Goal: Transaction & Acquisition: Purchase product/service

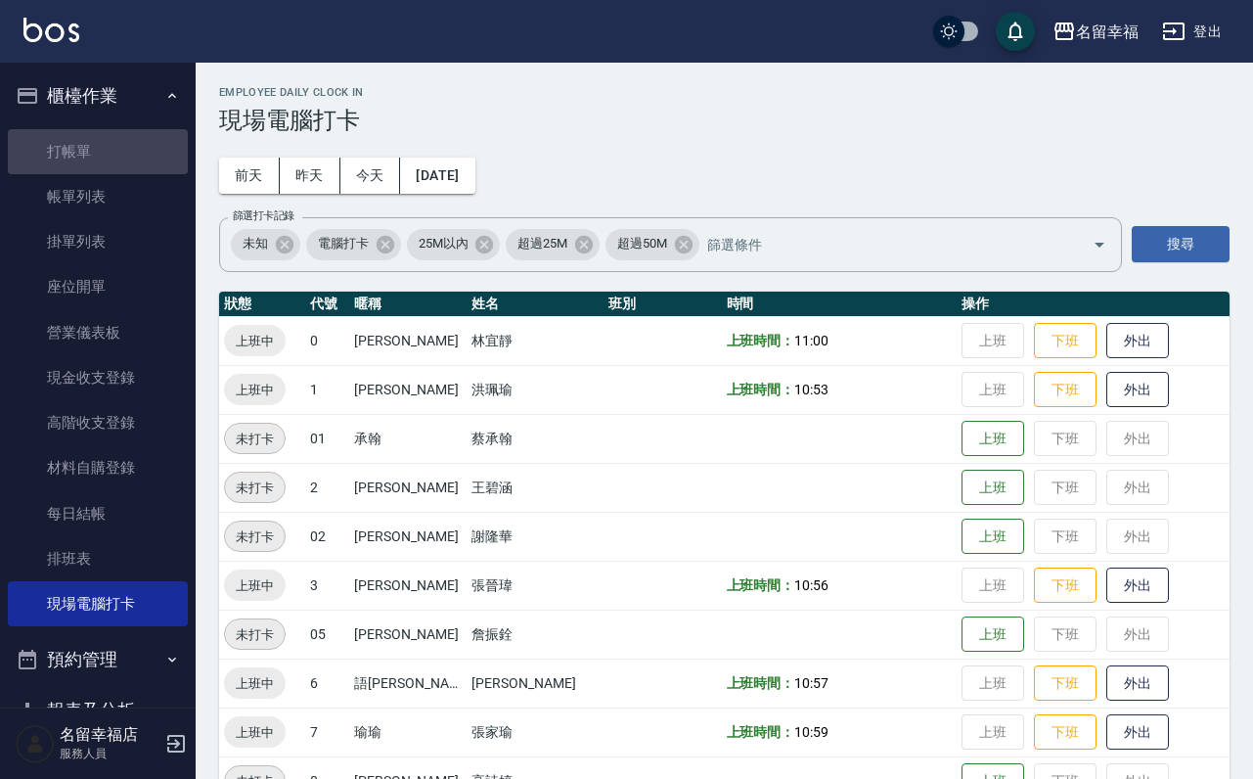
click at [106, 152] on link "打帳單" at bounding box center [98, 151] width 180 height 45
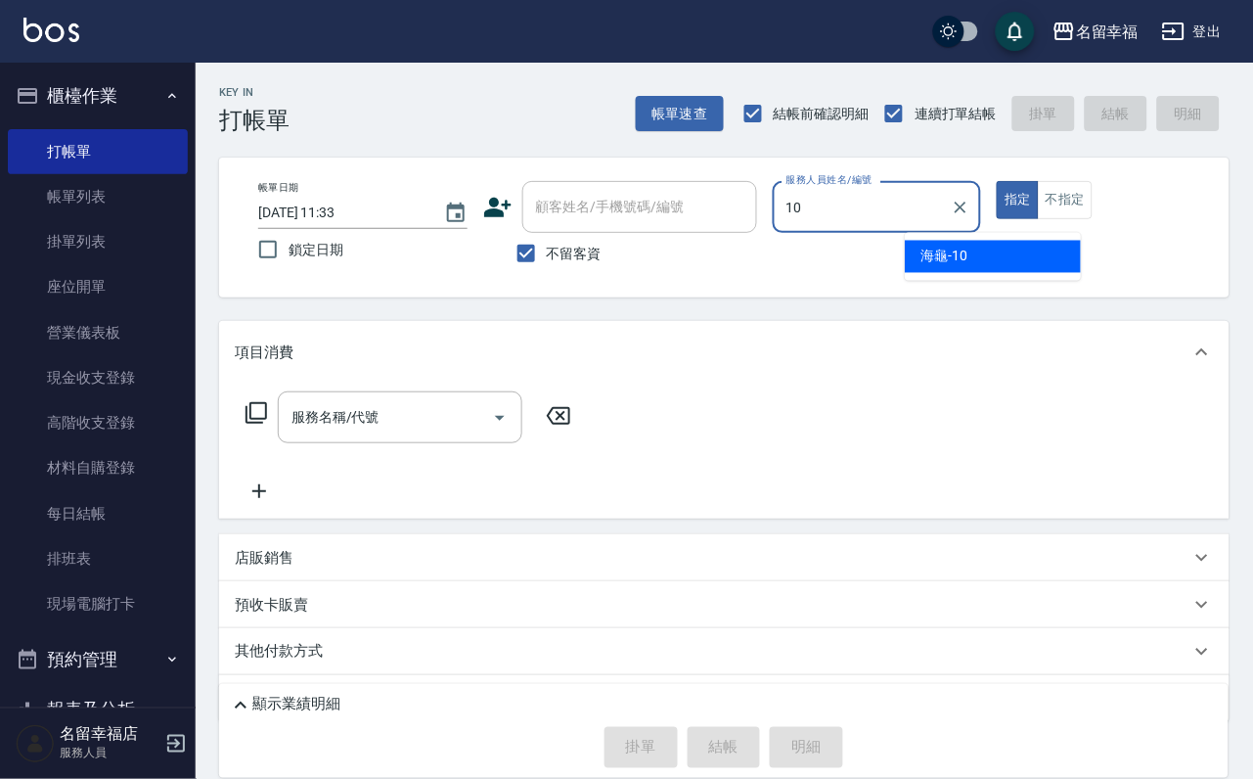
type input "海龜-10"
type button "true"
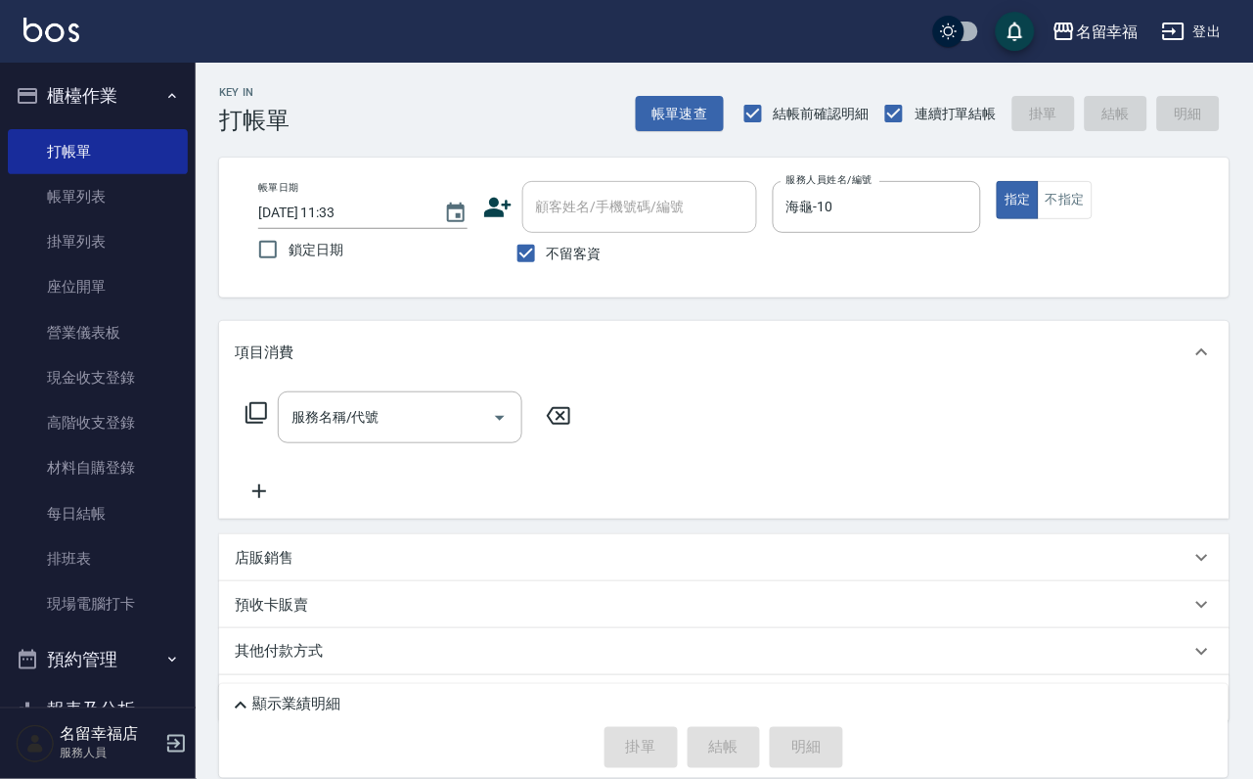
click at [267, 424] on icon at bounding box center [256, 413] width 22 height 22
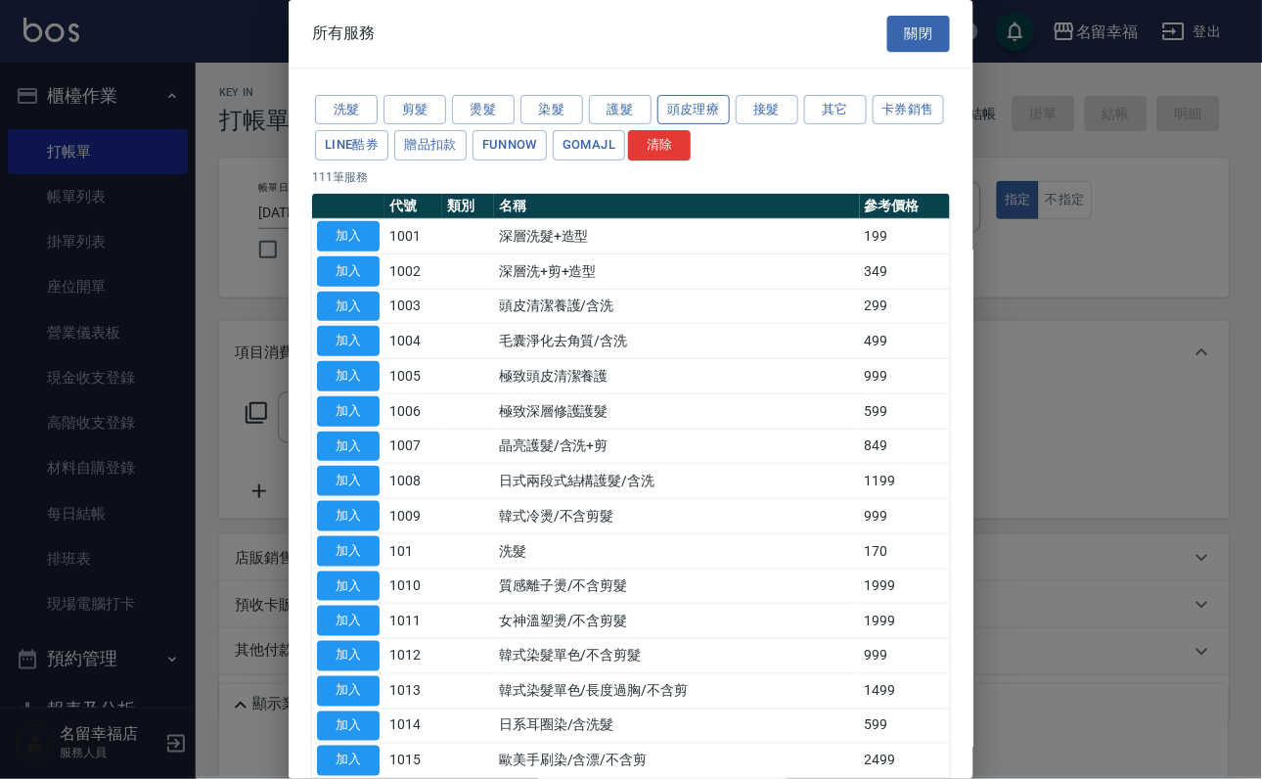
click at [663, 119] on button "頭皮理療" at bounding box center [693, 110] width 72 height 30
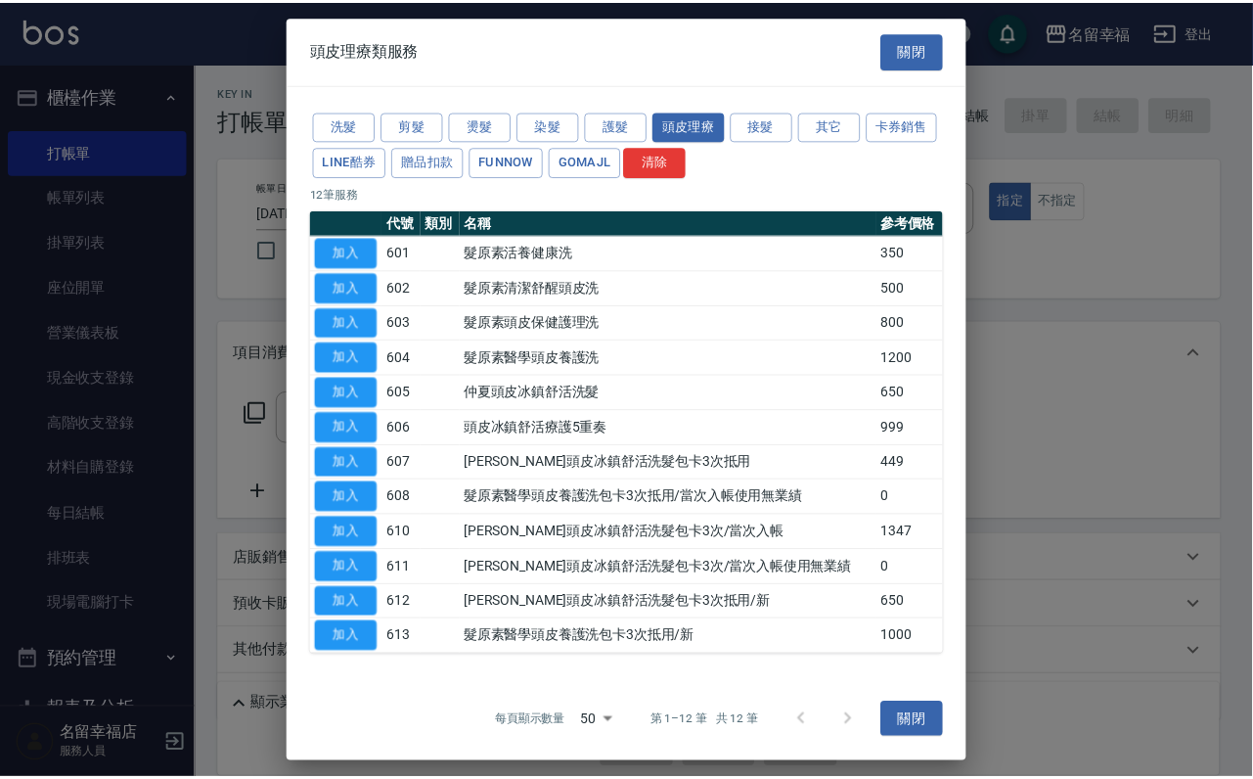
scroll to position [179, 0]
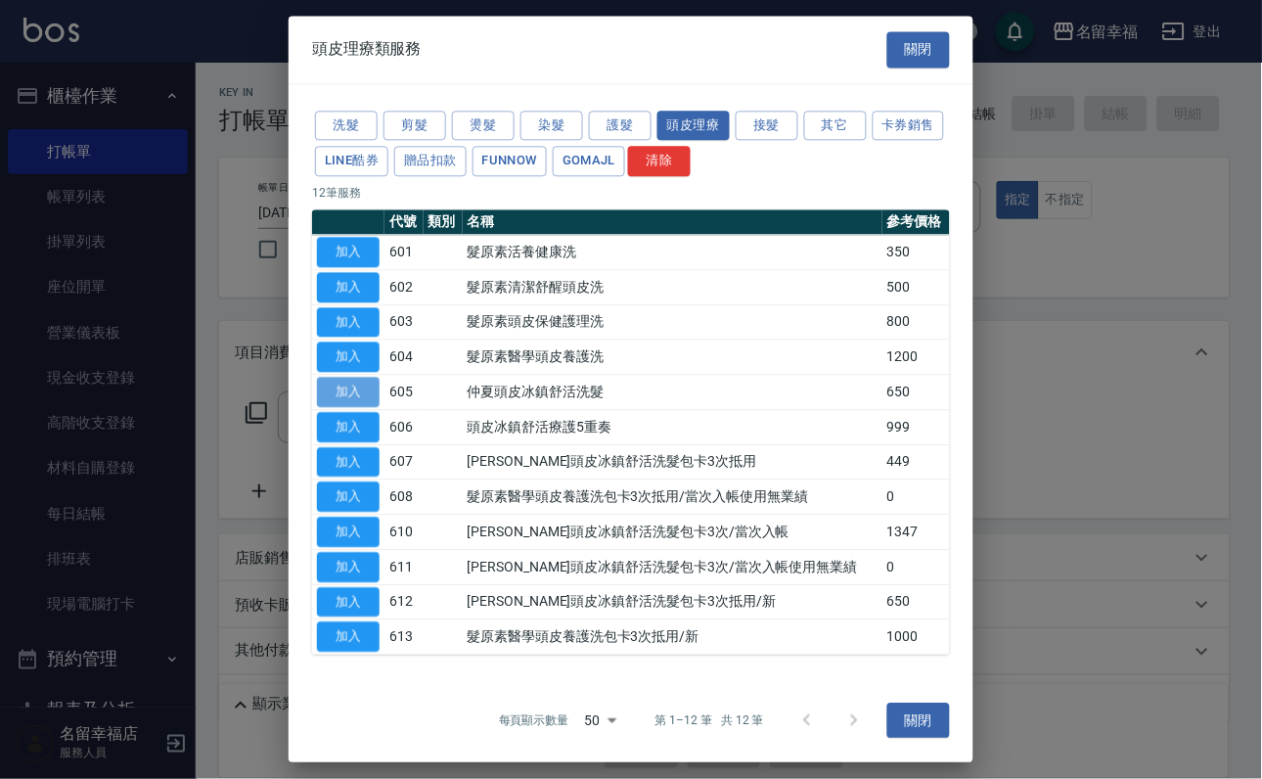
click at [351, 377] on button "加入" at bounding box center [348, 392] width 63 height 30
type input "[PERSON_NAME]頭皮冰鎮舒活洗髮(605)"
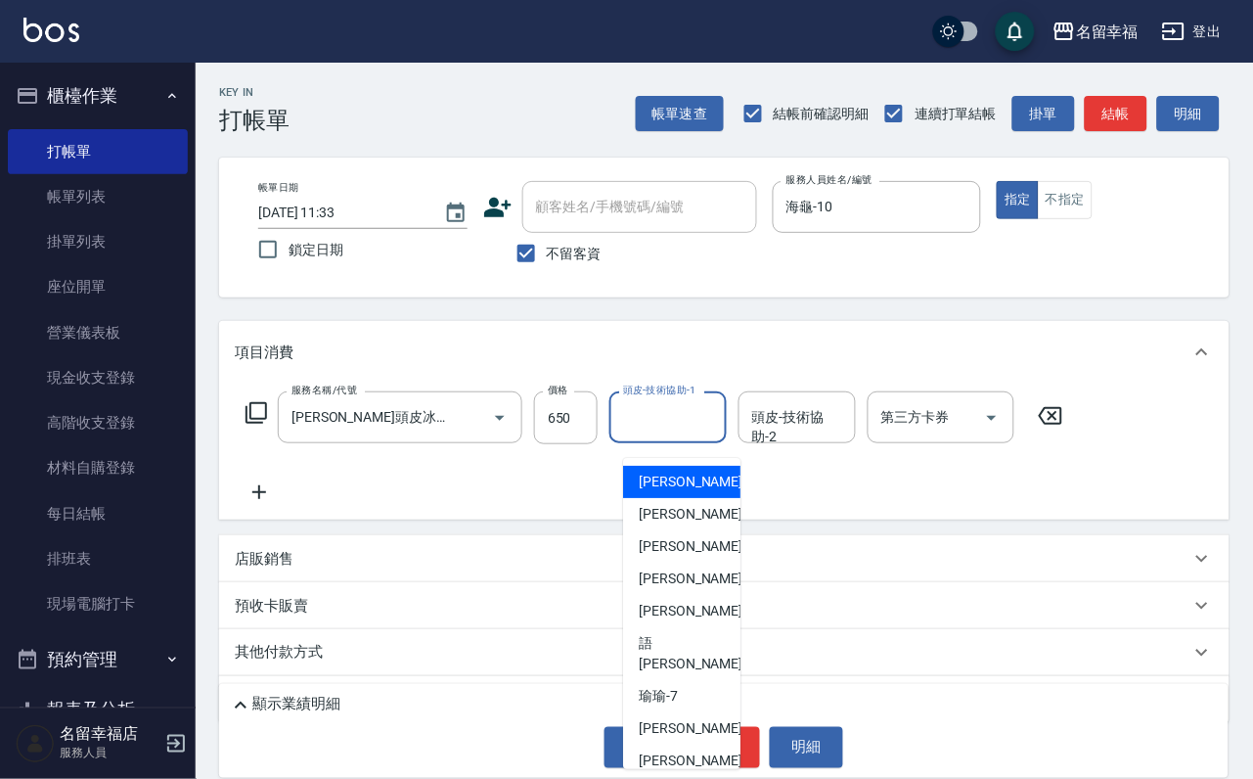
click at [663, 432] on div "頭皮-技術協助-1 頭皮-技術協助-1" at bounding box center [667, 417] width 117 height 52
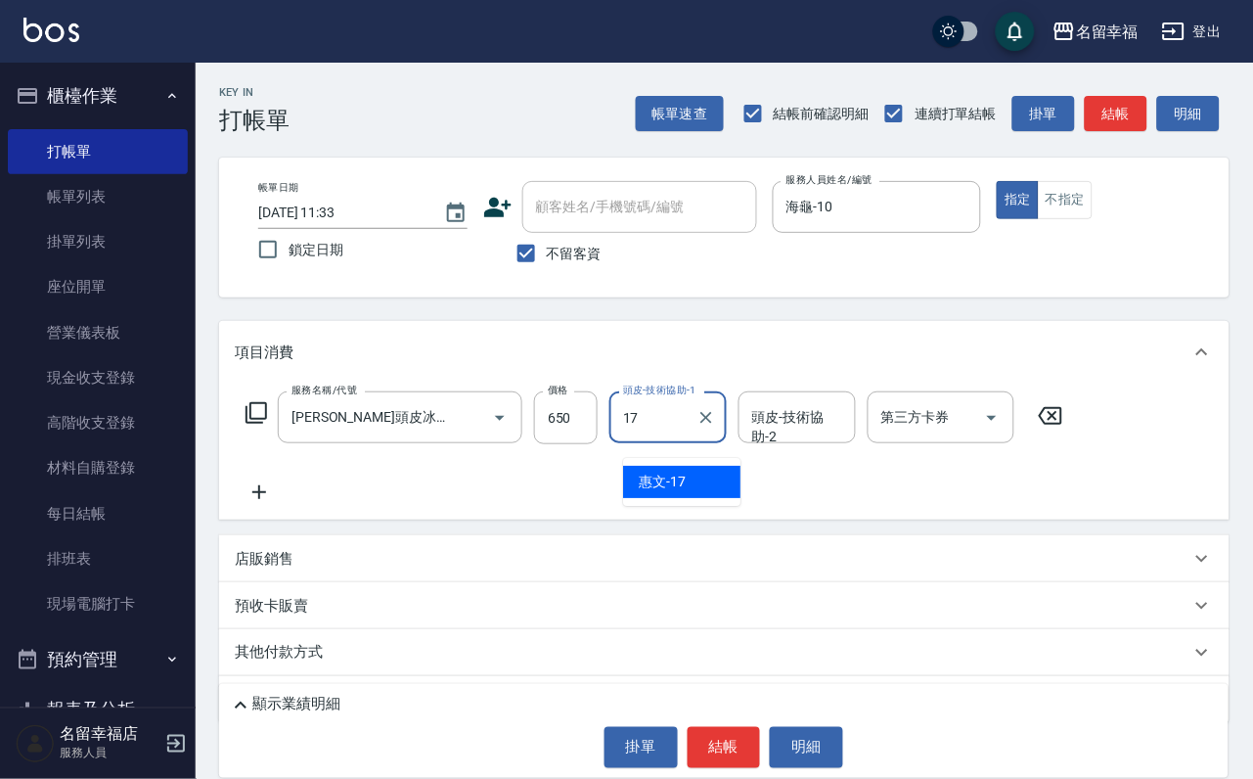
type input "惠文-17"
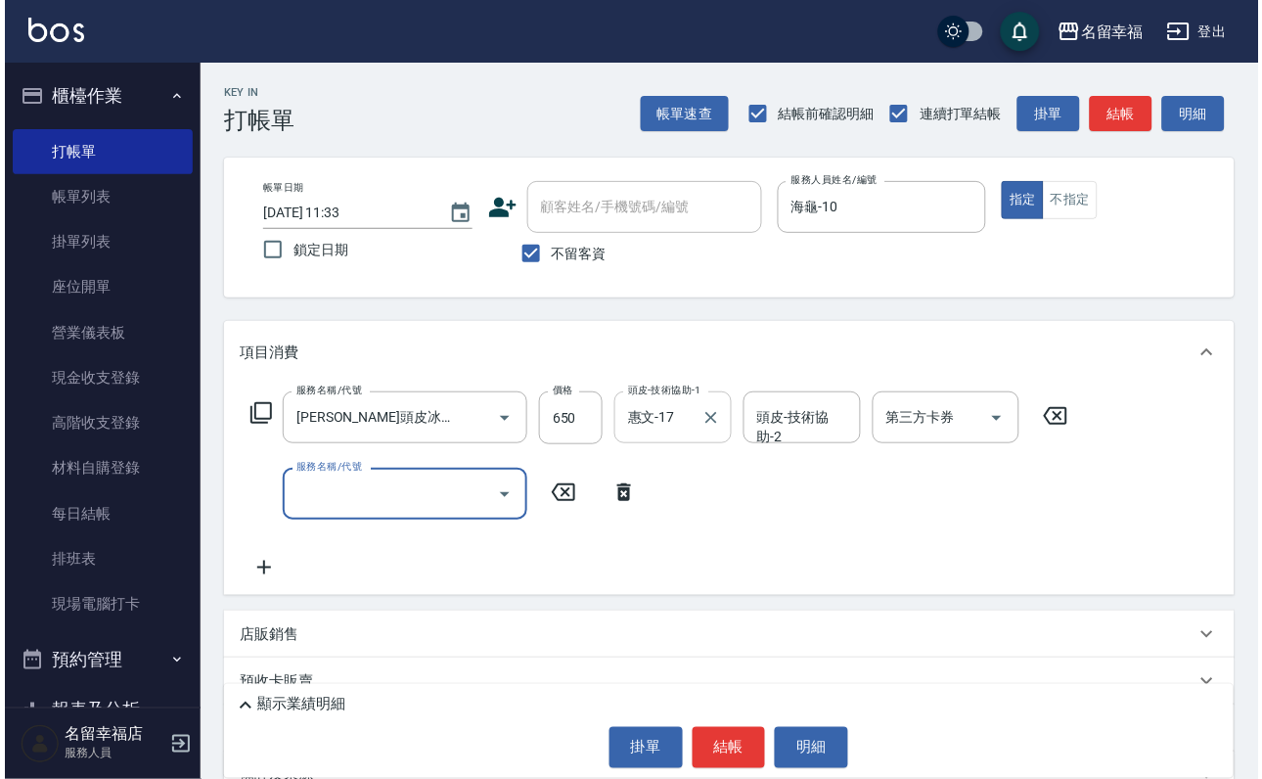
scroll to position [0, 0]
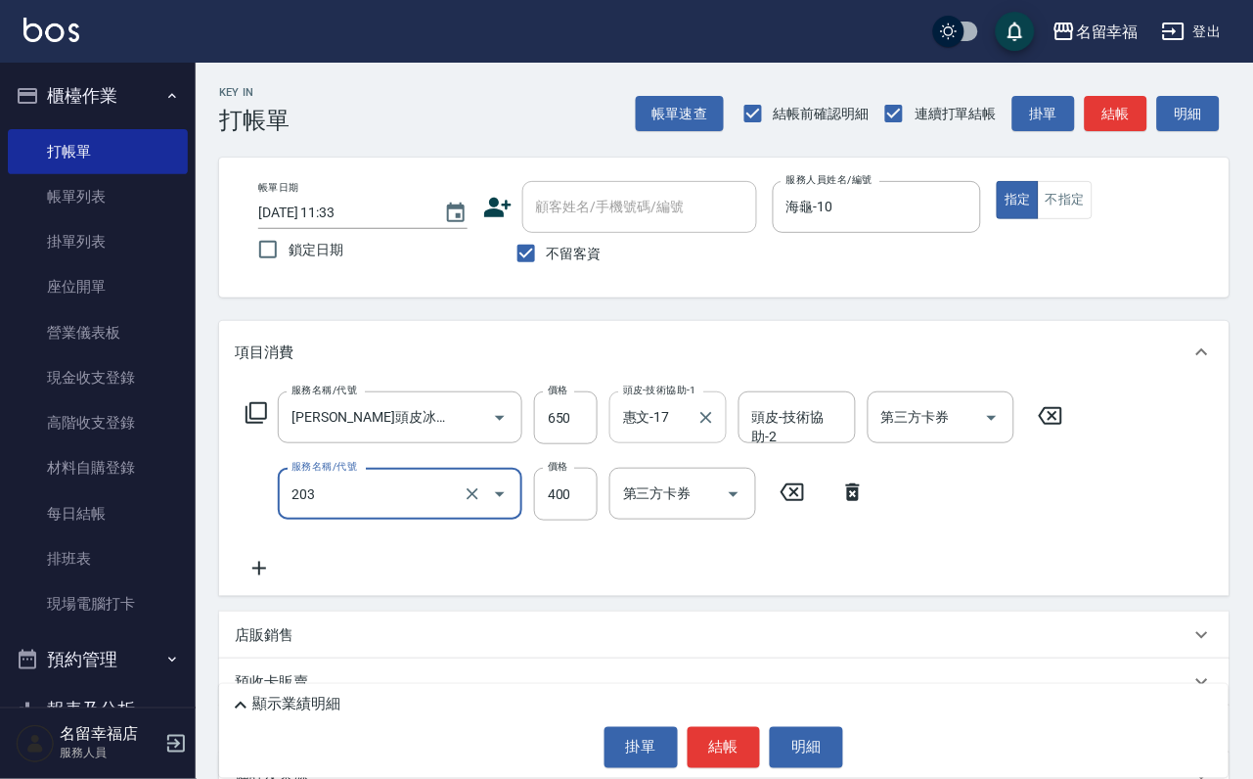
type input "指定單剪(203)"
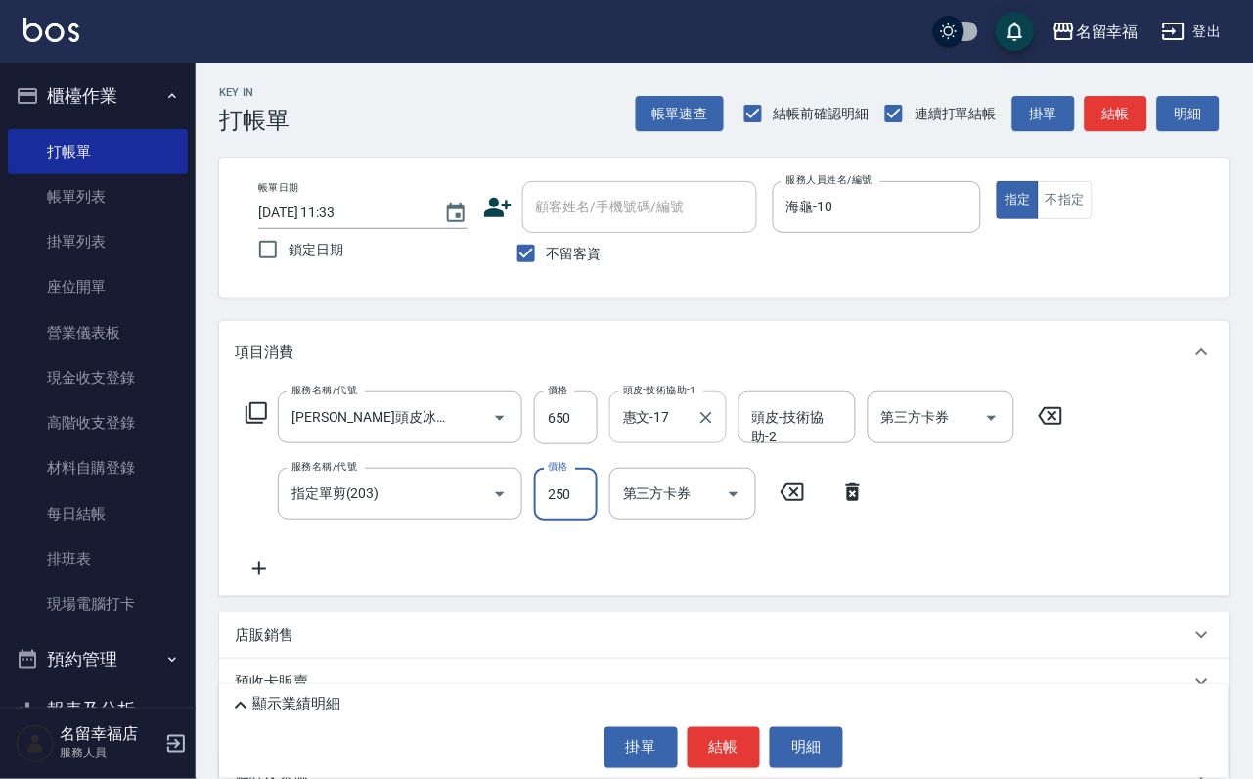
type input "250"
click at [696, 731] on button "結帳" at bounding box center [724, 747] width 73 height 41
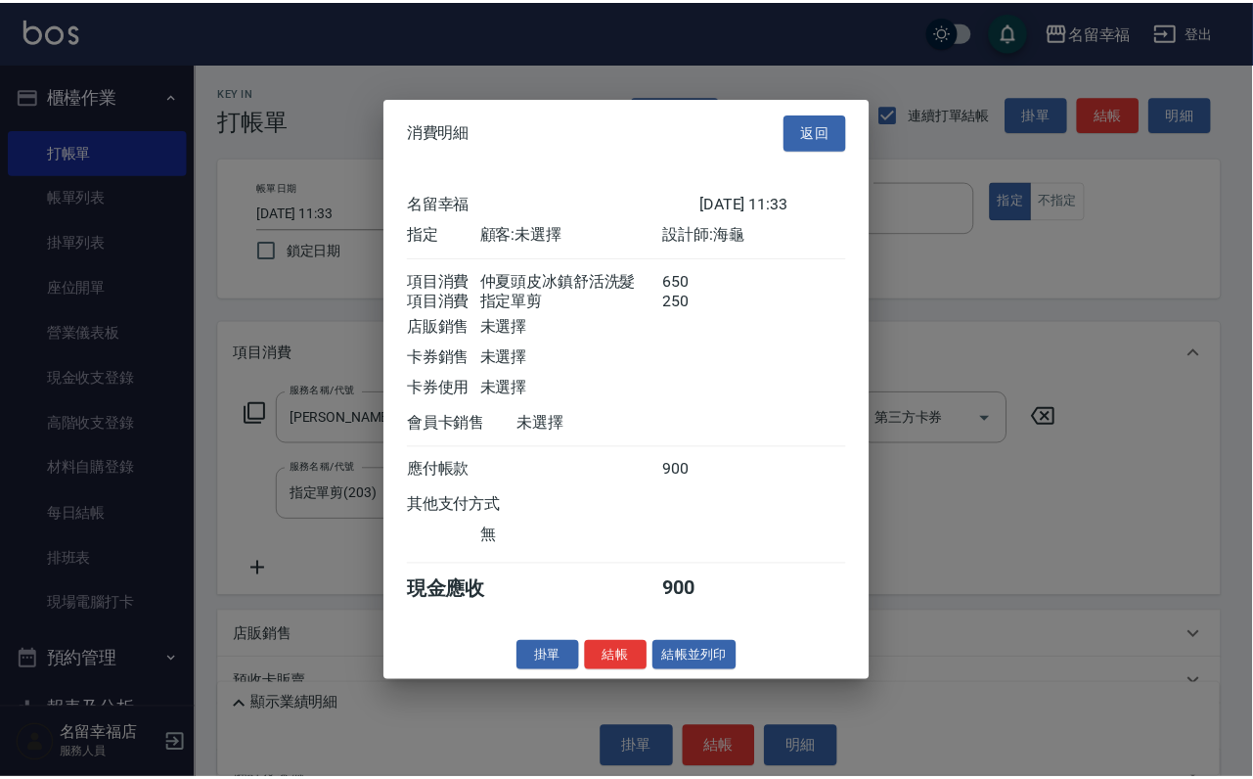
scroll to position [315, 0]
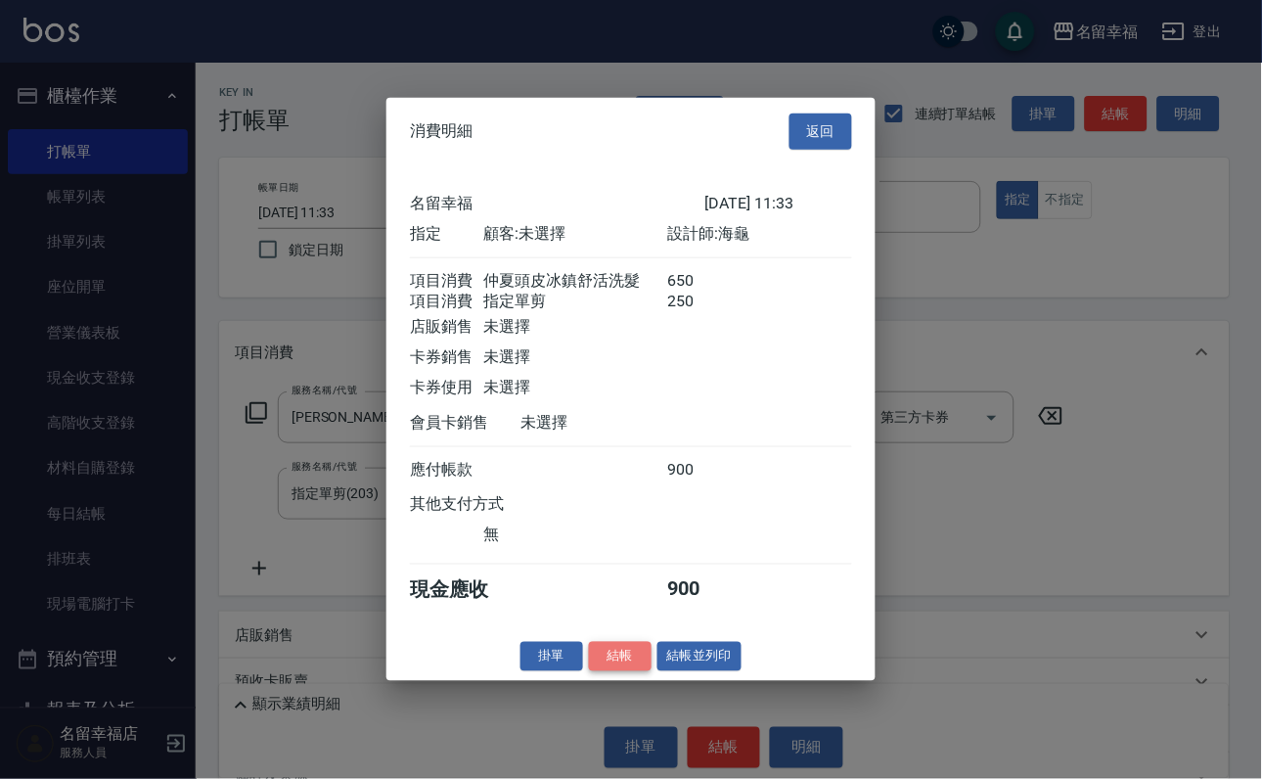
click at [608, 671] on button "結帳" at bounding box center [620, 656] width 63 height 30
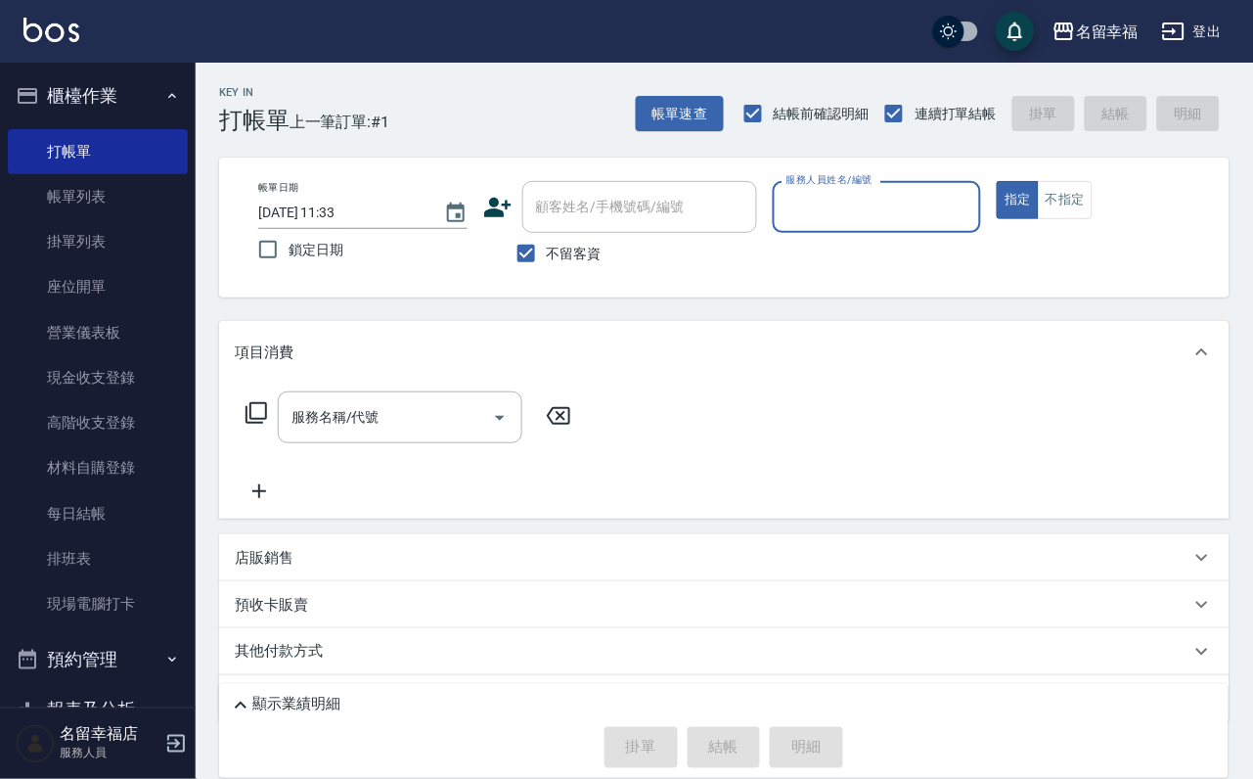
click at [970, 201] on input "服務人員姓名/編號" at bounding box center [877, 207] width 192 height 34
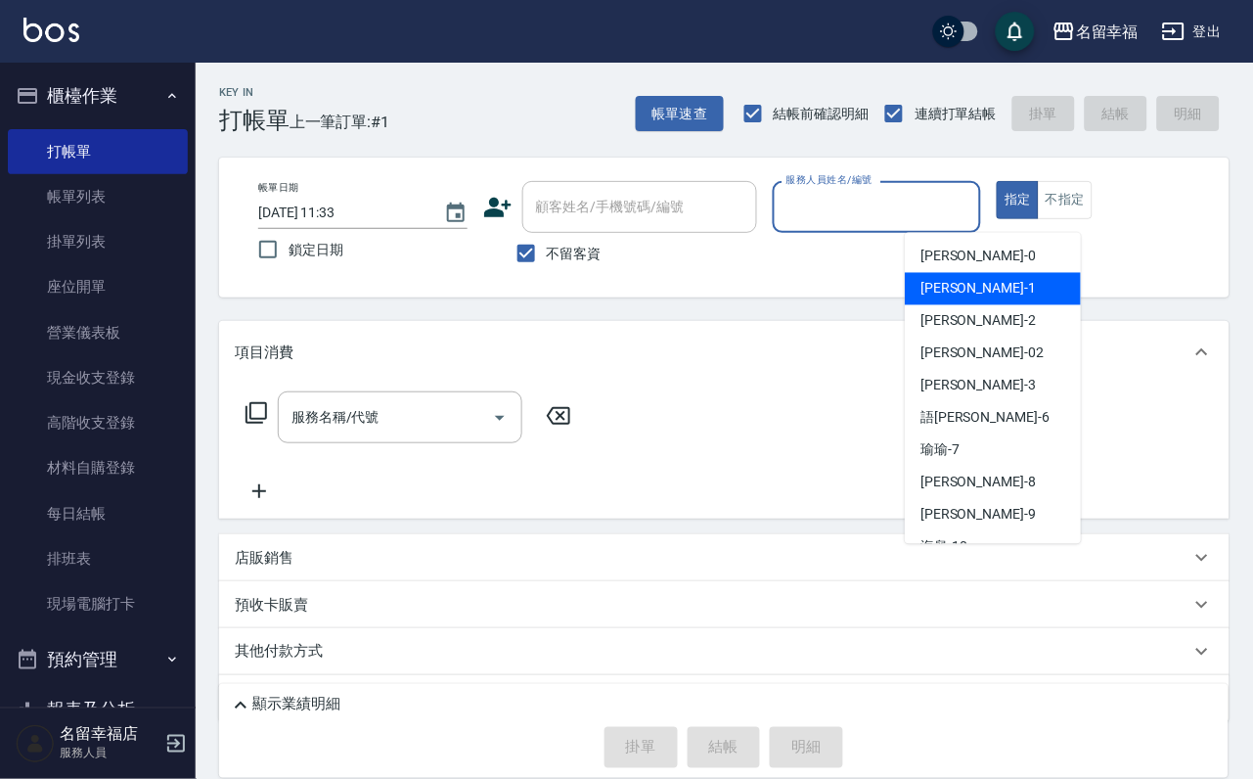
click at [967, 281] on div "[PERSON_NAME] -1" at bounding box center [993, 289] width 176 height 32
type input "[PERSON_NAME]-1"
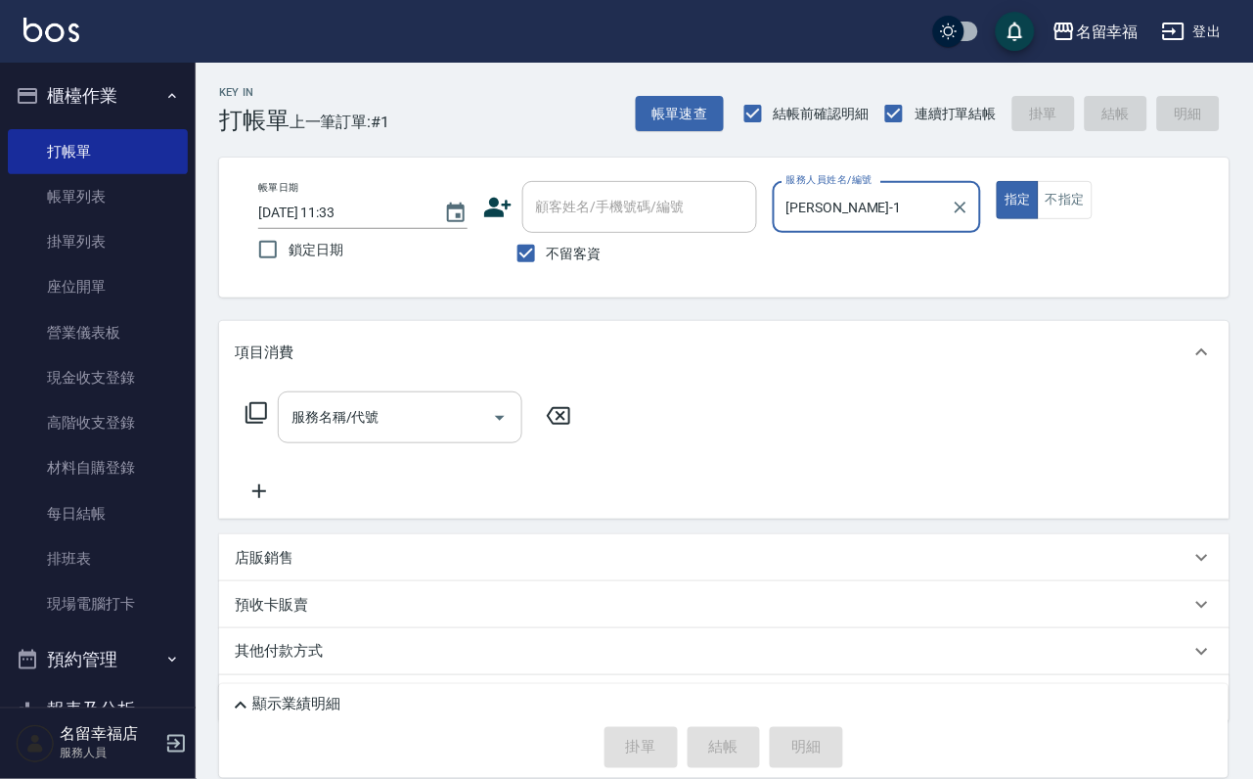
click at [457, 434] on input "服務名稱/代號" at bounding box center [386, 417] width 198 height 34
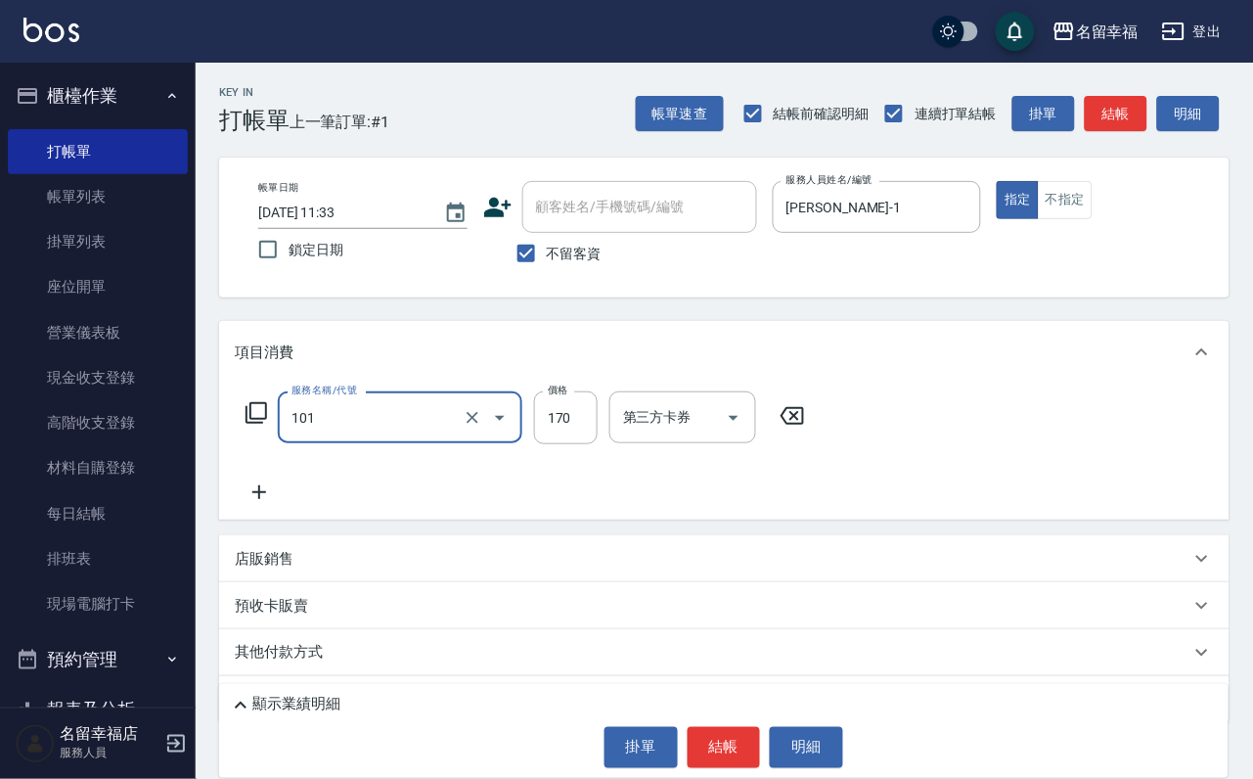
type input "洗髮(101)"
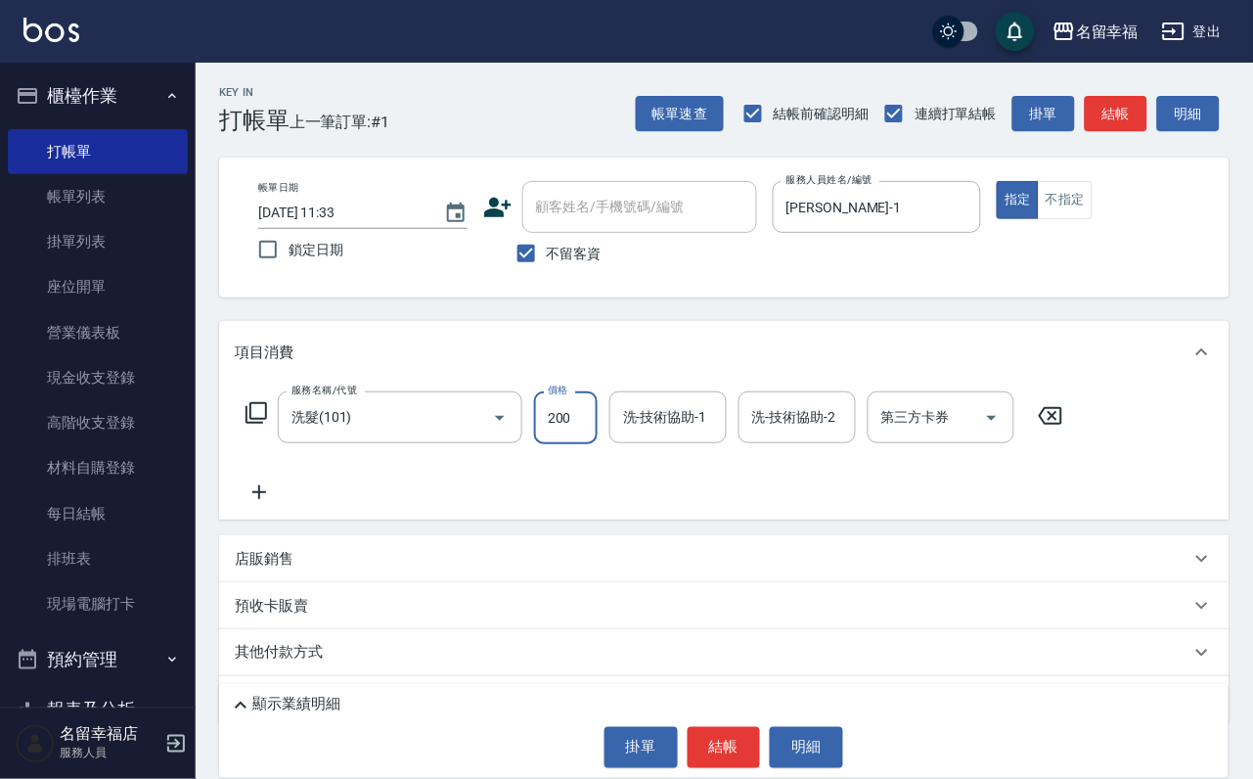
type input "200"
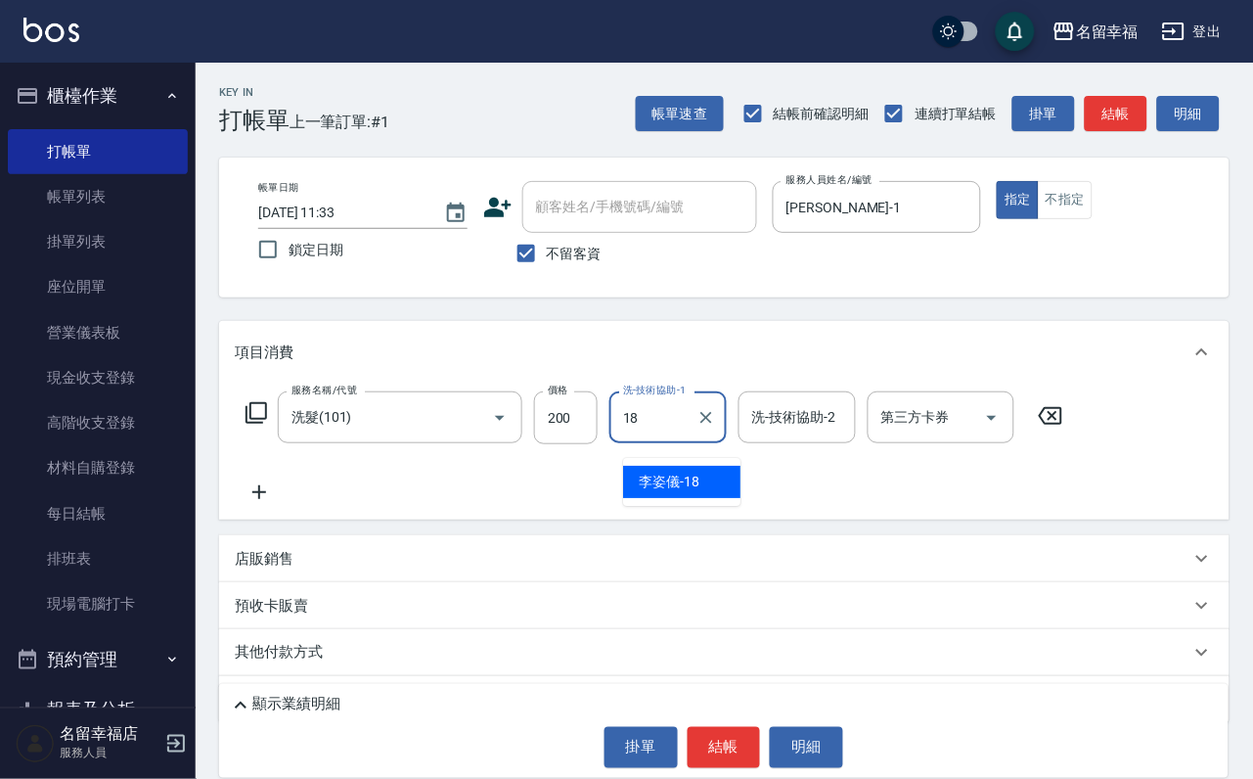
type input "[PERSON_NAME]-18"
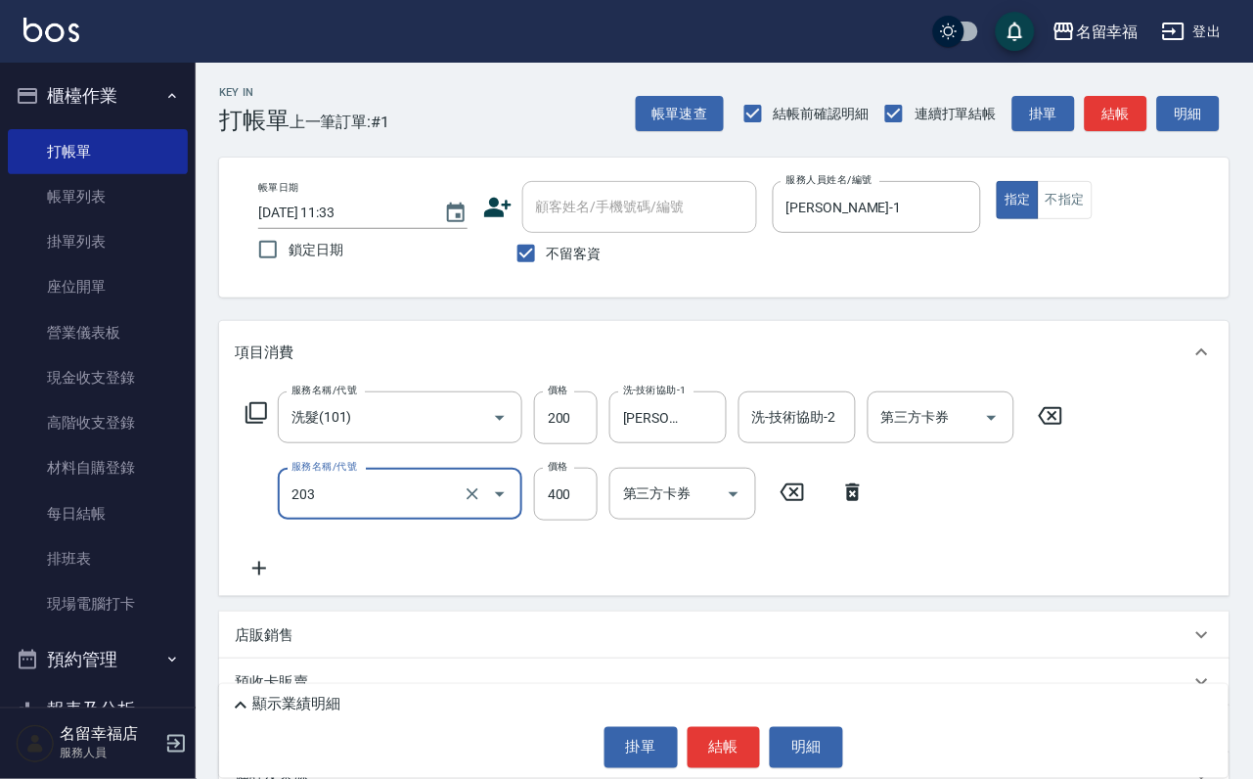
type input "指定單剪(203)"
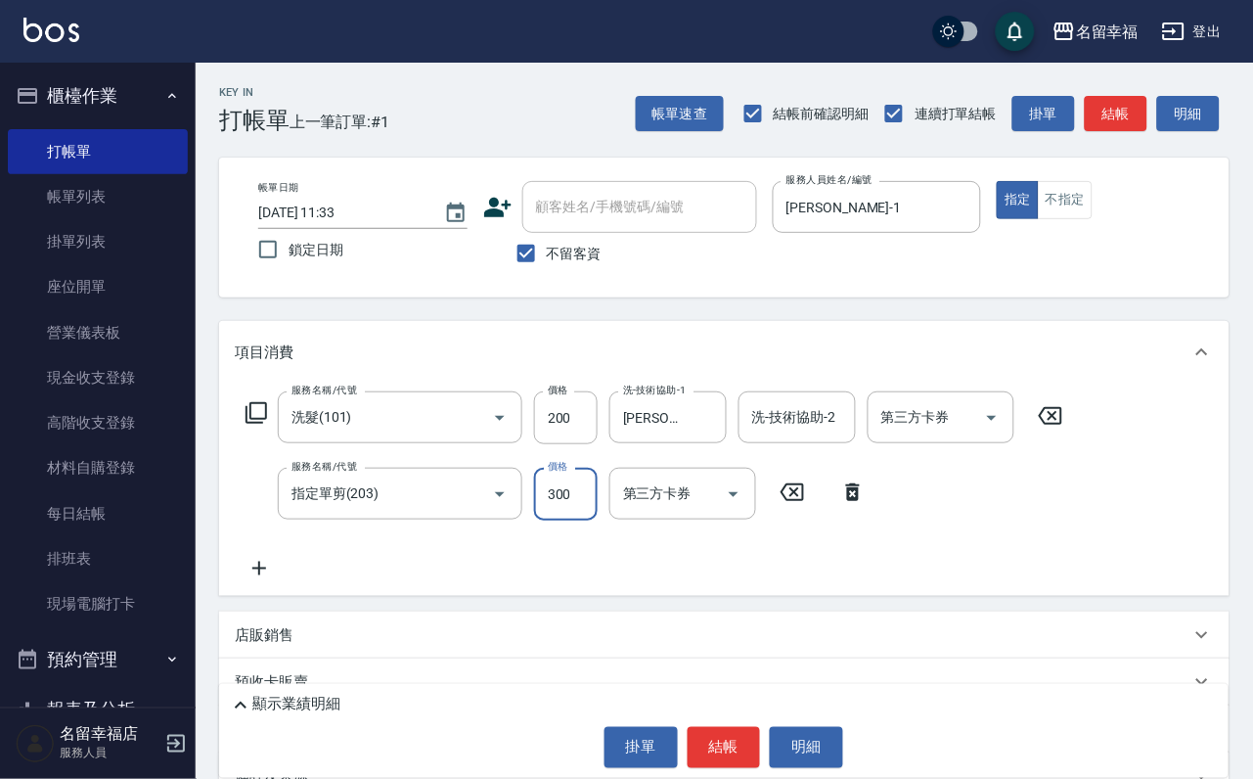
type input "300"
click at [596, 429] on input "200" at bounding box center [566, 417] width 64 height 53
click at [582, 507] on input "300" at bounding box center [566, 494] width 64 height 53
click at [593, 439] on input "230" at bounding box center [566, 417] width 64 height 53
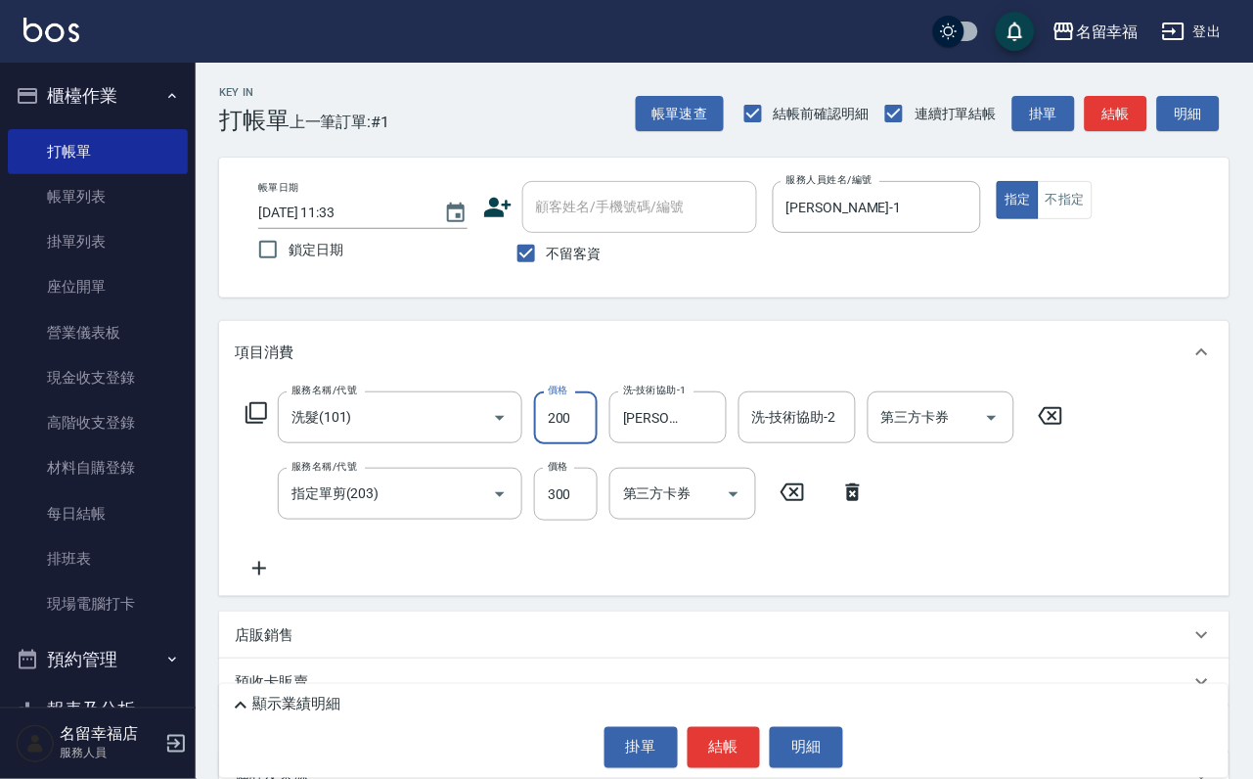
type input "200"
click at [593, 520] on input "250" at bounding box center [566, 494] width 64 height 53
type input "300"
click at [598, 444] on input "200" at bounding box center [566, 417] width 64 height 53
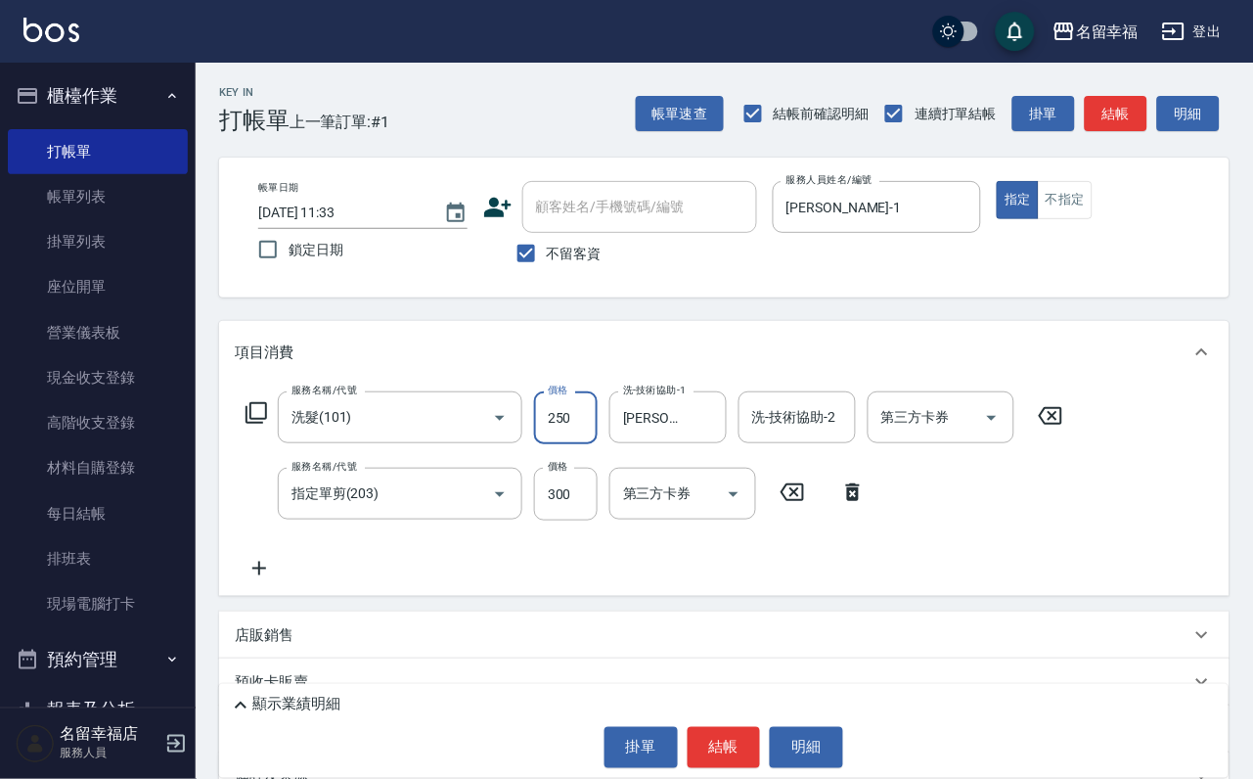
type input "250"
click at [713, 729] on button "結帳" at bounding box center [724, 747] width 73 height 41
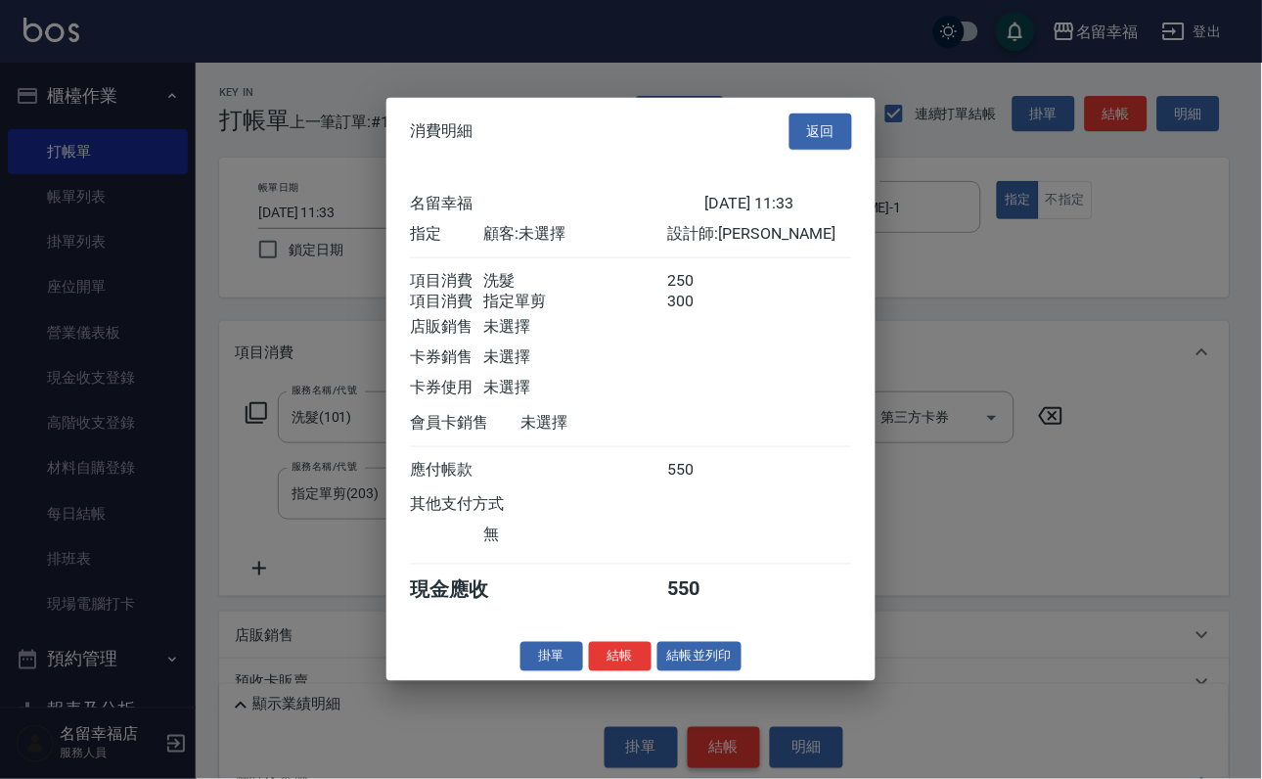
scroll to position [315, 0]
click at [589, 671] on button "結帳" at bounding box center [620, 656] width 63 height 30
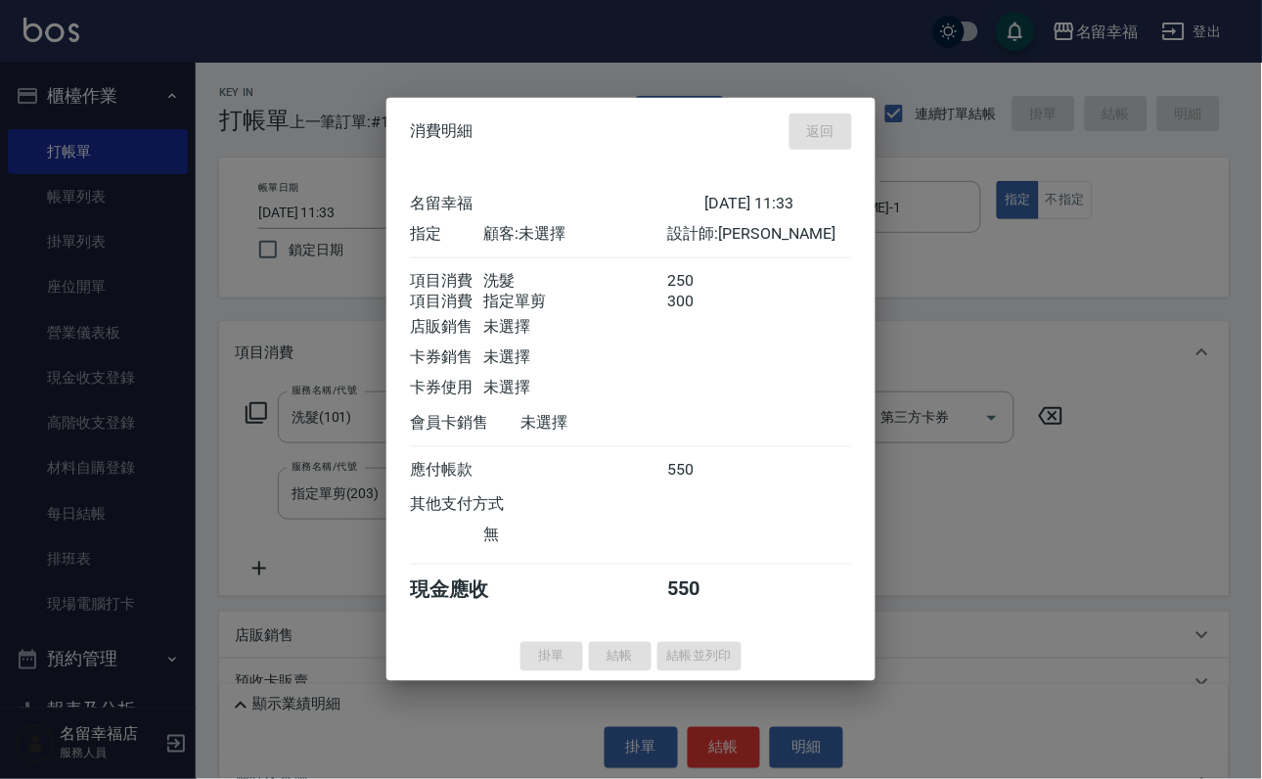
type input "[DATE] 11:40"
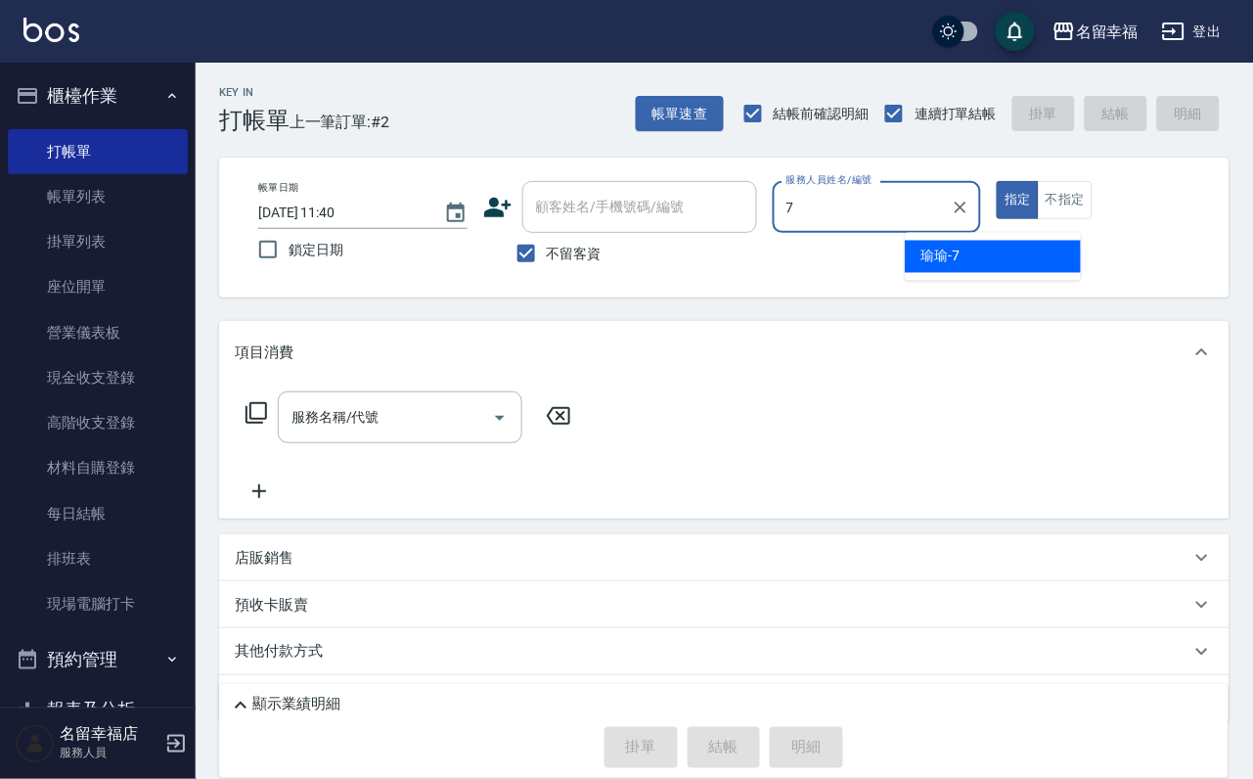
type input "[PERSON_NAME]-7"
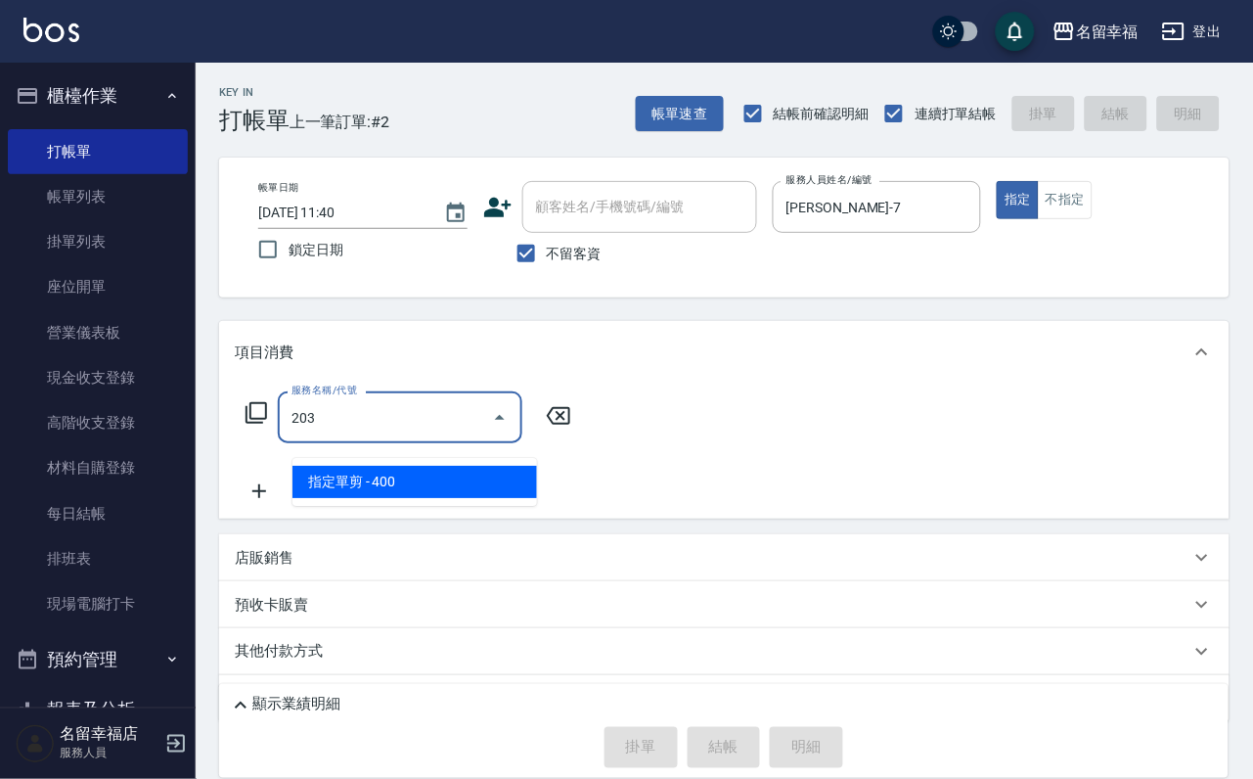
type input "指定單剪(203)"
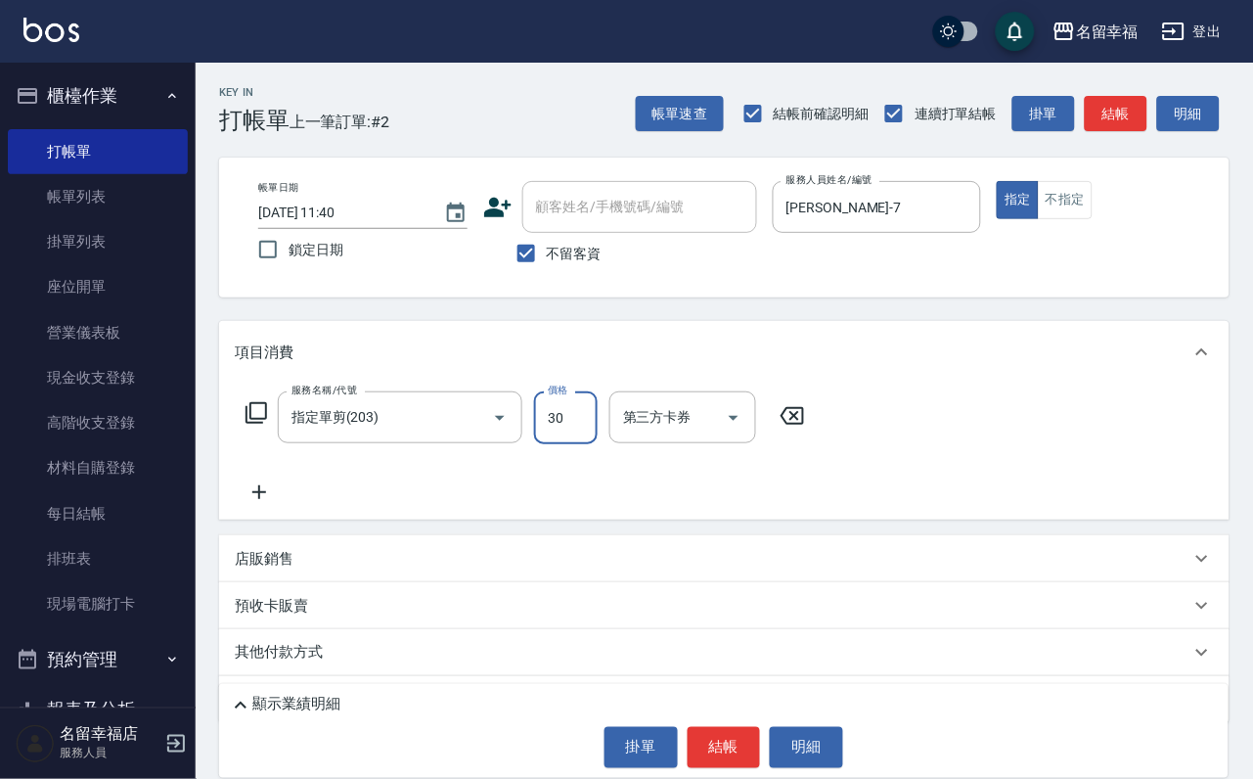
type input "300"
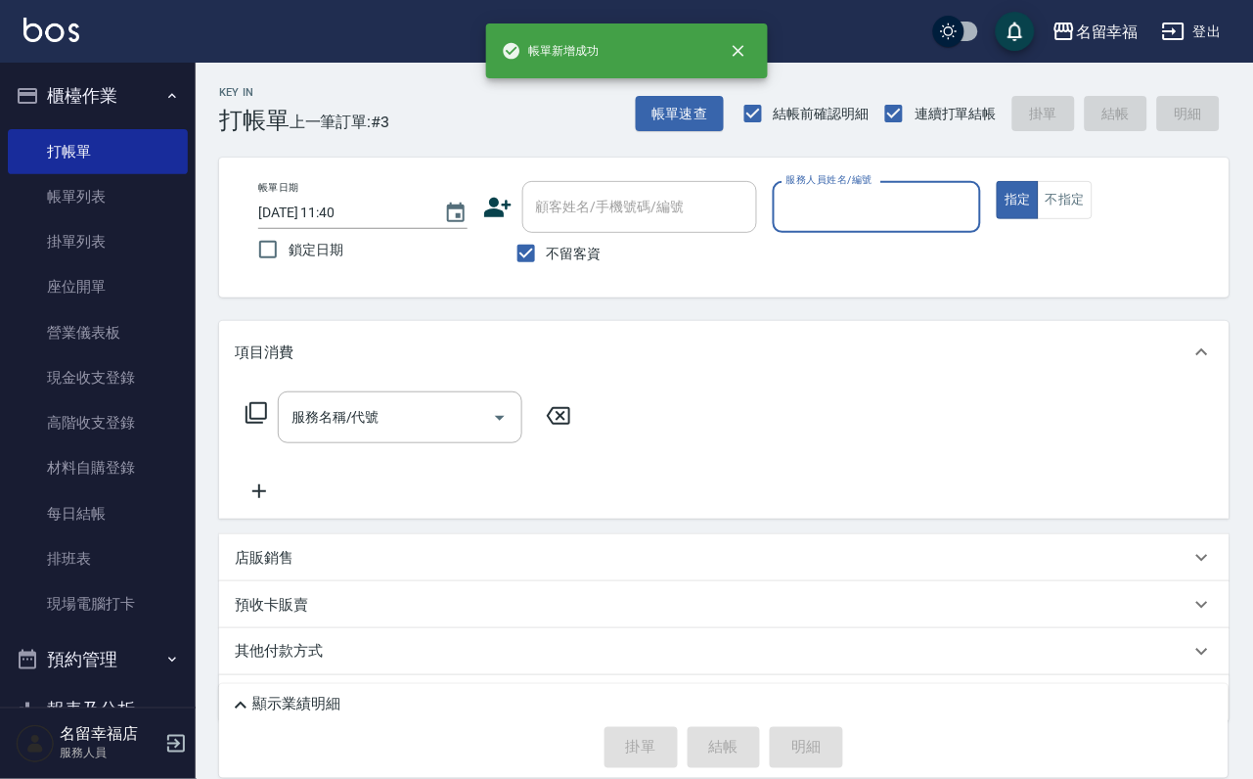
click at [973, 203] on input "服務人員姓名/編號" at bounding box center [877, 207] width 192 height 34
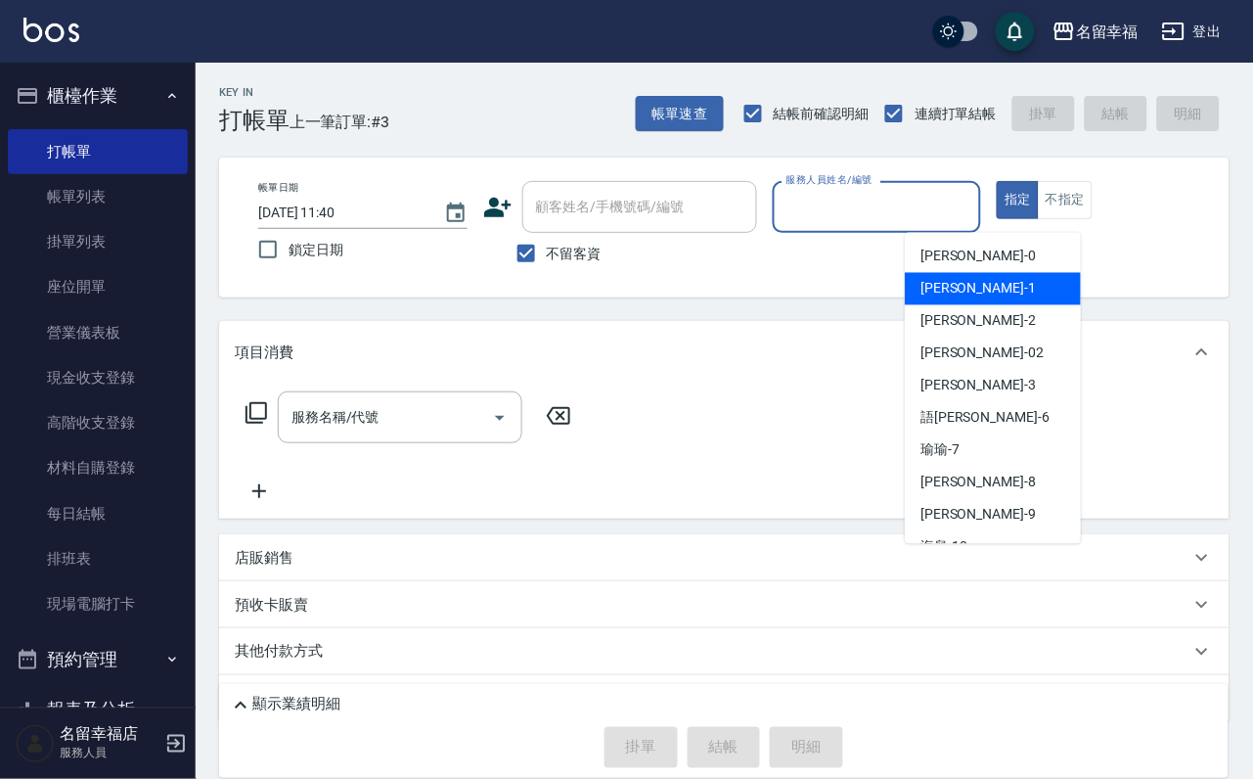
click at [977, 273] on div "[PERSON_NAME] -1" at bounding box center [993, 289] width 176 height 32
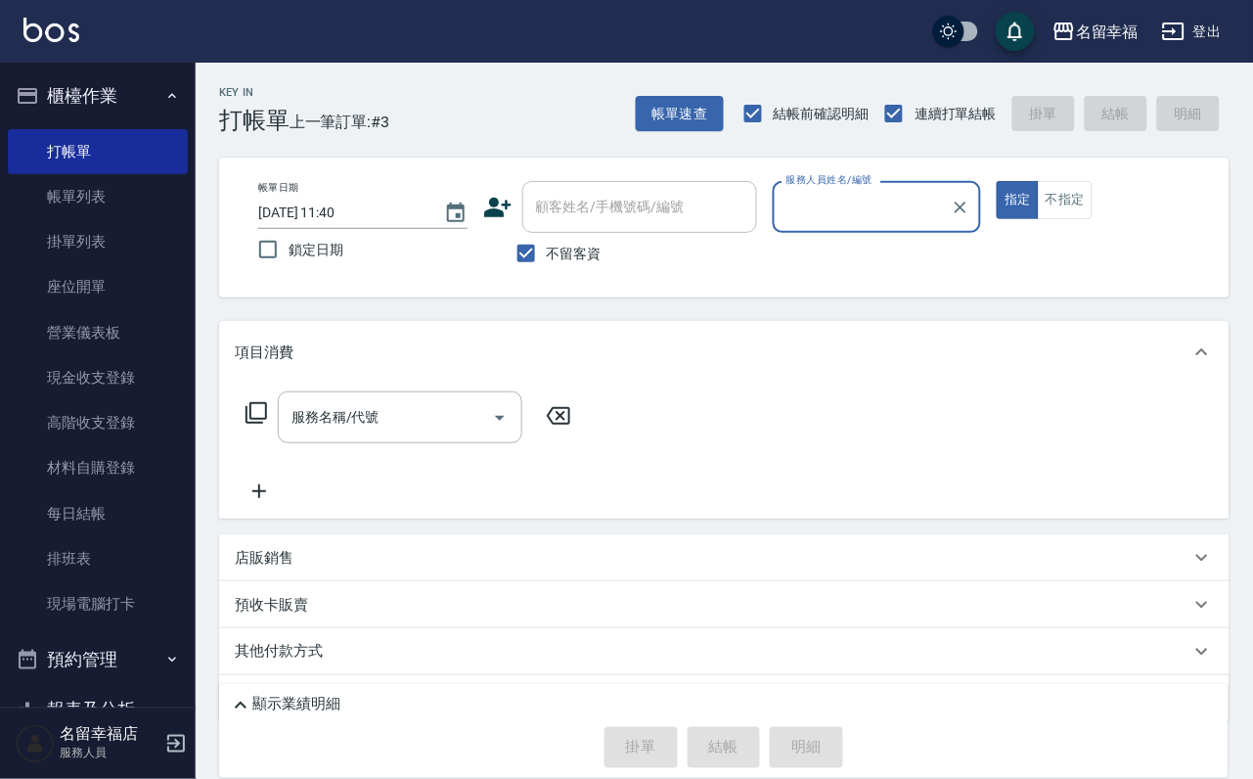
type input "[PERSON_NAME]-1"
click at [383, 434] on input "服務名稱/代號" at bounding box center [386, 417] width 198 height 34
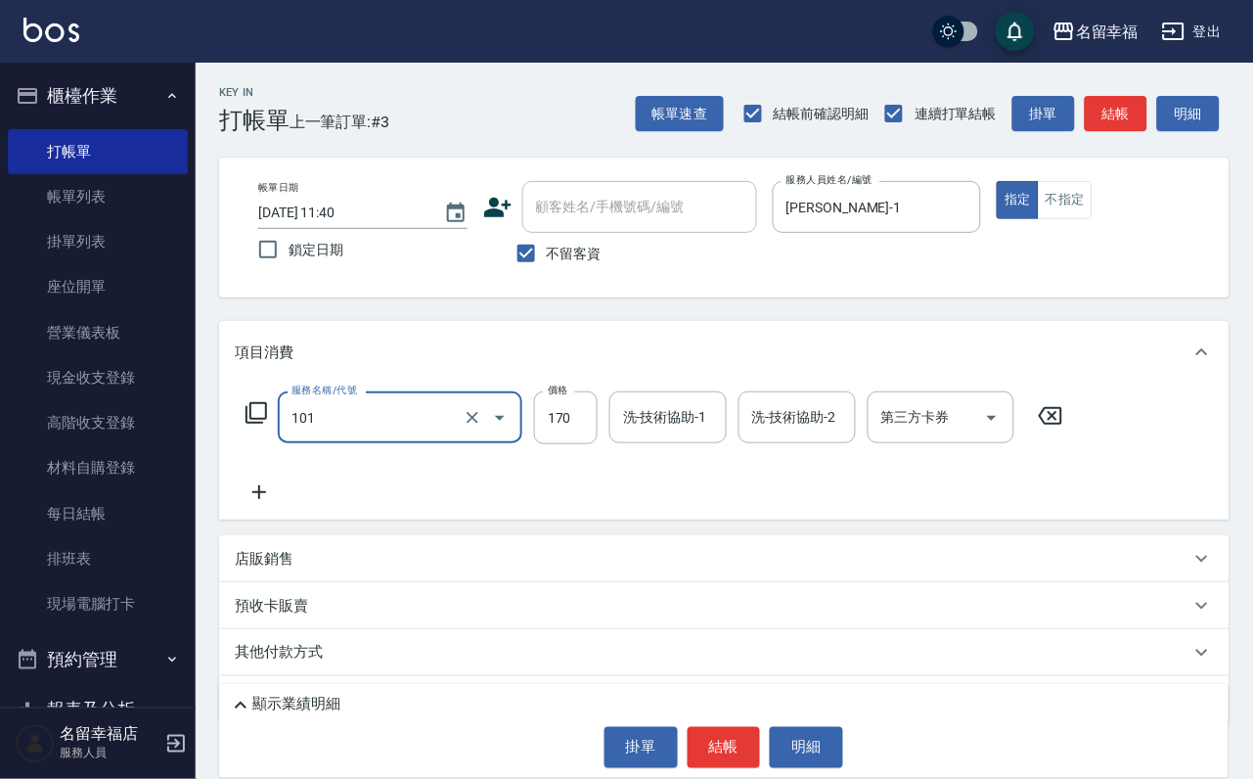
type input "洗髮(101)"
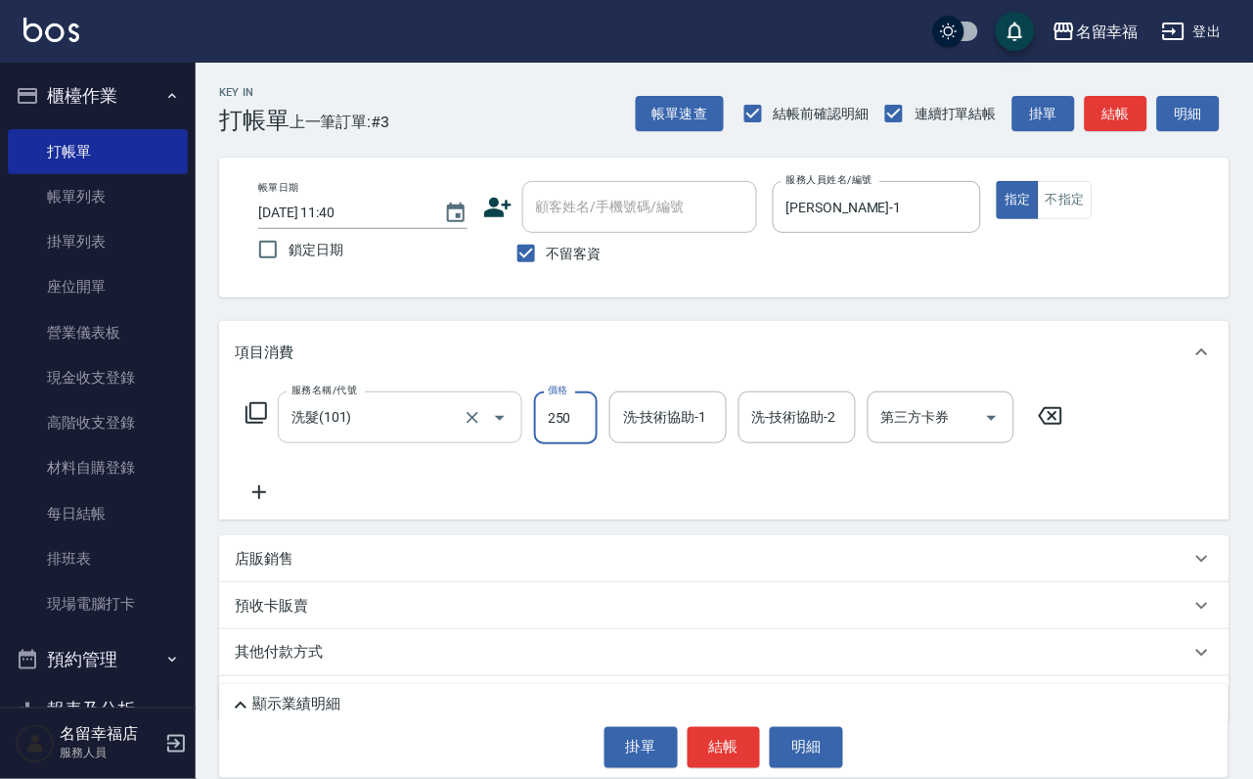
type input "250"
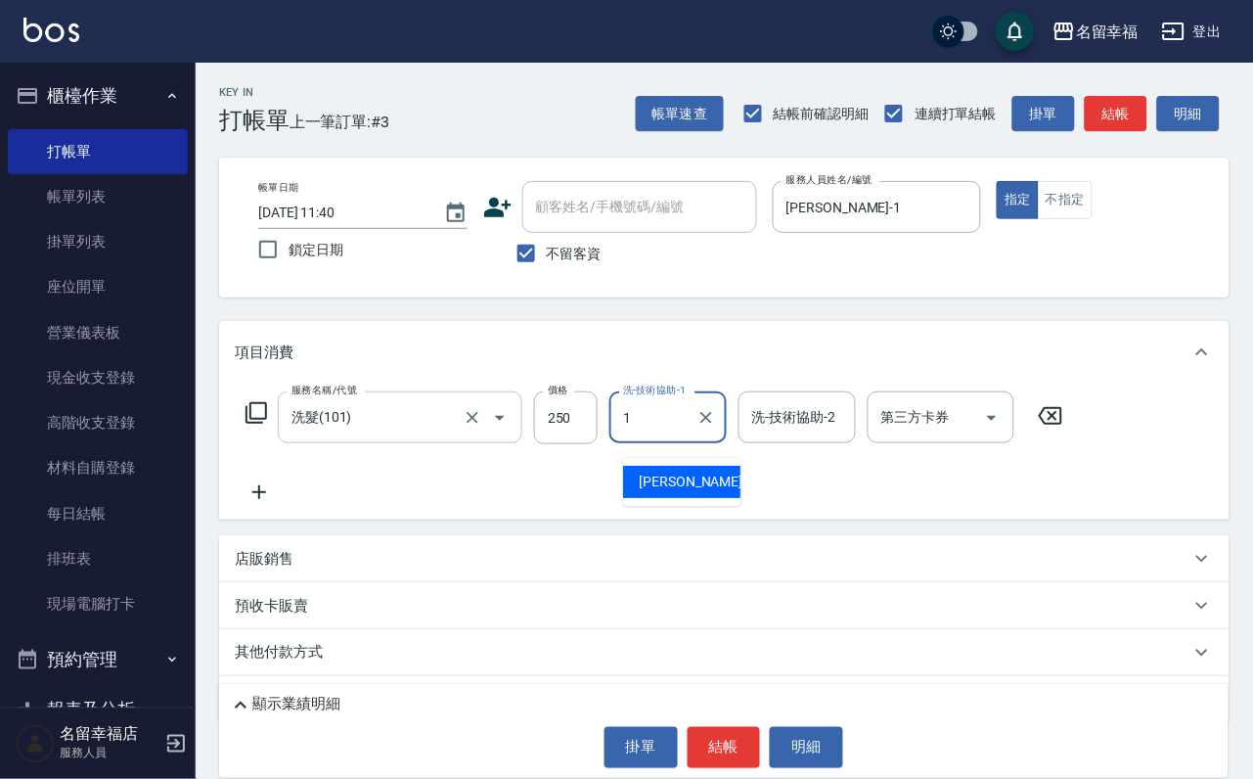
type input "[PERSON_NAME]-1"
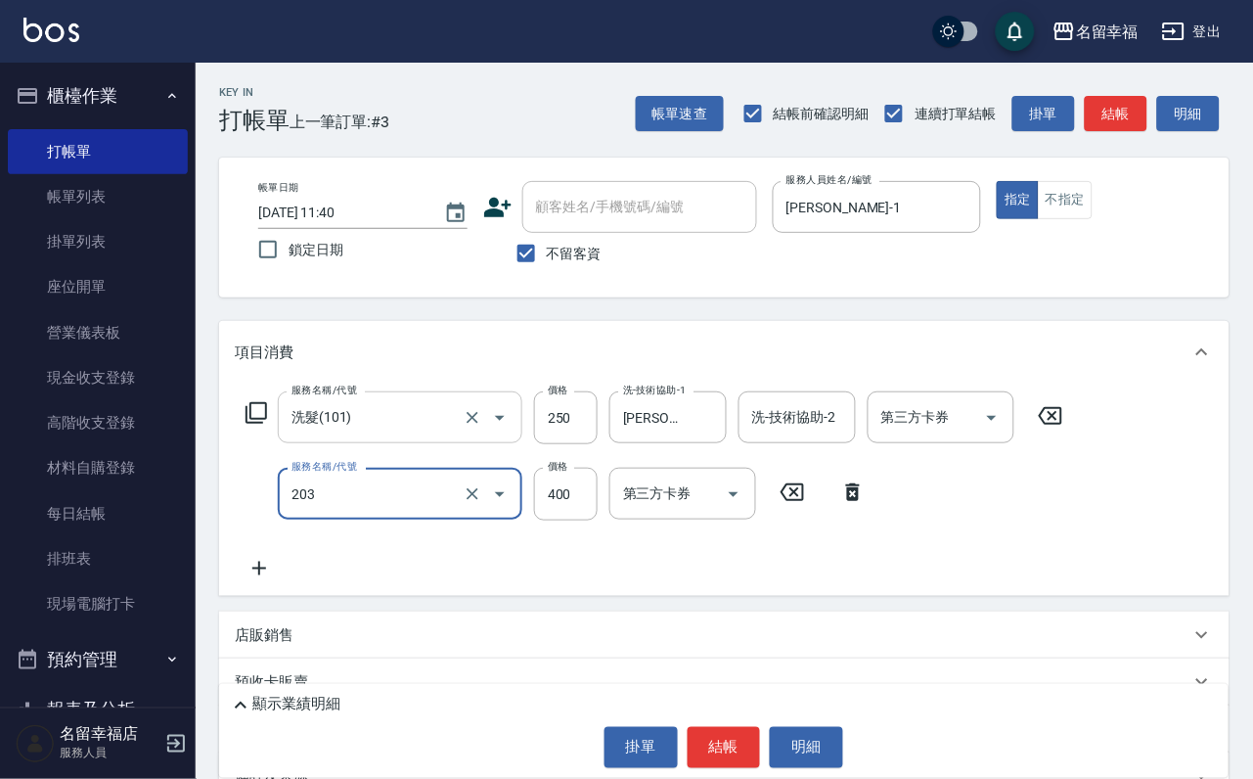
type input "指定單剪(203)"
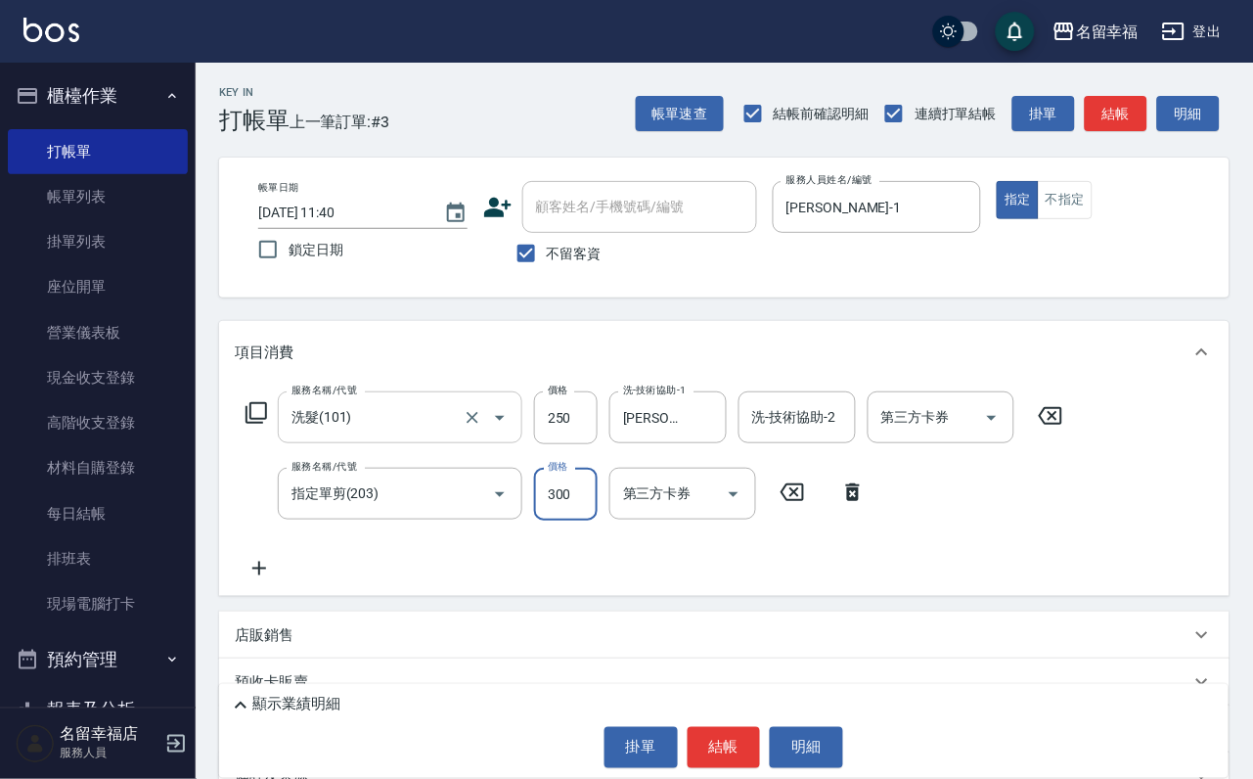
type input "300"
click at [720, 738] on button "結帳" at bounding box center [724, 747] width 73 height 41
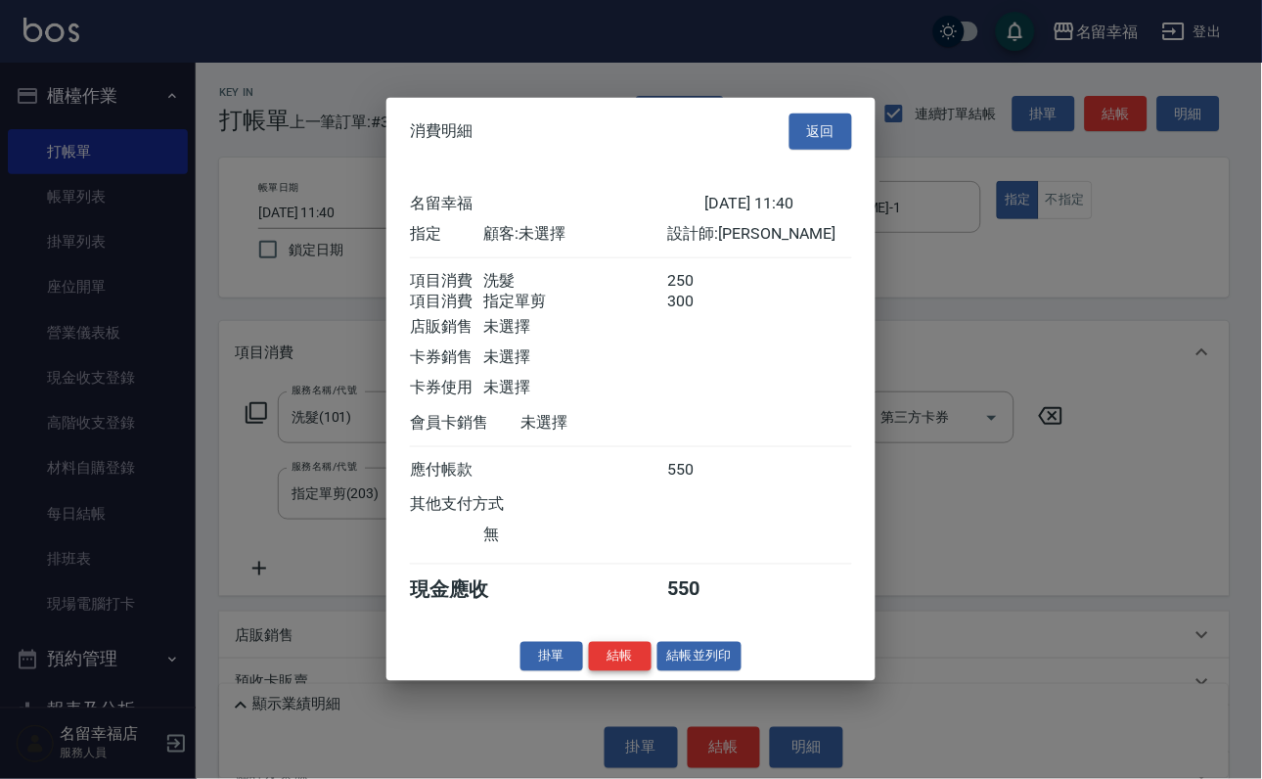
click at [589, 671] on button "結帳" at bounding box center [620, 656] width 63 height 30
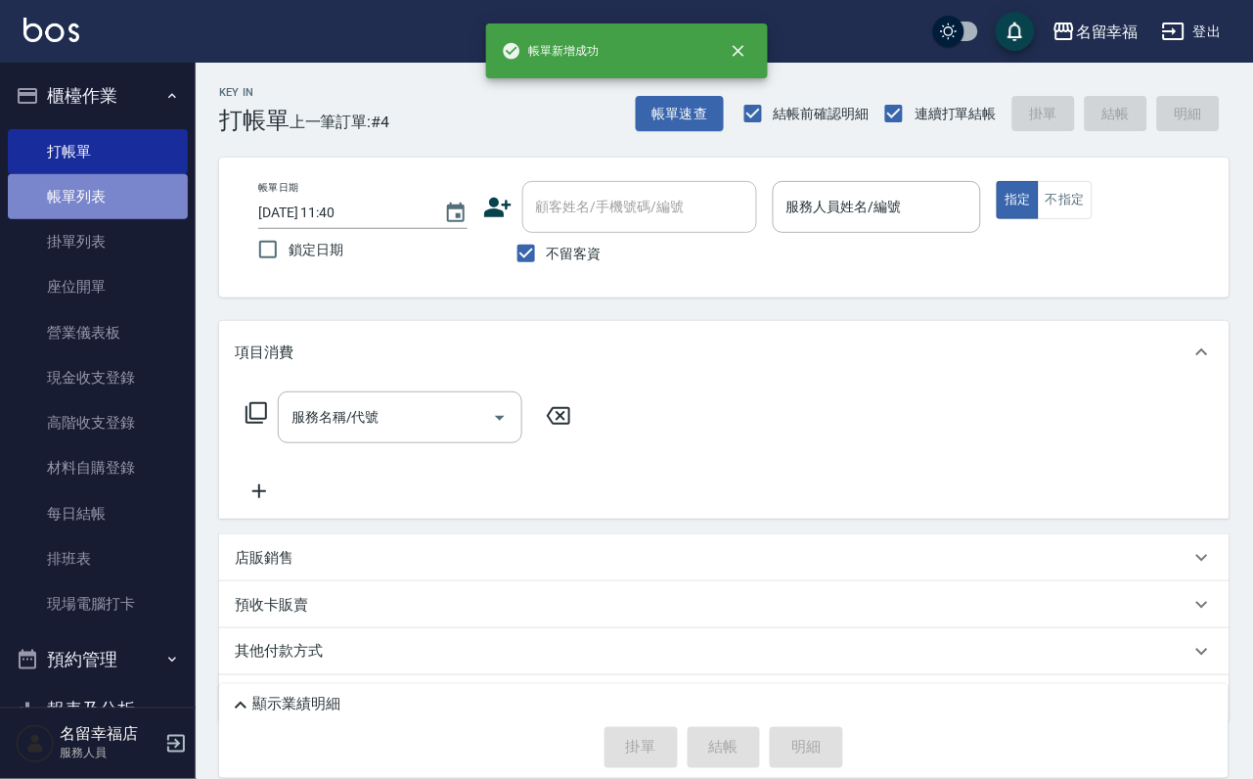
click at [138, 207] on link "帳單列表" at bounding box center [98, 196] width 180 height 45
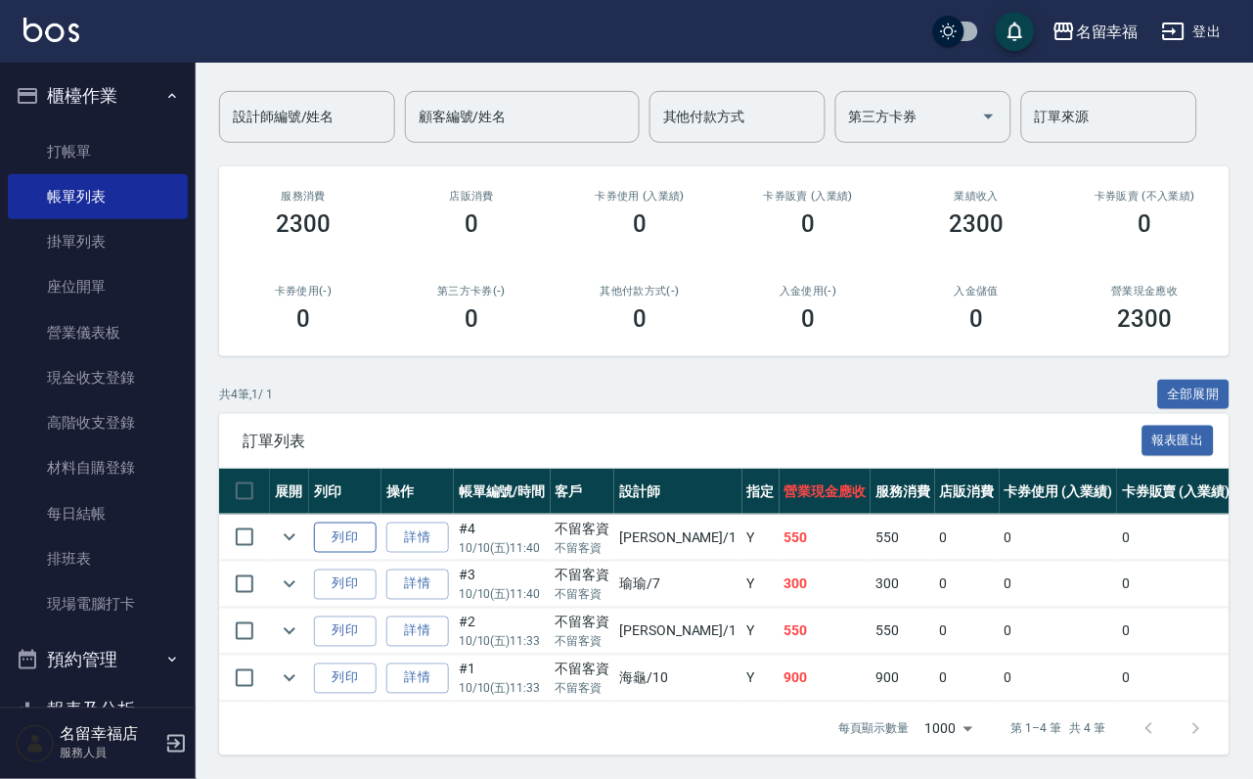
scroll to position [289, 0]
click at [301, 525] on icon "expand row" at bounding box center [289, 536] width 23 height 23
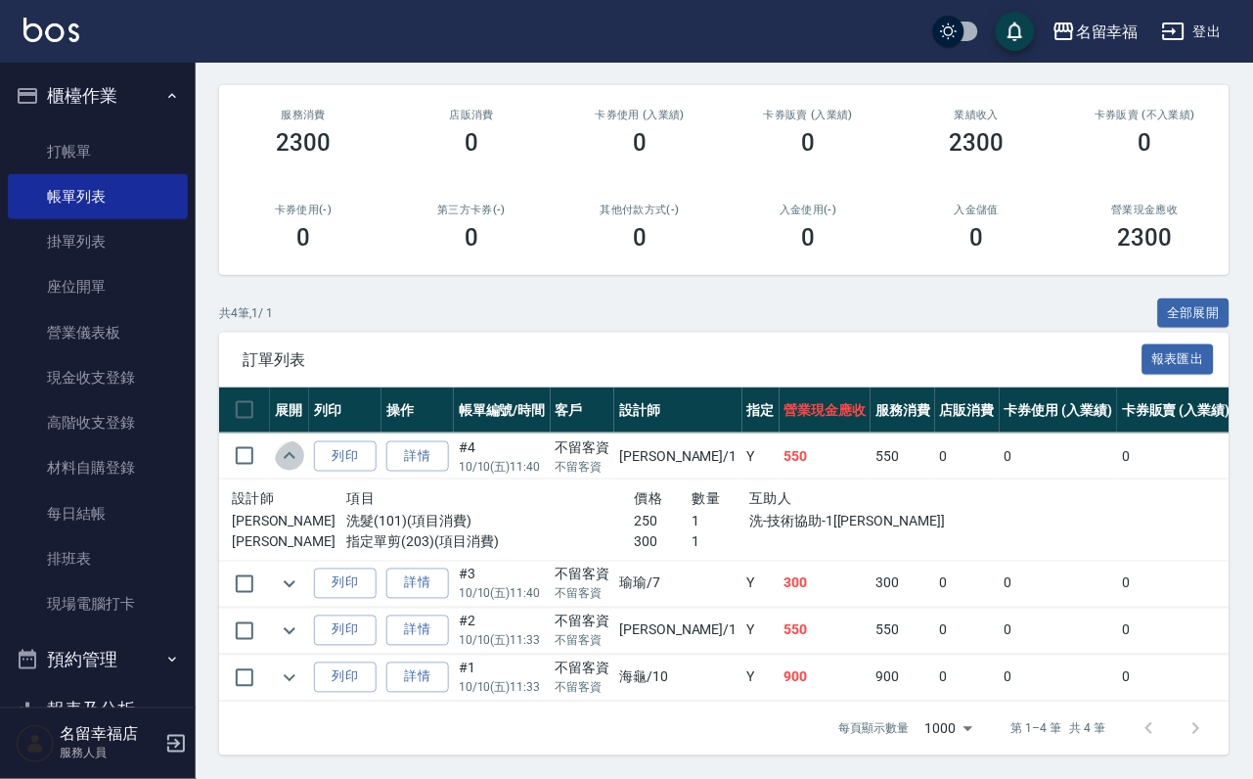
click at [301, 455] on icon "expand row" at bounding box center [289, 455] width 23 height 23
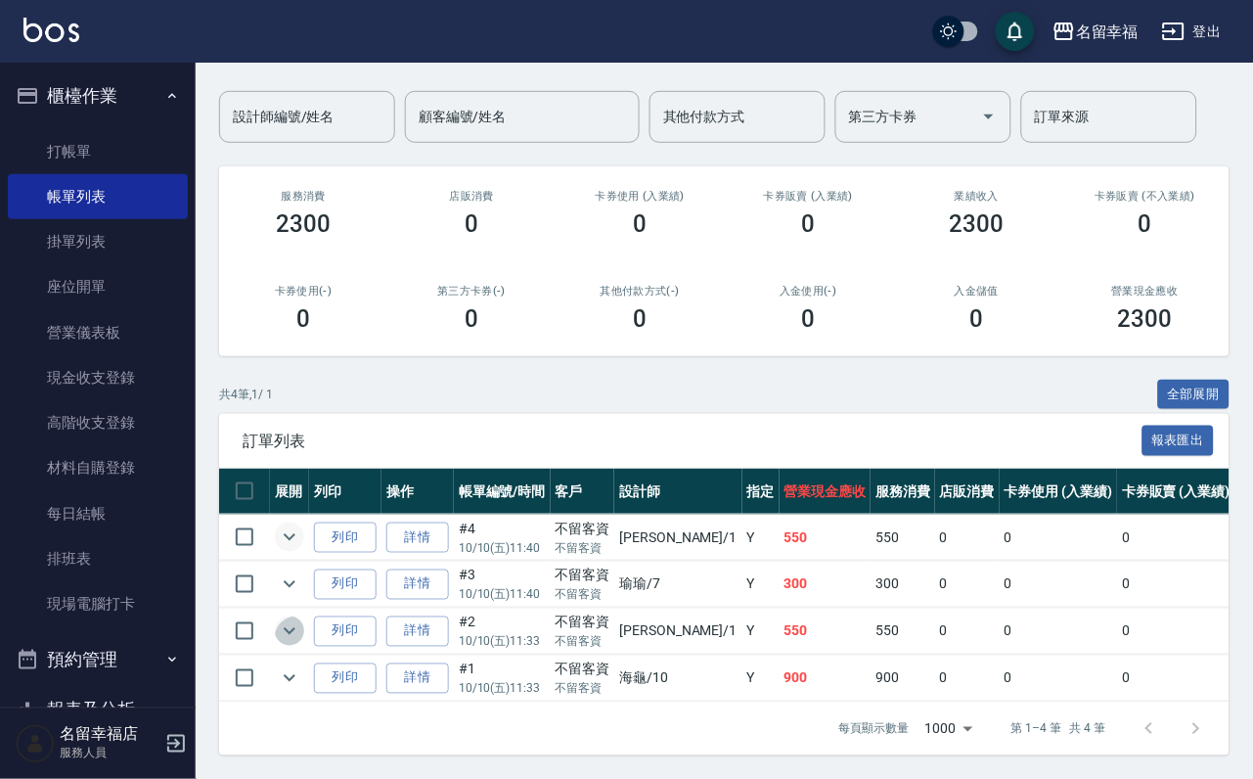
click at [301, 619] on icon "expand row" at bounding box center [289, 630] width 23 height 23
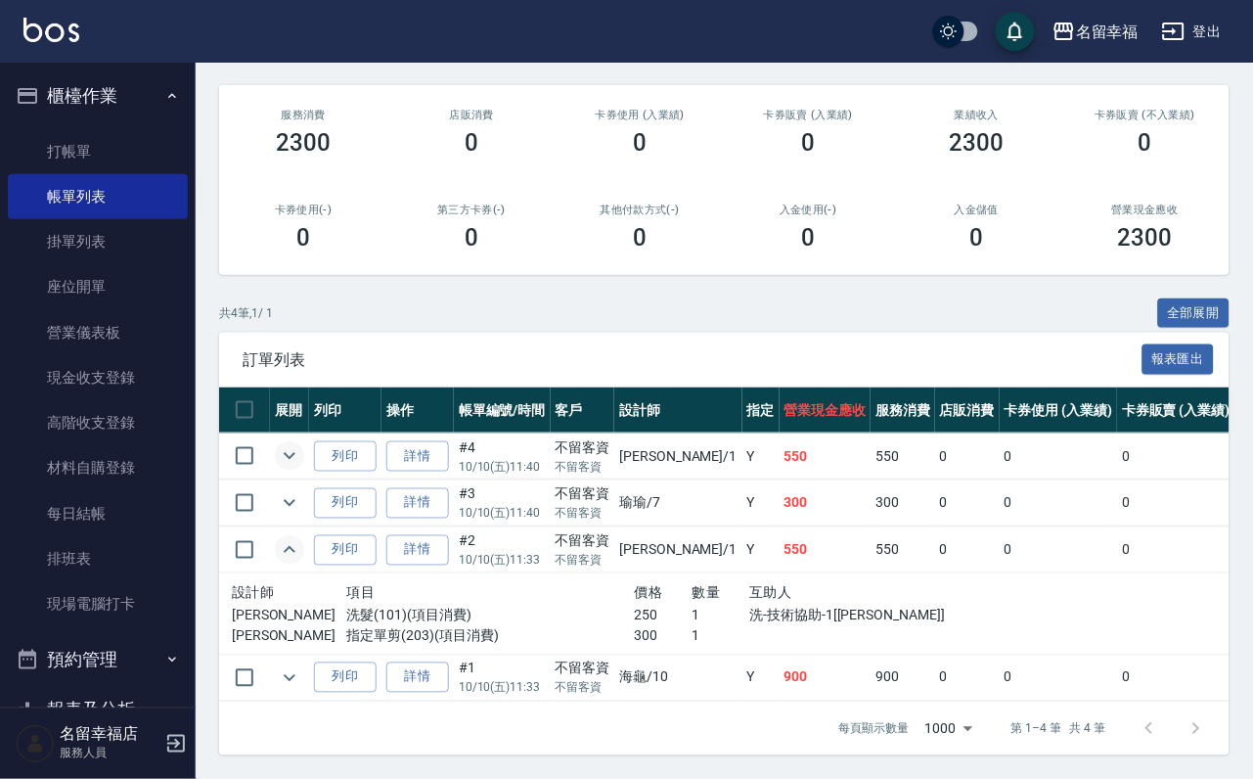
click at [301, 561] on icon "expand row" at bounding box center [289, 549] width 23 height 23
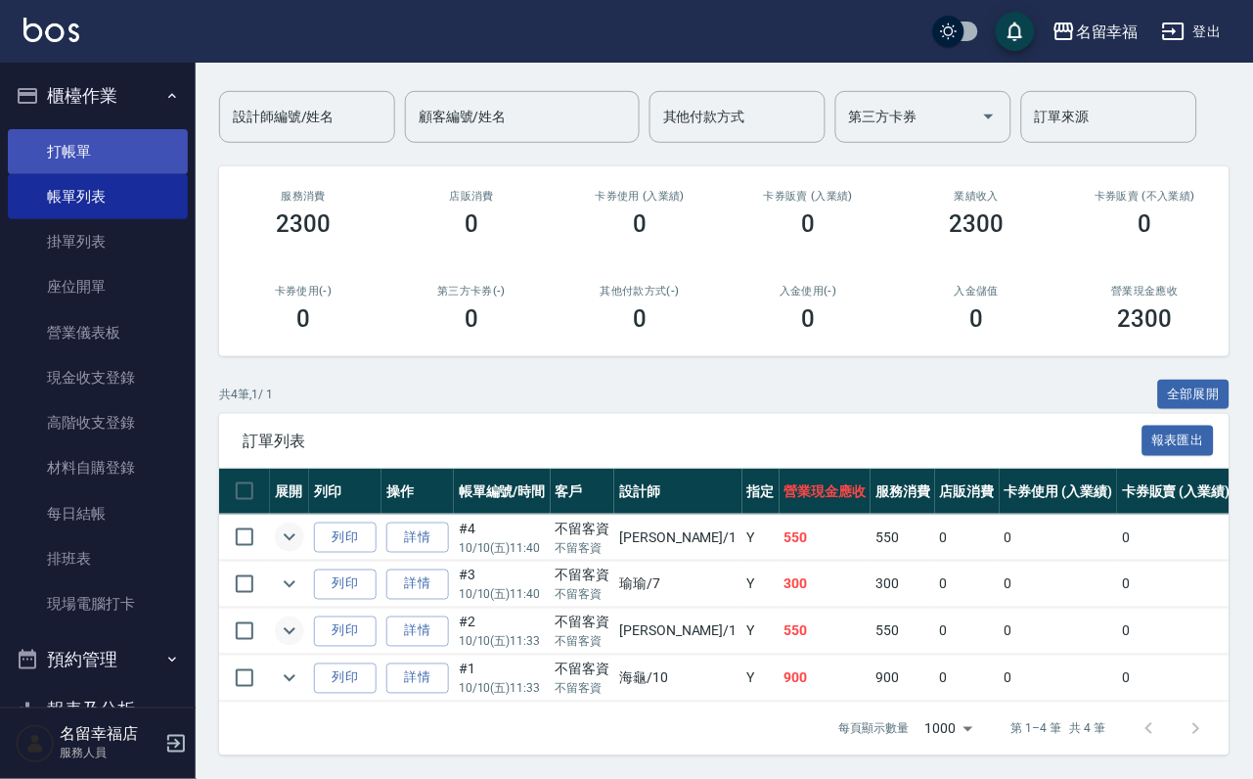
click at [77, 167] on link "打帳單" at bounding box center [98, 151] width 180 height 45
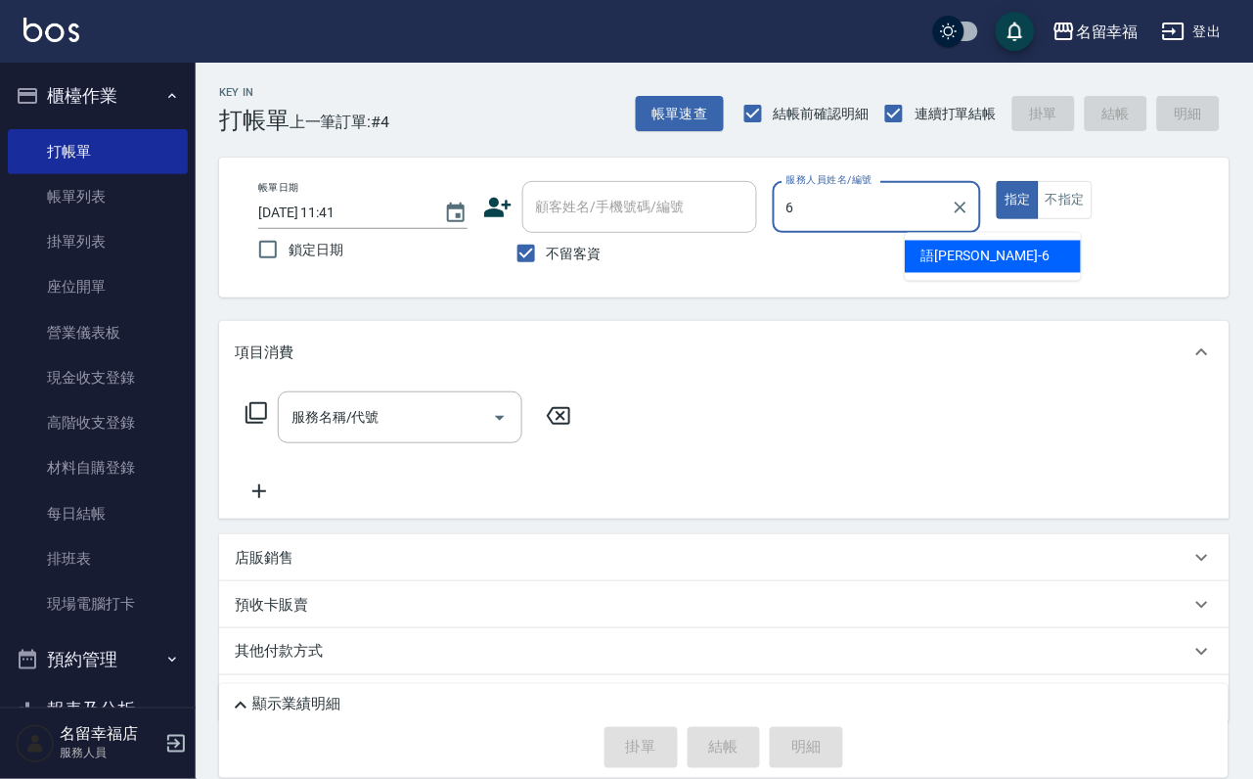
type input "語[PERSON_NAME]-6"
type button "true"
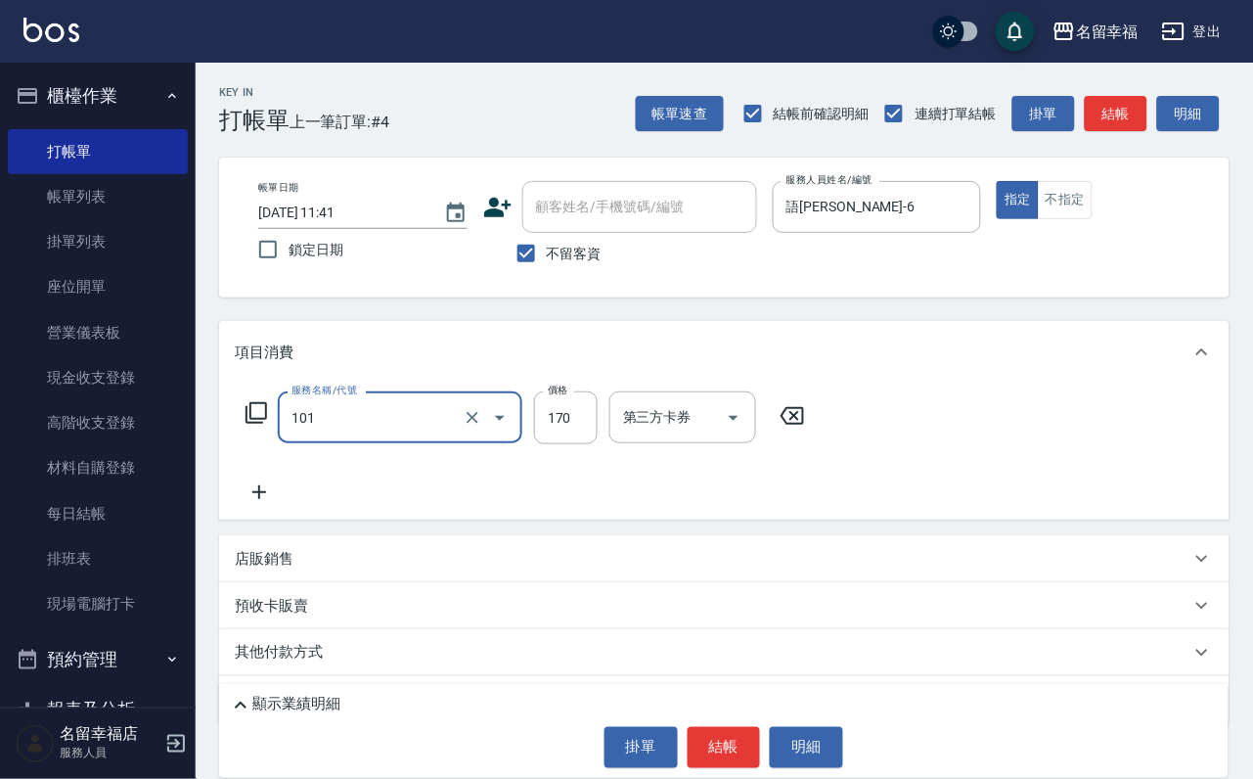
type input "洗髮(101)"
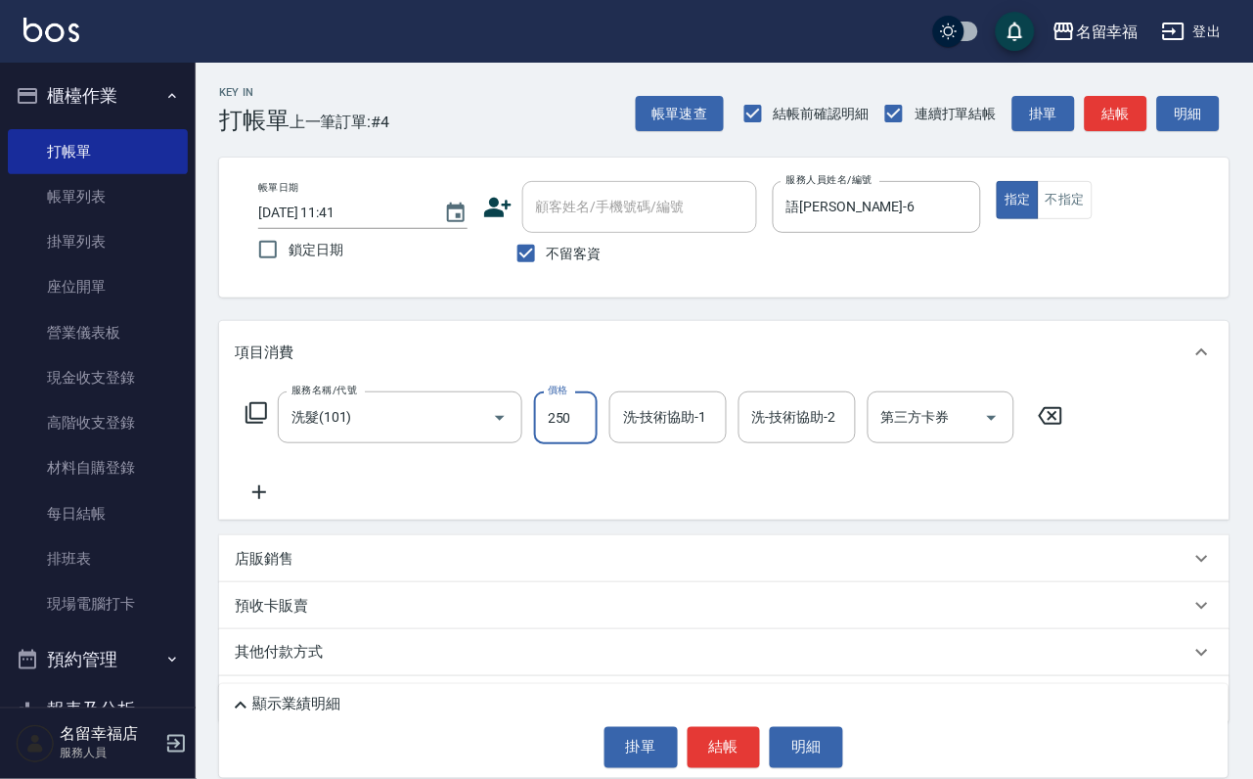
type input "250"
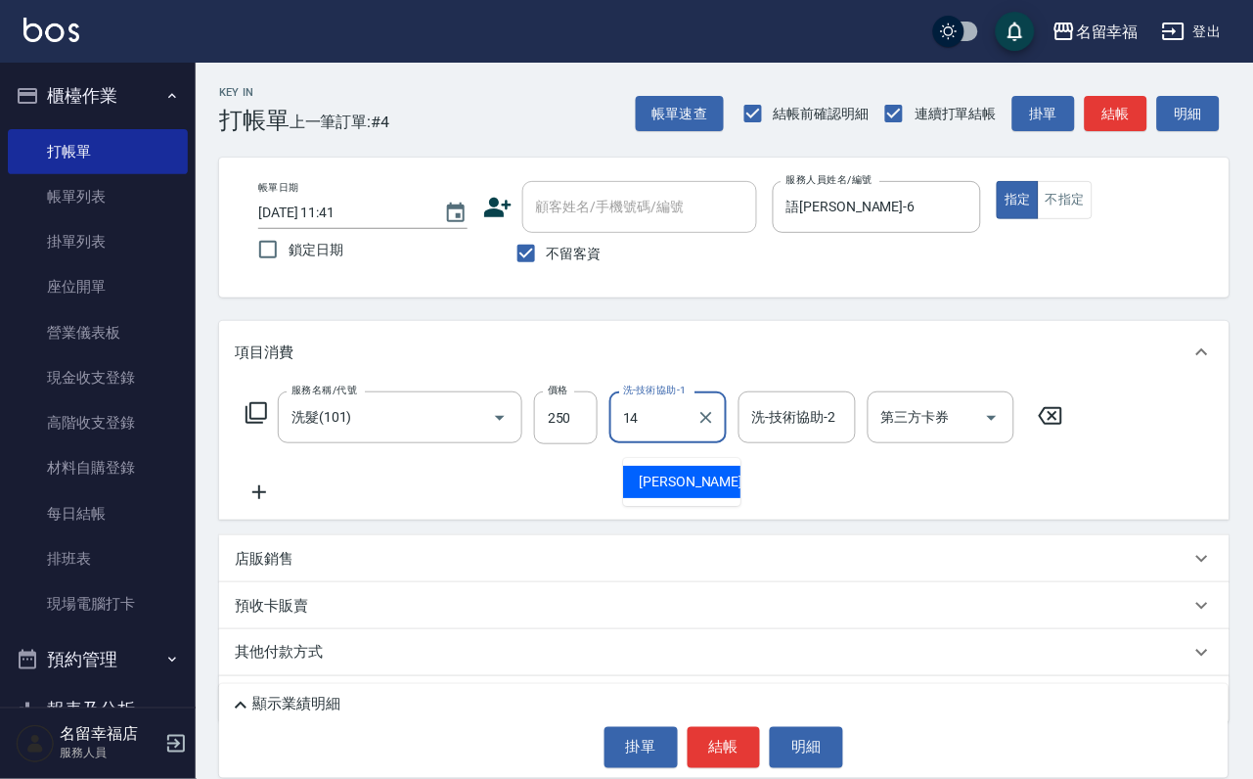
type input "[PERSON_NAME]-14"
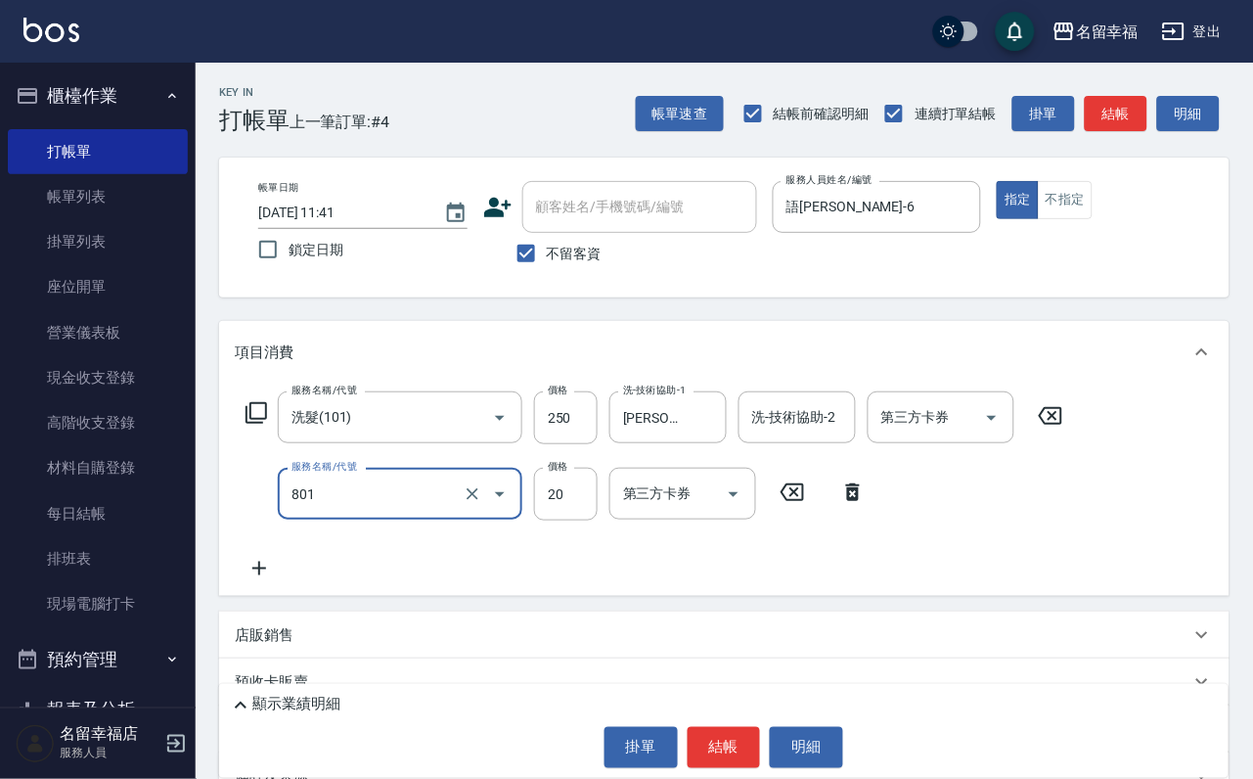
type input "潤絲(801)"
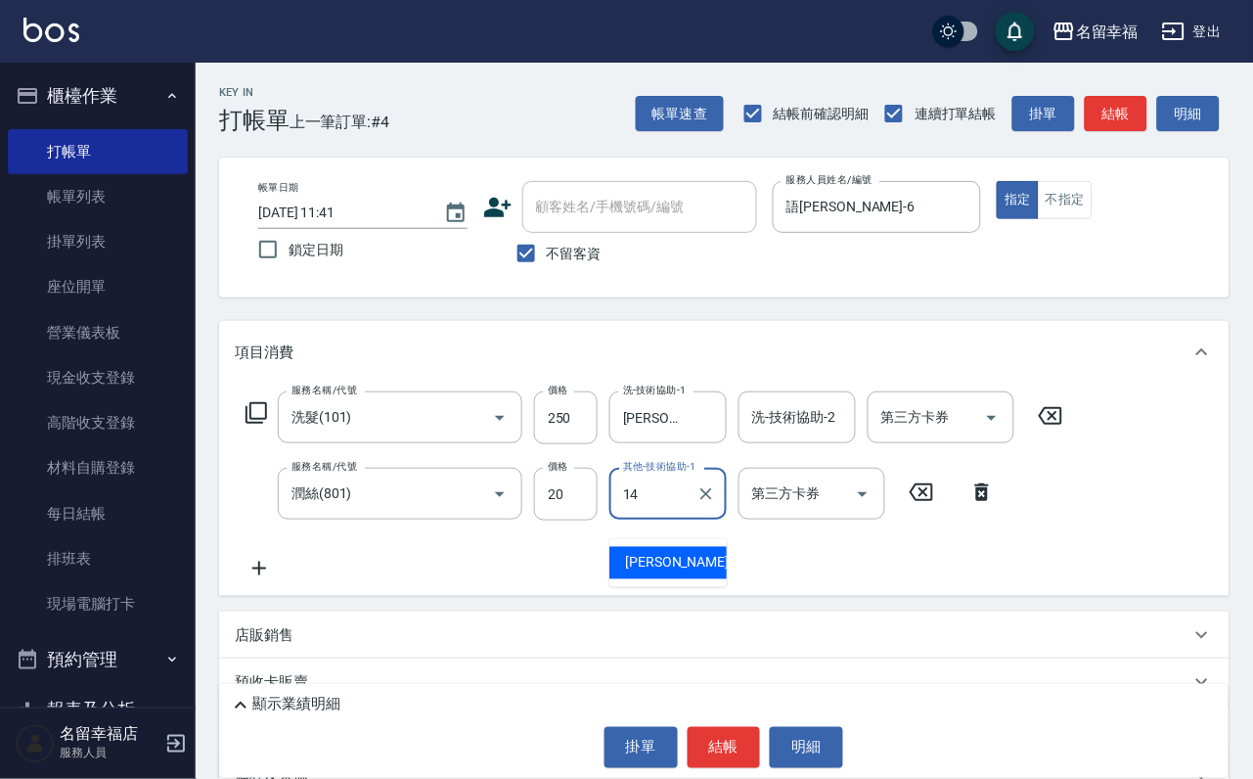
type input "[PERSON_NAME]-14"
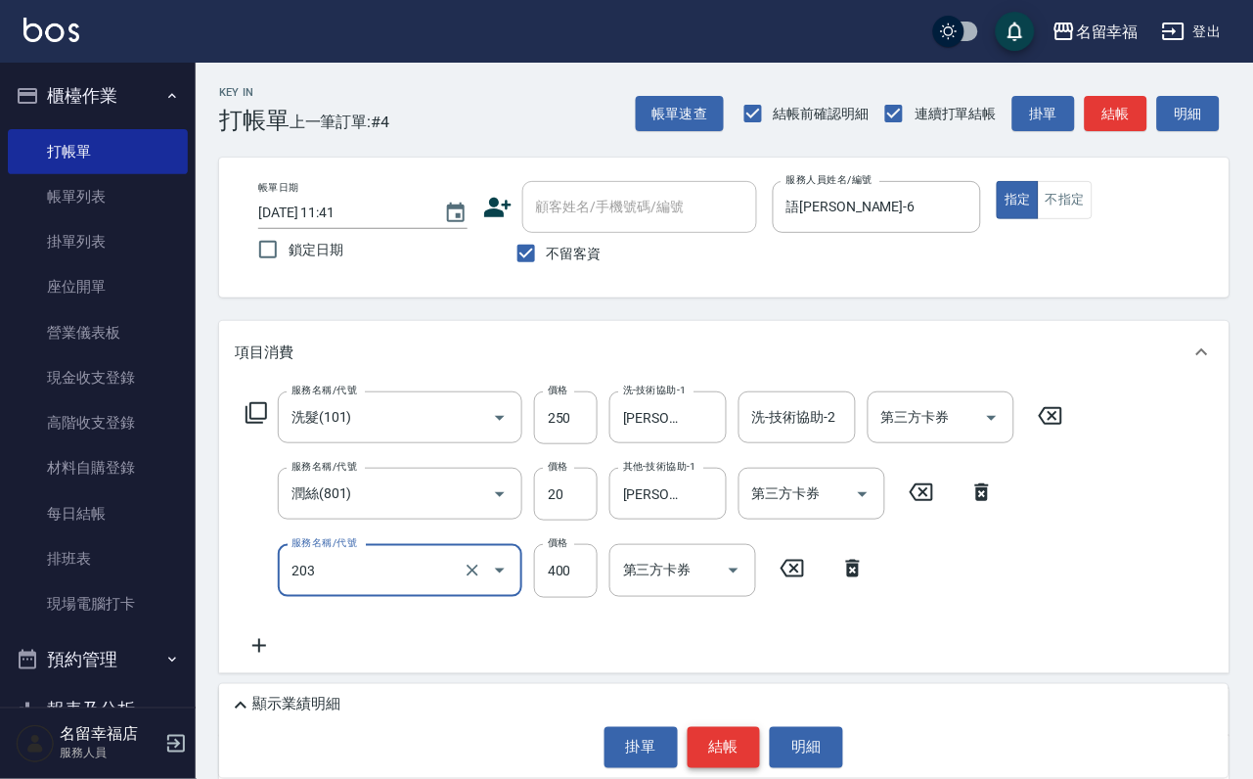
type input "指定單剪(203)"
click at [742, 740] on button "結帳" at bounding box center [724, 747] width 73 height 41
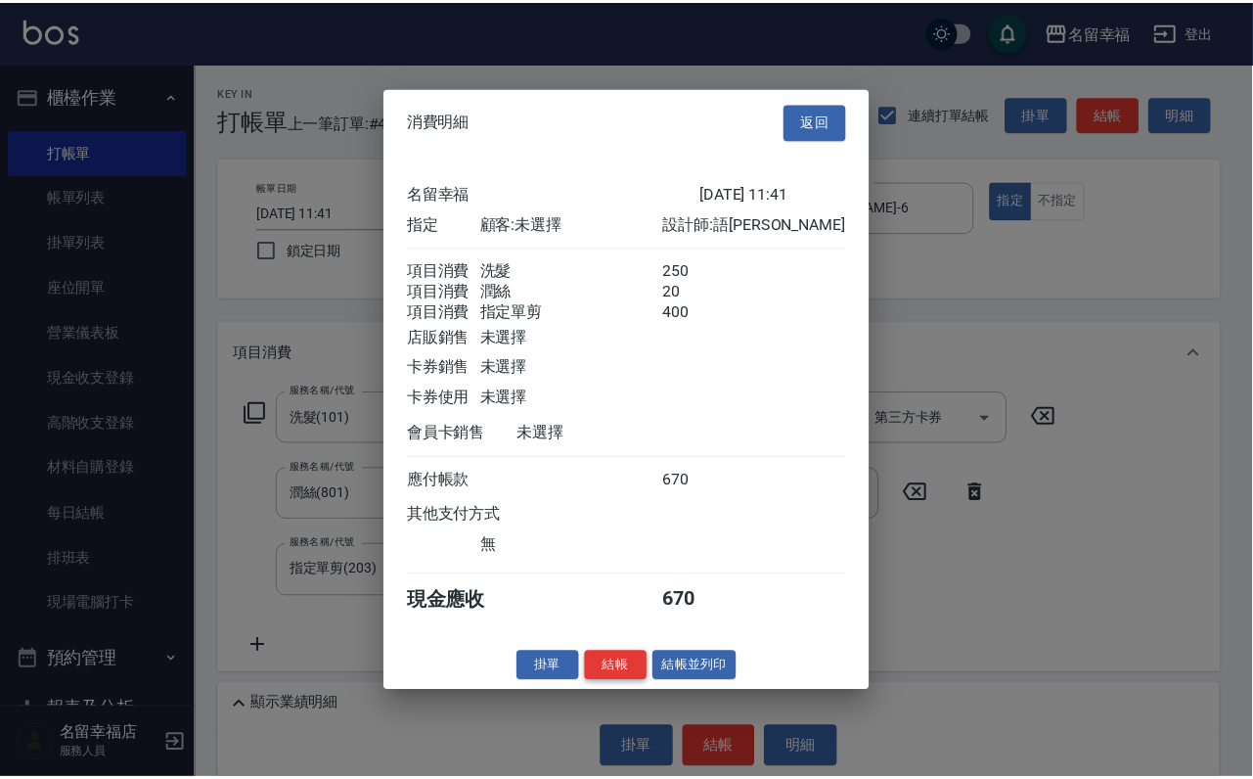
scroll to position [387, 0]
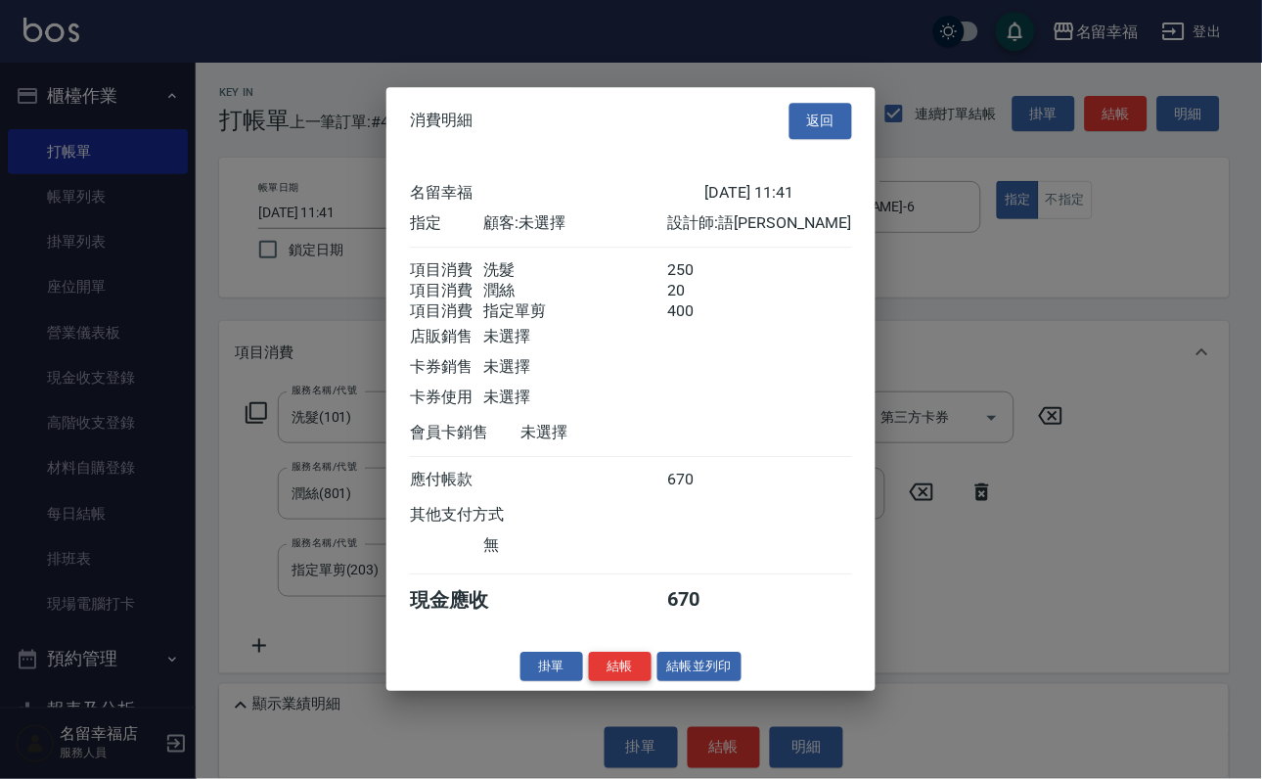
click at [600, 682] on button "結帳" at bounding box center [620, 666] width 63 height 30
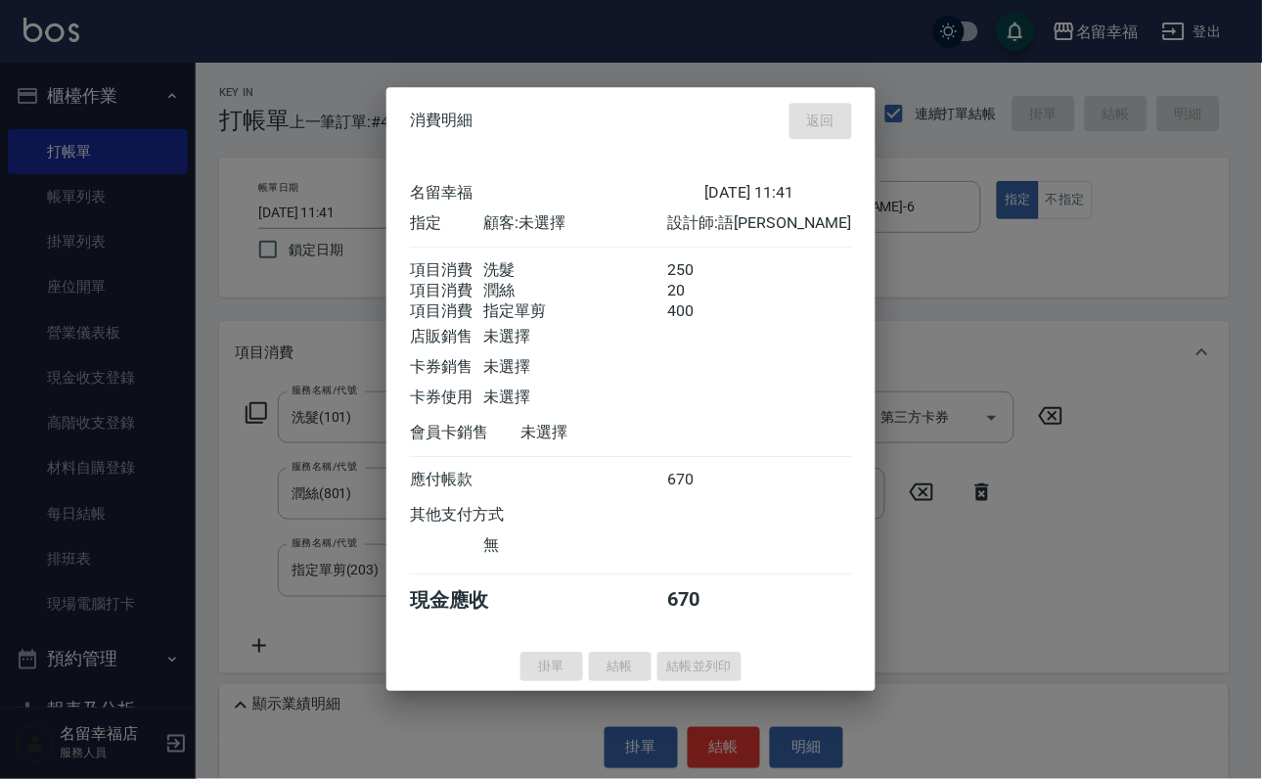
type input "[DATE] 11:55"
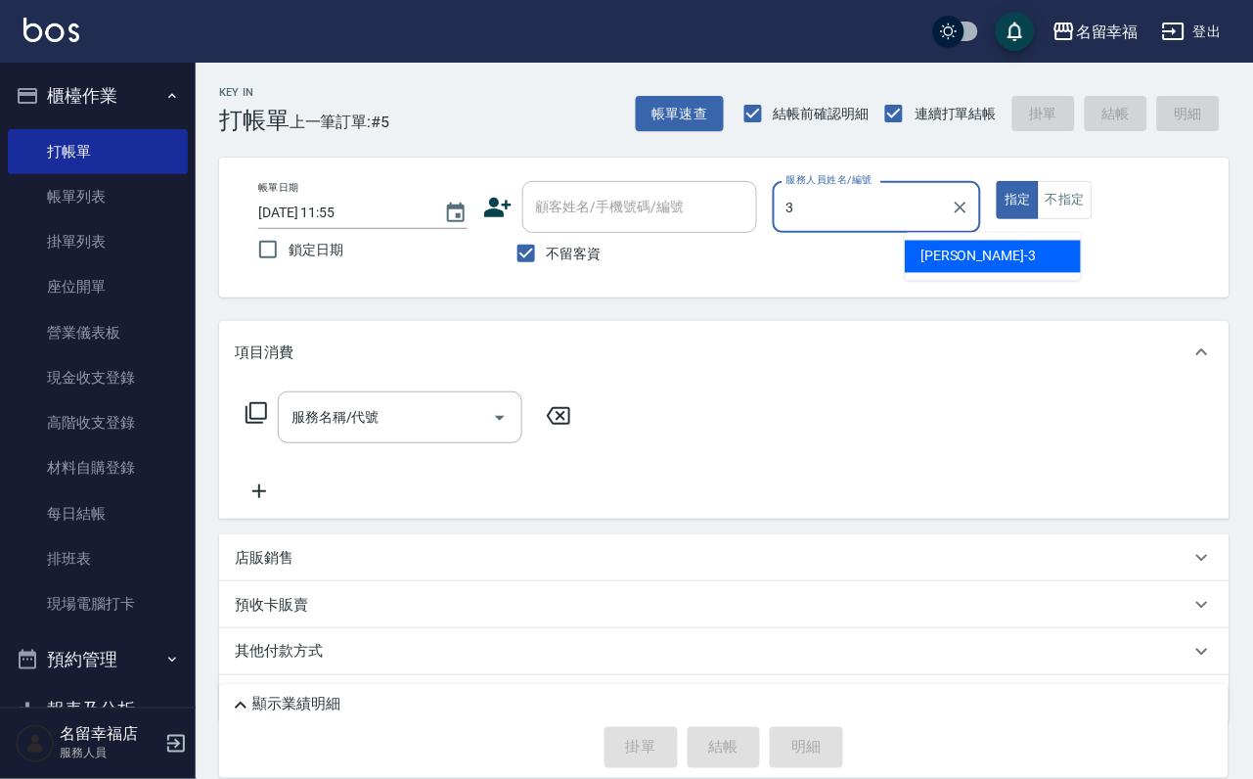
type input "[PERSON_NAME]-3"
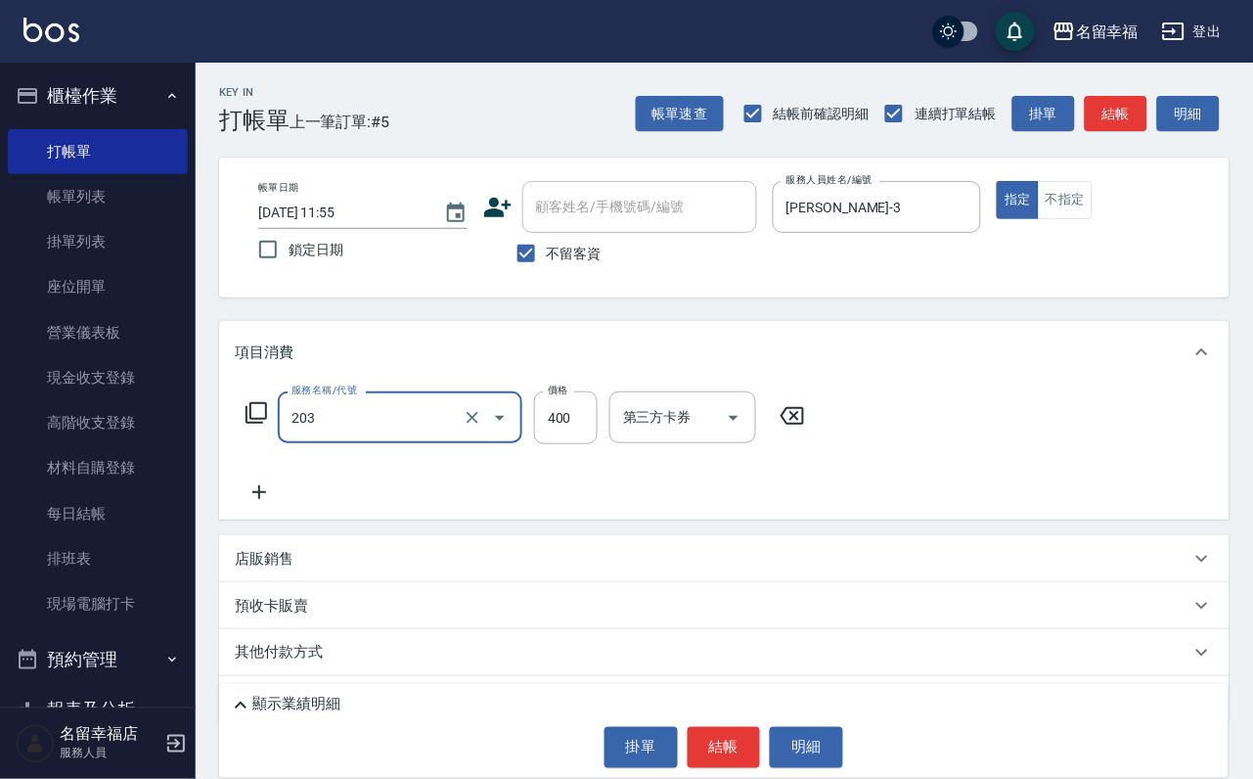
type input "指定單剪(203)"
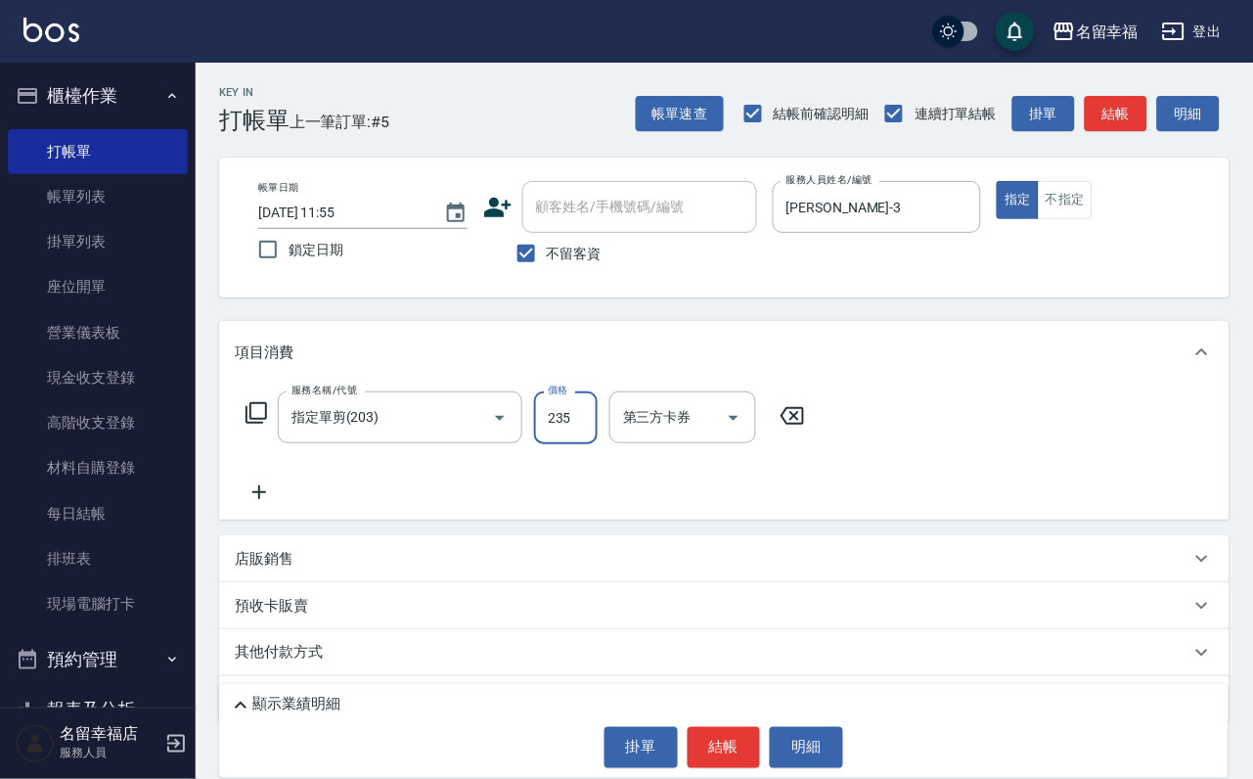
scroll to position [0, 0]
type input "250"
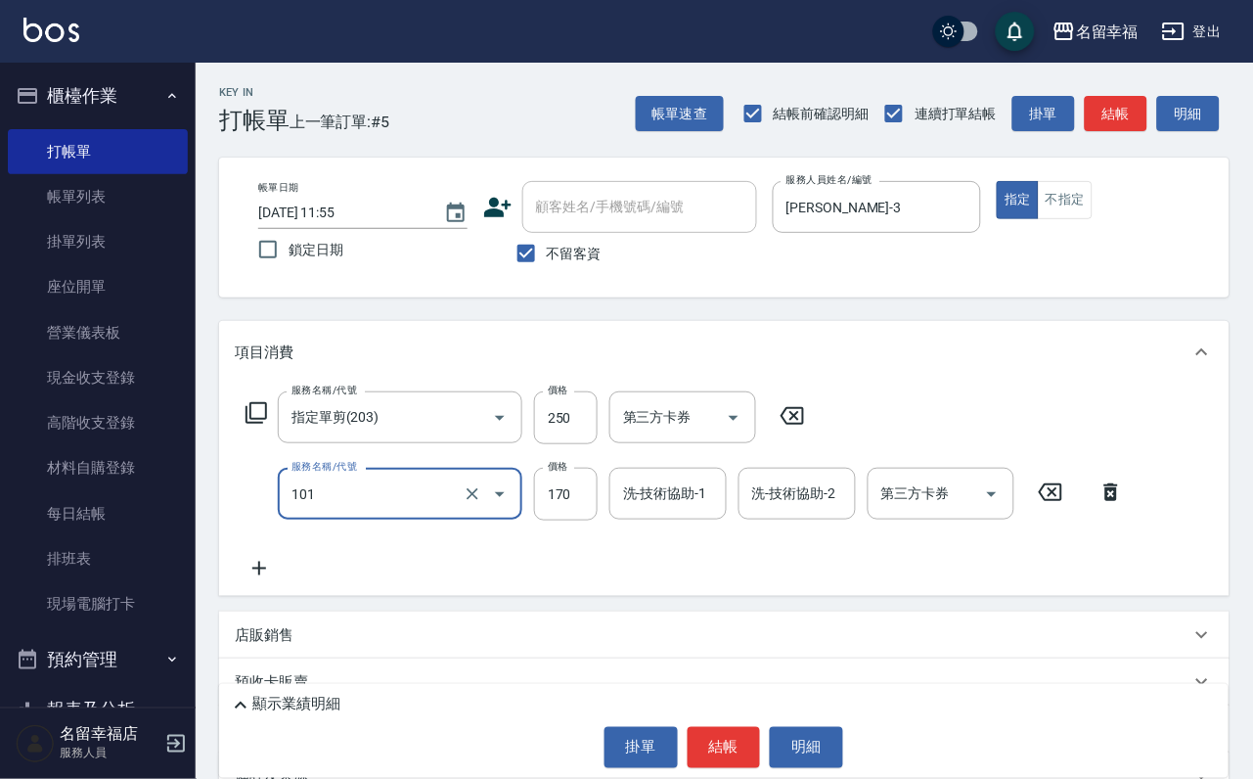
type input "洗髮(101)"
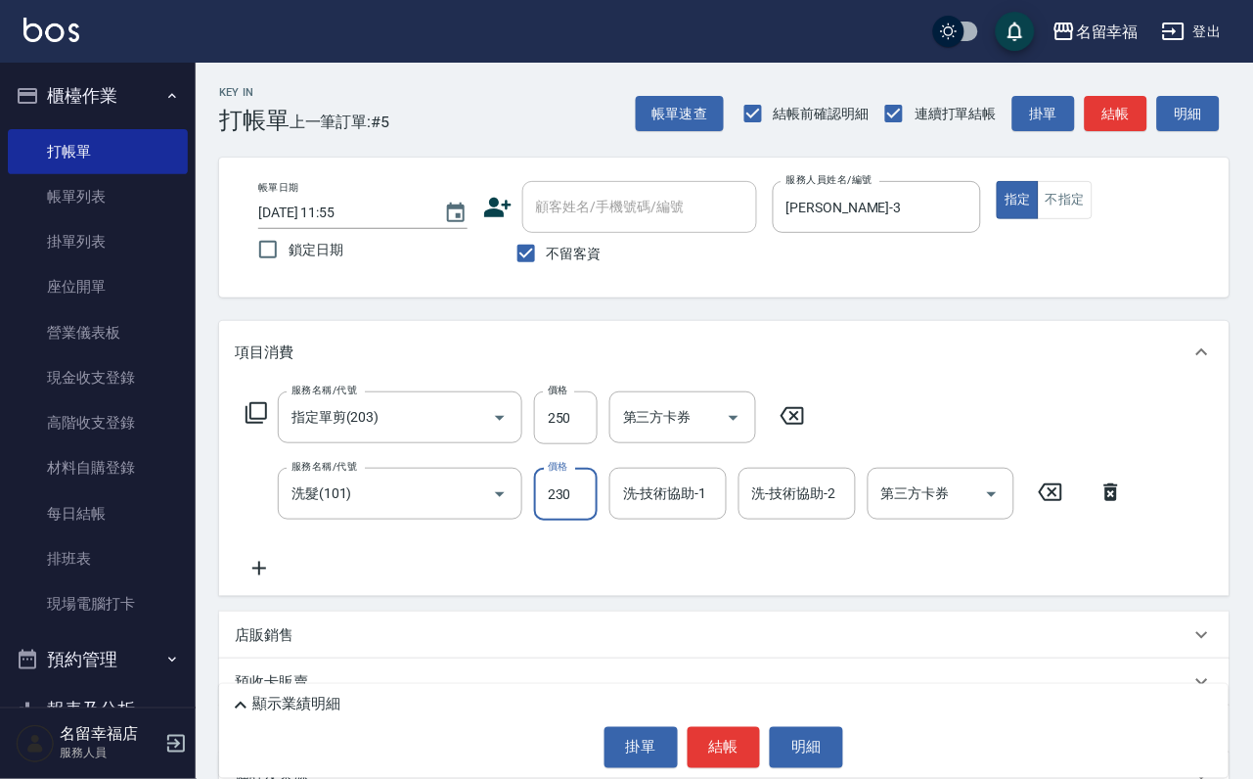
type input "230"
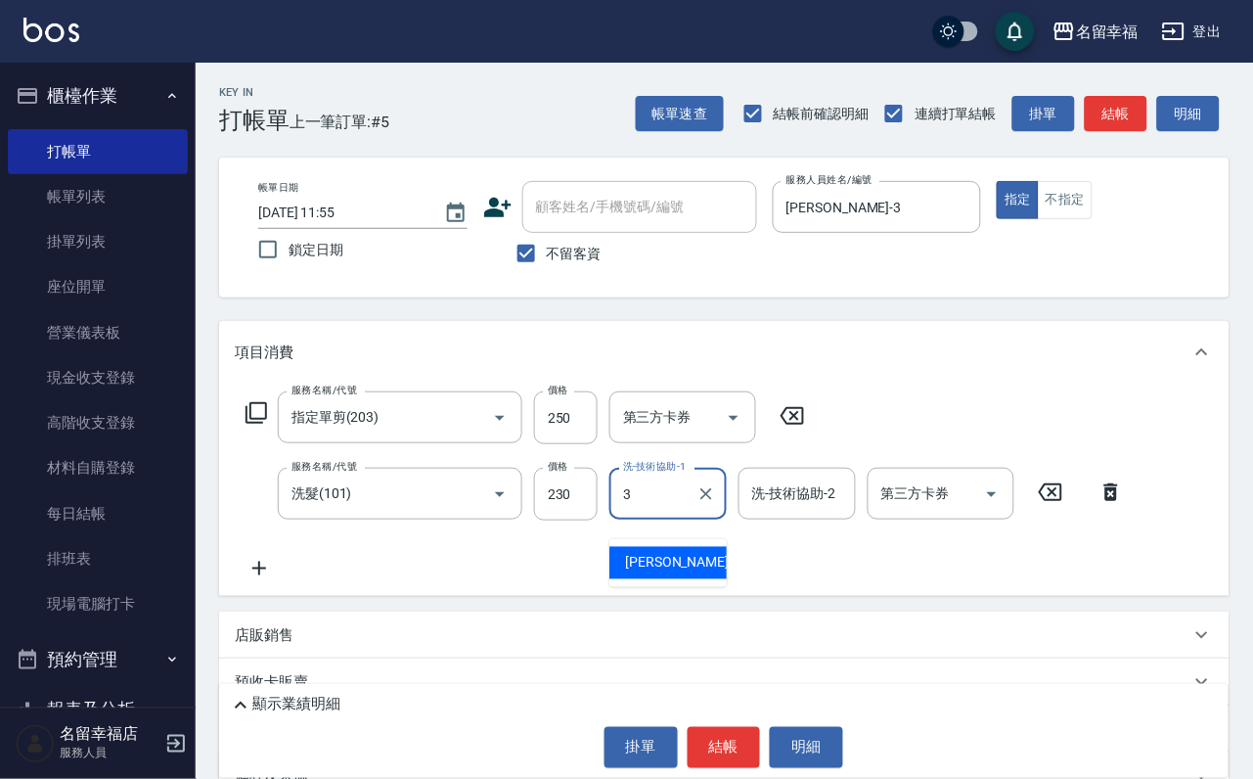
type input "[PERSON_NAME]-3"
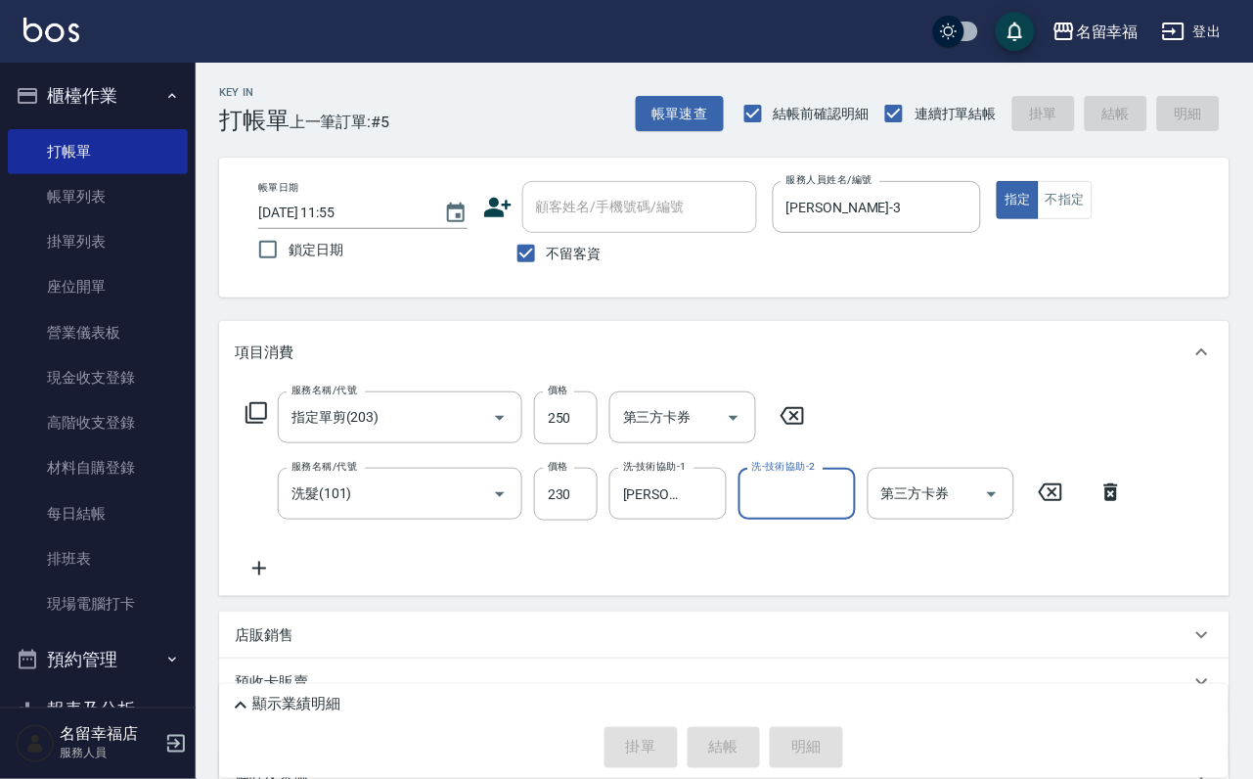
type input "[DATE] 11:57"
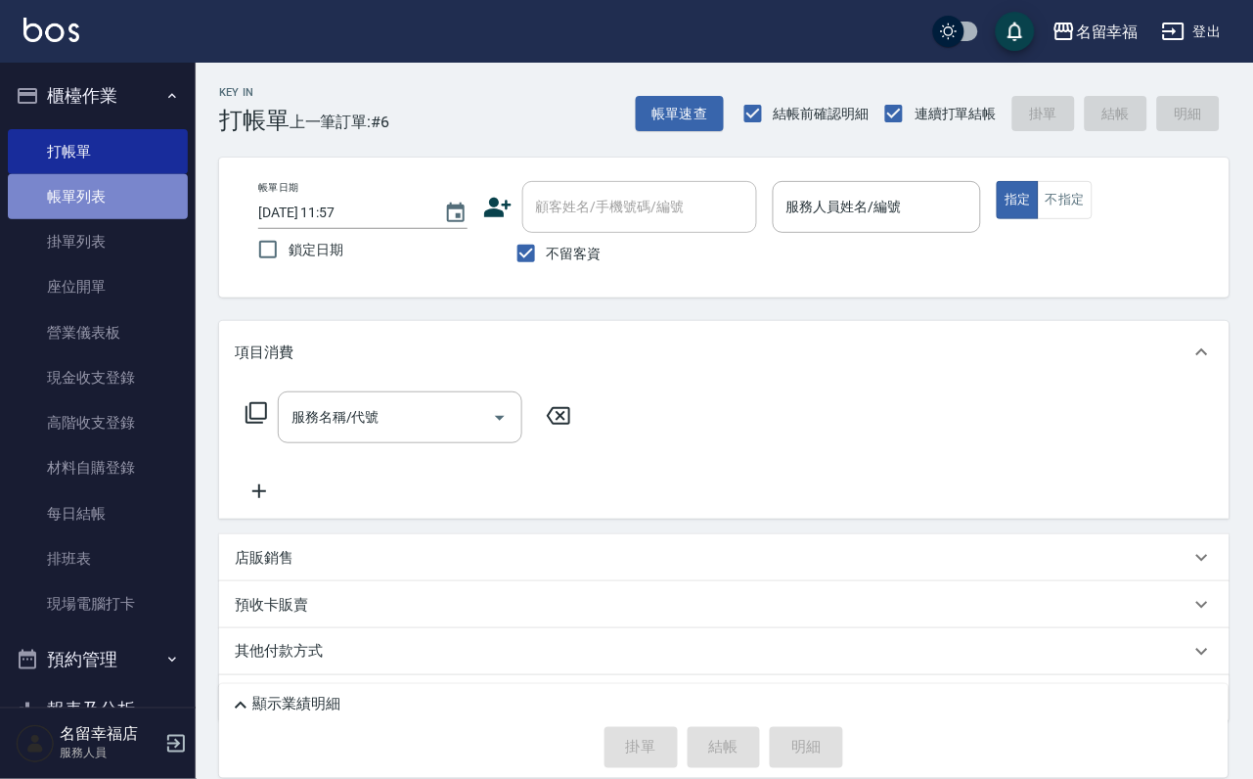
click at [126, 219] on link "帳單列表" at bounding box center [98, 196] width 180 height 45
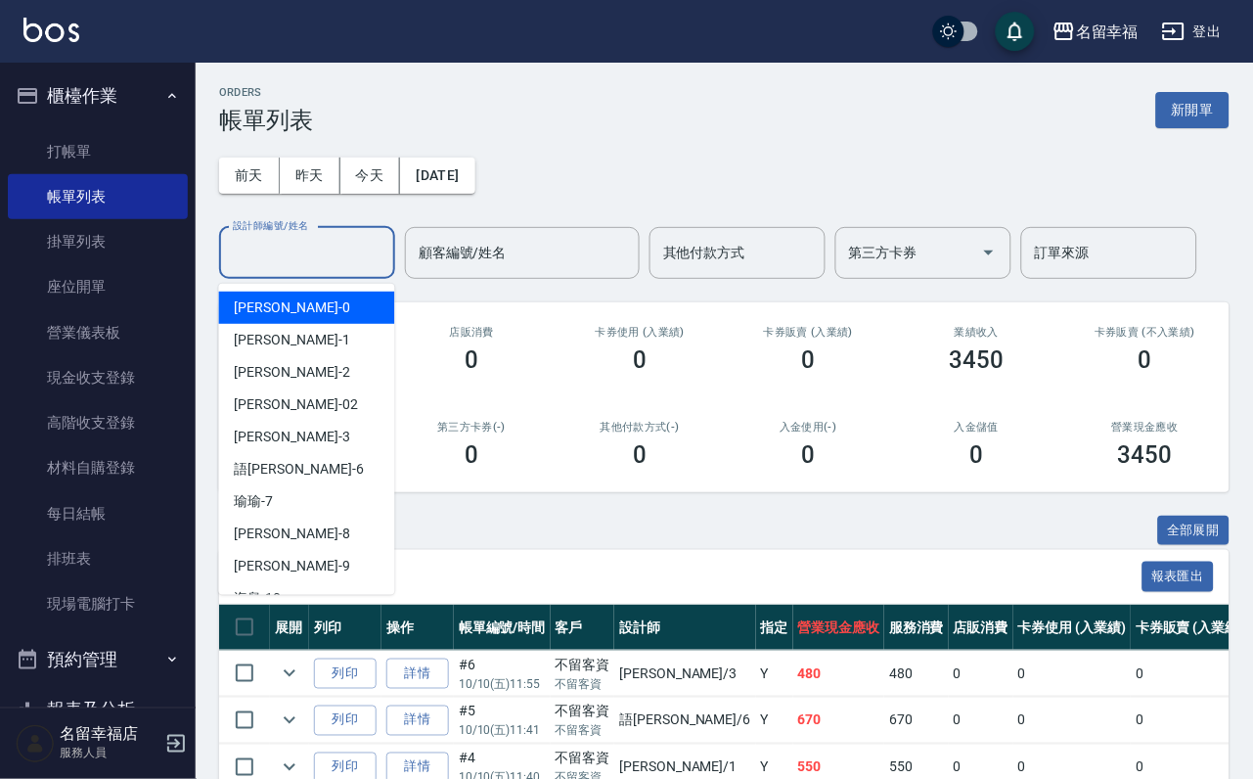
drag, startPoint x: 374, startPoint y: 260, endPoint x: 347, endPoint y: 276, distance: 30.7
click at [360, 264] on input "設計師編號/姓名" at bounding box center [307, 253] width 158 height 34
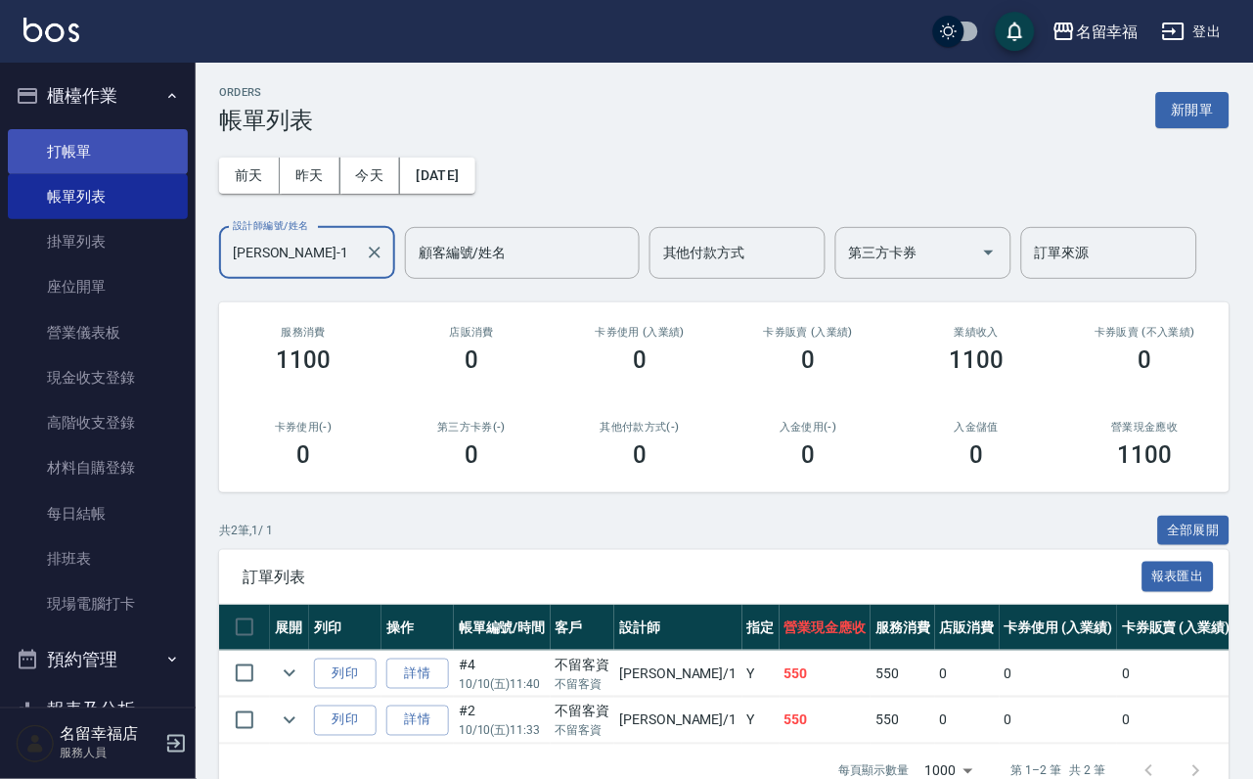
type input "[PERSON_NAME]-1"
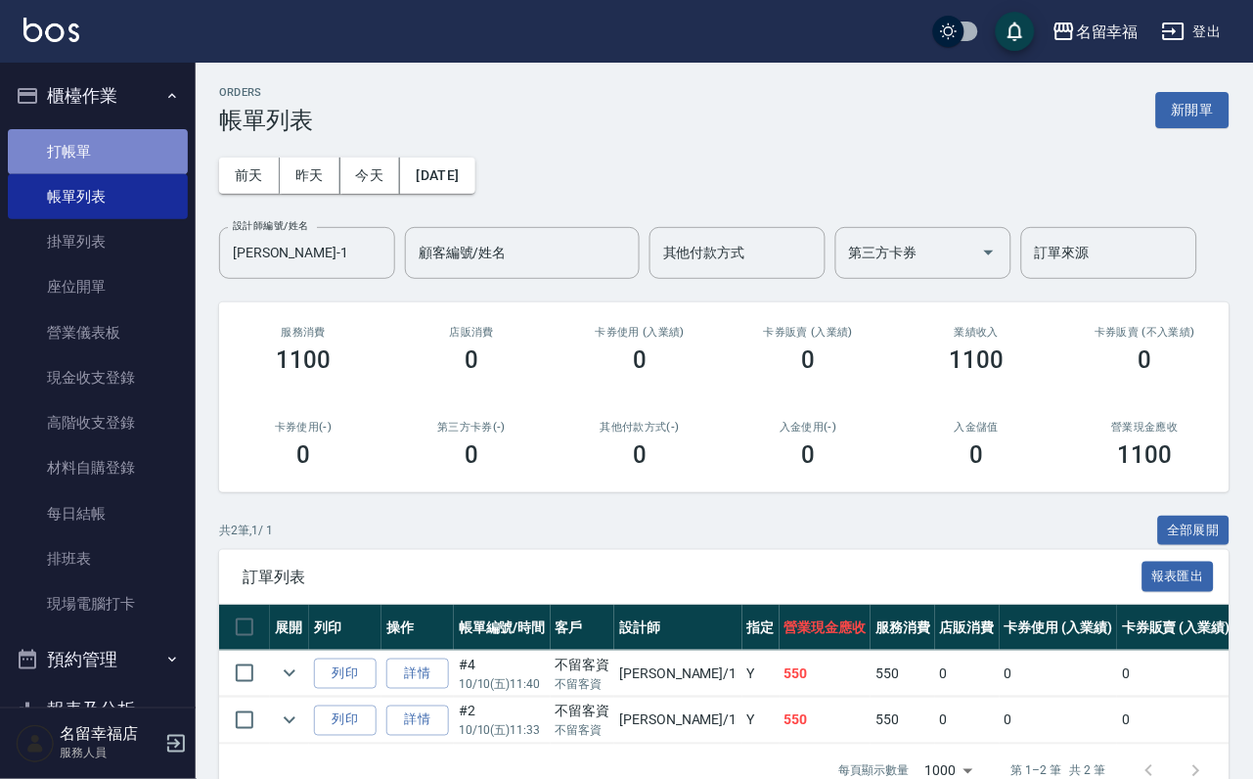
click at [134, 147] on link "打帳單" at bounding box center [98, 151] width 180 height 45
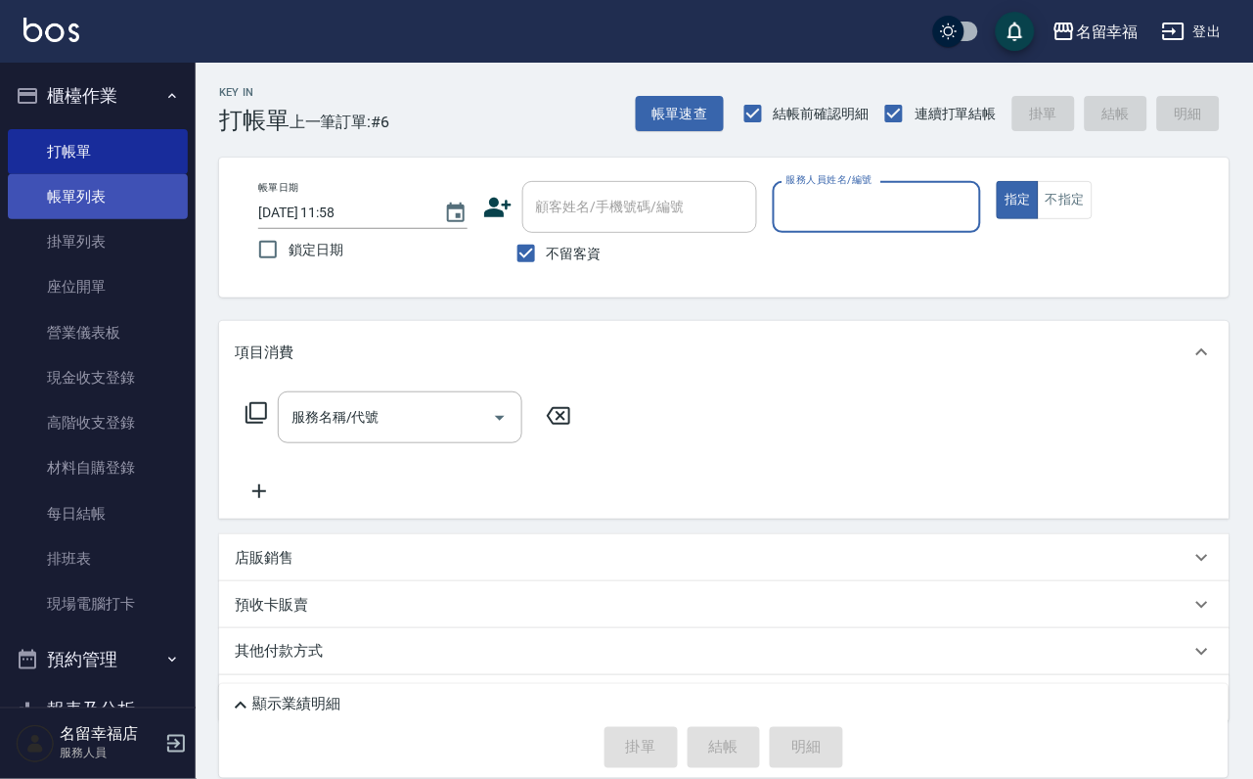
click at [101, 200] on link "帳單列表" at bounding box center [98, 196] width 180 height 45
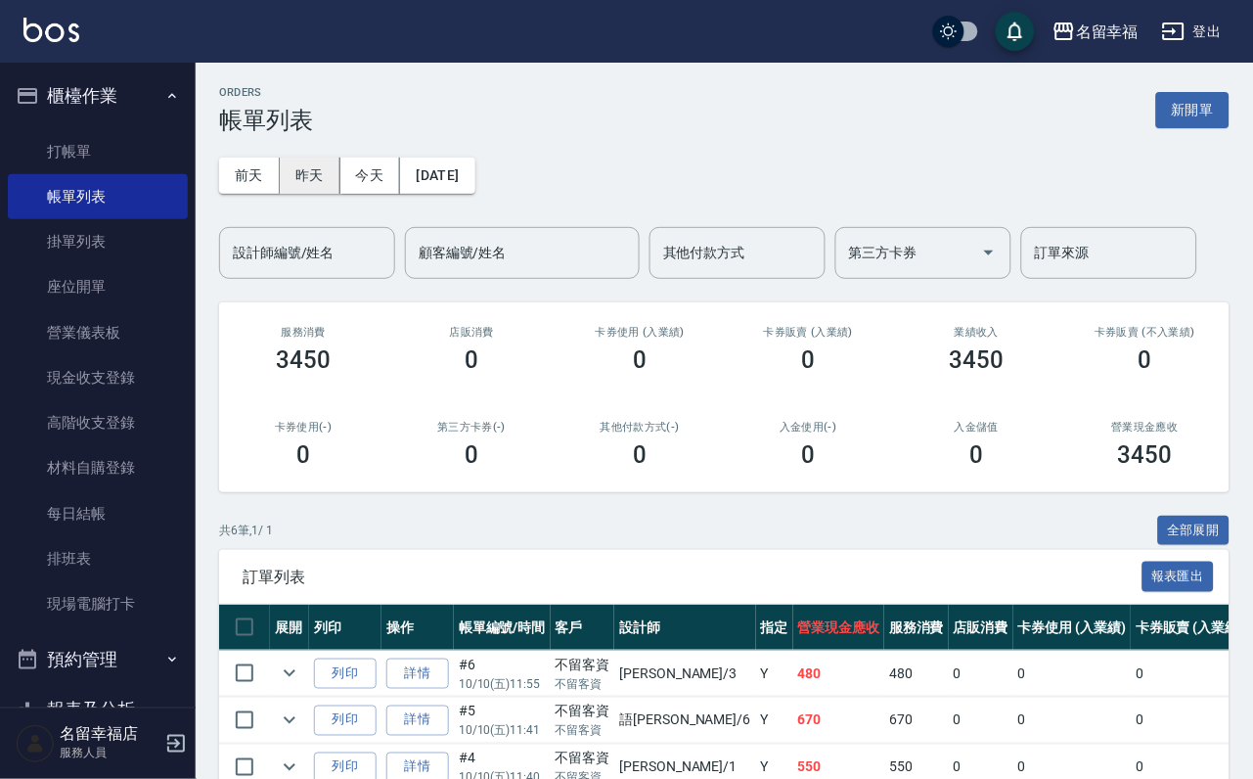
click at [317, 169] on button "昨天" at bounding box center [310, 175] width 61 height 36
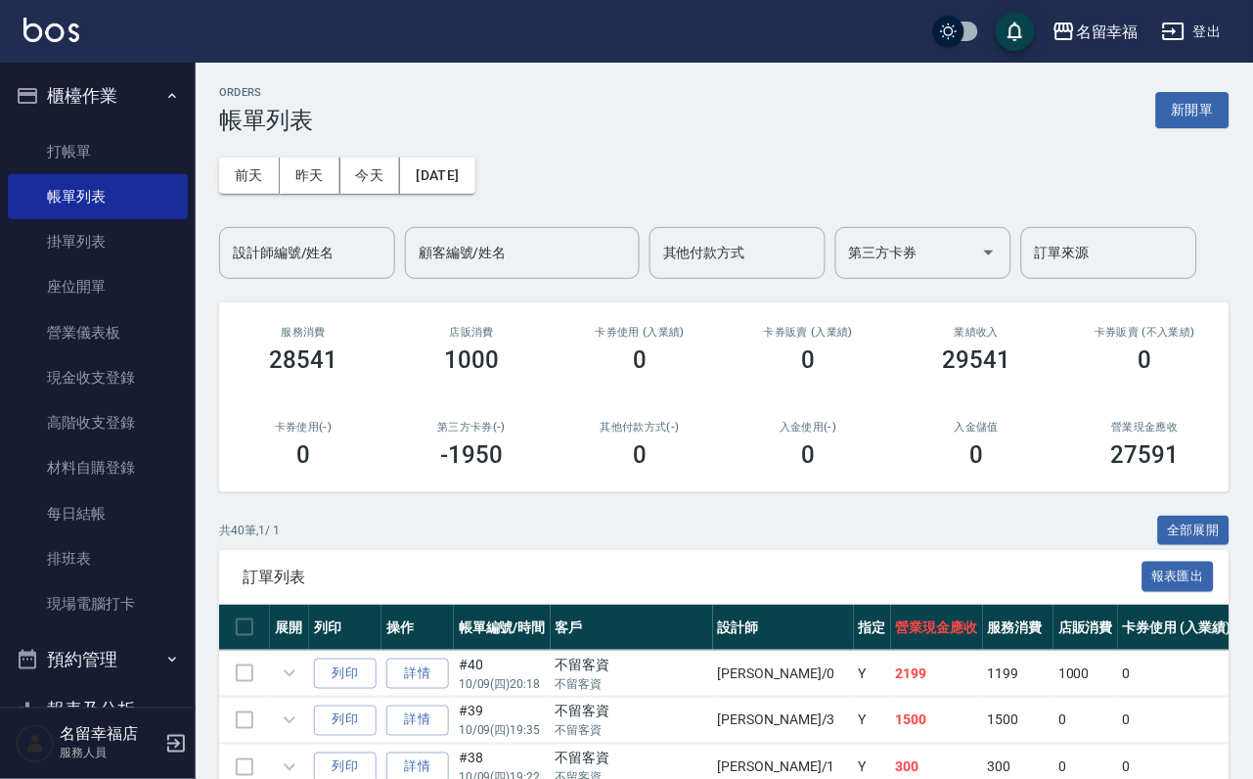
click at [308, 253] on div "設計師編號/姓名 設計師編號/姓名" at bounding box center [307, 253] width 176 height 52
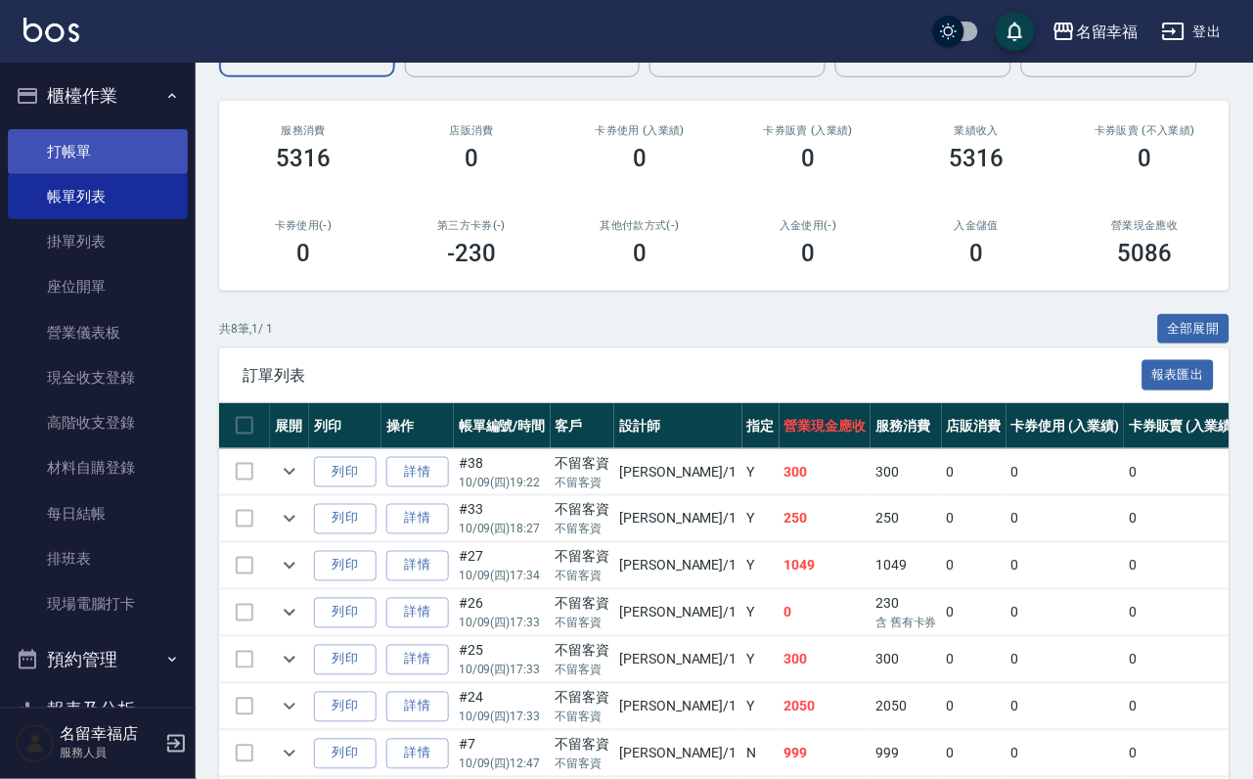
scroll to position [94, 0]
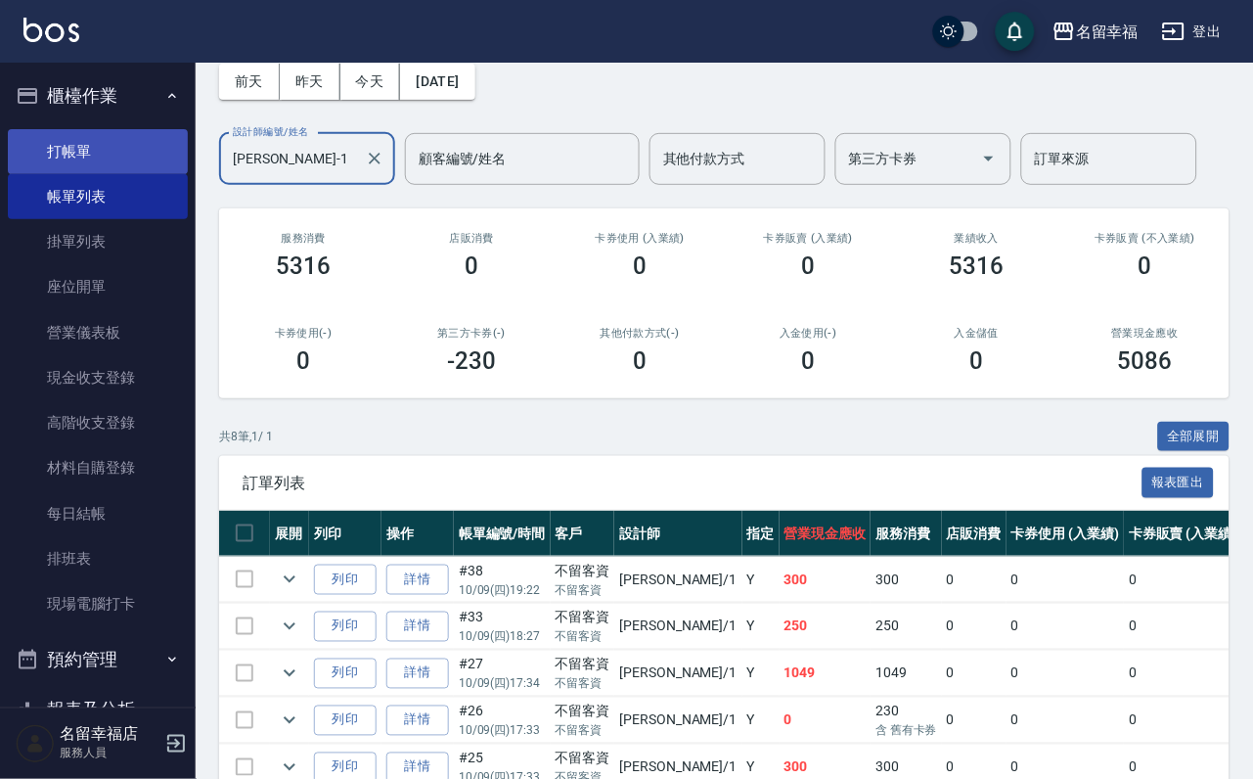
type input "[PERSON_NAME]-1"
click at [94, 159] on link "打帳單" at bounding box center [98, 151] width 180 height 45
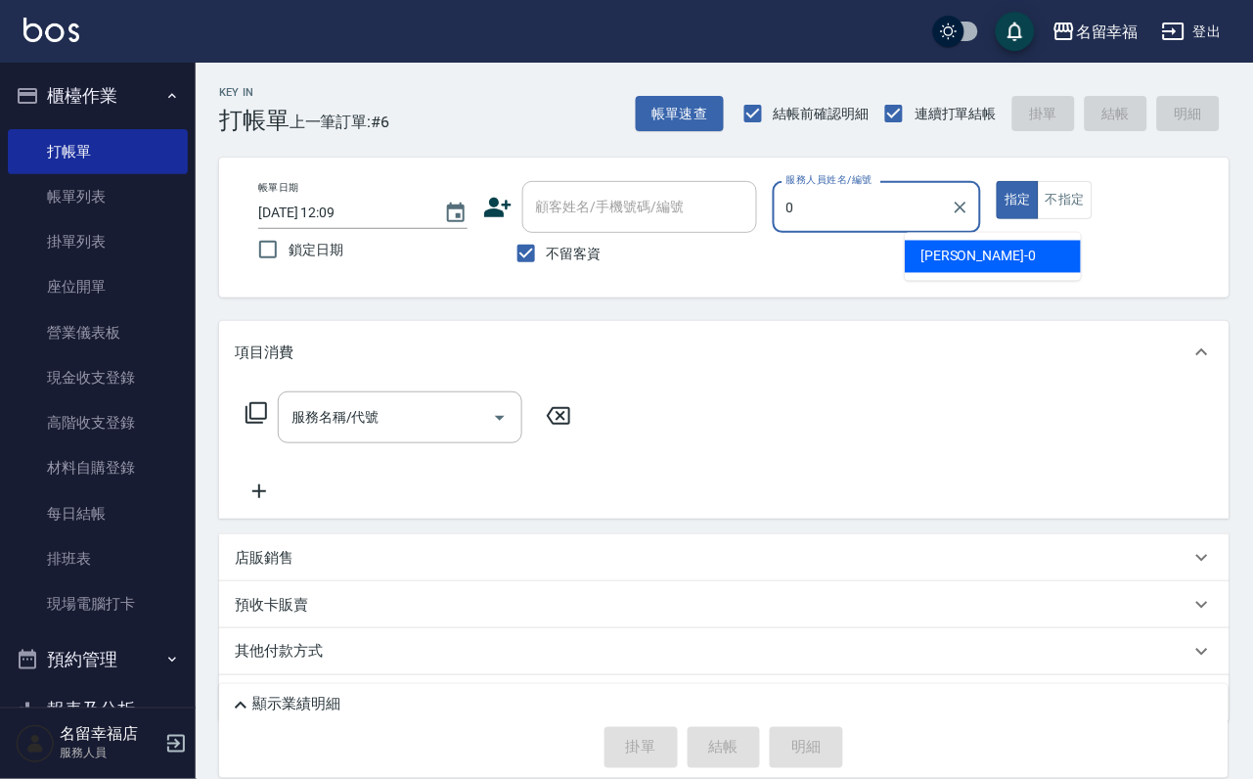
type input "小靜-0"
type button "true"
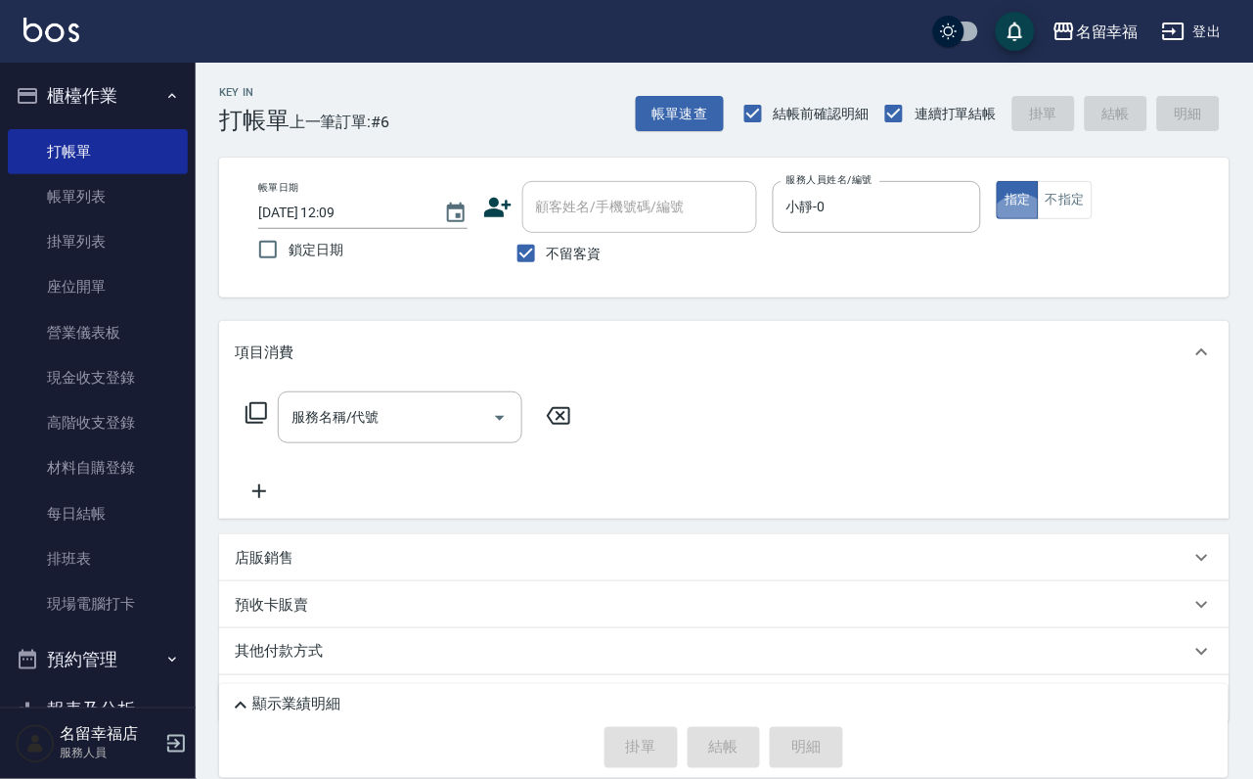
click at [259, 414] on div "服務名稱/代號 服務名稱/代號" at bounding box center [409, 417] width 348 height 52
click at [262, 419] on icon at bounding box center [256, 413] width 22 height 22
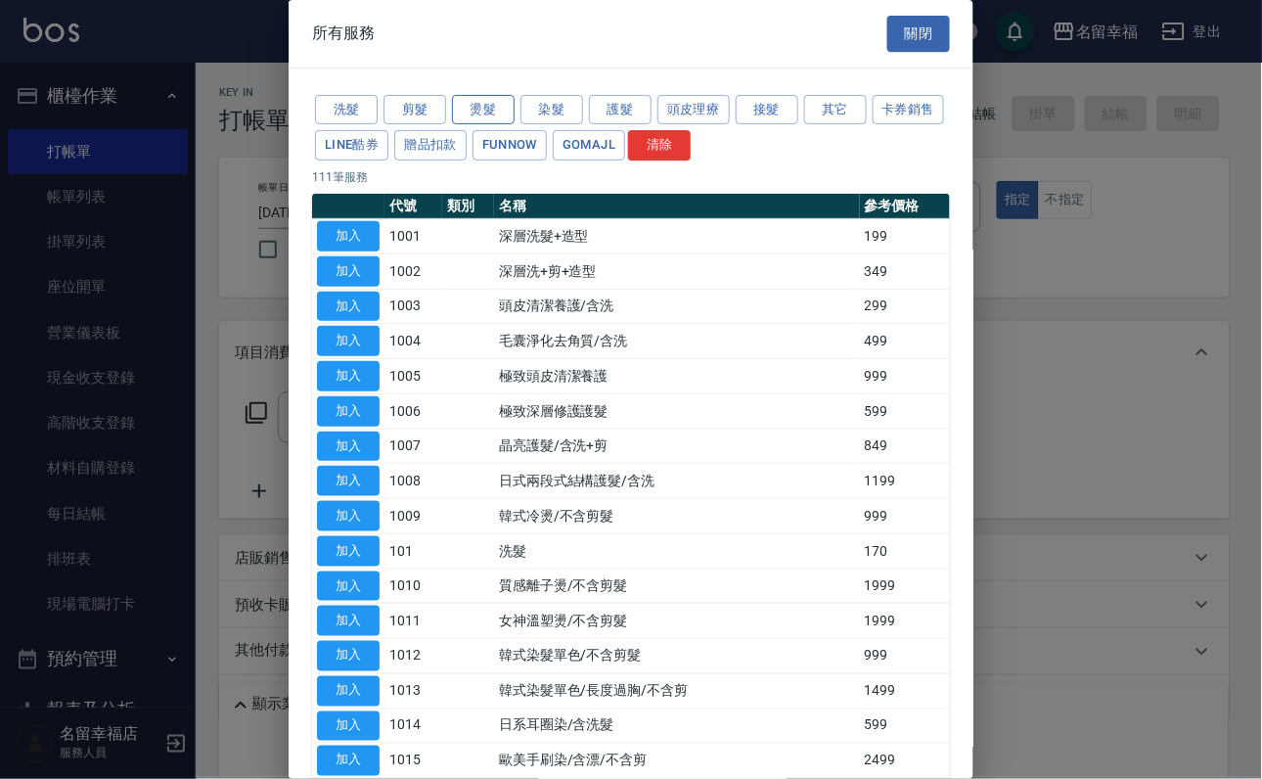
click at [495, 113] on button "燙髮" at bounding box center [483, 110] width 63 height 30
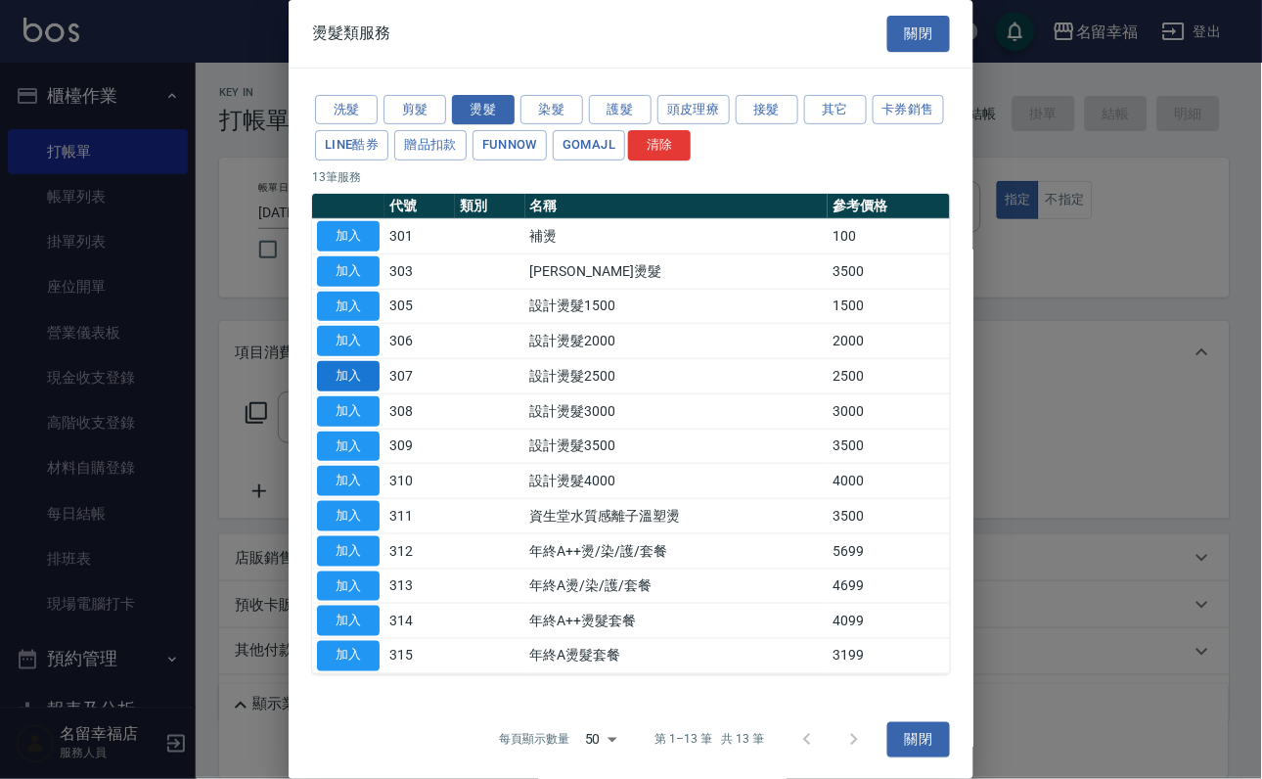
click at [370, 391] on button "加入" at bounding box center [348, 376] width 63 height 30
type input "設計燙髮2500(307)"
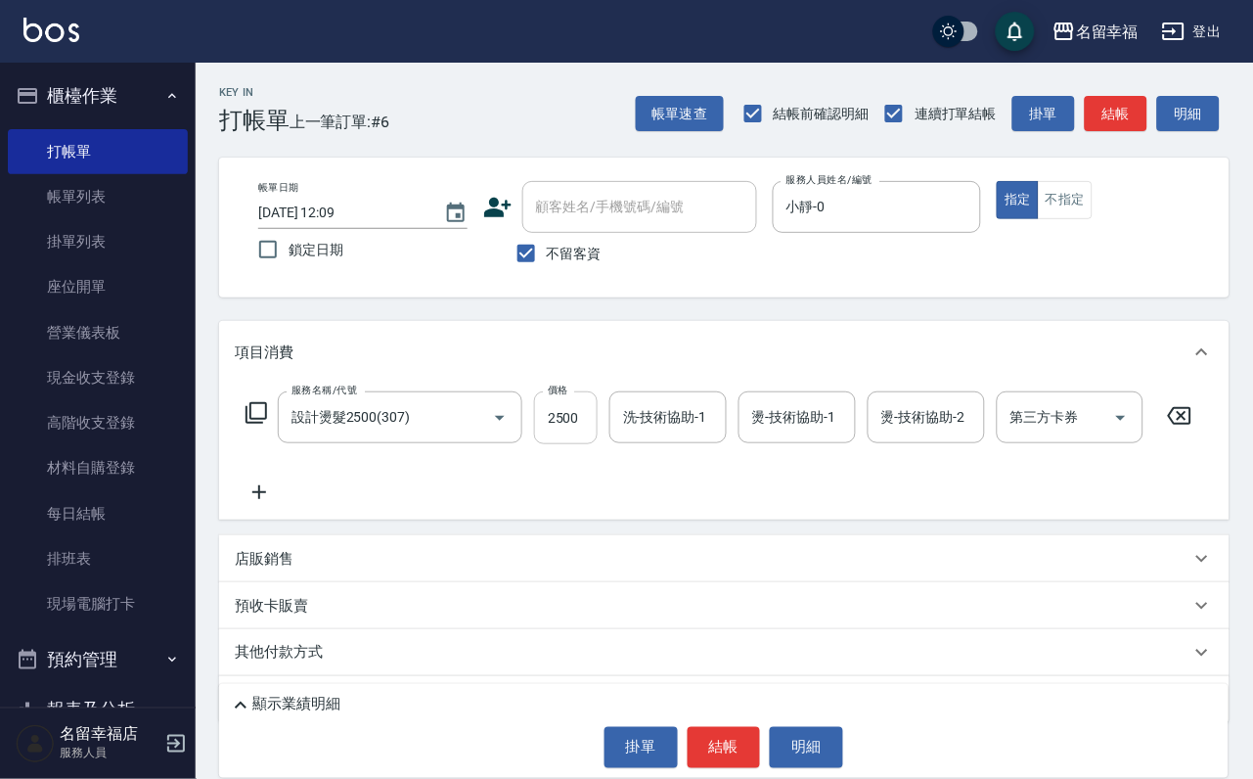
click at [598, 436] on input "2500" at bounding box center [566, 417] width 64 height 53
type input "2100"
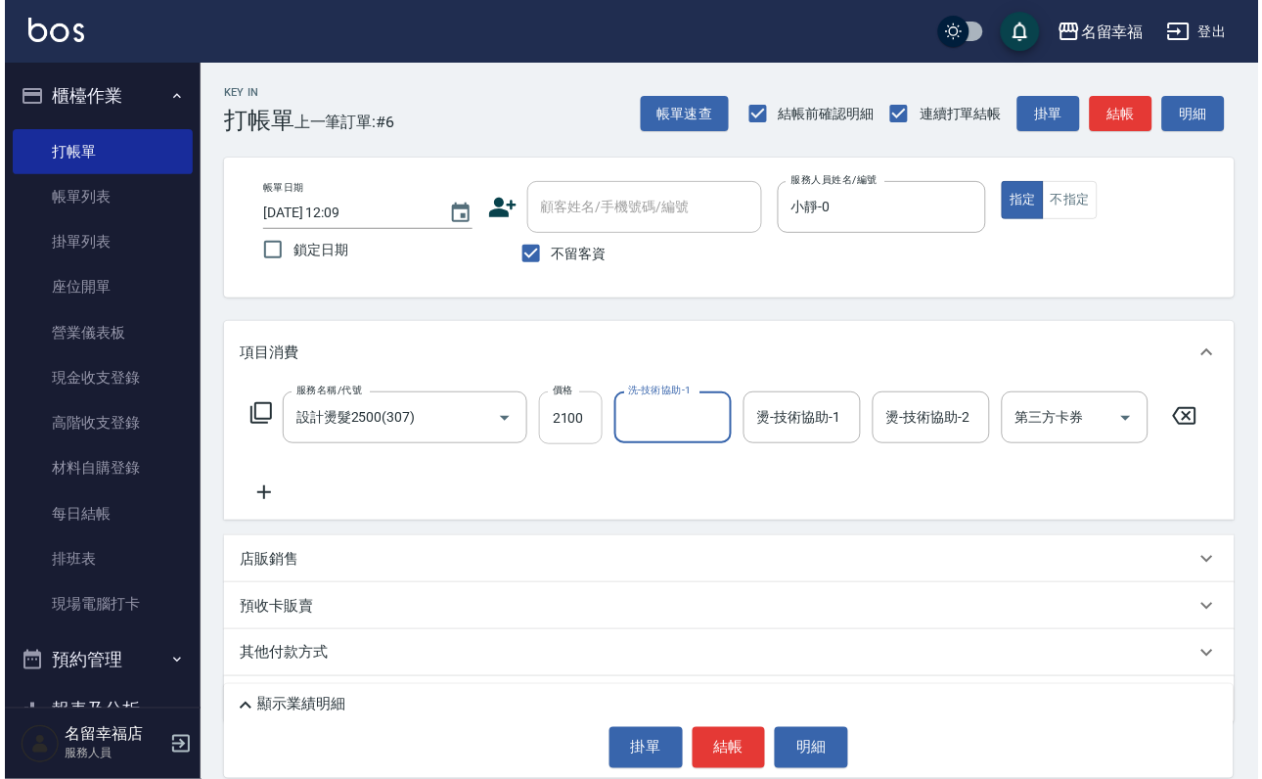
scroll to position [0, 0]
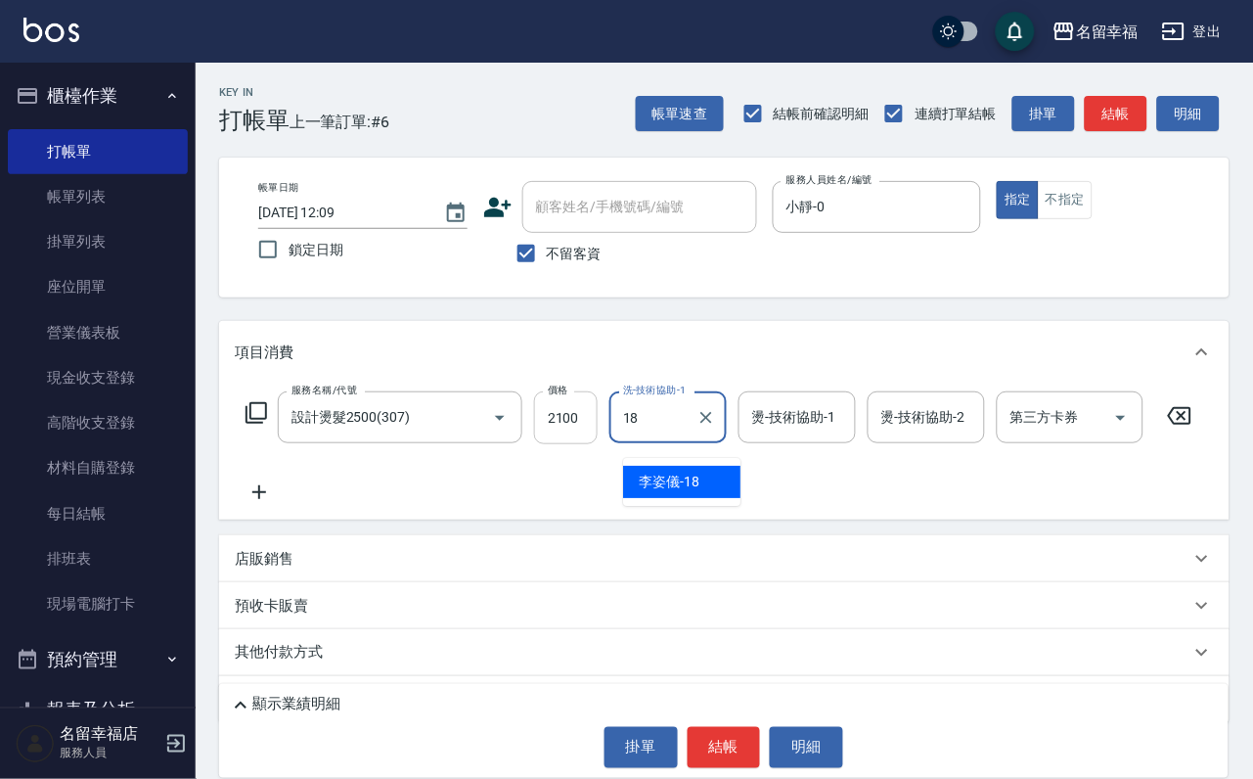
type input "[PERSON_NAME]-18"
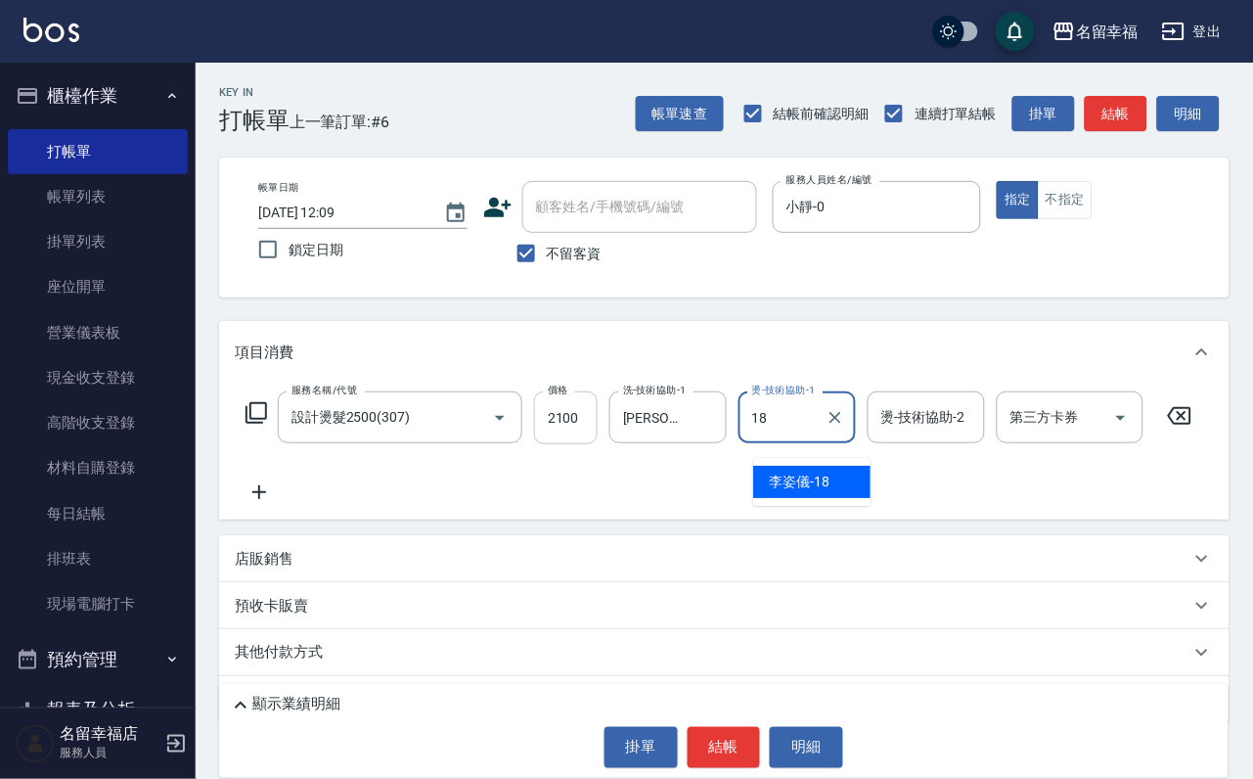
type input "[PERSON_NAME]-18"
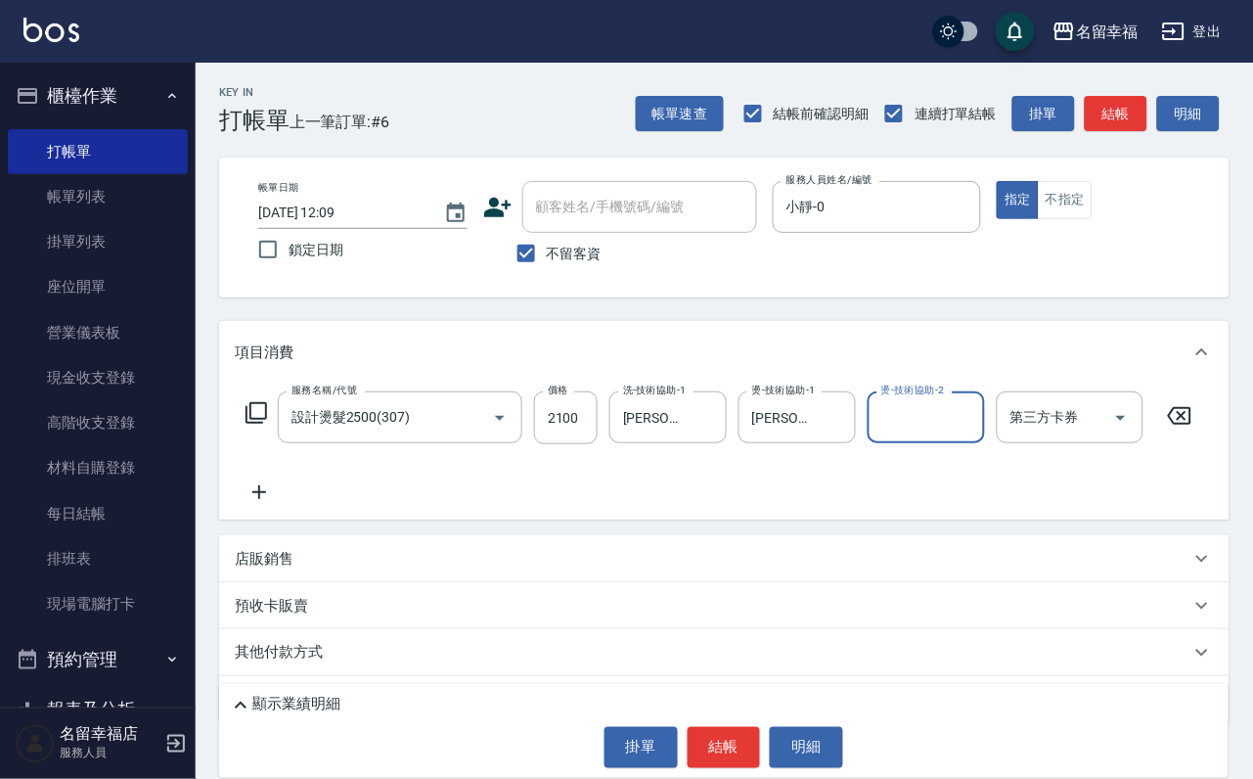
click at [260, 424] on icon at bounding box center [256, 412] width 23 height 23
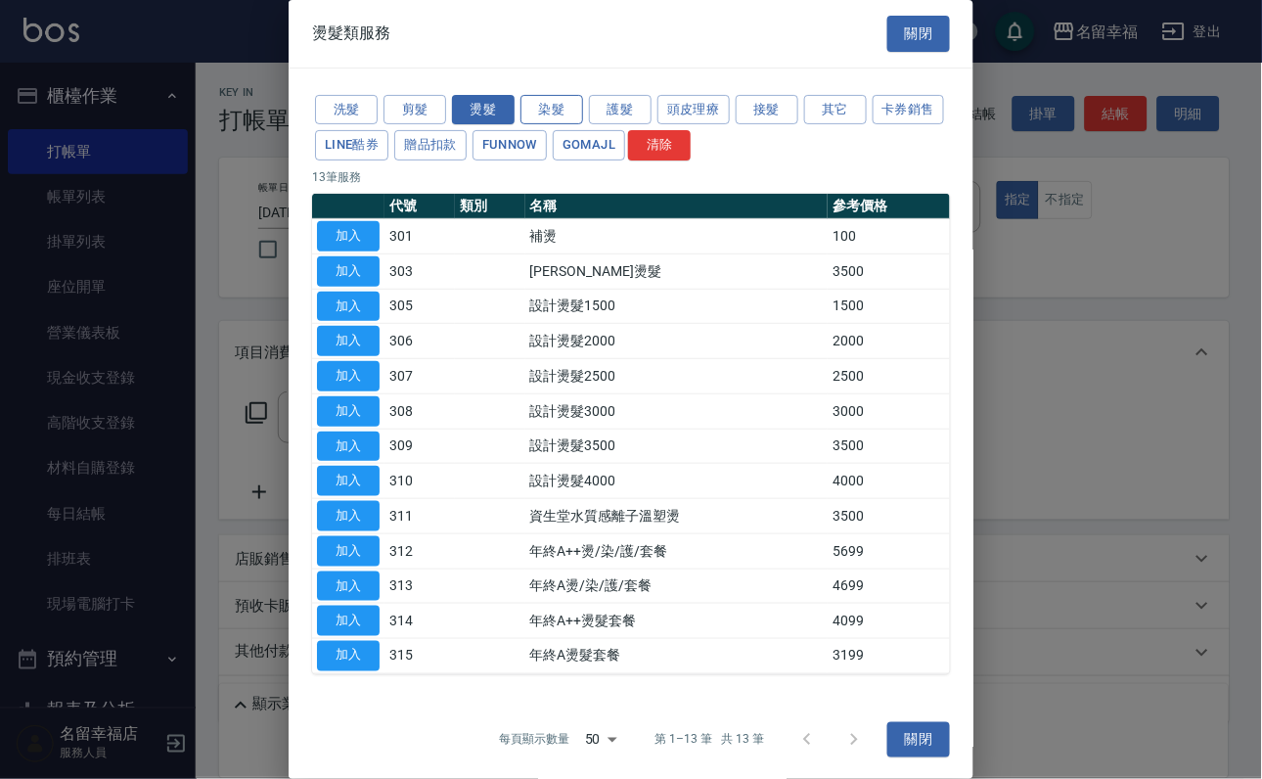
click at [556, 125] on button "染髮" at bounding box center [551, 110] width 63 height 30
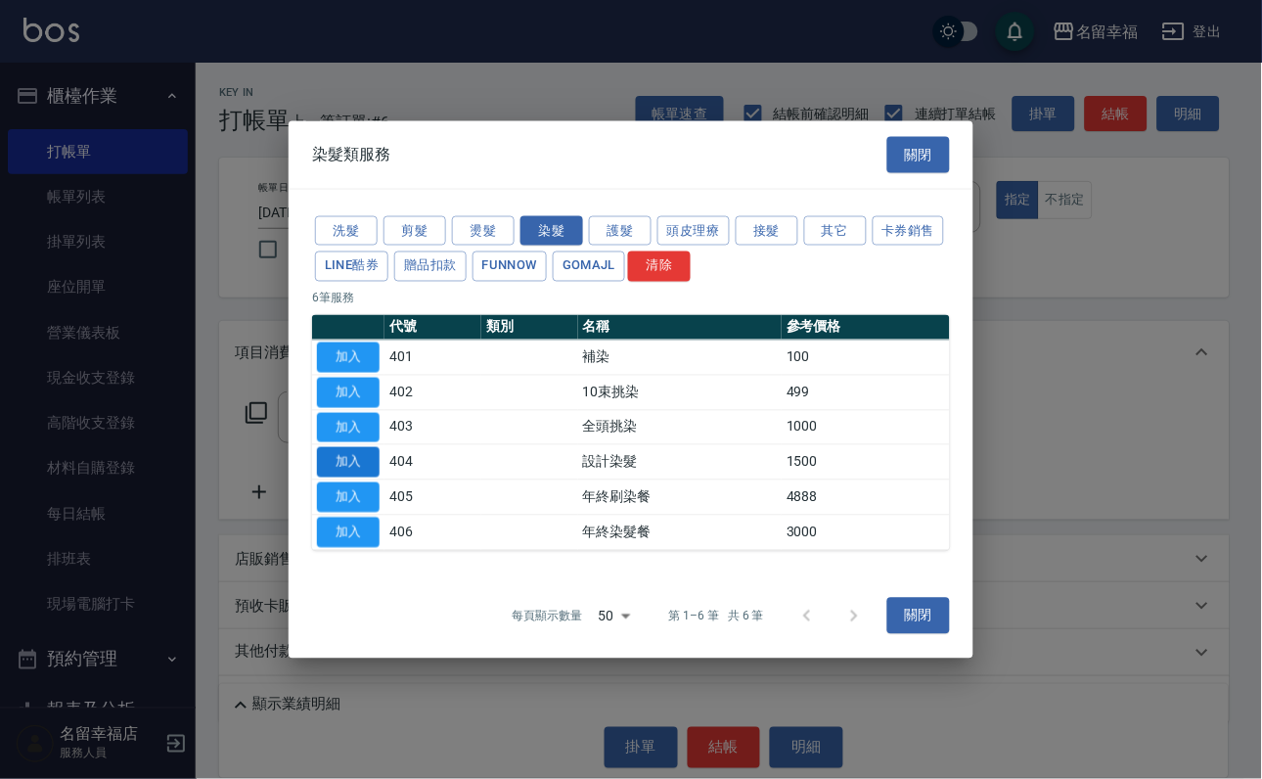
click at [344, 475] on button "加入" at bounding box center [348, 462] width 63 height 30
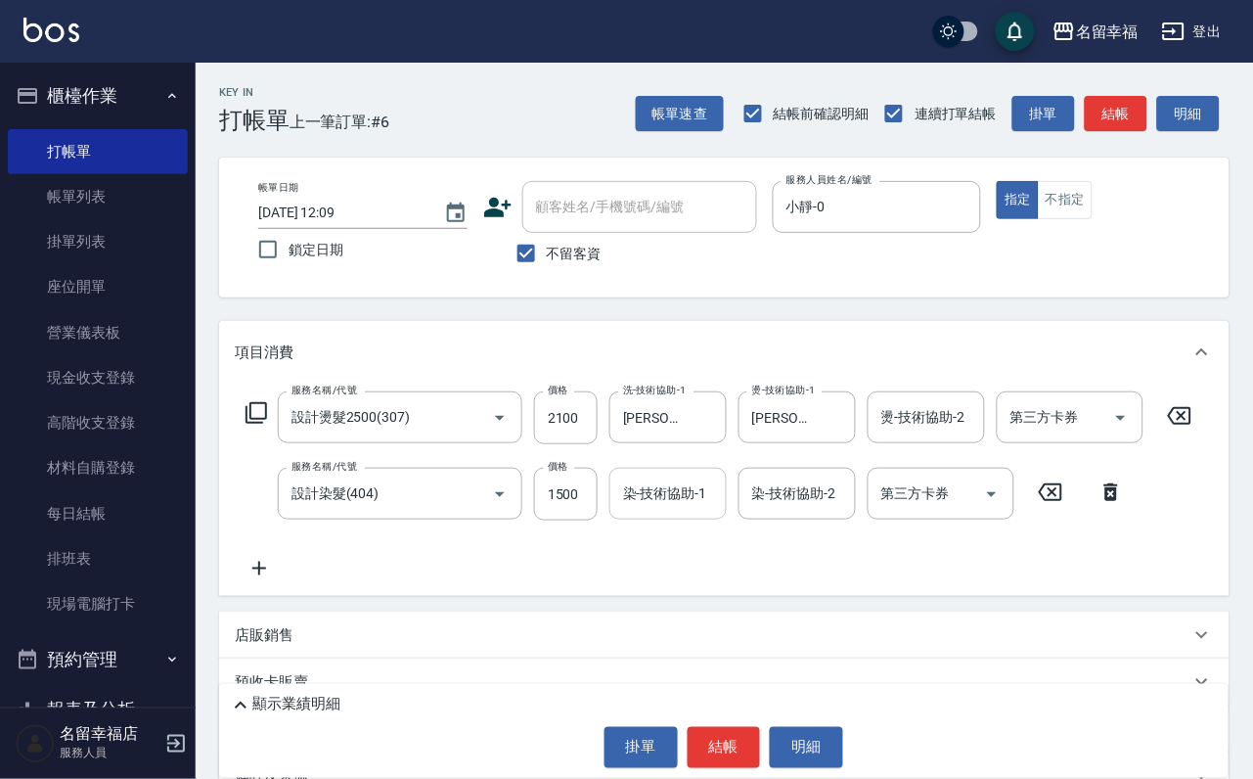
click at [650, 511] on input "染-技術協助-1" at bounding box center [668, 493] width 100 height 34
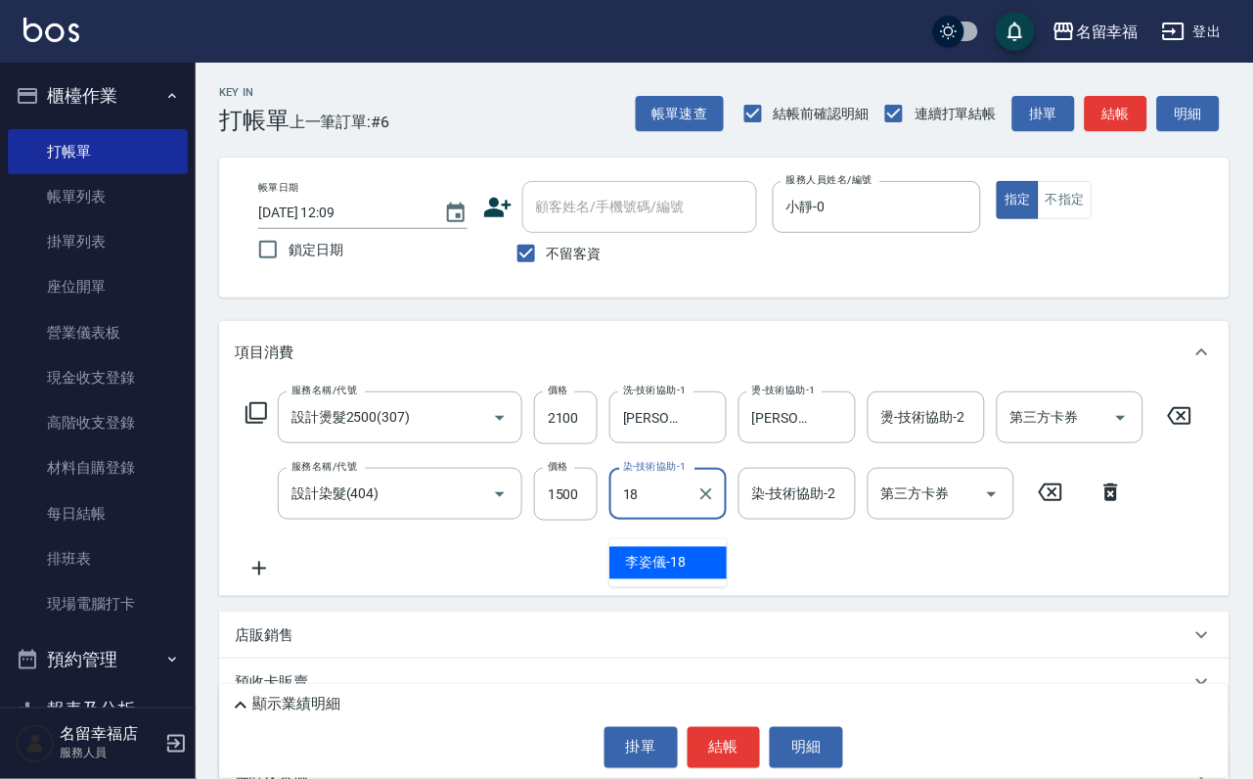
type input "[PERSON_NAME]-18"
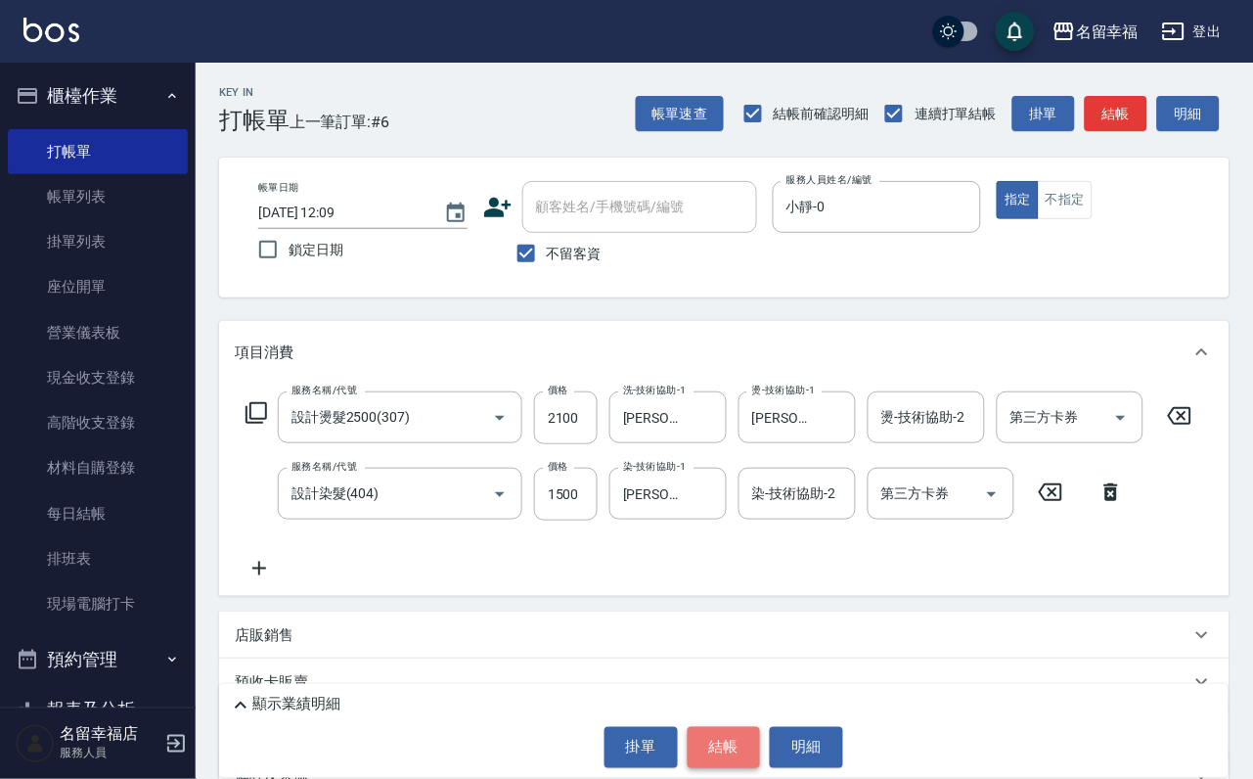
click at [725, 739] on button "結帳" at bounding box center [724, 747] width 73 height 41
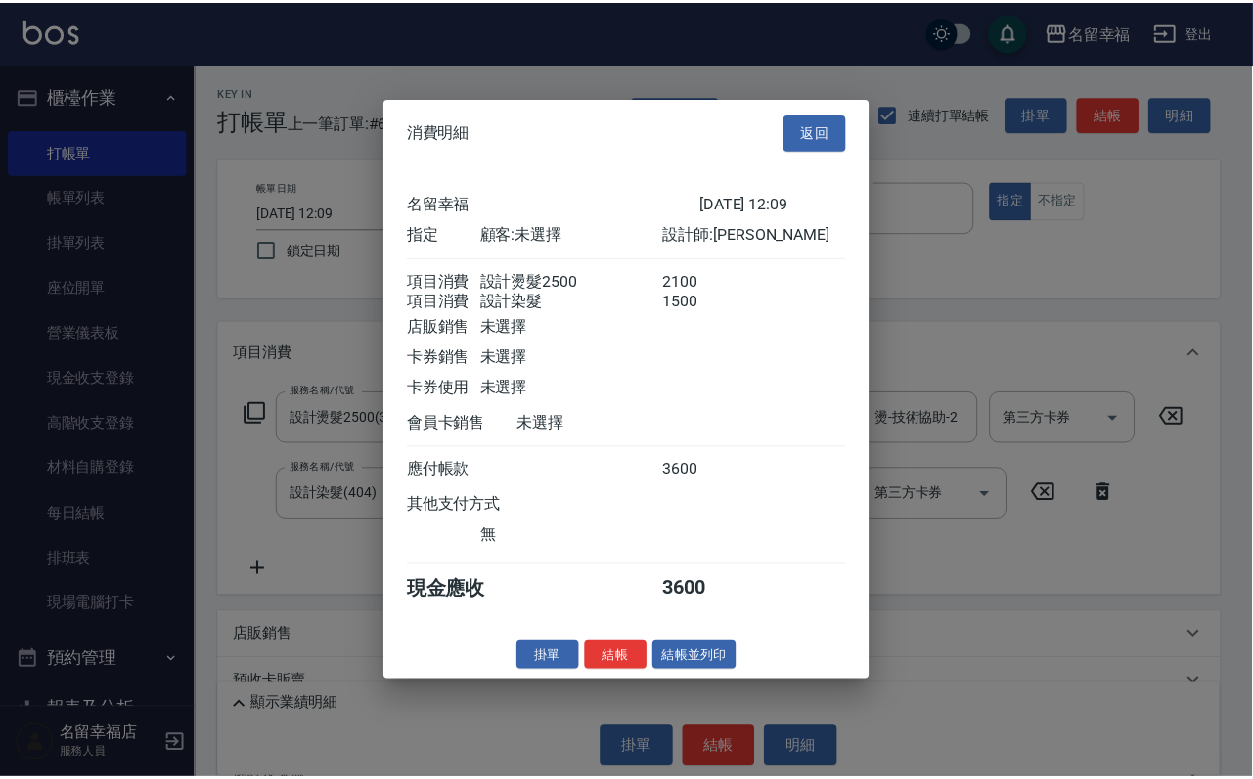
scroll to position [315, 0]
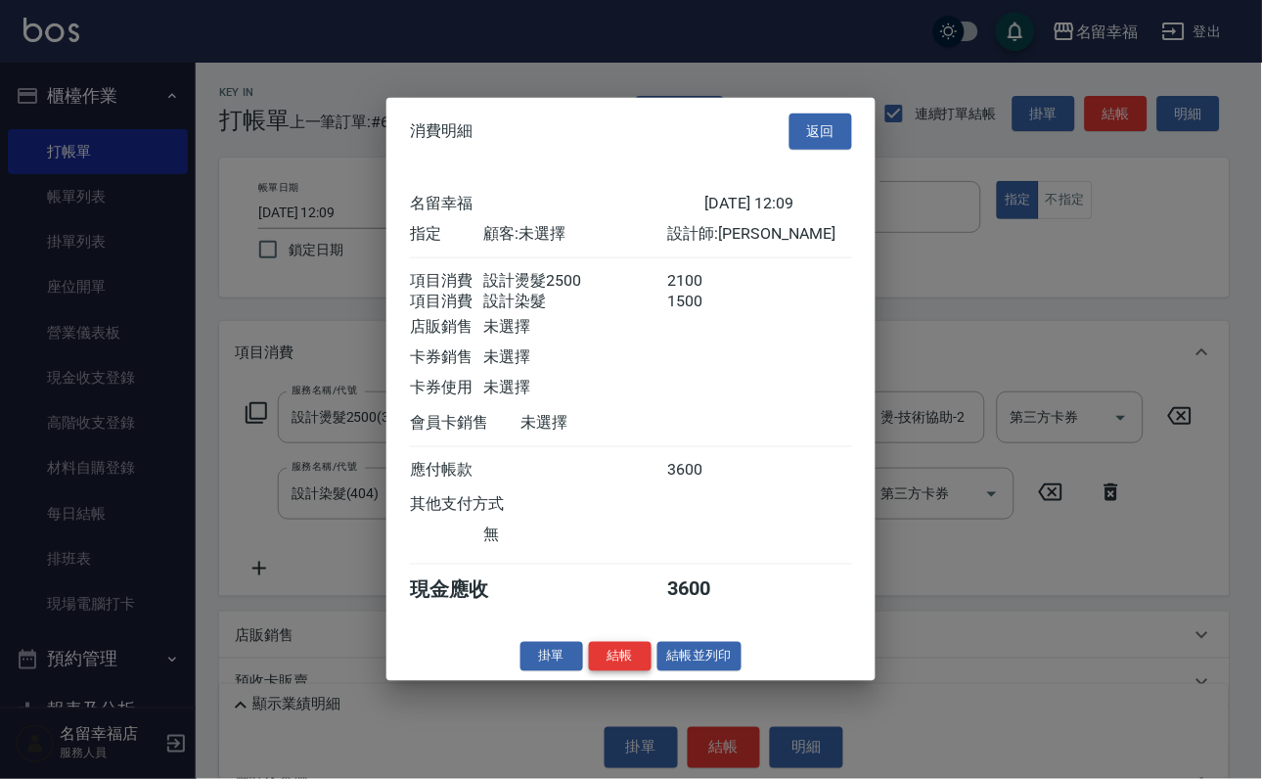
click at [615, 671] on button "結帳" at bounding box center [620, 656] width 63 height 30
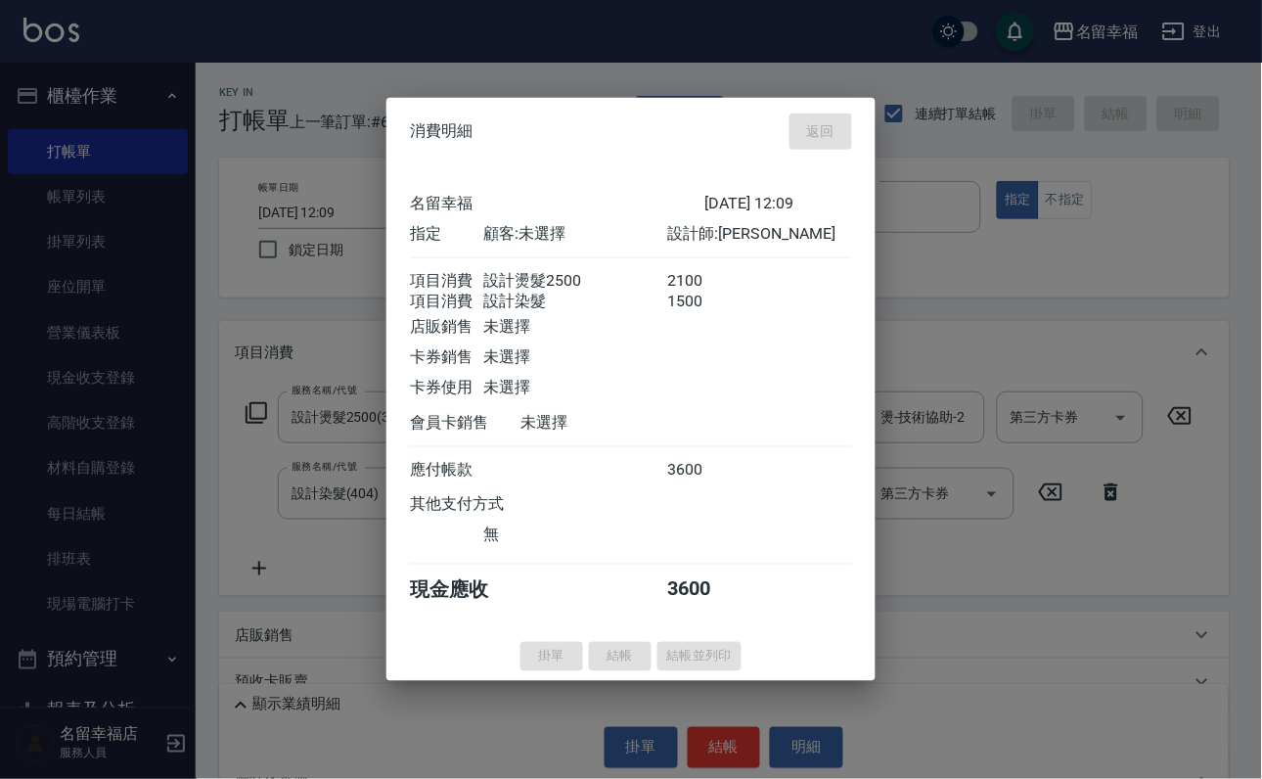
type input "[DATE] 12:13"
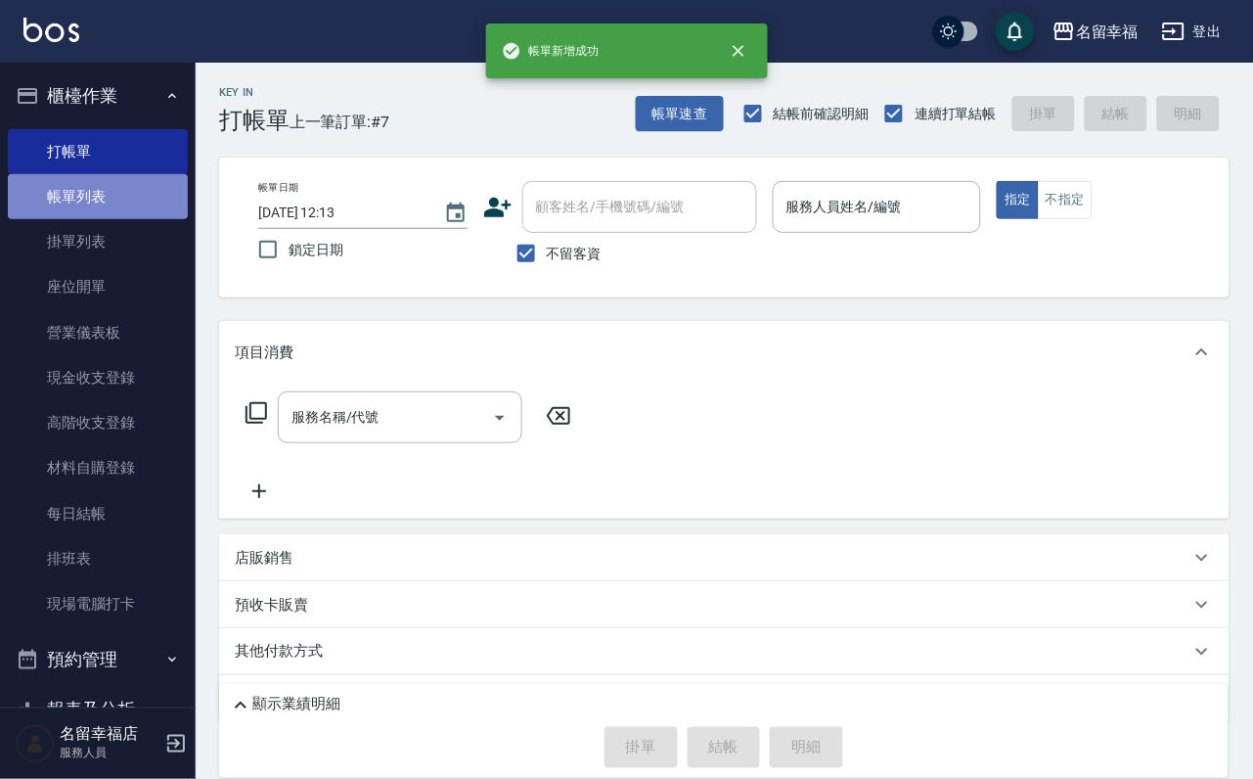
click at [102, 201] on link "帳單列表" at bounding box center [98, 196] width 180 height 45
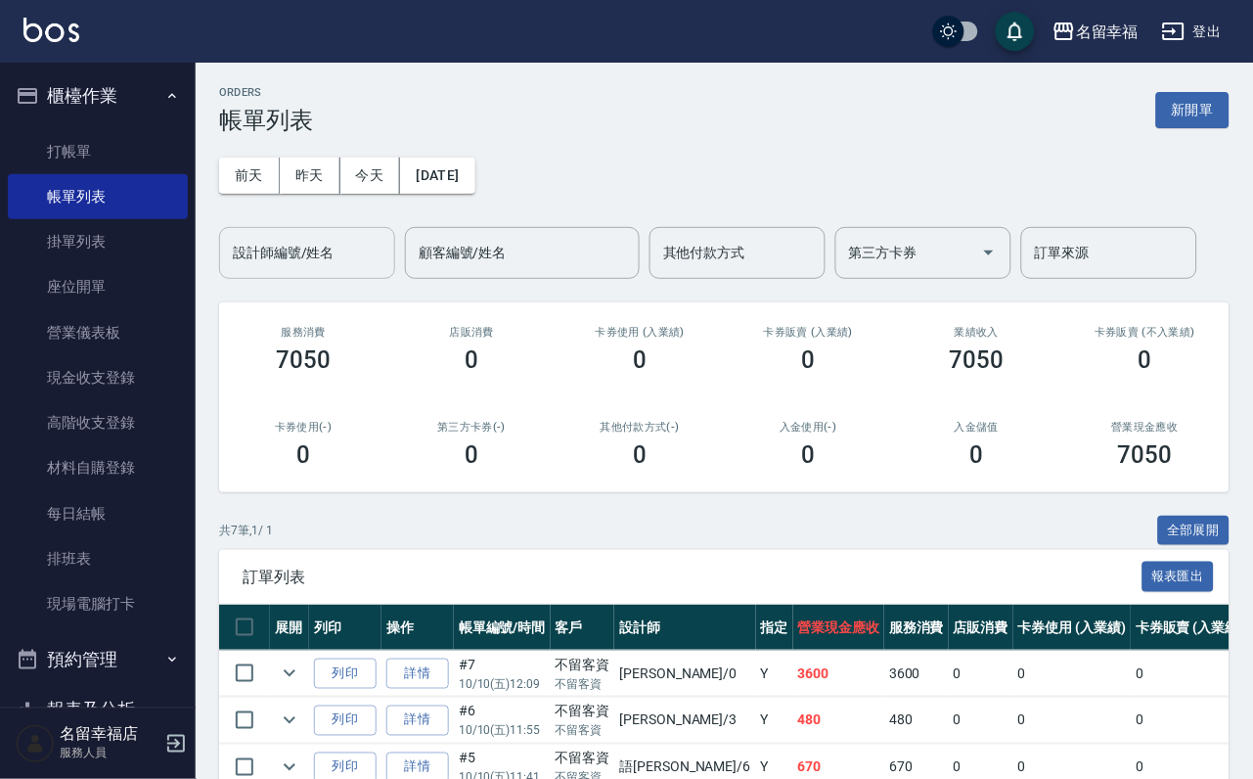
click at [313, 277] on div "設計師編號/姓名" at bounding box center [307, 253] width 176 height 52
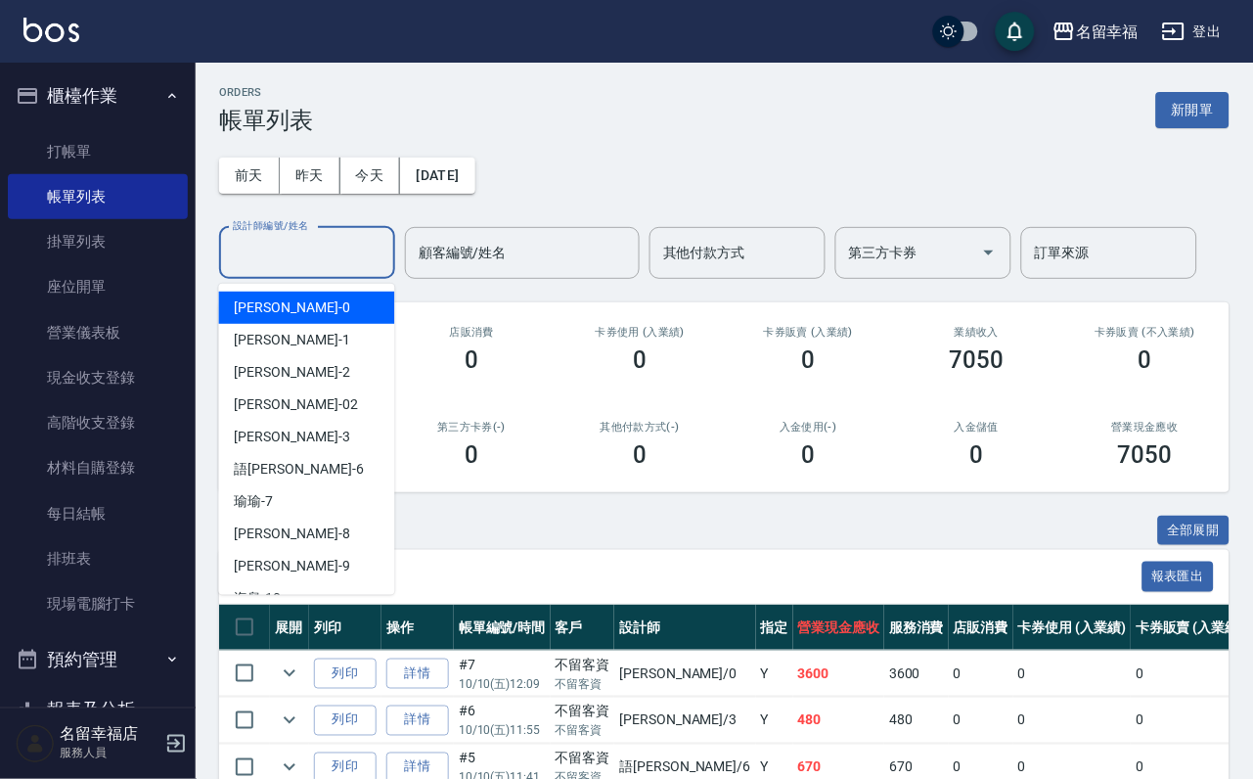
click at [318, 298] on div "小靜 -0" at bounding box center [307, 307] width 176 height 32
type input "小靜-0"
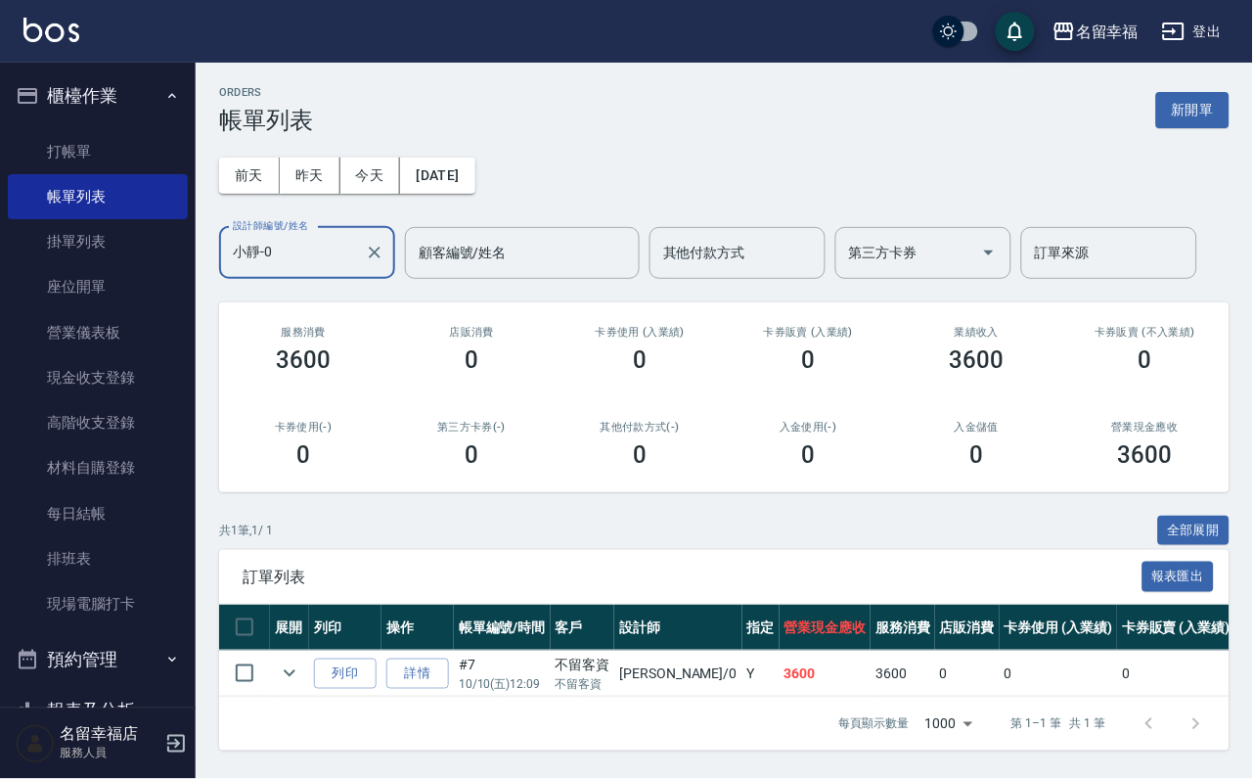
scroll to position [103, 0]
click at [445, 658] on link "詳情" at bounding box center [417, 673] width 63 height 30
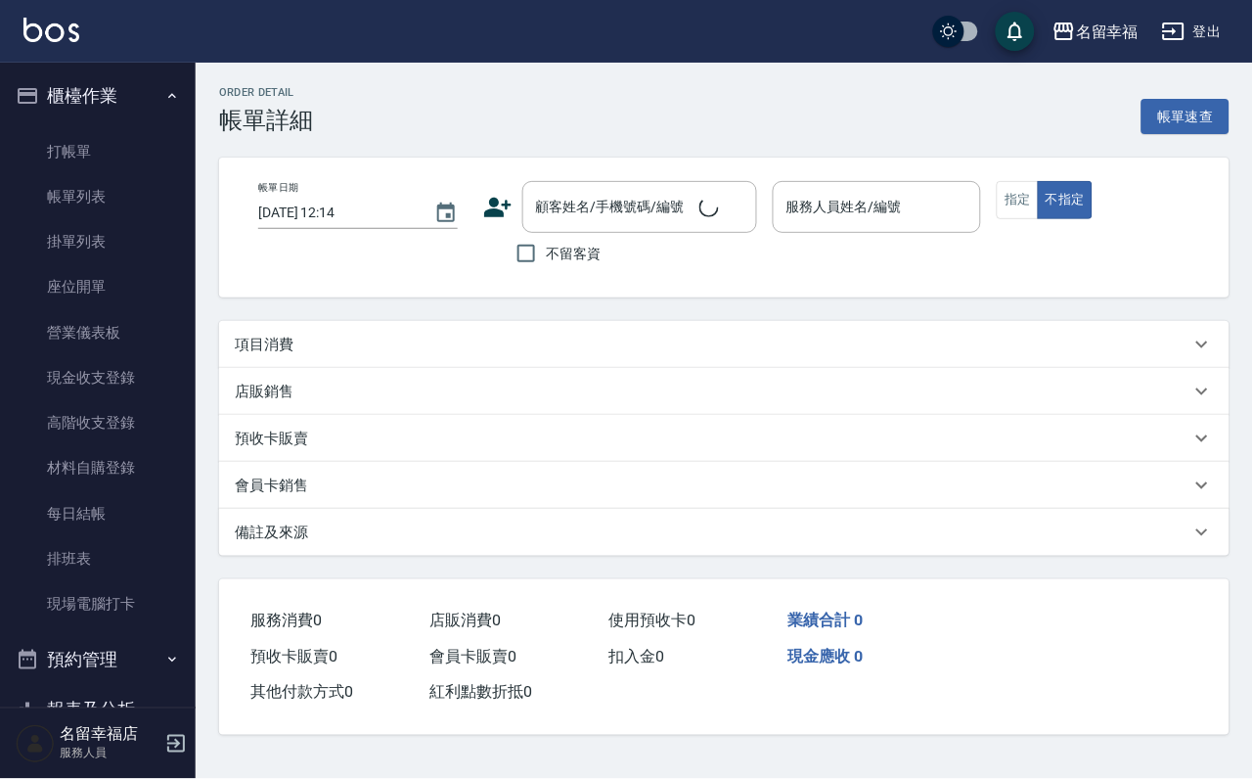
type input "[DATE] 12:09"
checkbox input "true"
type input "小靜-0"
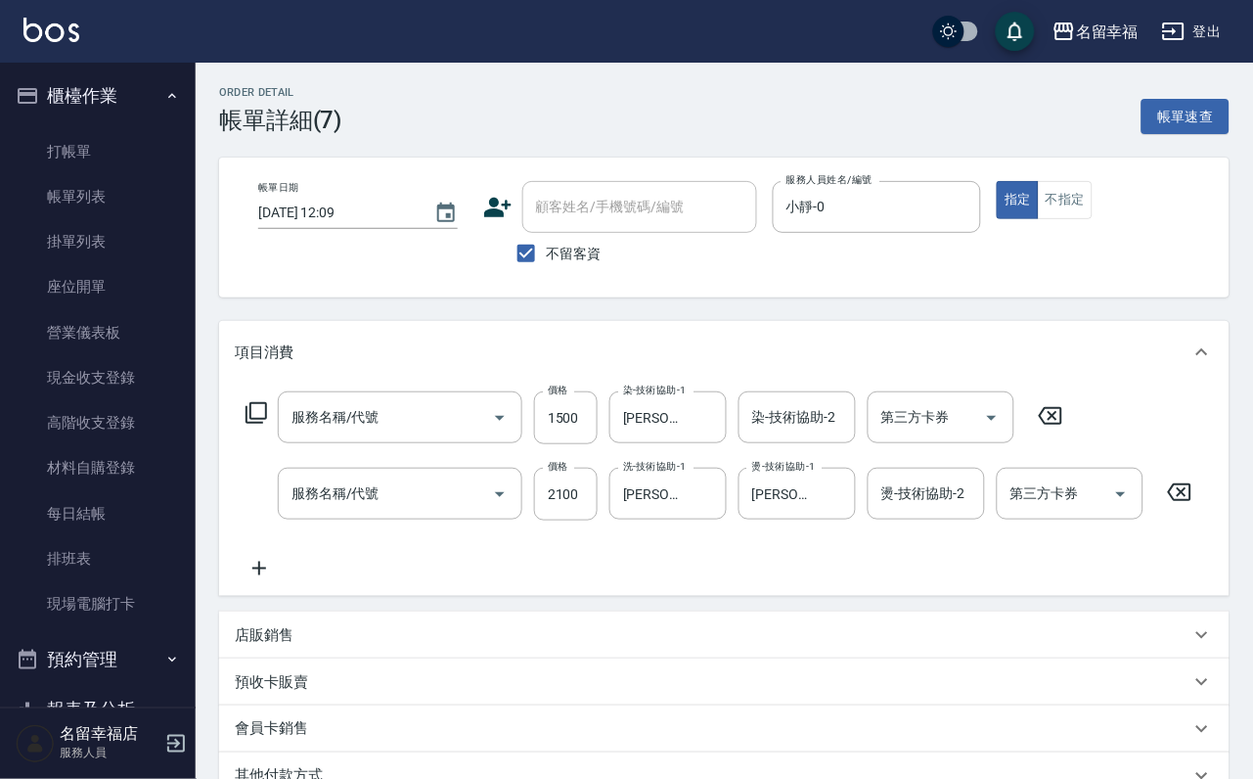
type input "設計染髮(404)"
type input "設計燙髮2500(307)"
click at [1093, 207] on button "不指定" at bounding box center [1065, 200] width 55 height 38
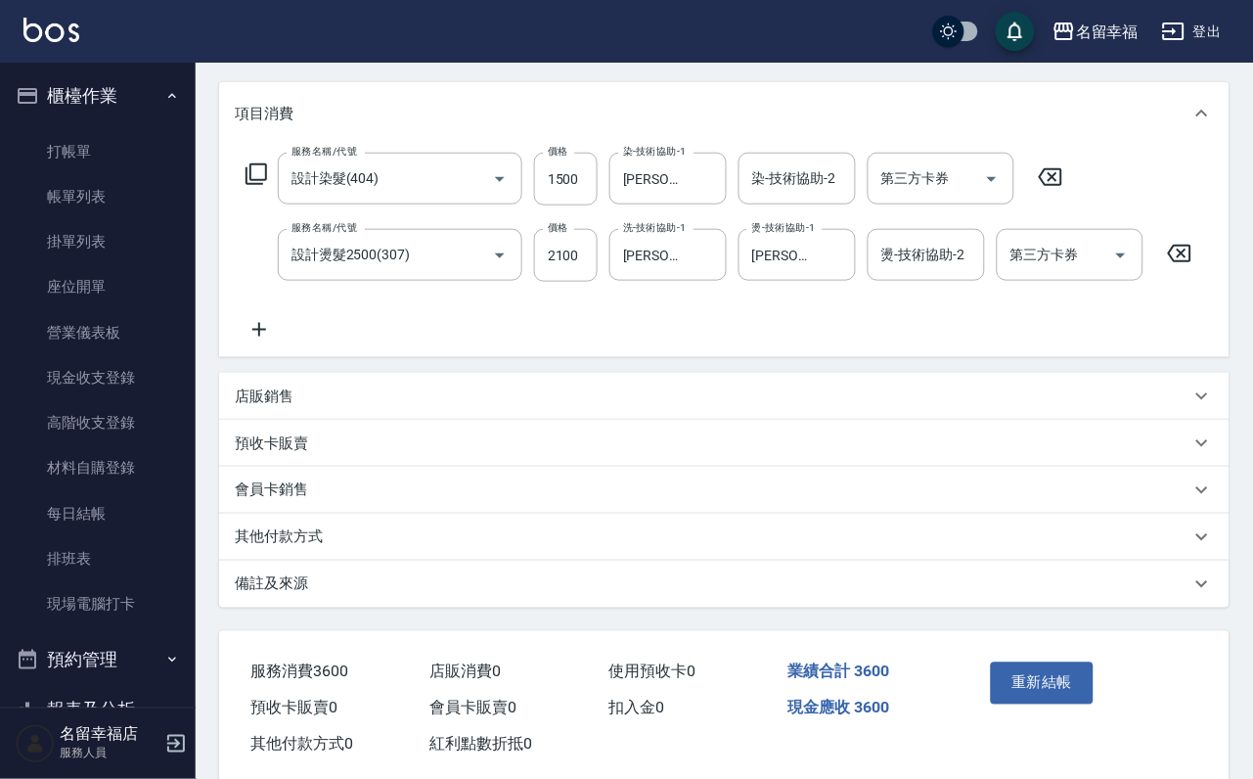
scroll to position [373, 0]
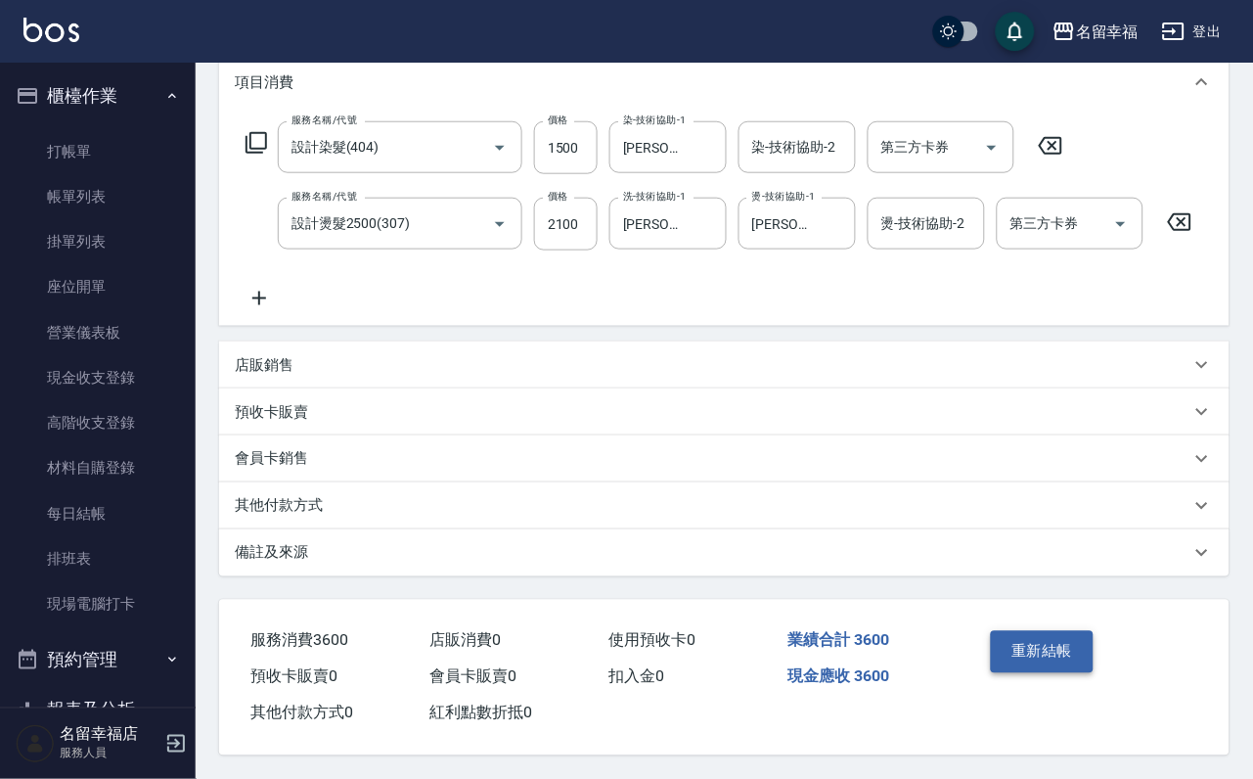
click at [1015, 631] on button "重新結帳" at bounding box center [1043, 651] width 104 height 41
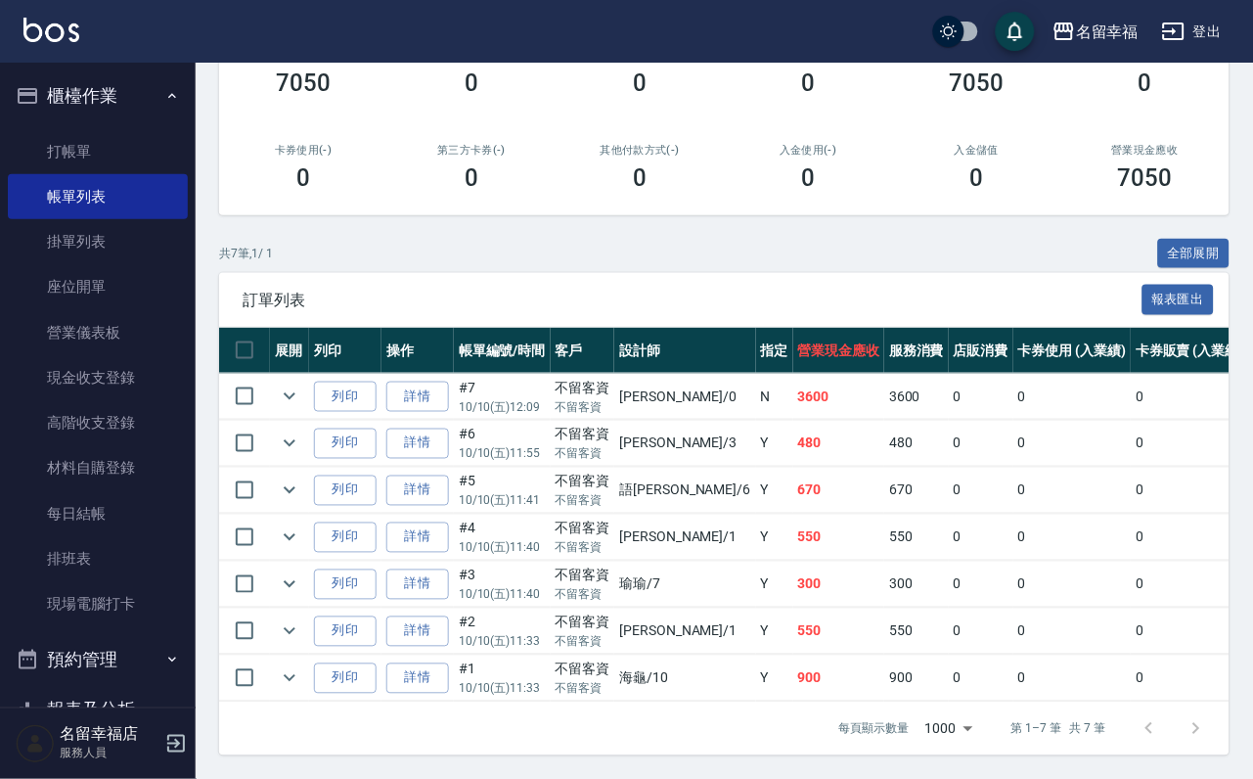
scroll to position [293, 0]
click at [301, 408] on icon "expand row" at bounding box center [289, 395] width 23 height 23
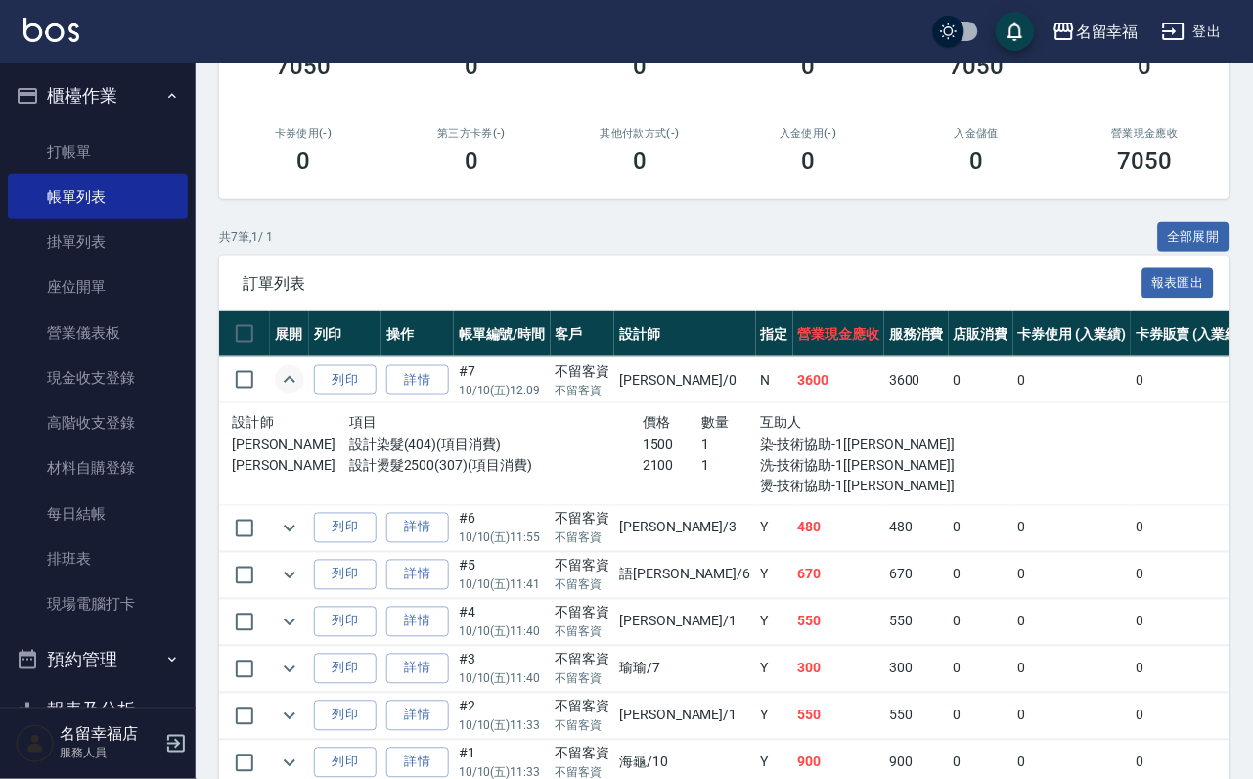
click at [301, 391] on icon "expand row" at bounding box center [289, 379] width 23 height 23
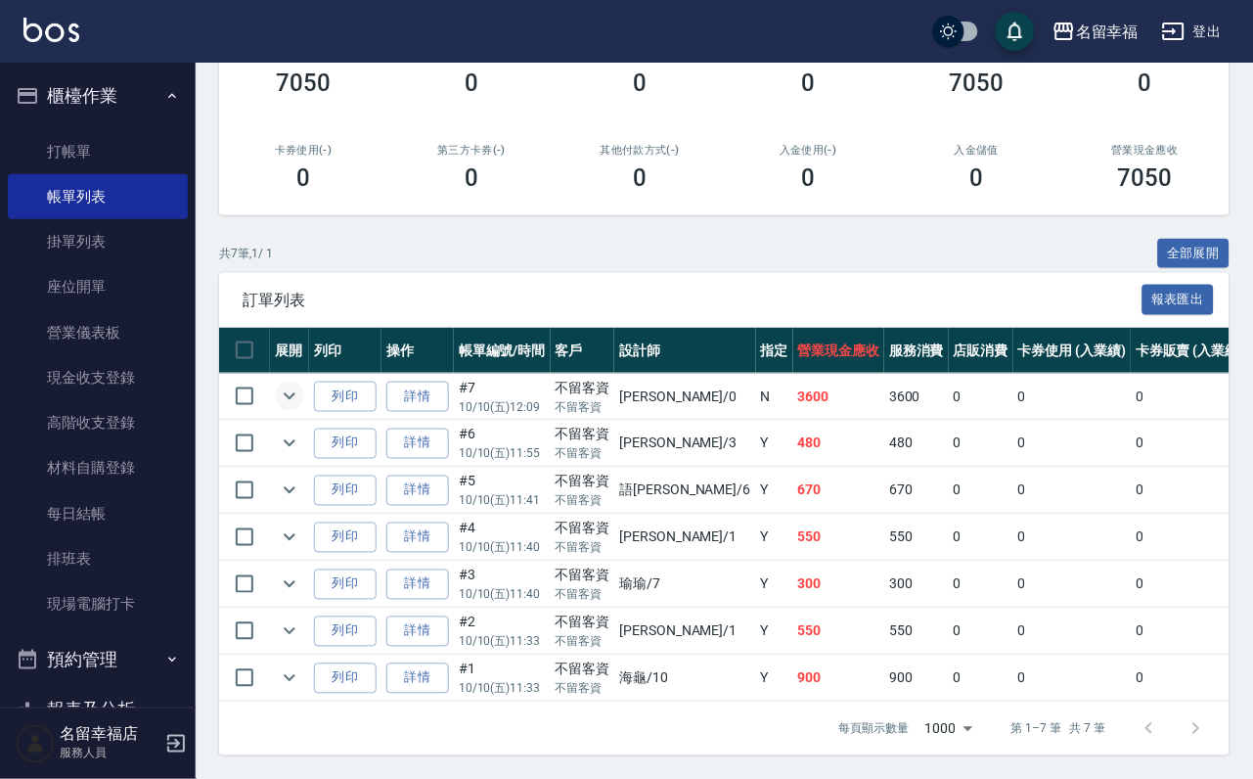
scroll to position [440, 0]
click at [449, 475] on link "詳情" at bounding box center [417, 490] width 63 height 30
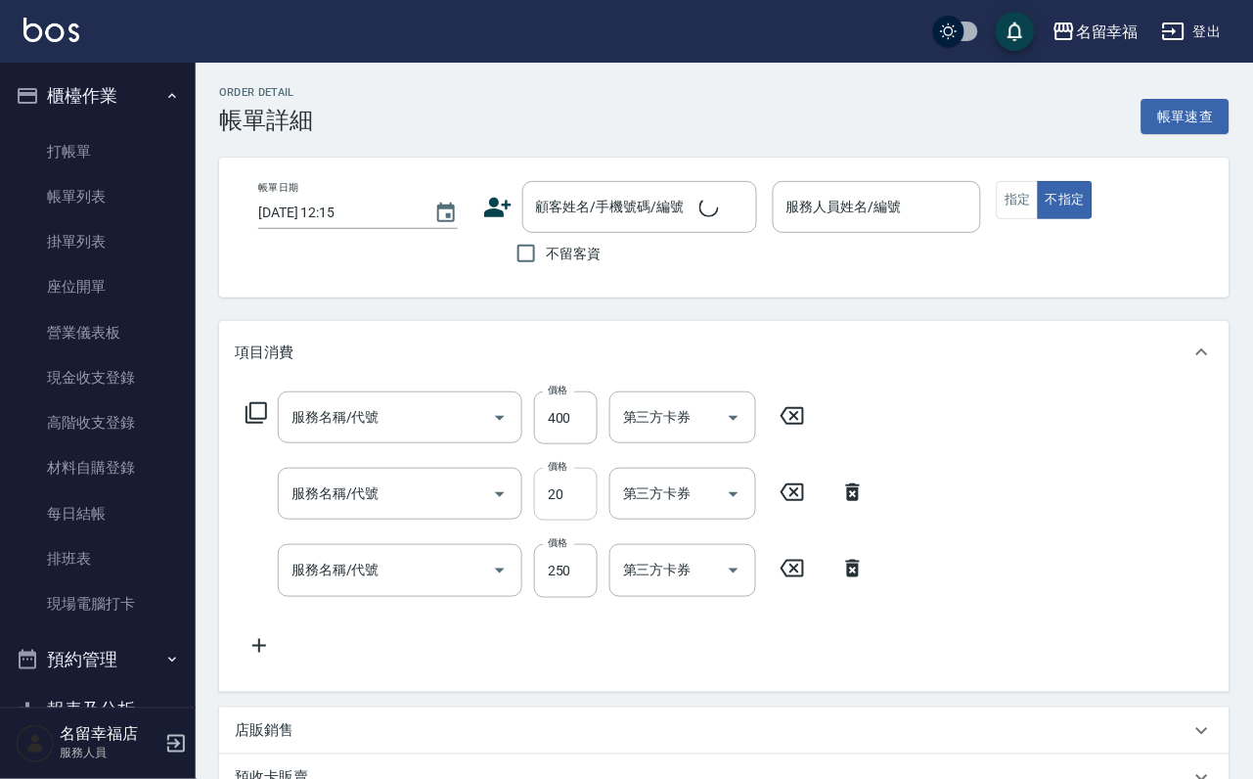
type input "[DATE] 11:41"
checkbox input "true"
type input "語[PERSON_NAME]-6"
type input "指定單剪(203)"
type input "潤絲(801)"
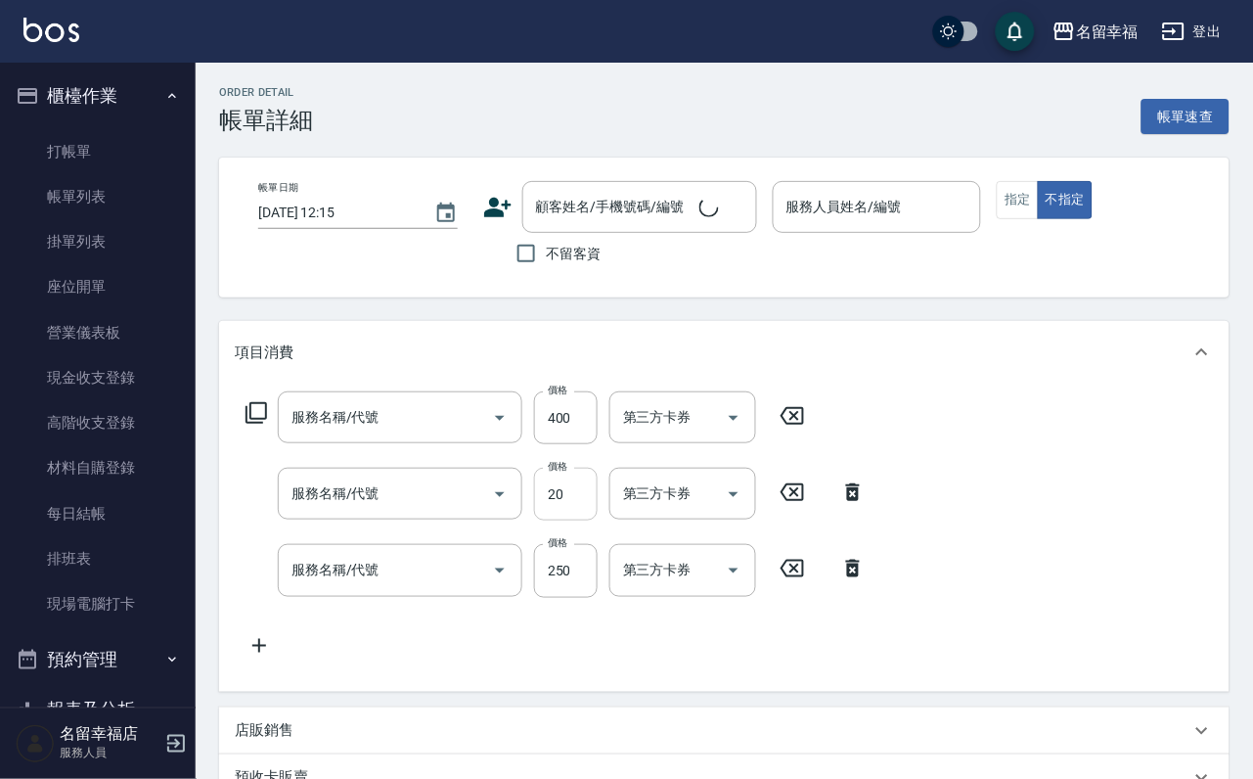
type input "洗髮(101)"
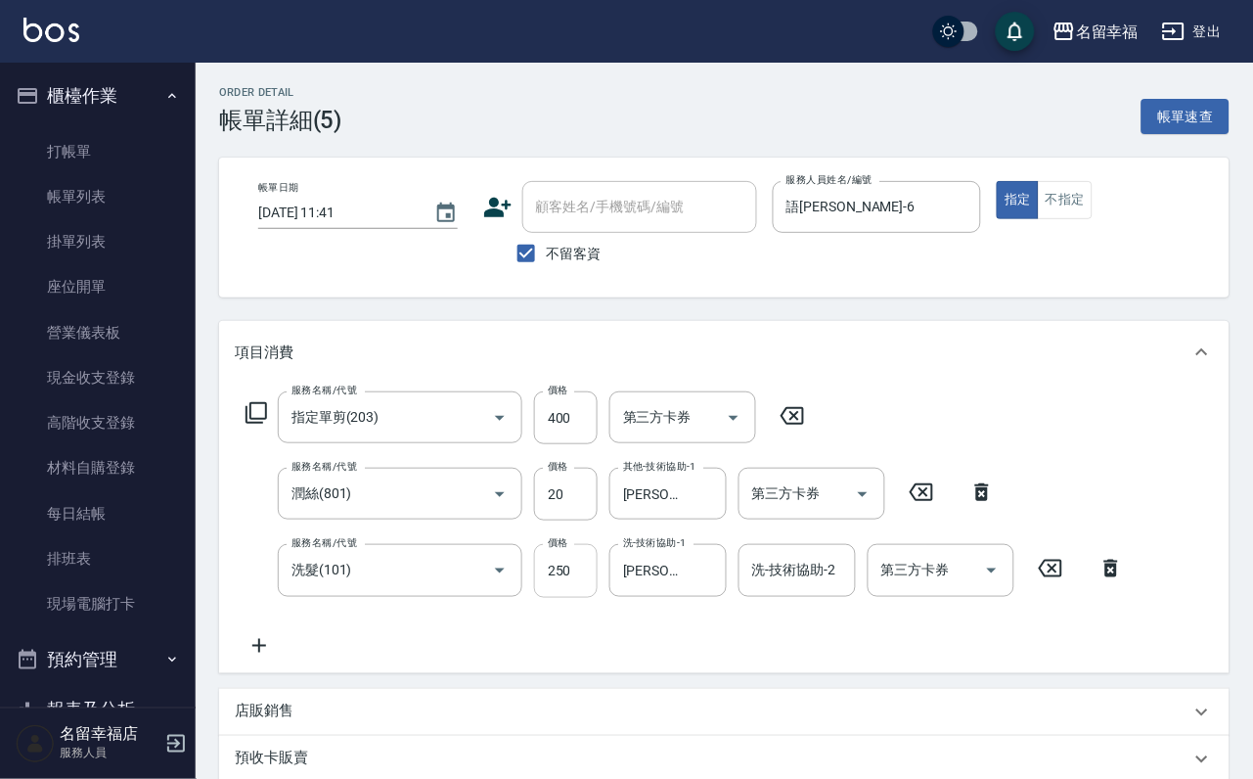
click at [579, 578] on input "250" at bounding box center [566, 570] width 64 height 53
type input "230"
click at [562, 440] on input "400" at bounding box center [566, 417] width 64 height 53
type input "300"
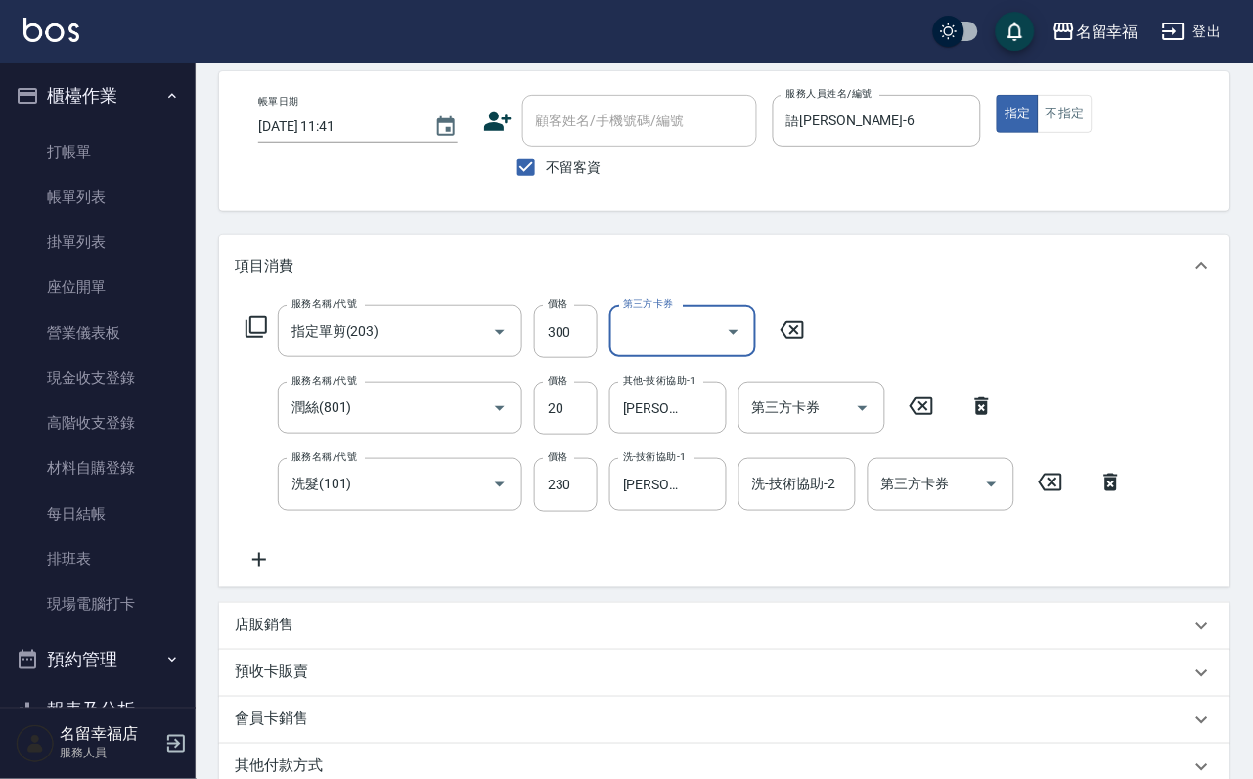
scroll to position [293, 0]
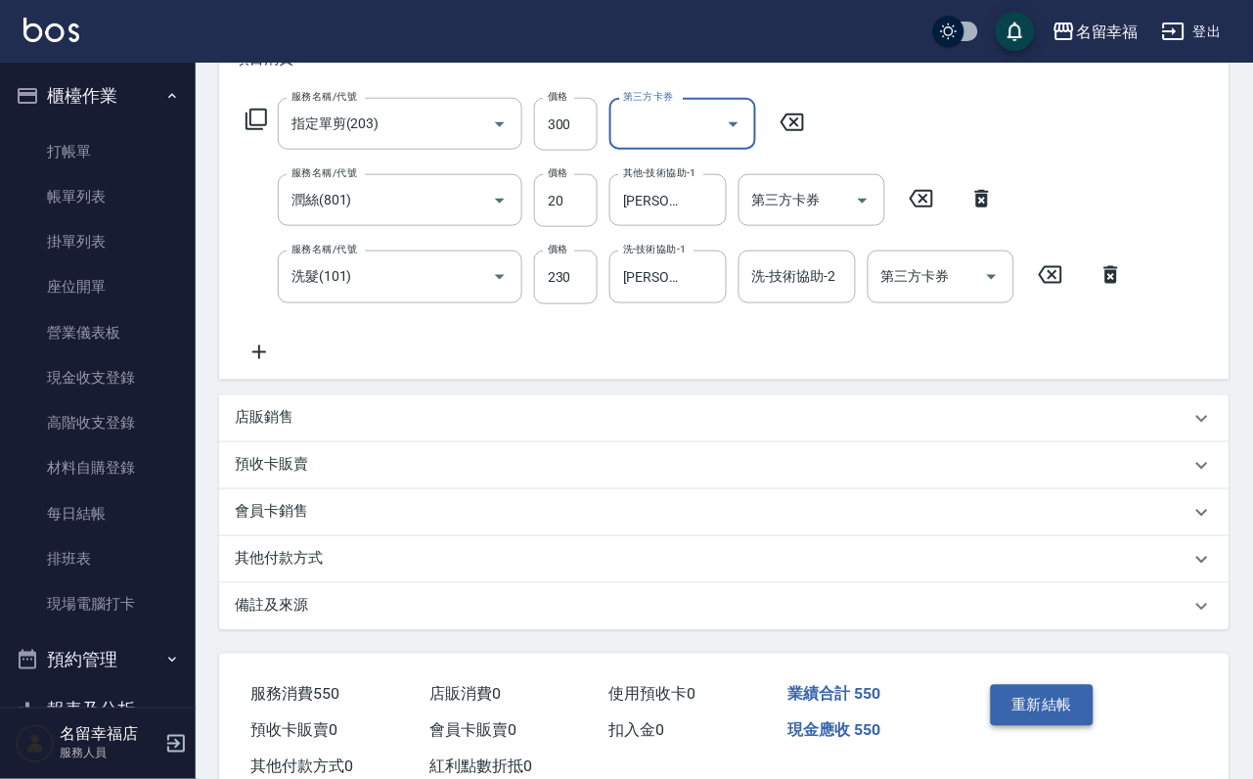
click at [1026, 726] on button "重新結帳" at bounding box center [1043, 705] width 104 height 41
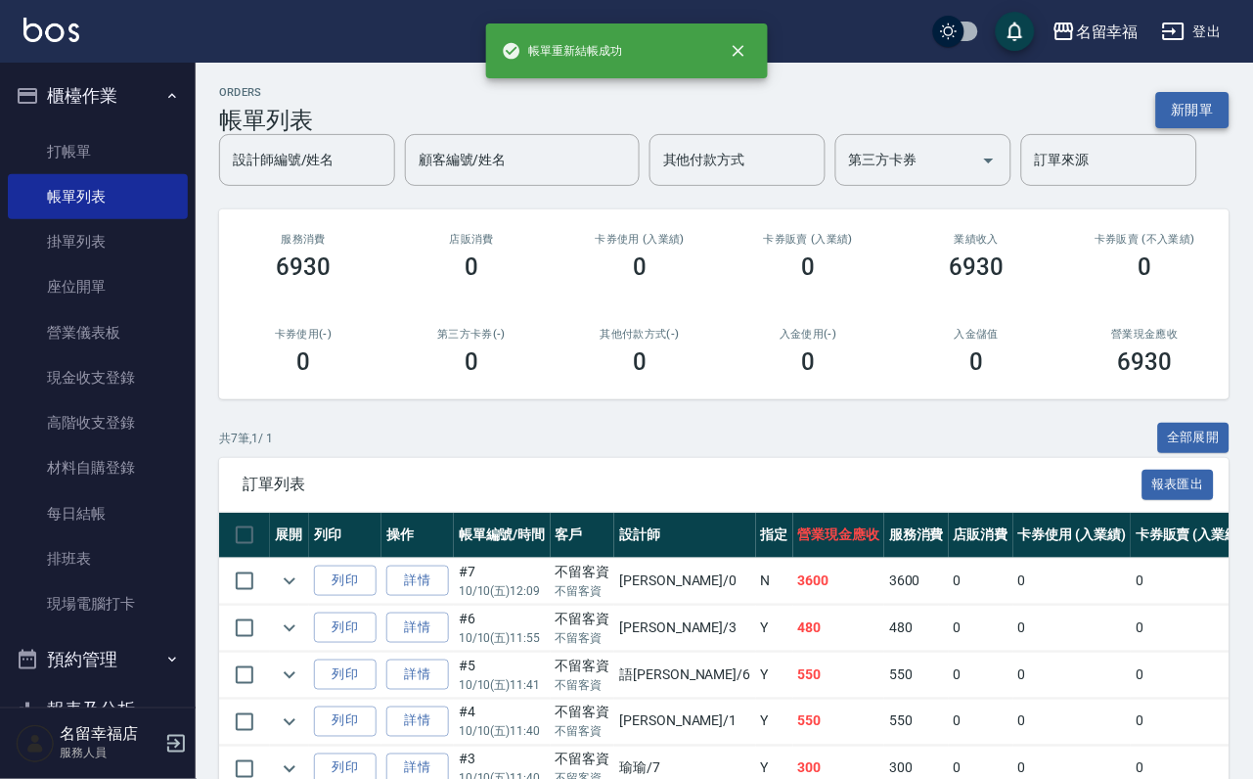
click at [1178, 105] on button "新開單" at bounding box center [1192, 110] width 73 height 36
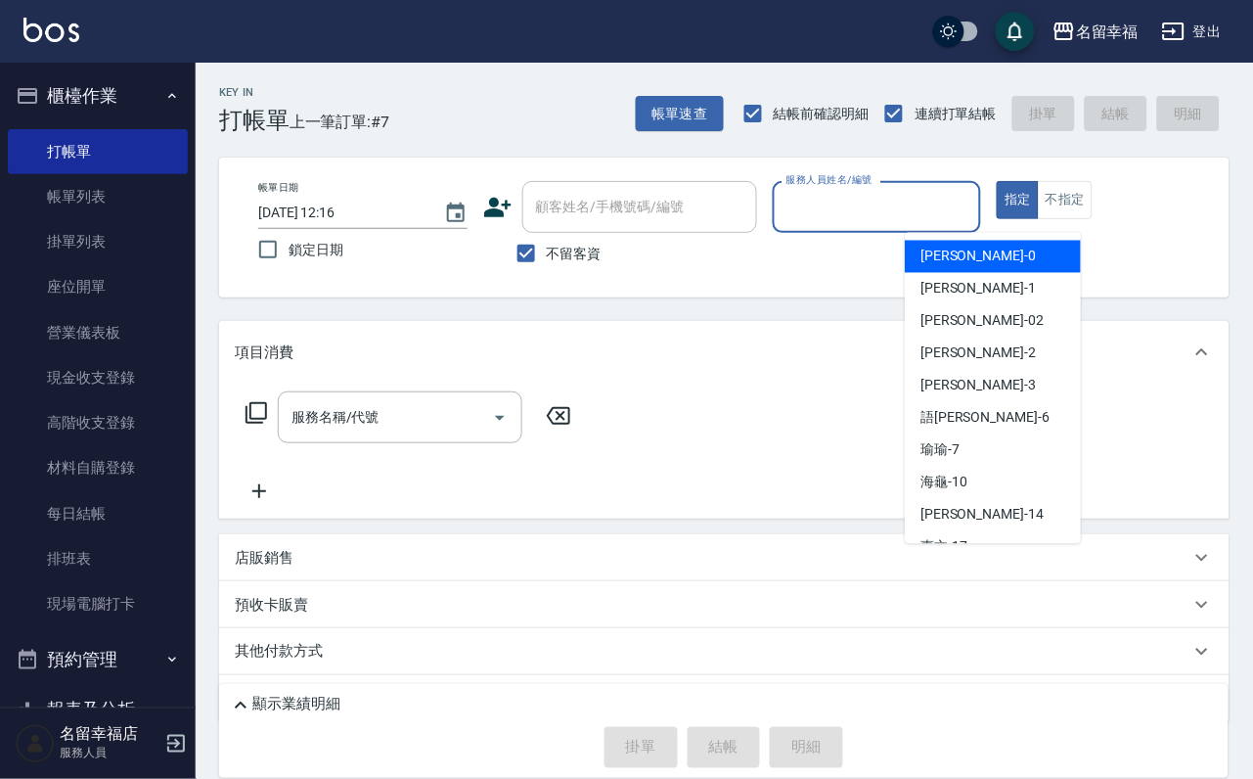
click at [951, 199] on input "服務人員姓名/編號" at bounding box center [877, 207] width 192 height 34
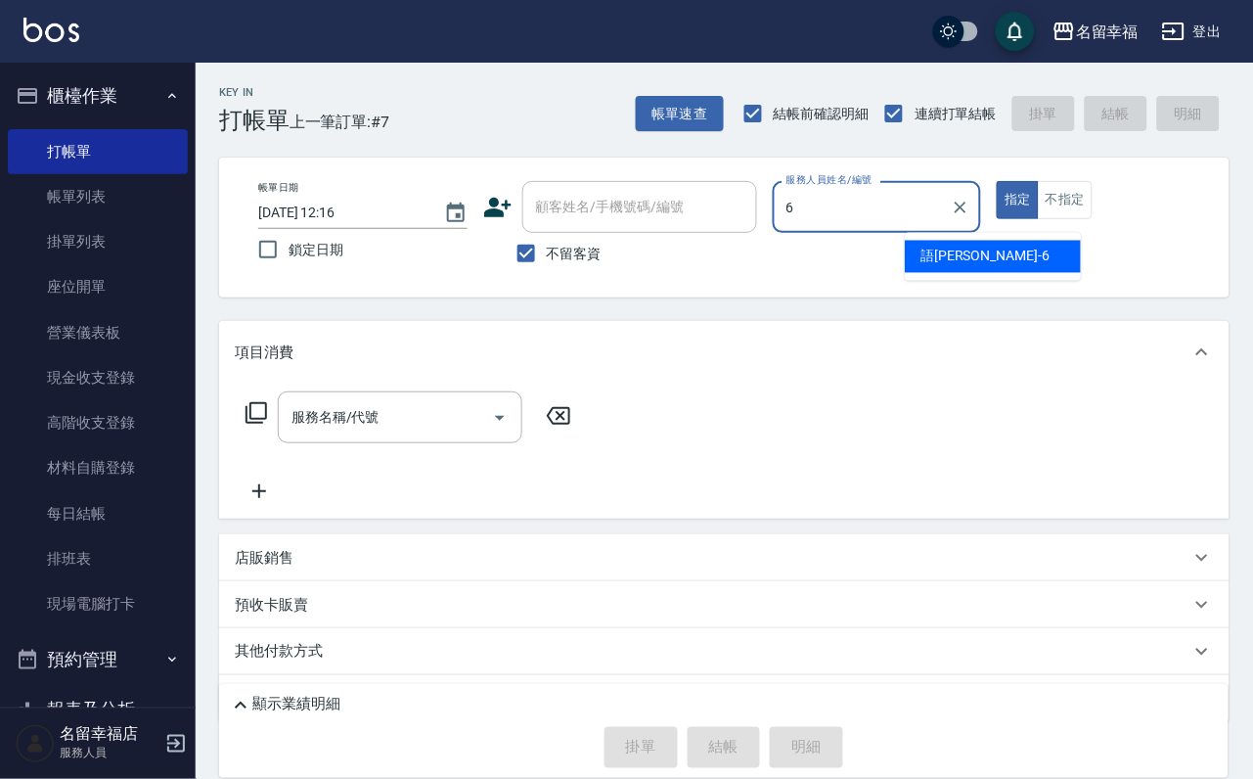
type input "語[PERSON_NAME]-6"
type button "true"
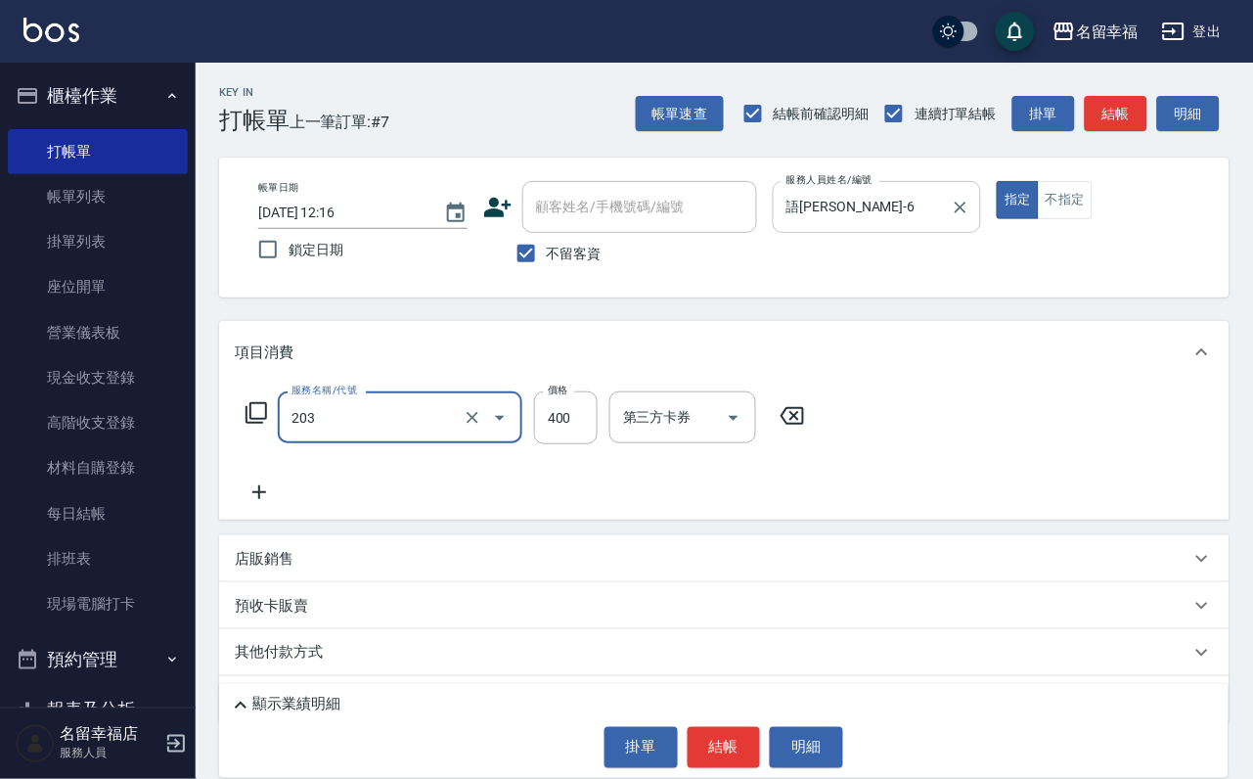
type input "指定單剪(203)"
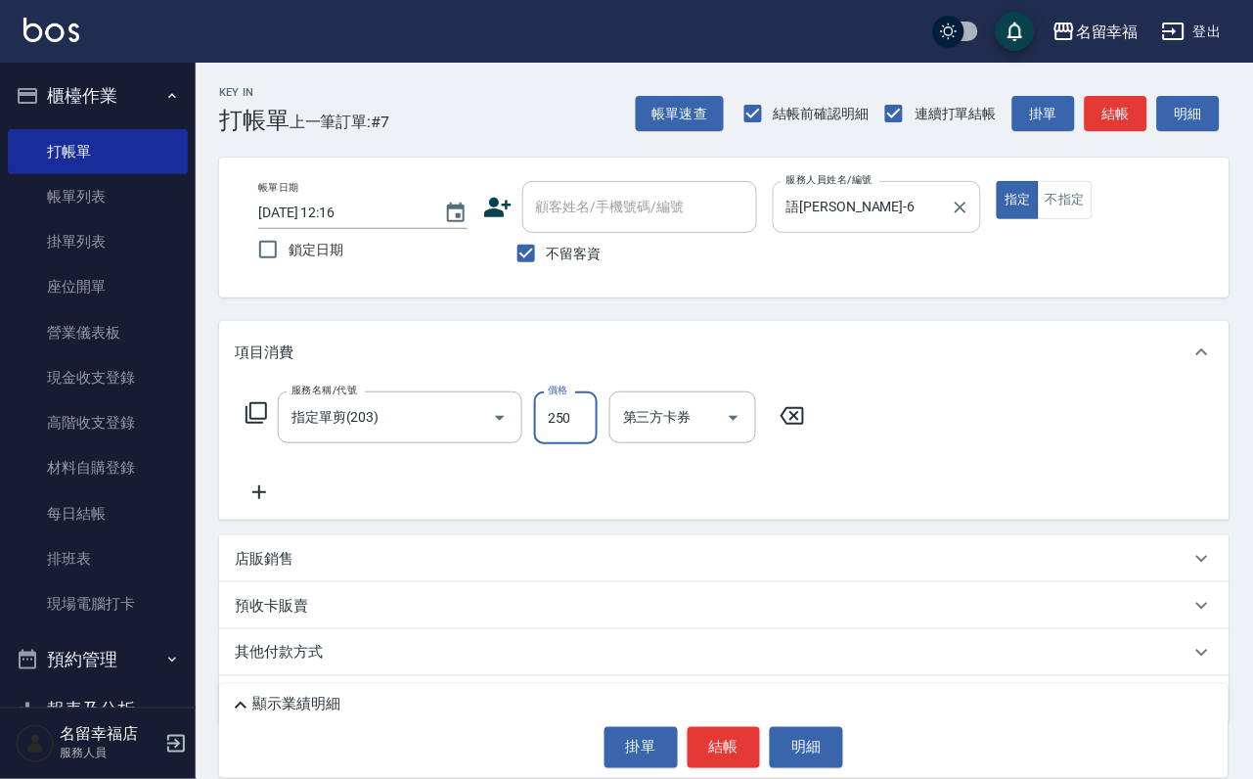
type input "250"
click at [754, 741] on button "結帳" at bounding box center [724, 747] width 73 height 41
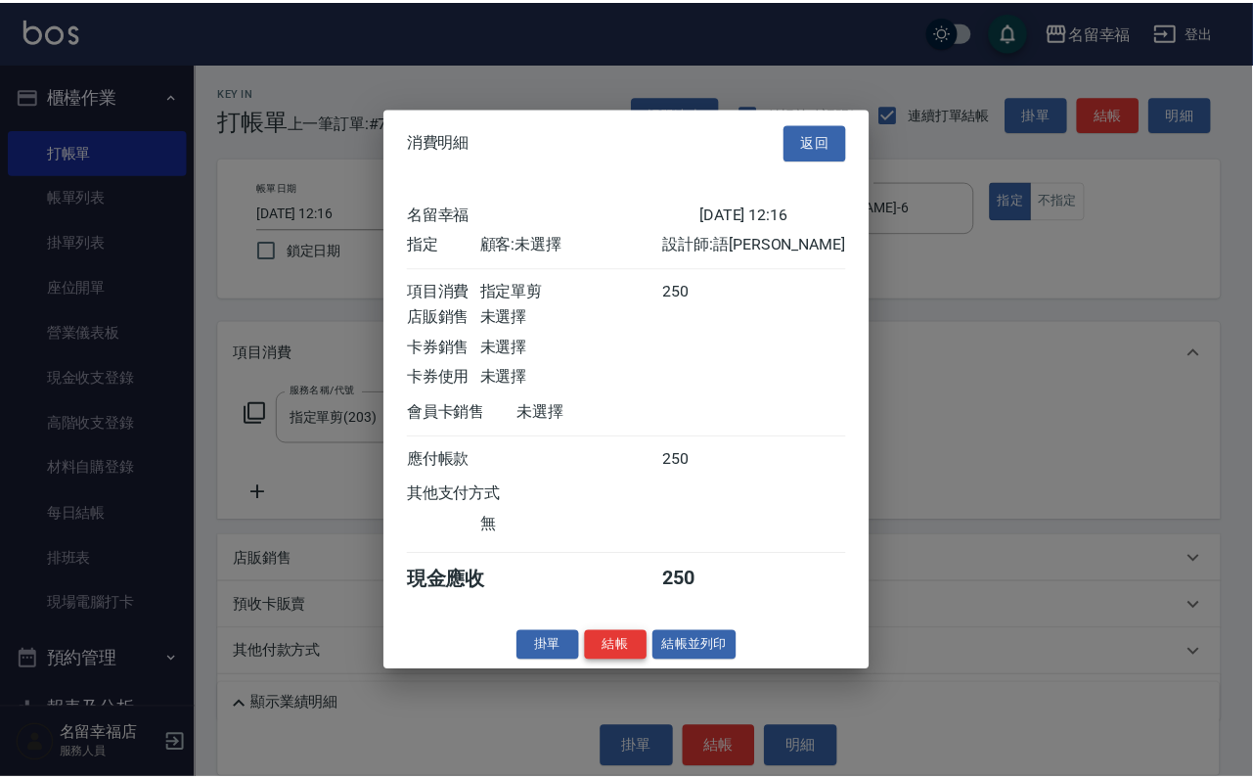
scroll to position [242, 0]
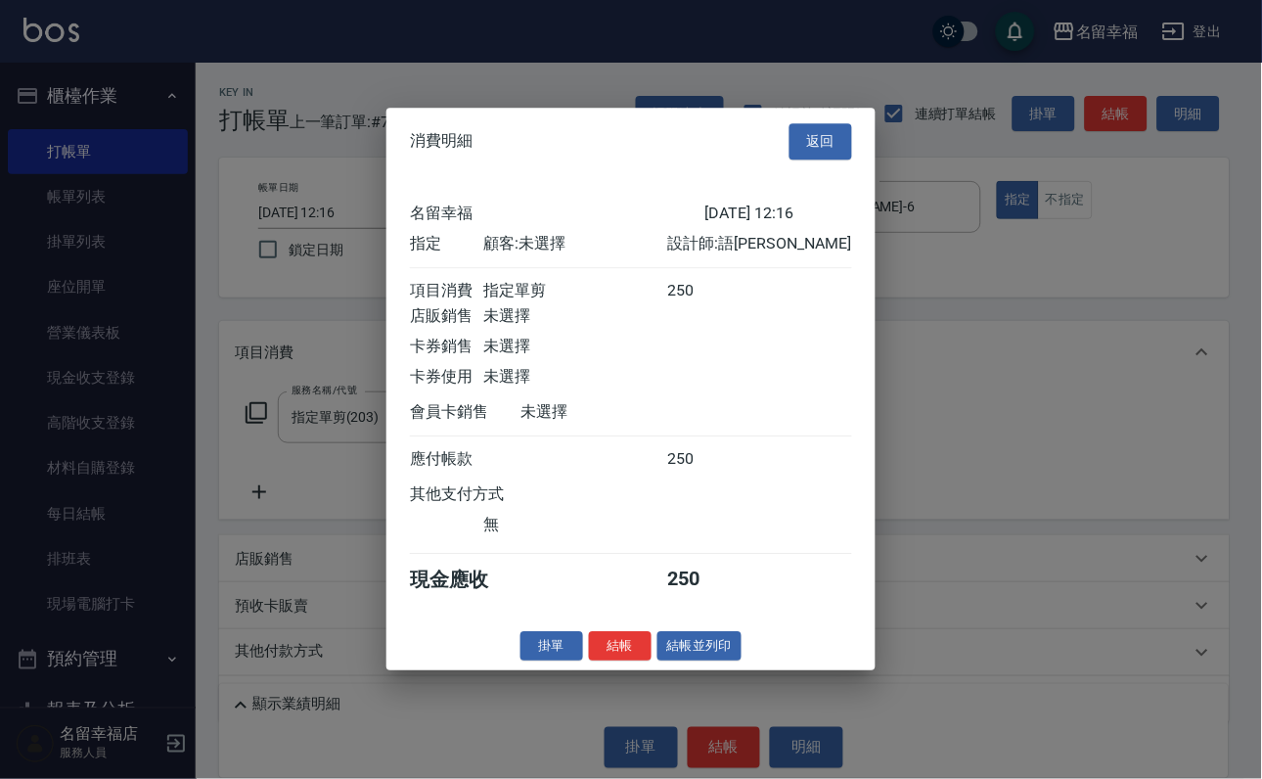
click at [602, 661] on button "結帳" at bounding box center [620, 646] width 63 height 30
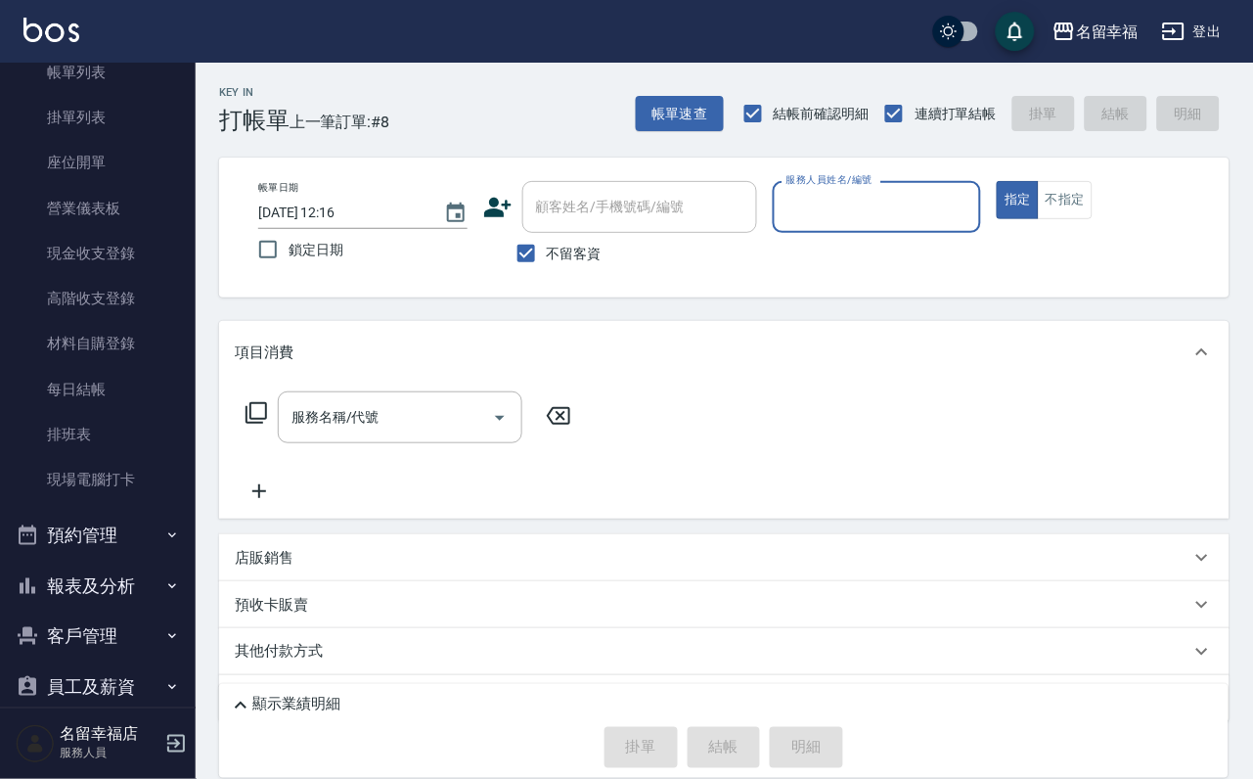
scroll to position [224, 0]
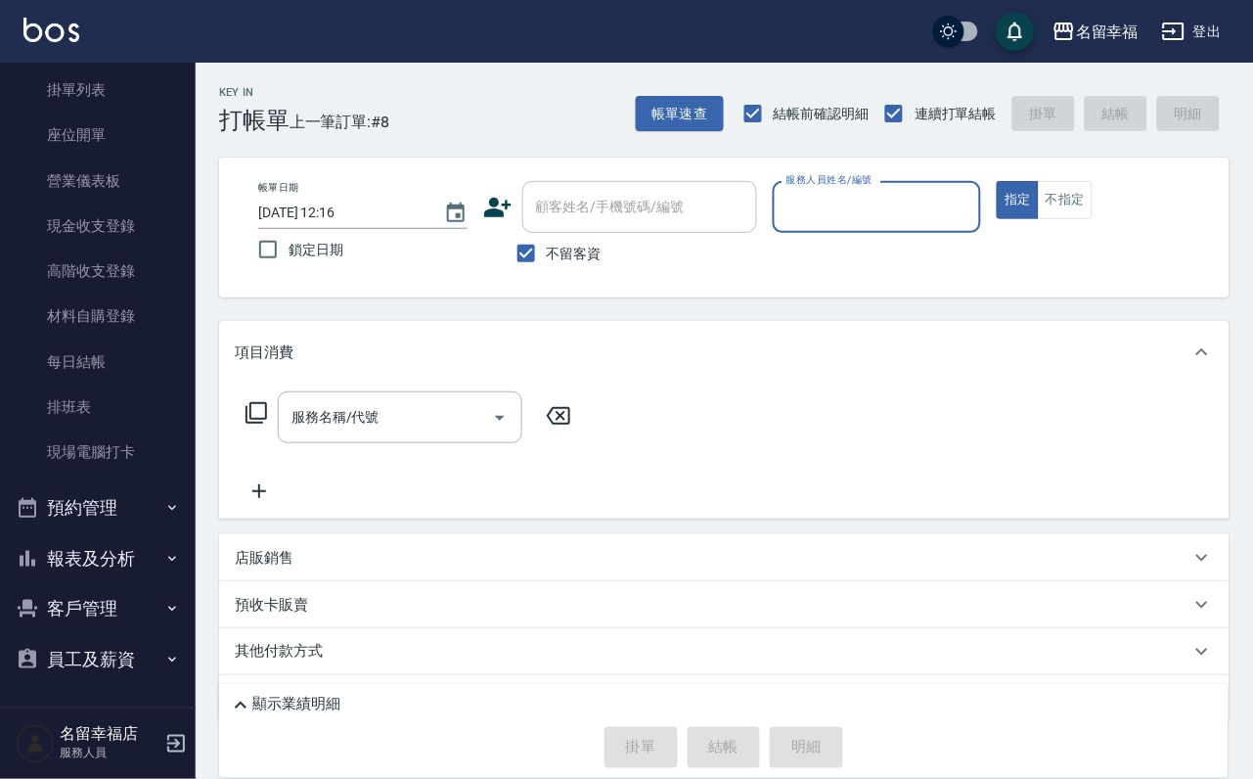
click at [95, 583] on button "客戶管理" at bounding box center [98, 608] width 180 height 51
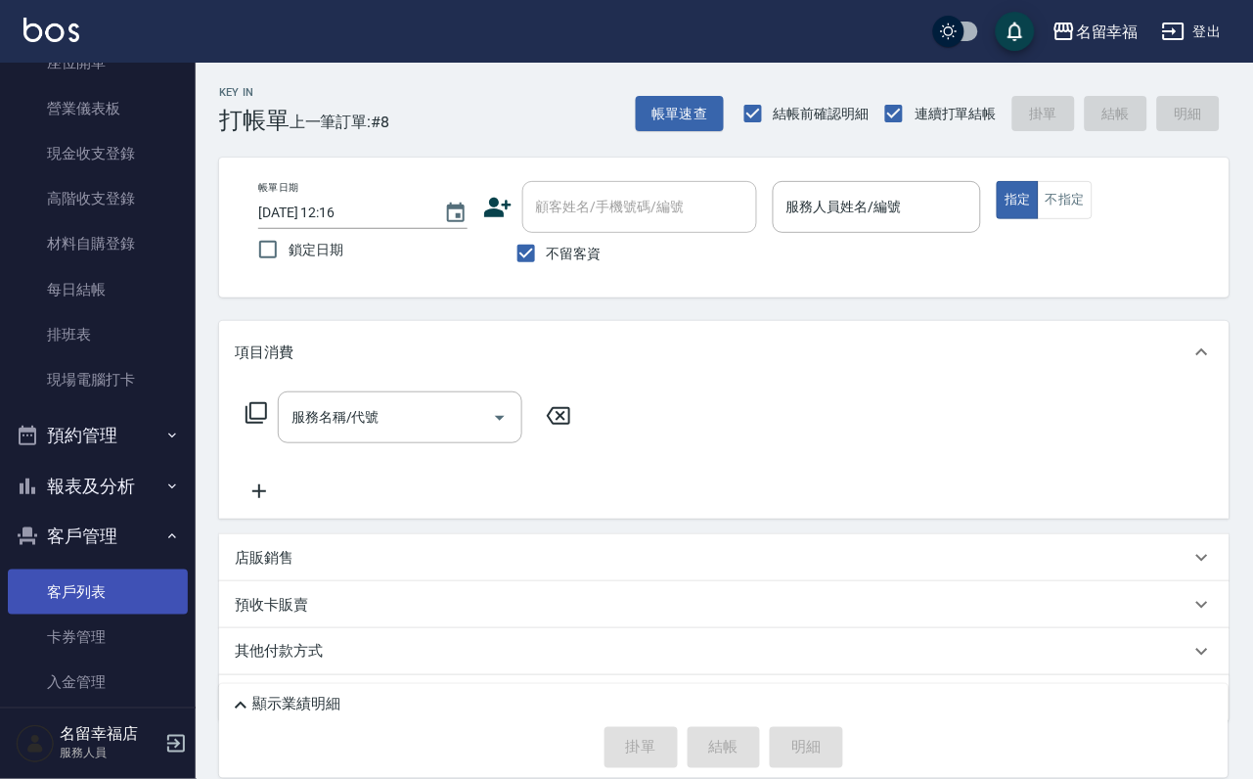
click at [93, 614] on link "客戶列表" at bounding box center [98, 591] width 180 height 45
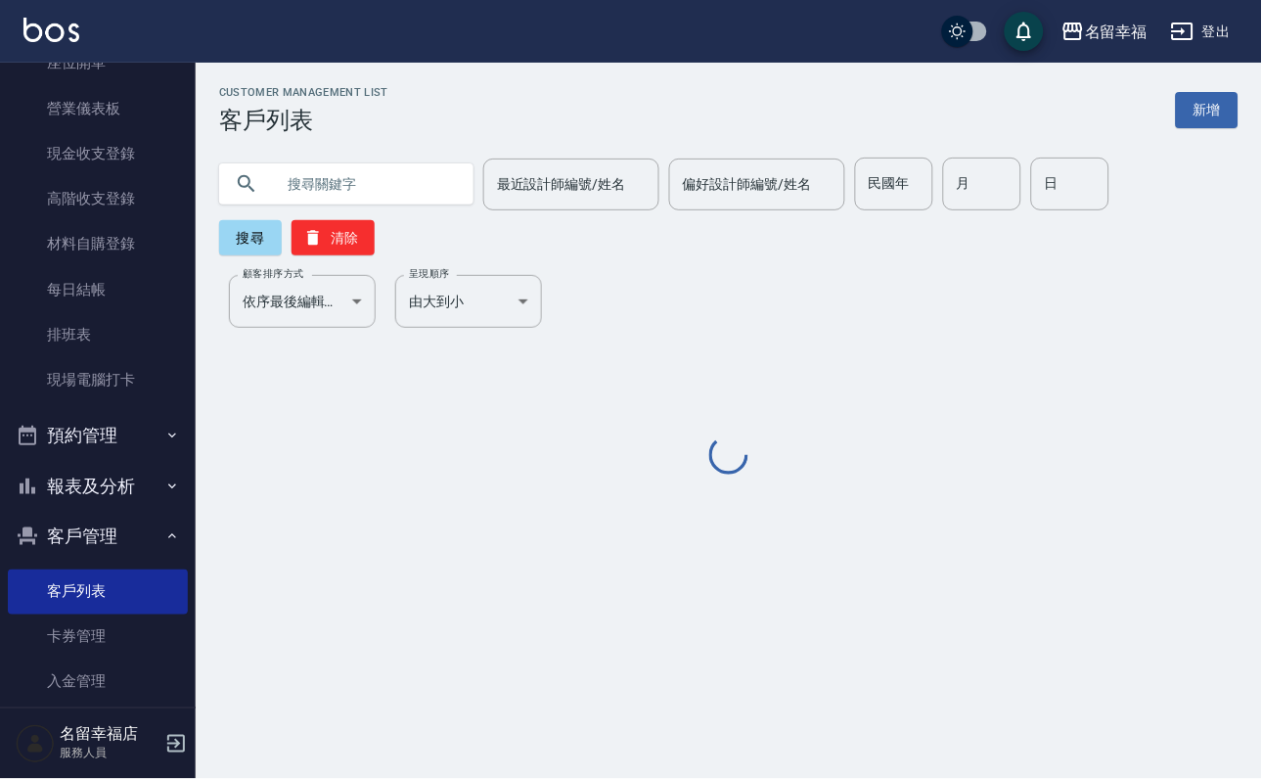
click at [353, 199] on input "text" at bounding box center [366, 183] width 184 height 53
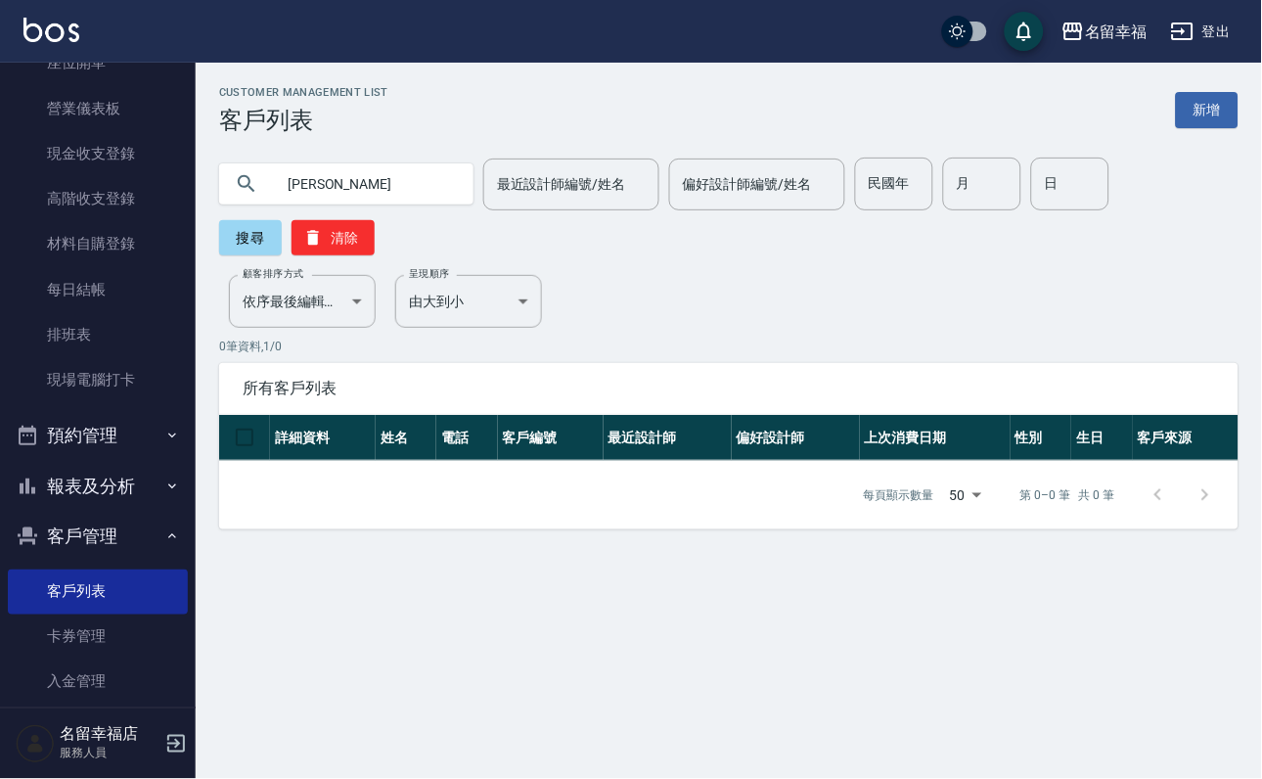
type input "[PERSON_NAME]"
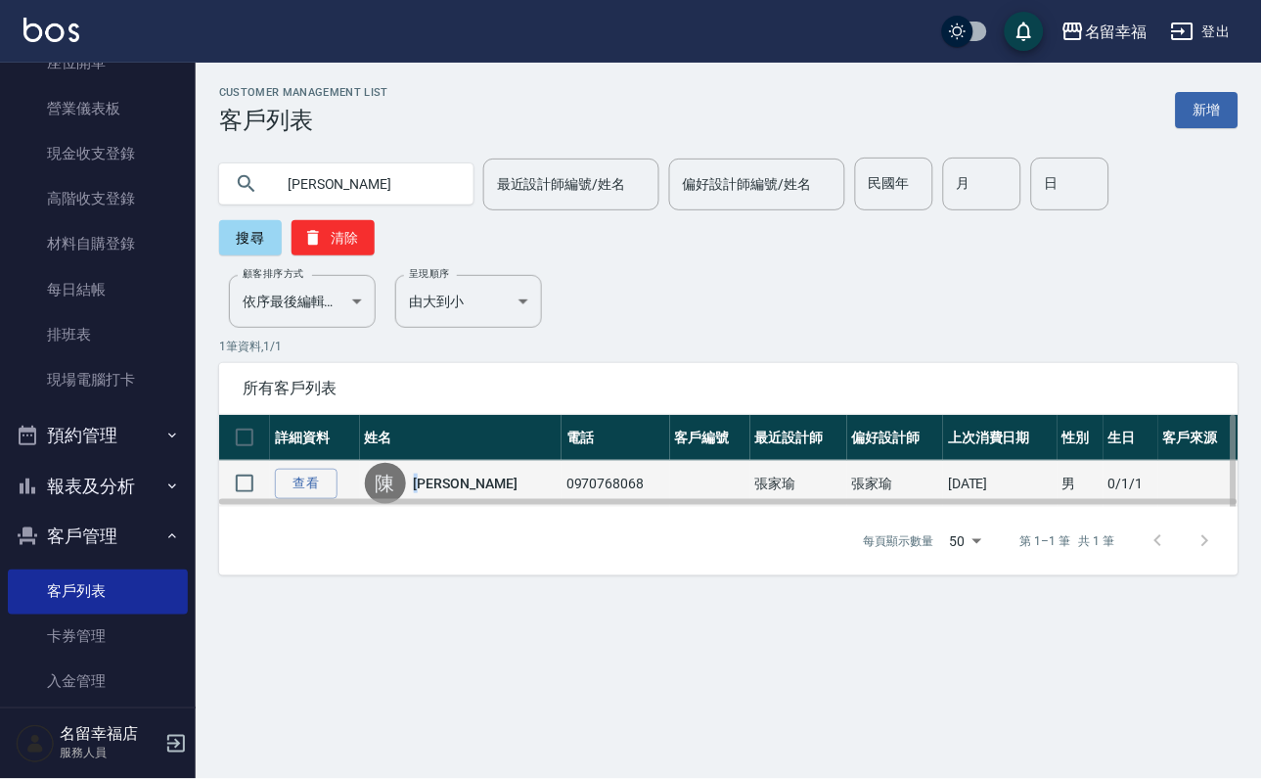
click at [437, 498] on div "[PERSON_NAME]" at bounding box center [461, 483] width 192 height 41
click at [441, 483] on td "[PERSON_NAME]" at bounding box center [460, 484] width 201 height 46
click at [442, 493] on link "[PERSON_NAME]" at bounding box center [466, 483] width 104 height 20
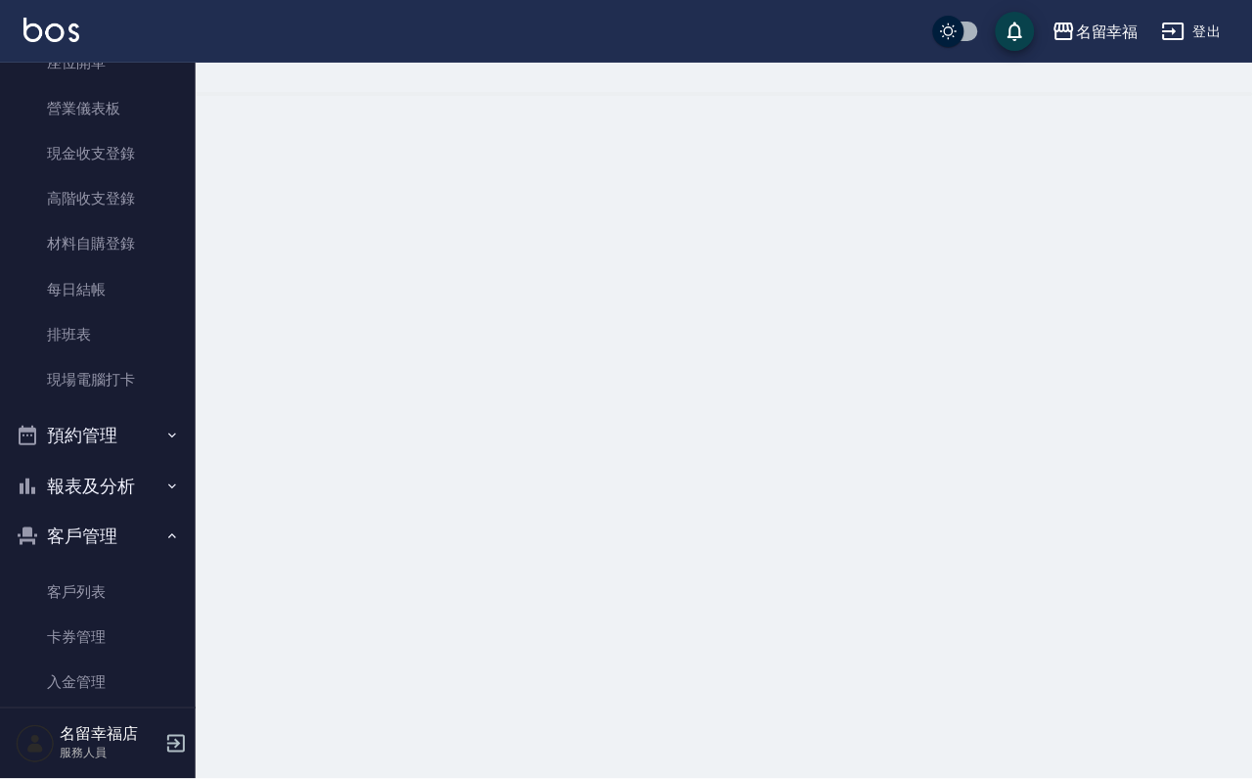
click at [477, 51] on div "名[PERSON_NAME]出" at bounding box center [626, 31] width 1253 height 63
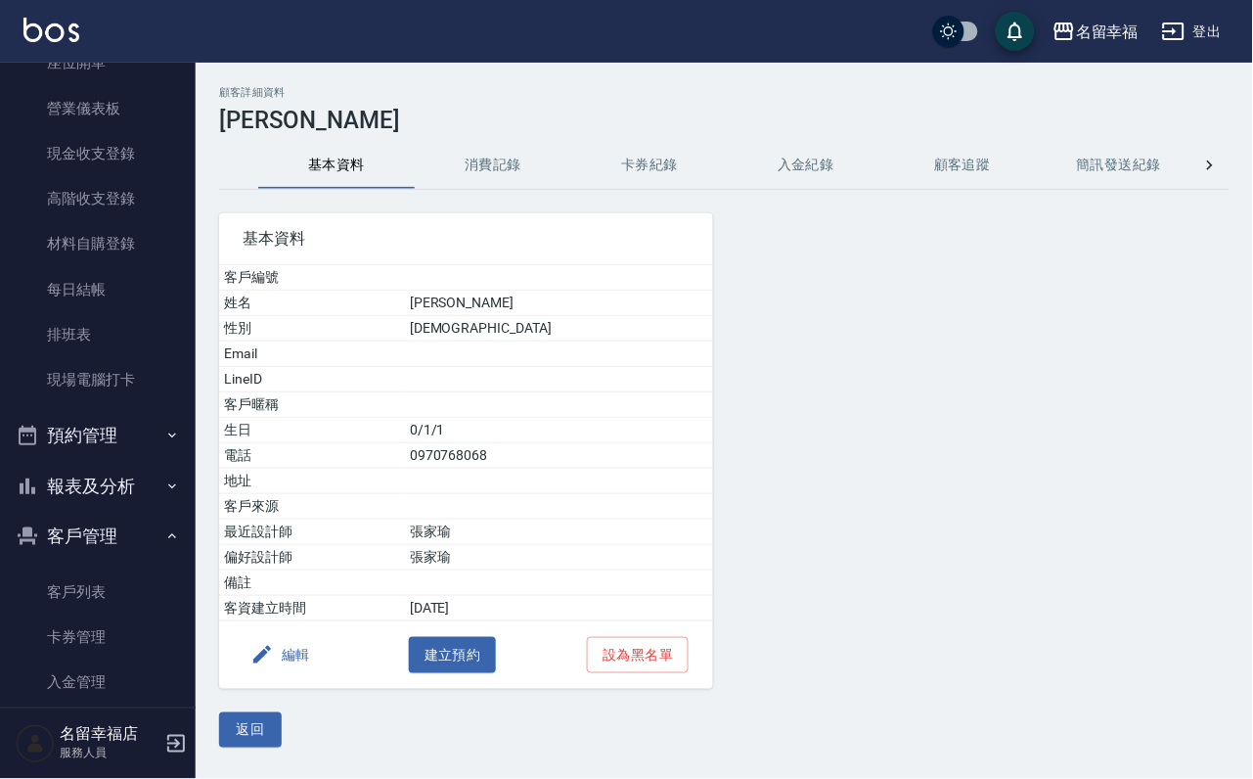
drag, startPoint x: 470, startPoint y: 118, endPoint x: 474, endPoint y: 154, distance: 35.4
click at [474, 140] on div "顧客詳細資料 [PERSON_NAME] 基本資料 消費記錄 卡券紀錄 入金紀錄 顧客追蹤 簡訊發送紀錄 抽獎券紀錄 基本資料 客戶編號 姓名 [PERSON…" at bounding box center [724, 416] width 1057 height 661
click at [474, 154] on button "消費記錄" at bounding box center [493, 165] width 156 height 47
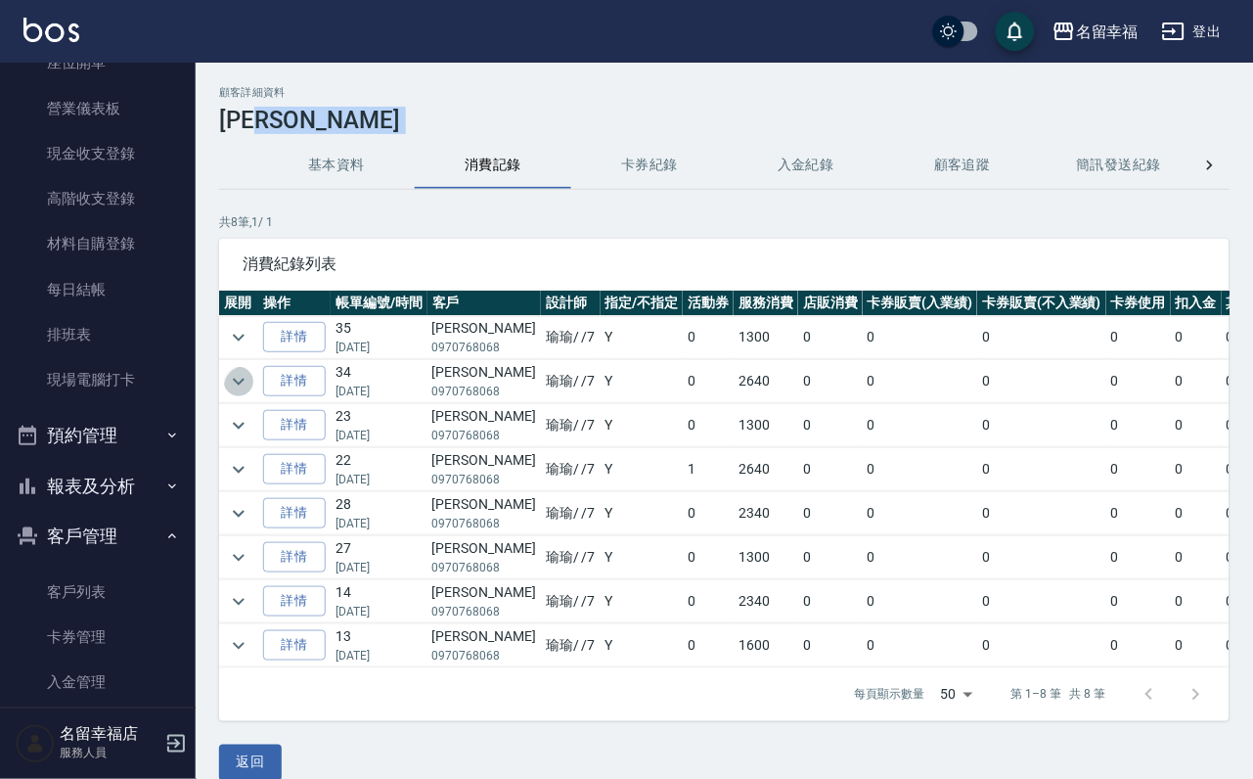
click at [250, 384] on icon "expand row" at bounding box center [238, 381] width 23 height 23
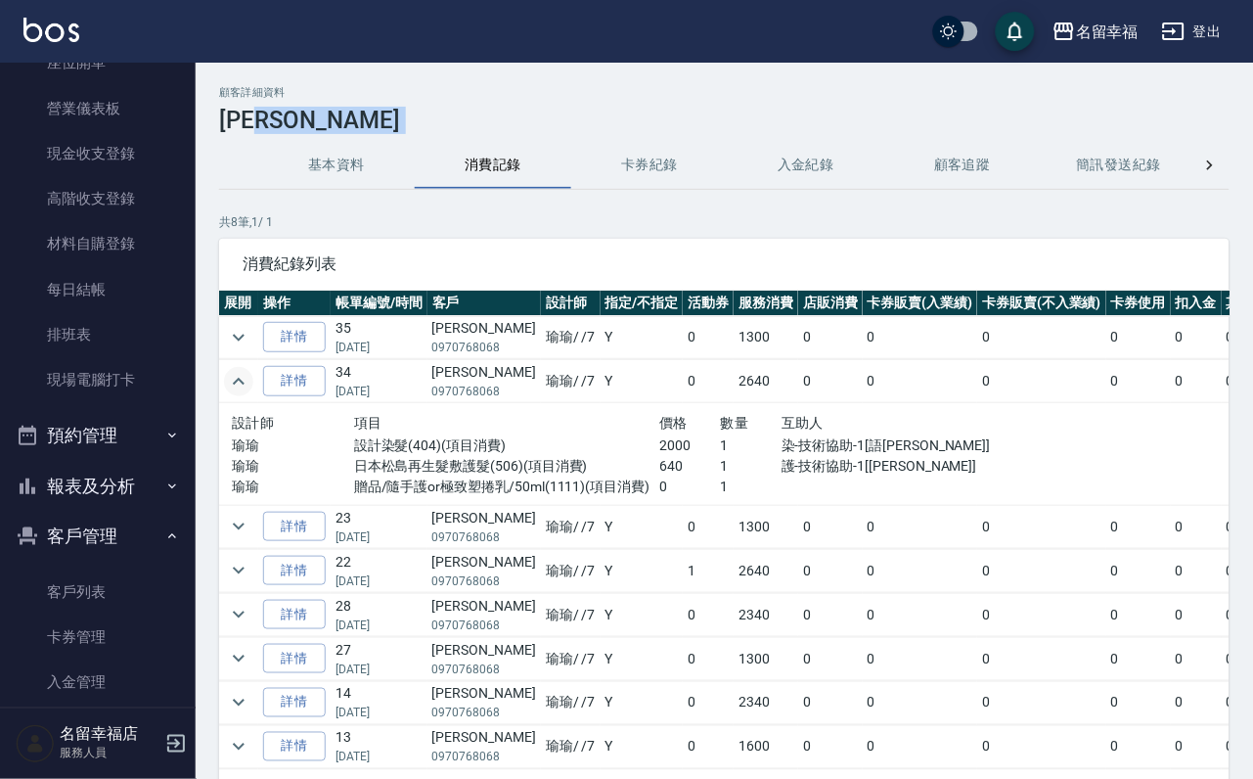
scroll to position [67, 0]
click at [250, 691] on icon "expand row" at bounding box center [238, 702] width 23 height 23
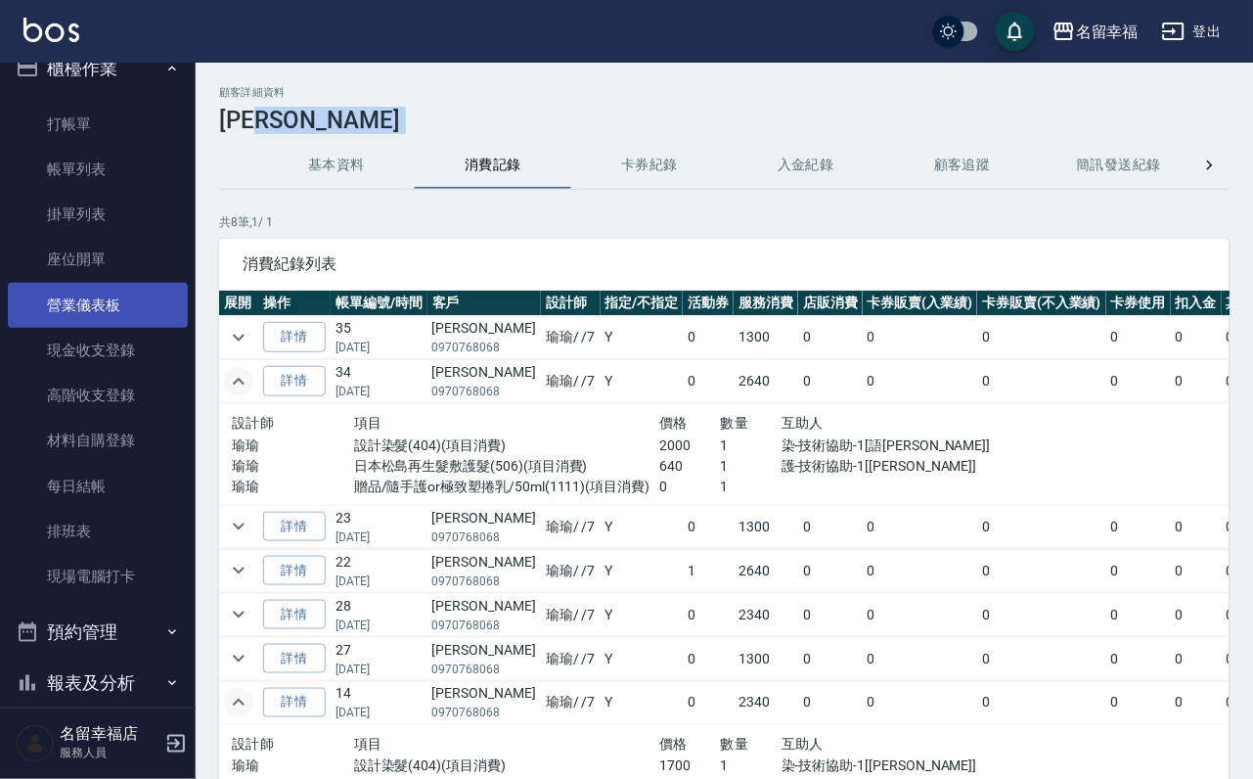
scroll to position [0, 0]
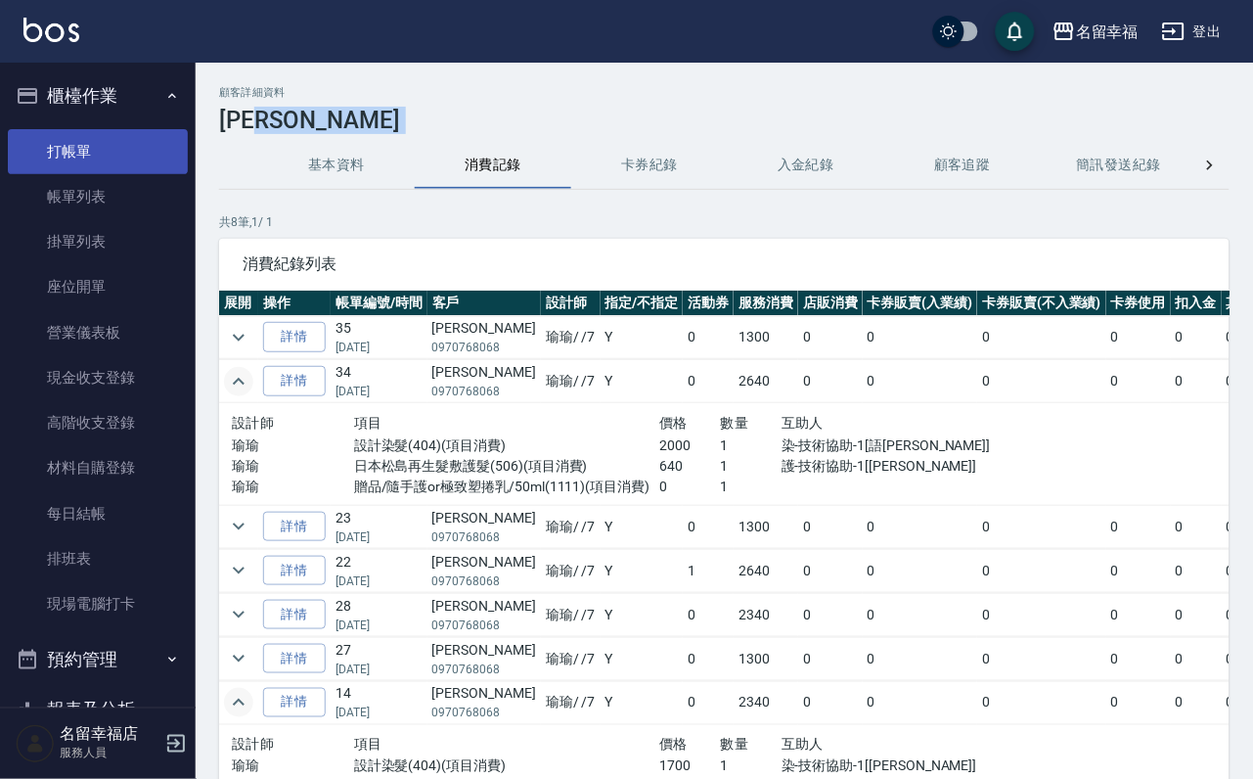
click at [93, 174] on link "打帳單" at bounding box center [98, 151] width 180 height 45
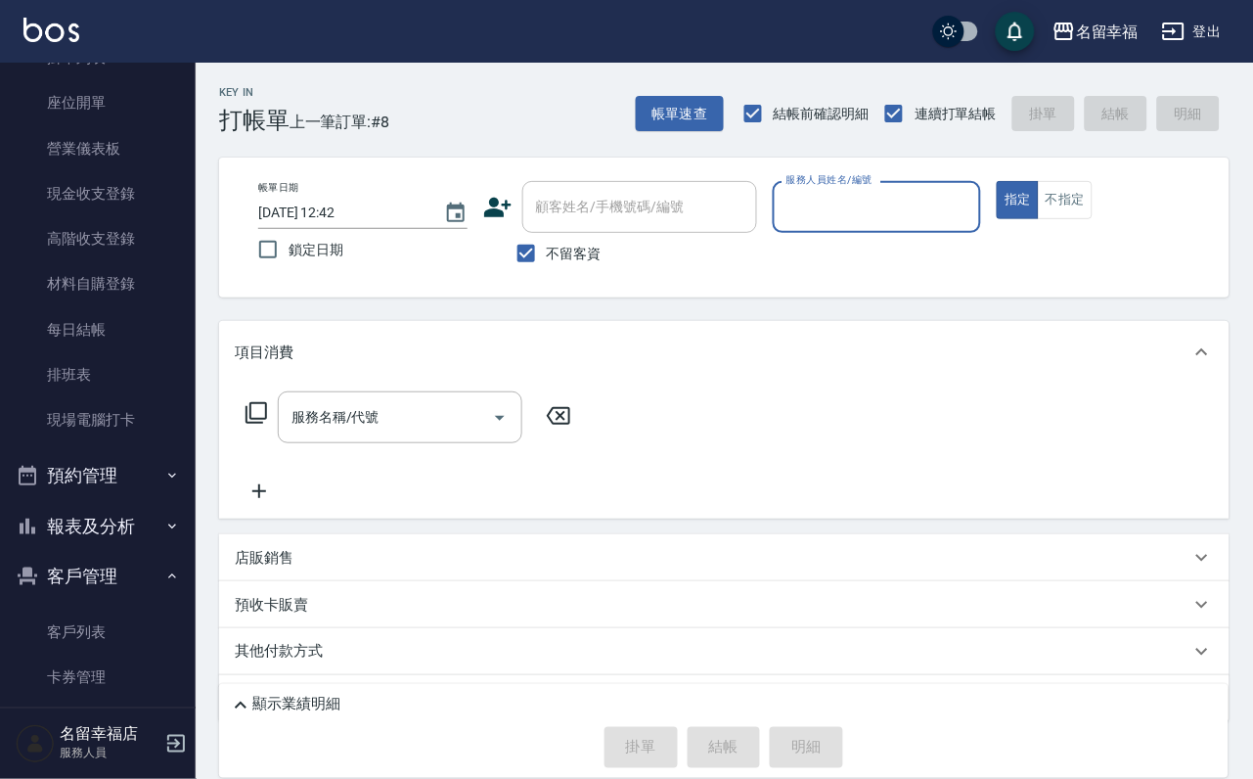
scroll to position [385, 0]
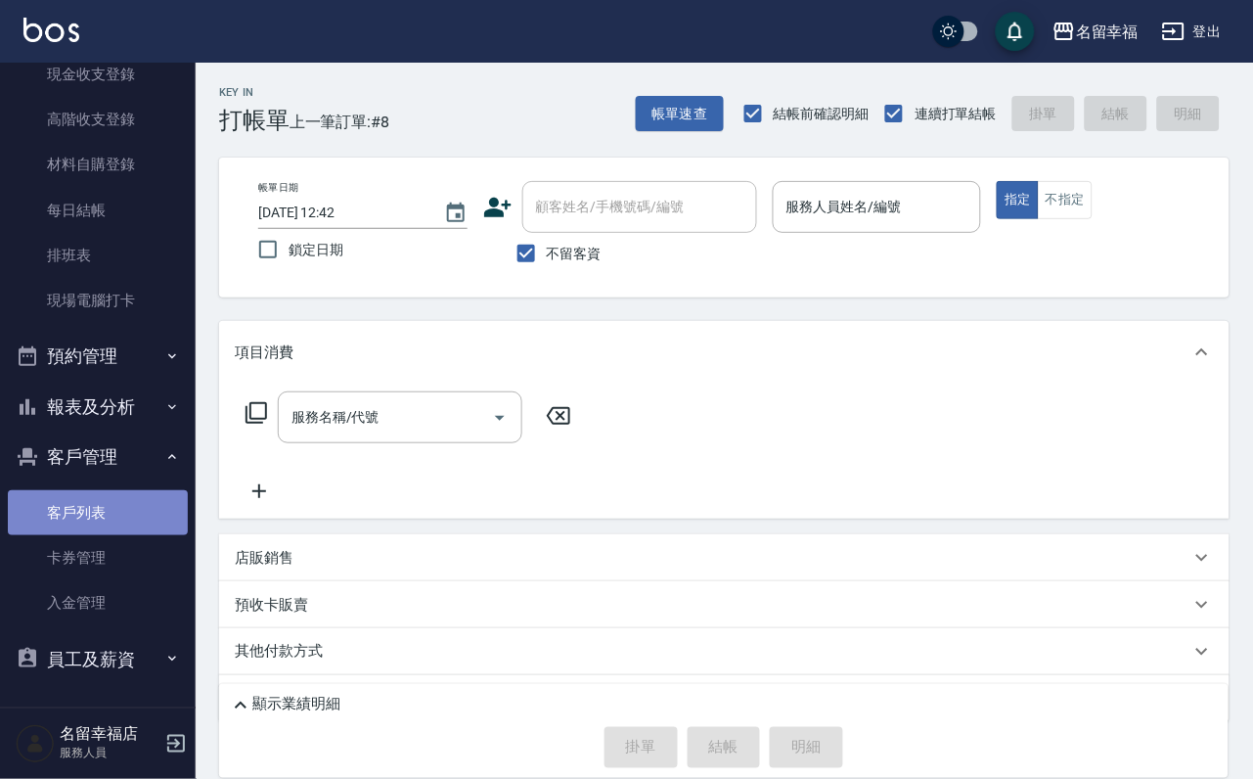
click at [100, 495] on link "客戶列表" at bounding box center [98, 512] width 180 height 45
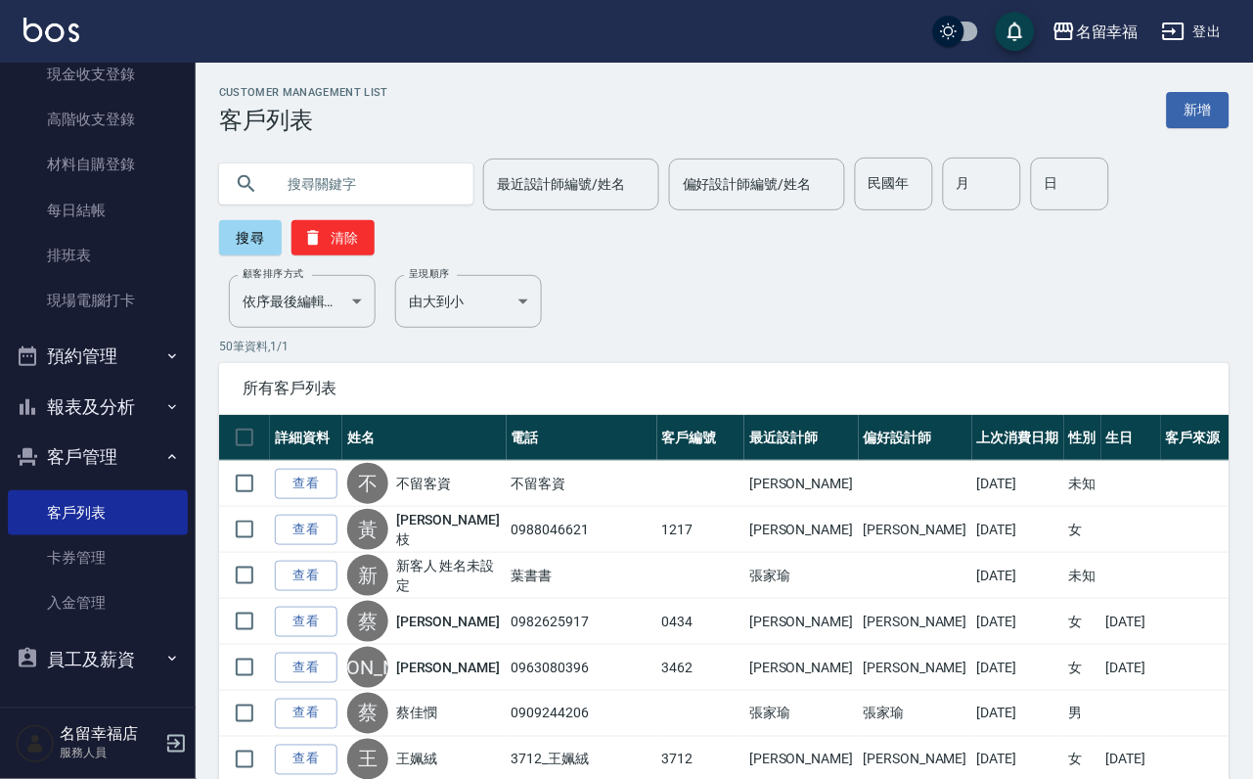
click at [414, 192] on input "text" at bounding box center [366, 183] width 184 height 53
type input "[PERSON_NAME]"
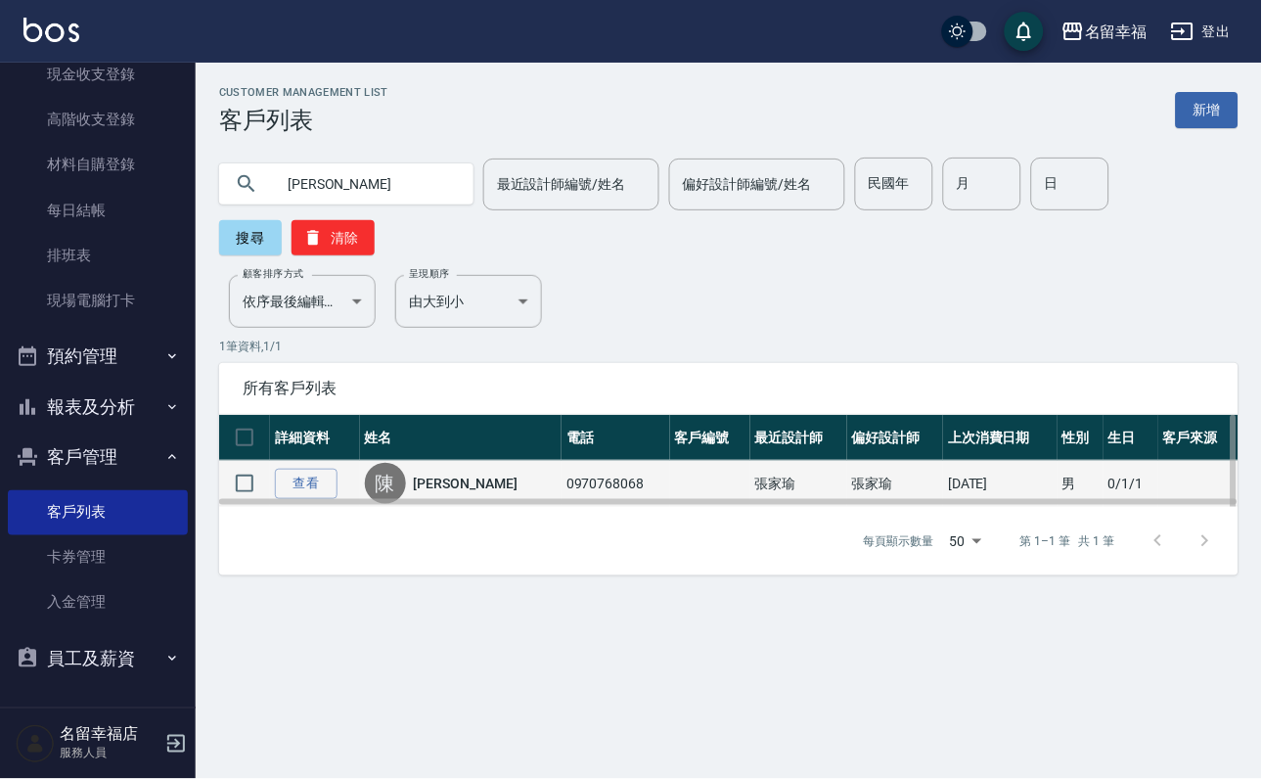
click at [474, 493] on link "[PERSON_NAME]" at bounding box center [466, 483] width 104 height 20
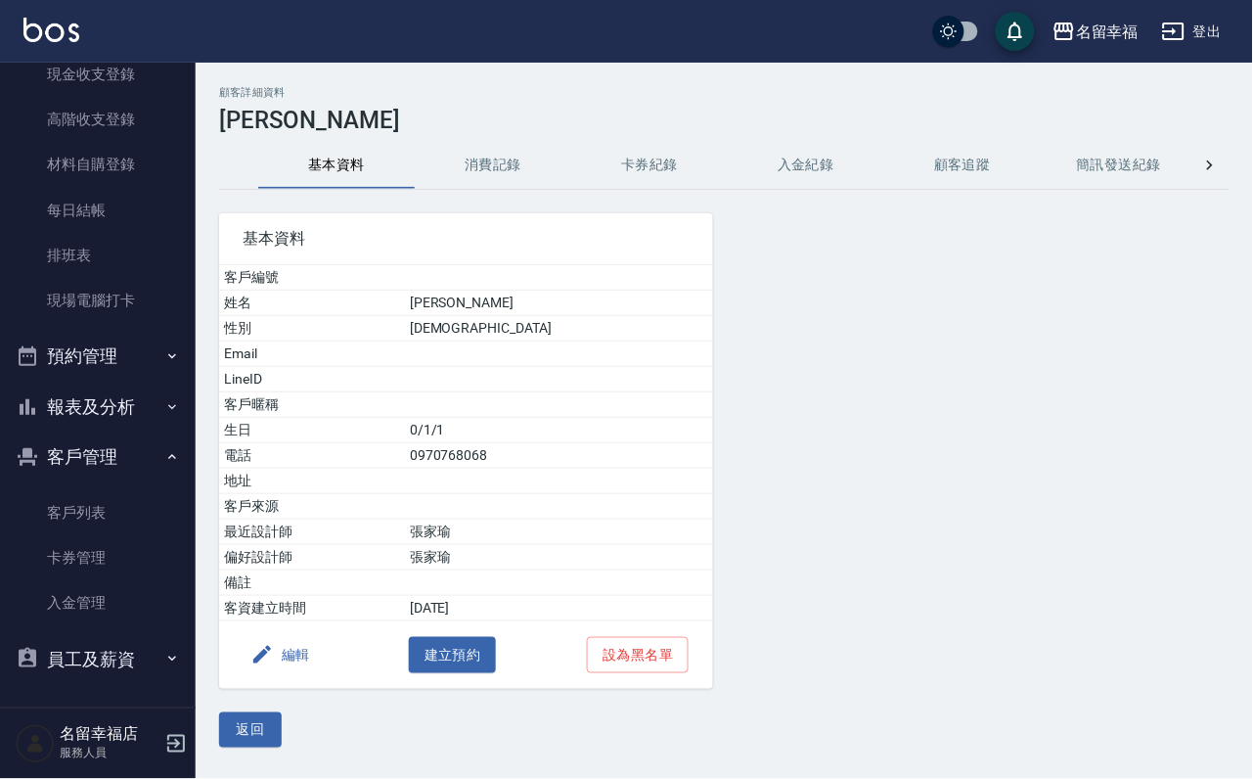
click at [504, 180] on button "消費記錄" at bounding box center [493, 165] width 156 height 47
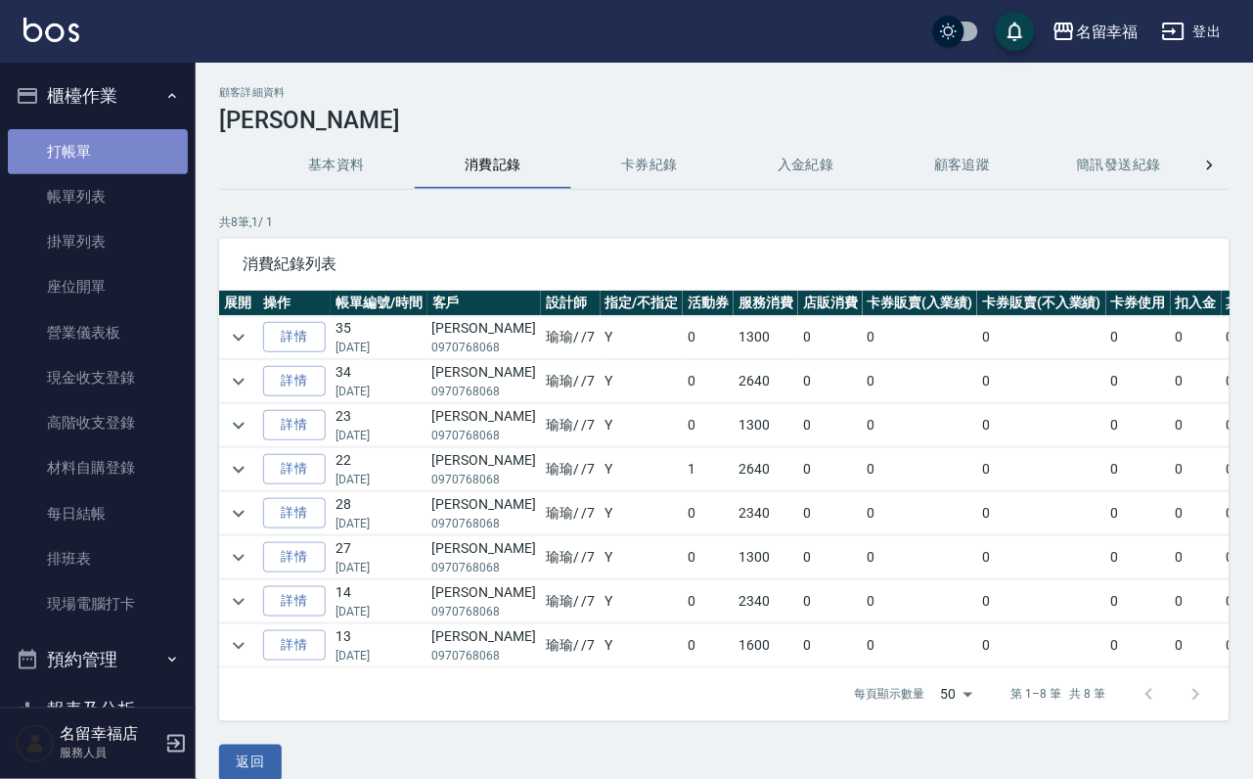
click at [113, 170] on link "打帳單" at bounding box center [98, 151] width 180 height 45
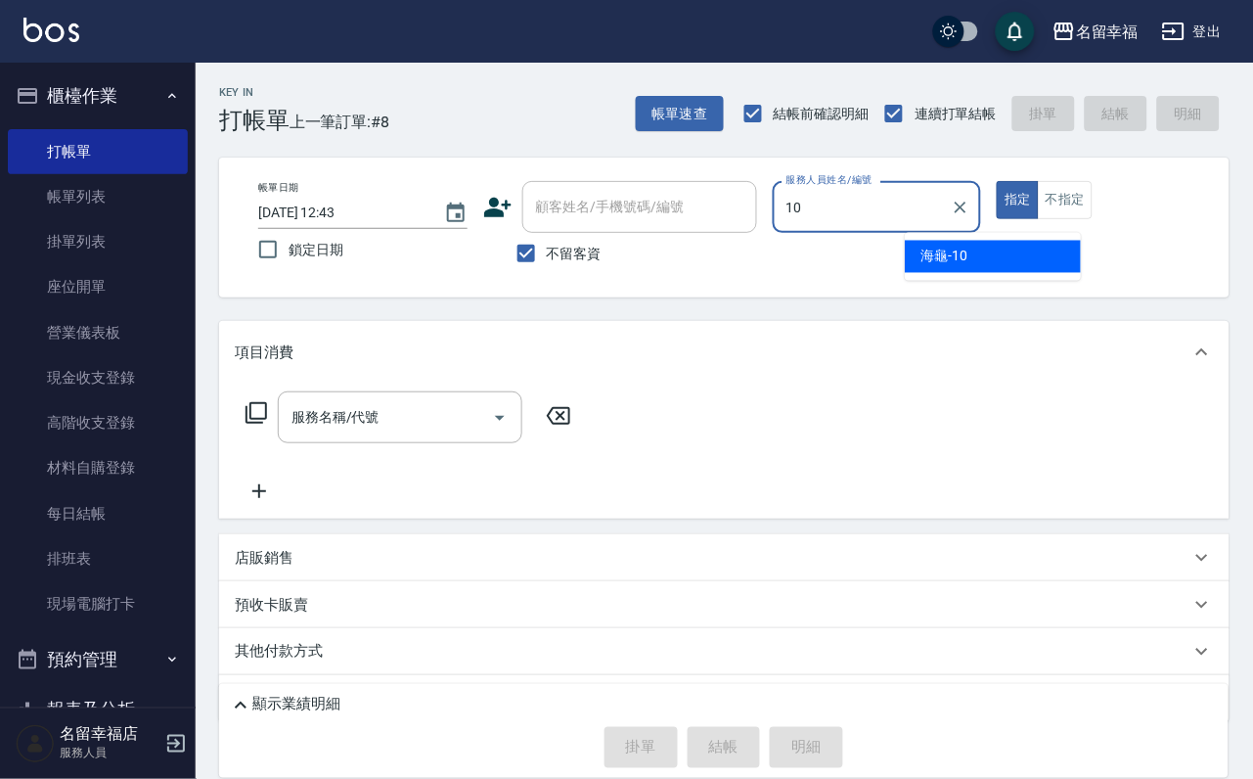
type input "海龜-10"
type button "true"
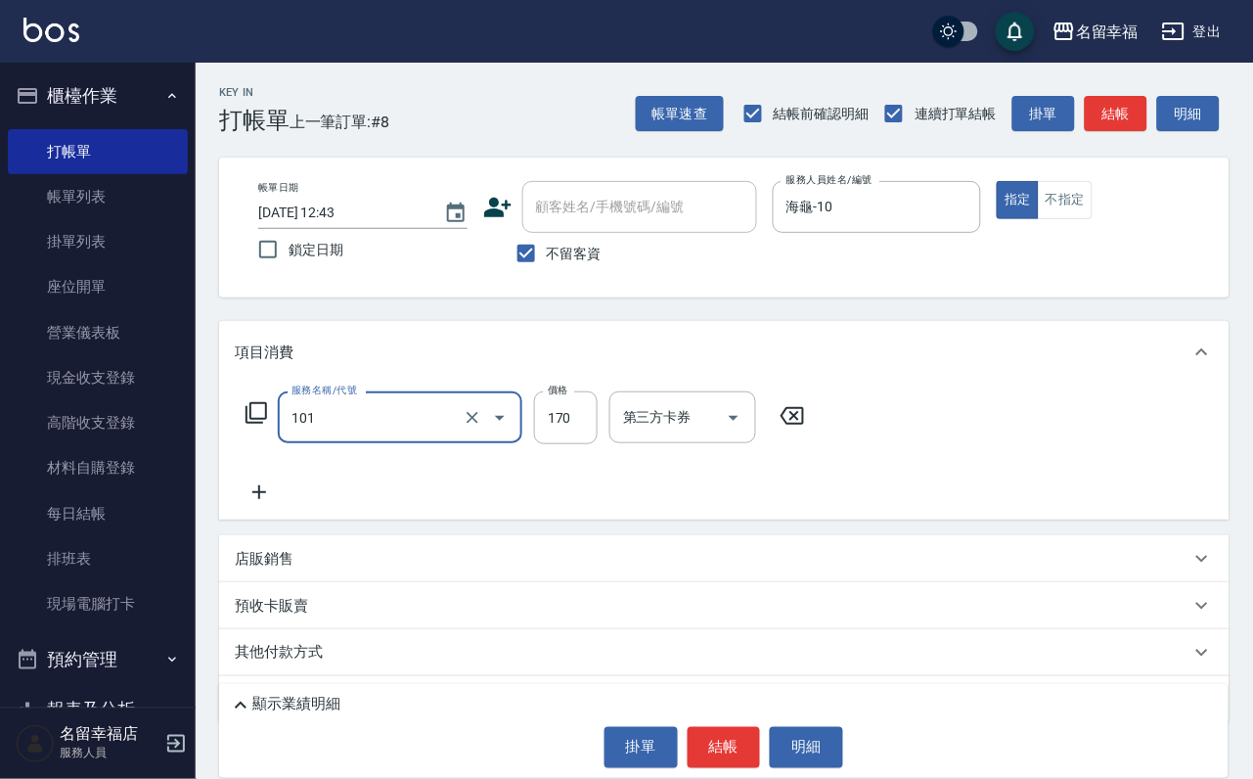
type input "洗髮(101)"
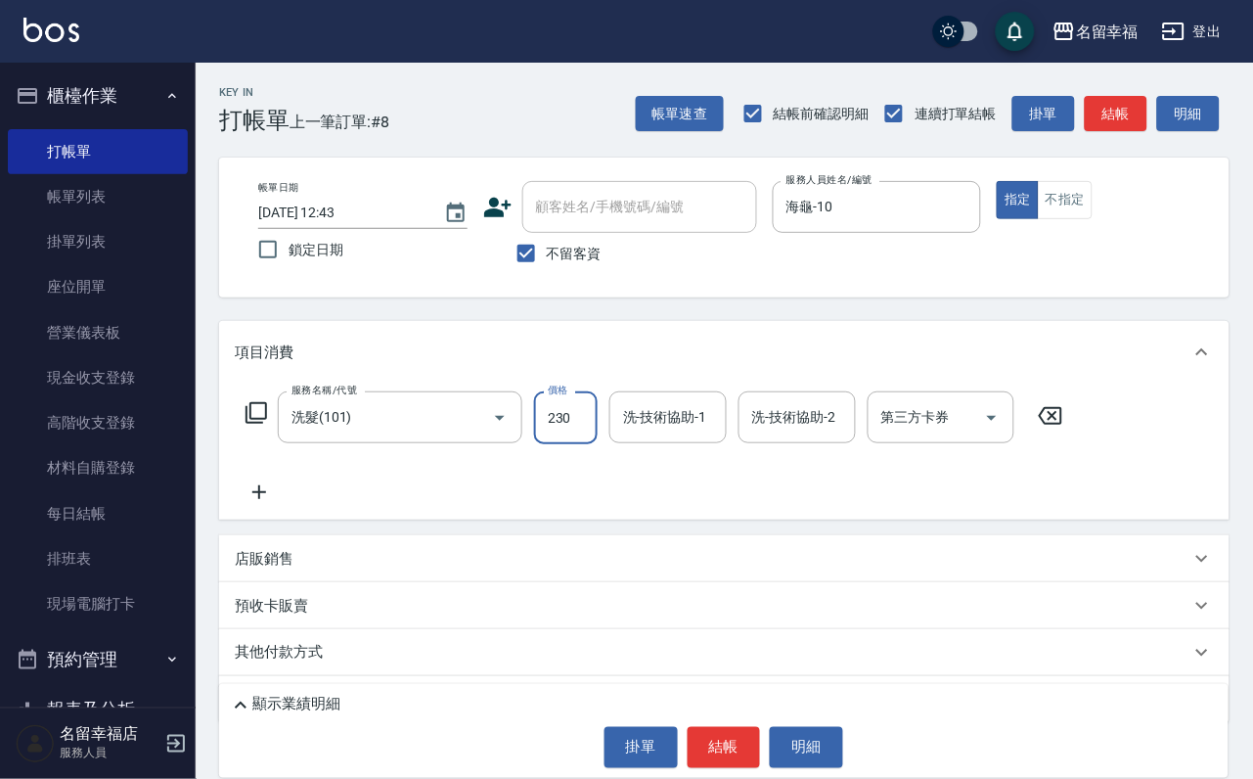
type input "230"
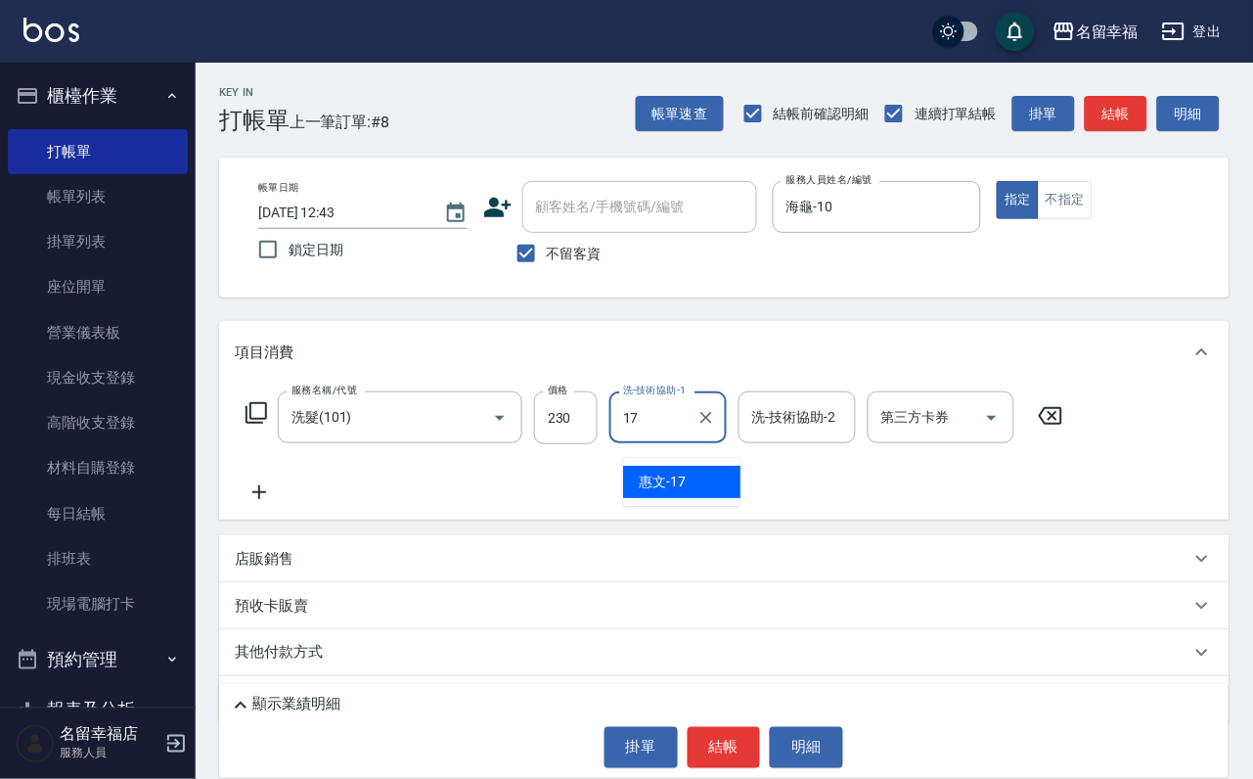
type input "惠文-17"
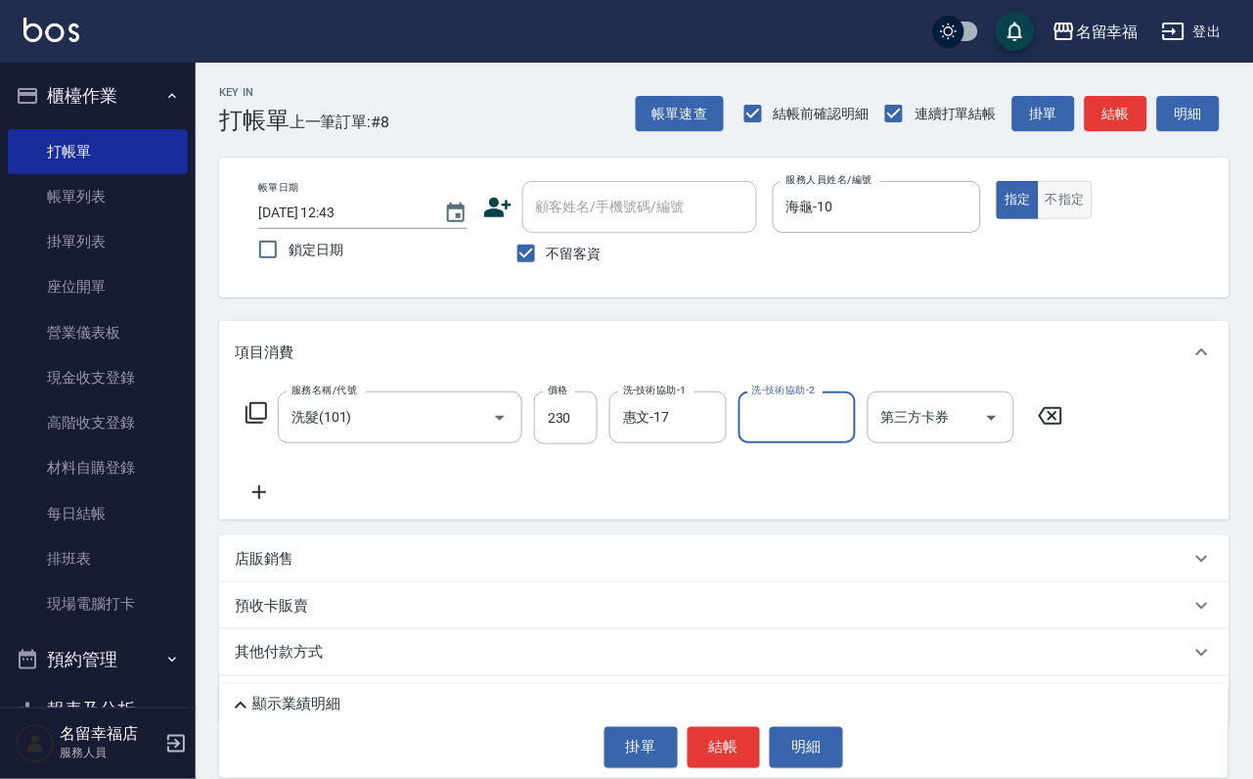
click at [1093, 213] on button "不指定" at bounding box center [1065, 200] width 55 height 38
click at [739, 740] on button "結帳" at bounding box center [724, 747] width 73 height 41
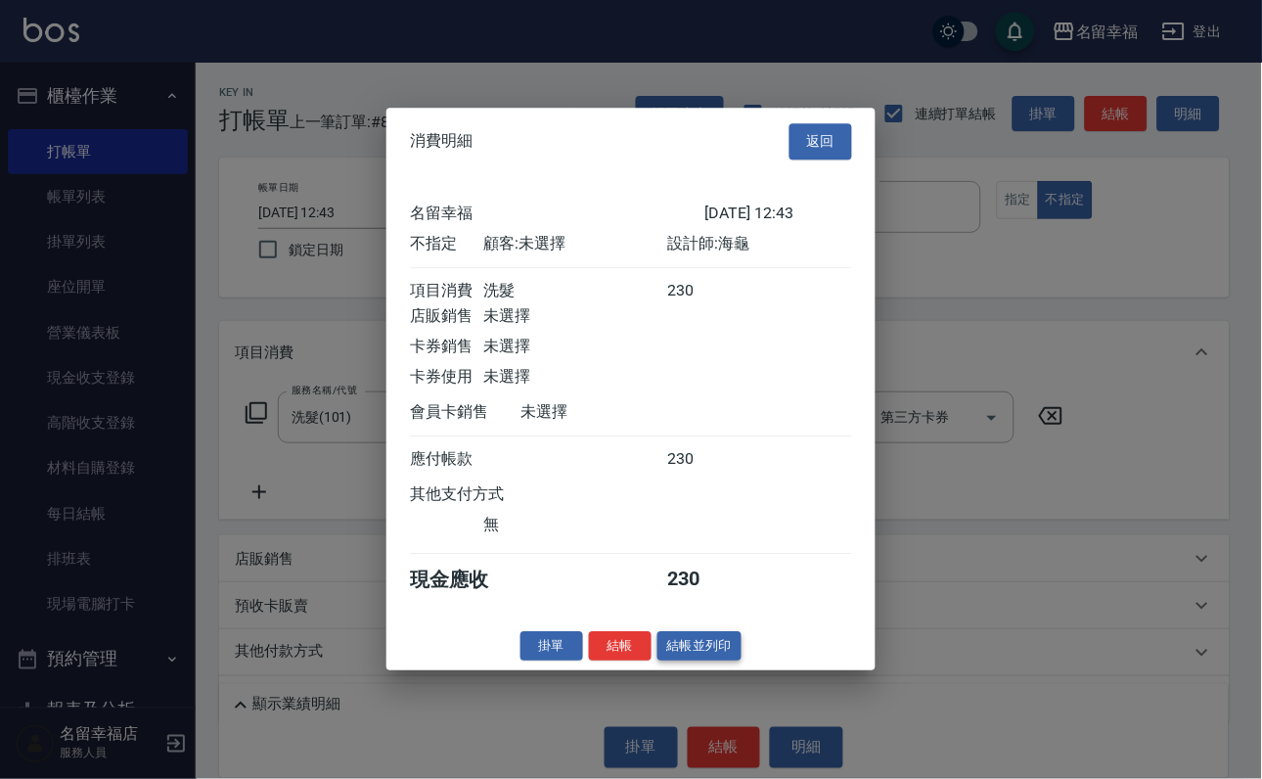
scroll to position [278, 0]
click at [714, 661] on button "結帳並列印" at bounding box center [699, 646] width 85 height 30
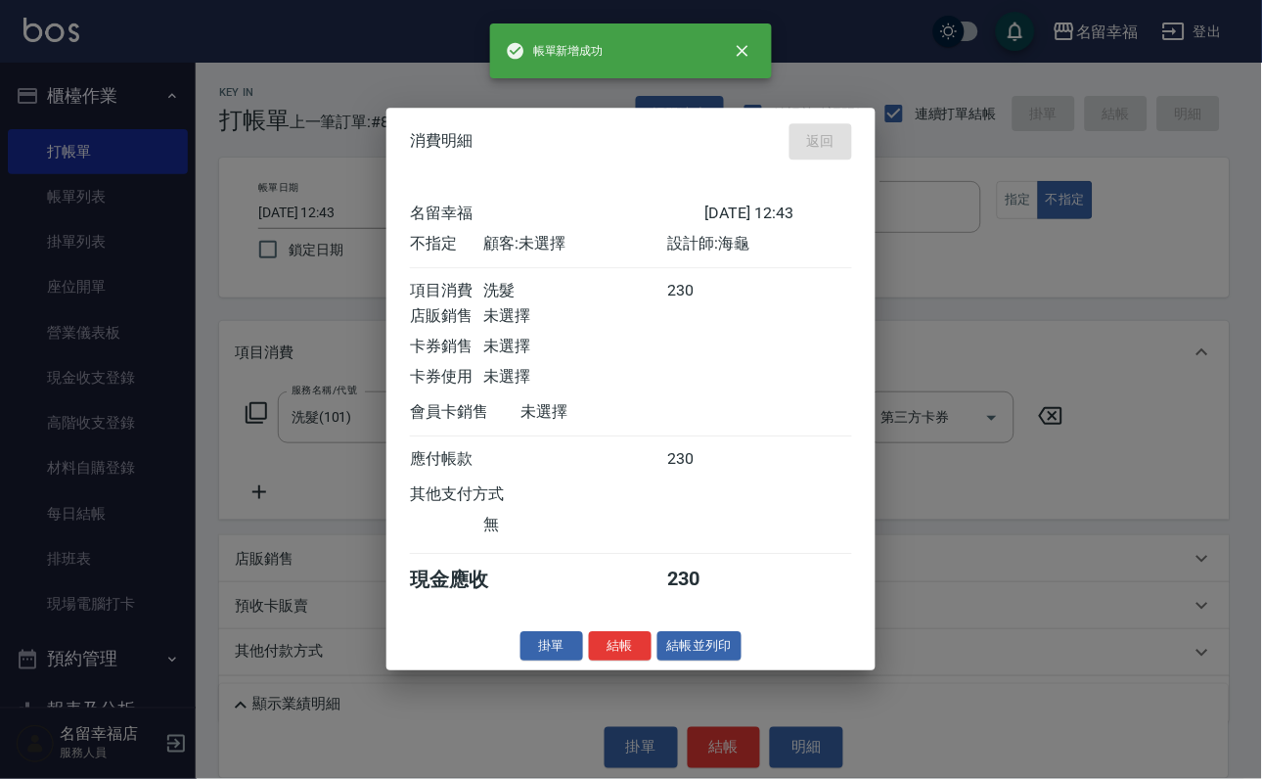
type input "[DATE] 12:52"
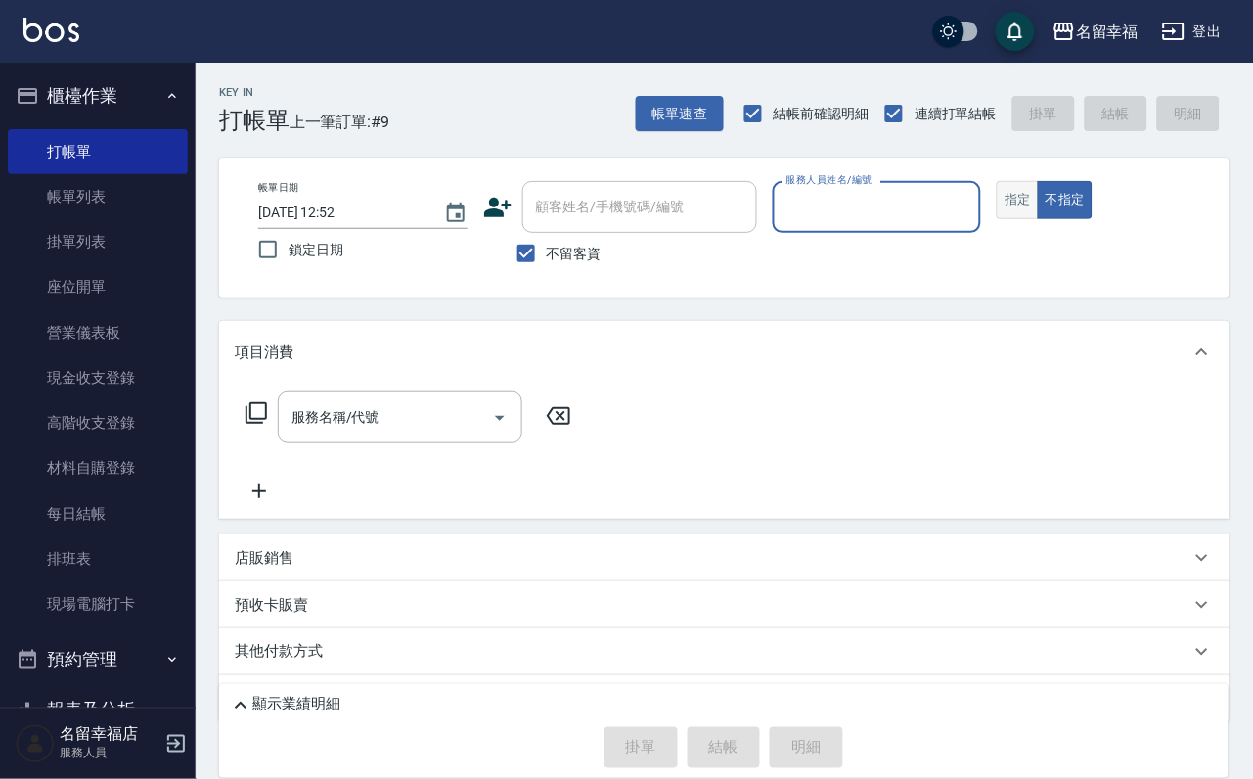
click at [1039, 219] on button "指定" at bounding box center [1018, 200] width 42 height 38
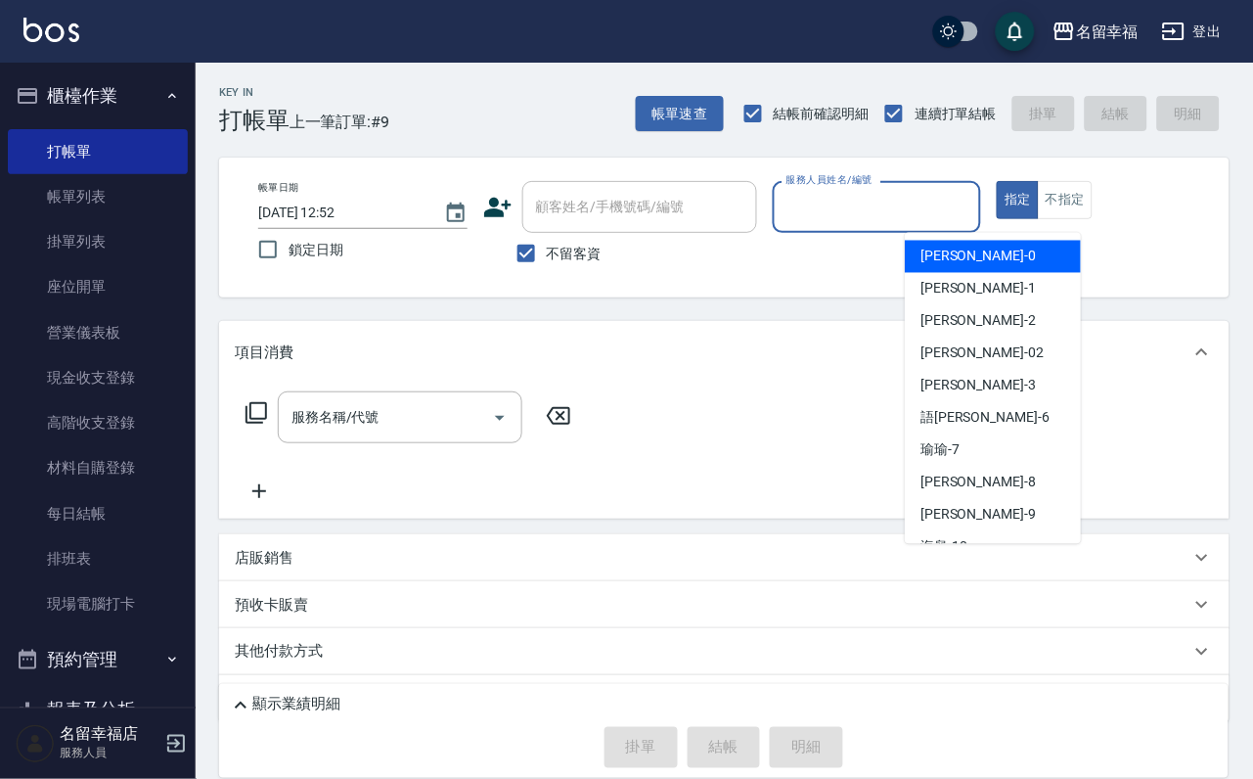
drag, startPoint x: 1013, startPoint y: 216, endPoint x: 915, endPoint y: 215, distance: 97.8
click at [973, 216] on input "服務人員姓名/編號" at bounding box center [877, 207] width 192 height 34
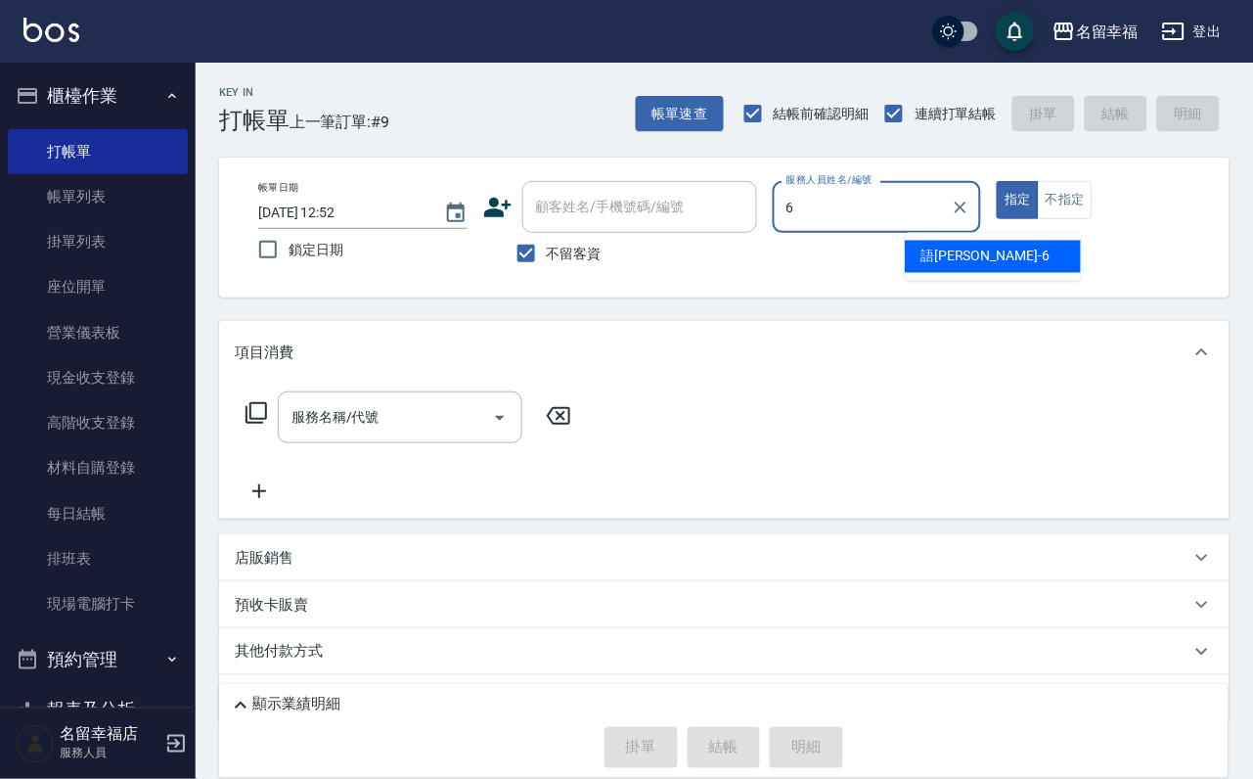
type input "語[PERSON_NAME]-6"
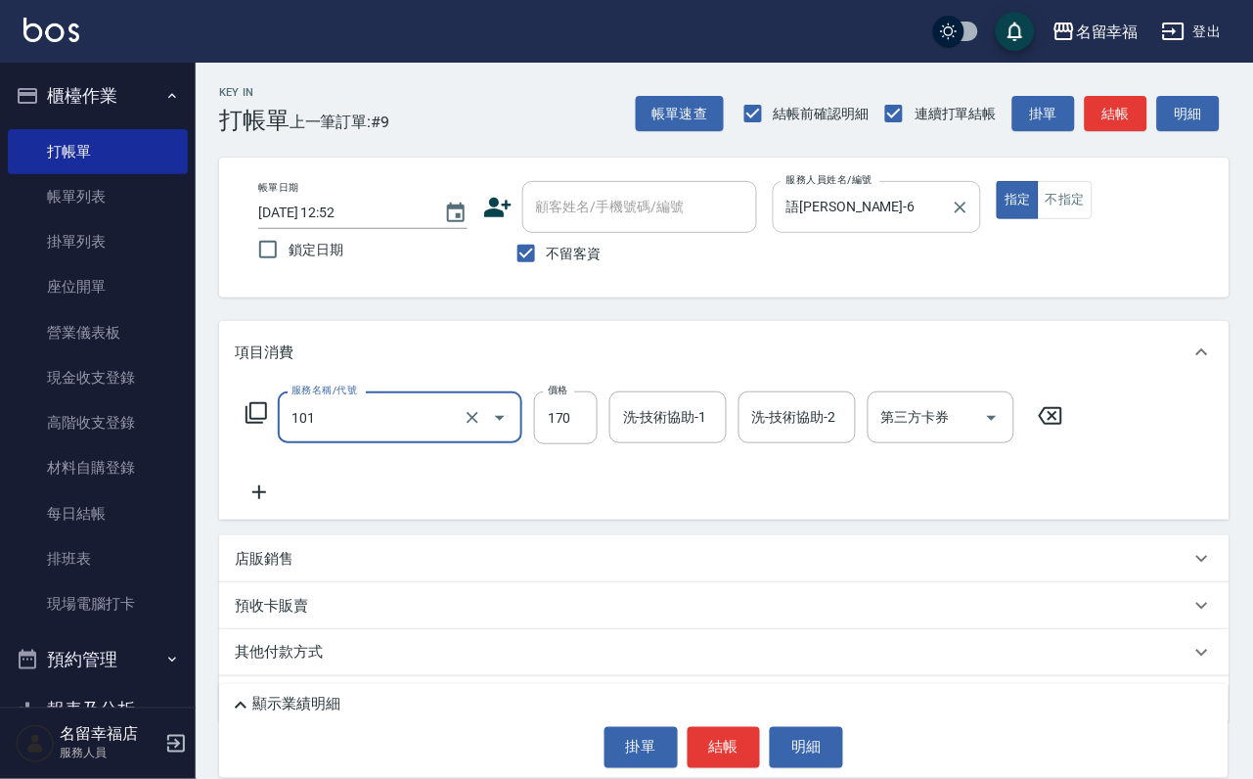
type input "洗髮(101)"
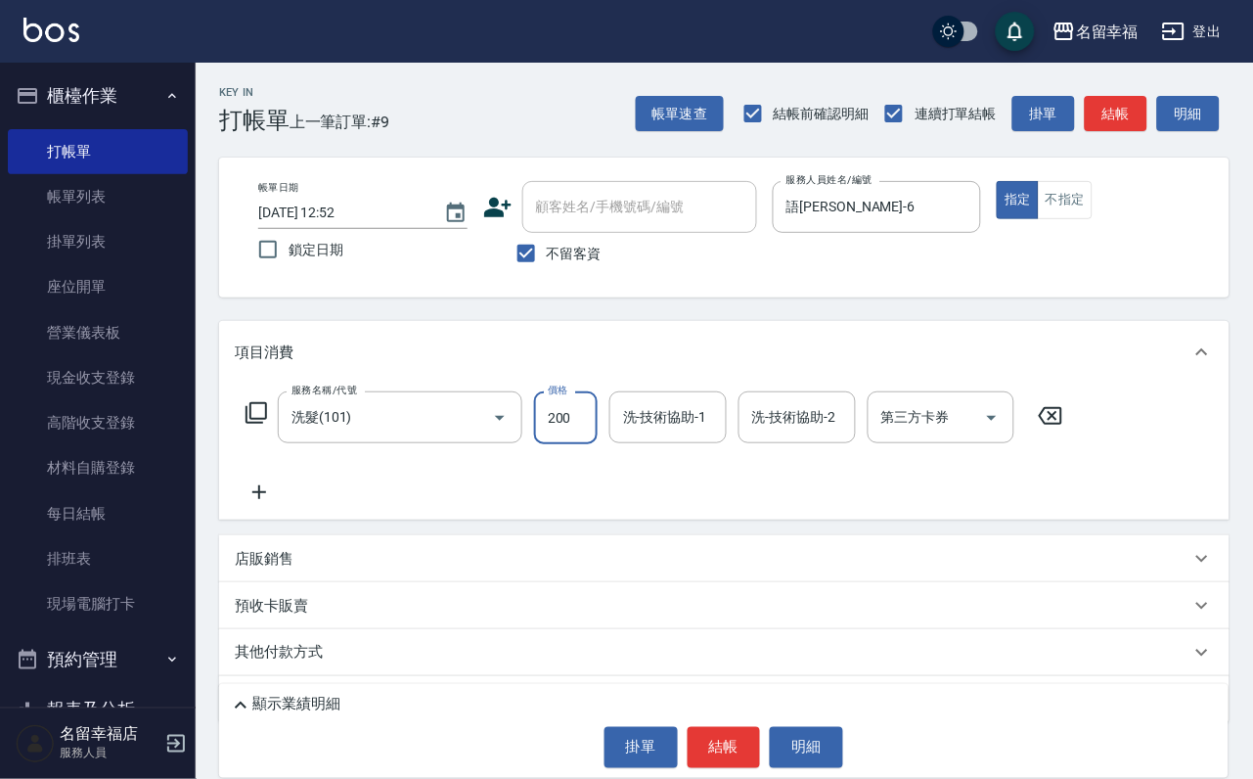
type input "200"
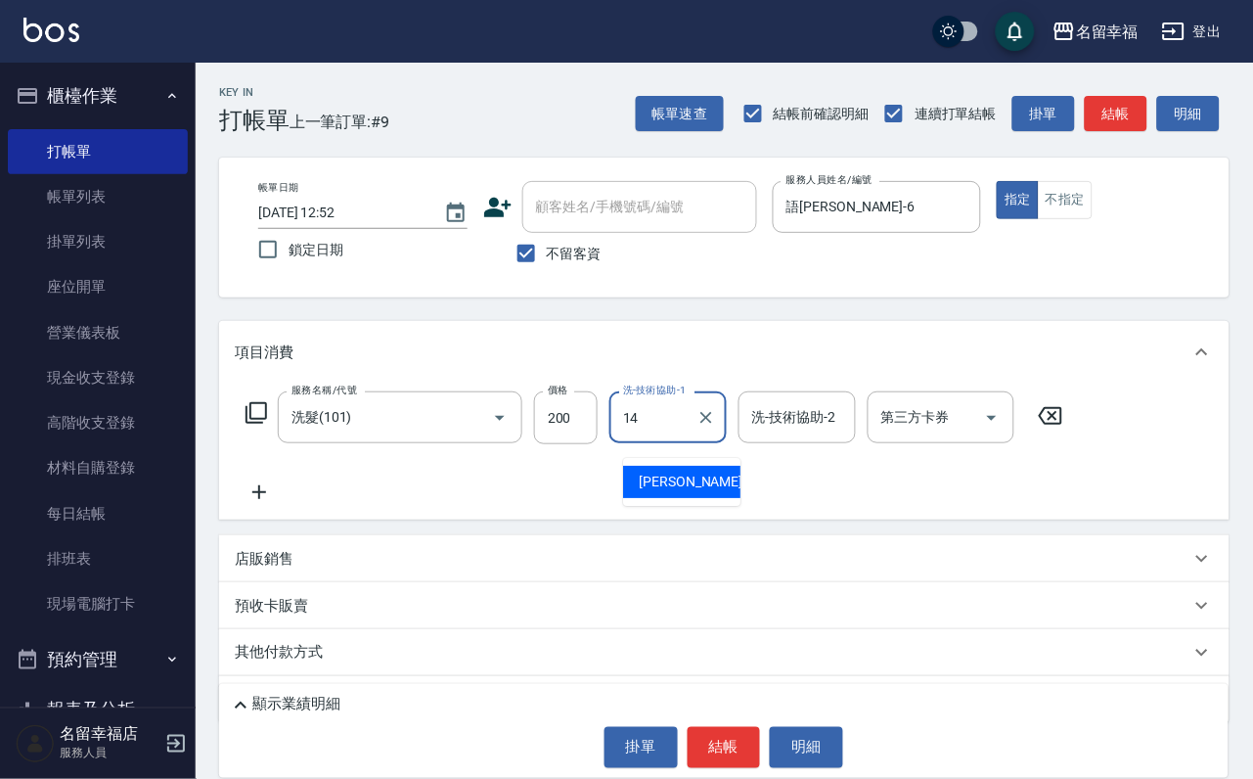
type input "[PERSON_NAME]-14"
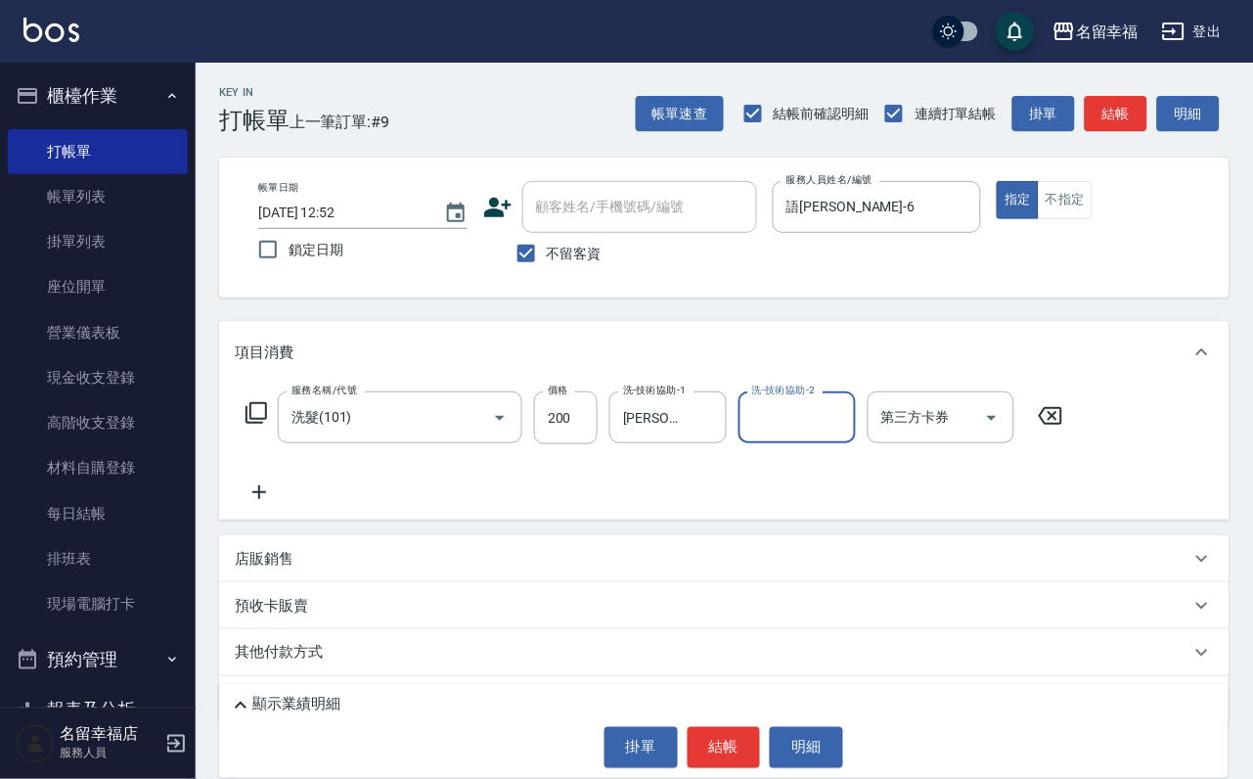
click at [255, 424] on icon at bounding box center [256, 412] width 23 height 23
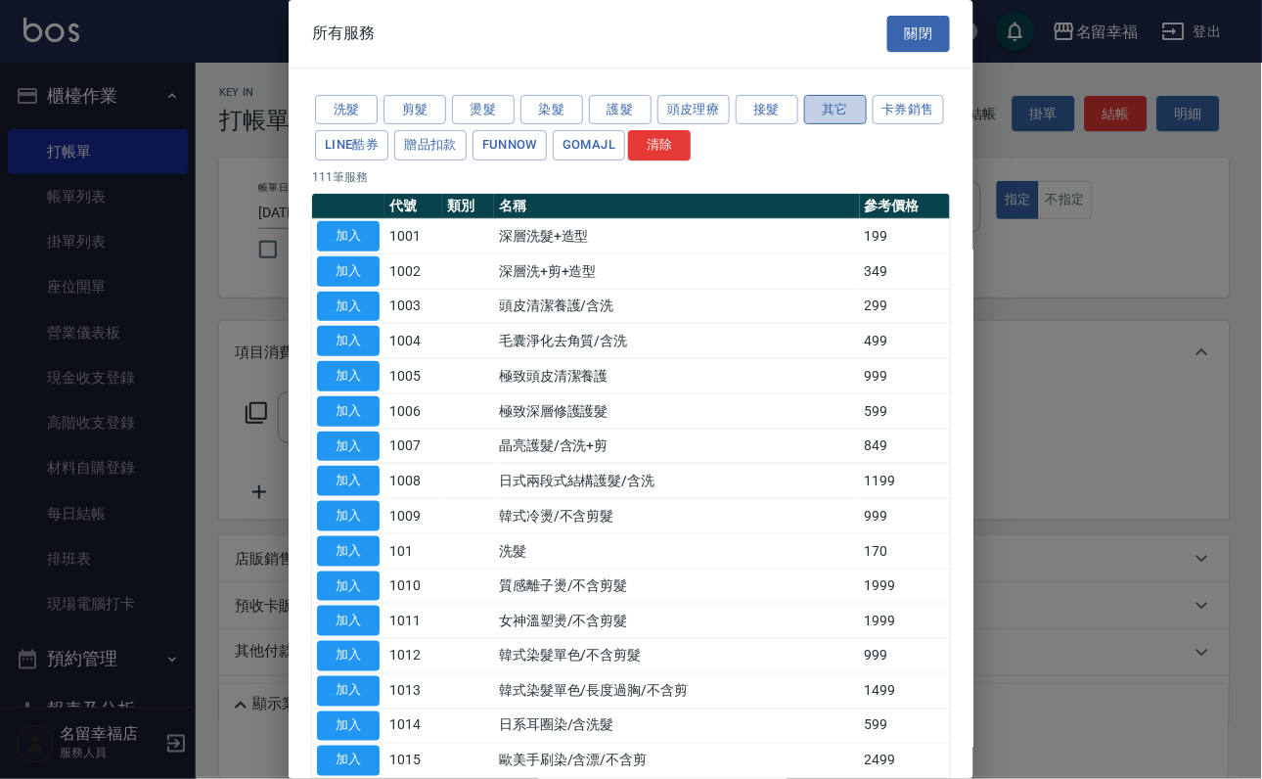
click at [861, 114] on button "其它" at bounding box center [835, 110] width 63 height 30
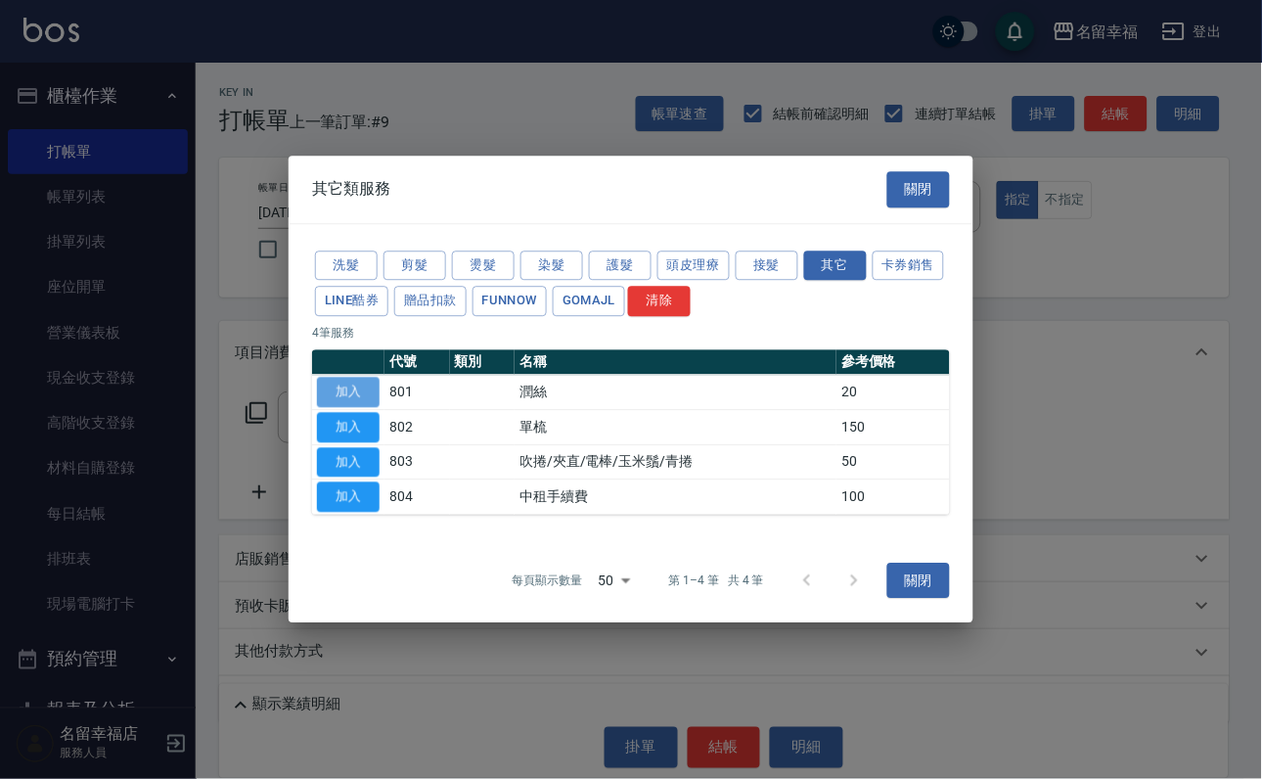
click at [368, 377] on button "加入" at bounding box center [348, 392] width 63 height 30
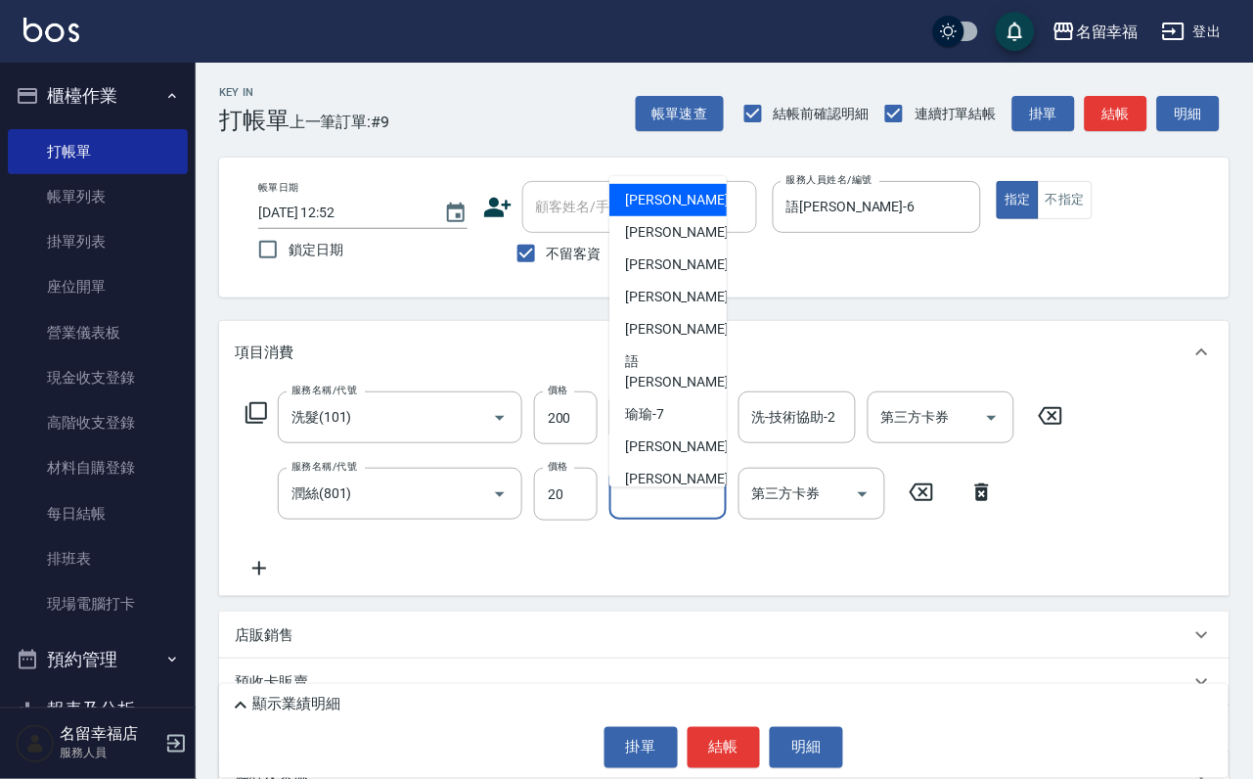
click at [642, 518] on div "其他-技術協助-1 其他-技術協助-1" at bounding box center [667, 494] width 117 height 52
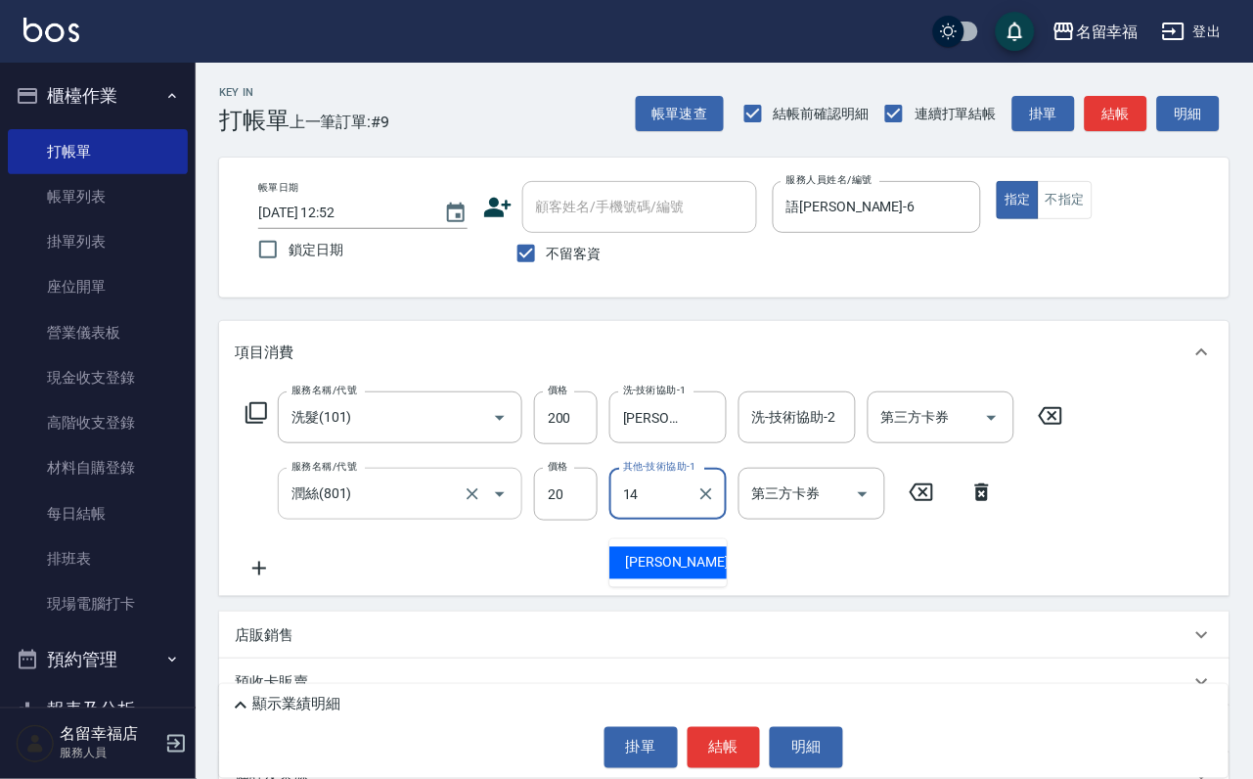
type input "[PERSON_NAME]-14"
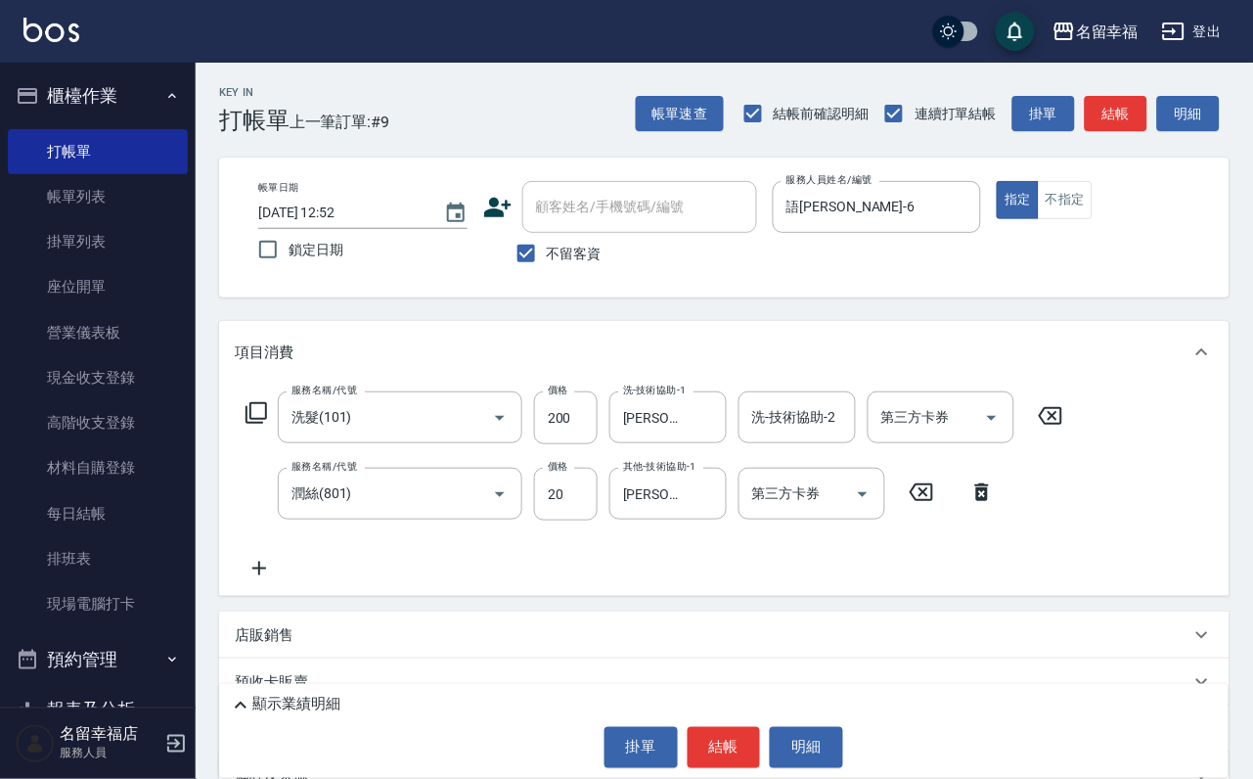
click at [268, 424] on icon at bounding box center [256, 412] width 23 height 23
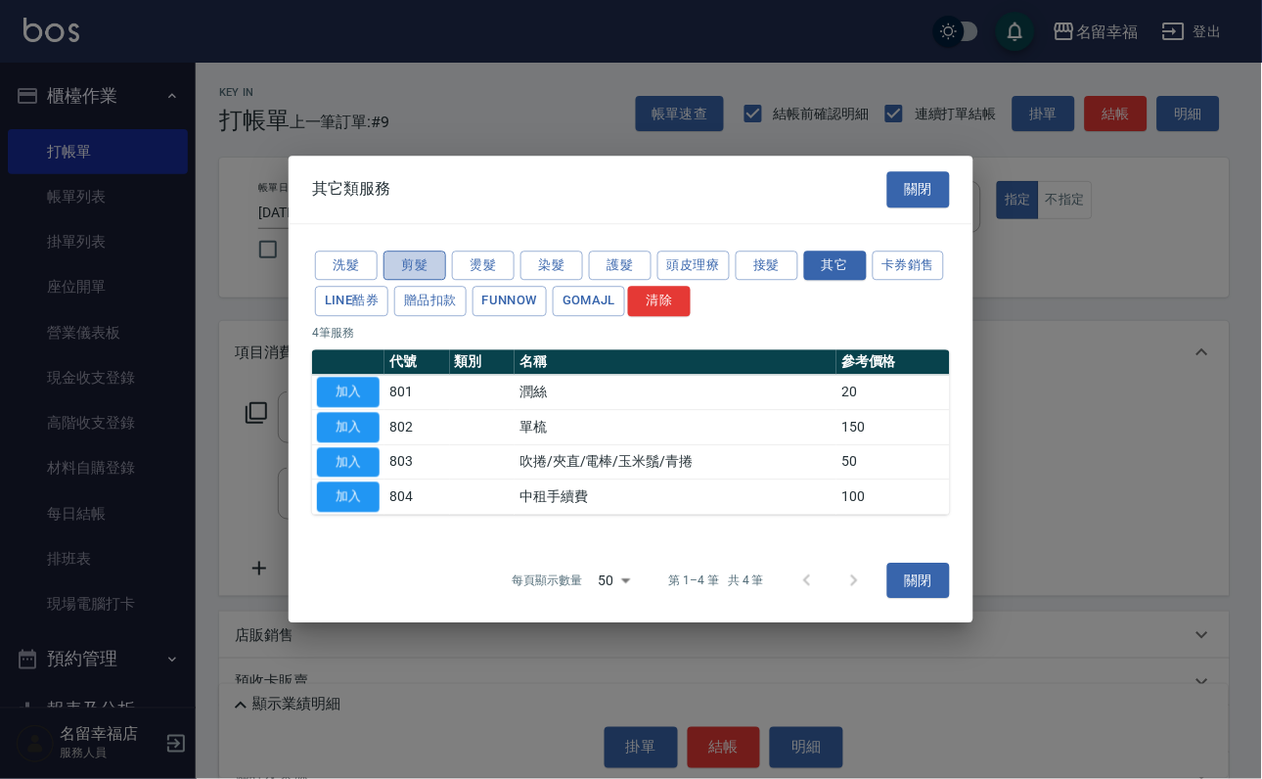
click at [413, 250] on button "剪髮" at bounding box center [414, 265] width 63 height 30
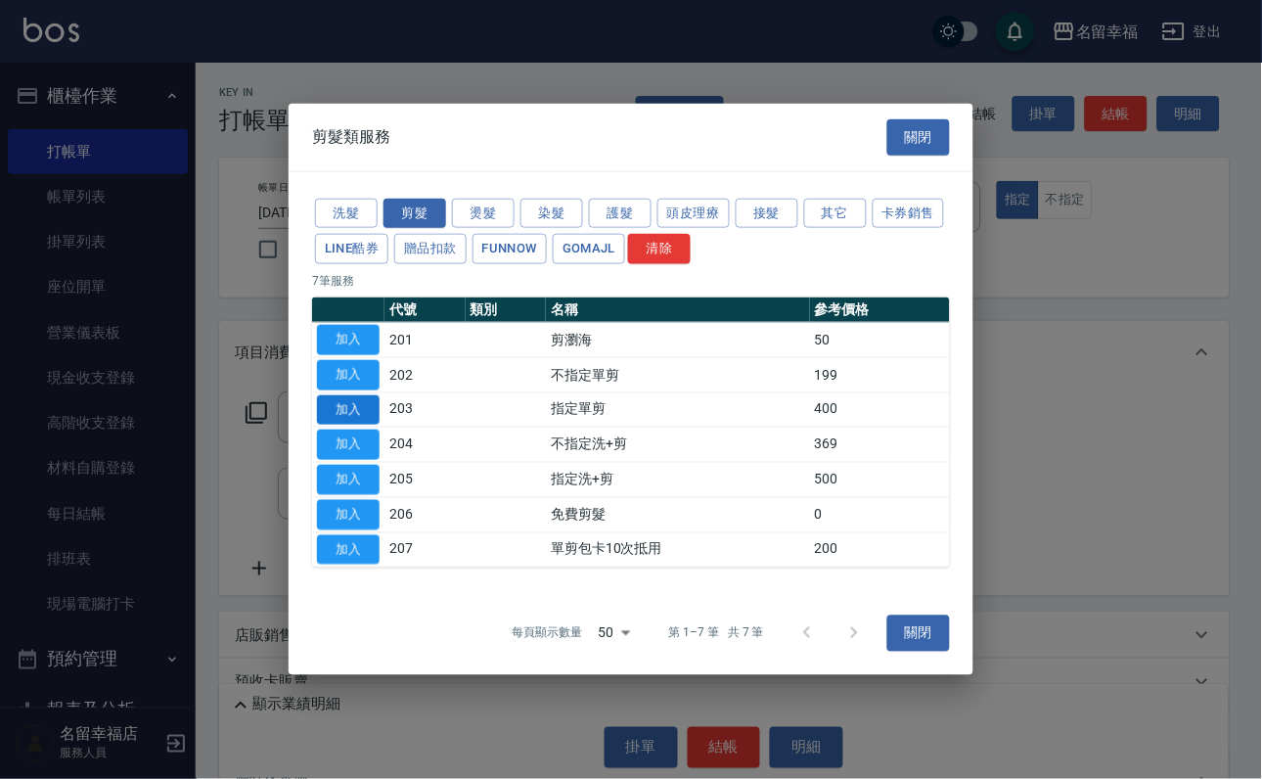
click at [360, 401] on button "加入" at bounding box center [348, 409] width 63 height 30
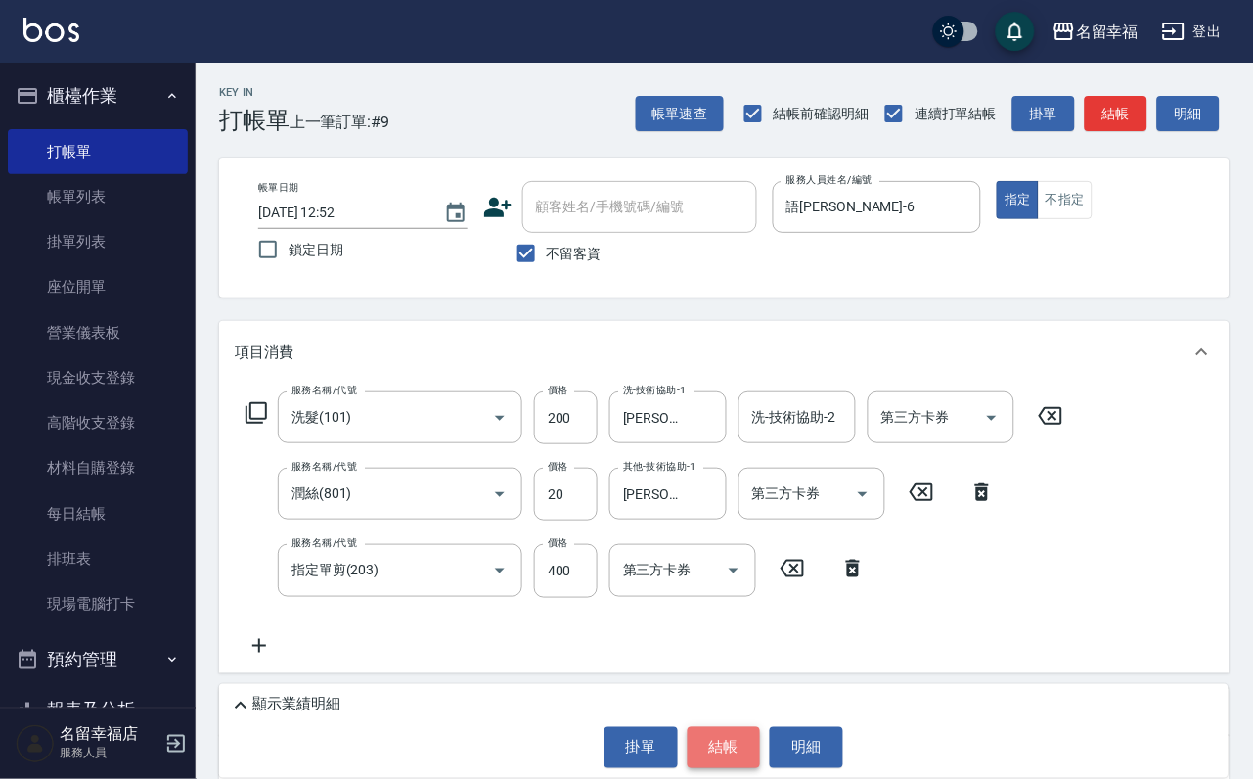
drag, startPoint x: 752, startPoint y: 739, endPoint x: 738, endPoint y: 734, distance: 14.9
click at [751, 740] on button "結帳" at bounding box center [724, 747] width 73 height 41
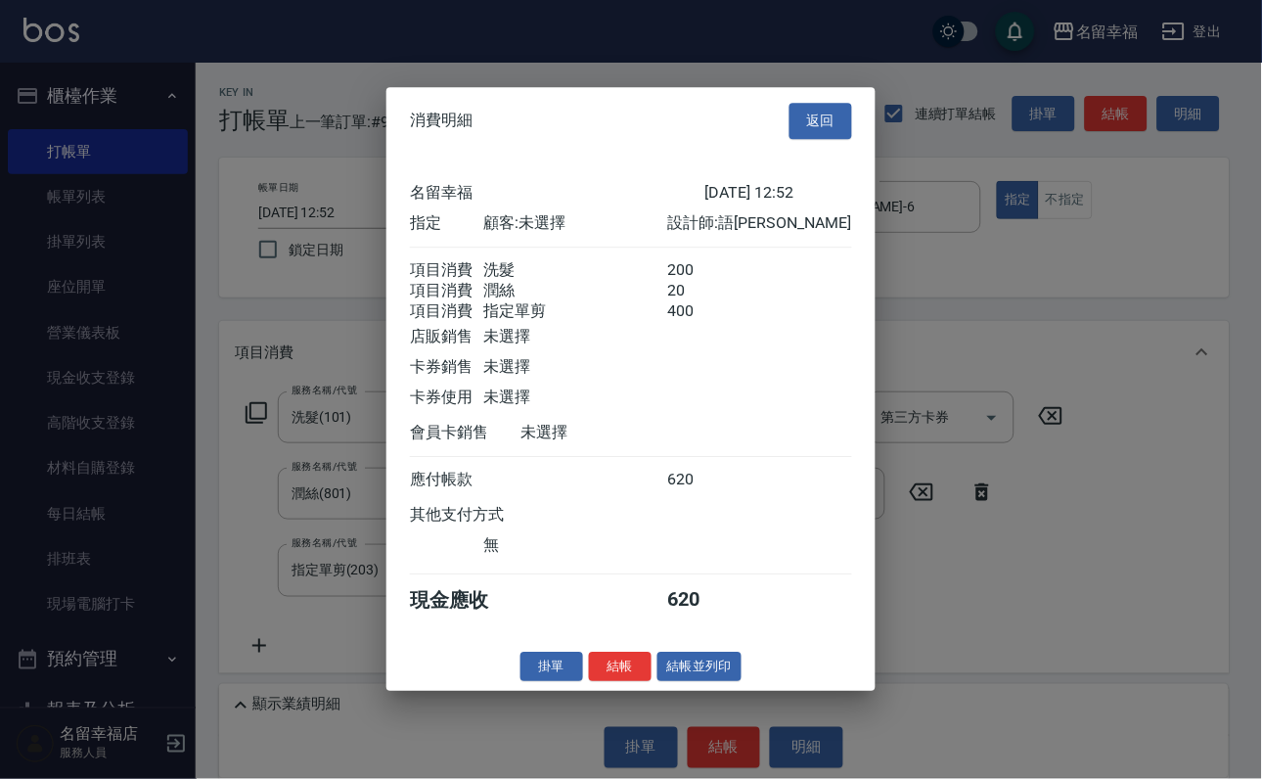
scroll to position [387, 0]
drag, startPoint x: 580, startPoint y: 758, endPoint x: 592, endPoint y: 732, distance: 28.9
click at [589, 682] on button "結帳" at bounding box center [620, 666] width 63 height 30
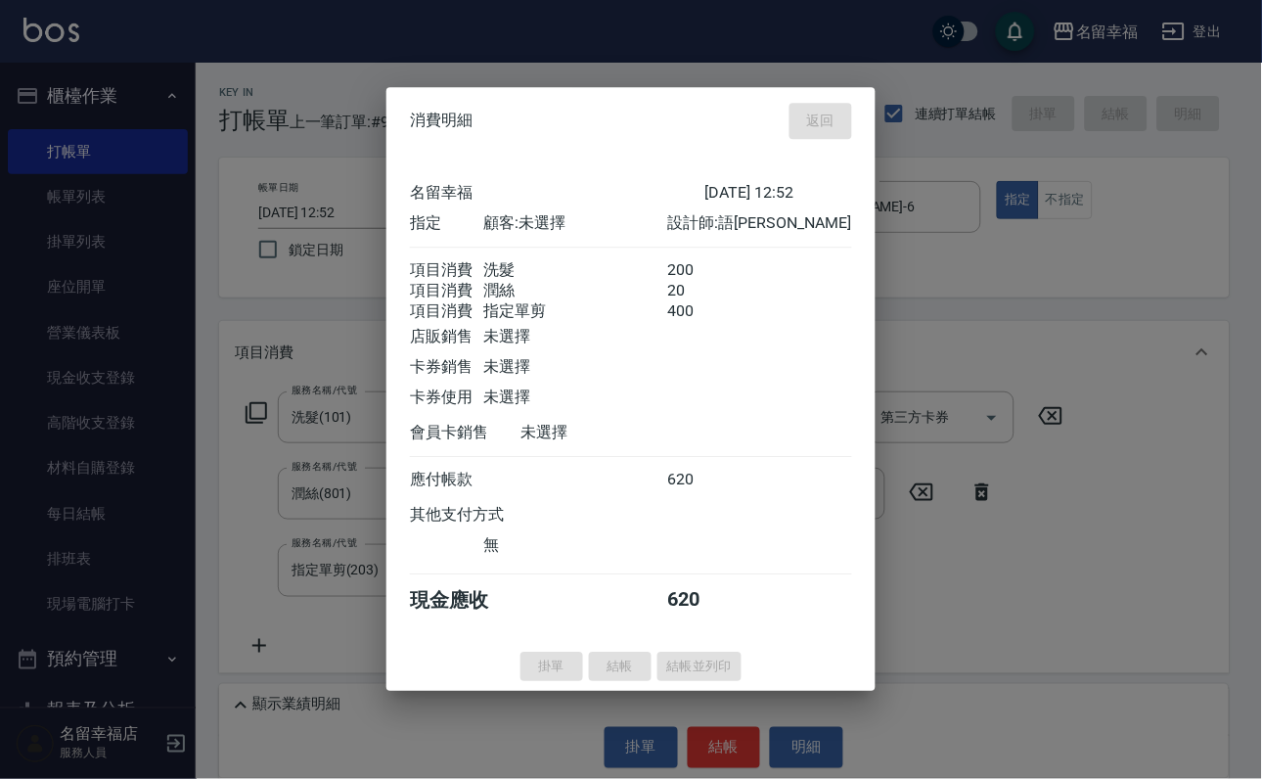
type input "[DATE] 13:09"
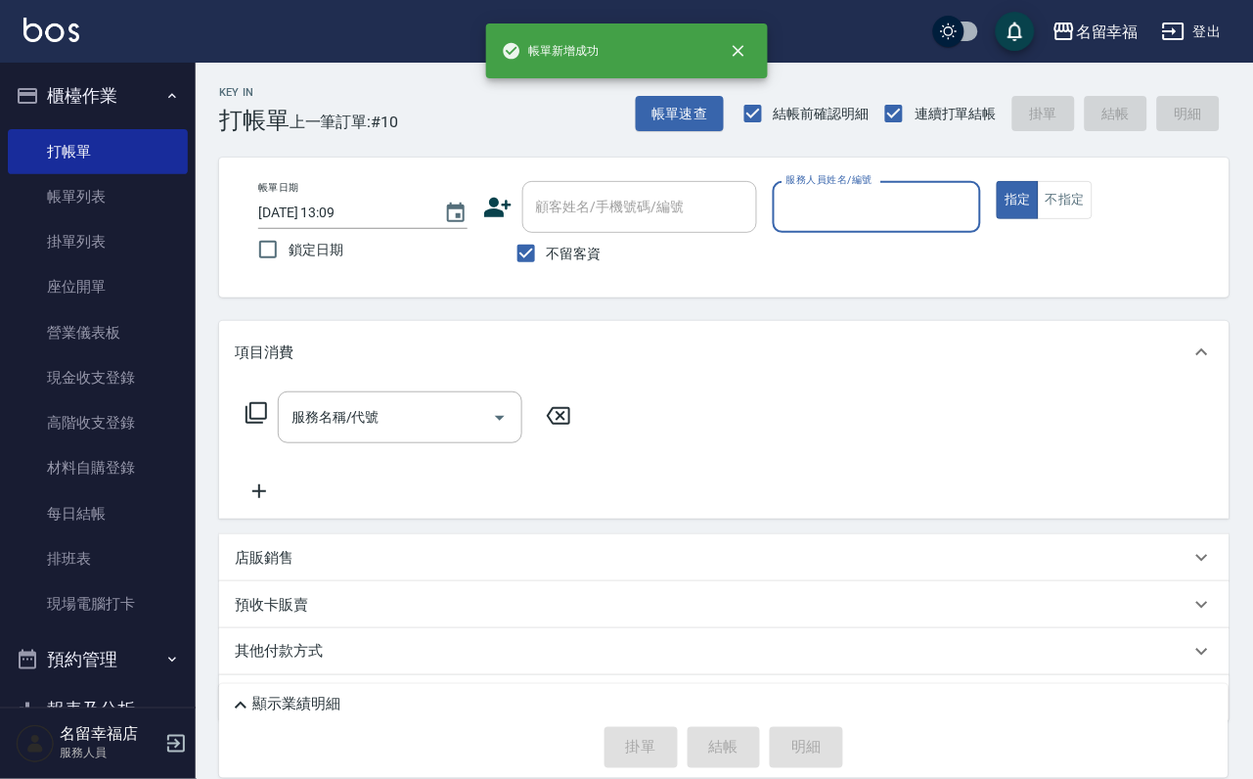
click at [973, 197] on input "服務人員姓名/編號" at bounding box center [877, 207] width 192 height 34
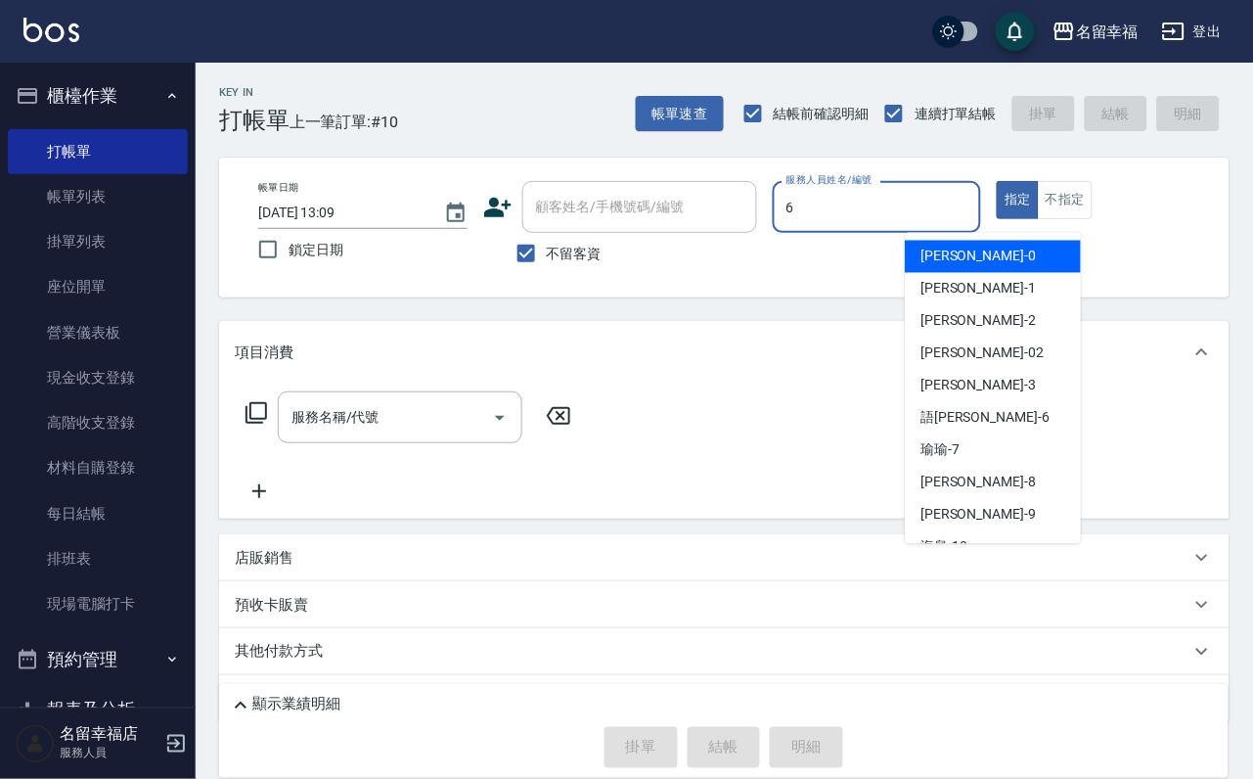
type input "語[PERSON_NAME]-6"
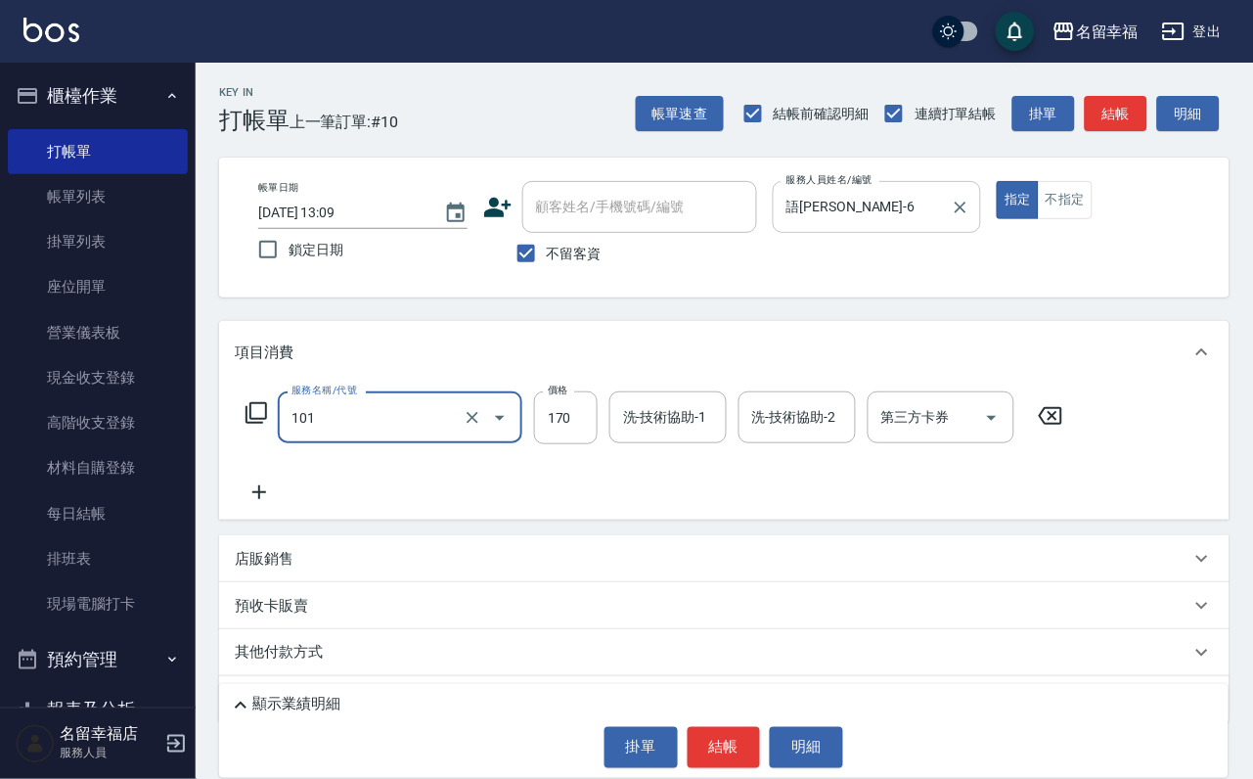
type input "洗髮(101)"
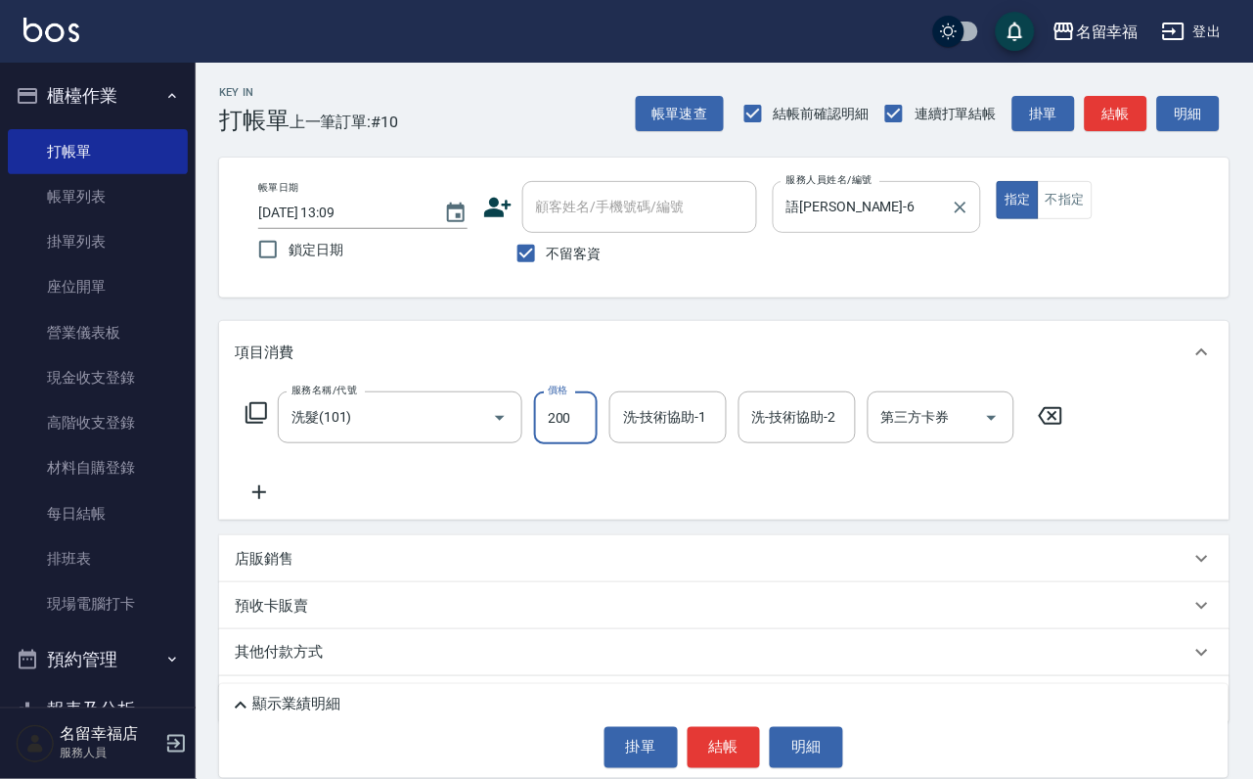
type input "200"
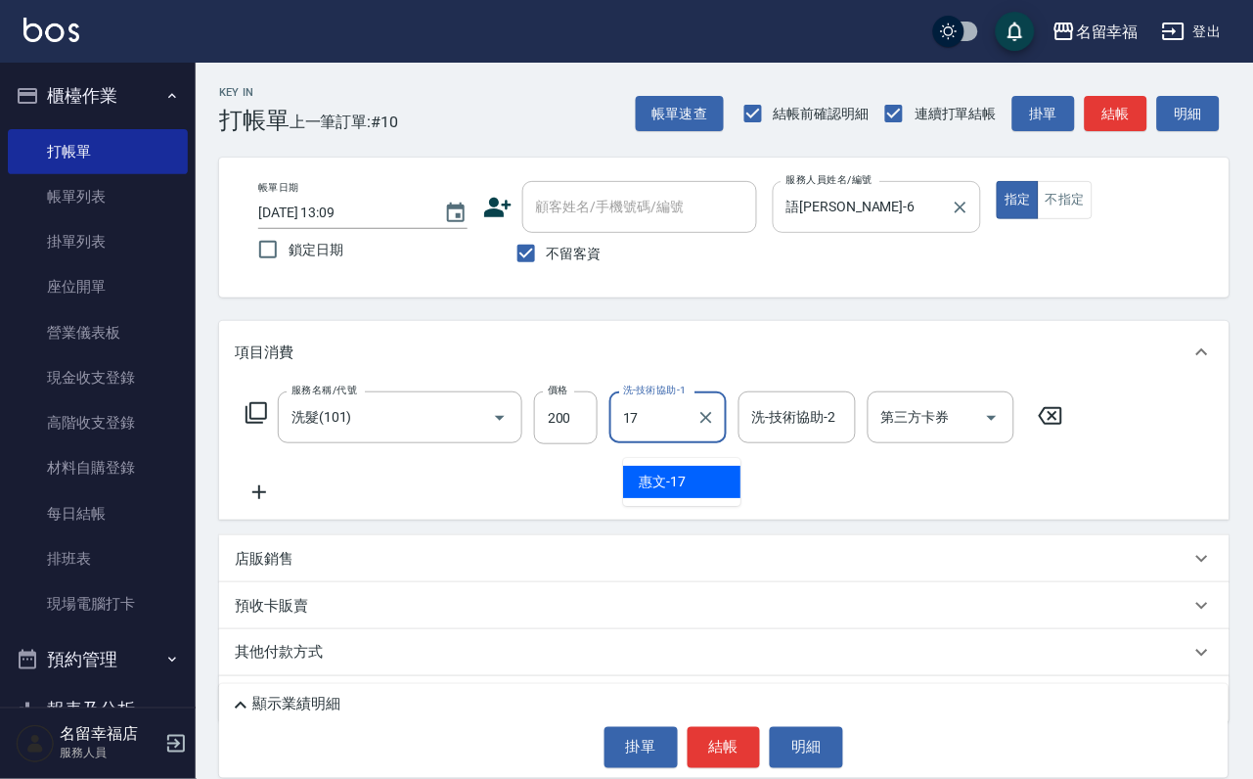
type input "惠文-17"
click at [268, 424] on icon at bounding box center [256, 412] width 23 height 23
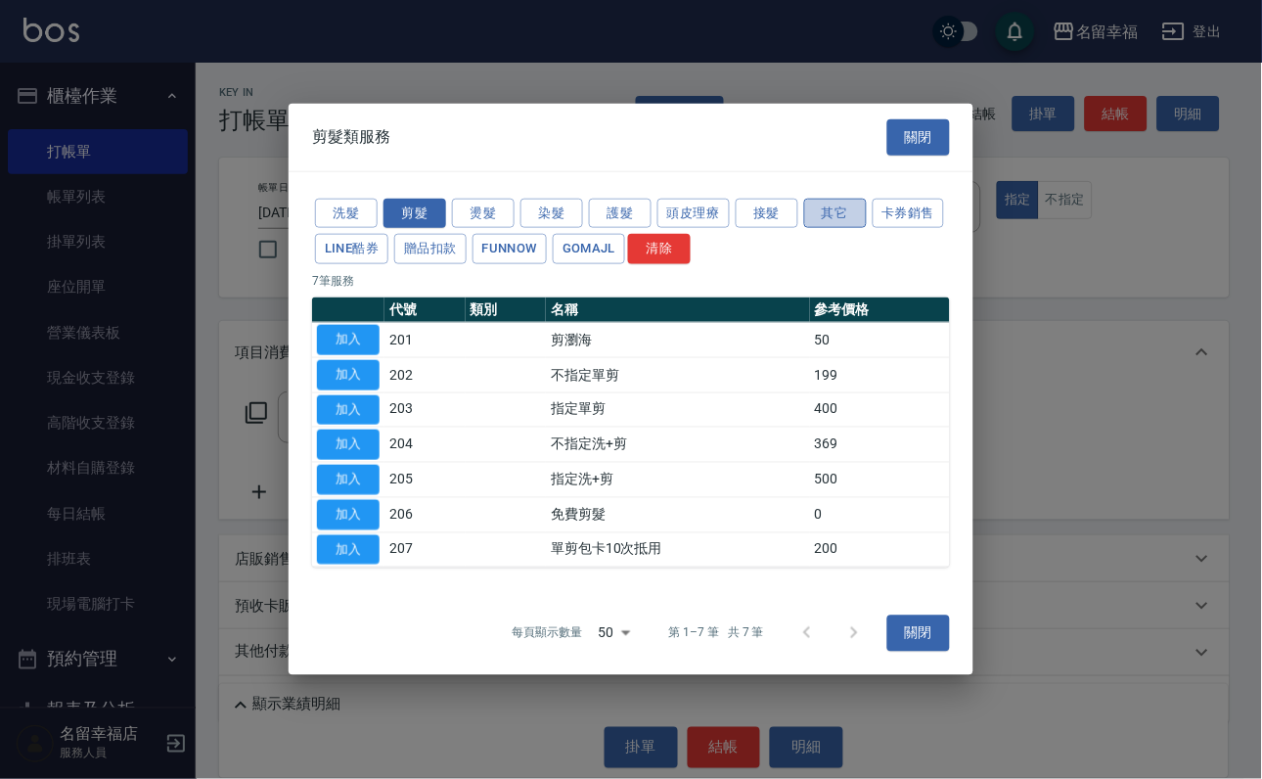
click at [867, 198] on button "其它" at bounding box center [835, 213] width 63 height 30
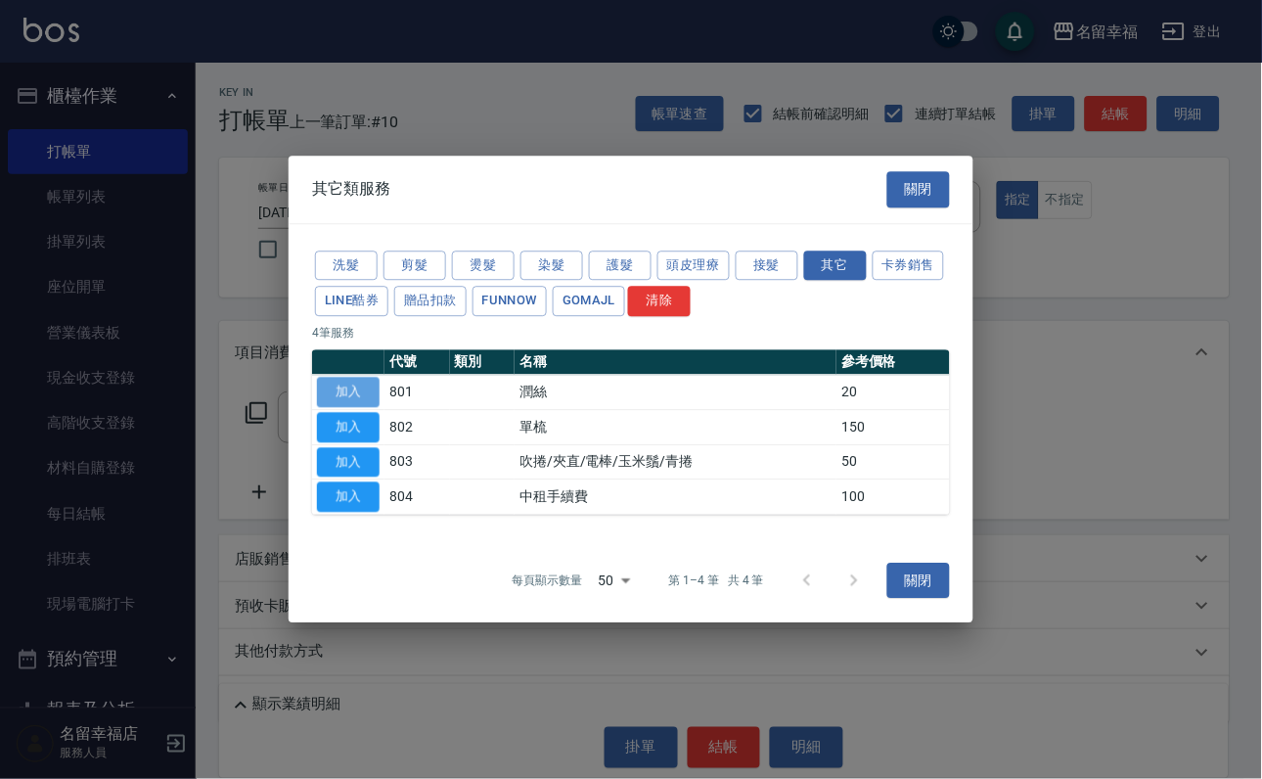
click at [357, 382] on button "加入" at bounding box center [348, 392] width 63 height 30
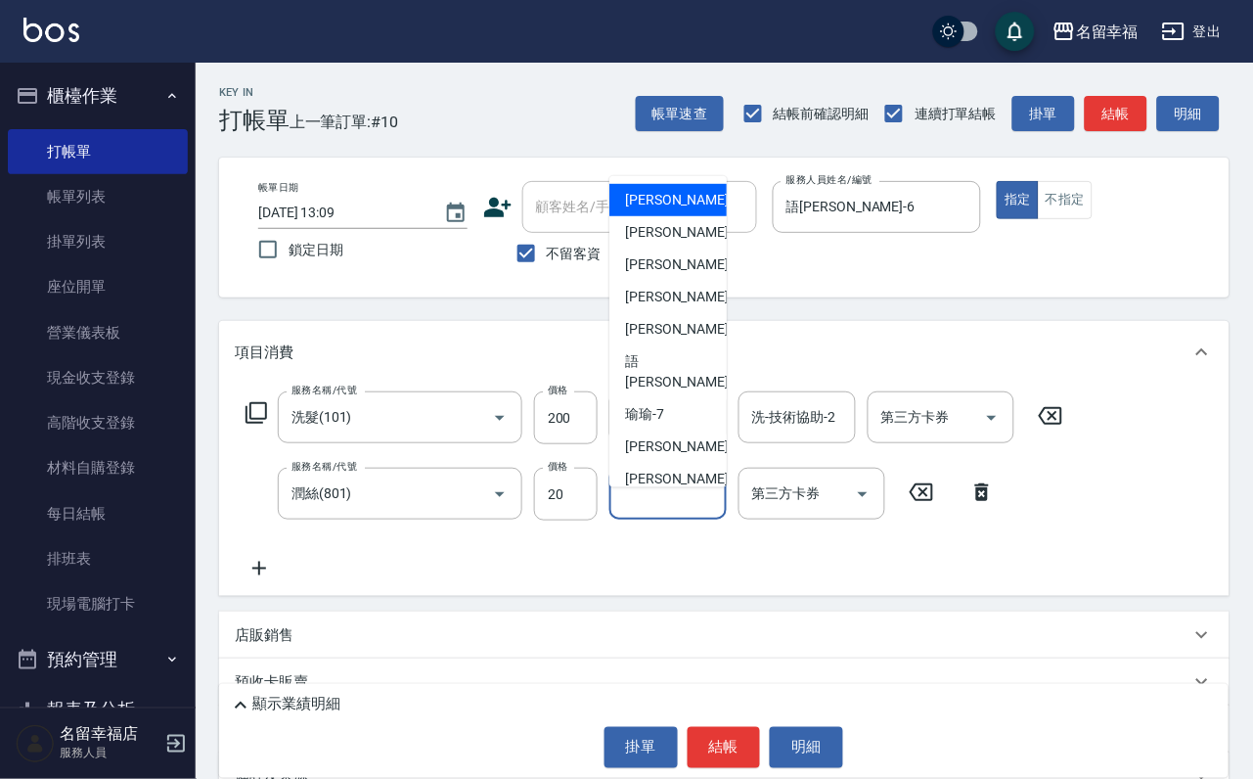
click at [672, 511] on input "其他-技術協助-1" at bounding box center [668, 493] width 100 height 34
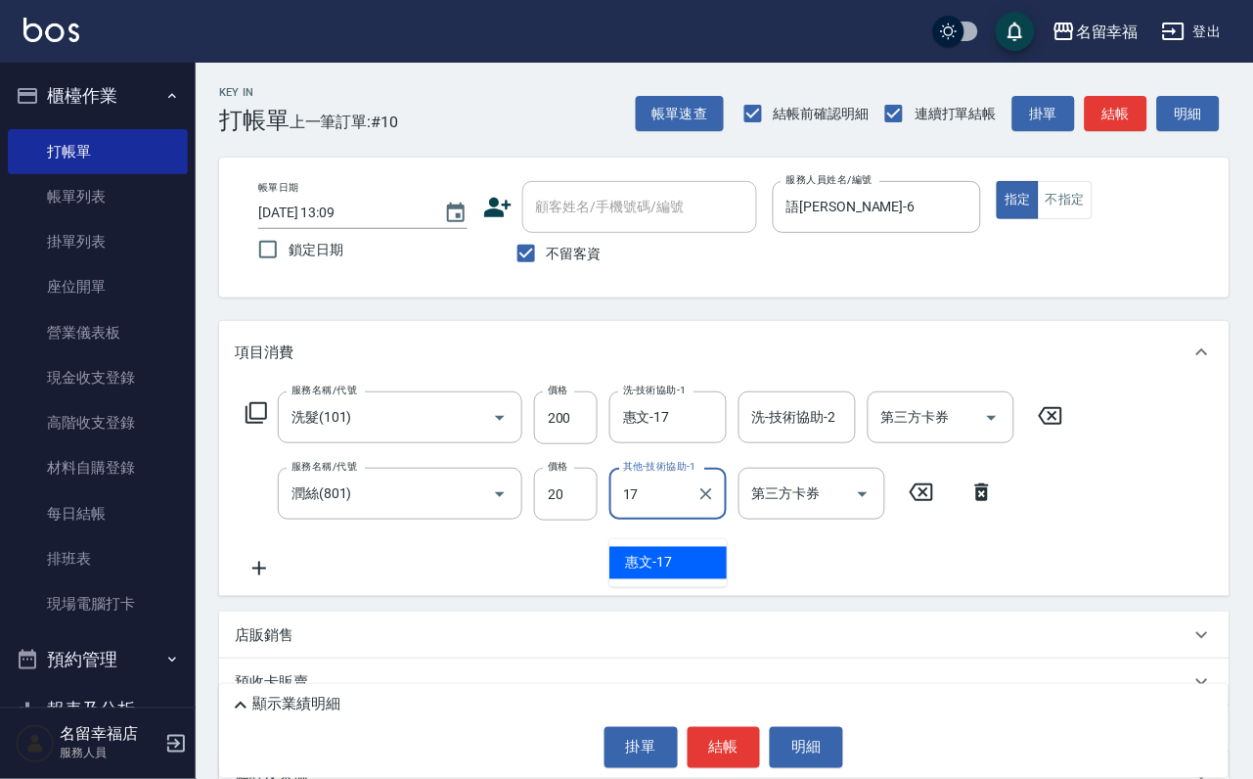
type input "惠文-17"
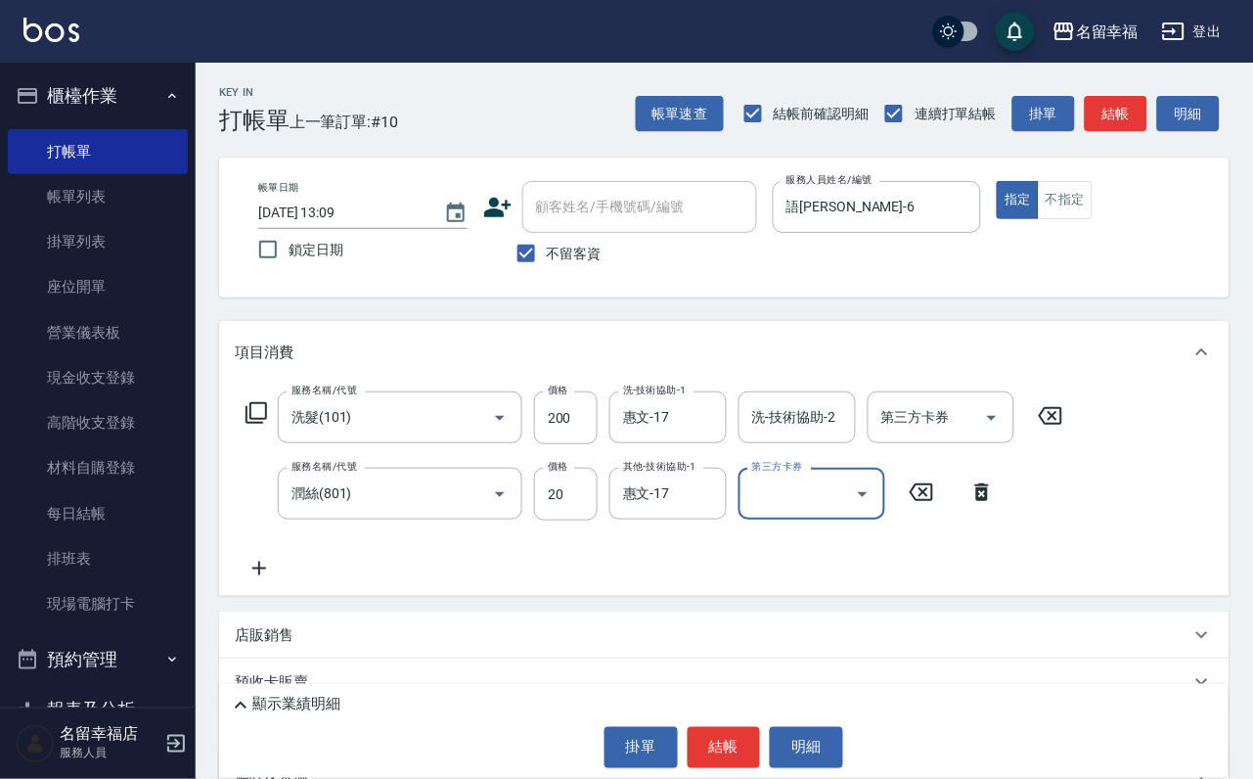
click at [267, 424] on icon at bounding box center [256, 412] width 23 height 23
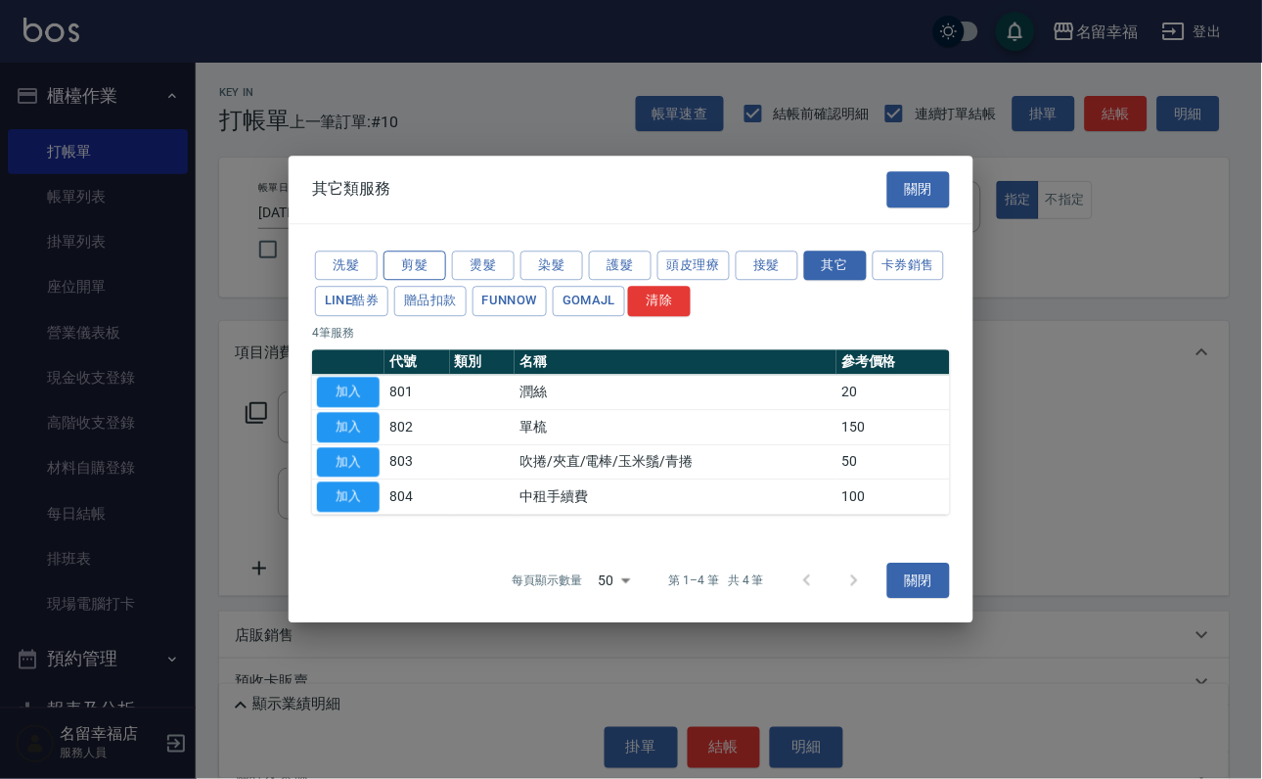
click at [435, 250] on button "剪髮" at bounding box center [414, 265] width 63 height 30
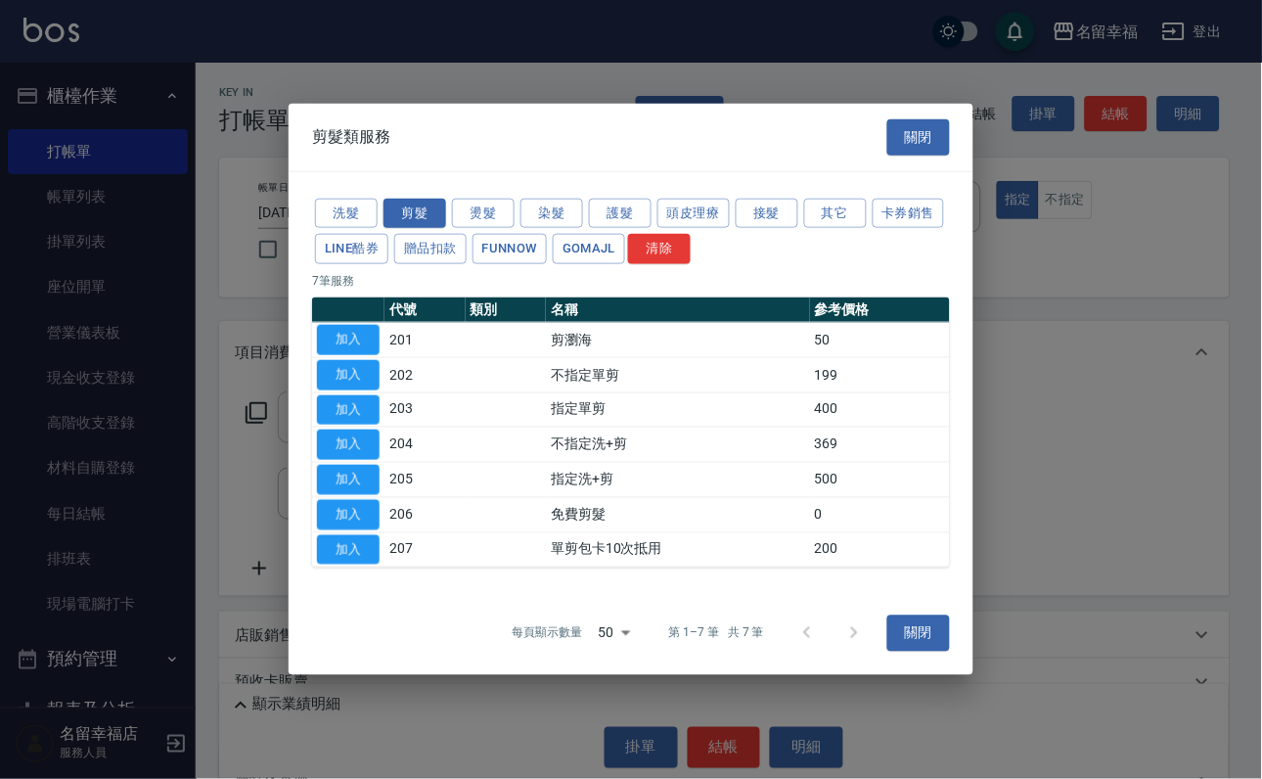
click at [329, 404] on button "加入" at bounding box center [348, 409] width 63 height 30
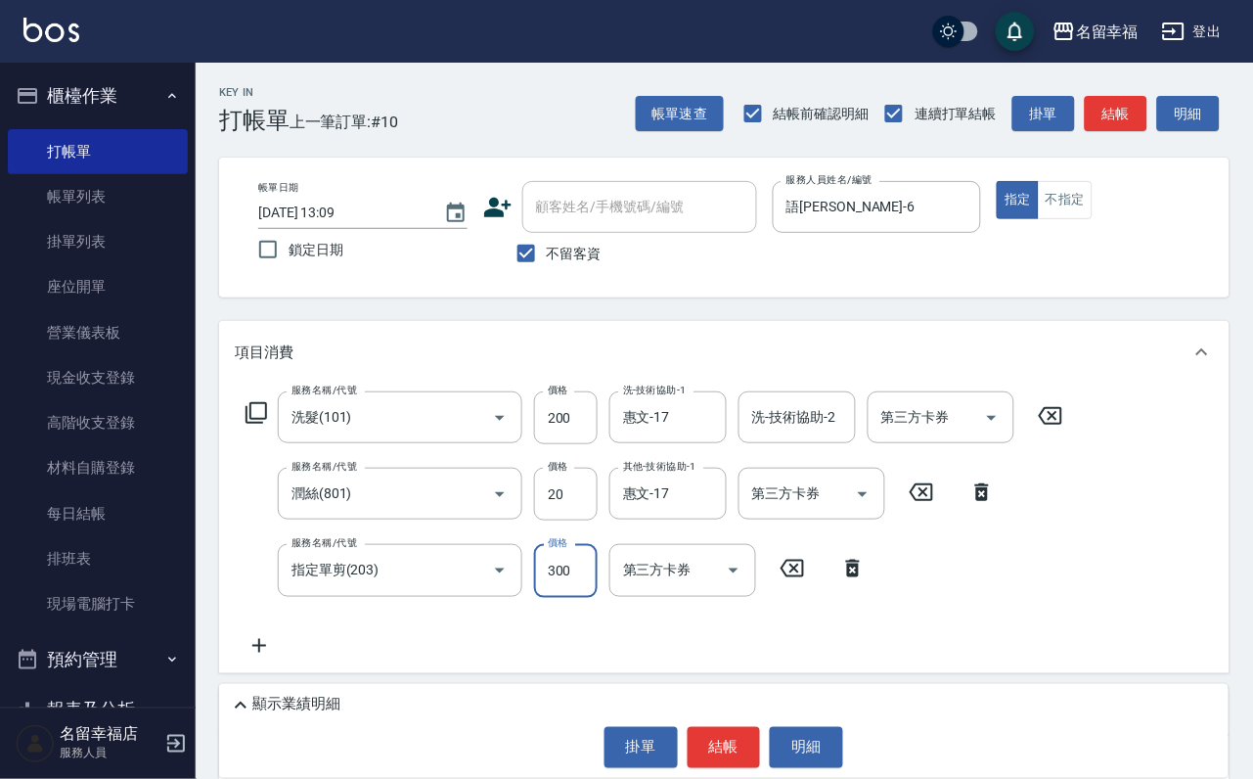
type input "300"
click at [688, 734] on button "結帳" at bounding box center [724, 747] width 73 height 41
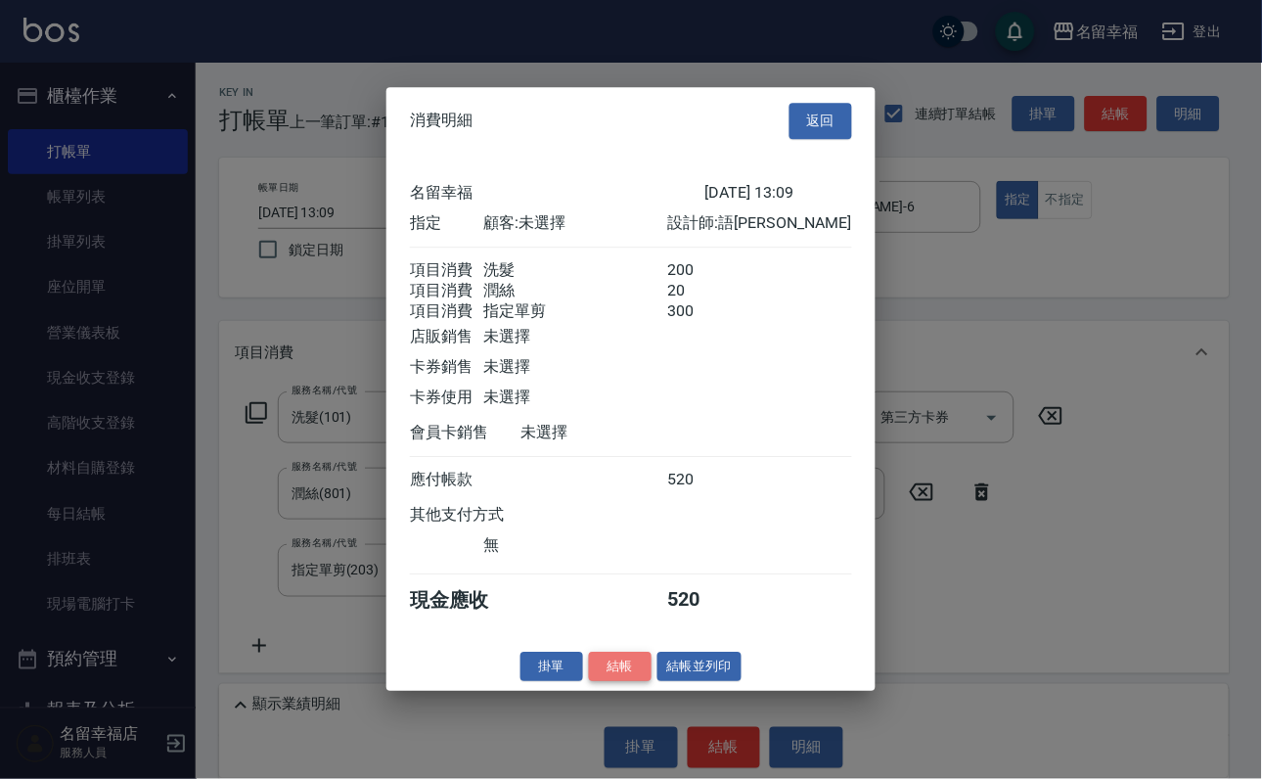
click at [604, 682] on button "結帳" at bounding box center [620, 666] width 63 height 30
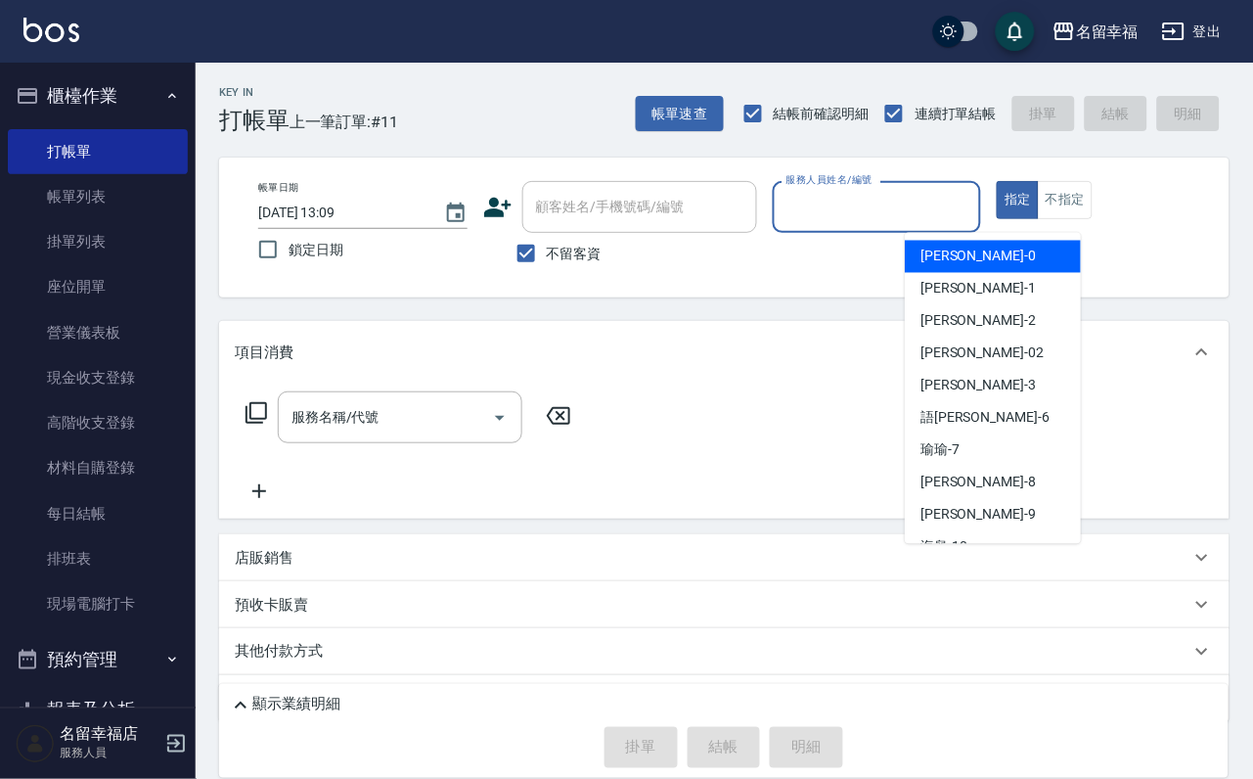
click at [940, 207] on input "服務人員姓名/編號" at bounding box center [877, 207] width 192 height 34
type input "語[PERSON_NAME]-6"
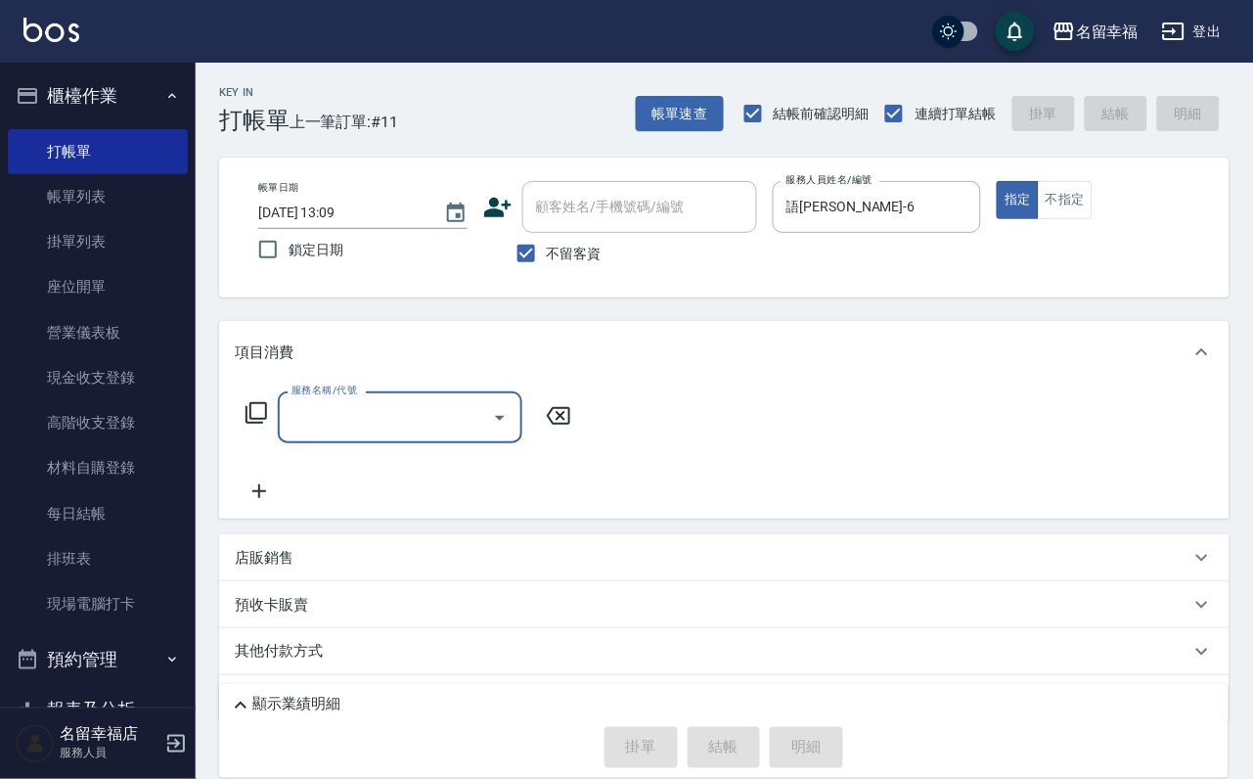
click at [263, 424] on icon at bounding box center [256, 412] width 23 height 23
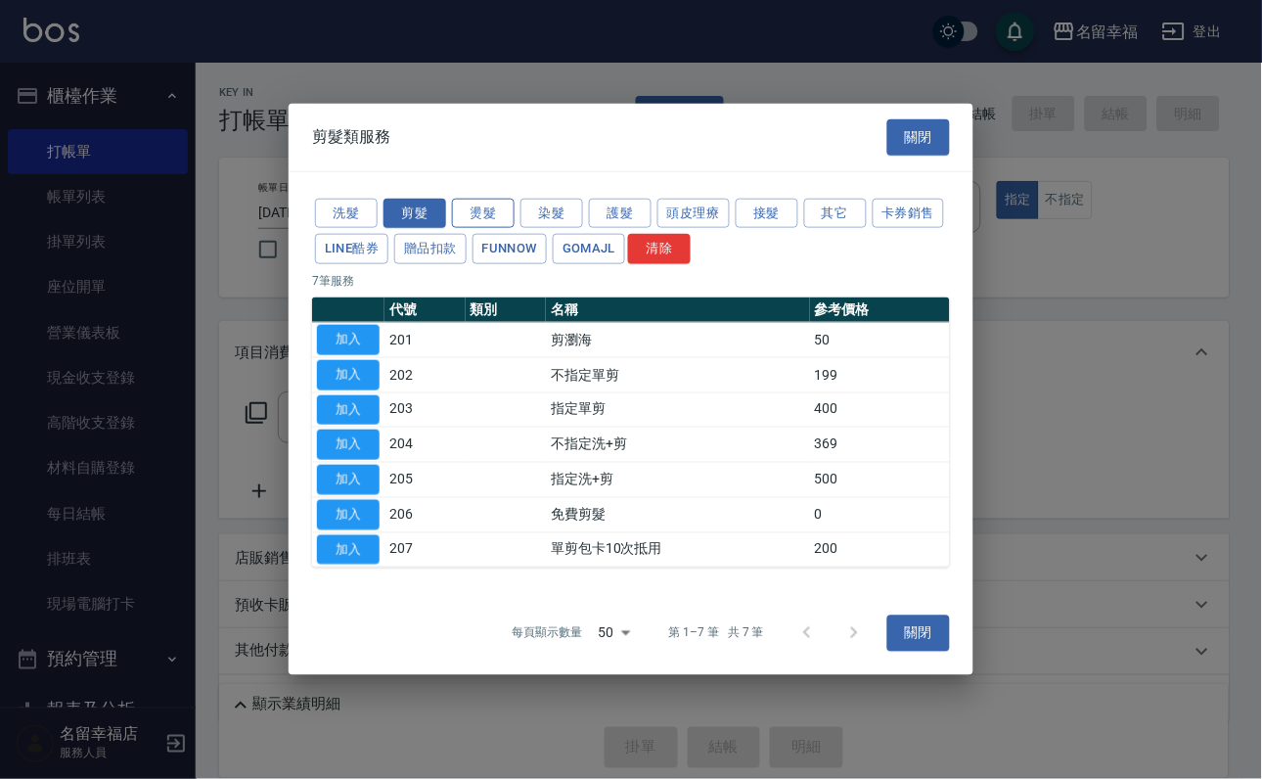
click at [474, 198] on button "燙髮" at bounding box center [483, 213] width 63 height 30
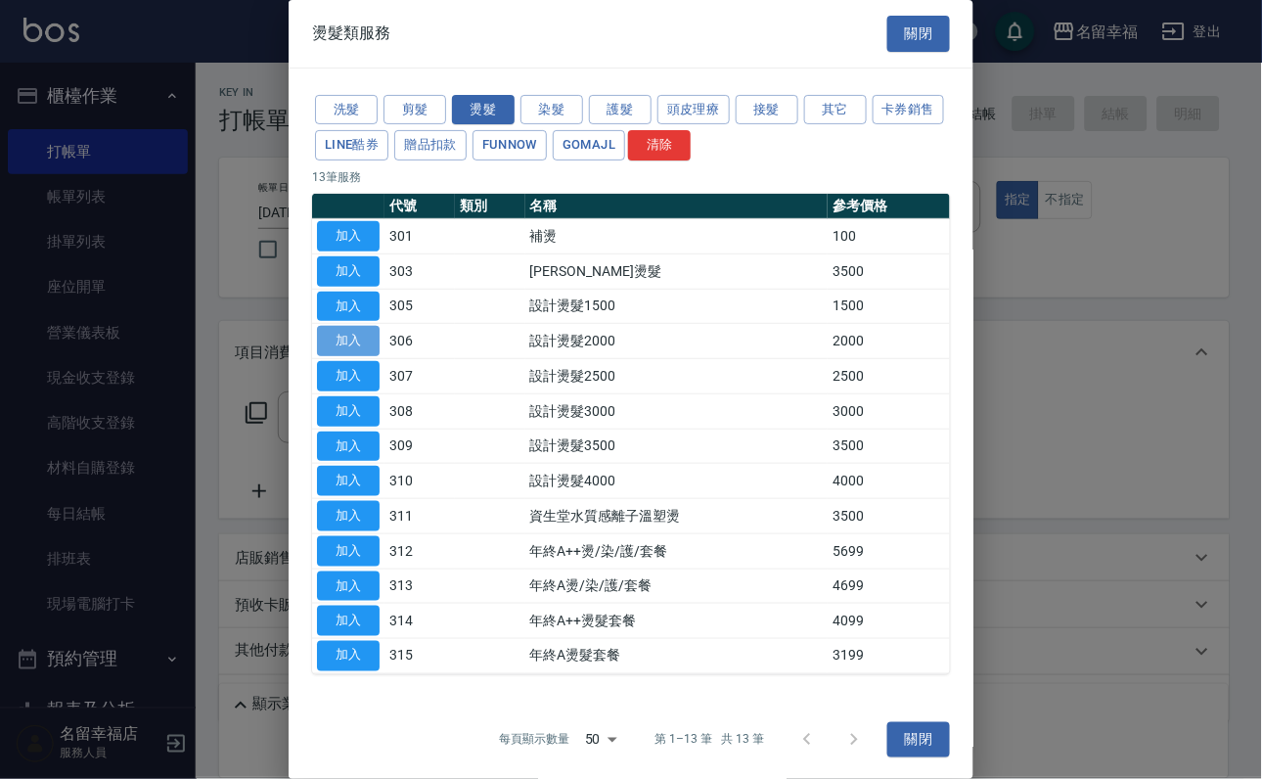
click at [346, 356] on button "加入" at bounding box center [348, 341] width 63 height 30
type input "設計燙髮2000(306)"
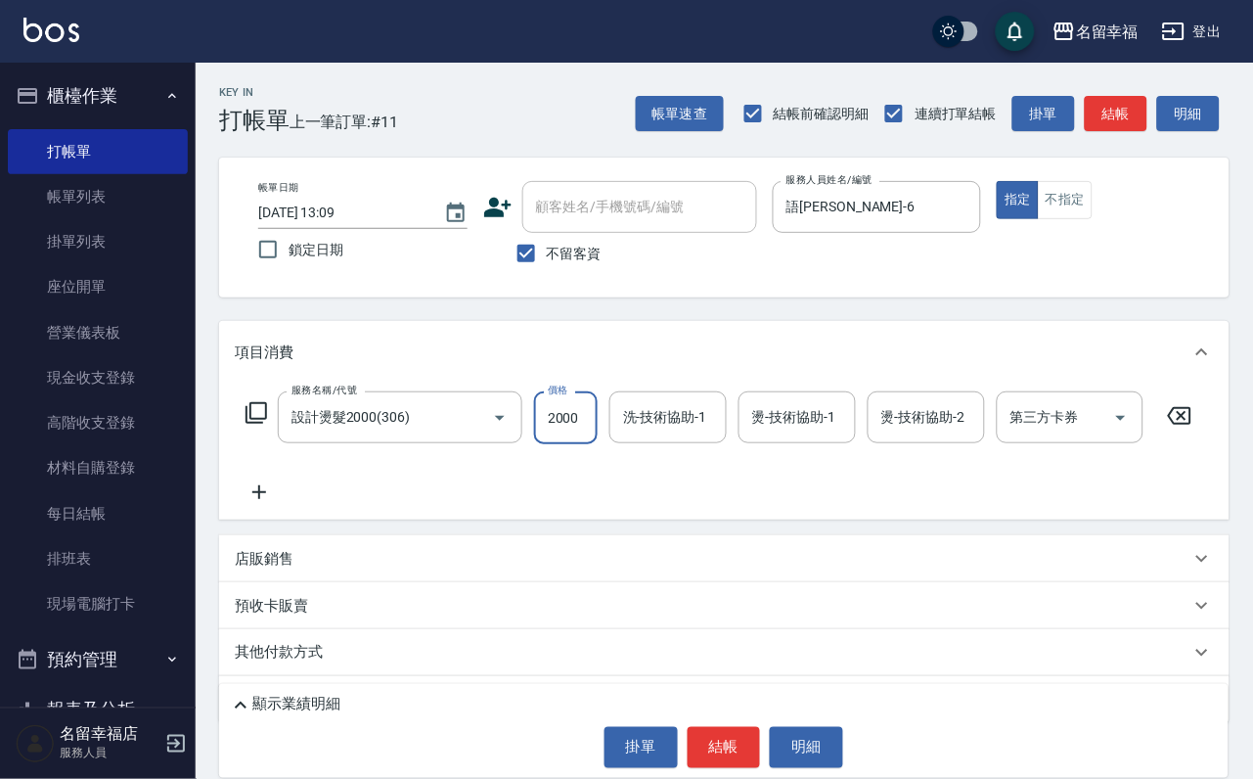
click at [587, 434] on input "2000" at bounding box center [566, 417] width 64 height 53
type input "1600"
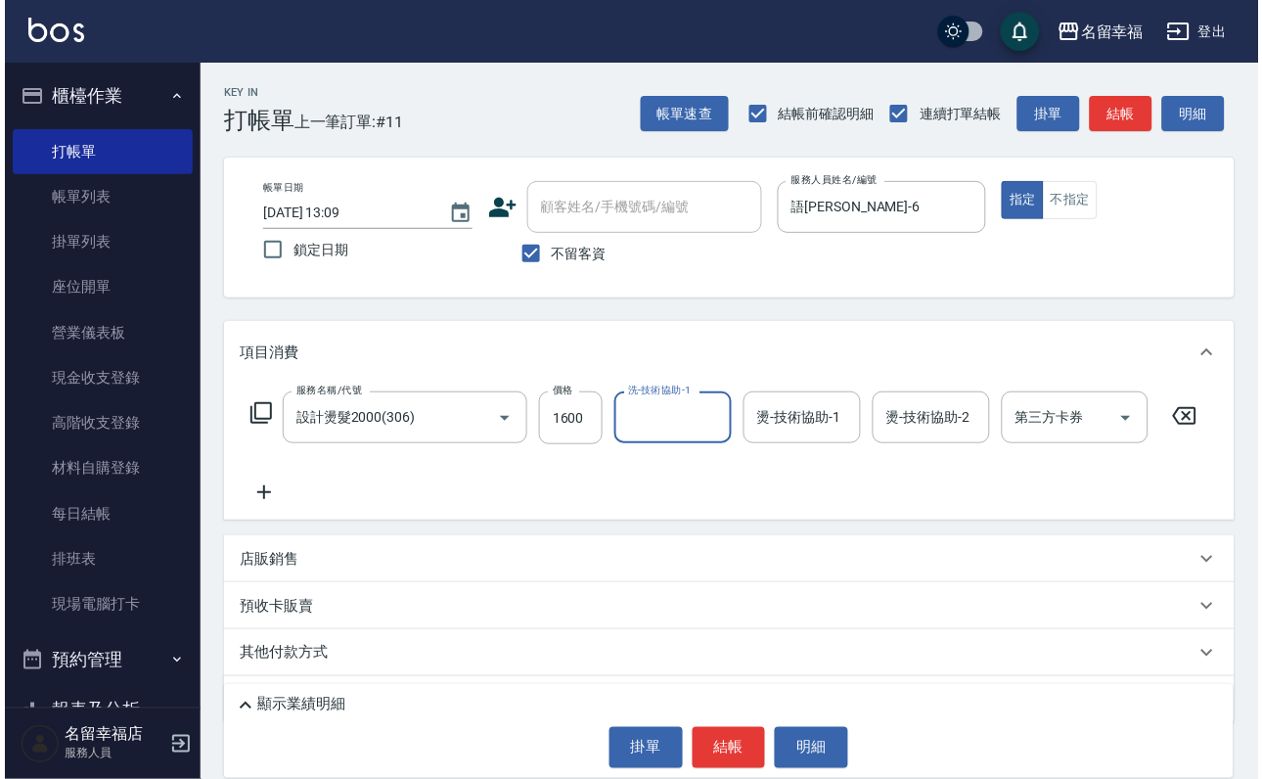
scroll to position [0, 0]
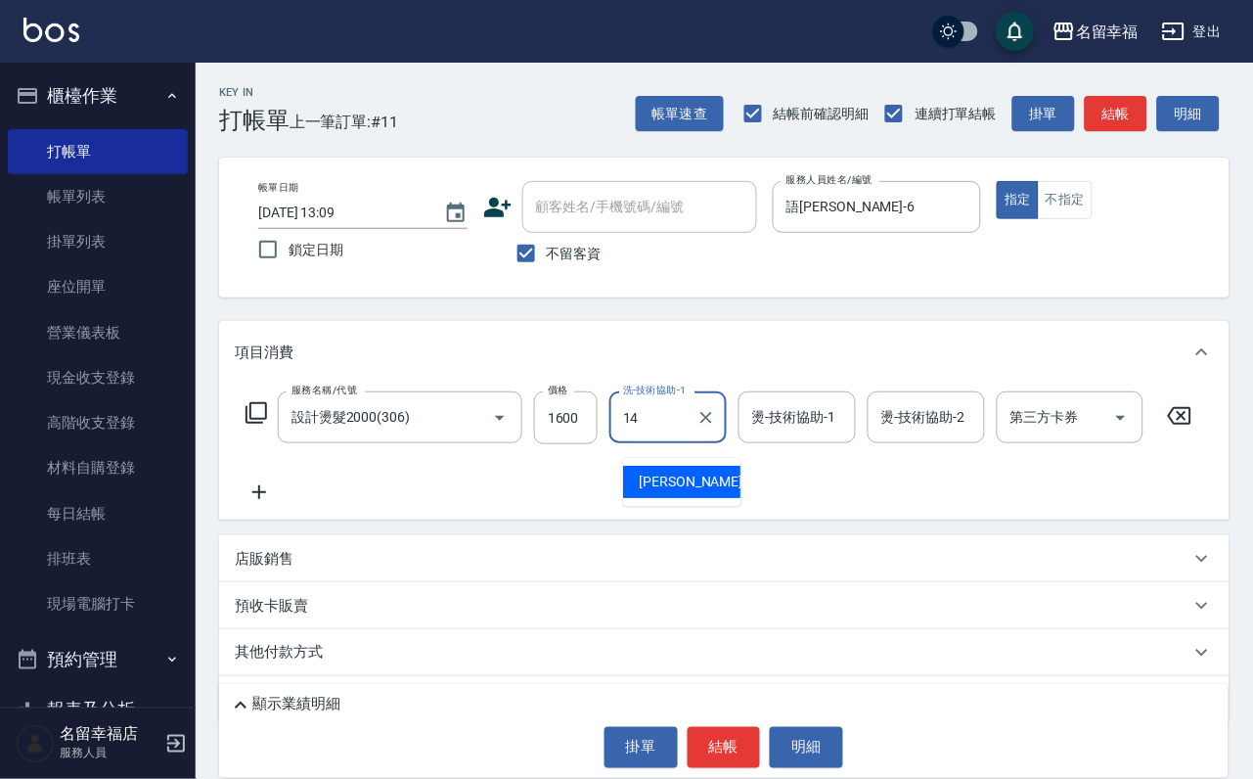
type input "[PERSON_NAME]-14"
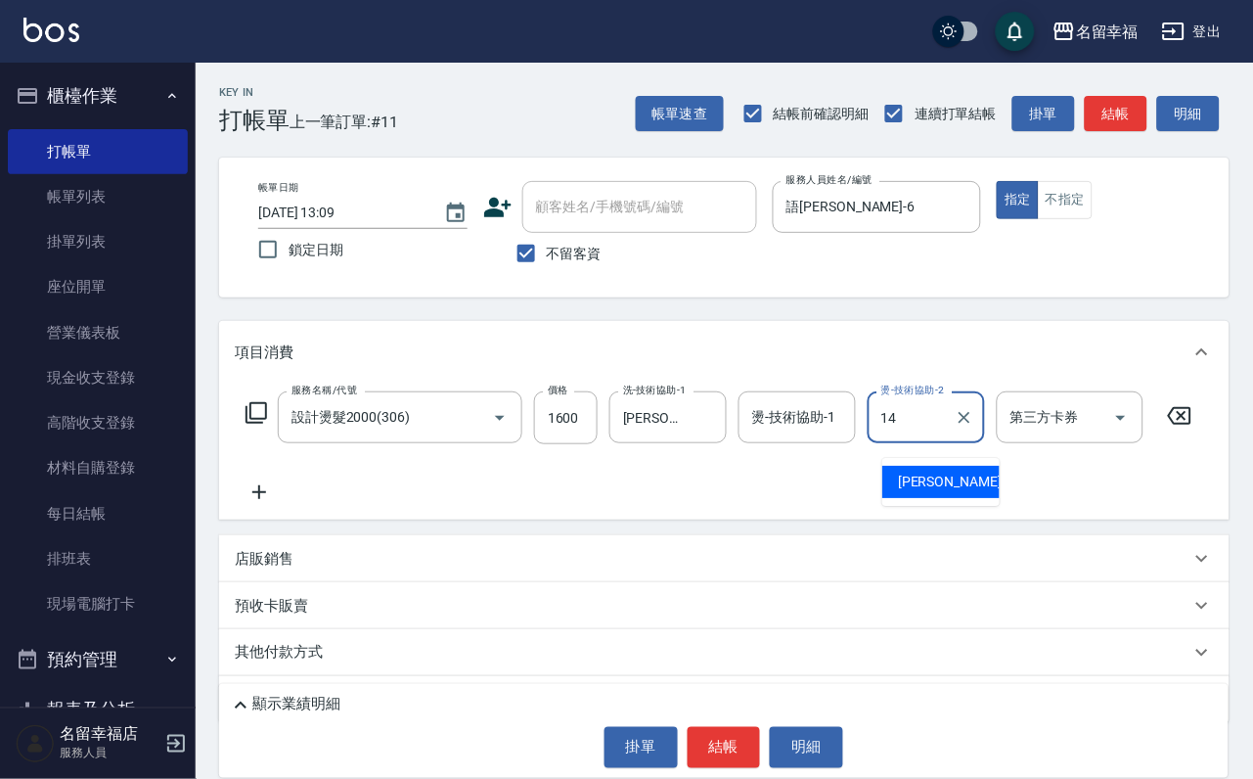
type input "[PERSON_NAME]-14"
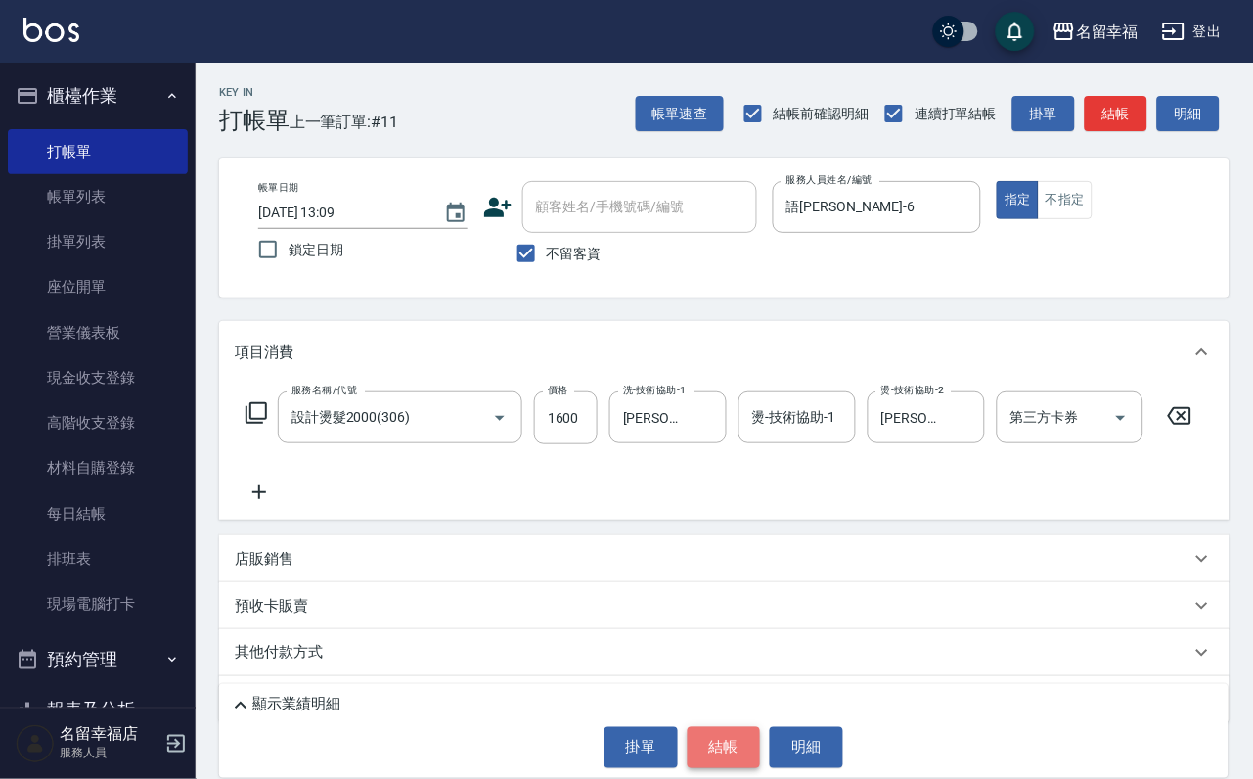
click at [729, 733] on button "結帳" at bounding box center [724, 747] width 73 height 41
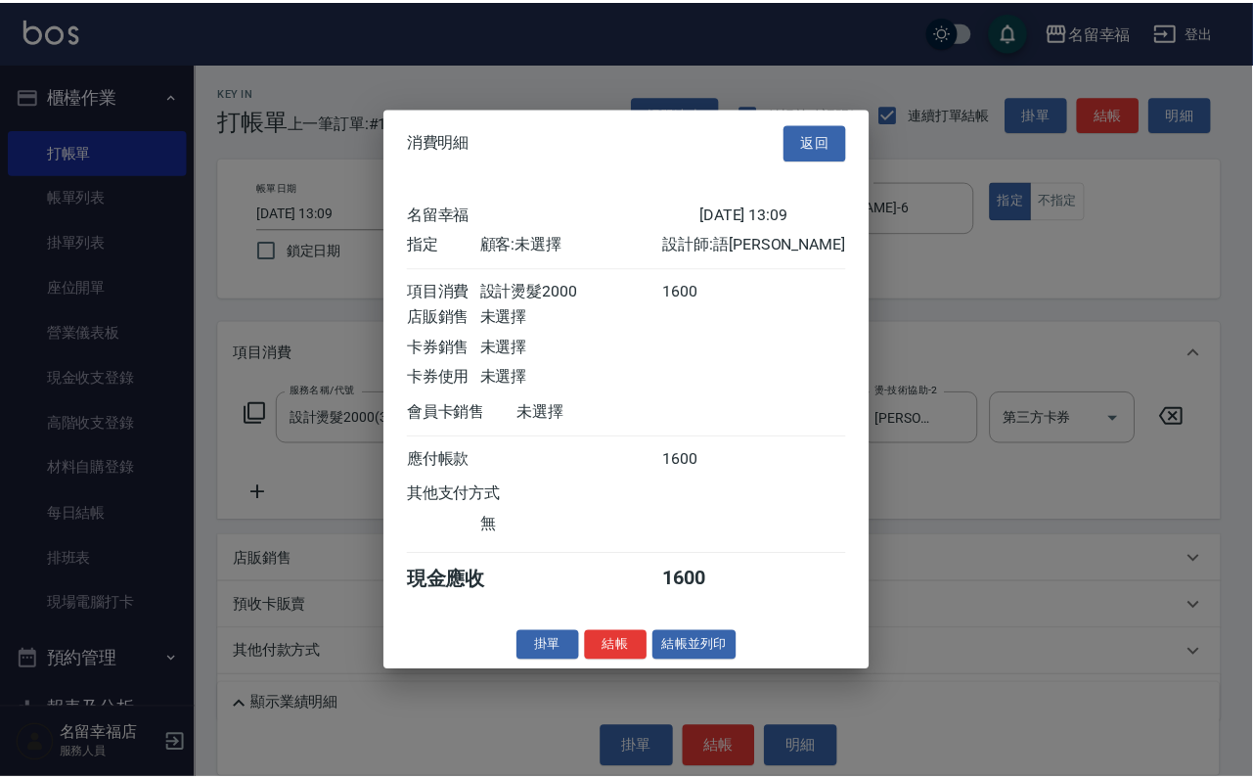
scroll to position [242, 0]
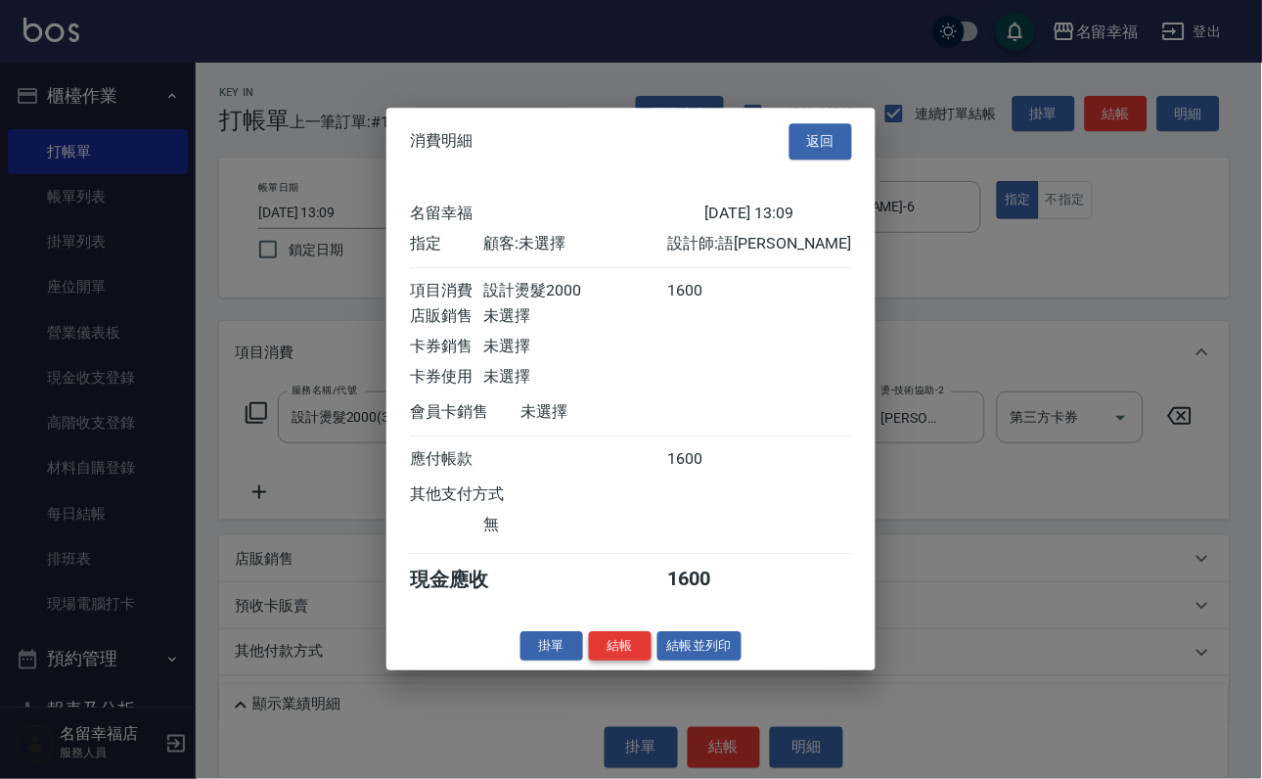
click at [601, 661] on button "結帳" at bounding box center [620, 646] width 63 height 30
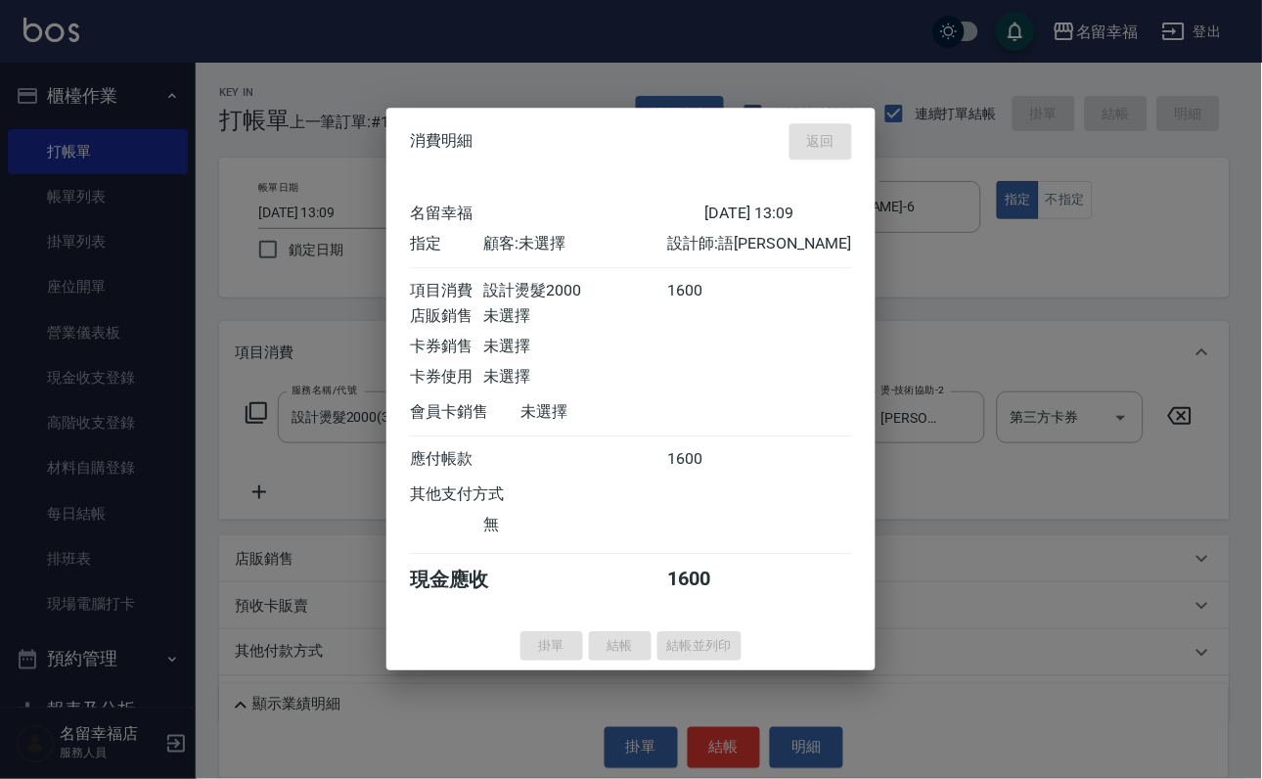
type input "[DATE] 13:10"
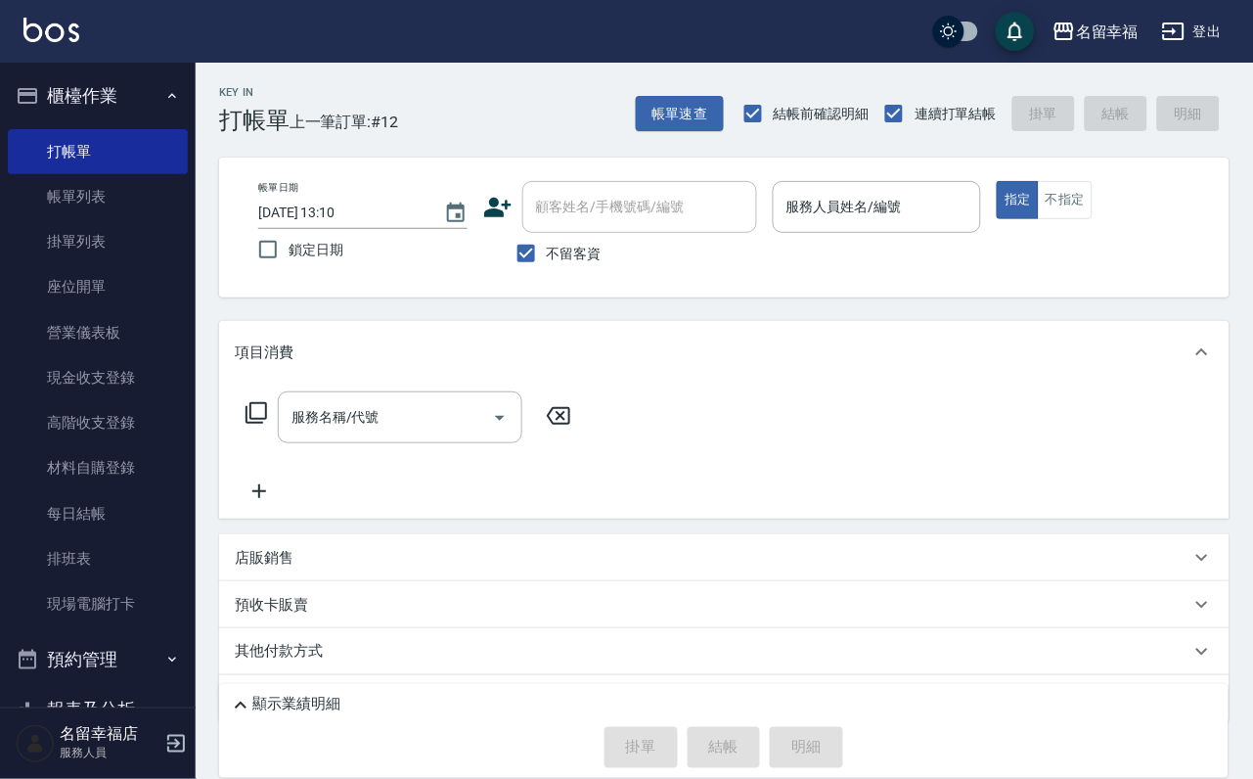
click at [939, 513] on div "服務名稱/代號 服務名稱/代號" at bounding box center [724, 450] width 1010 height 135
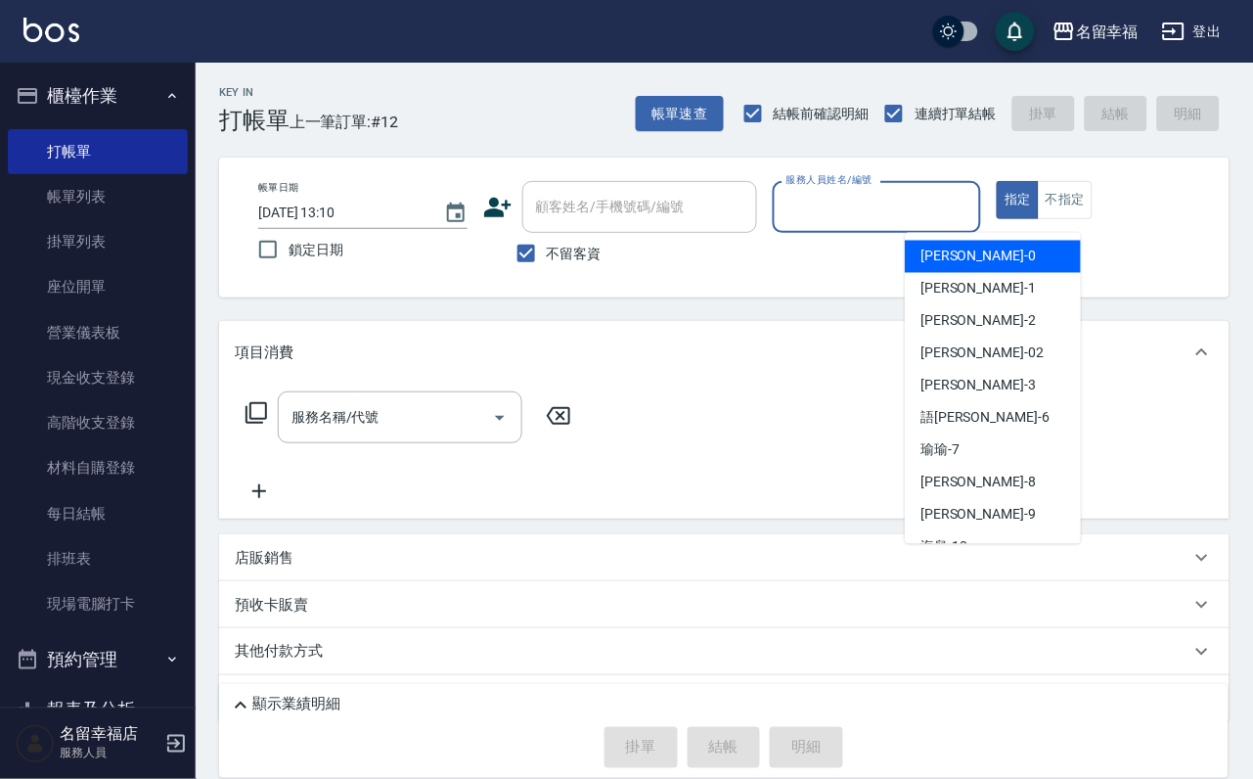
click at [963, 206] on input "服務人員姓名/編號" at bounding box center [877, 207] width 192 height 34
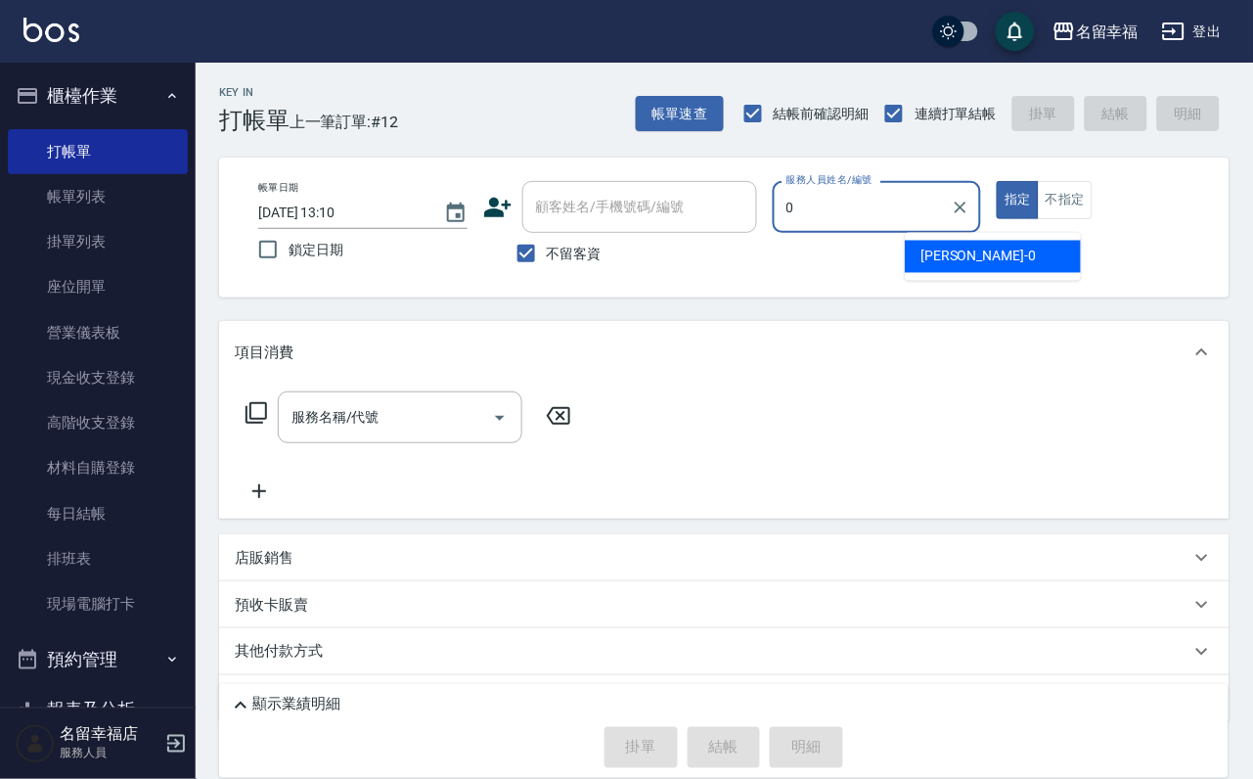
type input "小靜-0"
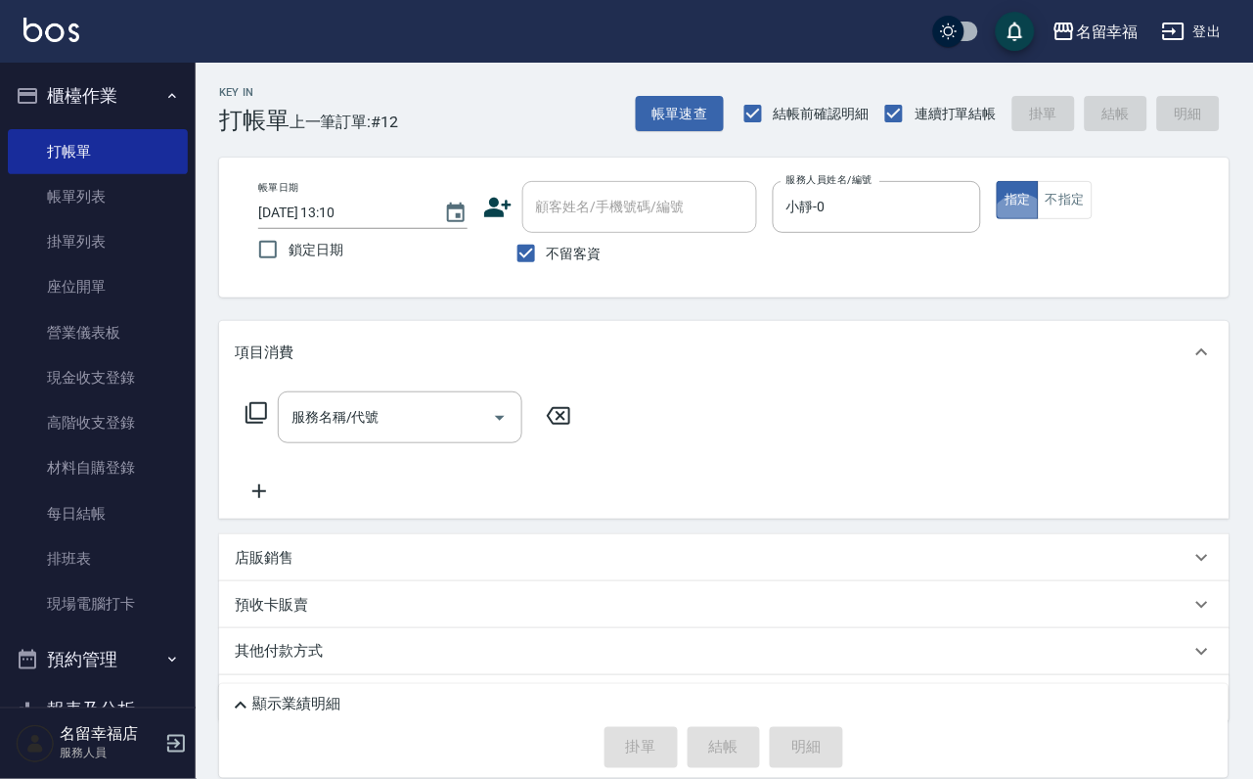
click at [251, 424] on icon at bounding box center [256, 412] width 23 height 23
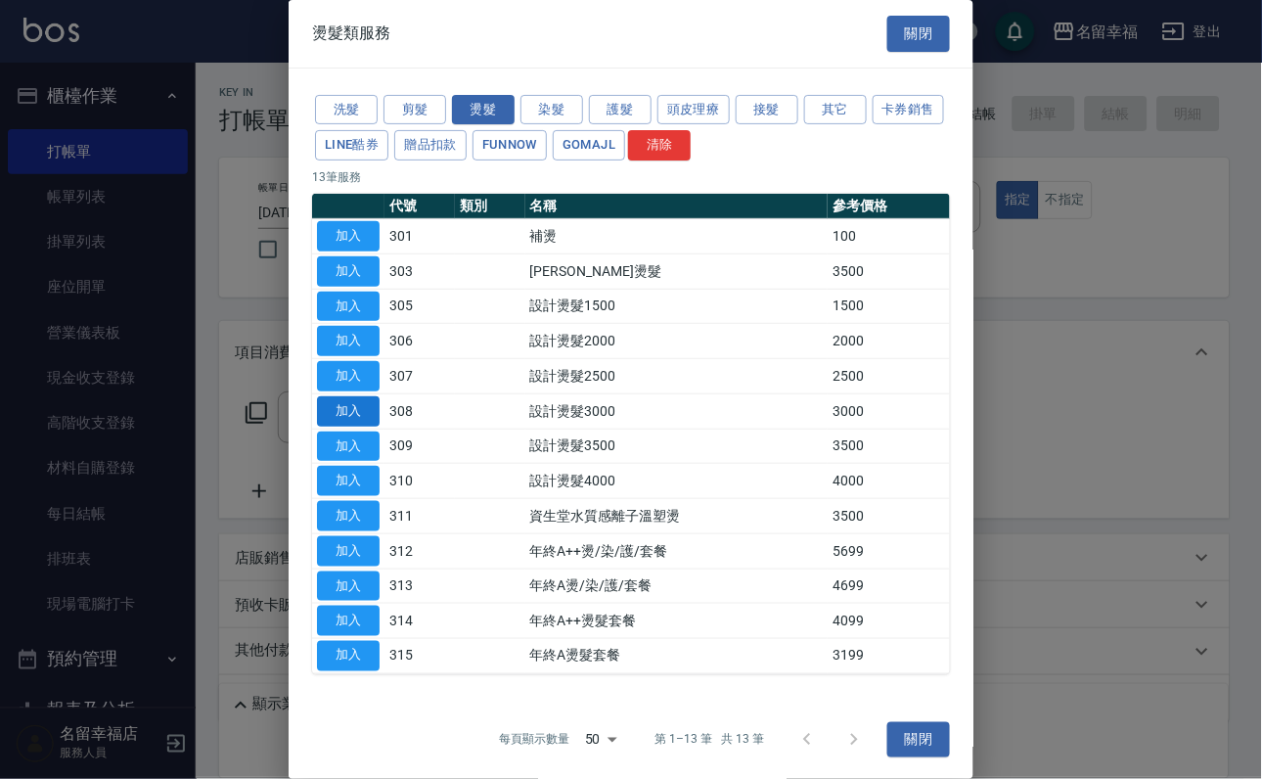
click at [371, 426] on button "加入" at bounding box center [348, 411] width 63 height 30
type input "設計燙髮3000(308)"
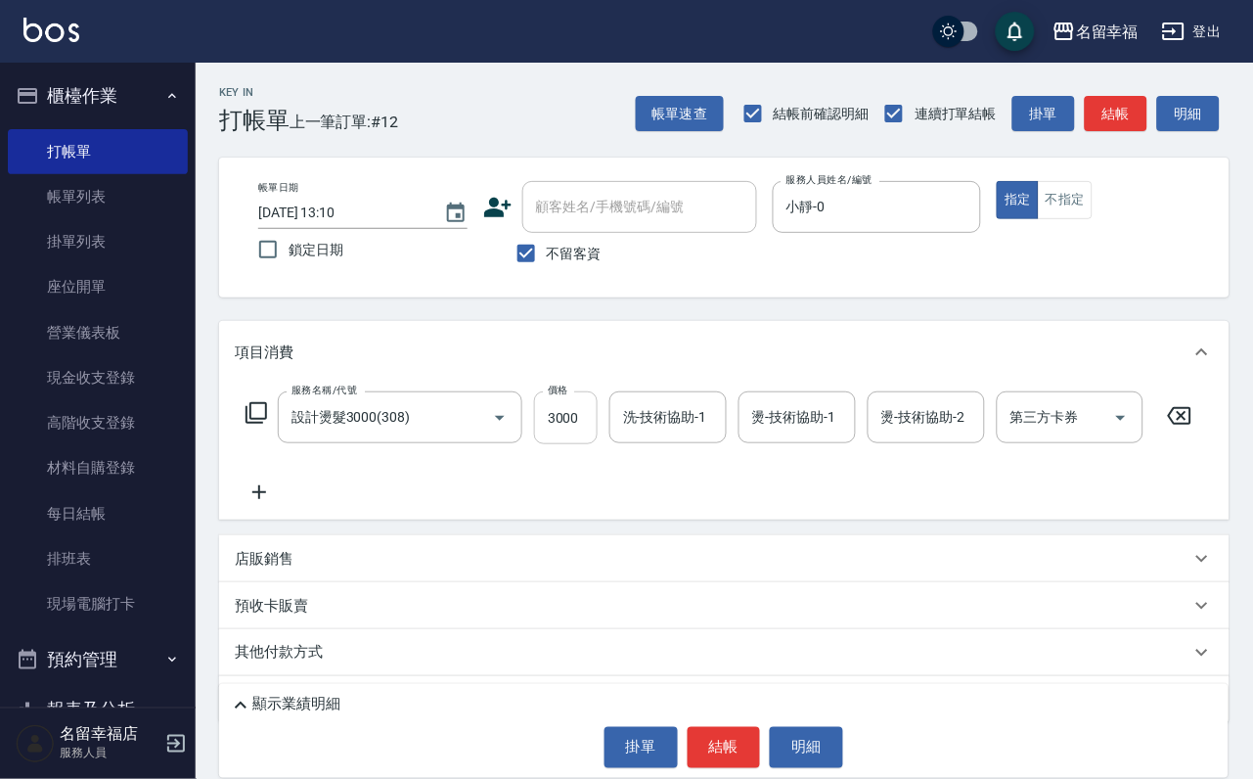
click at [589, 428] on input "3000" at bounding box center [566, 417] width 64 height 53
type input "2800"
type input "[PERSON_NAME]-18"
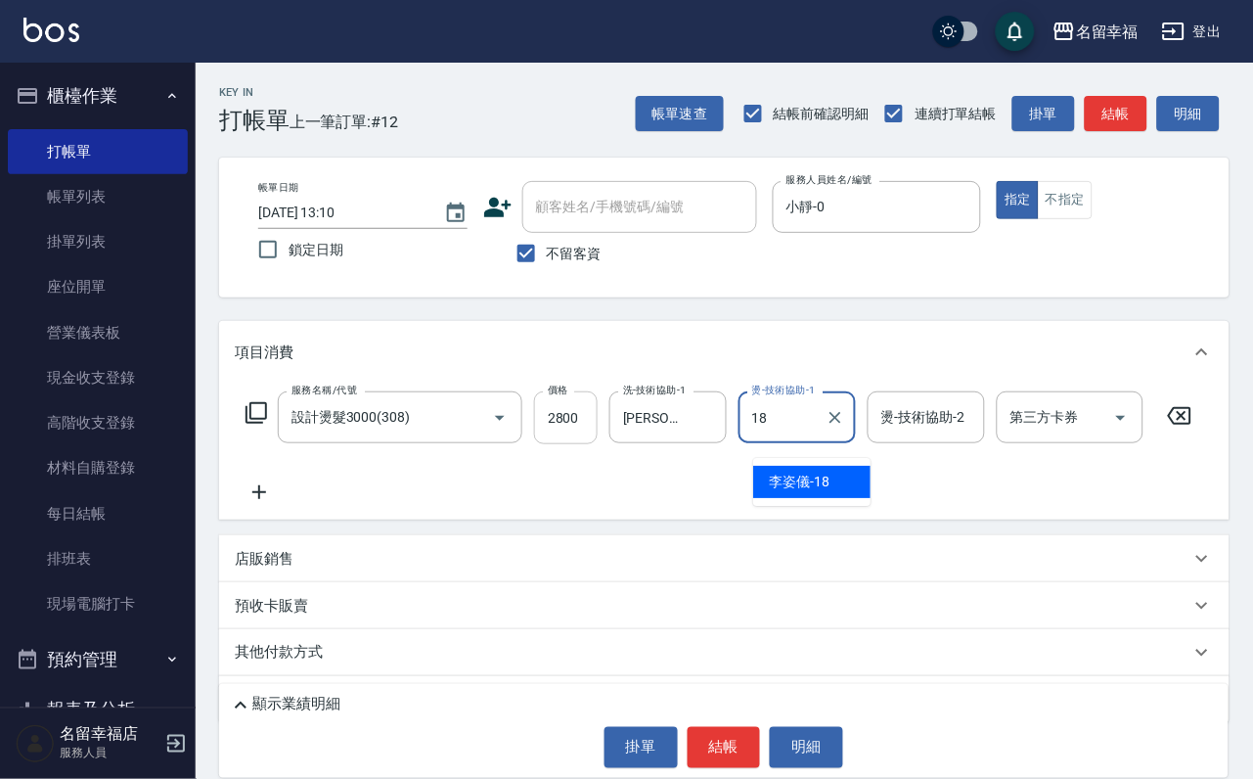
type input "[PERSON_NAME]-18"
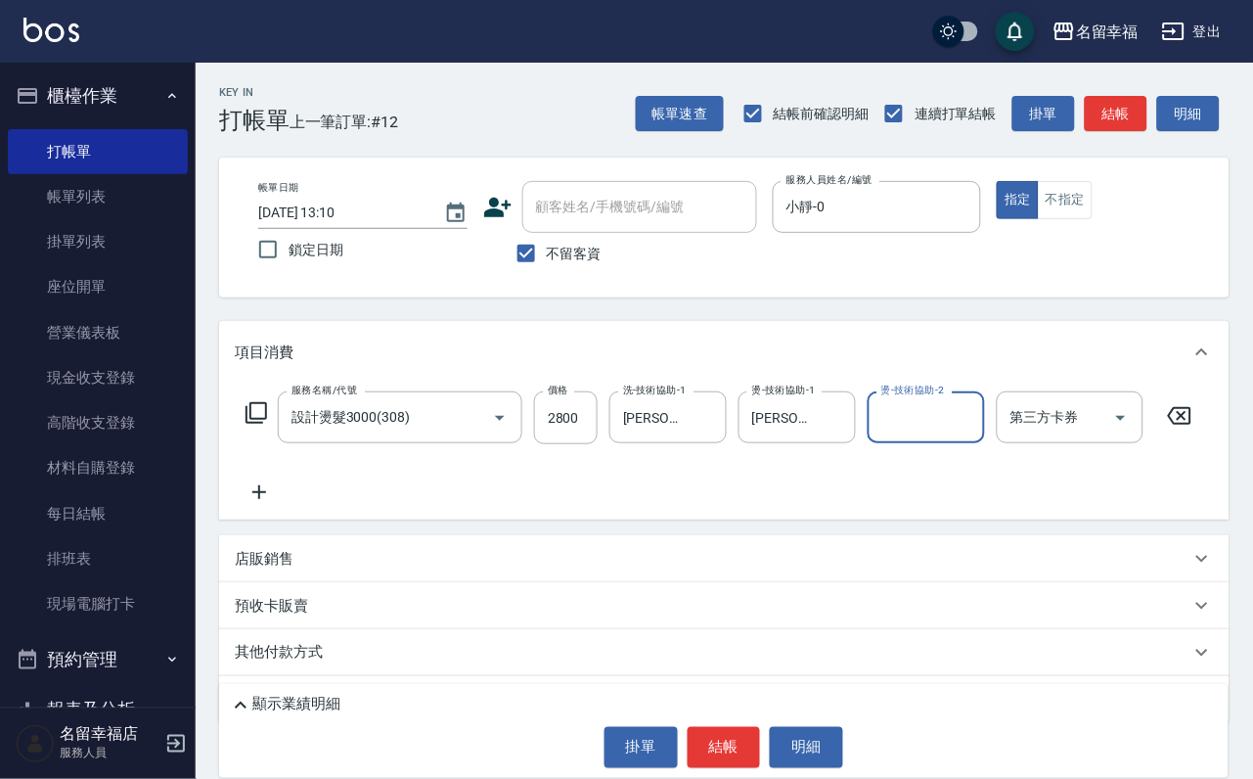
click at [257, 424] on icon at bounding box center [256, 412] width 23 height 23
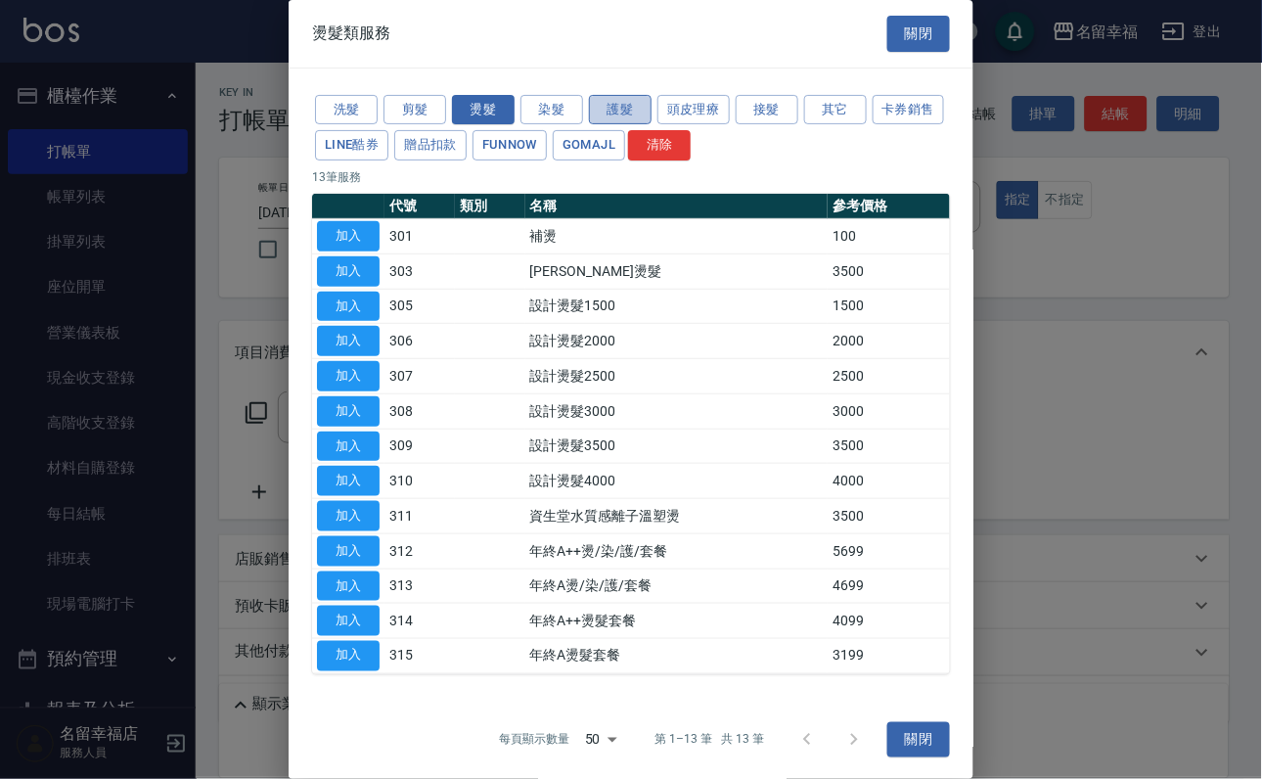
click at [603, 123] on button "護髮" at bounding box center [620, 110] width 63 height 30
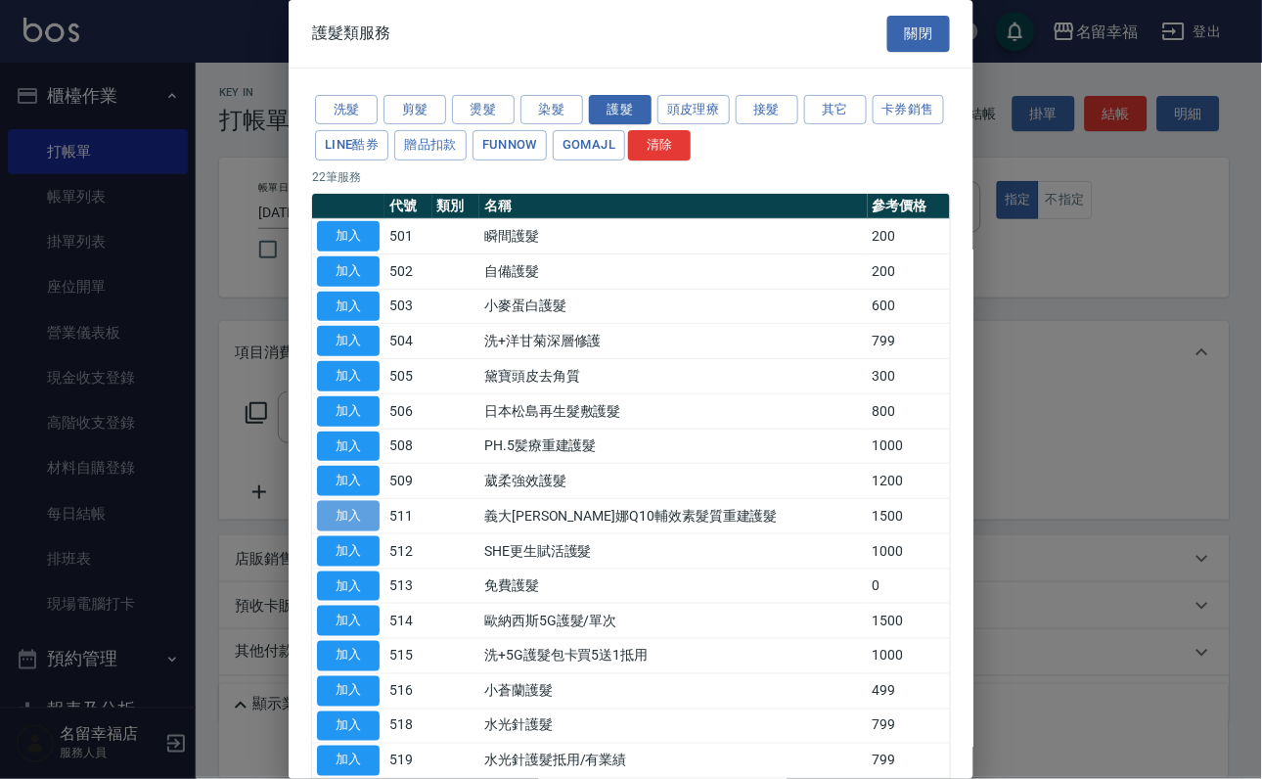
click at [359, 531] on button "加入" at bounding box center [348, 516] width 63 height 30
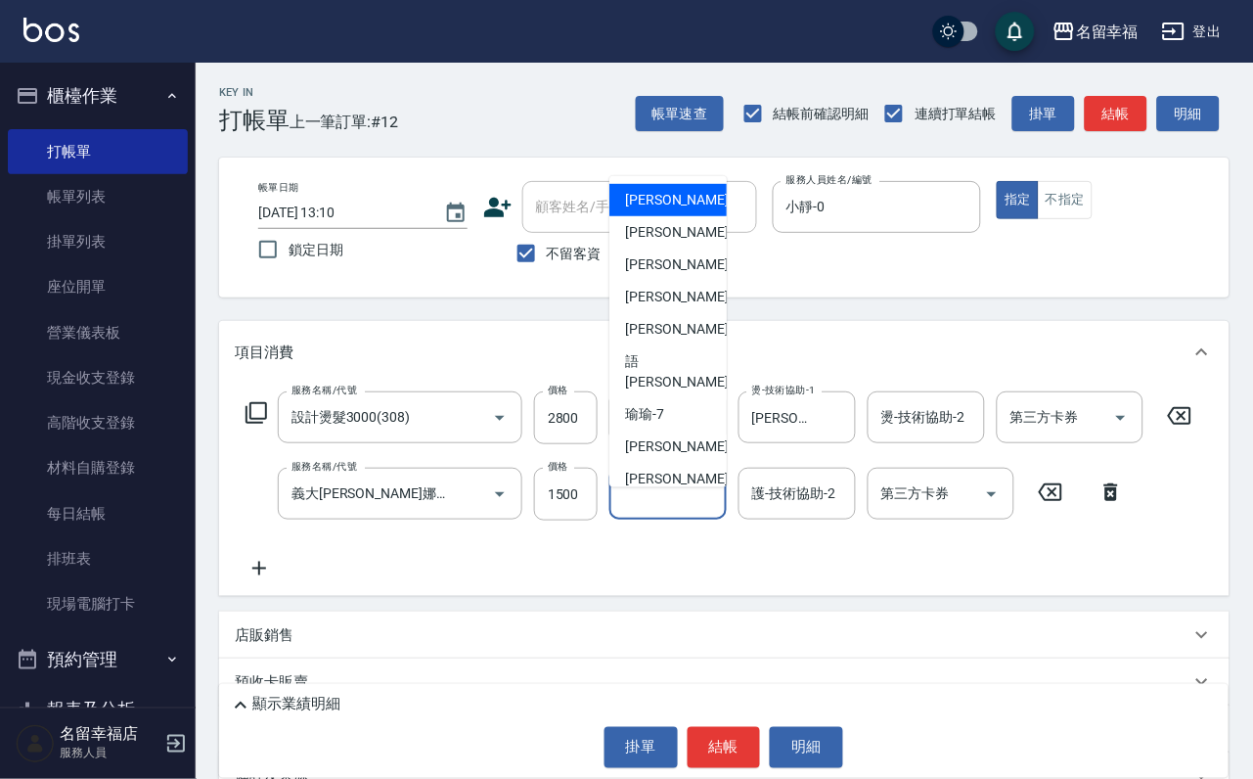
click at [671, 519] on div "護-技術協助-1 護-技術協助-1" at bounding box center [667, 494] width 117 height 52
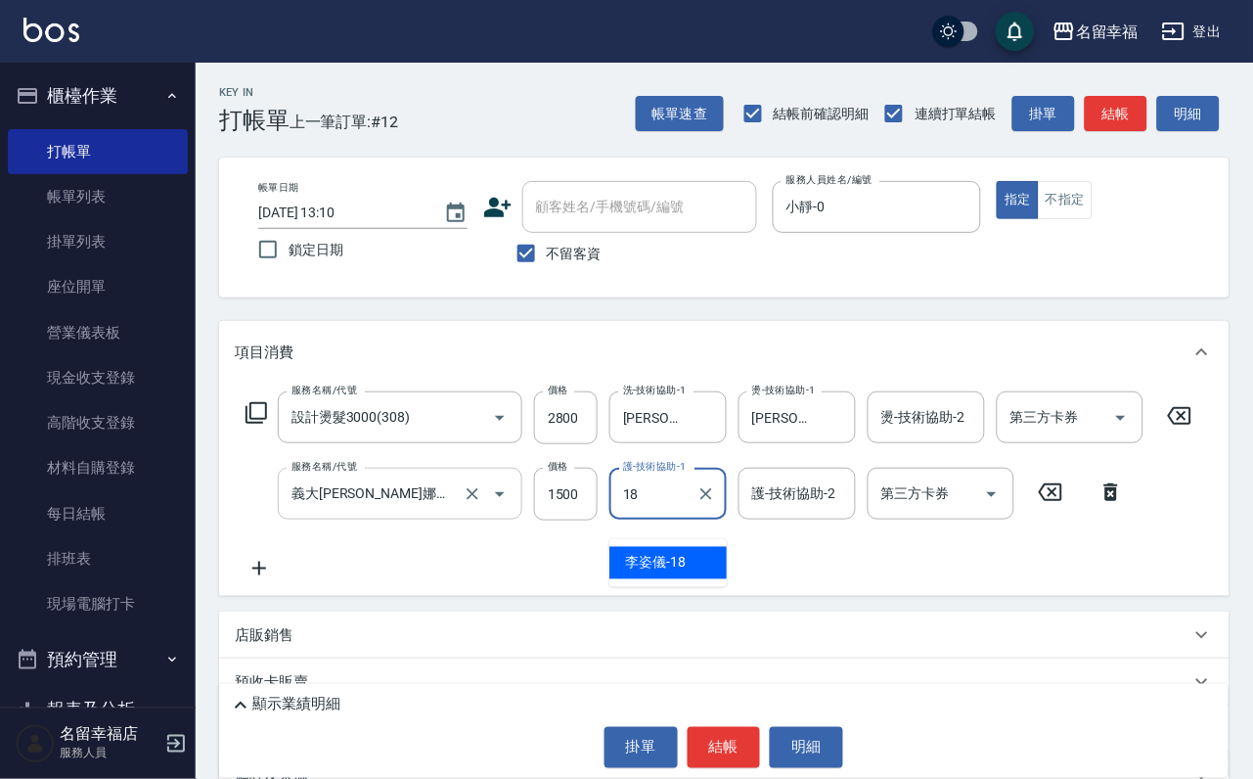
type input "[PERSON_NAME]-18"
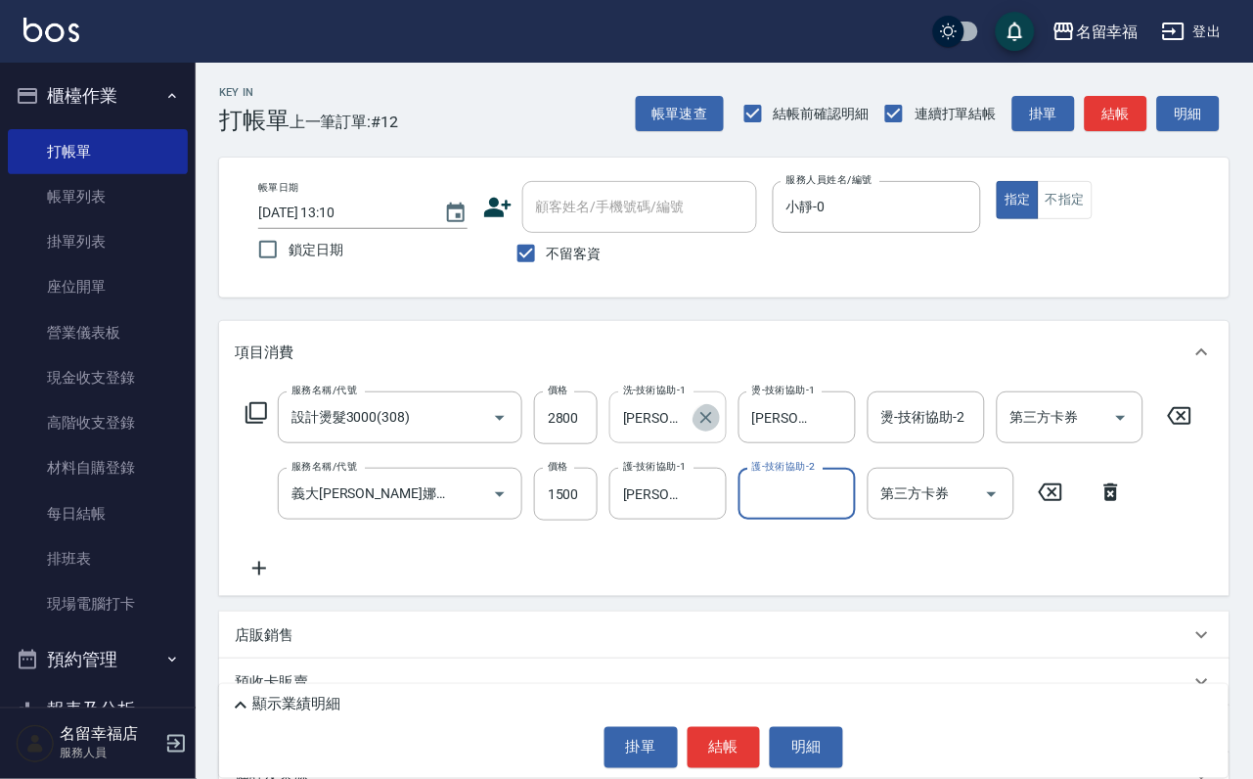
click at [716, 427] on icon "Clear" at bounding box center [706, 418] width 20 height 20
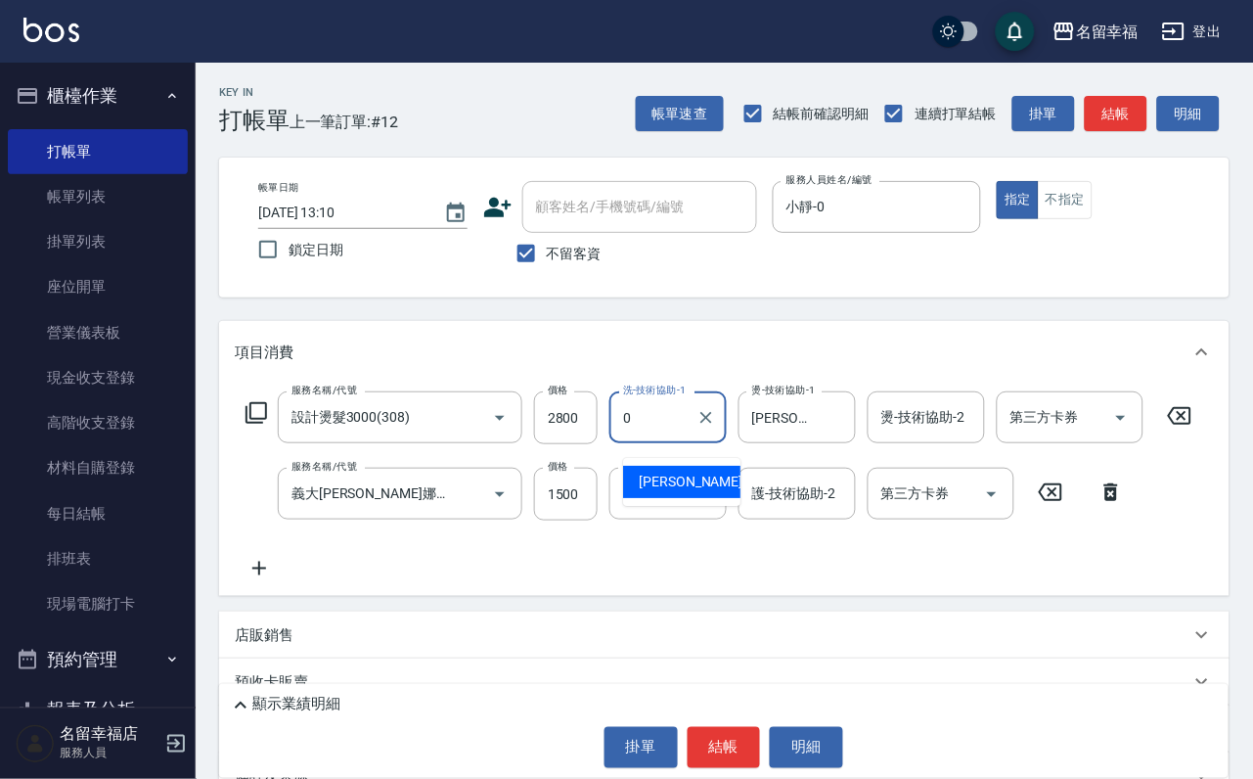
type input "小靜-0"
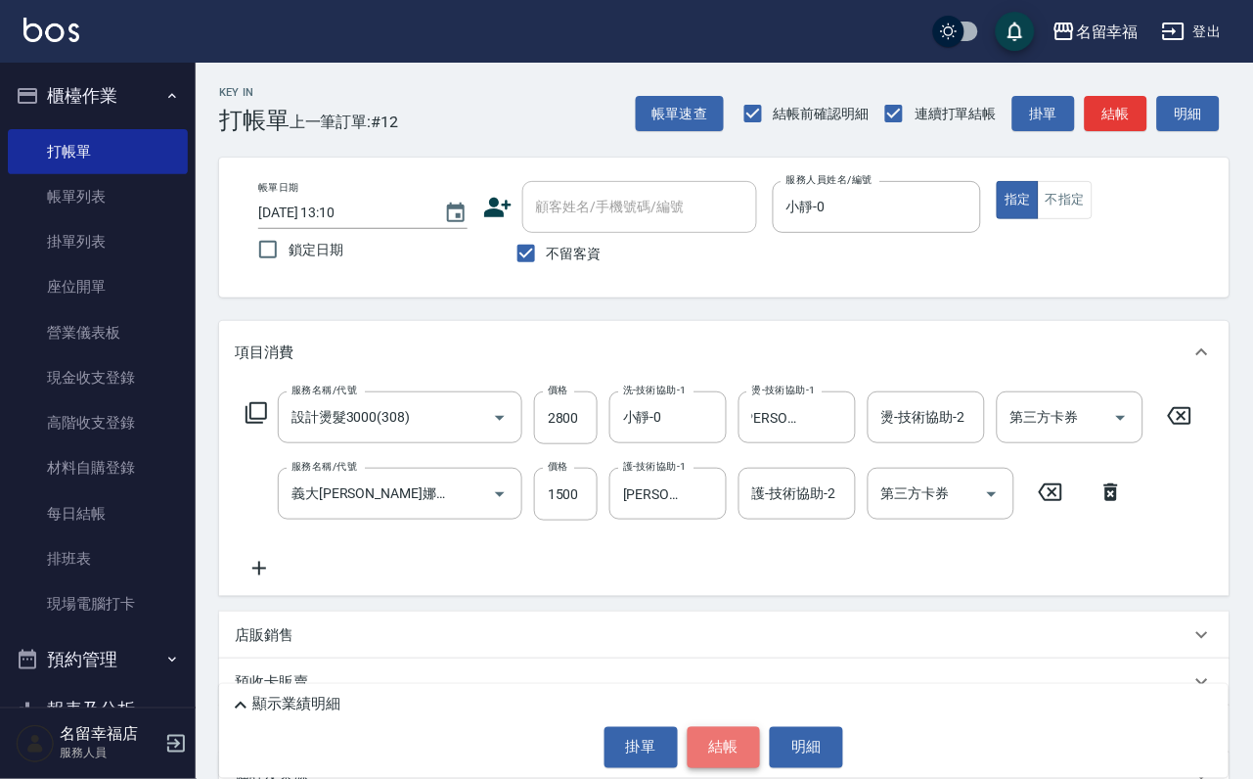
click at [725, 729] on button "結帳" at bounding box center [724, 747] width 73 height 41
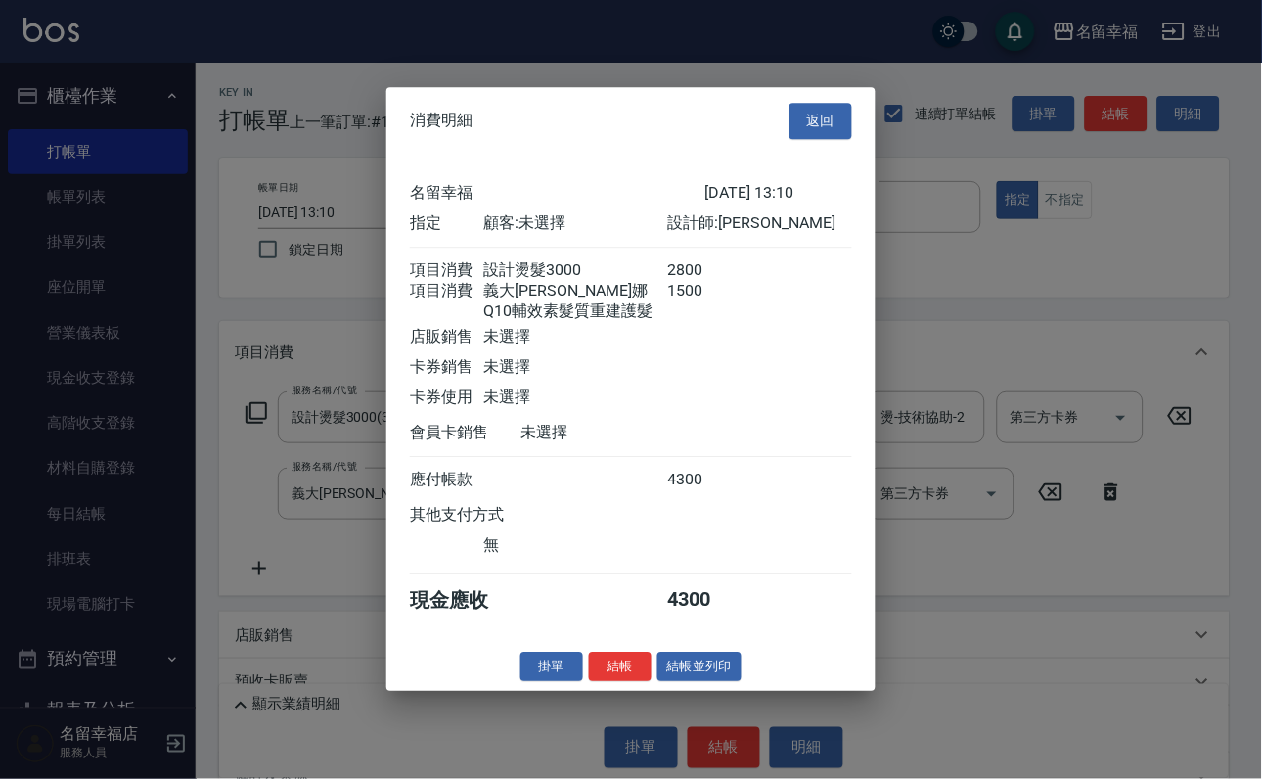
scroll to position [351, 0]
click at [593, 682] on button "結帳" at bounding box center [620, 666] width 63 height 30
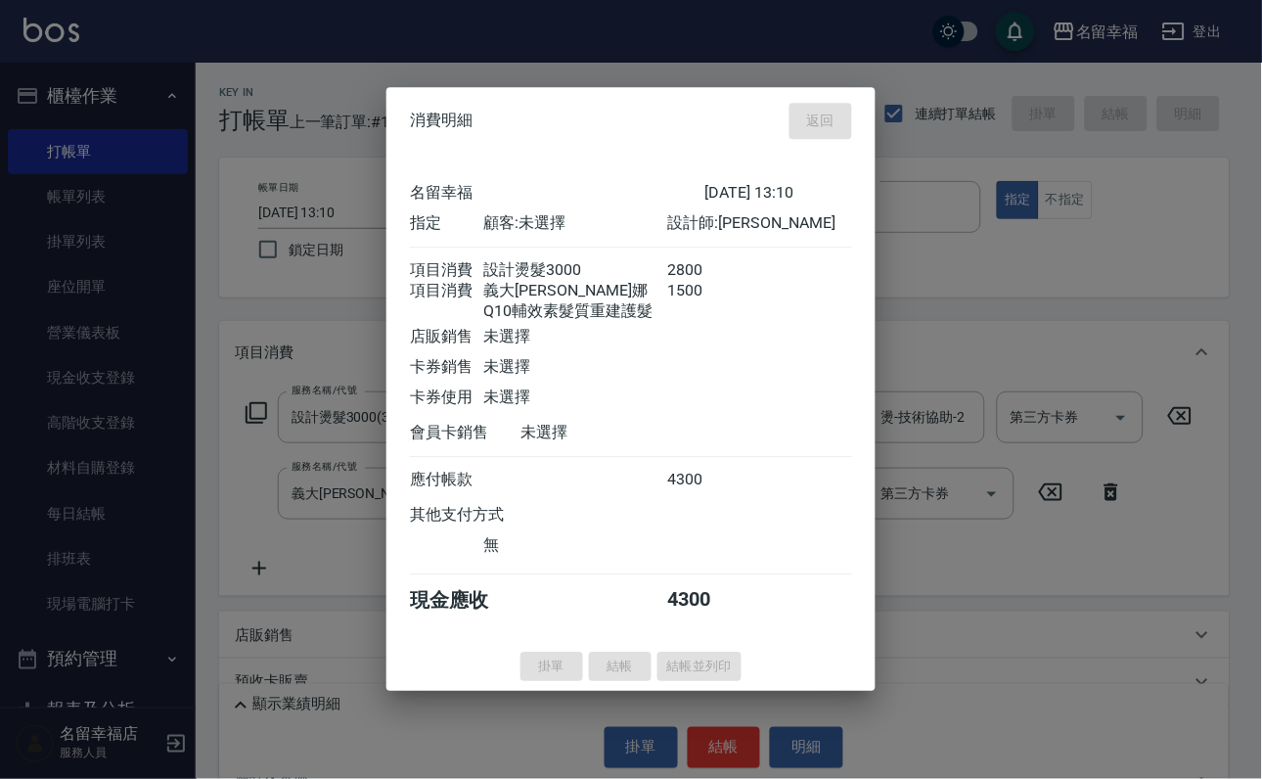
type input "[DATE] 13:32"
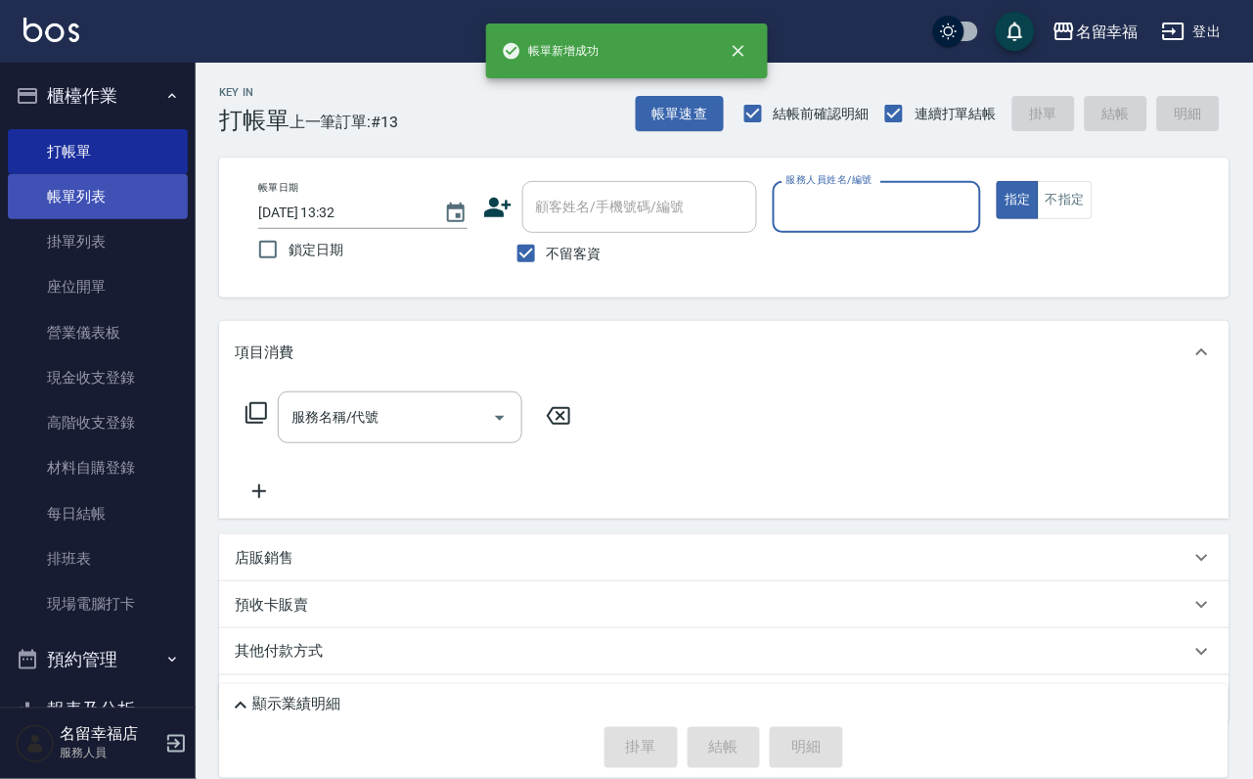
click at [62, 206] on link "帳單列表" at bounding box center [98, 196] width 180 height 45
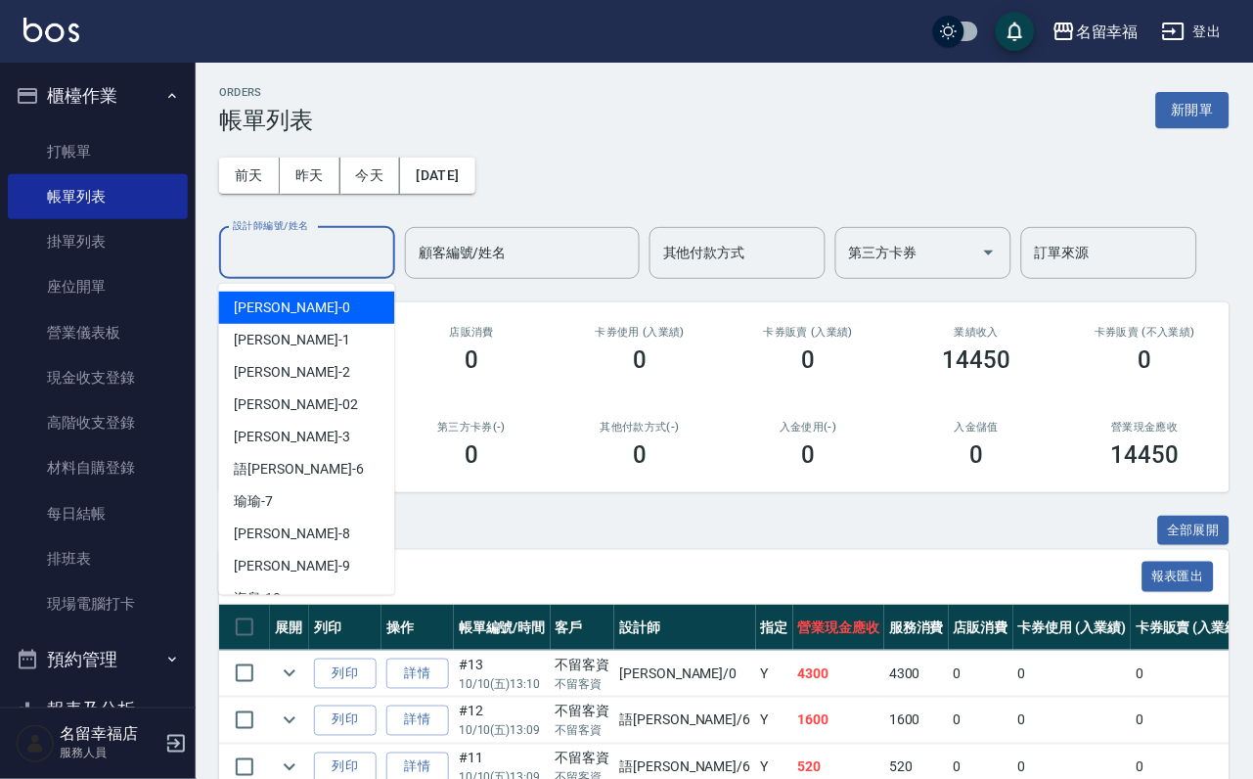
click at [277, 265] on input "設計師編號/姓名" at bounding box center [307, 253] width 158 height 34
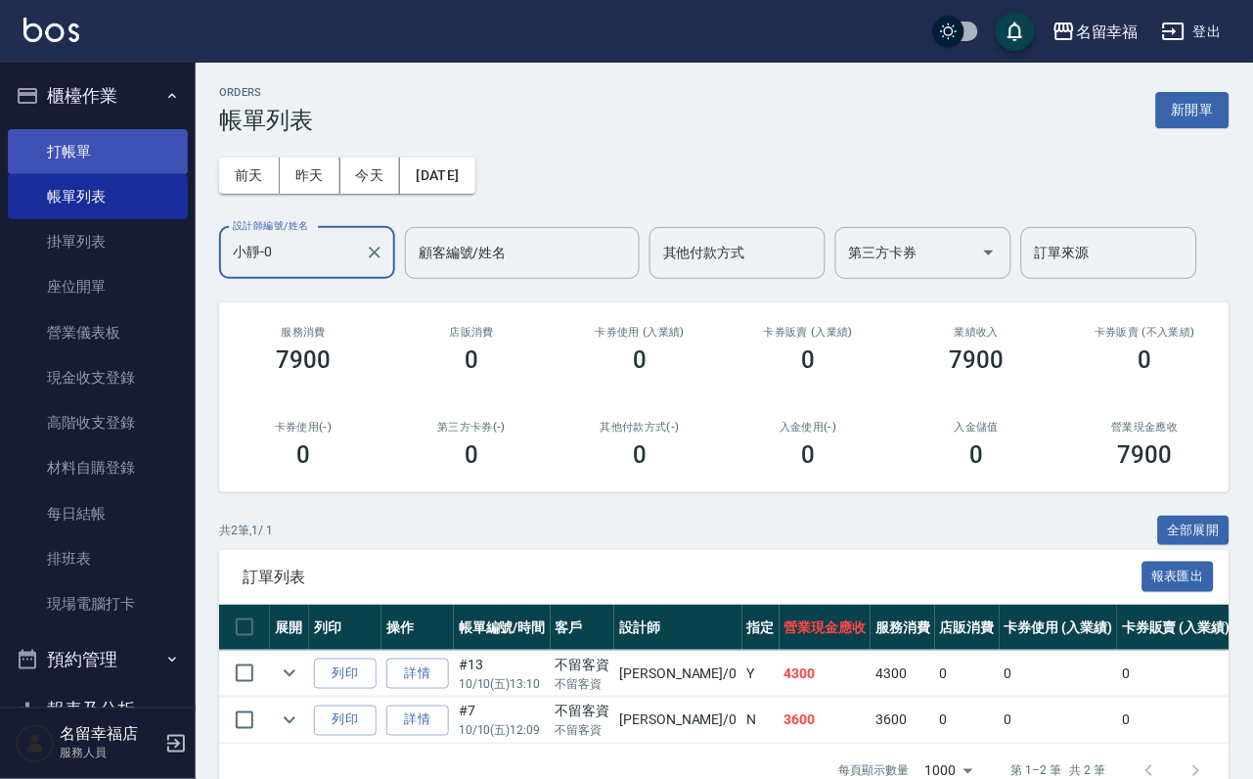
type input "小靜-0"
click at [84, 152] on link "打帳單" at bounding box center [98, 151] width 180 height 45
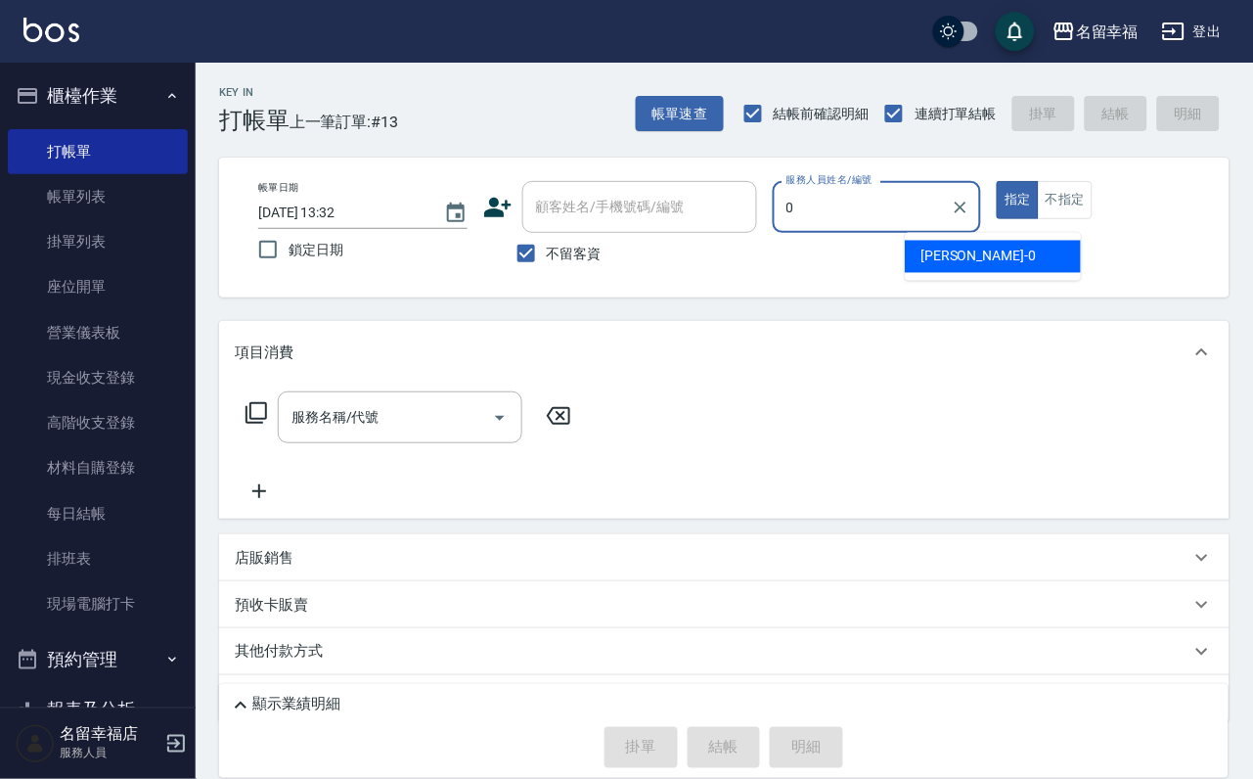
type input "小靜-0"
type button "true"
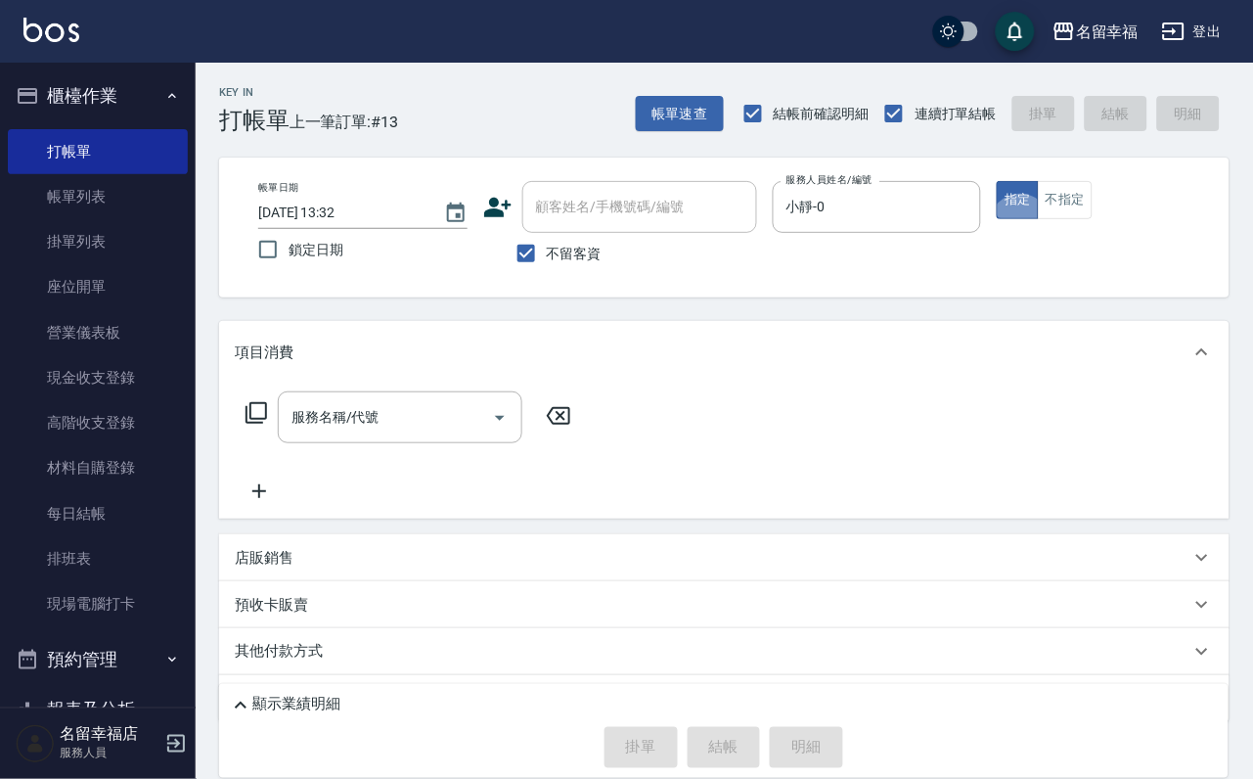
click at [261, 424] on icon at bounding box center [256, 412] width 23 height 23
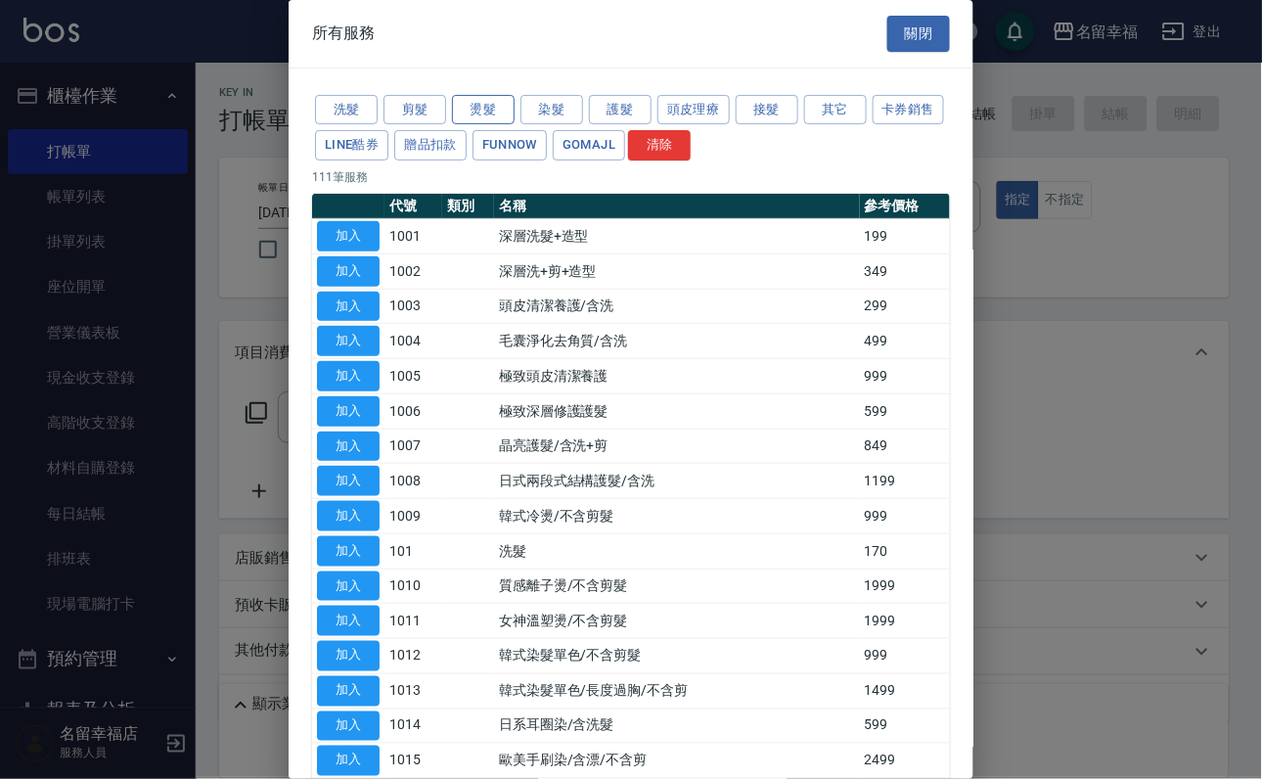
click at [494, 124] on button "燙髮" at bounding box center [483, 110] width 63 height 30
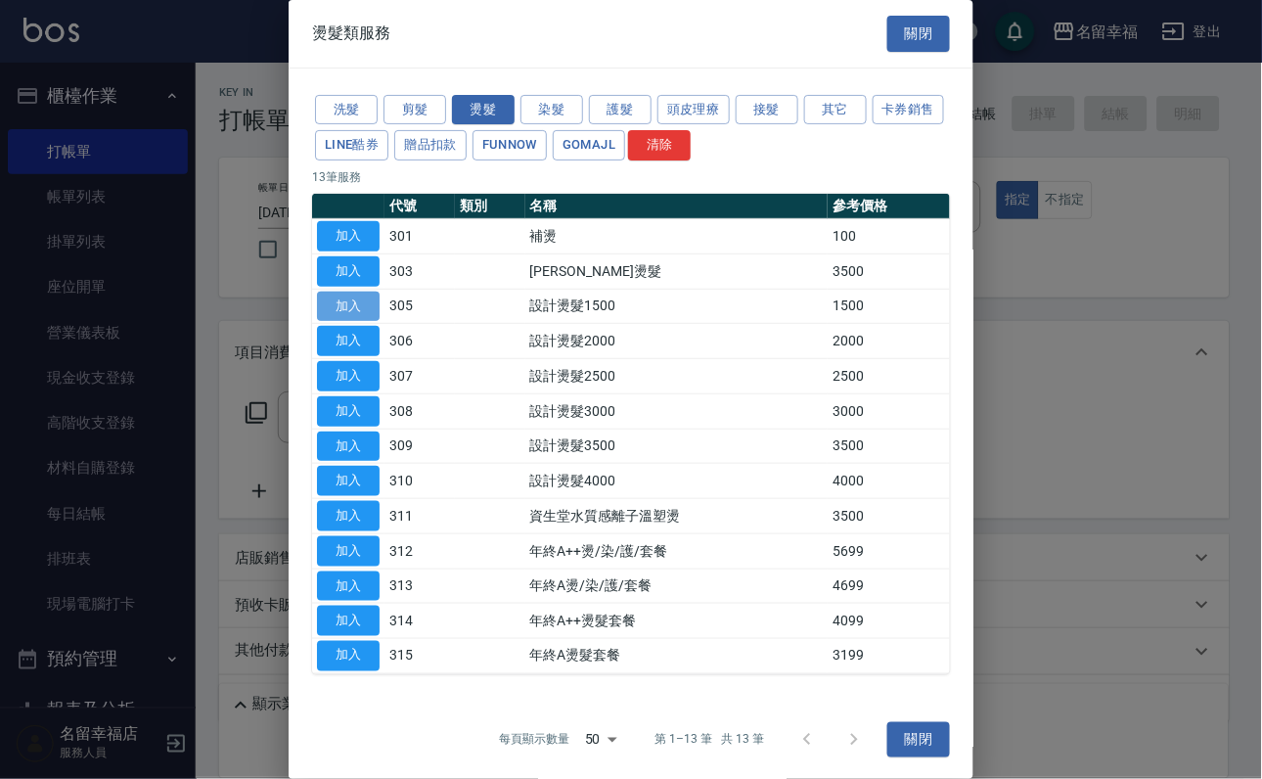
click at [354, 322] on button "加入" at bounding box center [348, 306] width 63 height 30
type input "設計燙髮1500(305)"
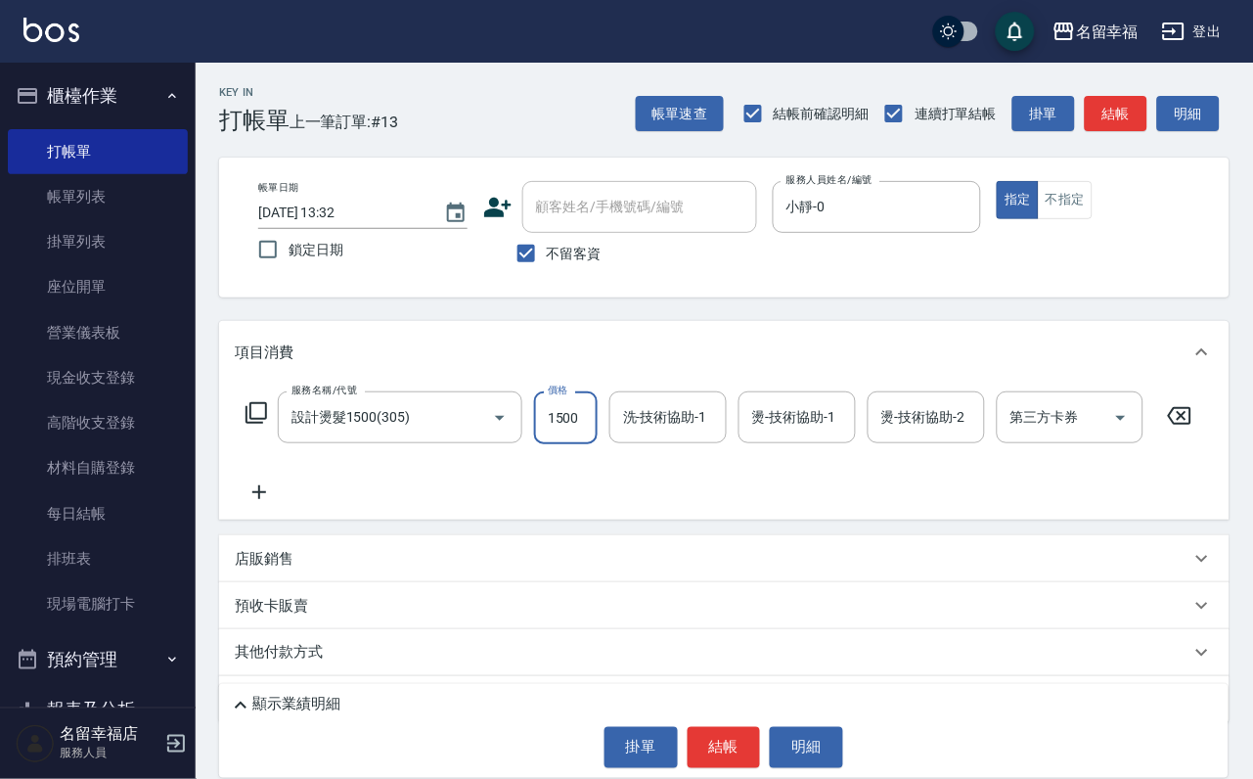
click at [598, 441] on input "1500" at bounding box center [566, 417] width 64 height 53
type input "888"
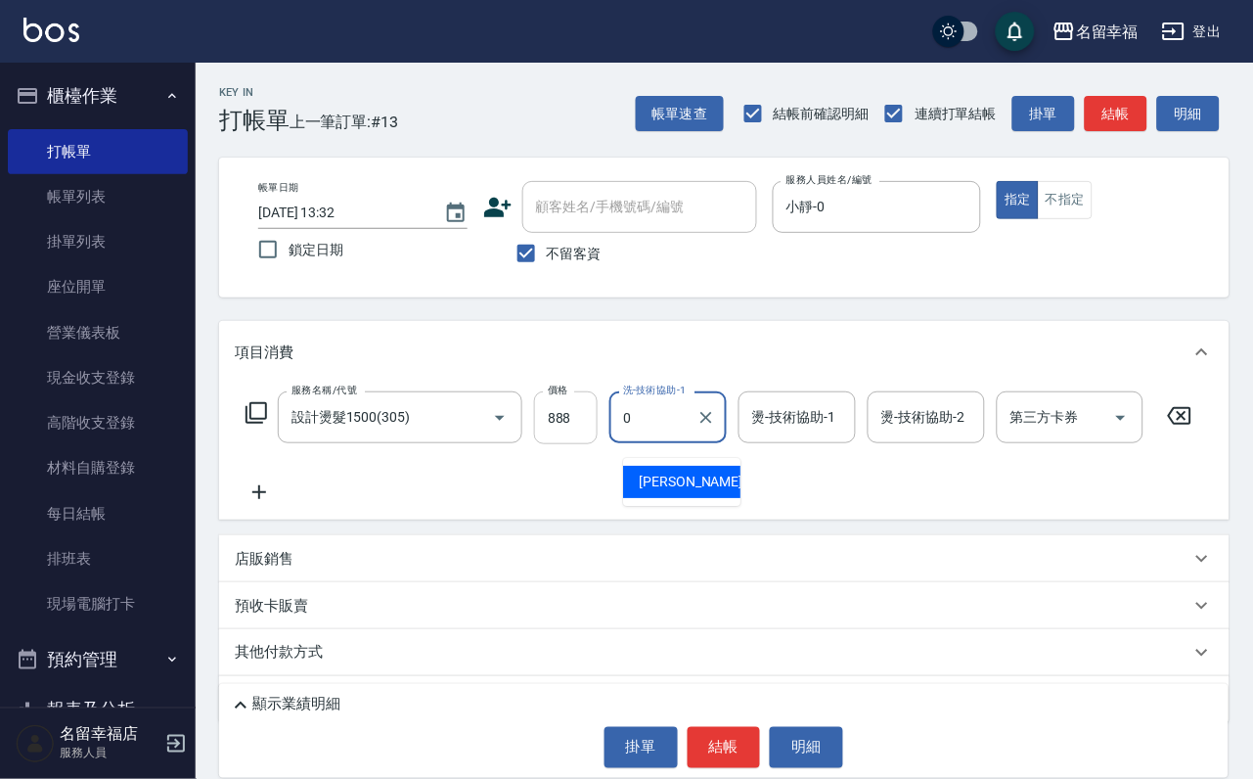
type input "小靜-0"
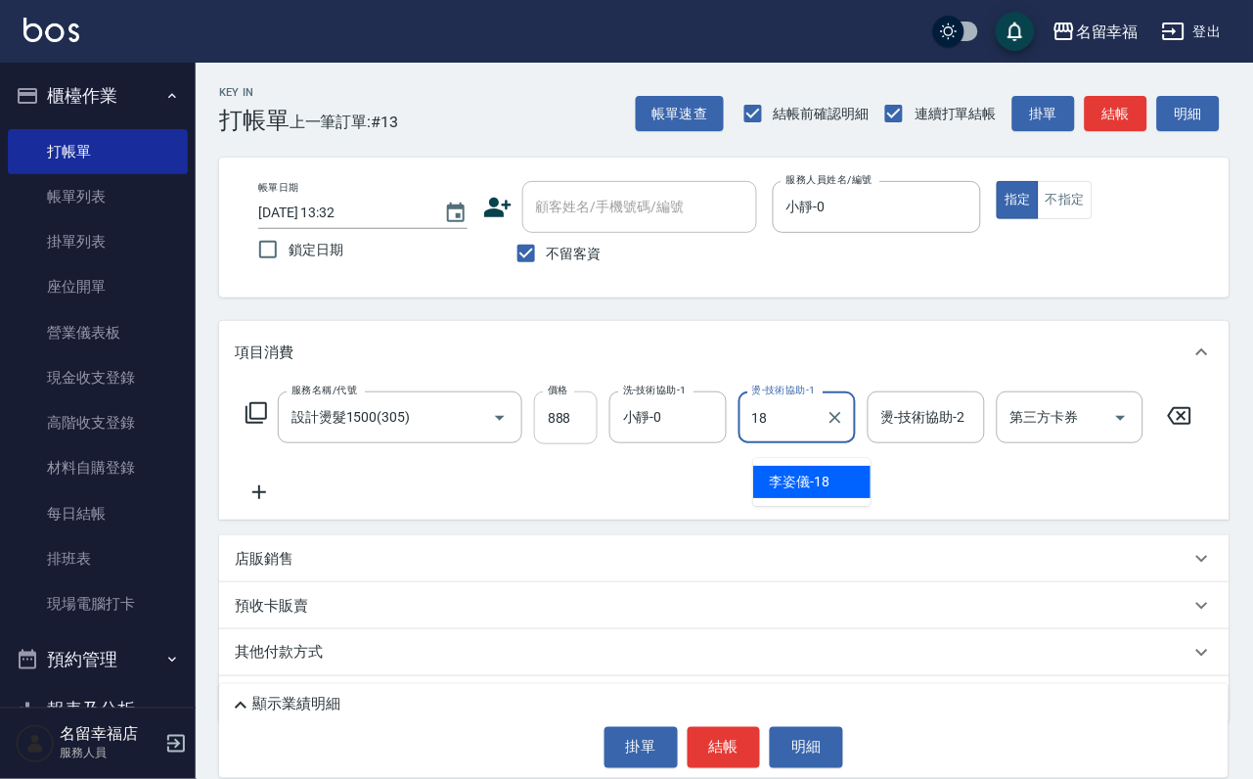
type input "[PERSON_NAME]-18"
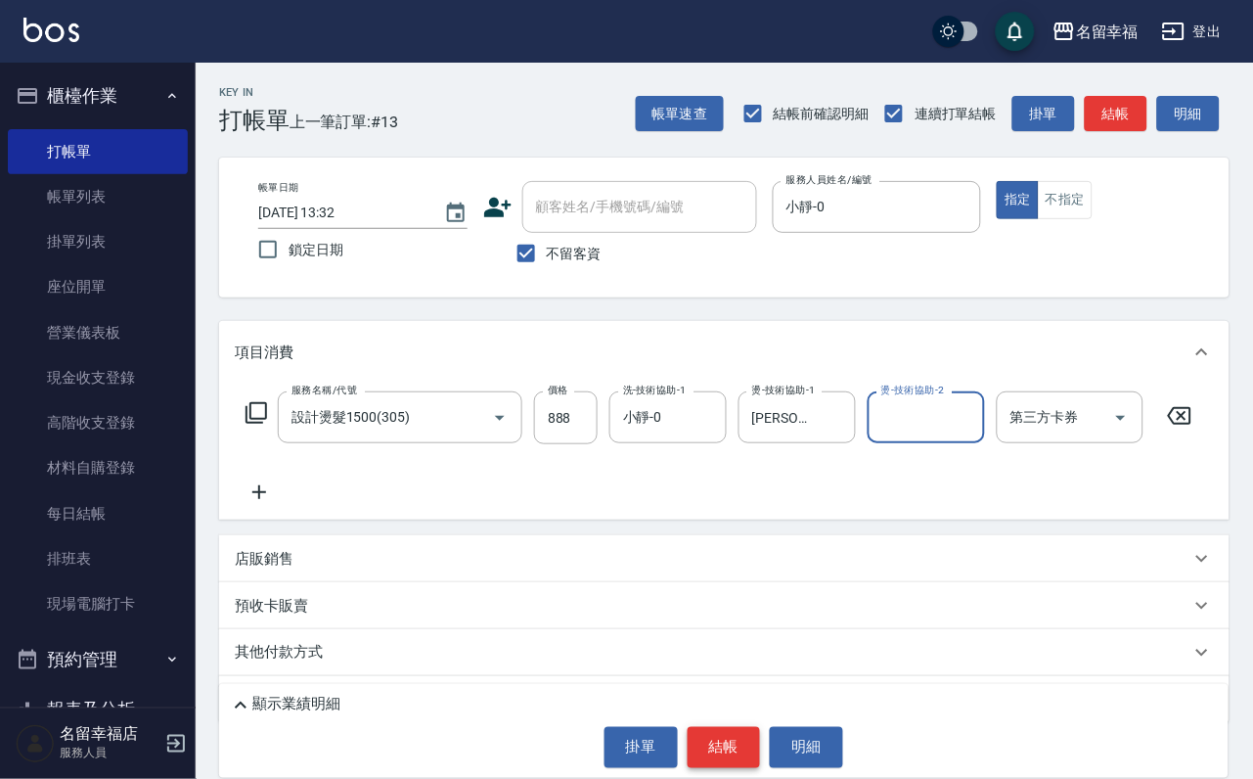
click at [697, 751] on button "結帳" at bounding box center [724, 747] width 73 height 41
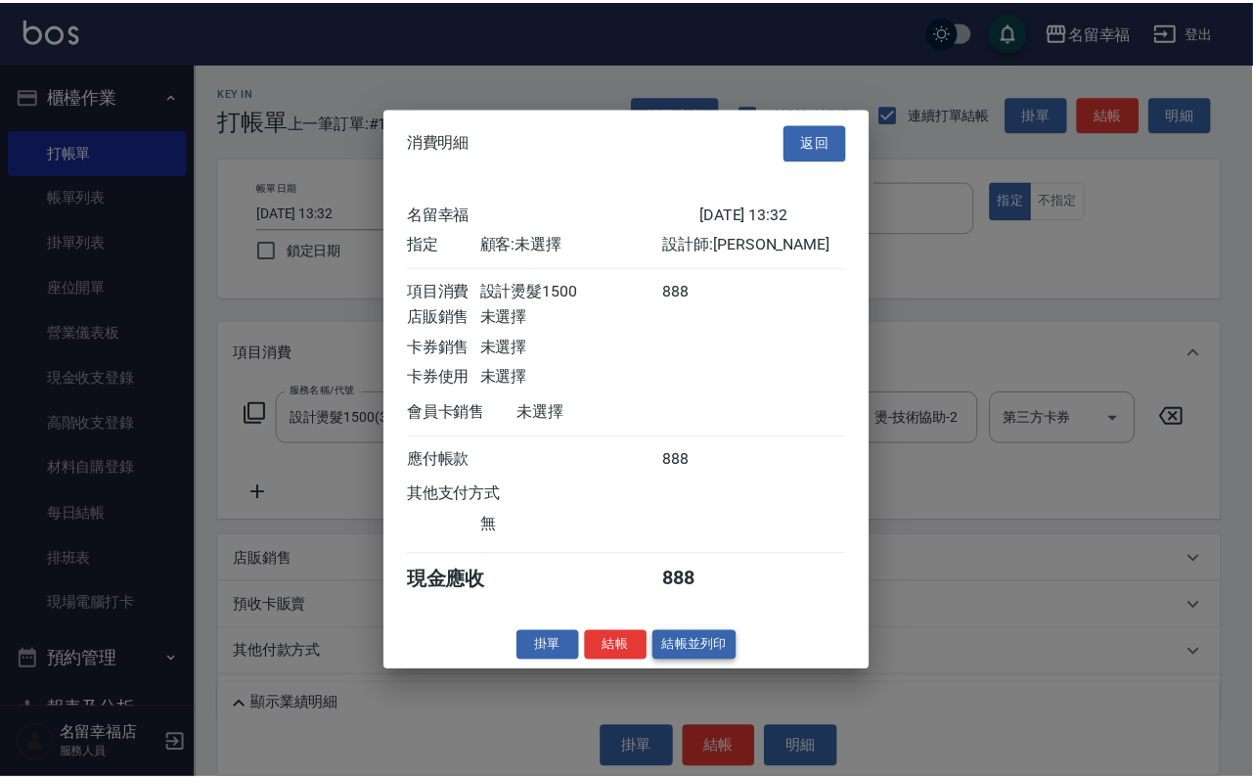
scroll to position [242, 0]
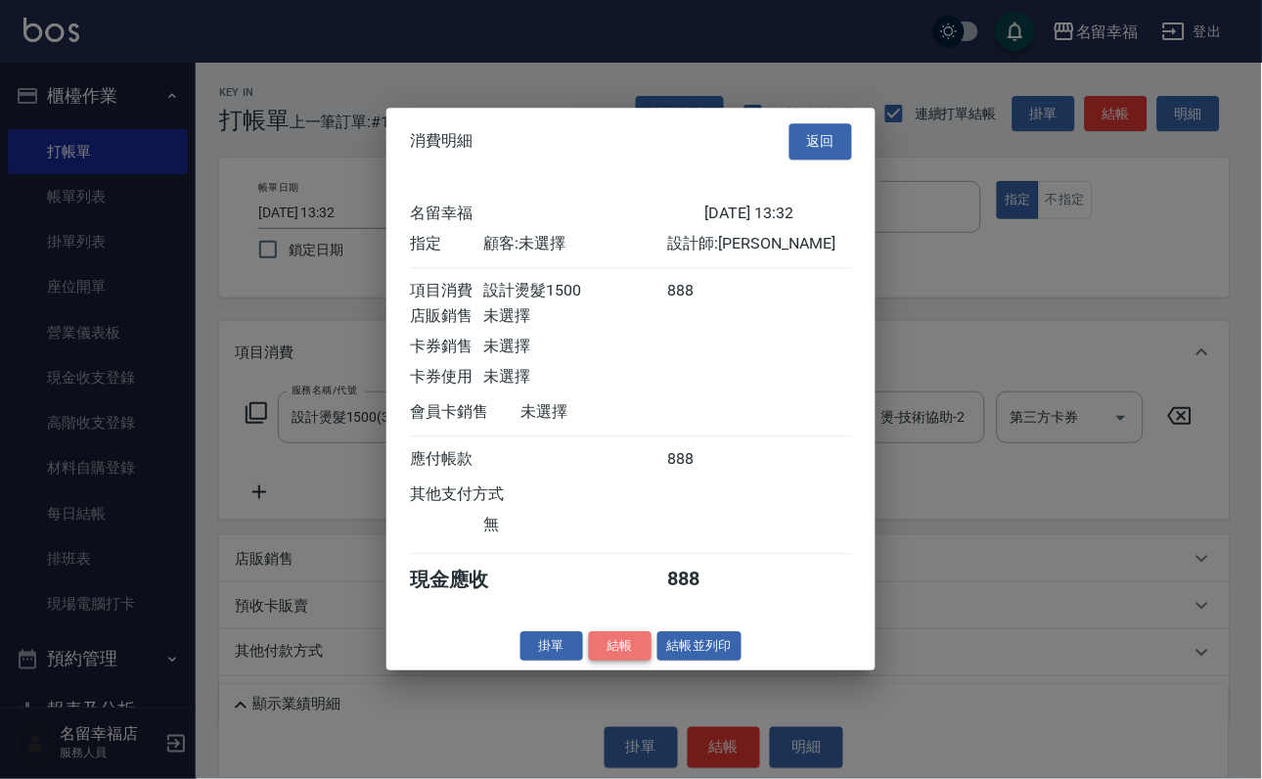
click at [591, 661] on button "結帳" at bounding box center [620, 646] width 63 height 30
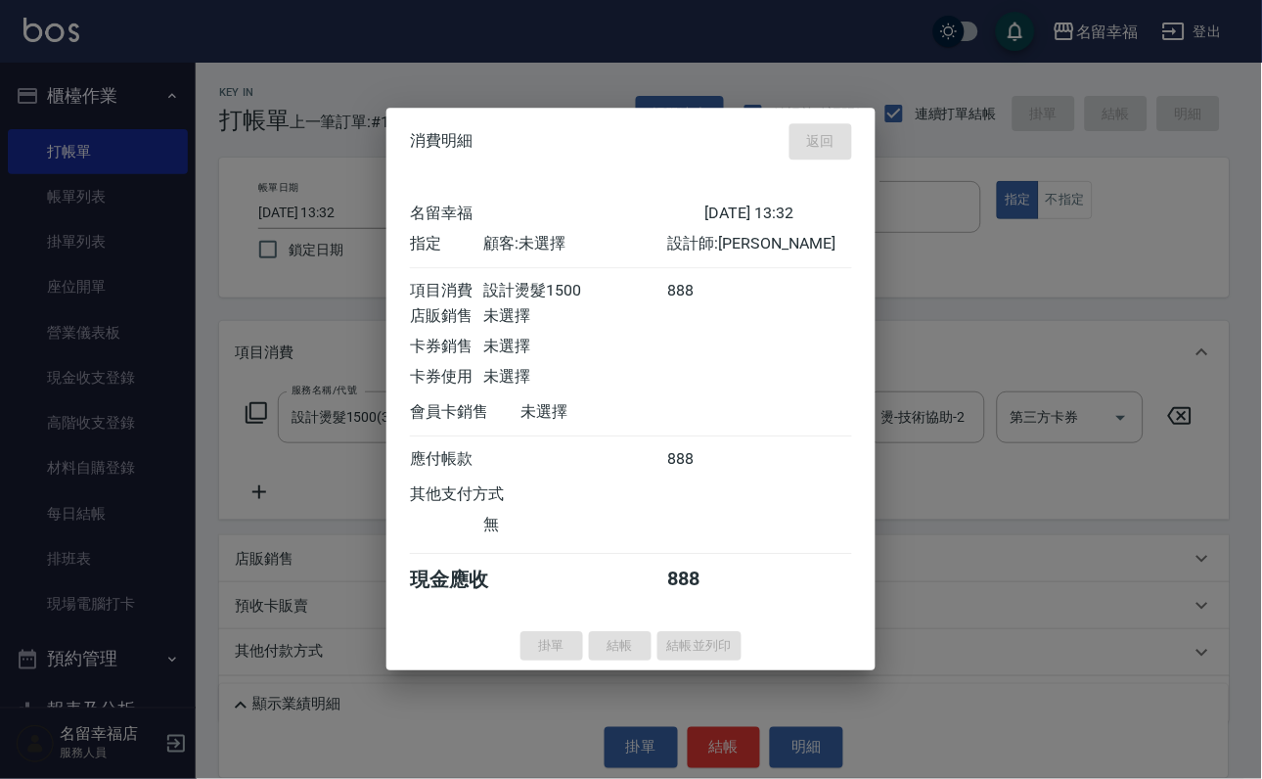
type input "[DATE] 13:33"
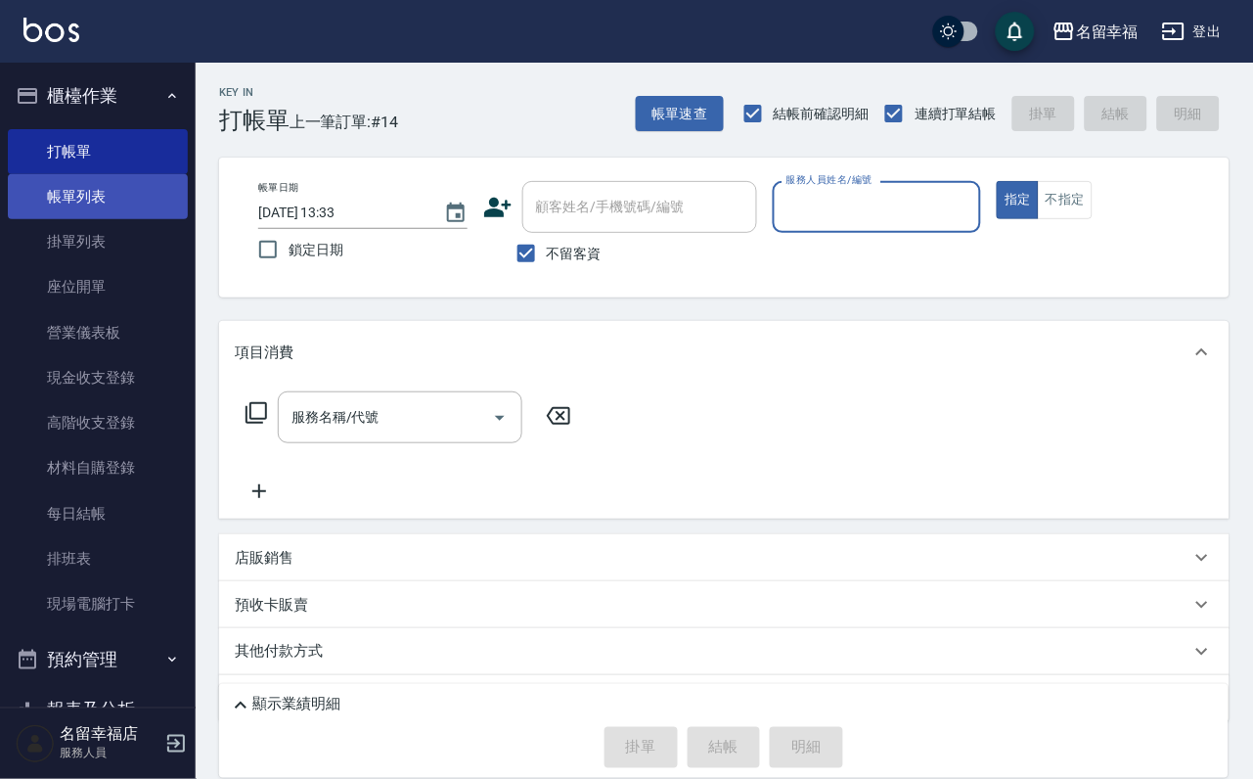
click at [72, 212] on link "帳單列表" at bounding box center [98, 196] width 180 height 45
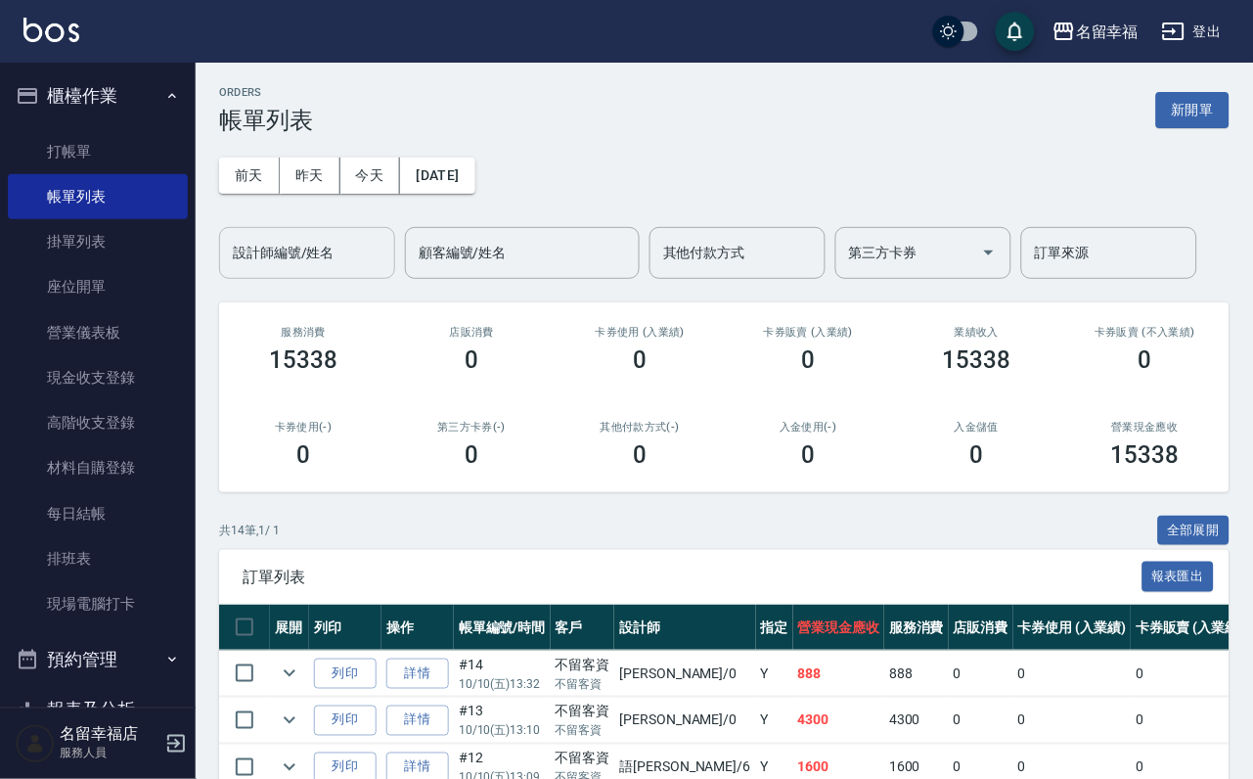
click at [288, 278] on div "設計師編號/姓名" at bounding box center [307, 253] width 176 height 52
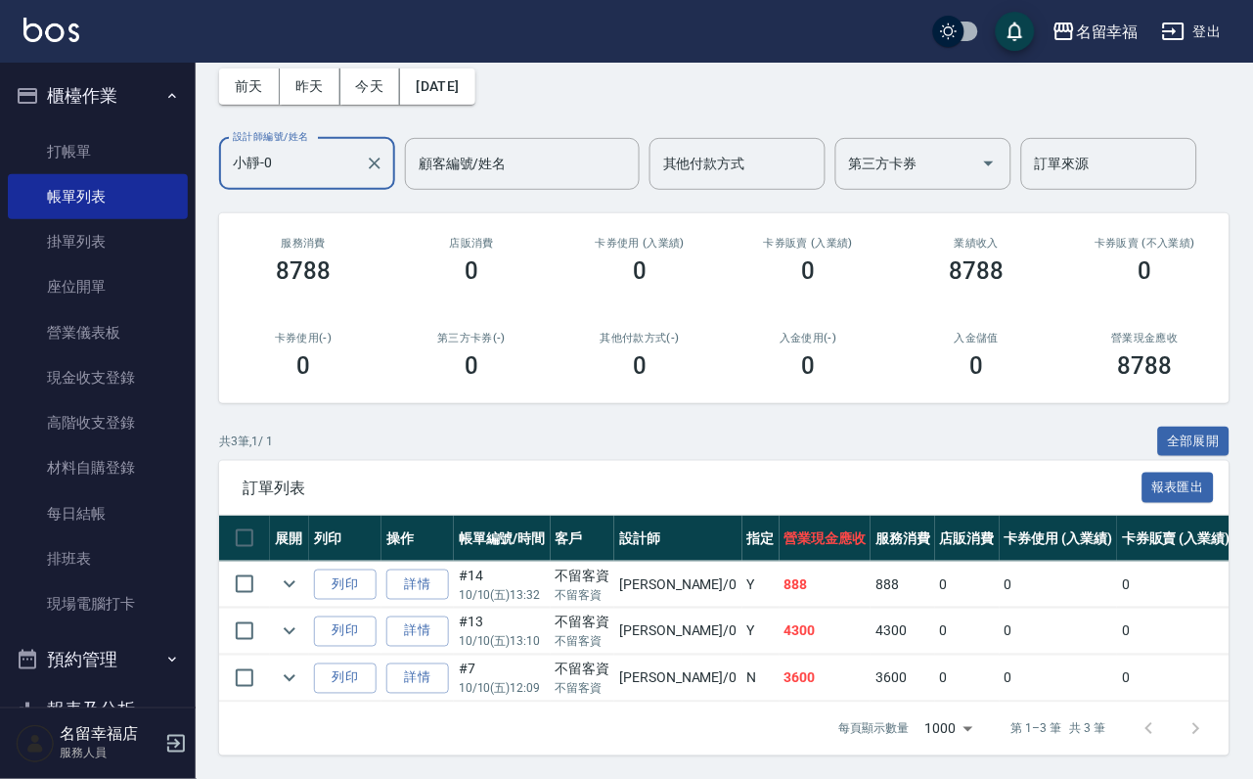
scroll to position [226, 0]
type input "小靜-0"
click at [449, 569] on link "詳情" at bounding box center [417, 584] width 63 height 30
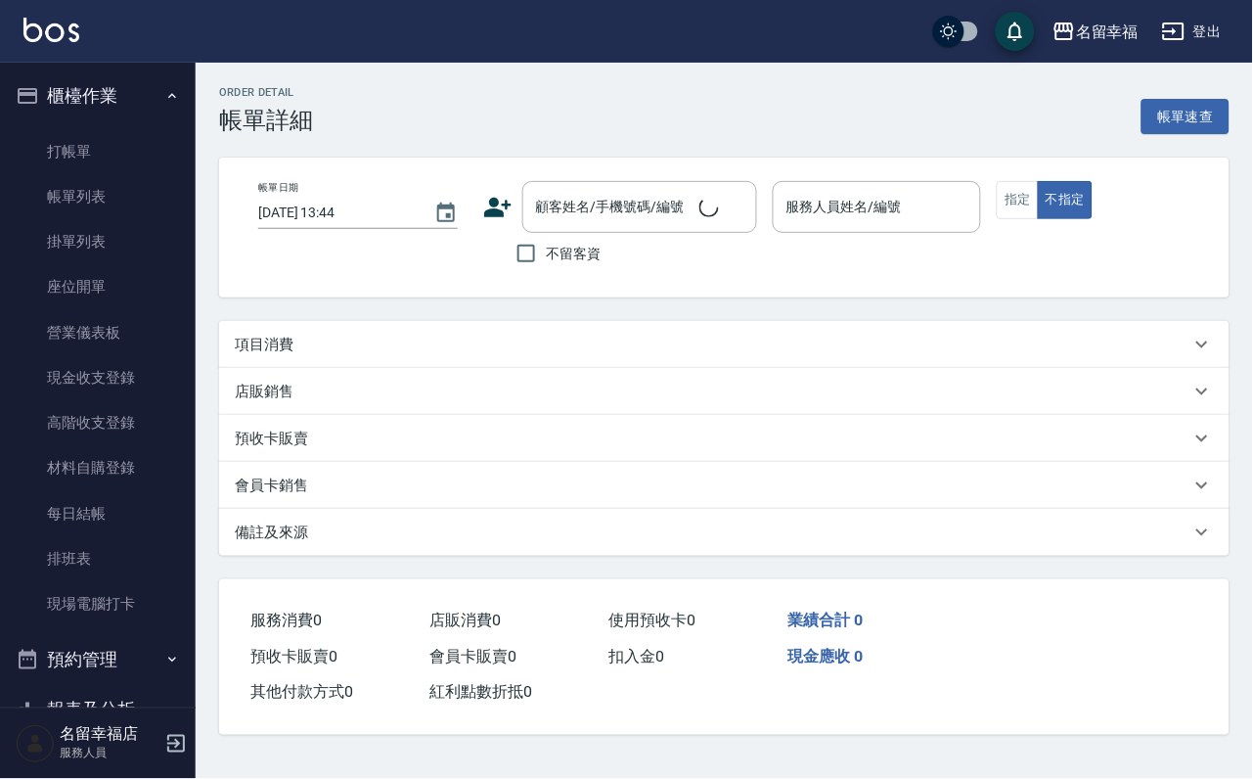
type input "[DATE] 13:32"
checkbox input "true"
type input "小靜-0"
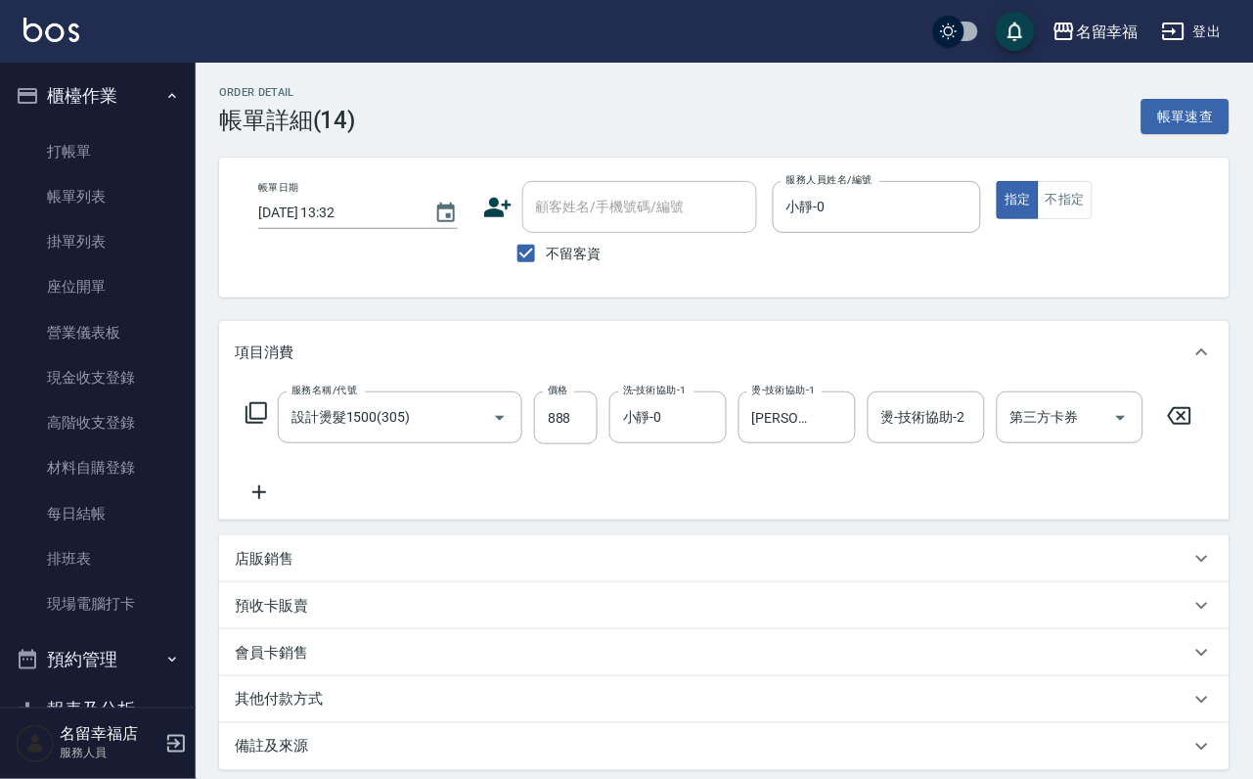
type input "設計燙髮1500(305)"
click at [255, 424] on icon at bounding box center [256, 412] width 23 height 23
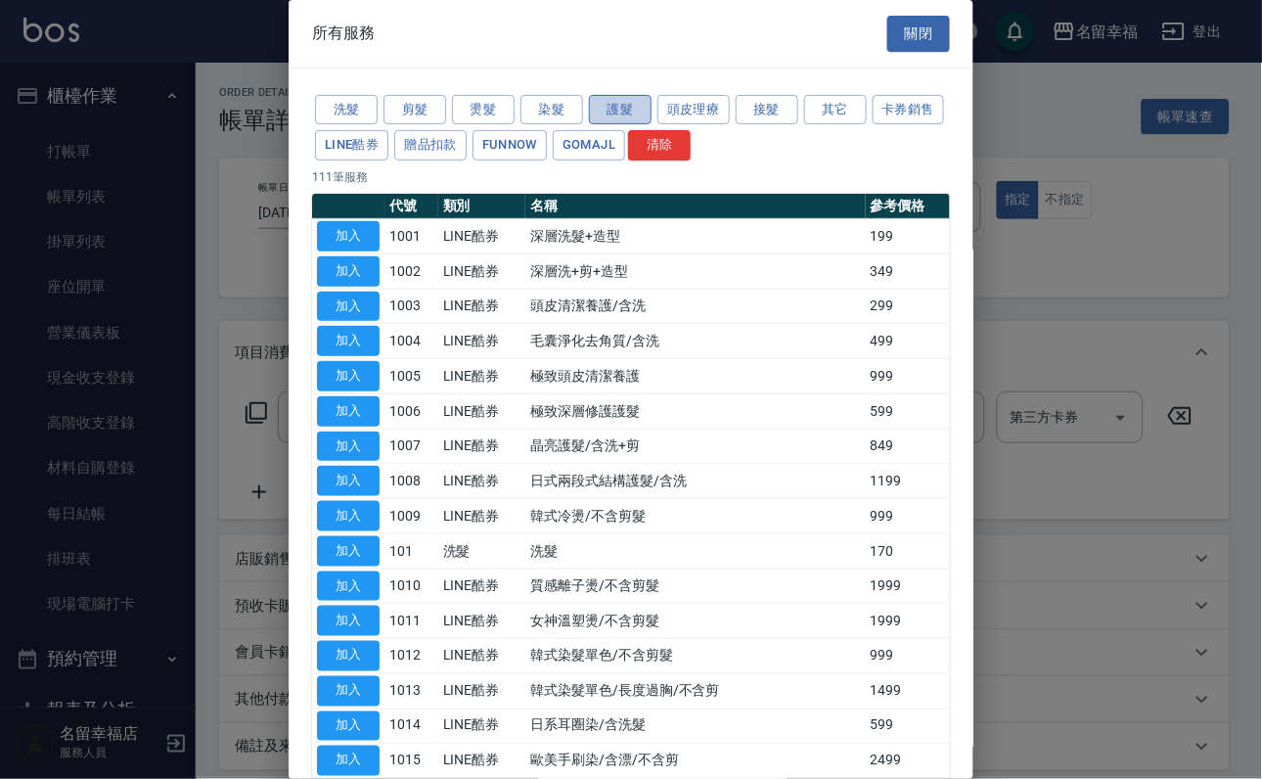
click at [616, 124] on button "護髮" at bounding box center [620, 110] width 63 height 30
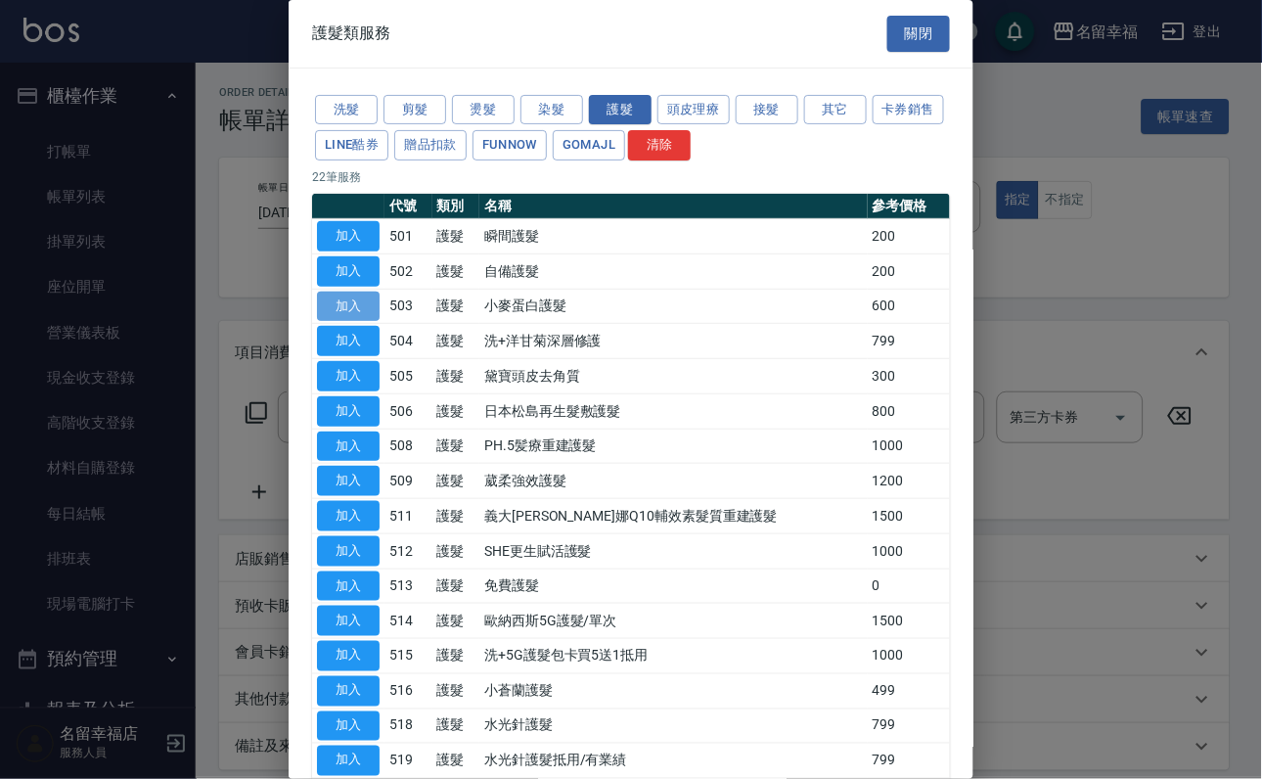
click at [360, 322] on button "加入" at bounding box center [348, 306] width 63 height 30
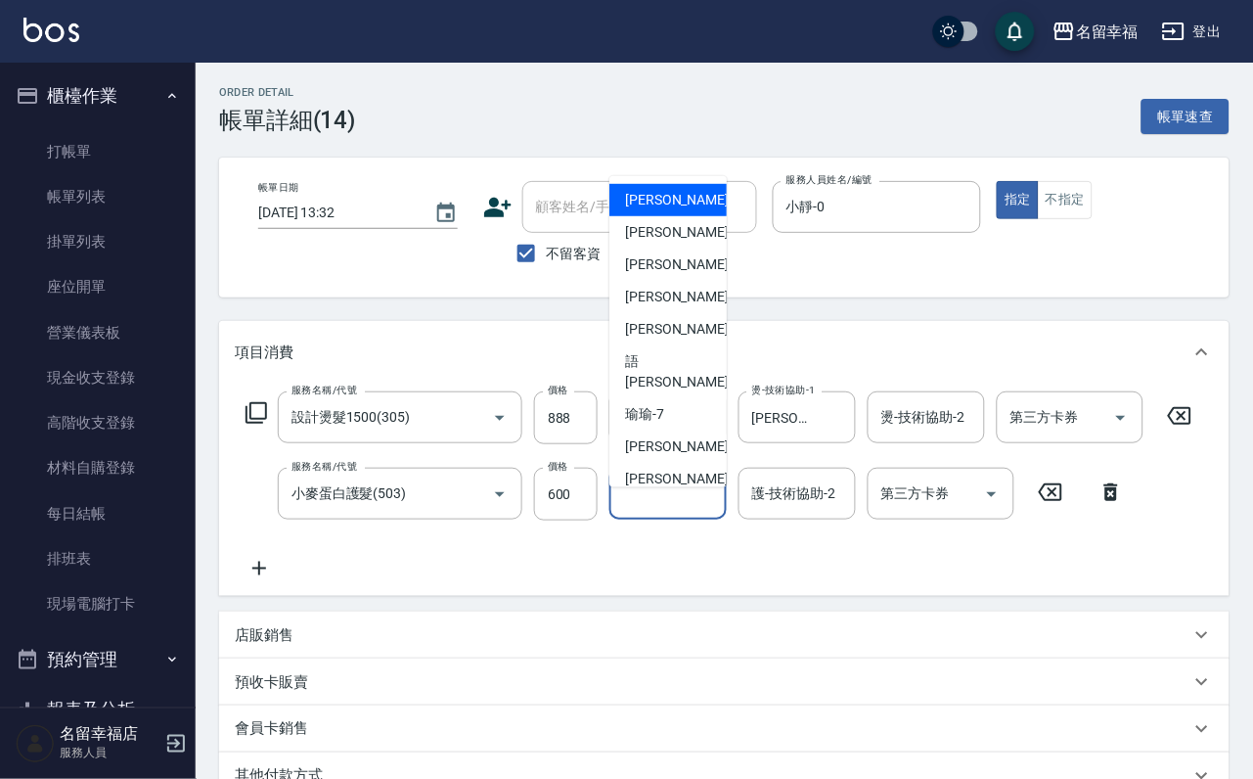
click at [665, 511] on input "護-技術協助-1" at bounding box center [668, 493] width 100 height 34
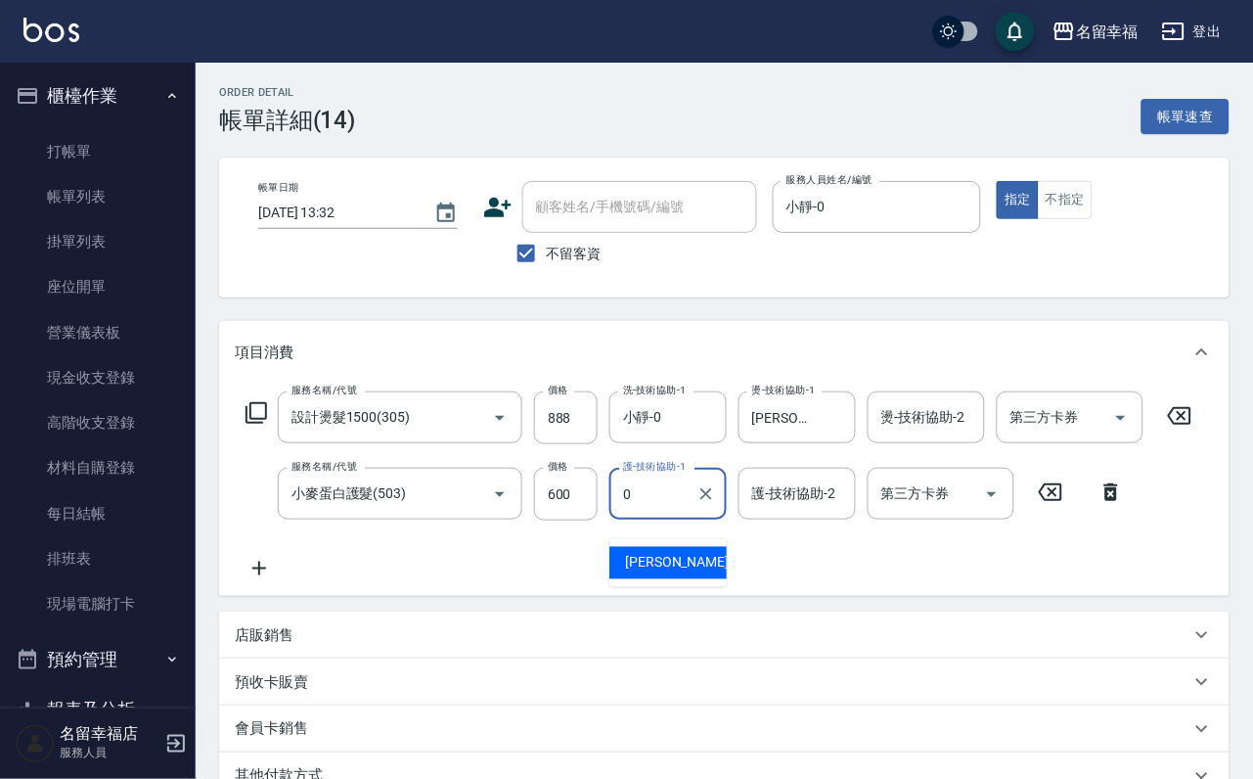
type input "小靜-0"
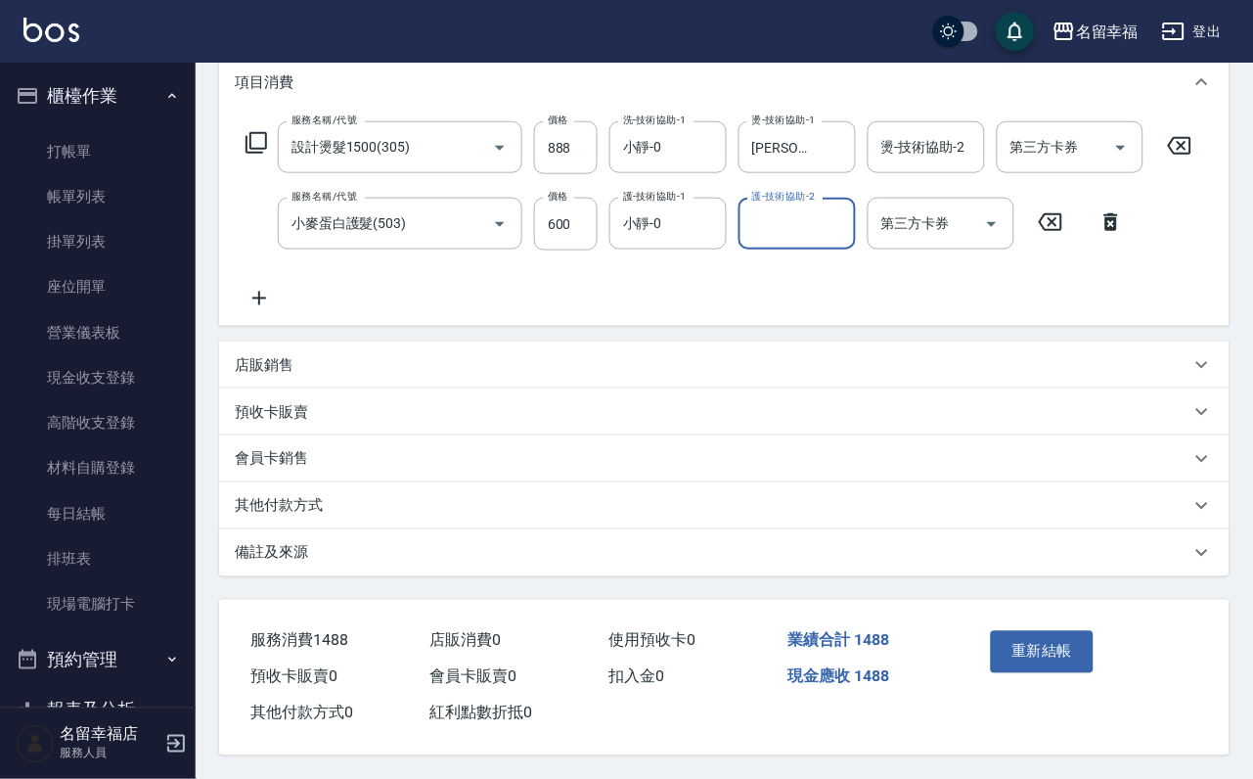
scroll to position [373, 0]
click at [1040, 631] on button "重新結帳" at bounding box center [1043, 651] width 104 height 41
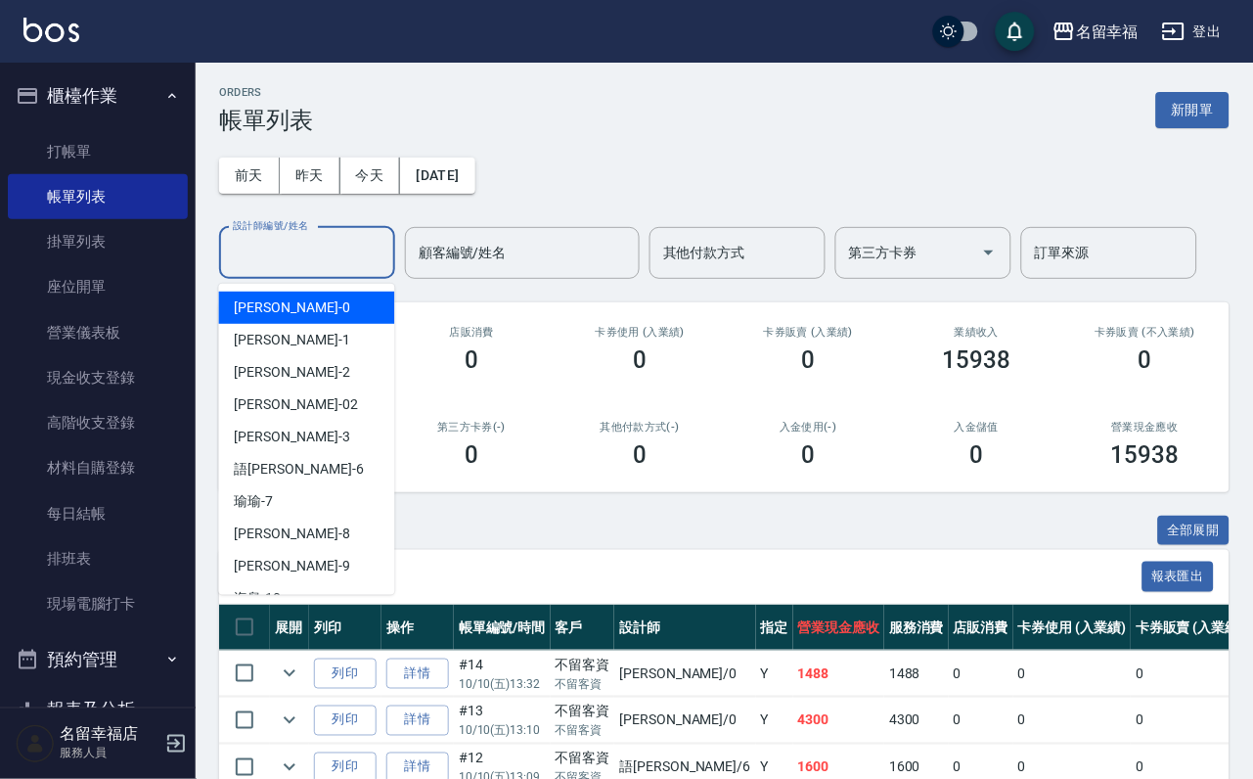
click at [299, 265] on input "設計師編號/姓名" at bounding box center [307, 253] width 158 height 34
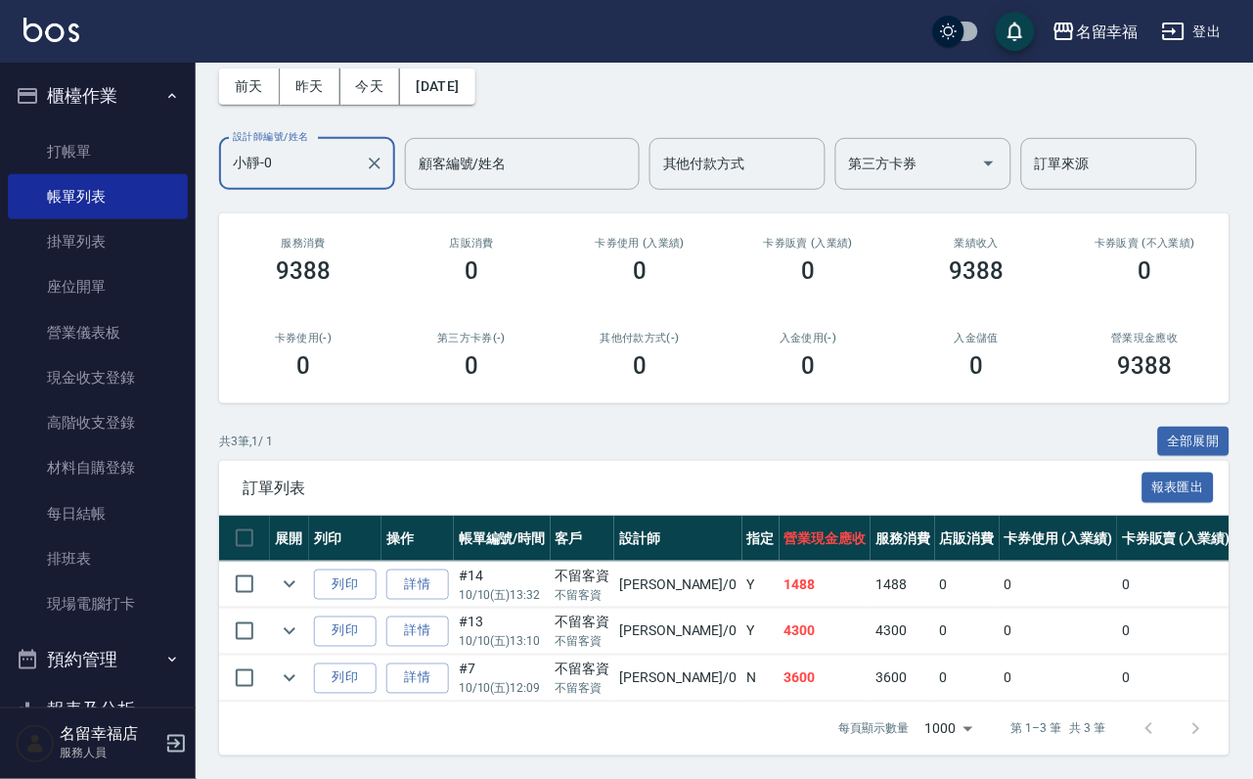
scroll to position [226, 0]
type input "小靜-0"
click at [440, 569] on link "詳情" at bounding box center [417, 584] width 63 height 30
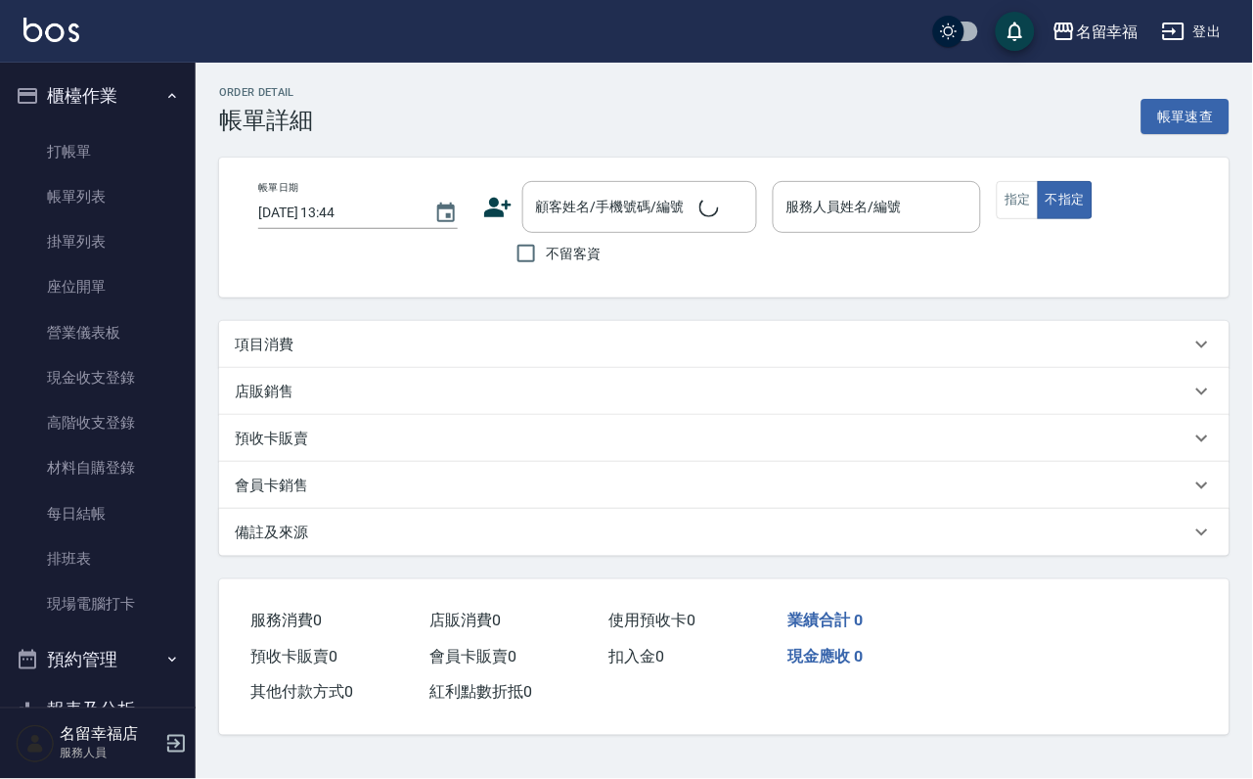
type input "[DATE] 13:32"
checkbox input "true"
type input "小靜-0"
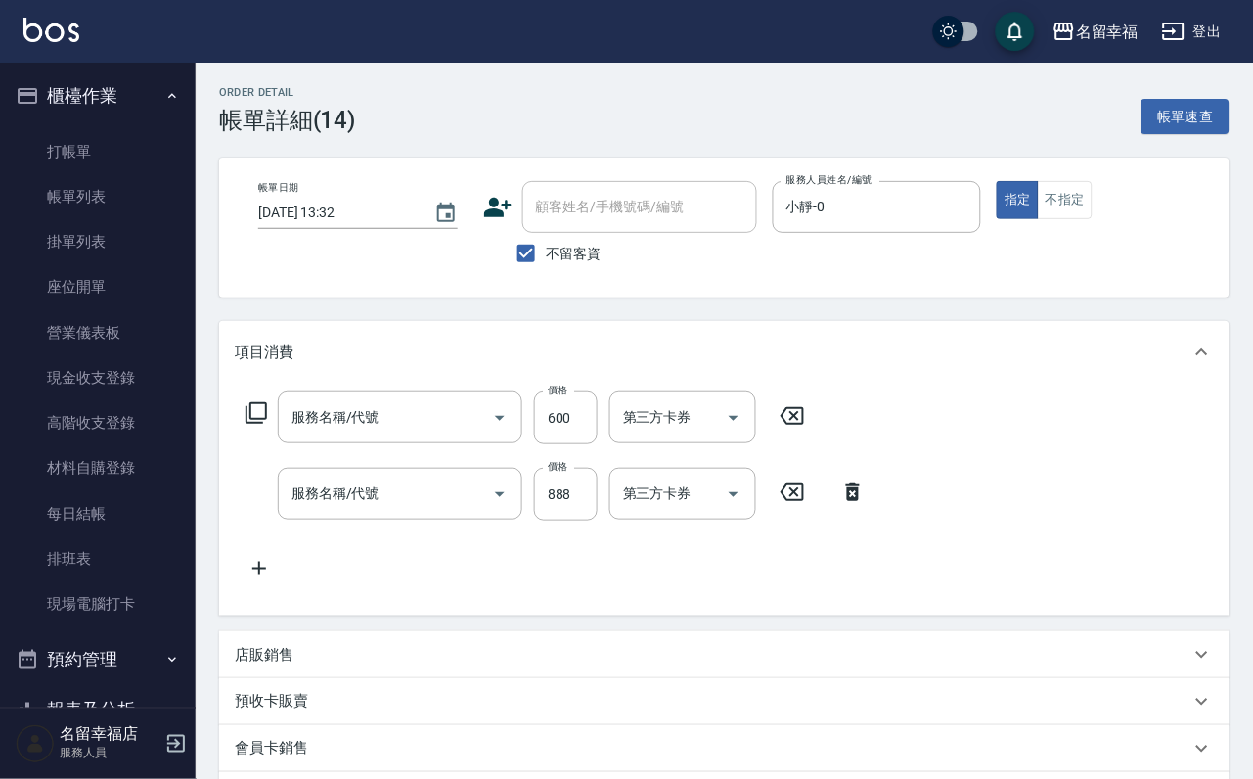
type input "小麥蛋白護髮(503)"
type input "設計燙髮1500(305)"
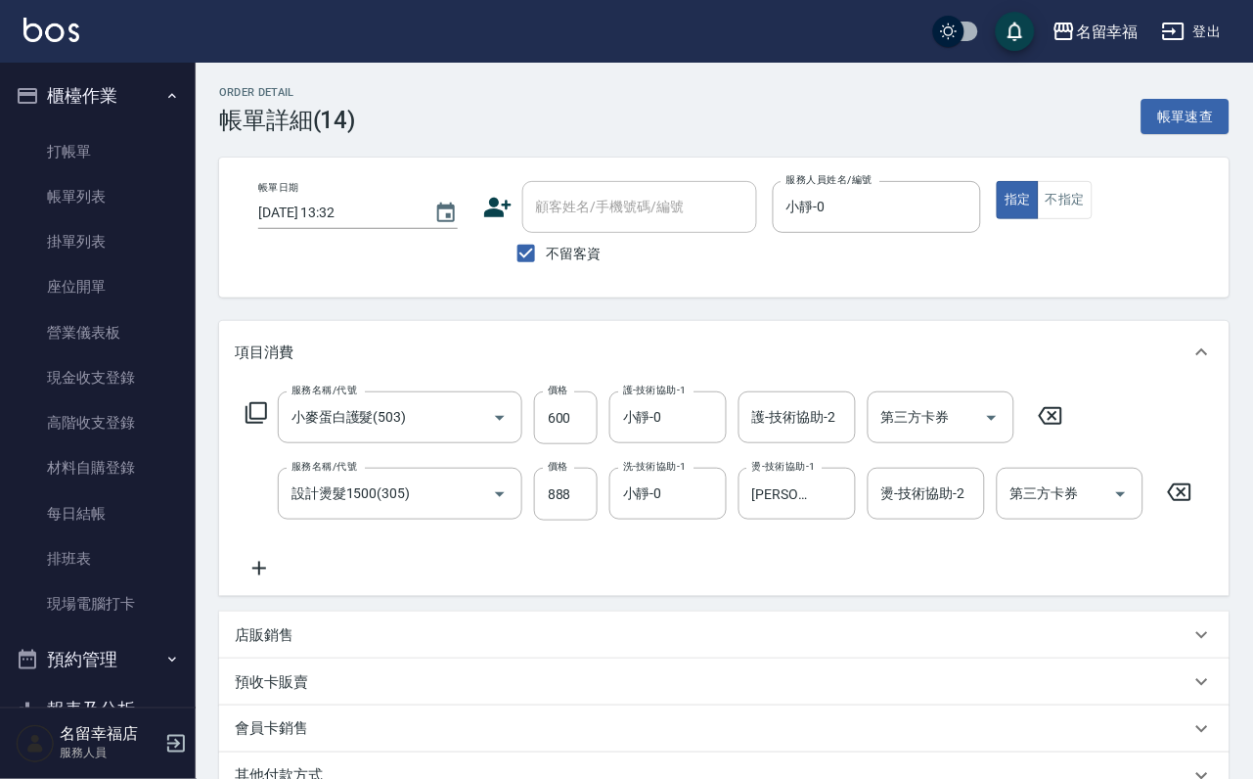
click at [268, 424] on icon at bounding box center [256, 412] width 23 height 23
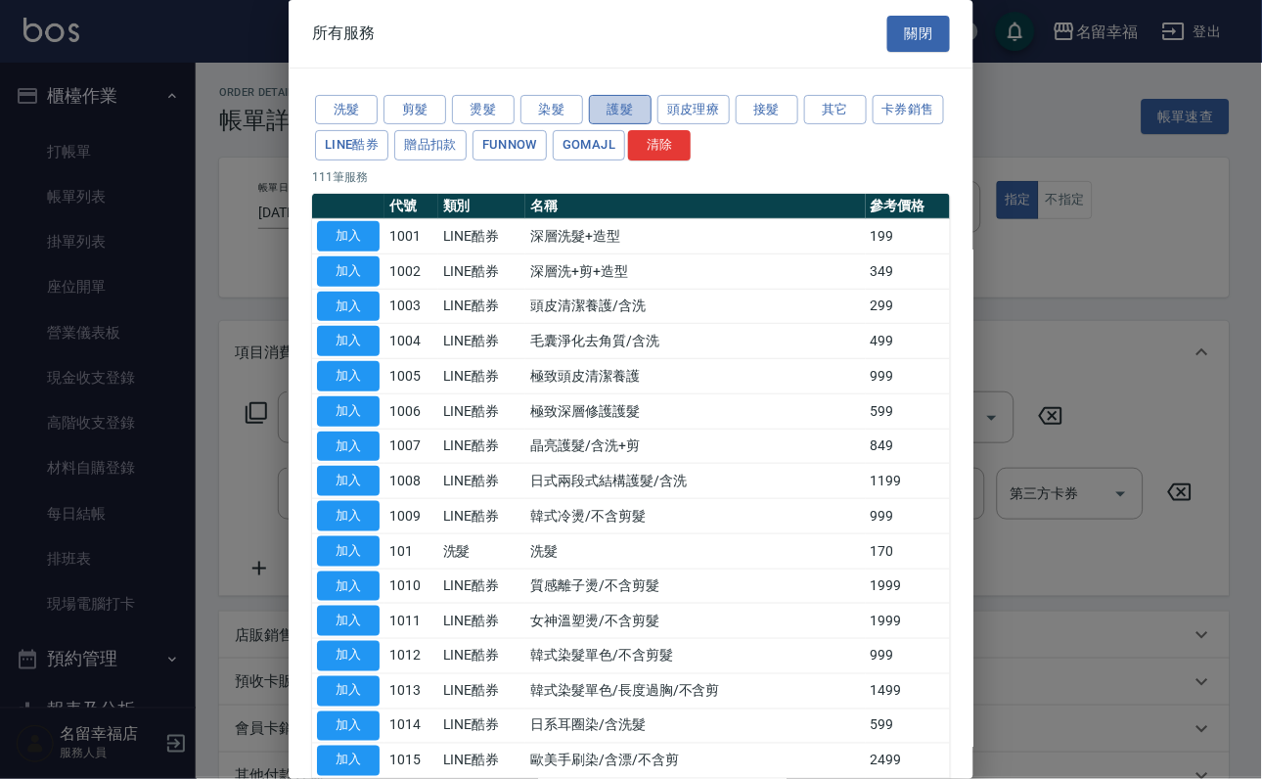
click at [607, 111] on button "護髮" at bounding box center [620, 110] width 63 height 30
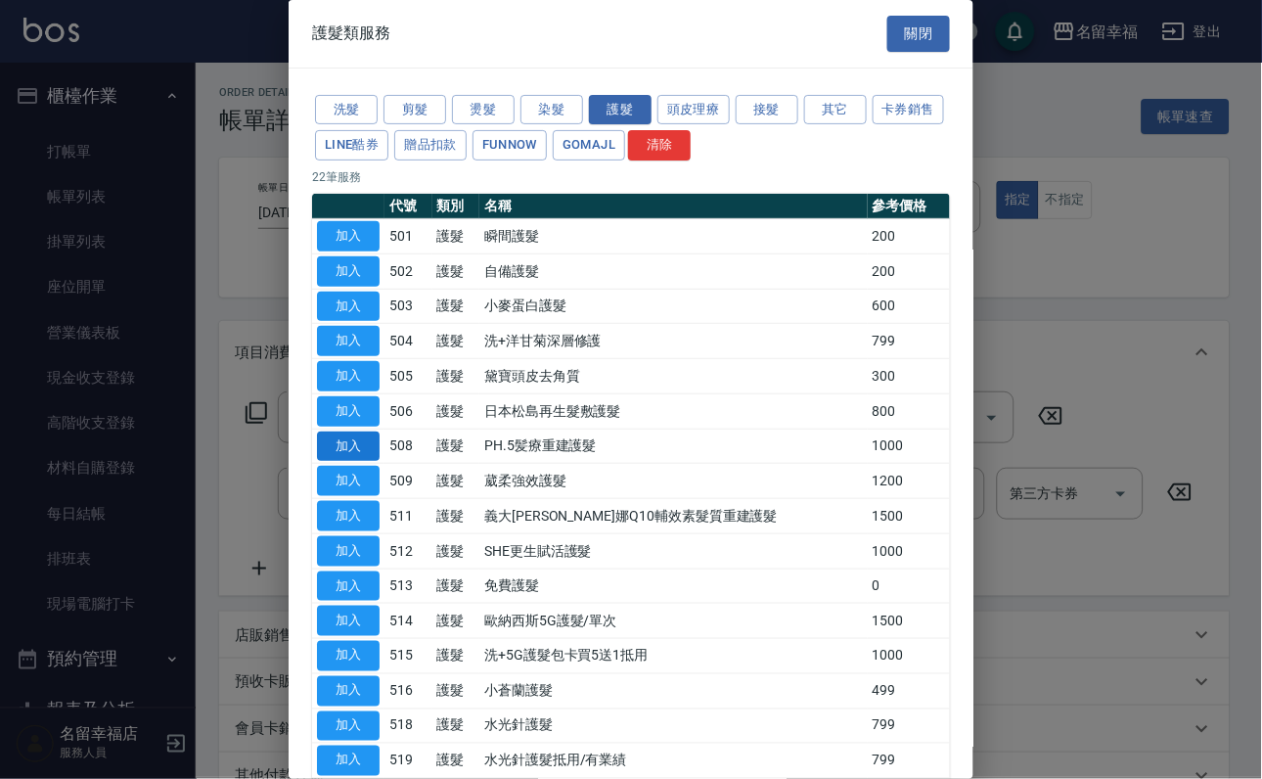
click at [361, 462] on button "加入" at bounding box center [348, 446] width 63 height 30
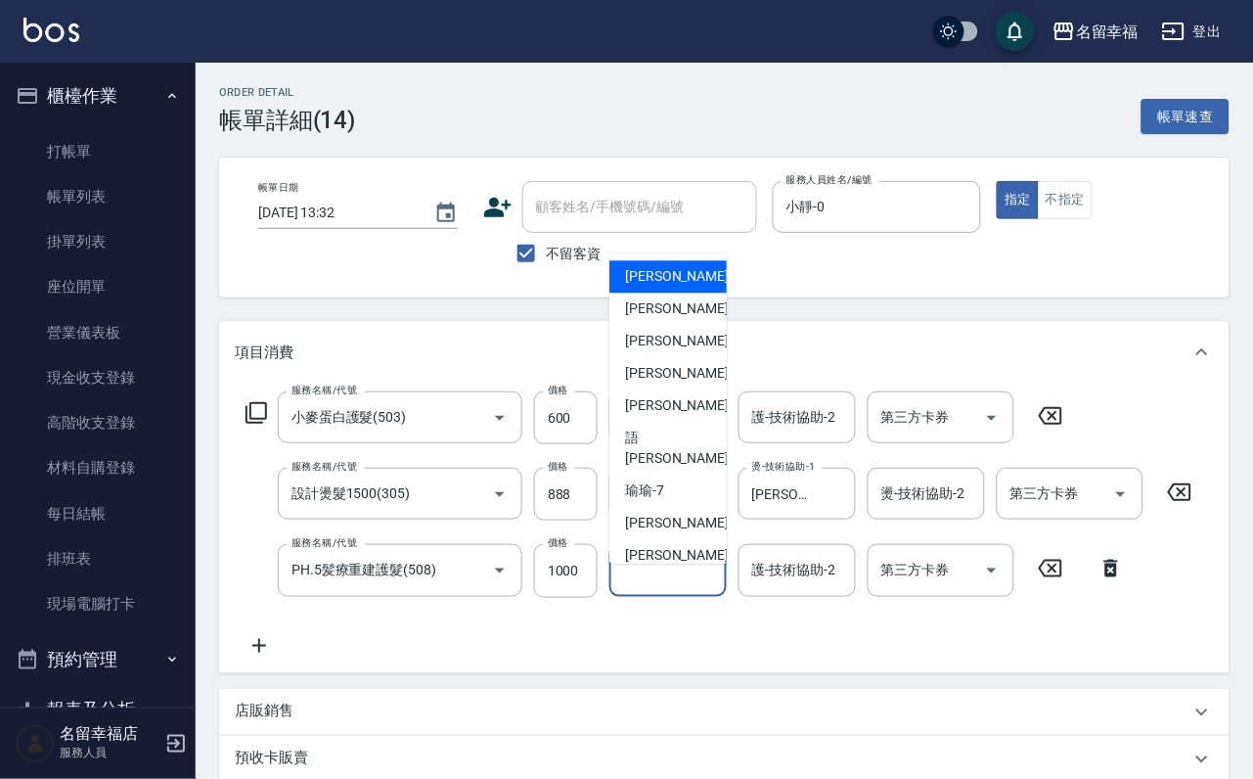
click at [657, 587] on input "護-技術協助-1" at bounding box center [668, 570] width 100 height 34
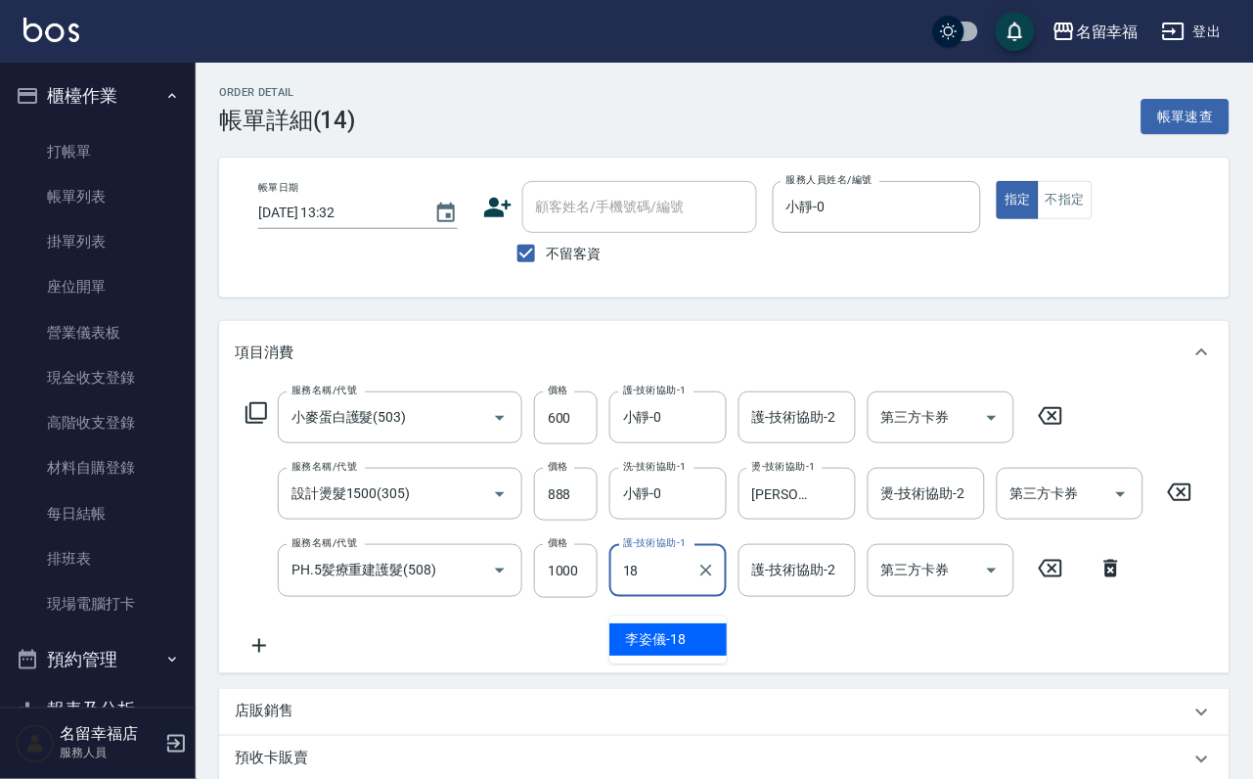
type input "[PERSON_NAME]-18"
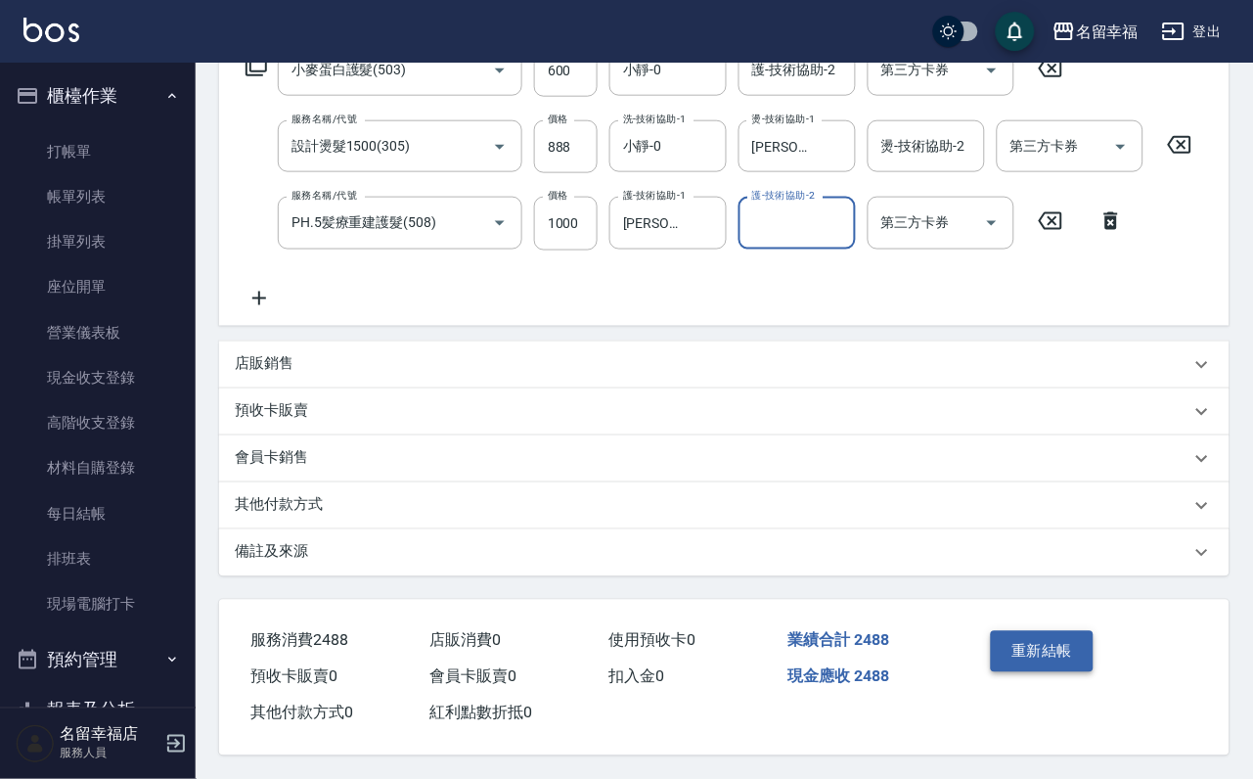
scroll to position [449, 0]
click at [1044, 631] on button "重新結帳" at bounding box center [1043, 651] width 104 height 41
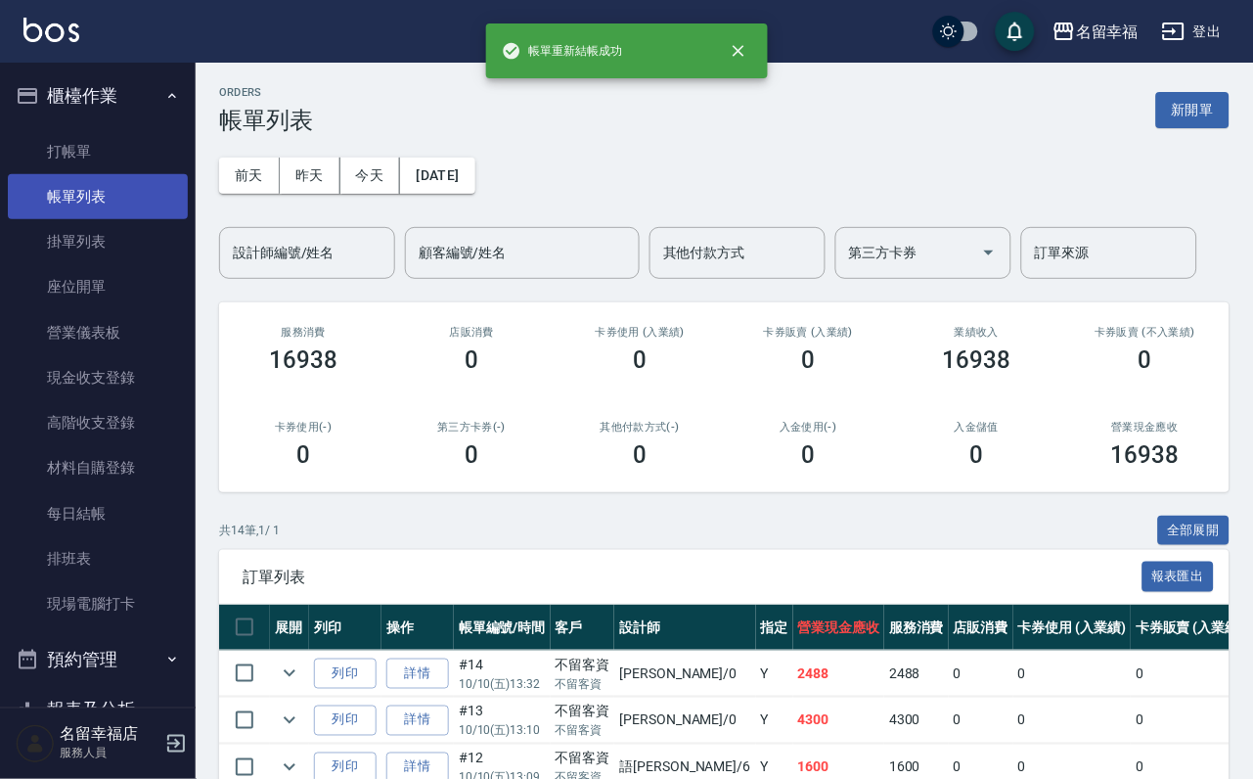
click at [73, 205] on link "帳單列表" at bounding box center [98, 196] width 180 height 45
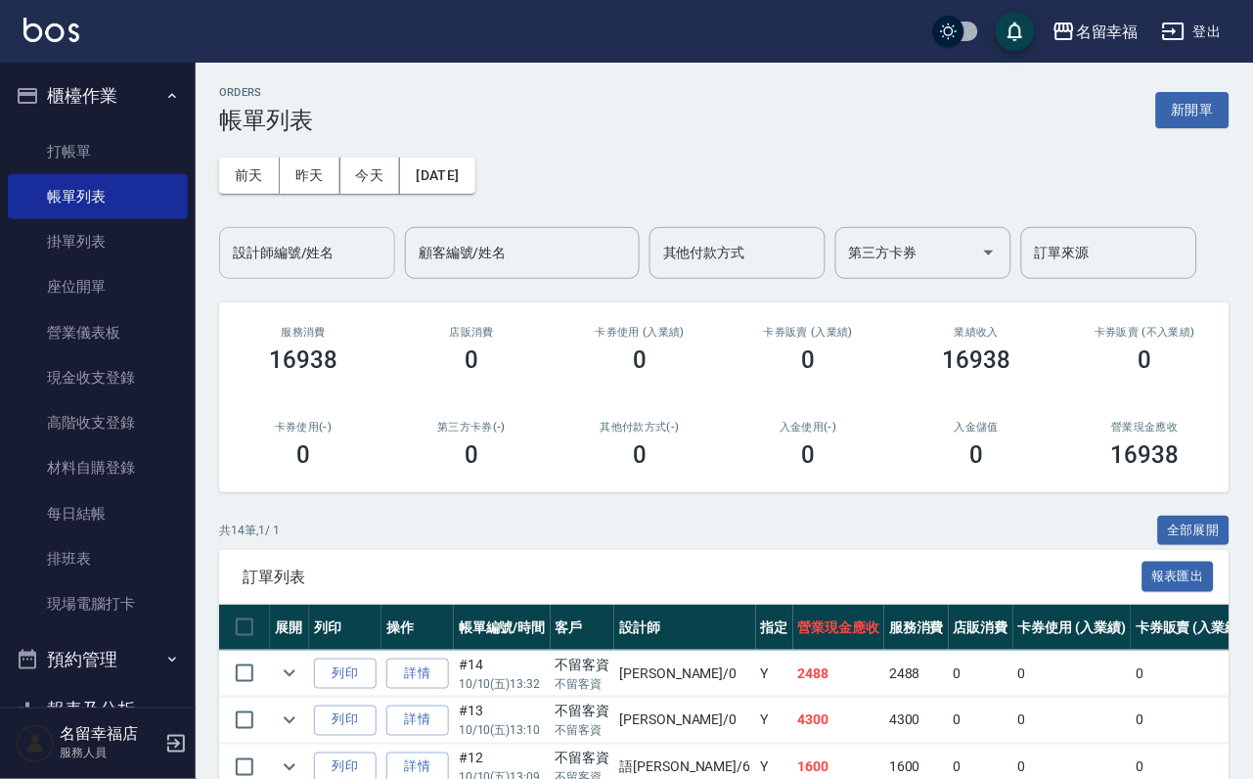
click at [293, 249] on input "設計師編號/姓名" at bounding box center [307, 253] width 158 height 34
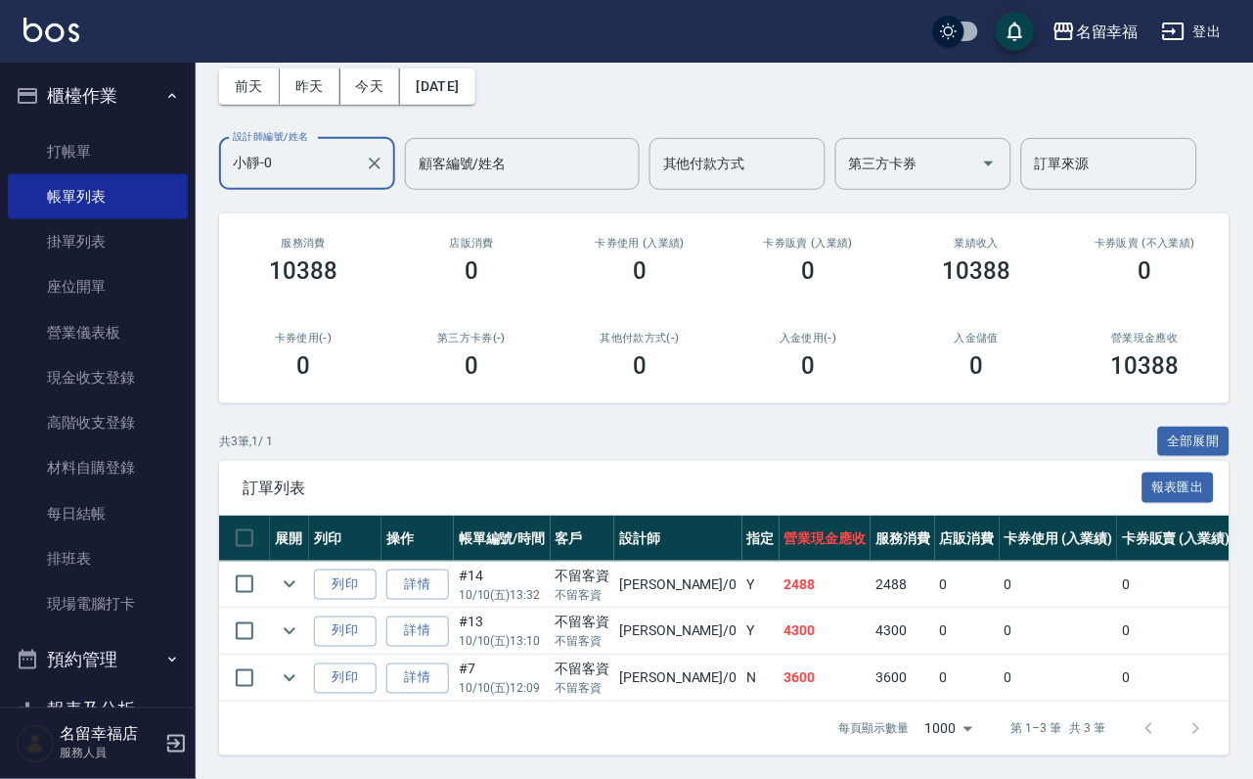
scroll to position [226, 0]
type input "小靜-0"
click at [301, 666] on icon "expand row" at bounding box center [289, 677] width 23 height 23
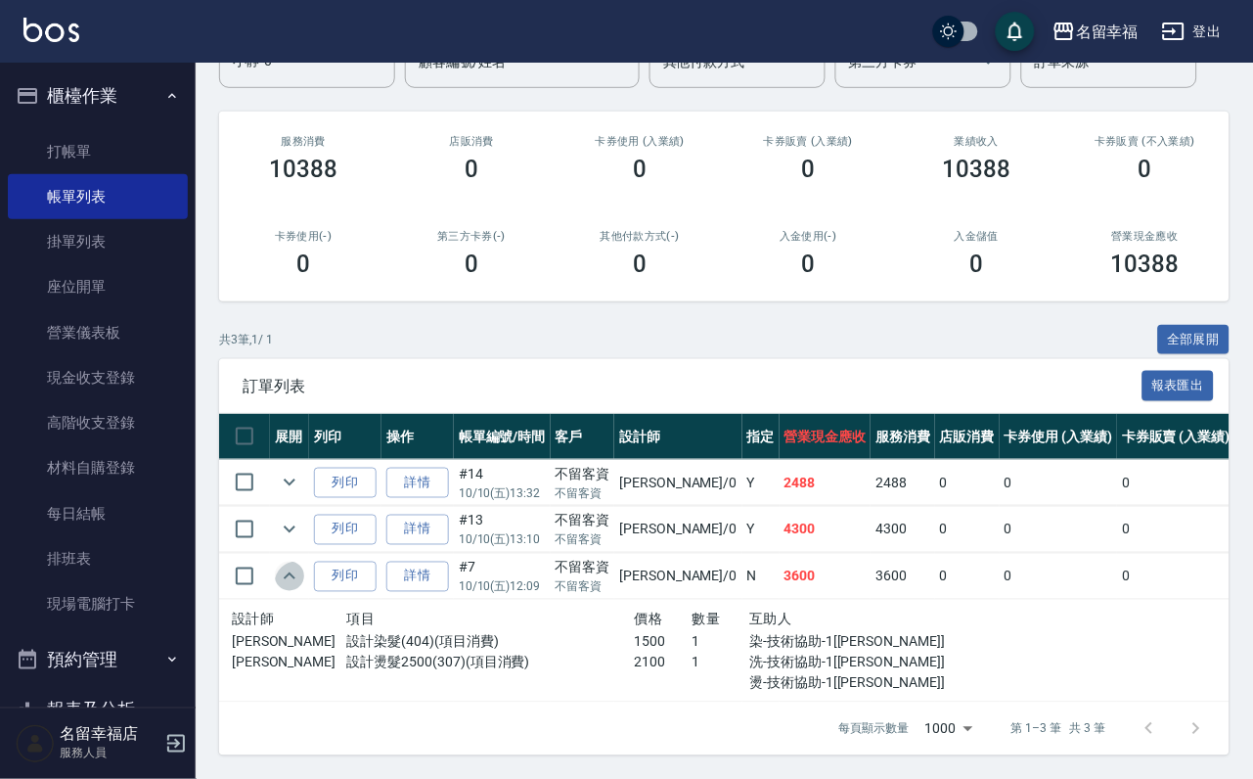
click at [301, 588] on icon "expand row" at bounding box center [289, 575] width 23 height 23
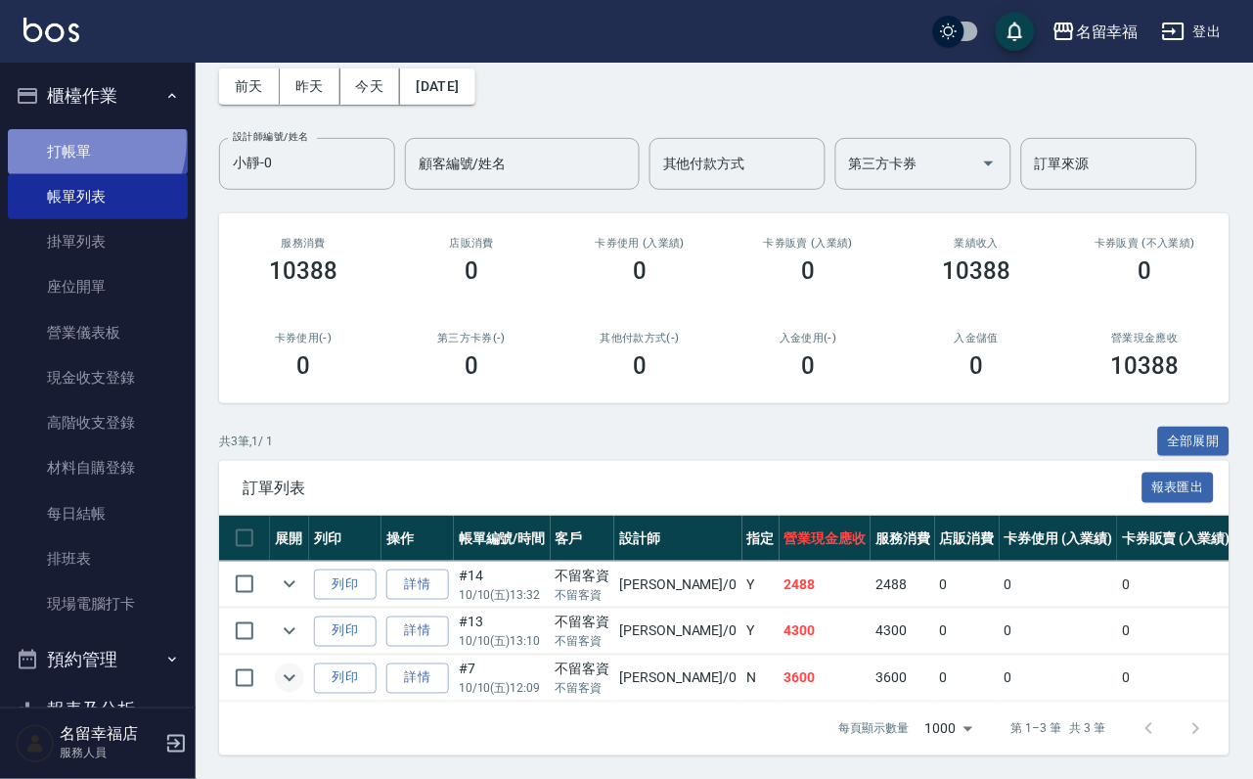
click at [72, 148] on link "打帳單" at bounding box center [98, 151] width 180 height 45
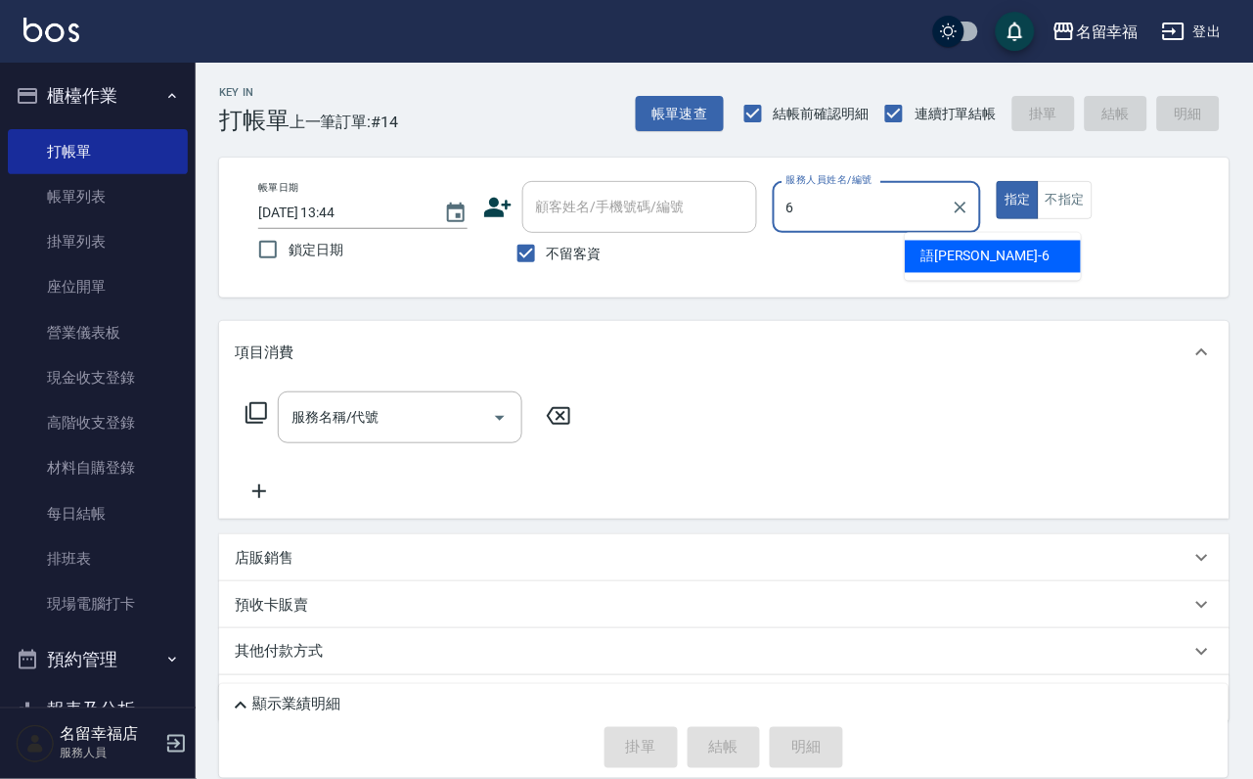
type input "語[PERSON_NAME]-6"
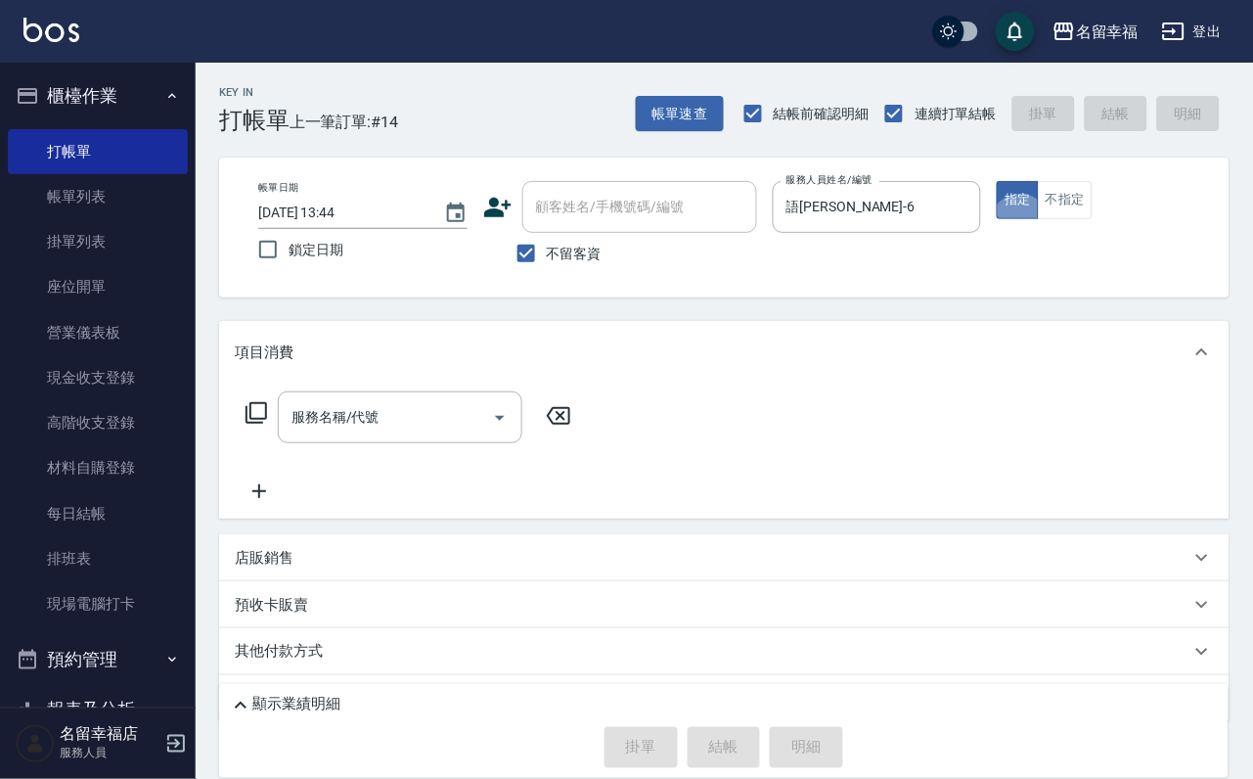
type button "true"
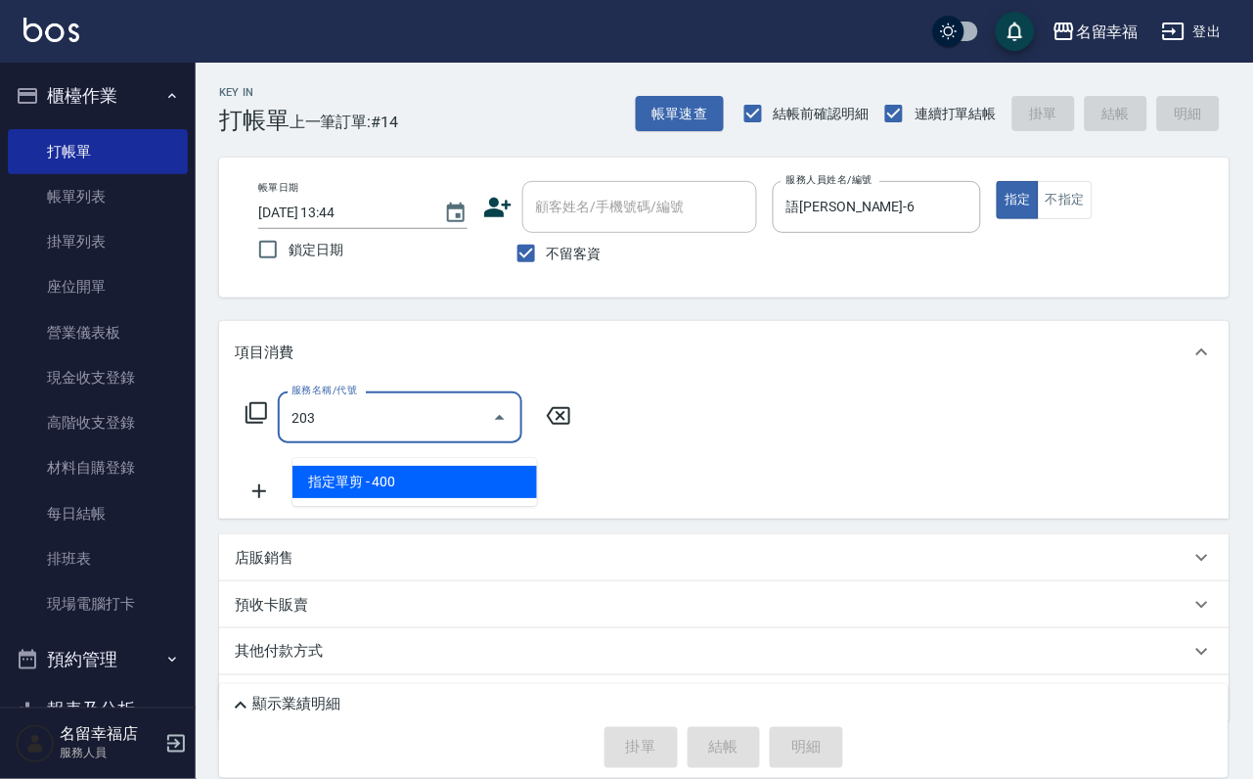
type input "指定單剪(203)"
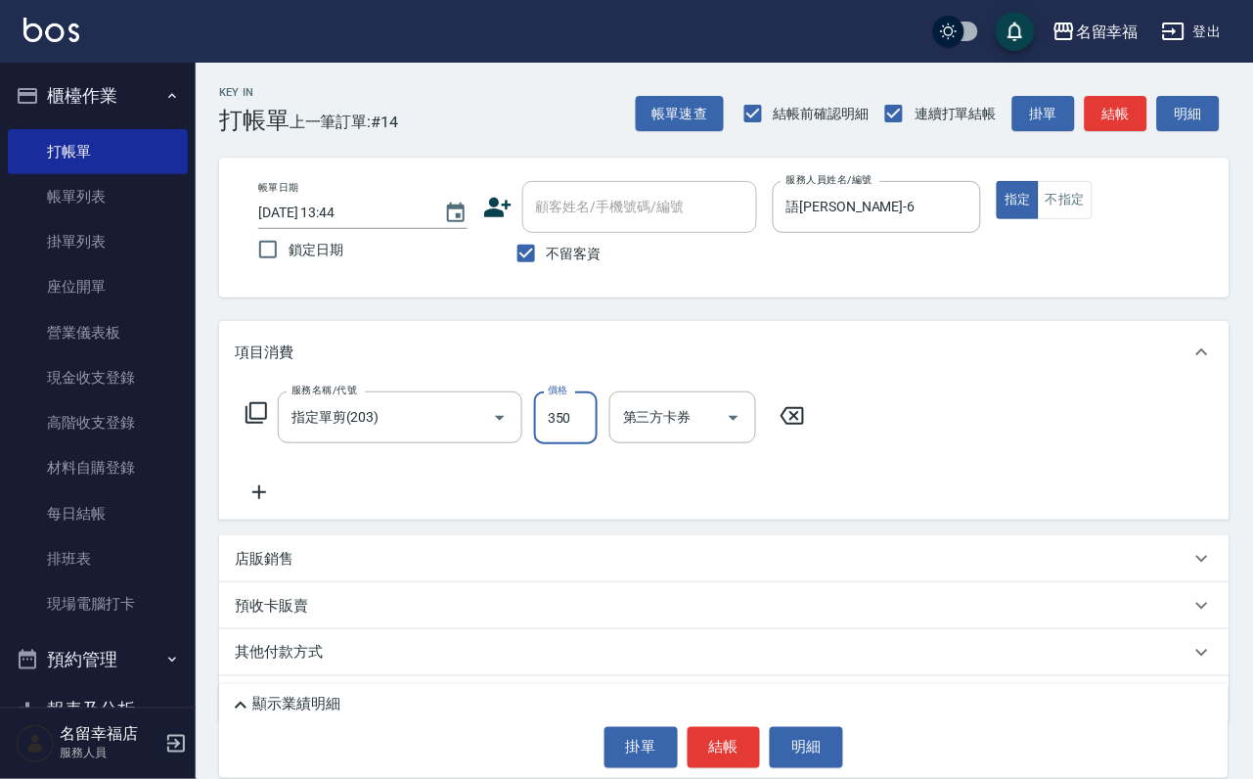
type input "350"
click at [719, 745] on button "結帳" at bounding box center [724, 747] width 73 height 41
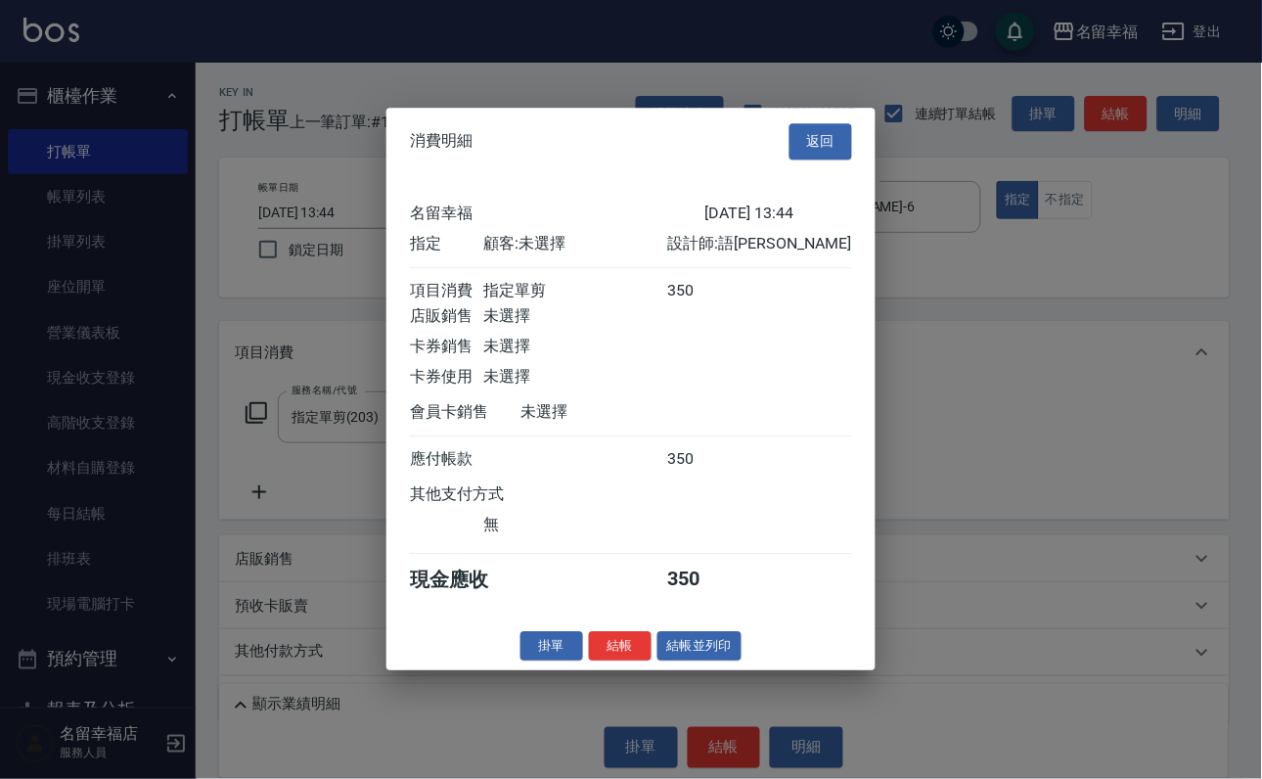
scroll to position [242, 0]
click at [601, 661] on button "結帳" at bounding box center [620, 646] width 63 height 30
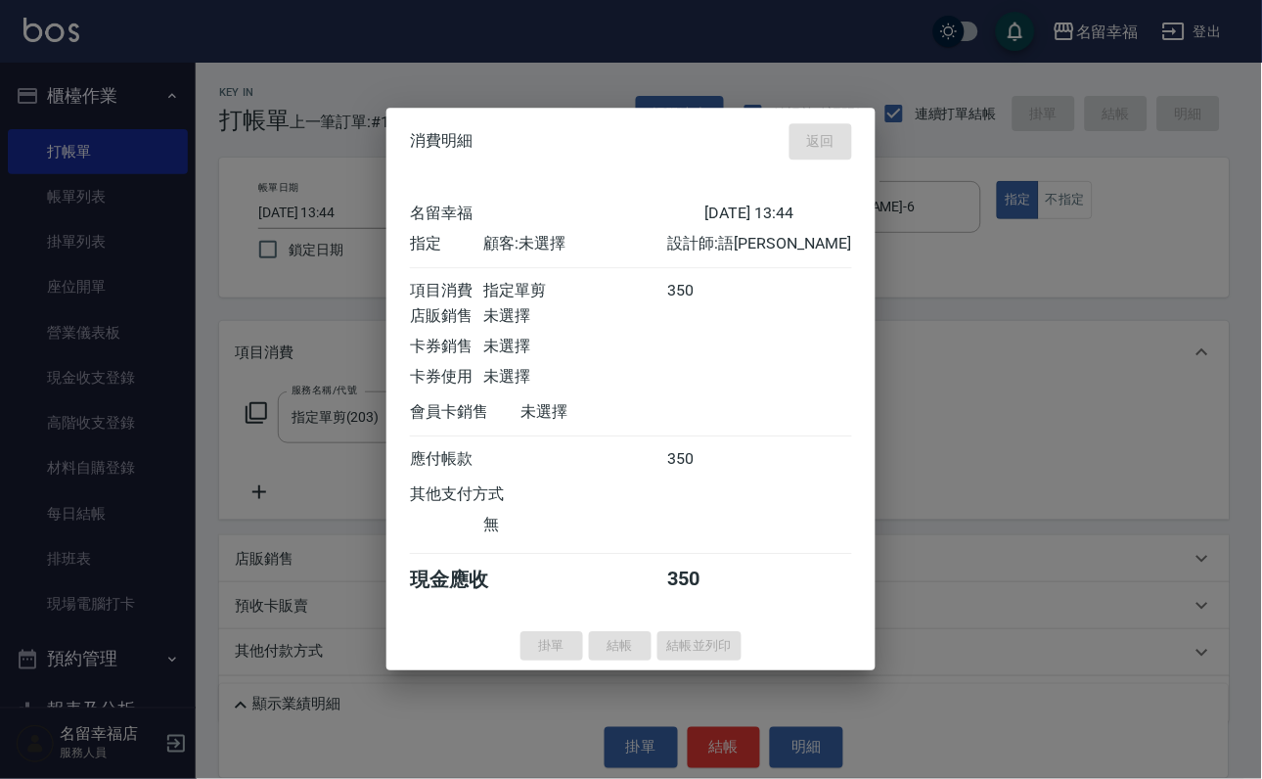
type input "[DATE] 13:59"
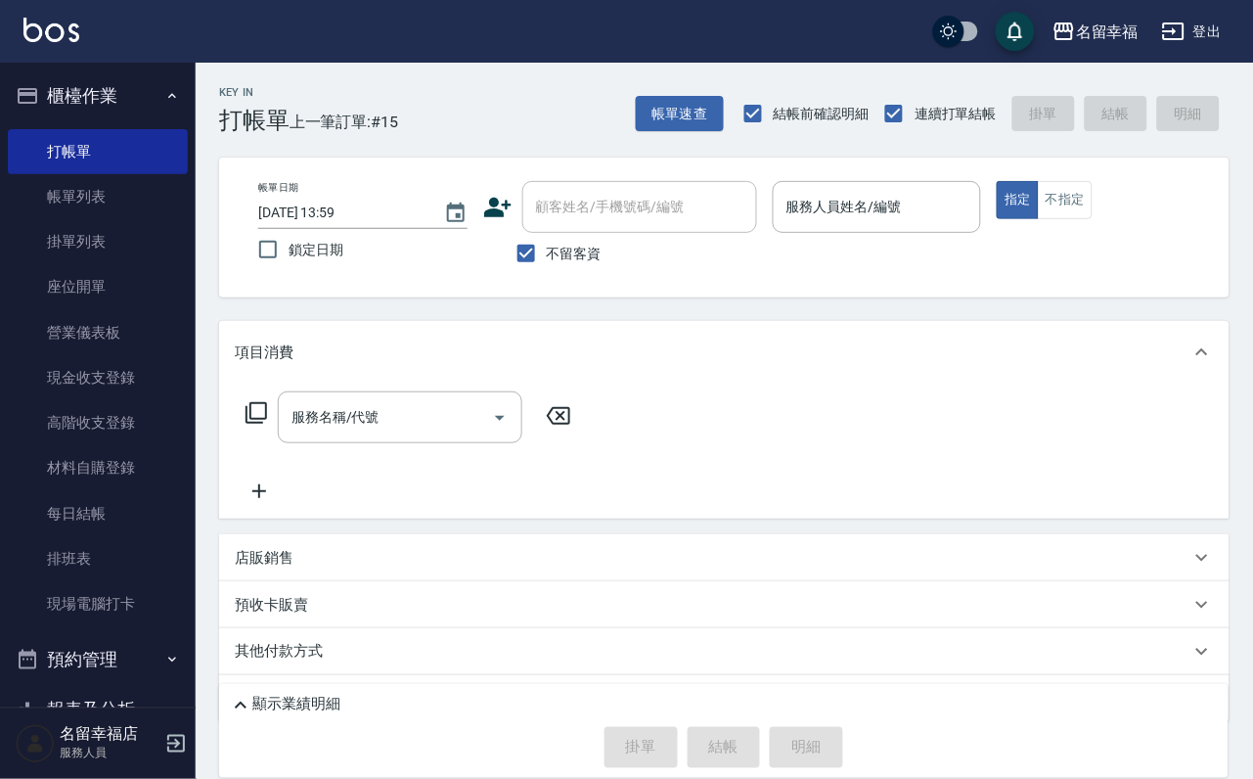
click at [827, 464] on div "服務名稱/代號 服務名稱/代號" at bounding box center [724, 450] width 1010 height 135
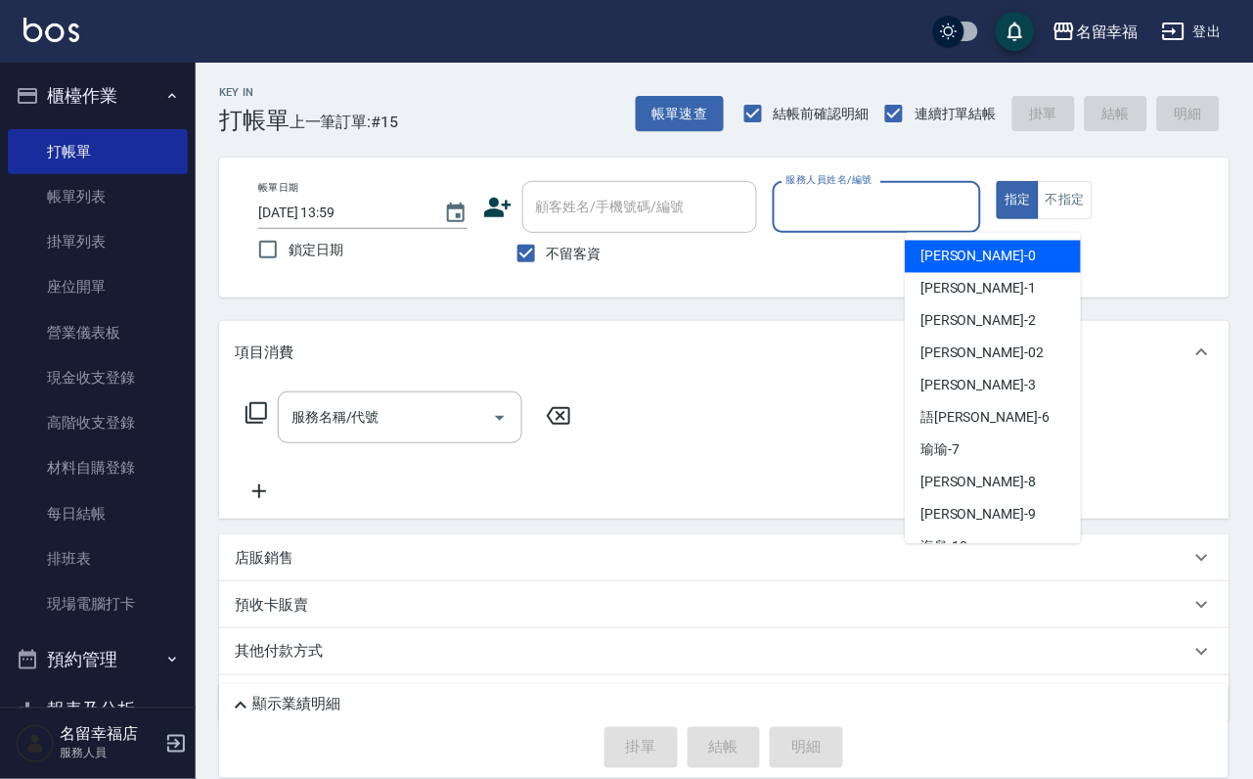
click at [944, 213] on input "服務人員姓名/編號" at bounding box center [877, 207] width 192 height 34
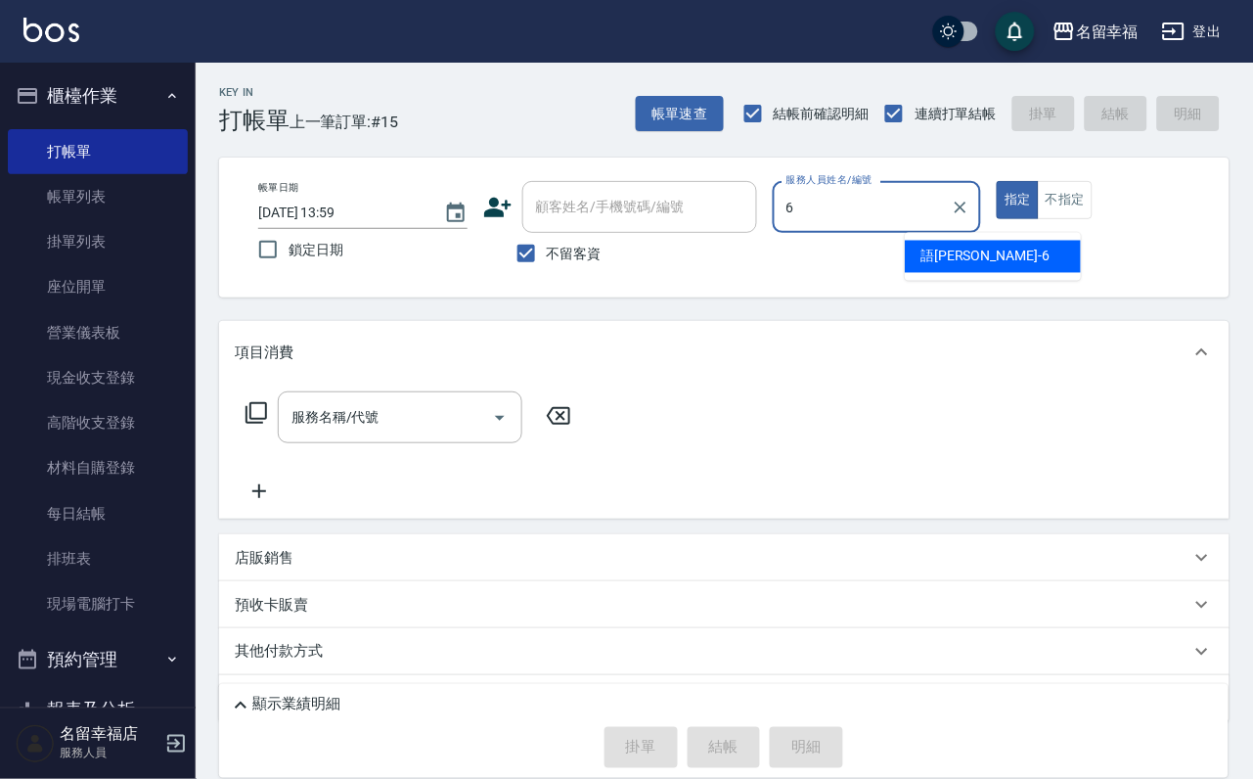
type input "語[PERSON_NAME]-6"
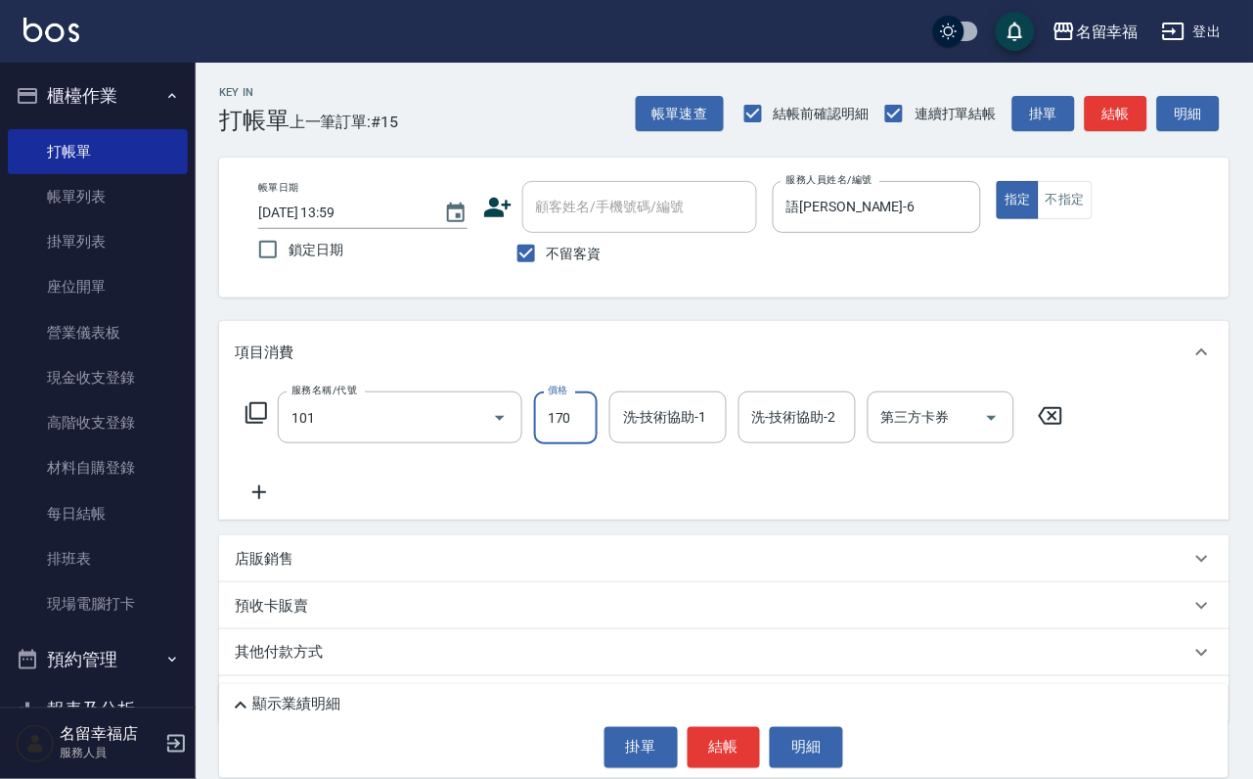
type input "洗髮(101)"
type input "250"
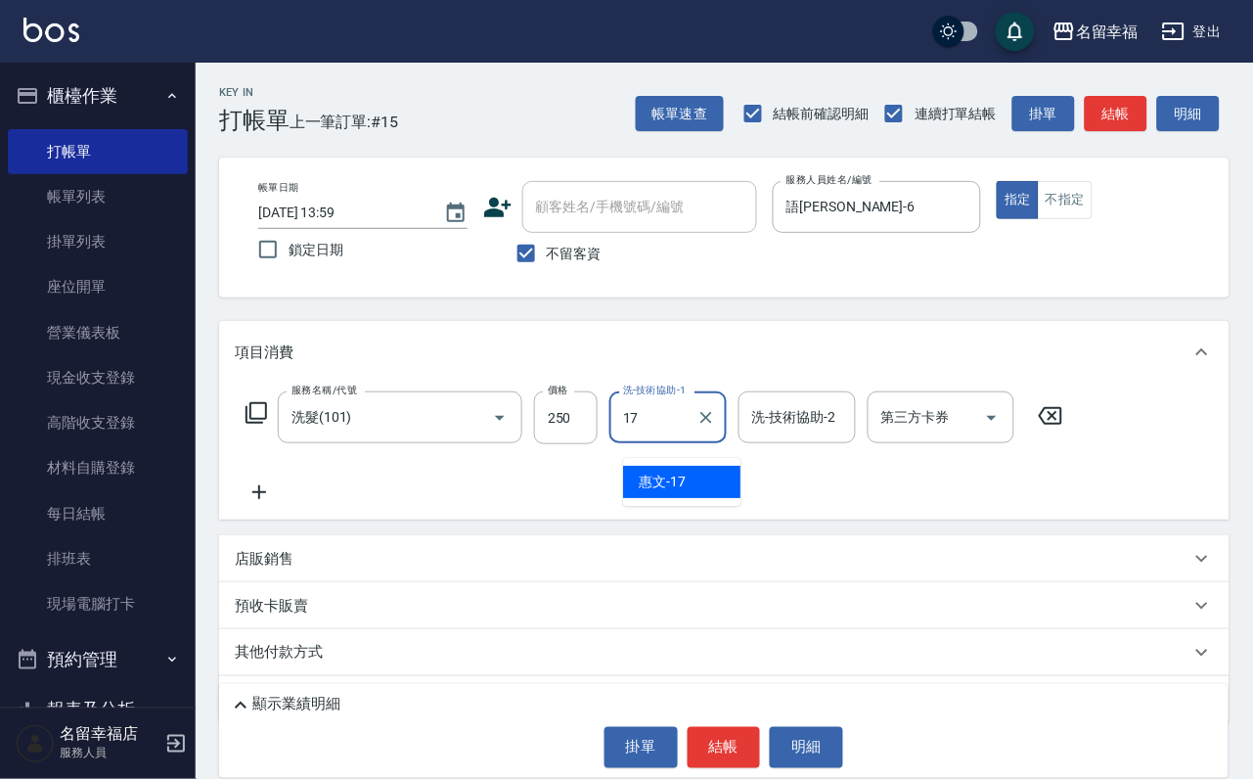
type input "惠文-17"
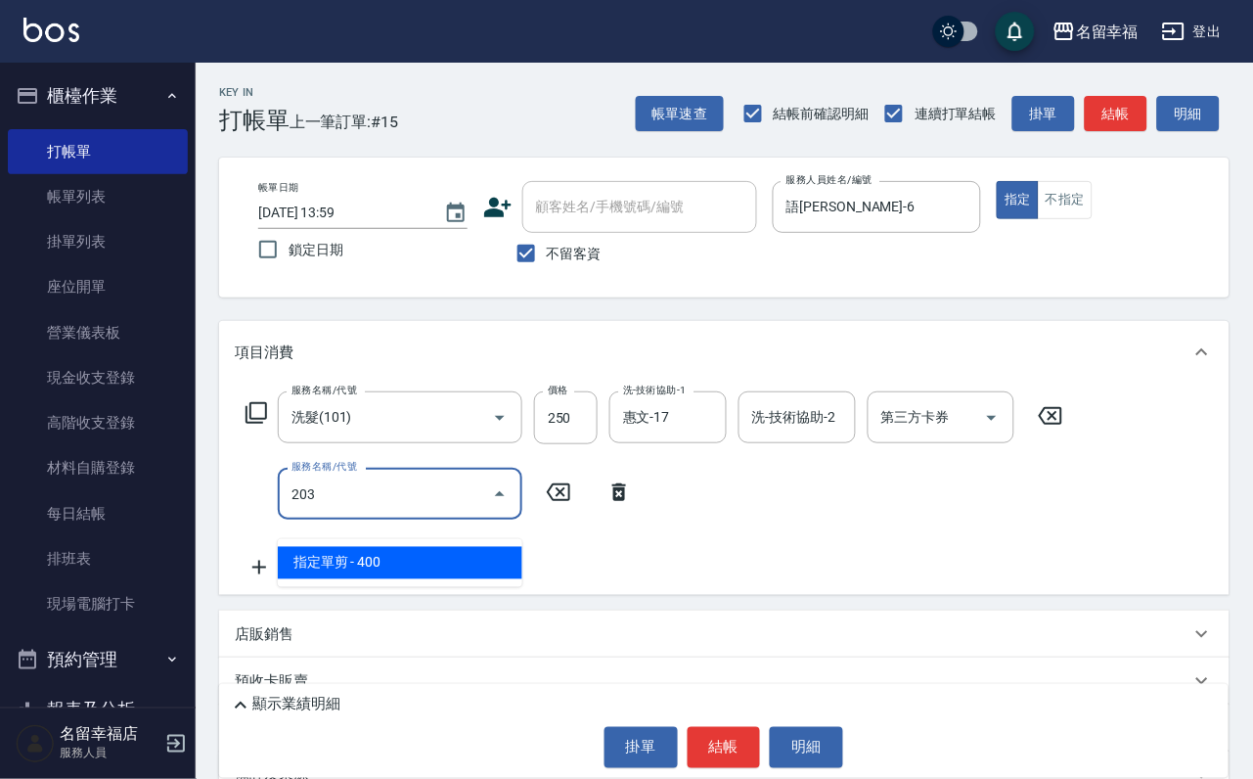
type input "指定單剪(203)"
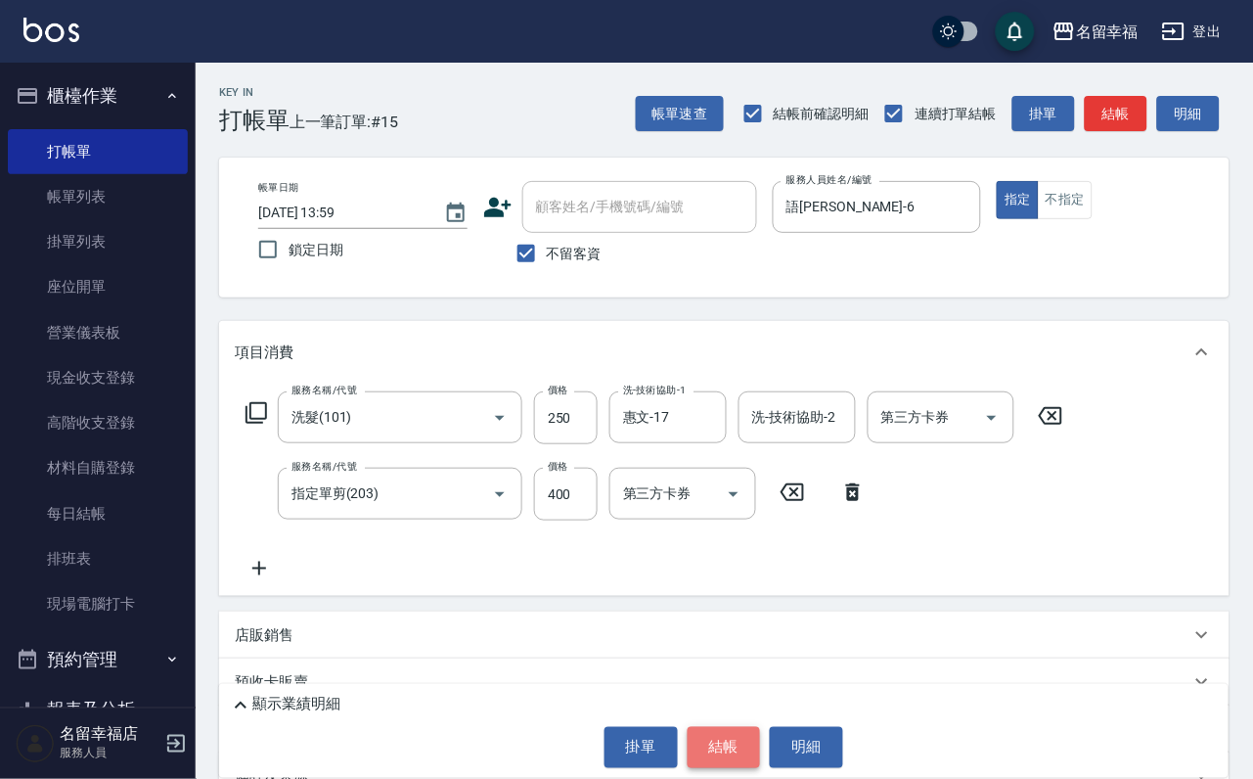
click at [722, 754] on button "結帳" at bounding box center [724, 747] width 73 height 41
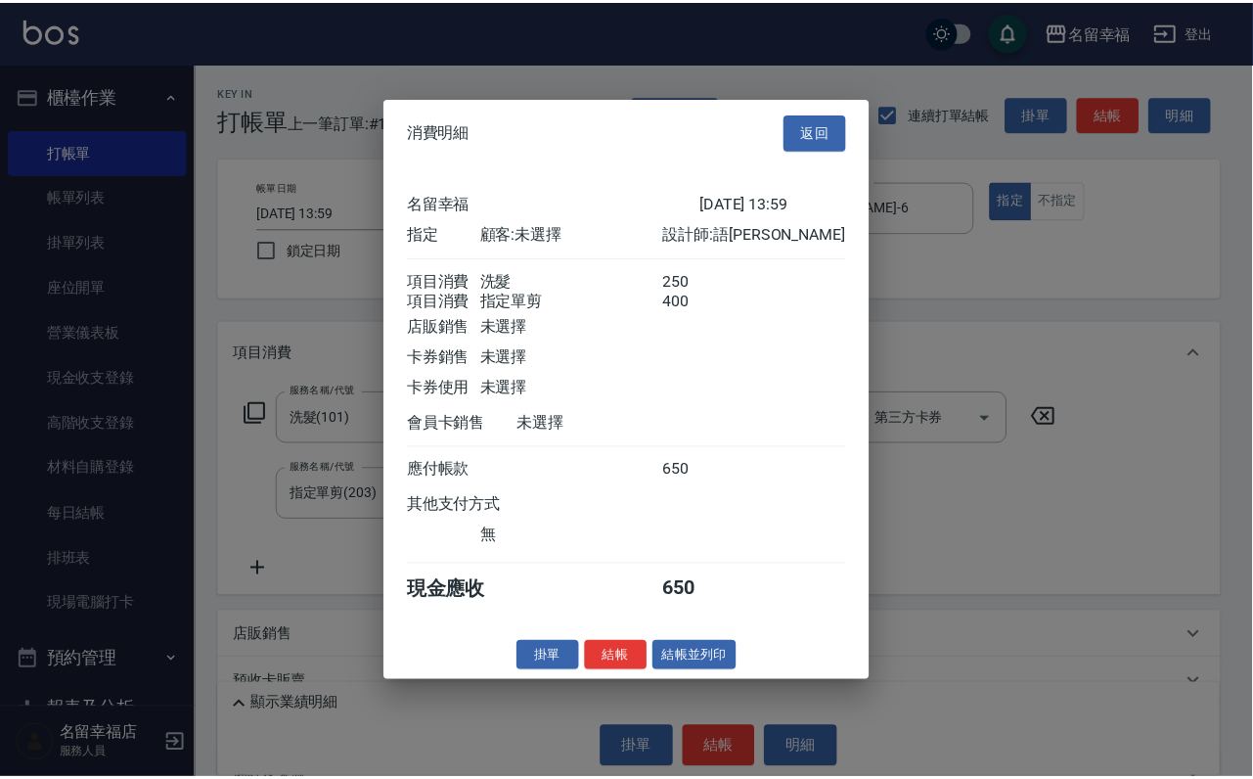
scroll to position [315, 0]
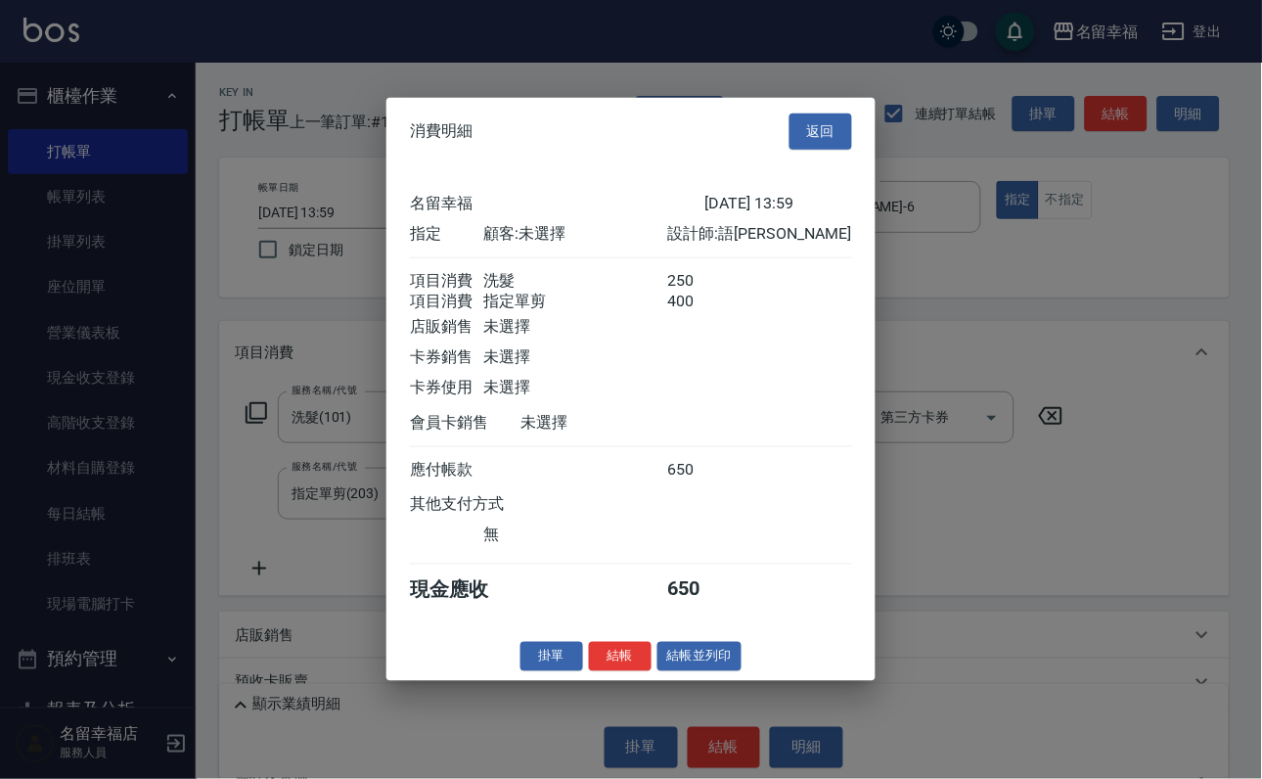
click at [712, 671] on button "結帳並列印" at bounding box center [699, 656] width 85 height 30
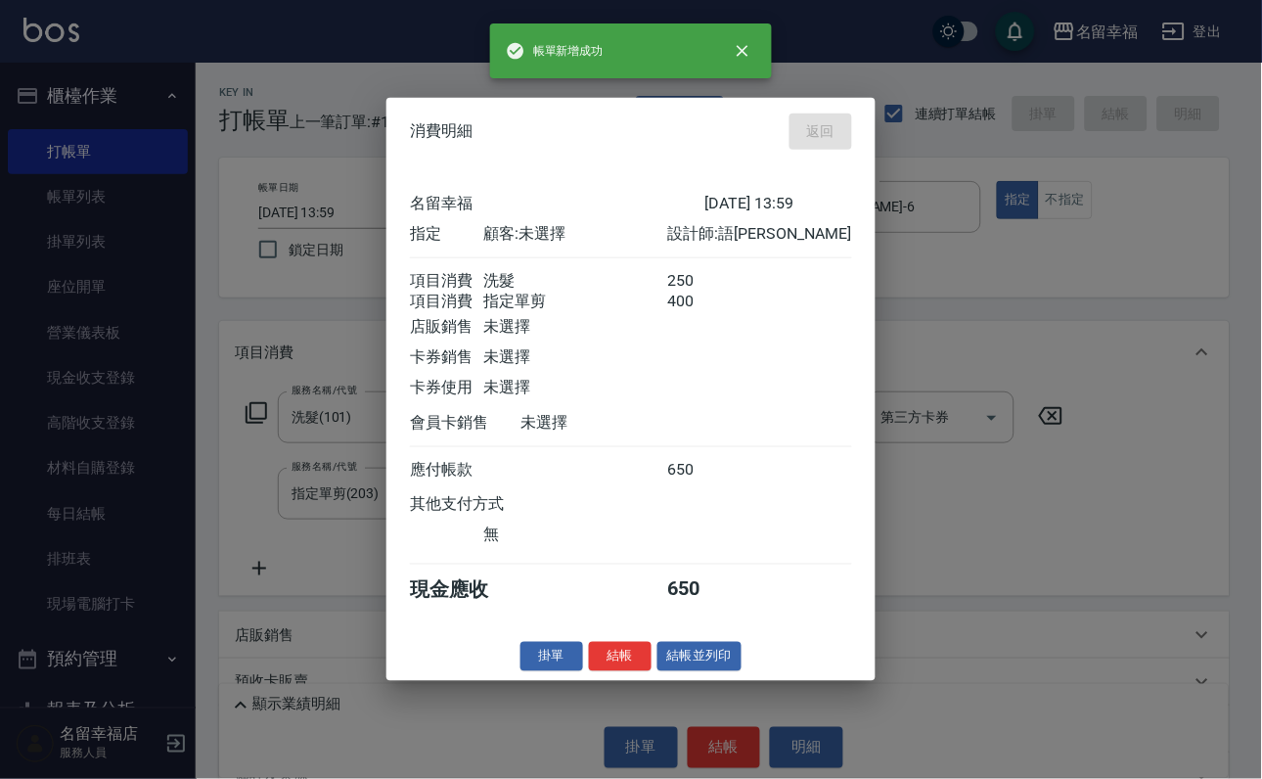
type input "[DATE] 14:06"
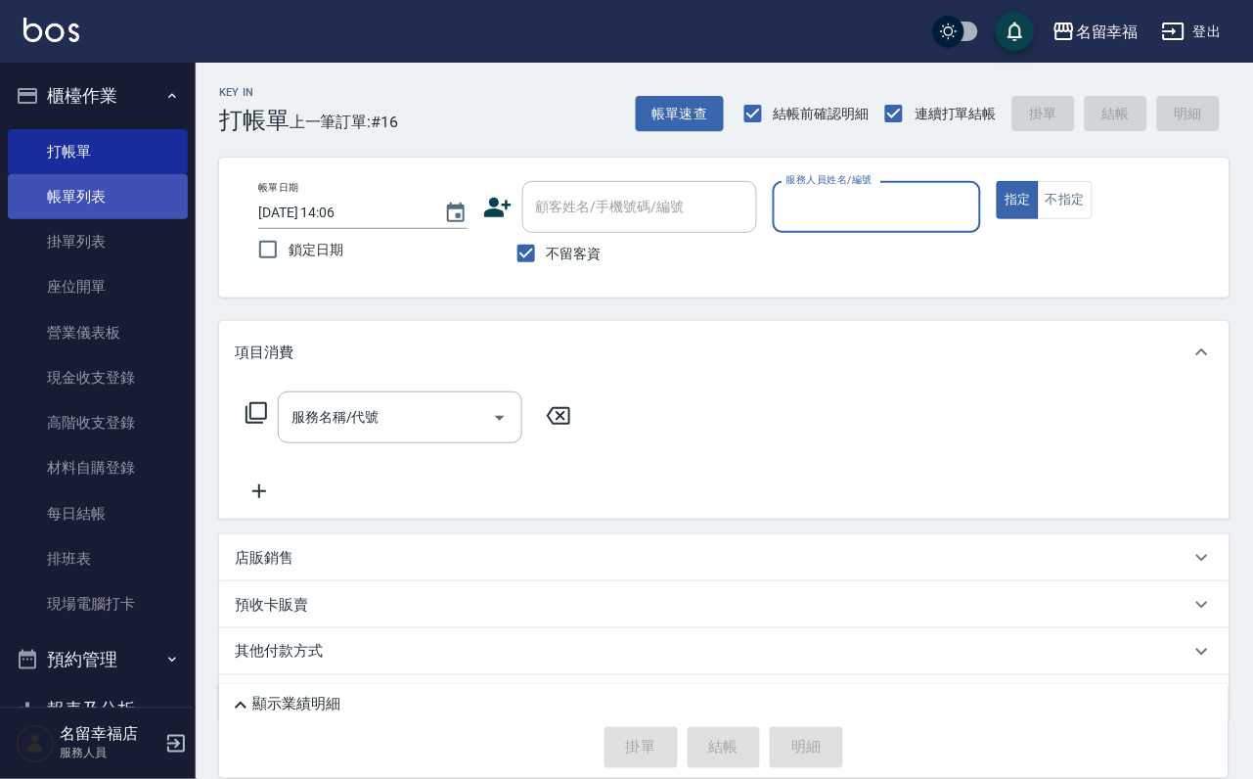
click at [66, 189] on link "帳單列表" at bounding box center [98, 196] width 180 height 45
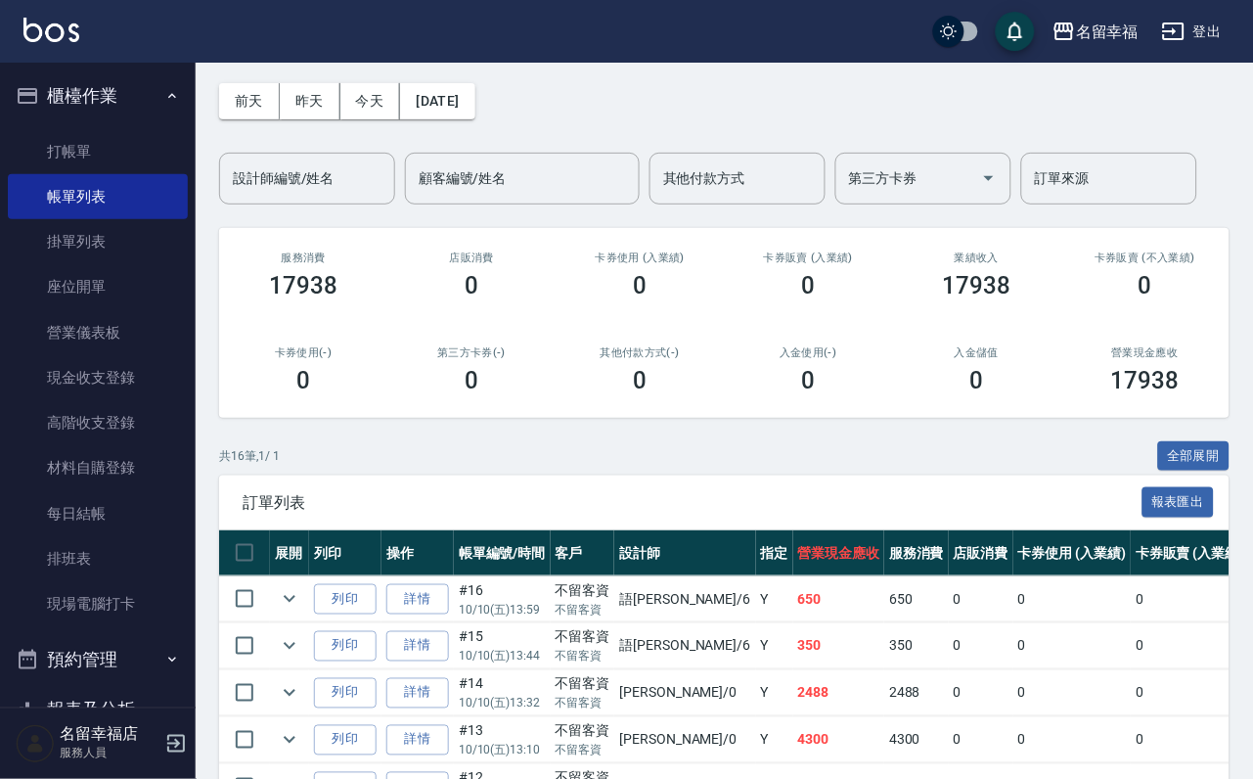
scroll to position [440, 0]
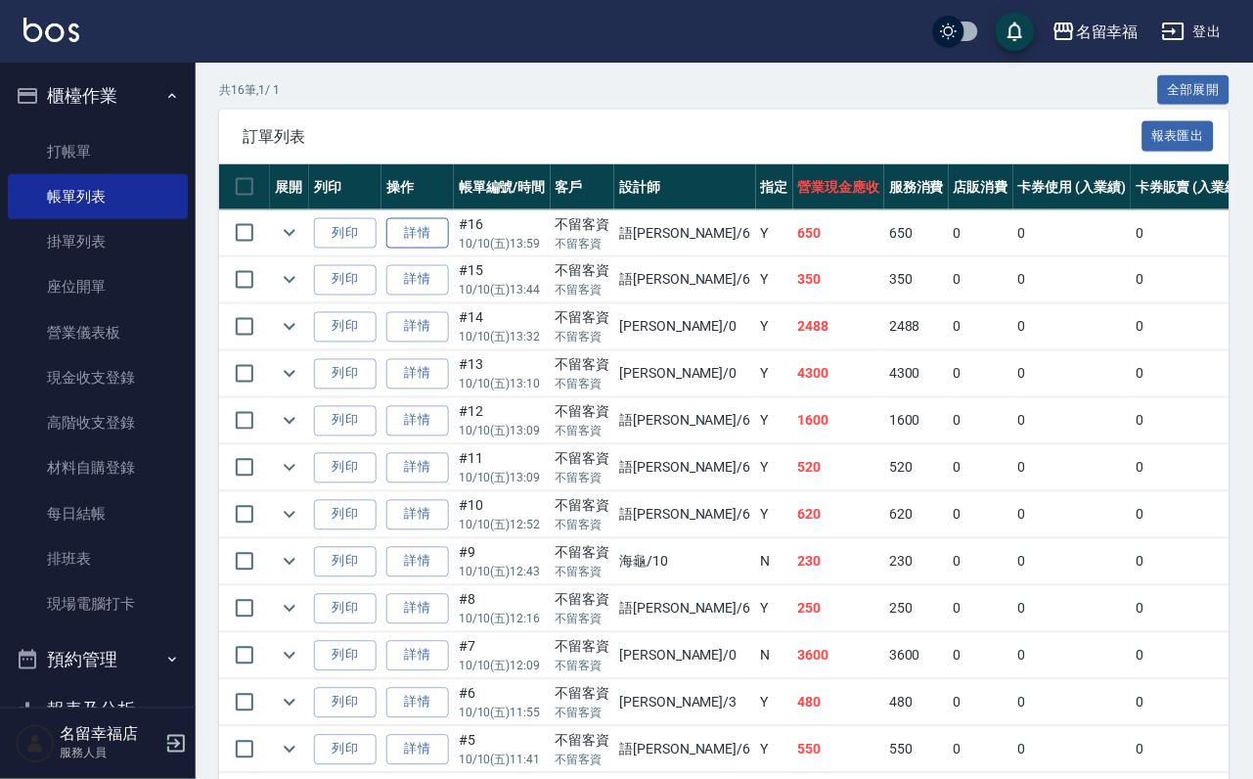
click at [439, 248] on link "詳情" at bounding box center [417, 233] width 63 height 30
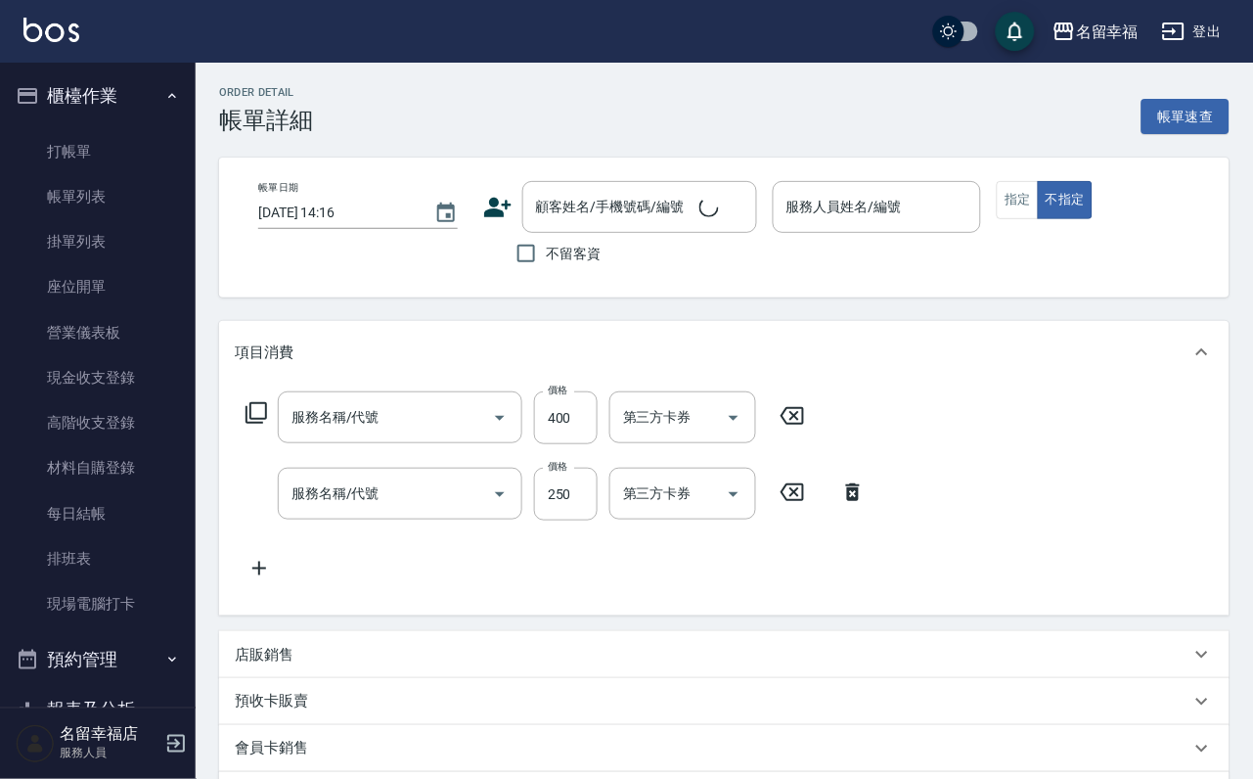
type input "指定單剪(203)"
type input "洗髮(101)"
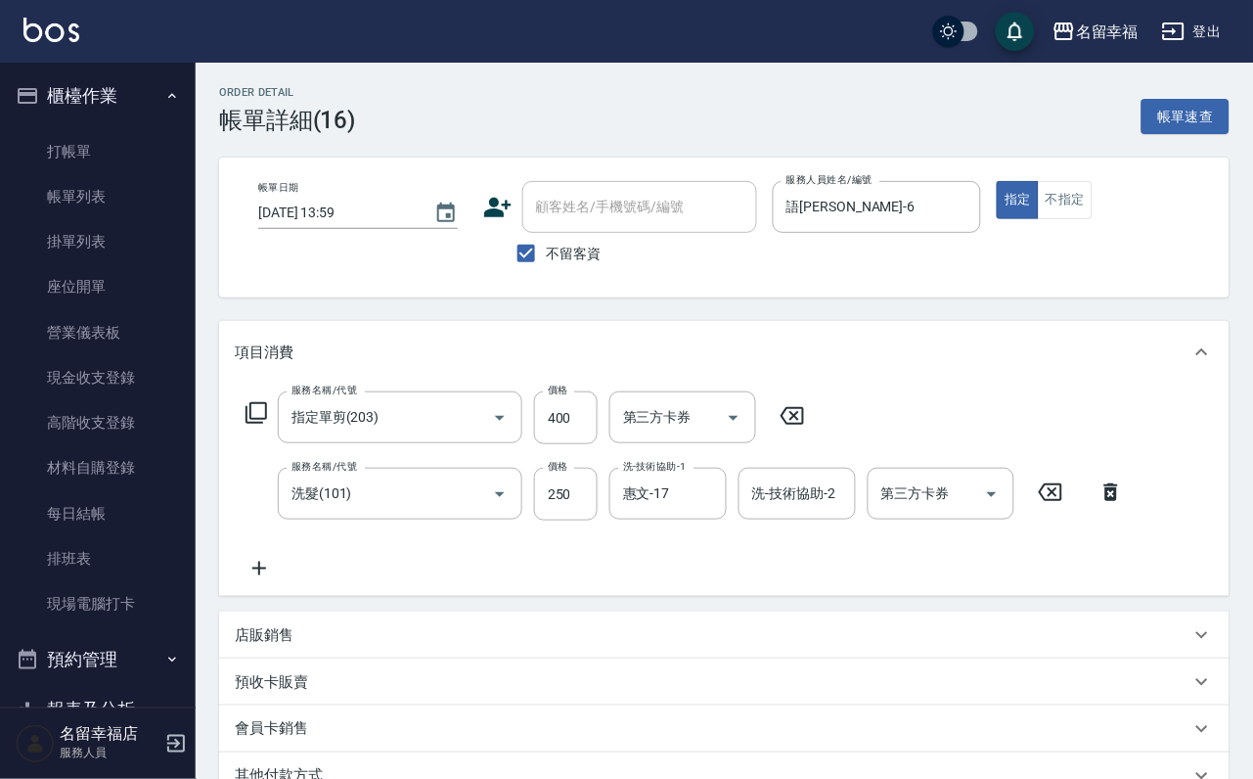
type input "[DATE] 13:59"
checkbox input "true"
type input "語[PERSON_NAME]-6"
click at [549, 513] on input "250" at bounding box center [566, 494] width 64 height 53
type input "200"
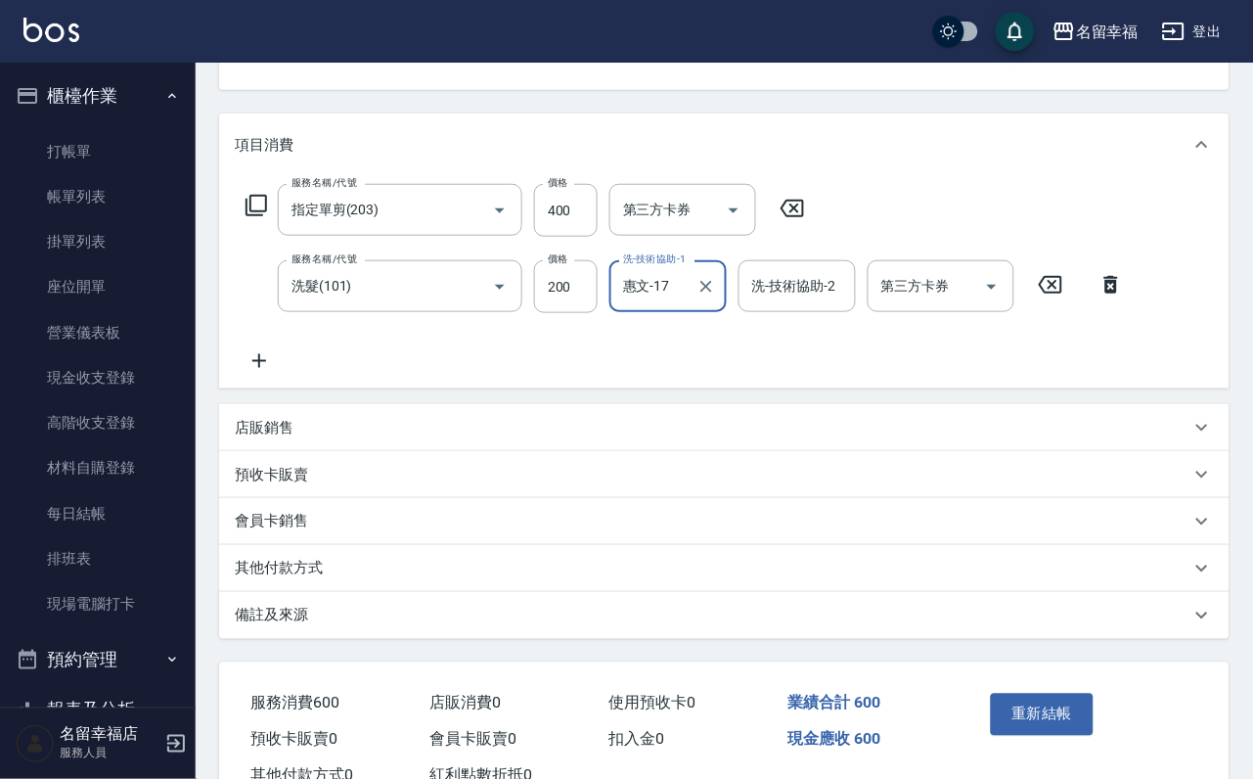
scroll to position [351, 0]
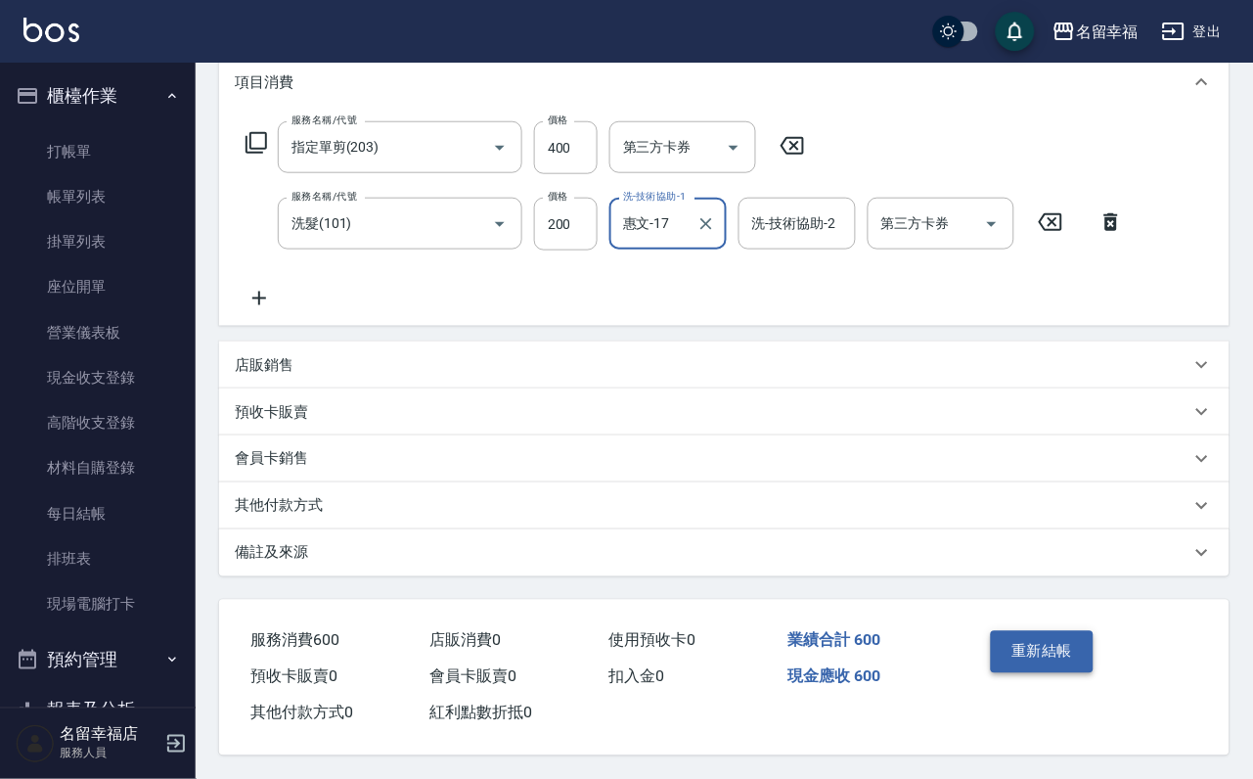
click at [1055, 631] on button "重新結帳" at bounding box center [1043, 651] width 104 height 41
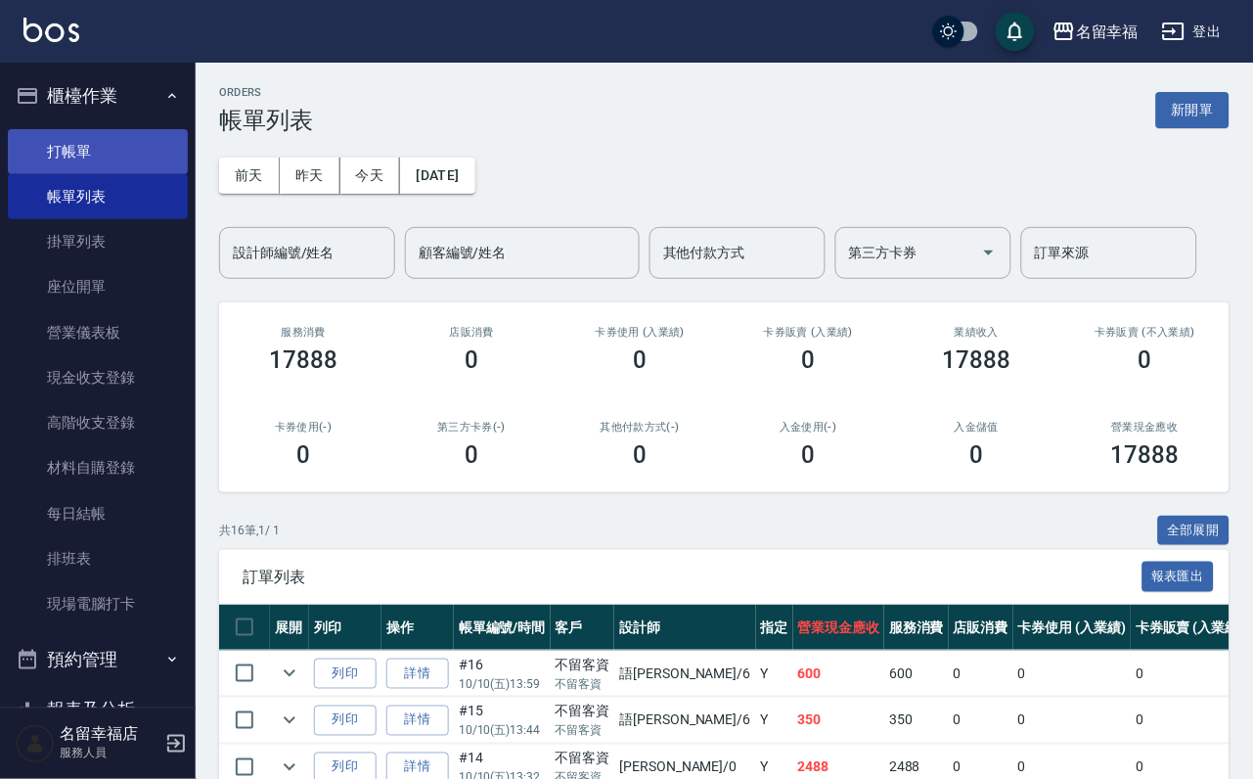
click at [30, 156] on link "打帳單" at bounding box center [98, 151] width 180 height 45
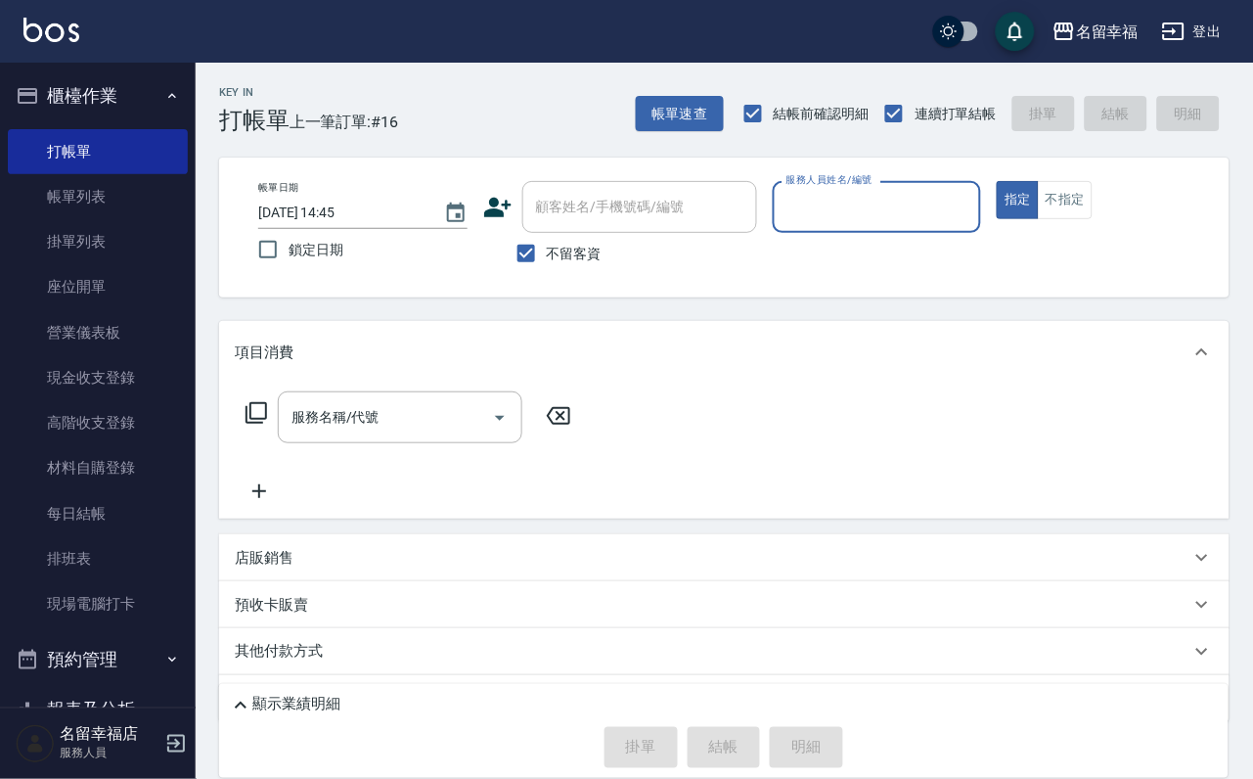
drag, startPoint x: 937, startPoint y: 173, endPoint x: 942, endPoint y: 238, distance: 64.7
click at [942, 238] on div "服務人員姓名/編號 服務人員姓名/編號" at bounding box center [877, 217] width 209 height 72
click at [942, 238] on p at bounding box center [877, 243] width 209 height 21
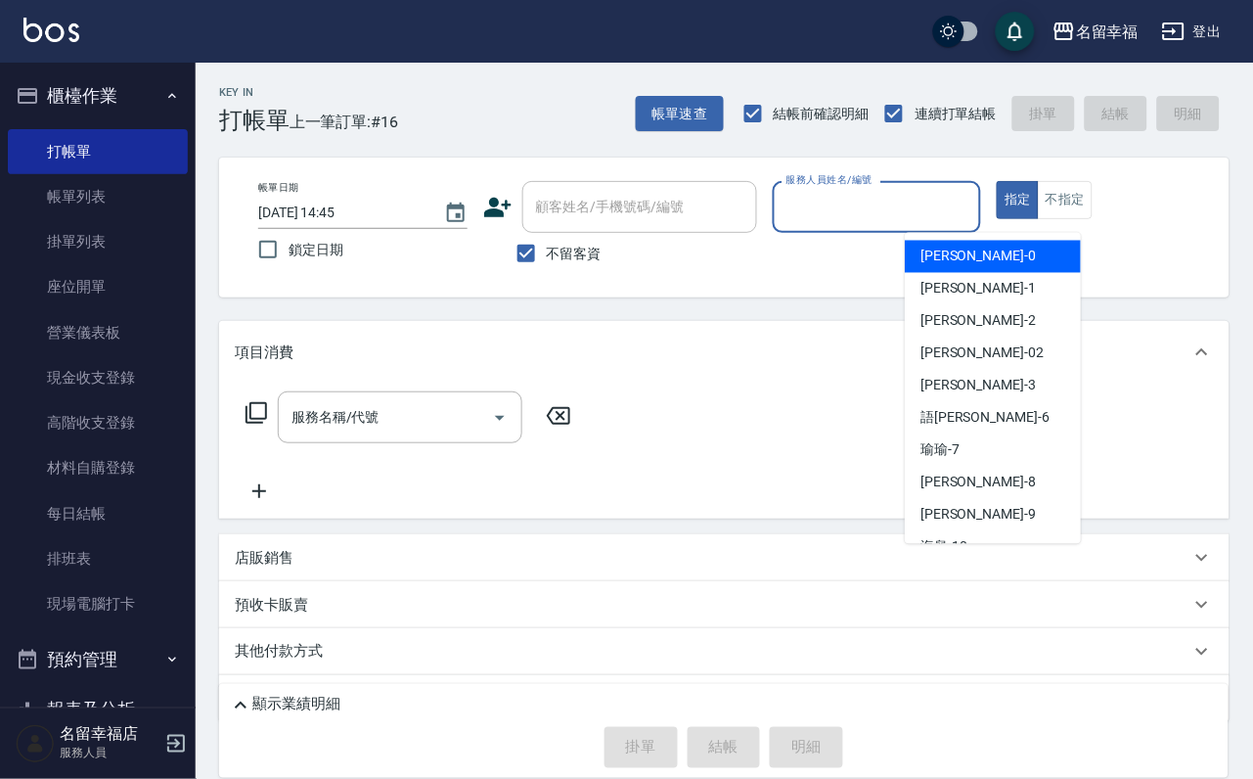
click at [946, 217] on input "服務人員姓名/編號" at bounding box center [877, 207] width 192 height 34
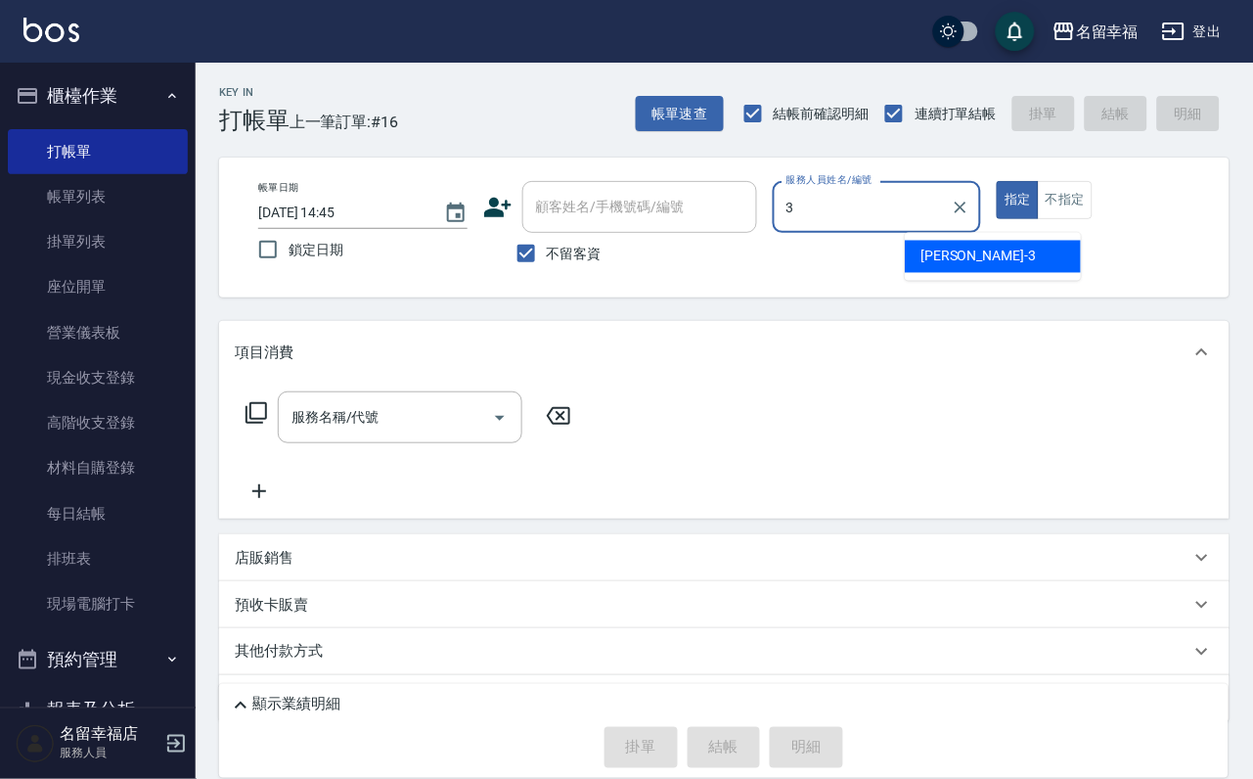
type input "[PERSON_NAME]-3"
type button "true"
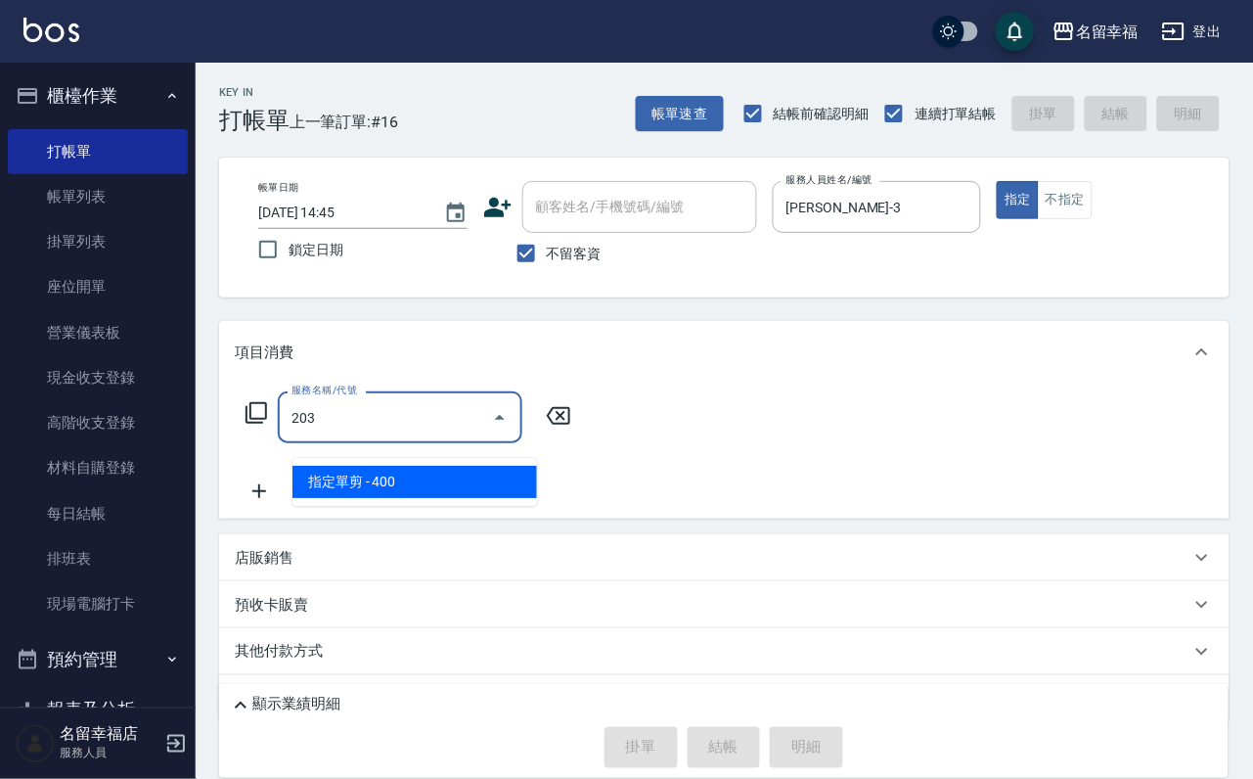
type input "指定單剪(203)"
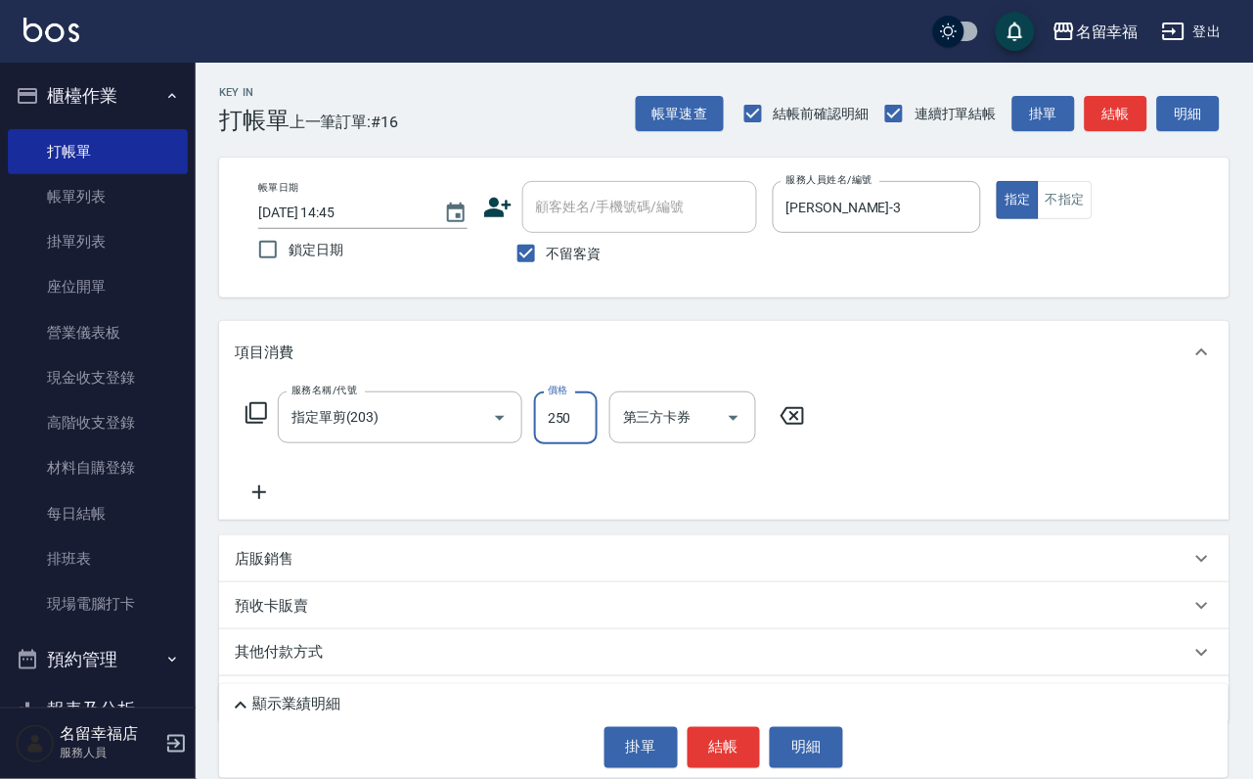
type input "250"
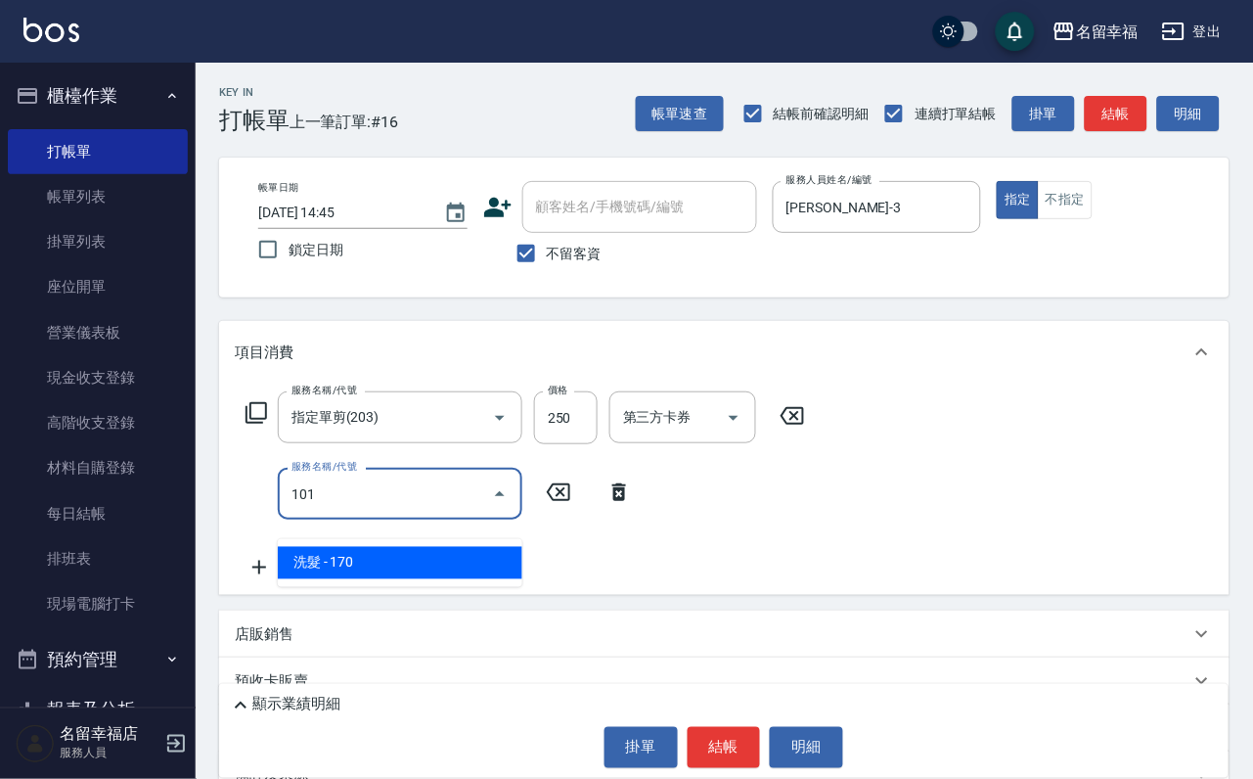
type input "洗髮(101)"
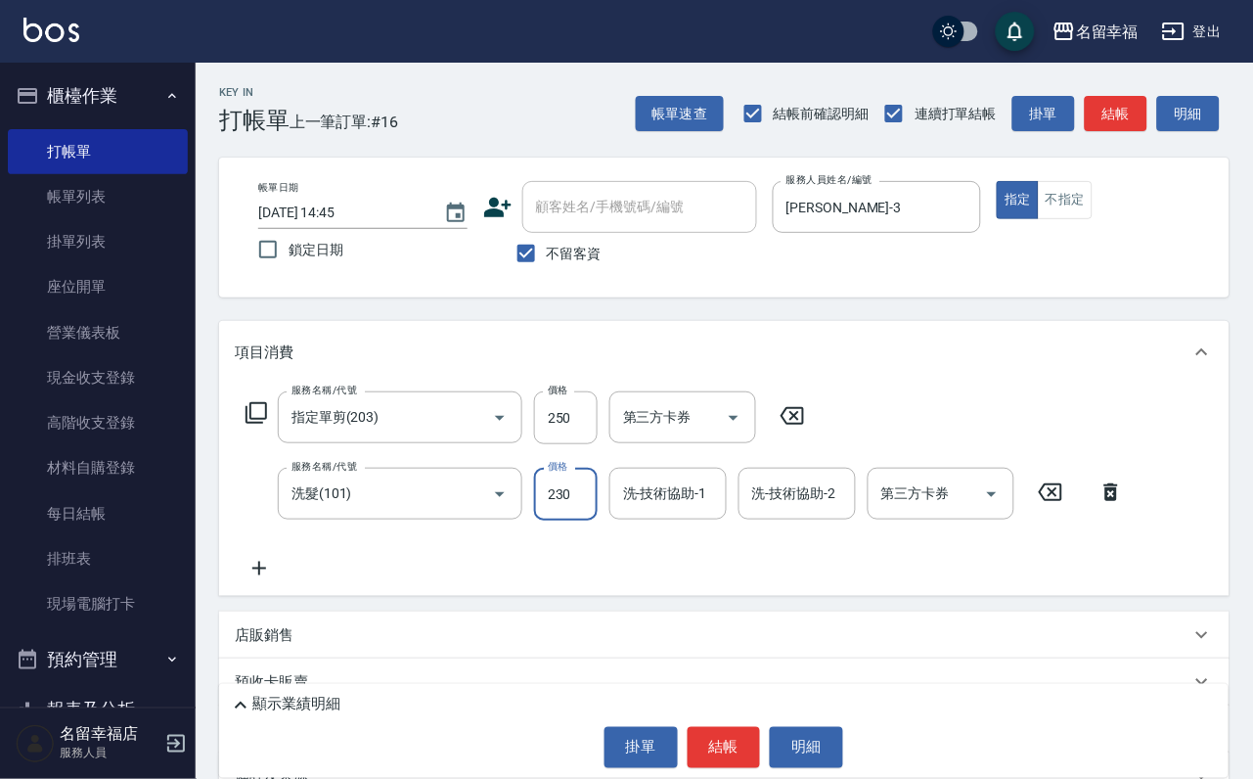
type input "230"
type input "3"
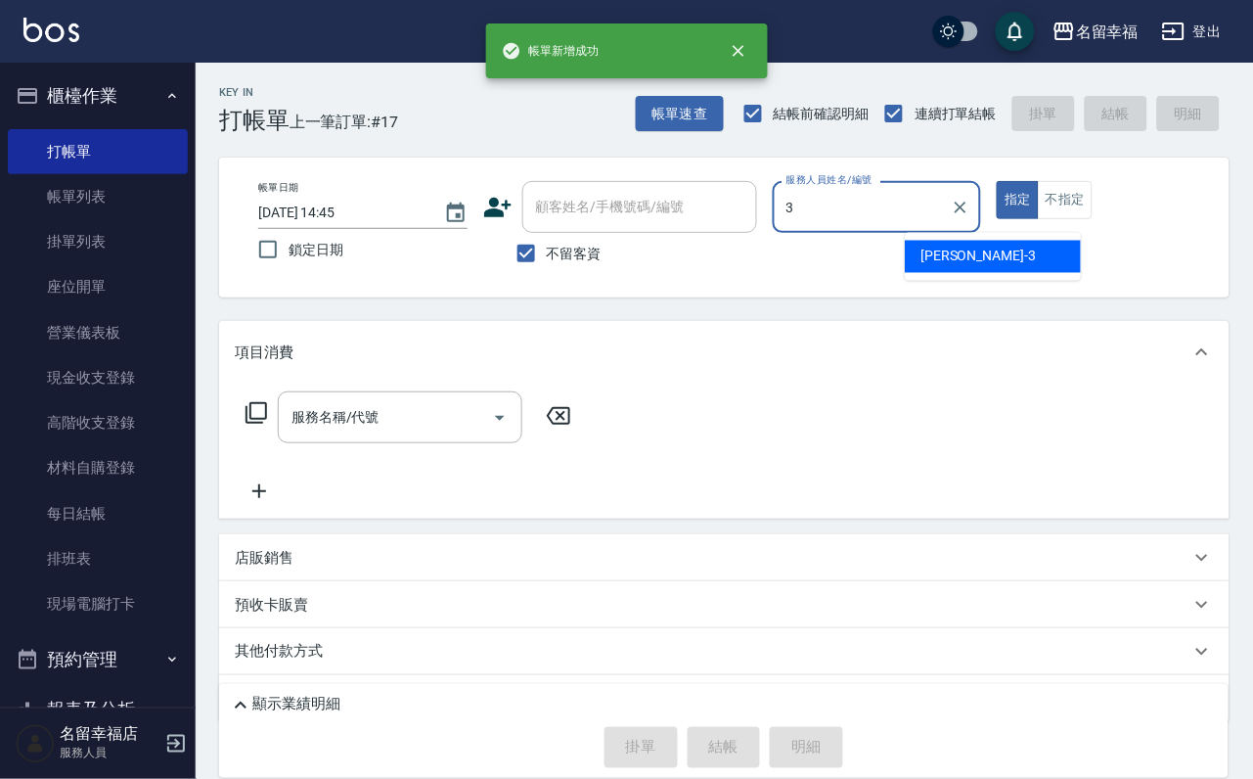
type input "[PERSON_NAME]-3"
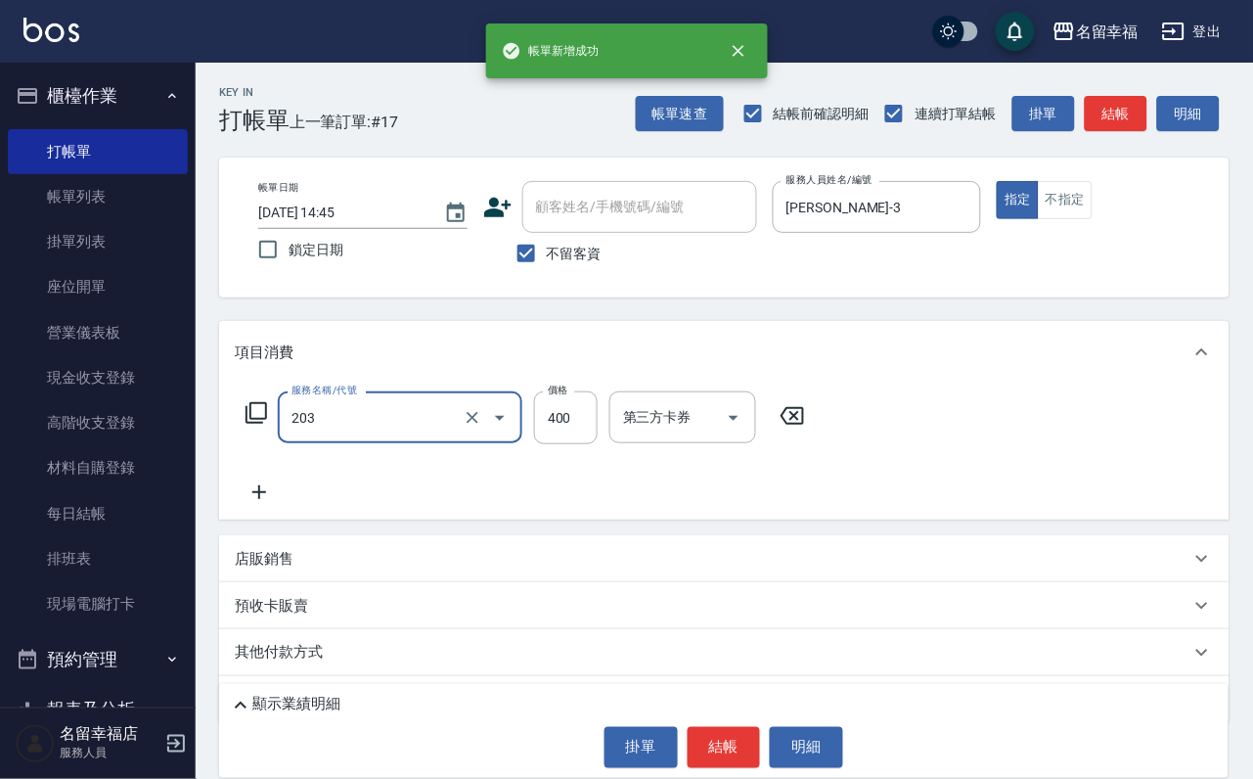
type input "指定單剪(203)"
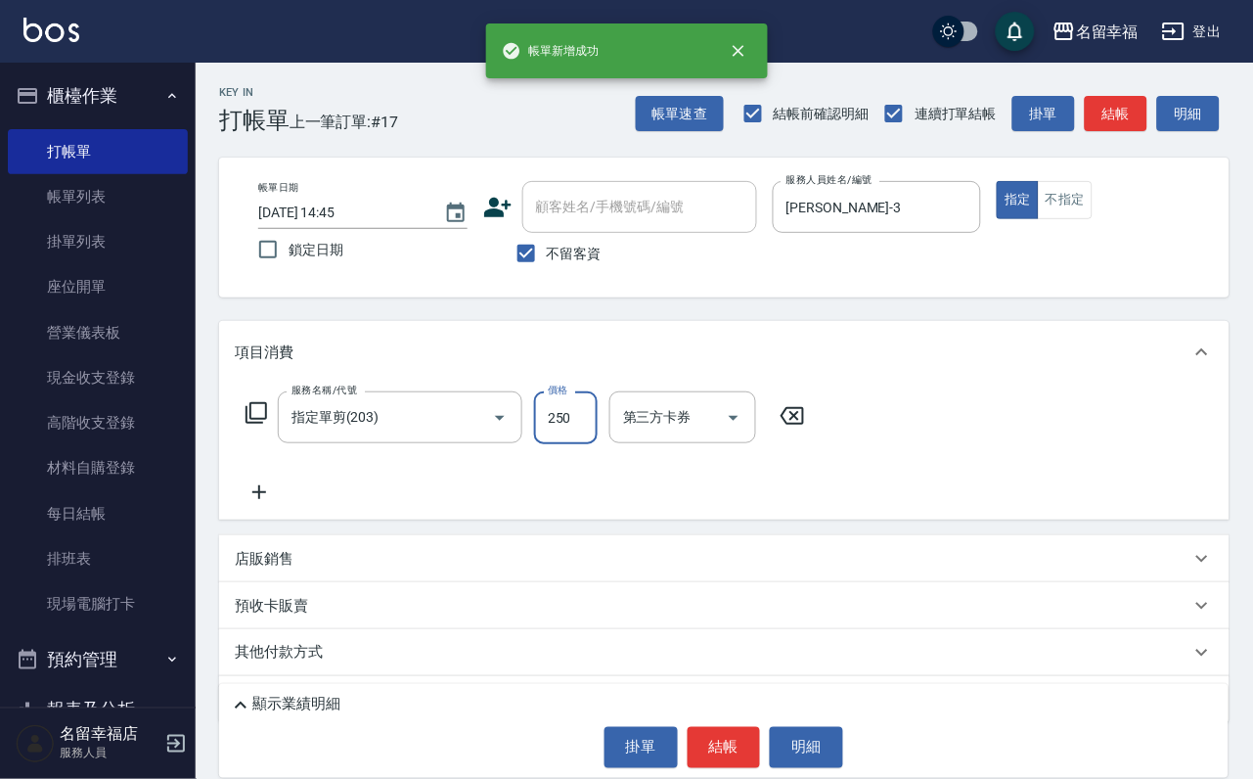
type input "250"
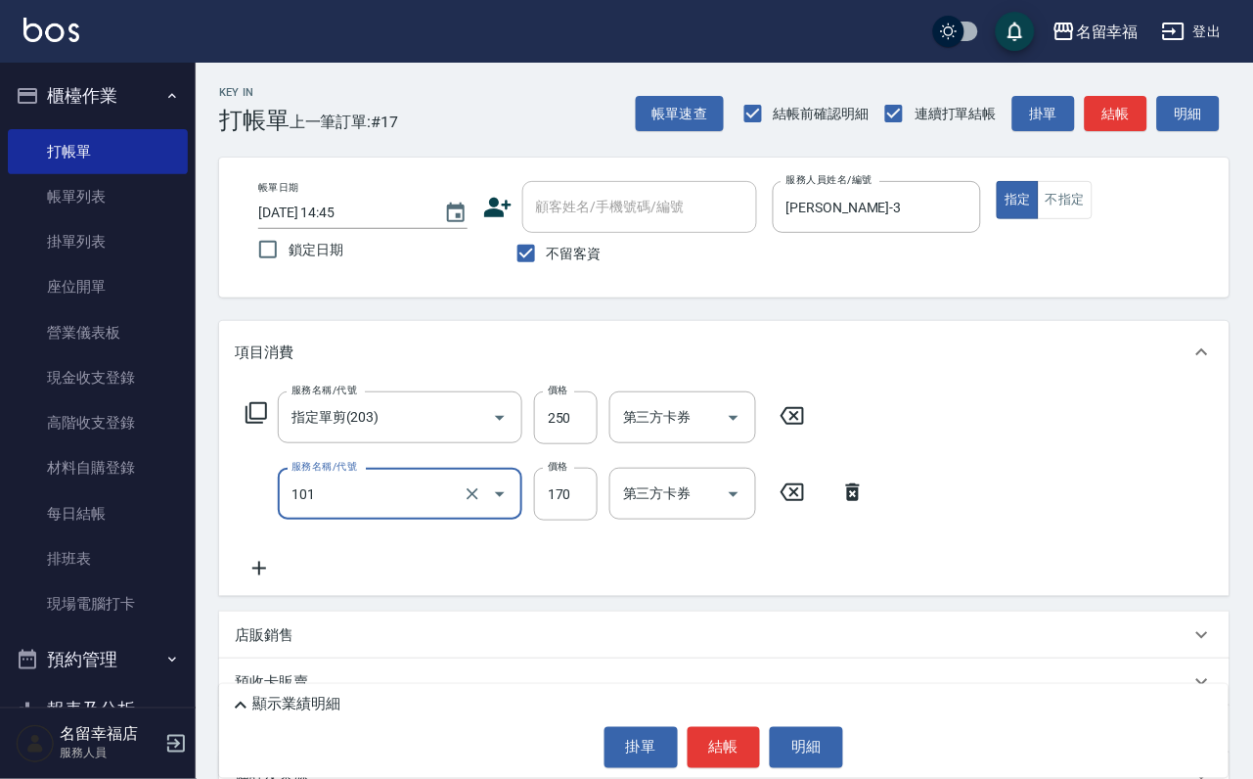
type input "洗髮(101)"
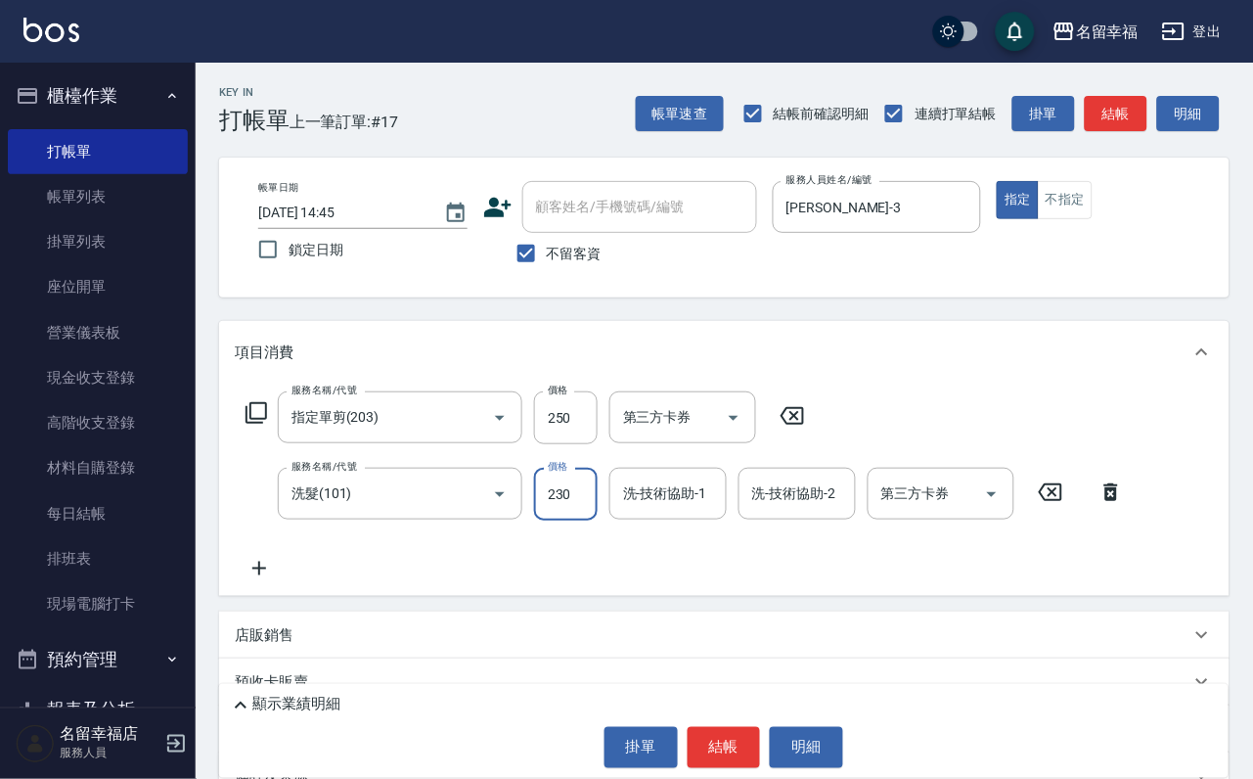
type input "230"
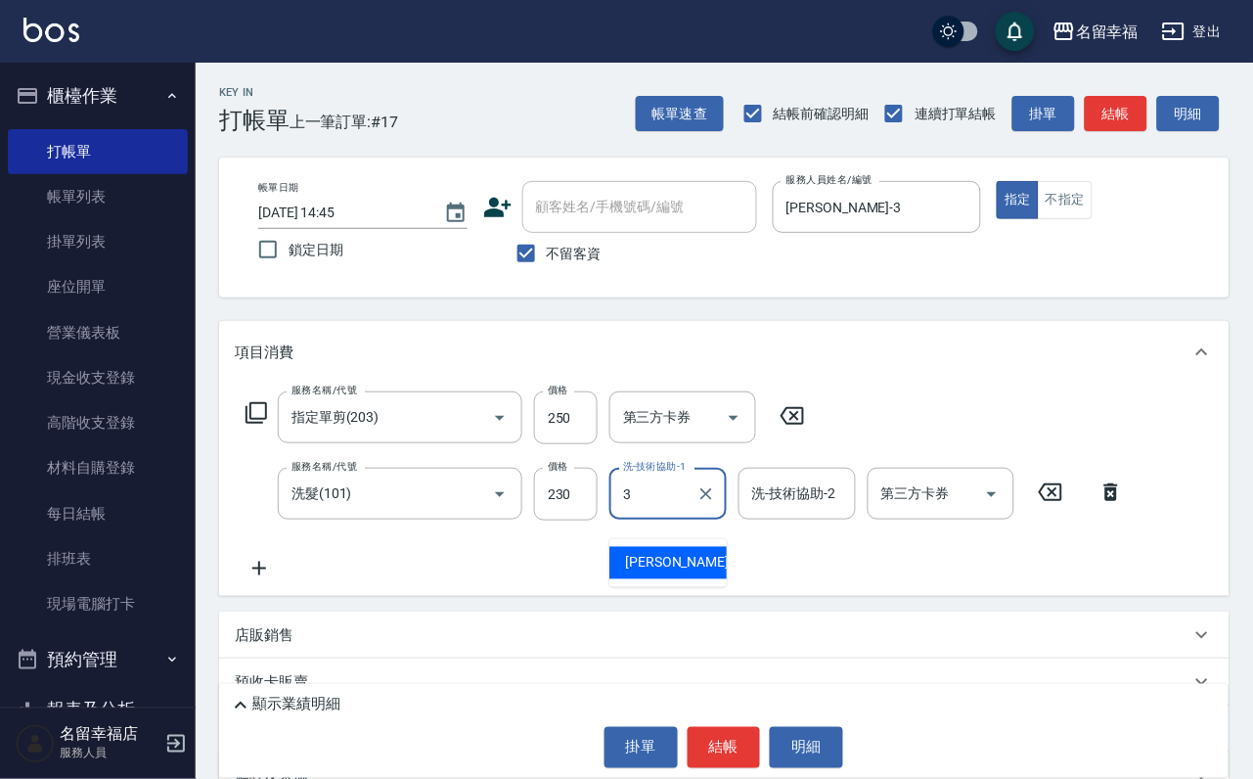
type input "[PERSON_NAME]-3"
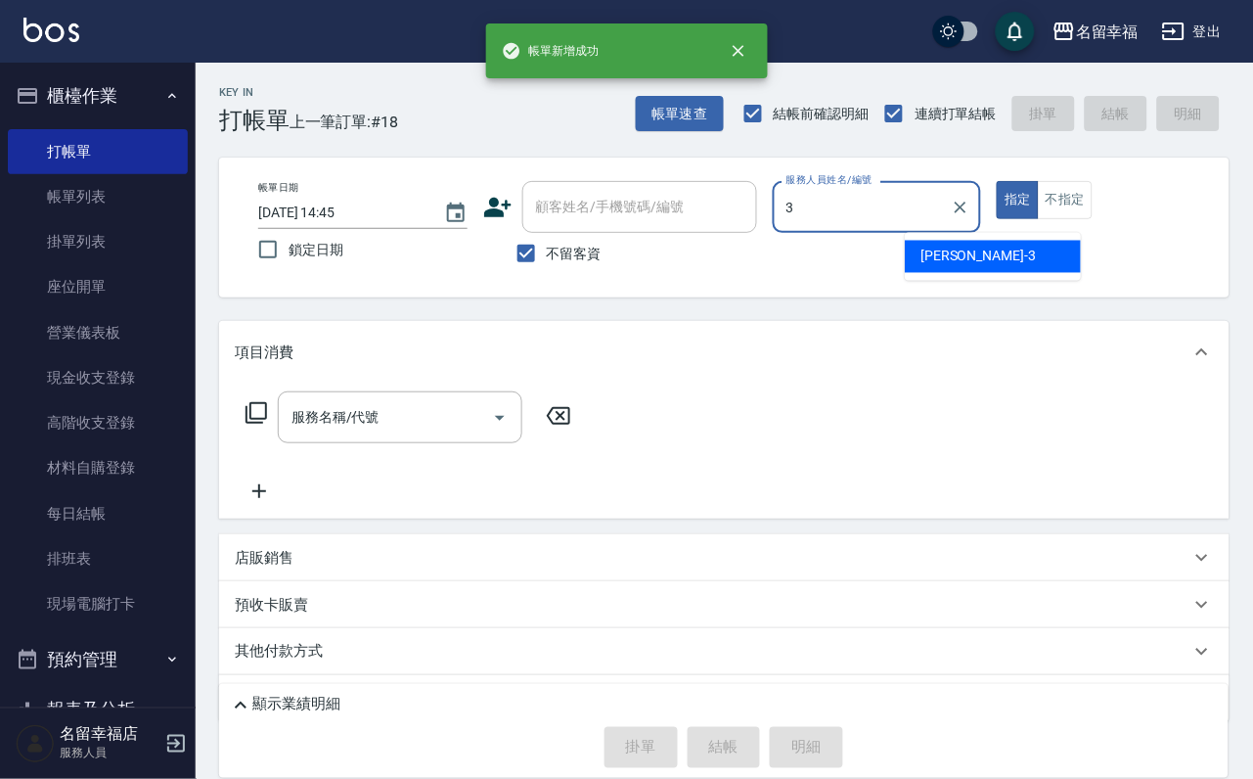
type input "[PERSON_NAME]-3"
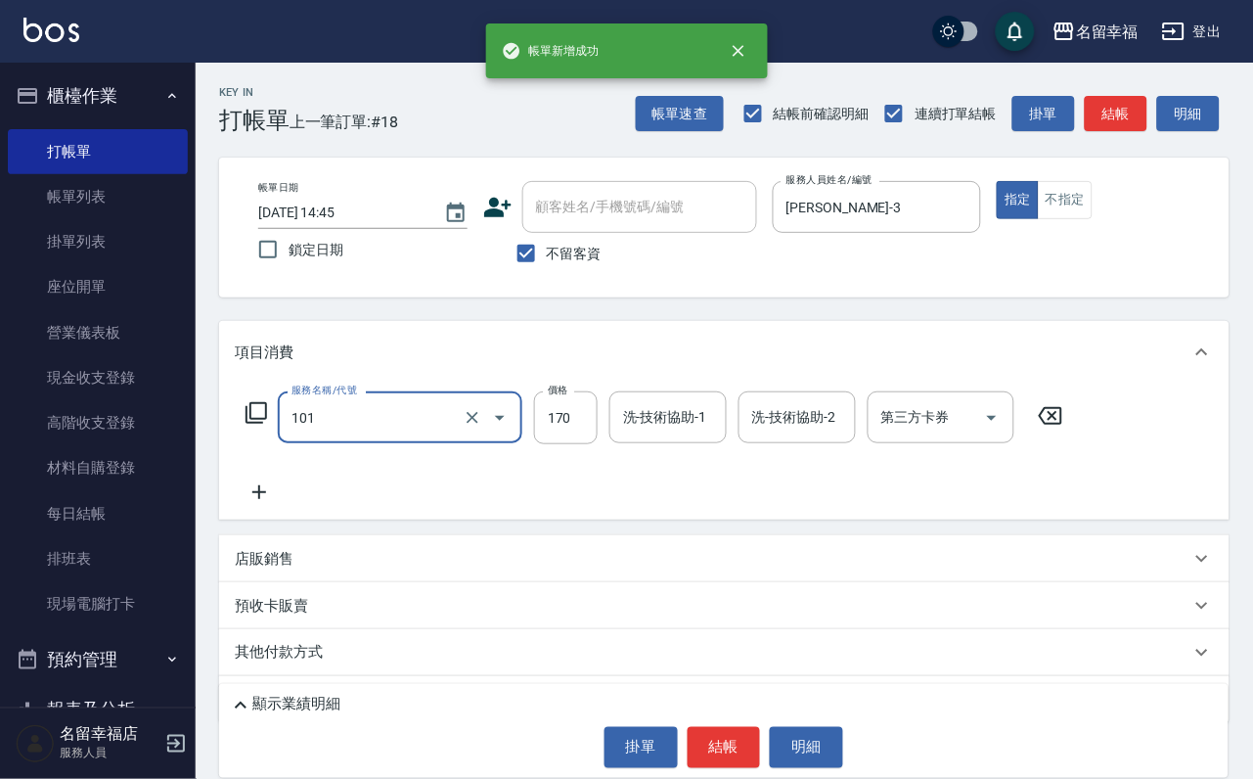
type input "洗髮(101)"
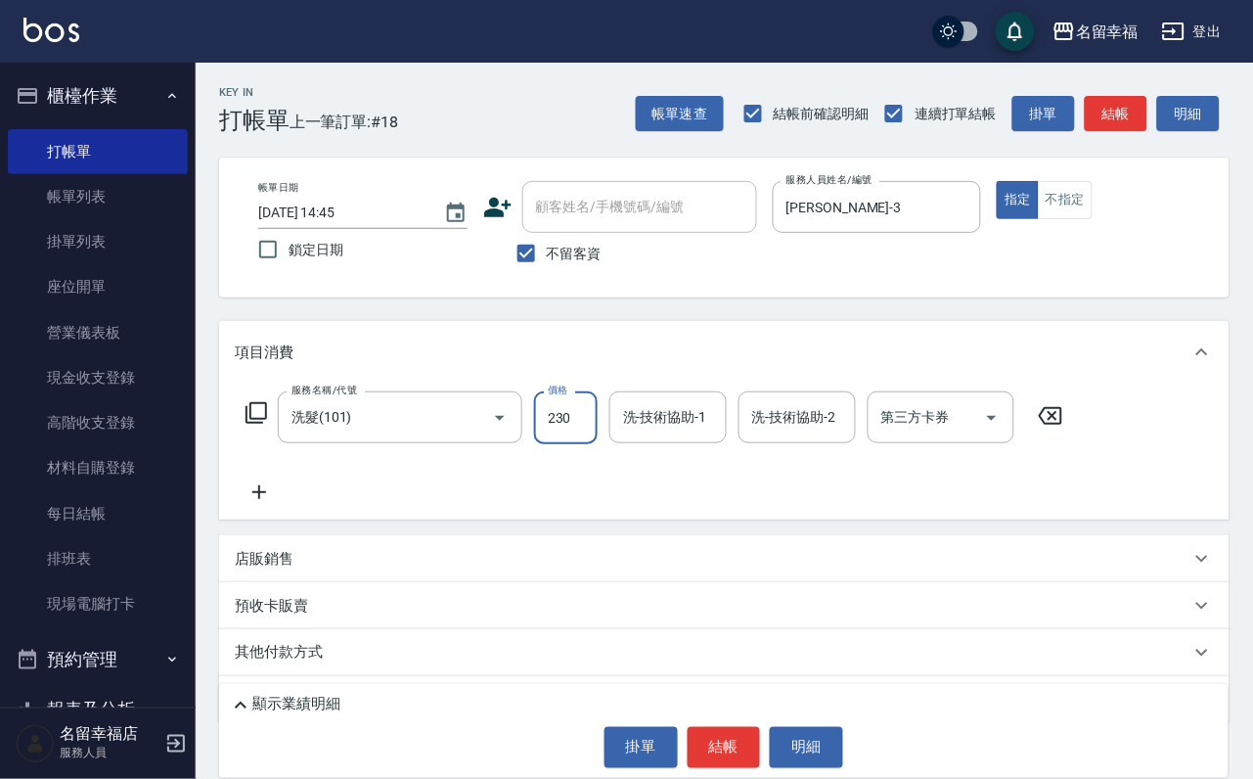
type input "230"
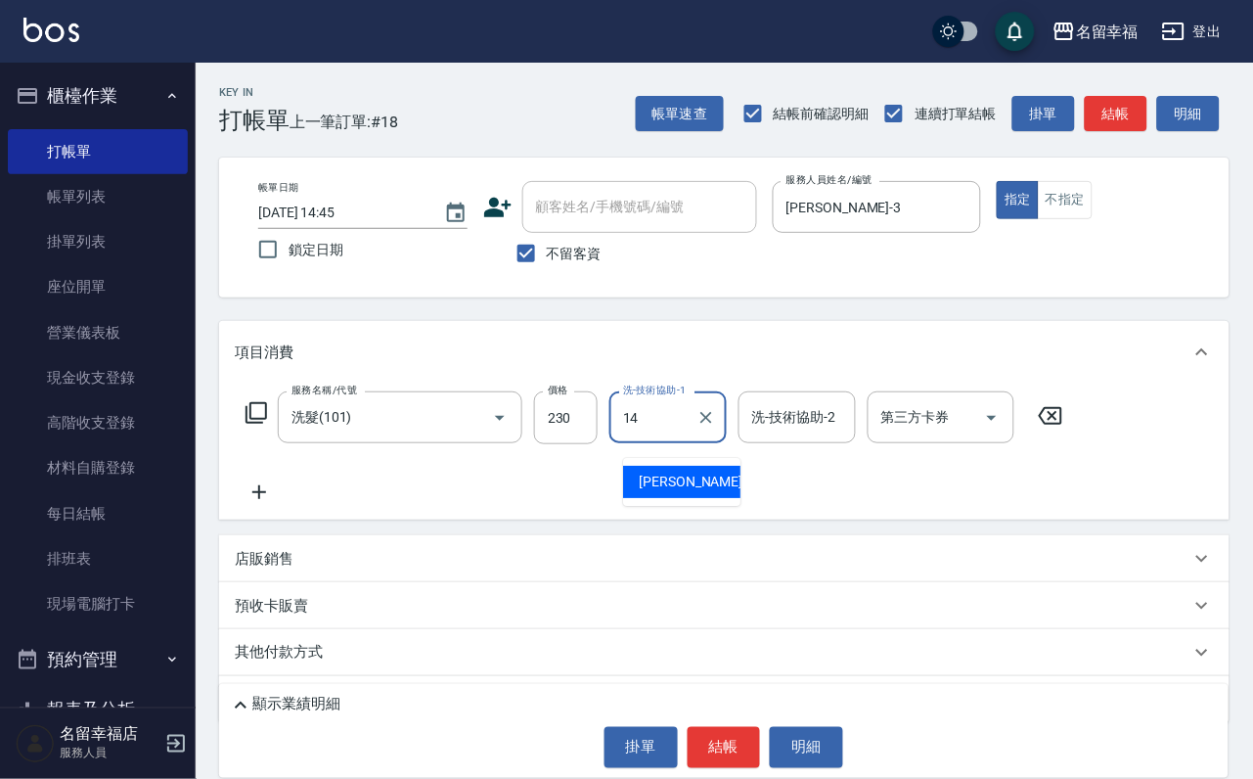
type input "[PERSON_NAME]-14"
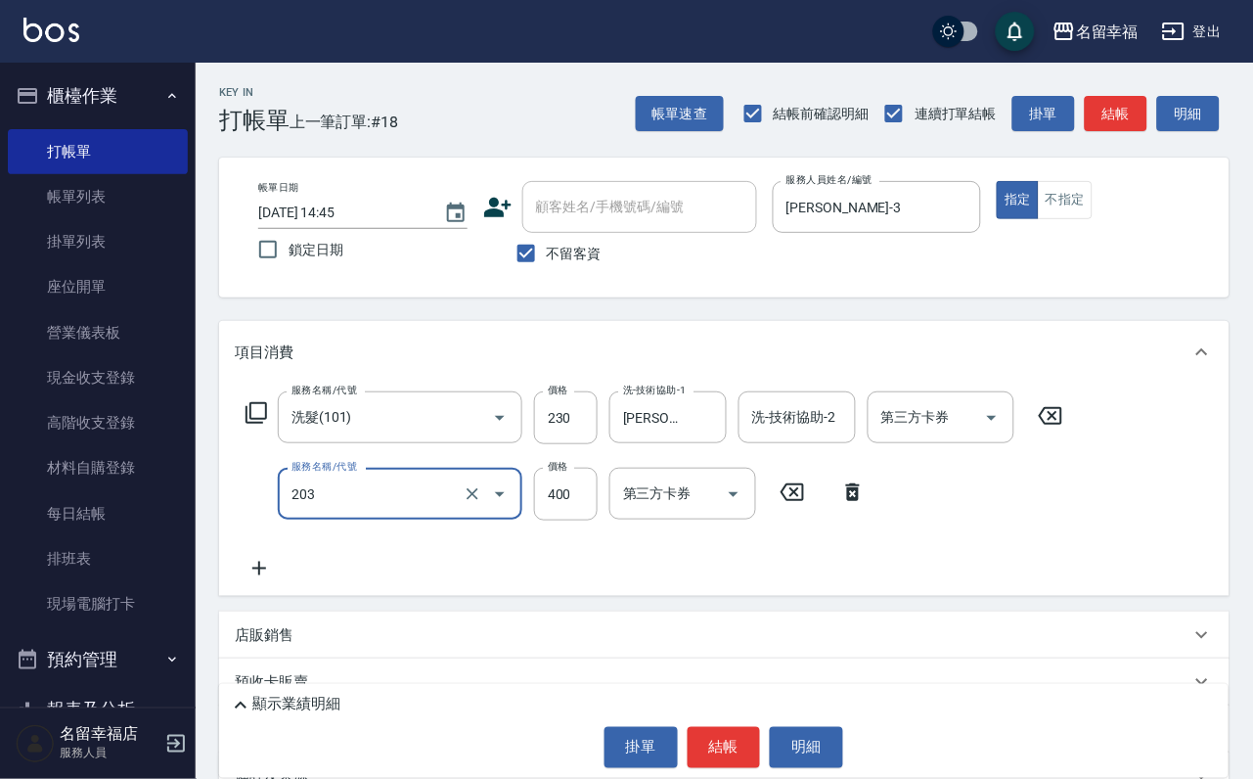
type input "指定單剪(203)"
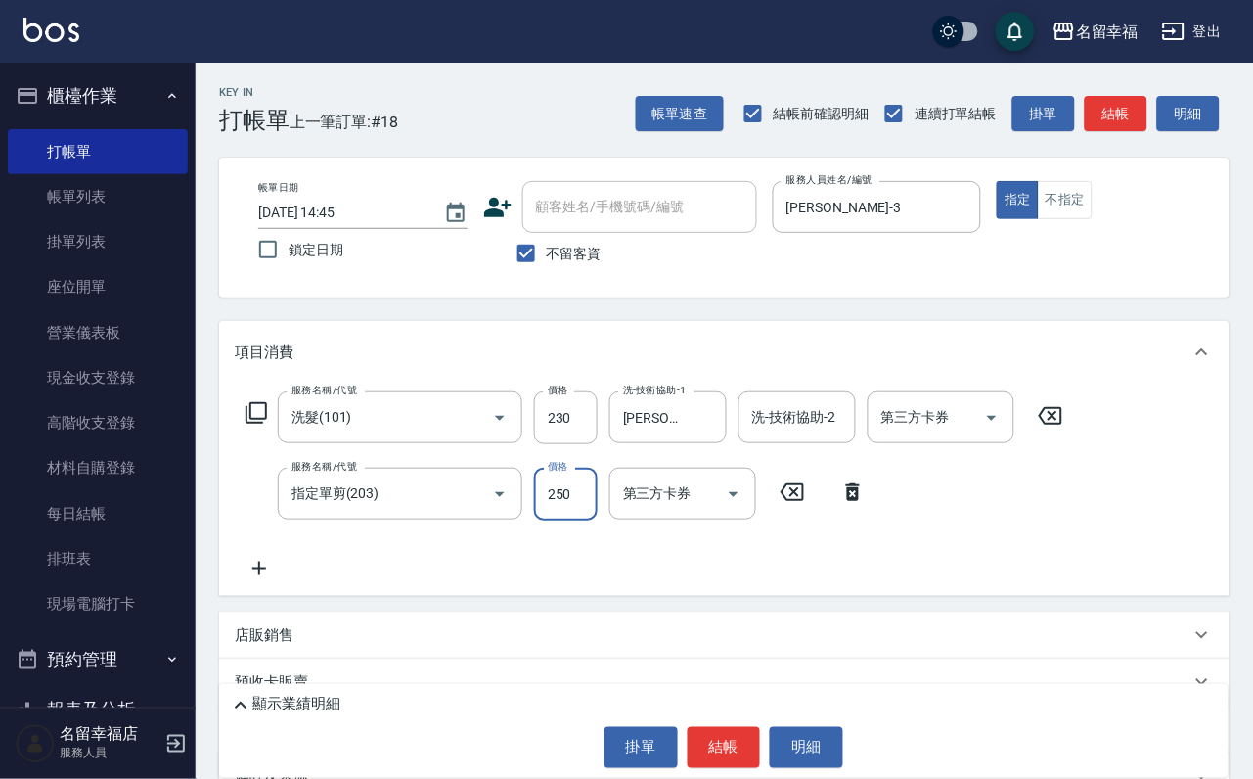
type input "250"
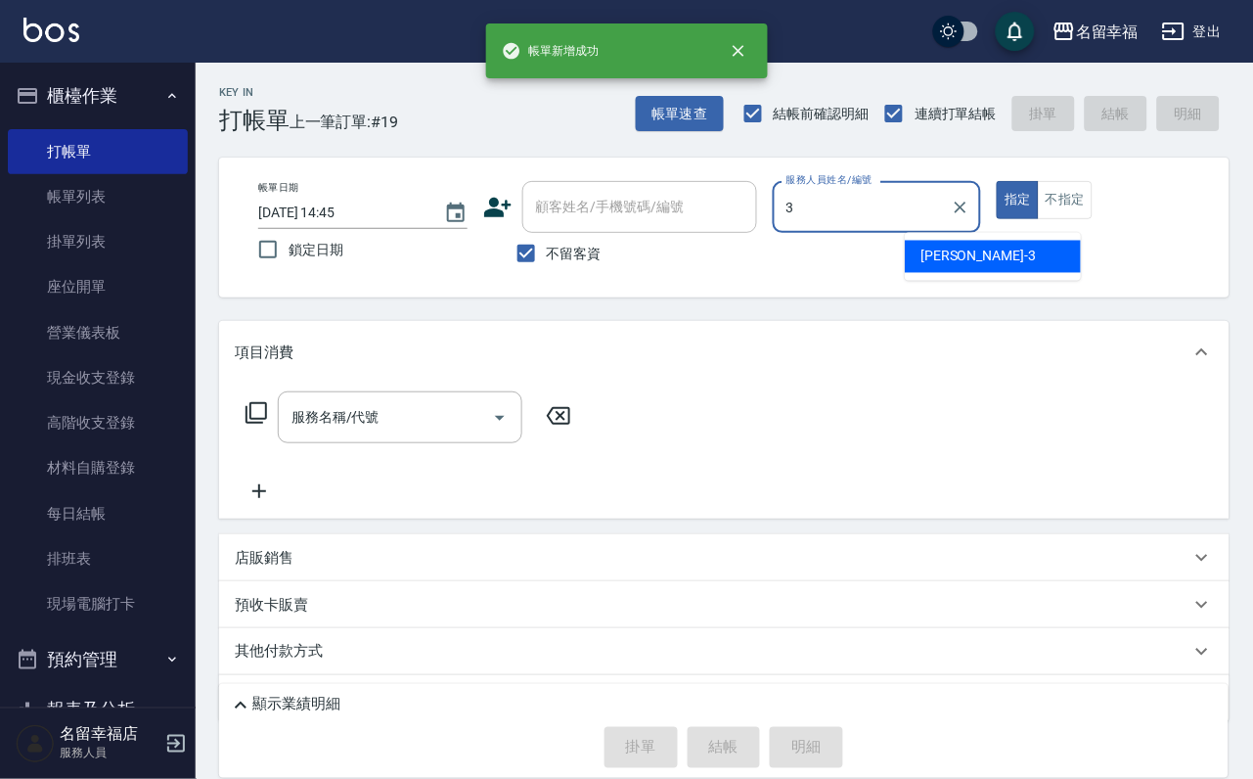
type input "[PERSON_NAME]-3"
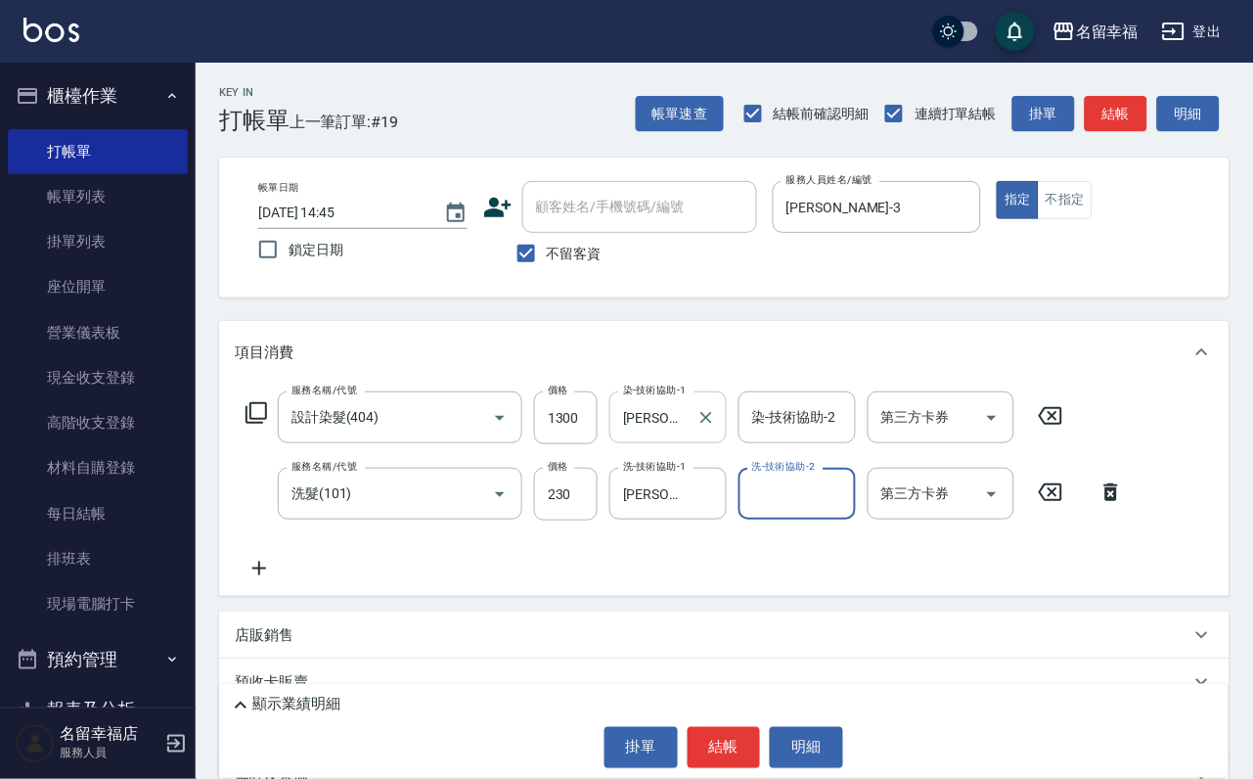
click at [689, 434] on input "[PERSON_NAME]-3" at bounding box center [653, 417] width 70 height 34
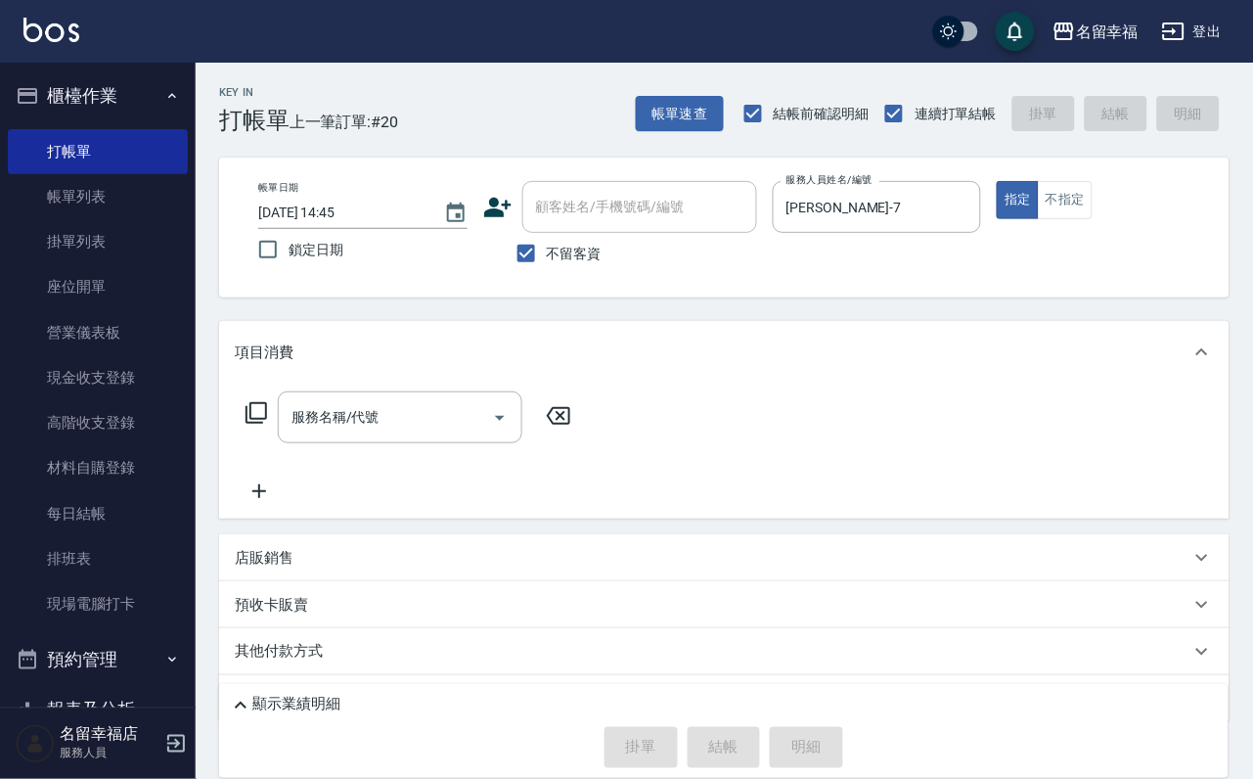
drag, startPoint x: 599, startPoint y: 280, endPoint x: 599, endPoint y: 293, distance: 13.7
click at [599, 293] on div "帳單日期 [DATE] 14:45 鎖定日期 顧客姓名/手機號碼/編號 顧客姓名/手機號碼/編號 不留客資 服務人員姓名/編號 [PERSON_NAME]-7…" at bounding box center [724, 227] width 1010 height 140
click at [599, 274] on label "不留客資" at bounding box center [554, 253] width 96 height 41
click at [547, 274] on input "不留客資" at bounding box center [526, 253] width 41 height 41
click at [623, 229] on div "顧客姓名/手機號碼/編號" at bounding box center [639, 207] width 235 height 52
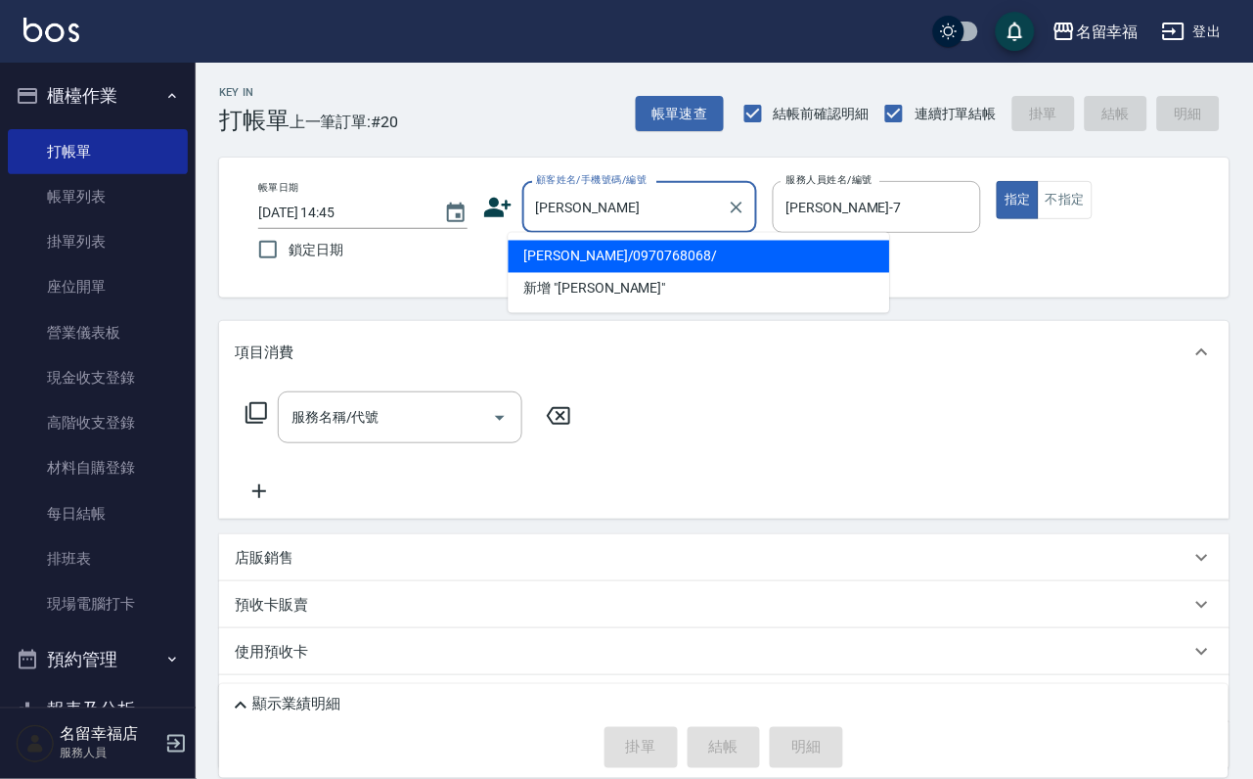
drag, startPoint x: 623, startPoint y: 229, endPoint x: 623, endPoint y: 255, distance: 26.4
click at [623, 254] on li "[PERSON_NAME]/0970768068/" at bounding box center [699, 257] width 381 height 32
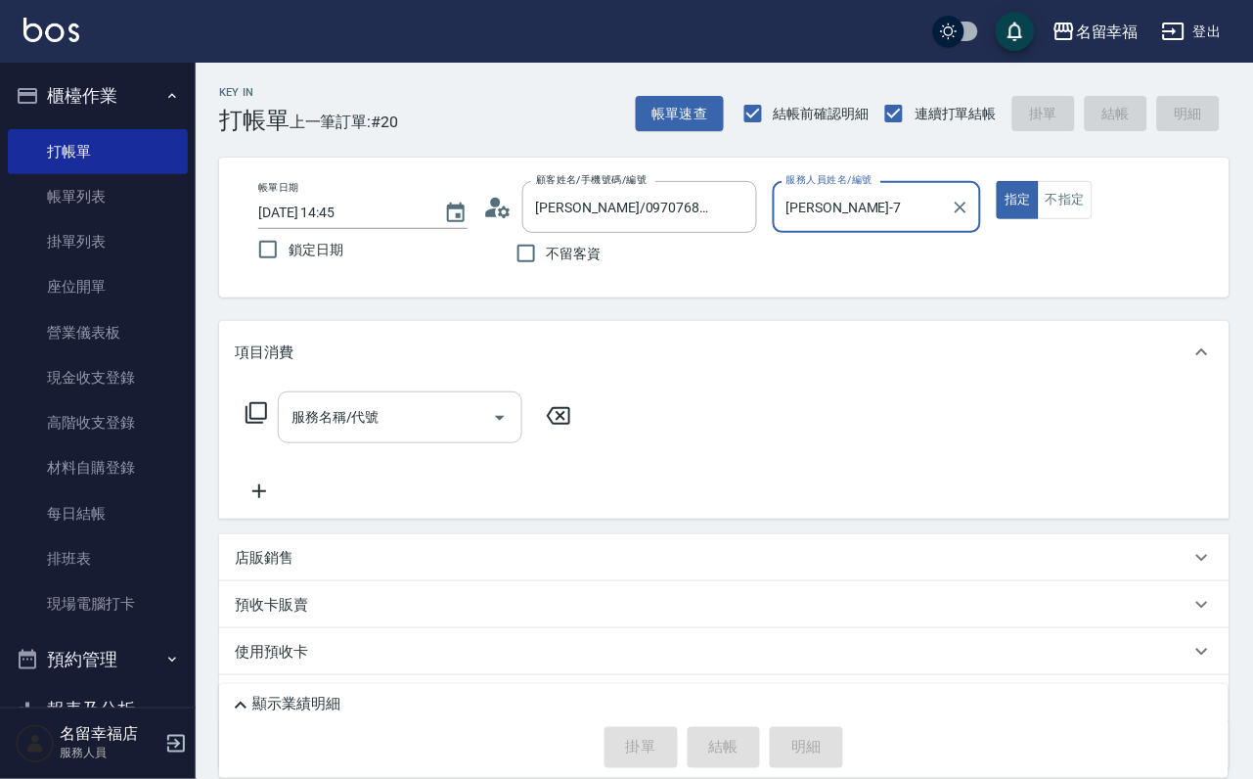
click at [335, 443] on div "服務名稱/代號" at bounding box center [400, 417] width 245 height 52
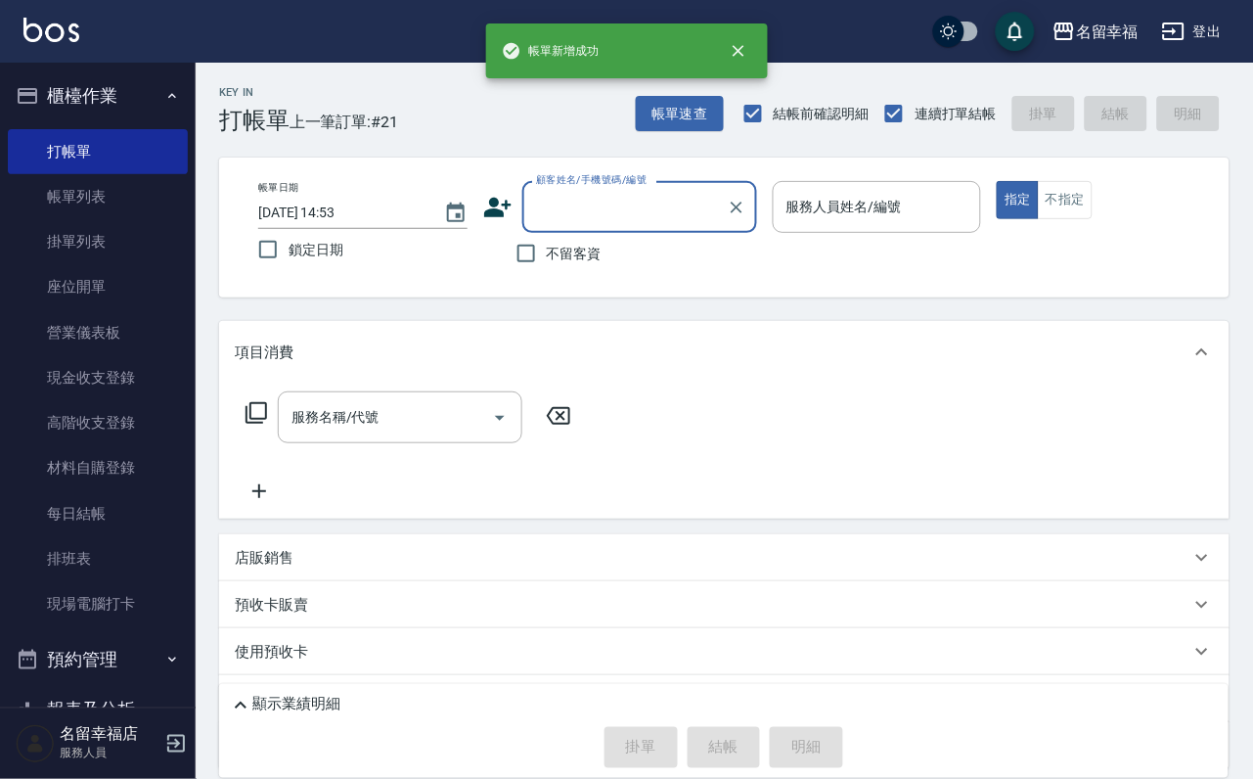
click at [556, 220] on input "顧客姓名/手機號碼/編號" at bounding box center [625, 207] width 188 height 34
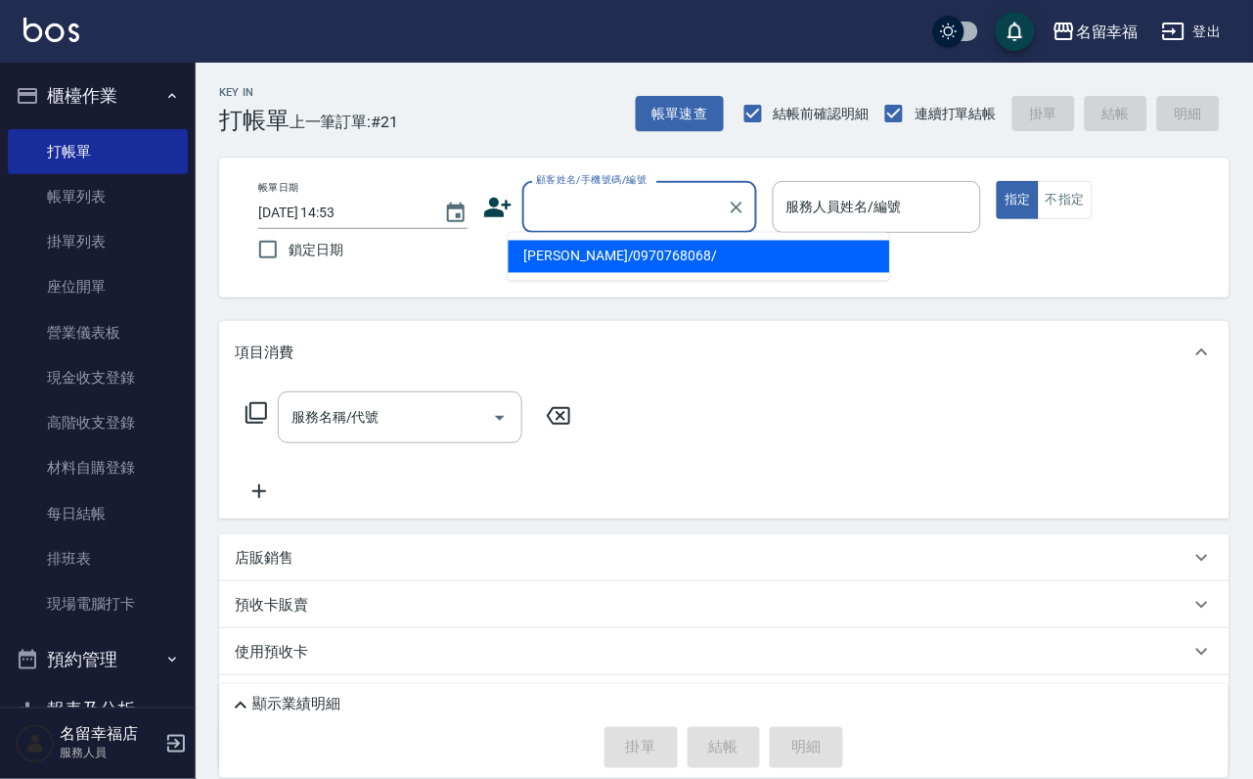
click at [649, 266] on li "[PERSON_NAME]/0970768068/" at bounding box center [699, 257] width 381 height 32
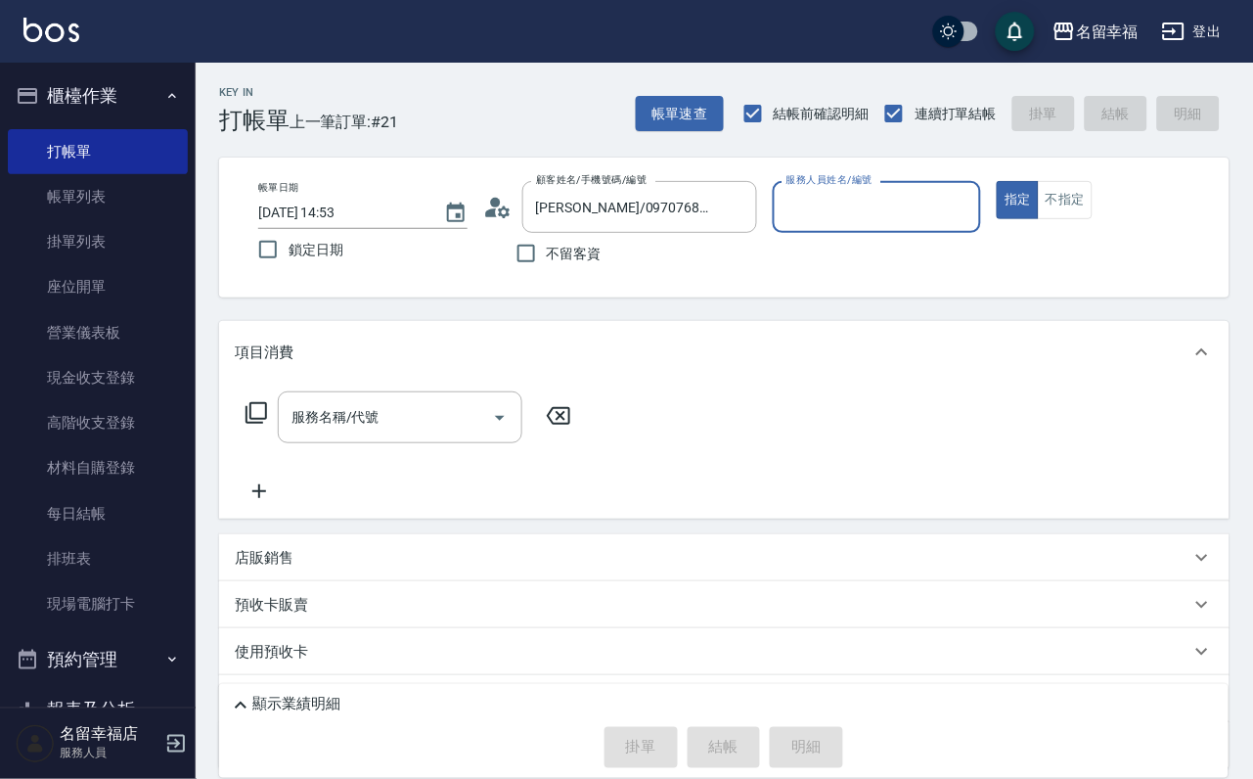
click at [641, 265] on div "不留客資" at bounding box center [620, 253] width 274 height 41
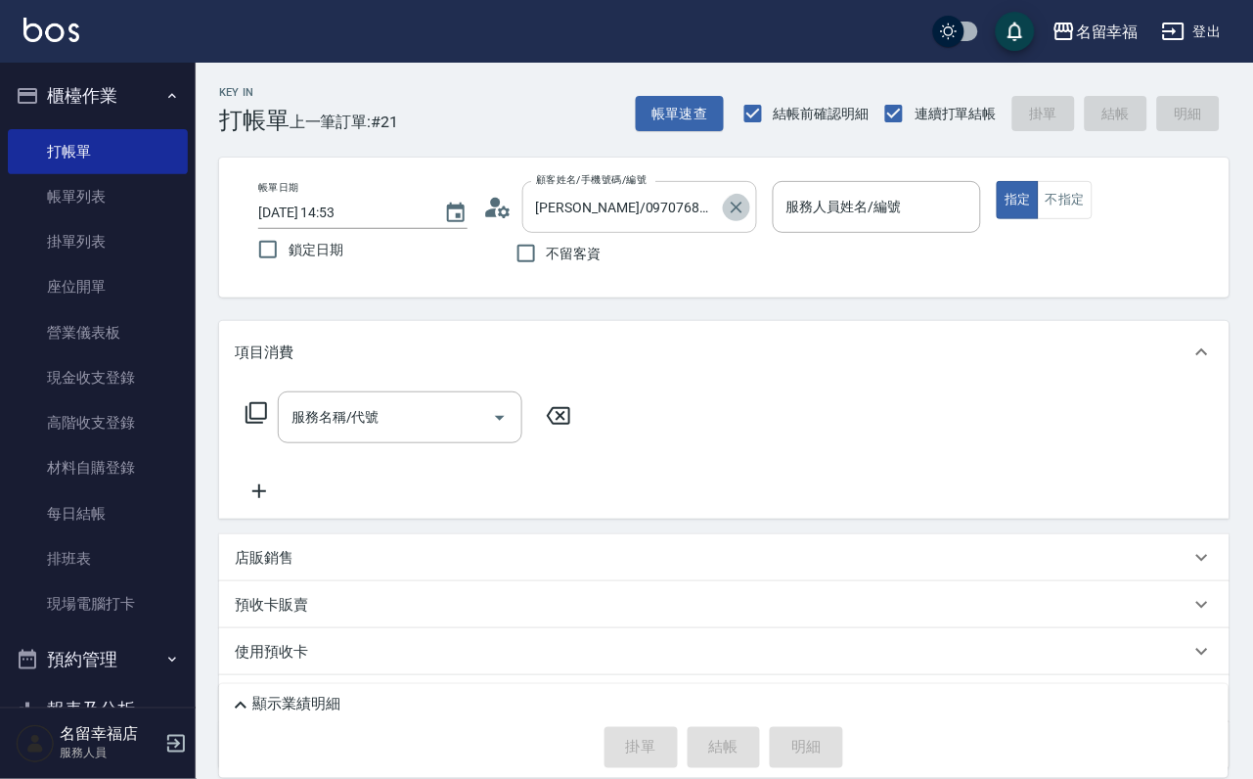
click at [746, 206] on icon "Clear" at bounding box center [737, 208] width 20 height 20
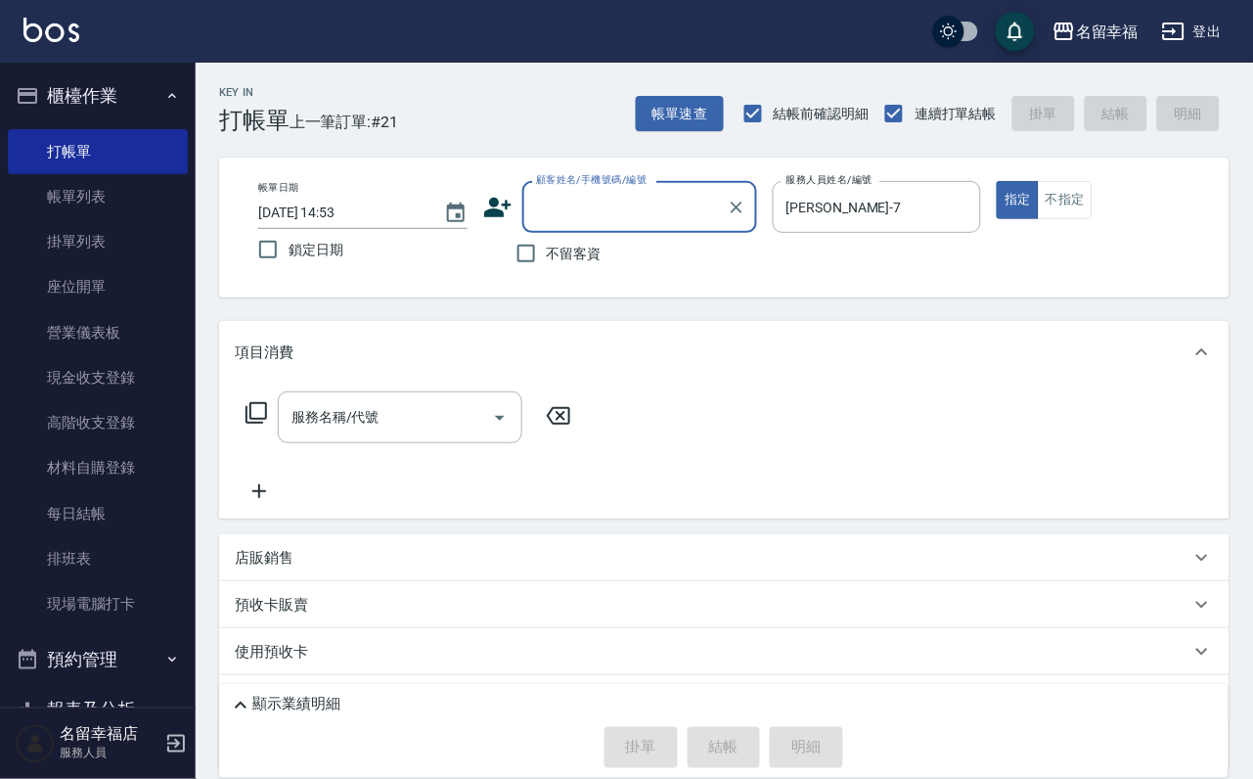
click at [559, 245] on label "不留客資" at bounding box center [554, 253] width 96 height 41
click at [547, 245] on input "不留客資" at bounding box center [526, 253] width 41 height 41
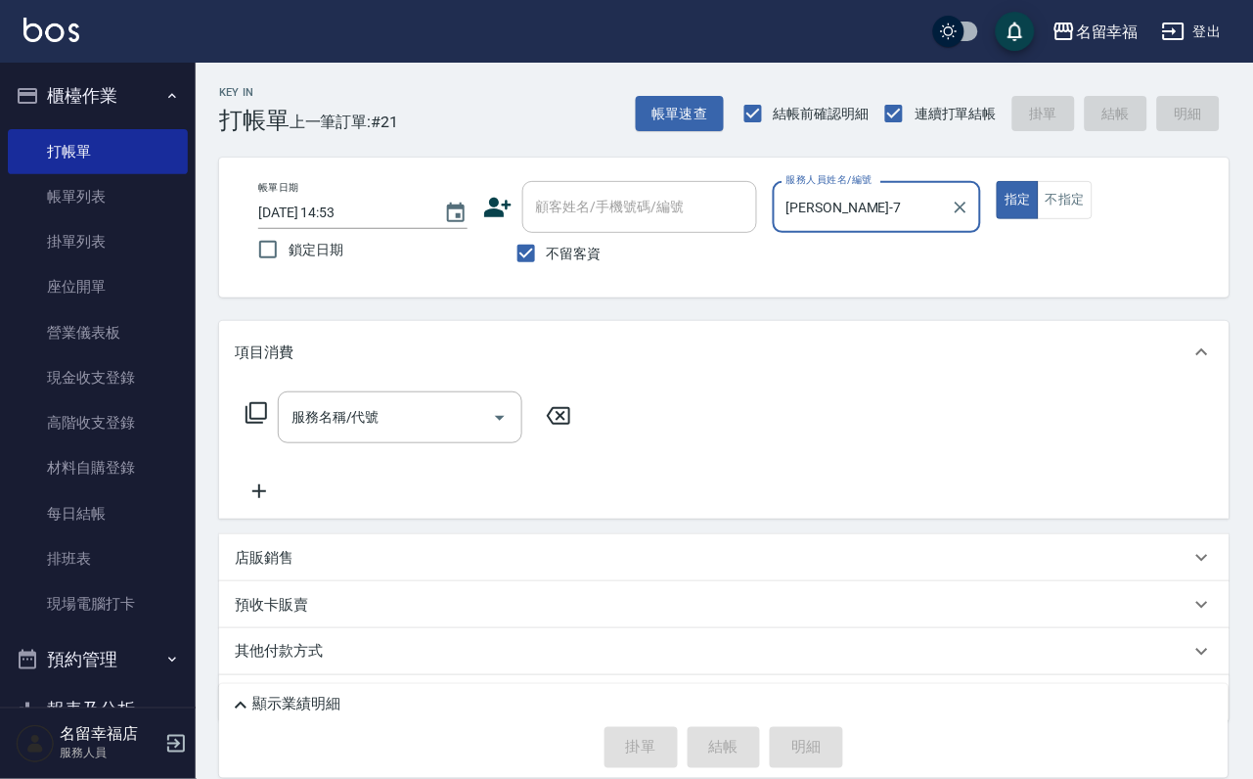
click at [997, 181] on button "指定" at bounding box center [1018, 200] width 42 height 38
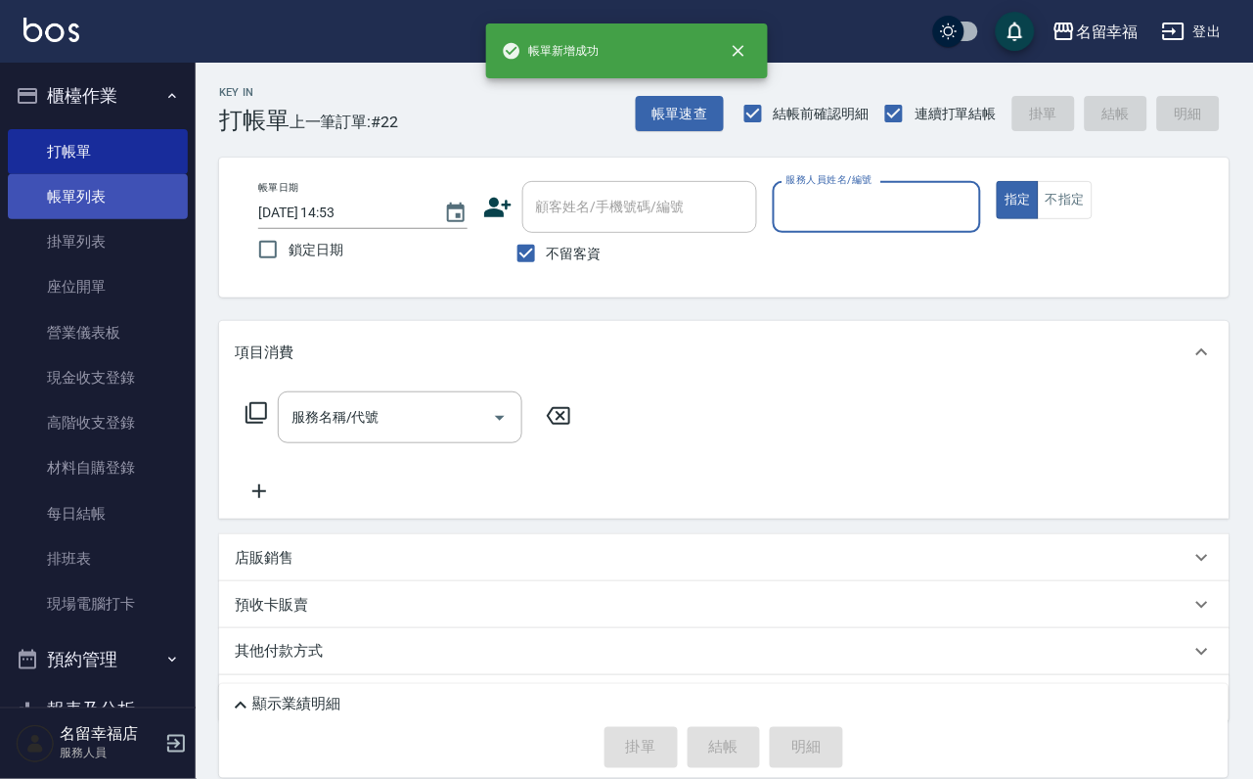
click at [111, 212] on link "帳單列表" at bounding box center [98, 196] width 180 height 45
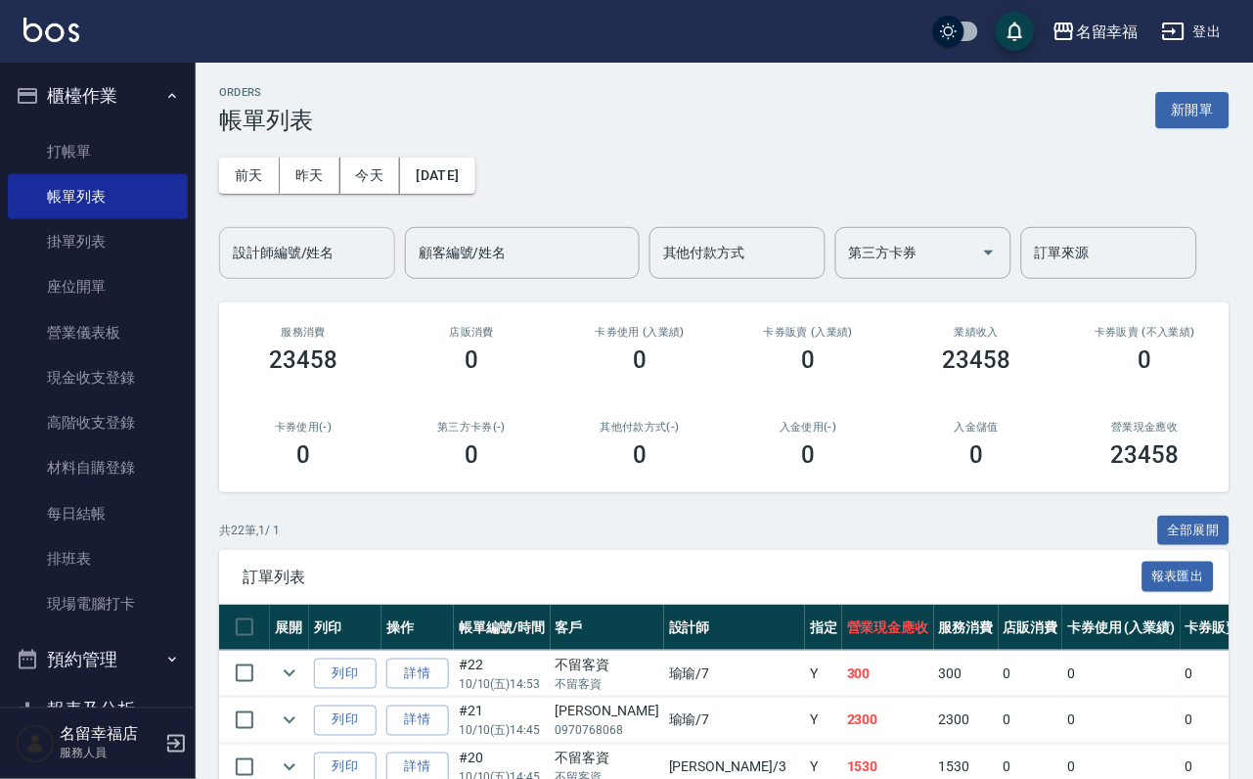
click at [366, 233] on div "設計師編號/姓名" at bounding box center [307, 253] width 176 height 52
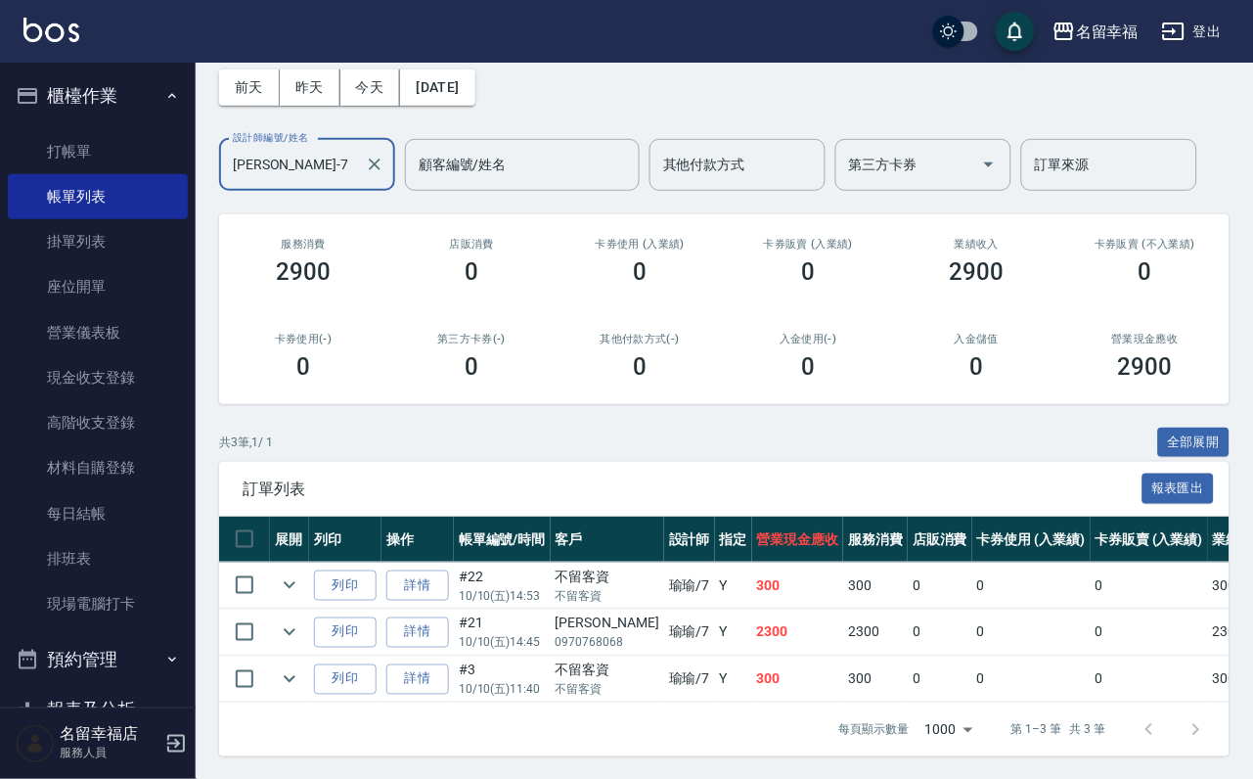
scroll to position [147, 0]
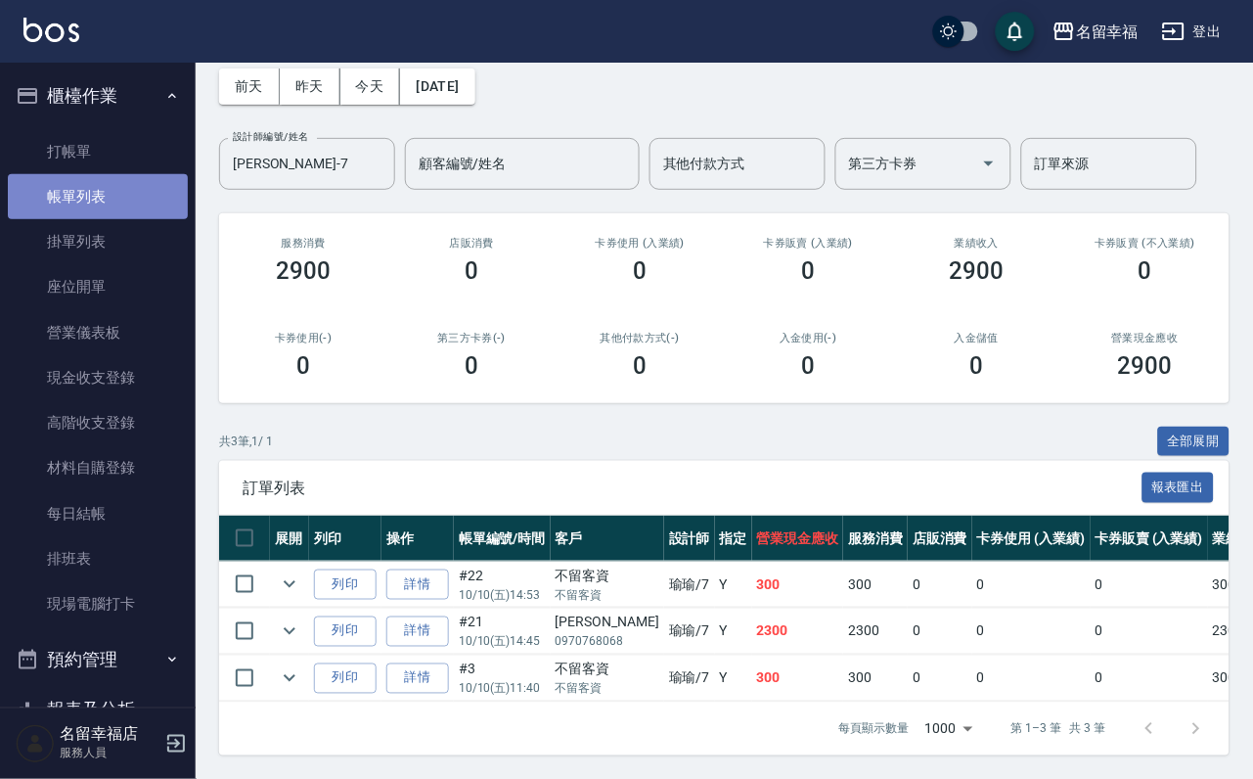
click at [106, 184] on link "帳單列表" at bounding box center [98, 196] width 180 height 45
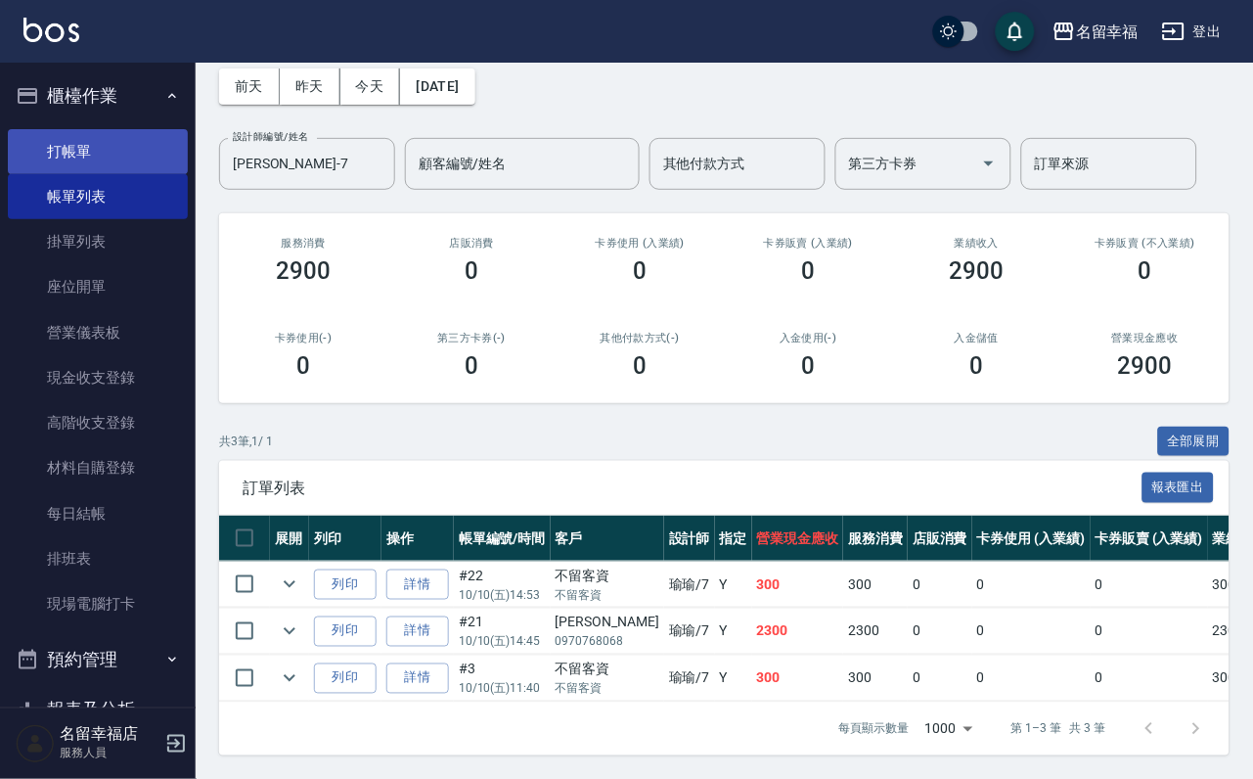
click at [114, 168] on link "打帳單" at bounding box center [98, 151] width 180 height 45
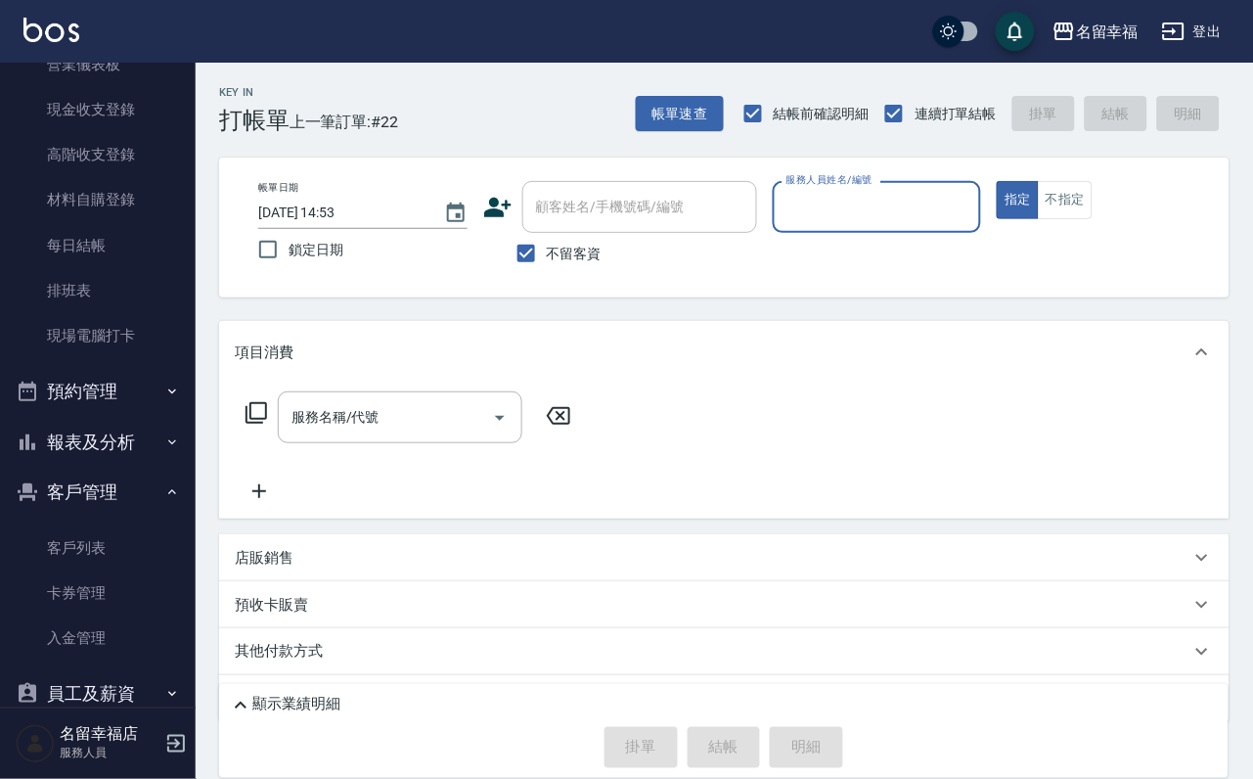
scroll to position [293, 0]
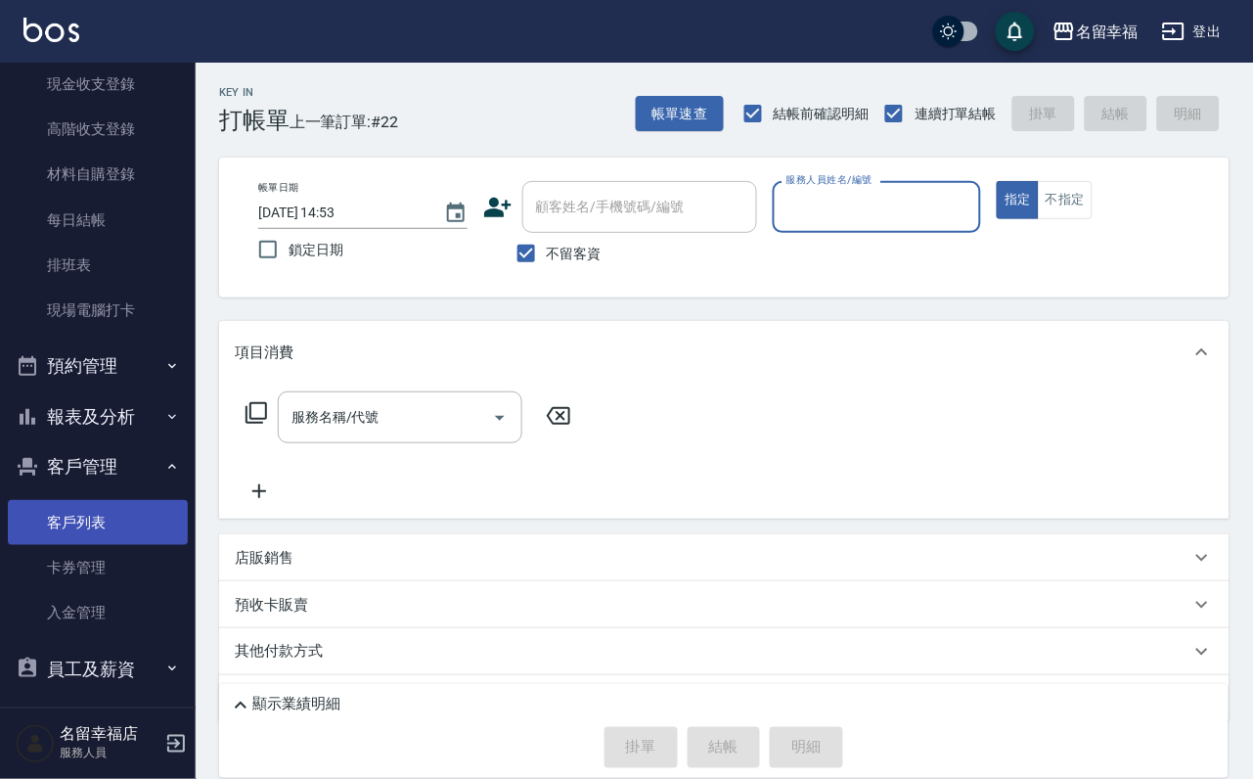
click at [108, 545] on link "客戶列表" at bounding box center [98, 522] width 180 height 45
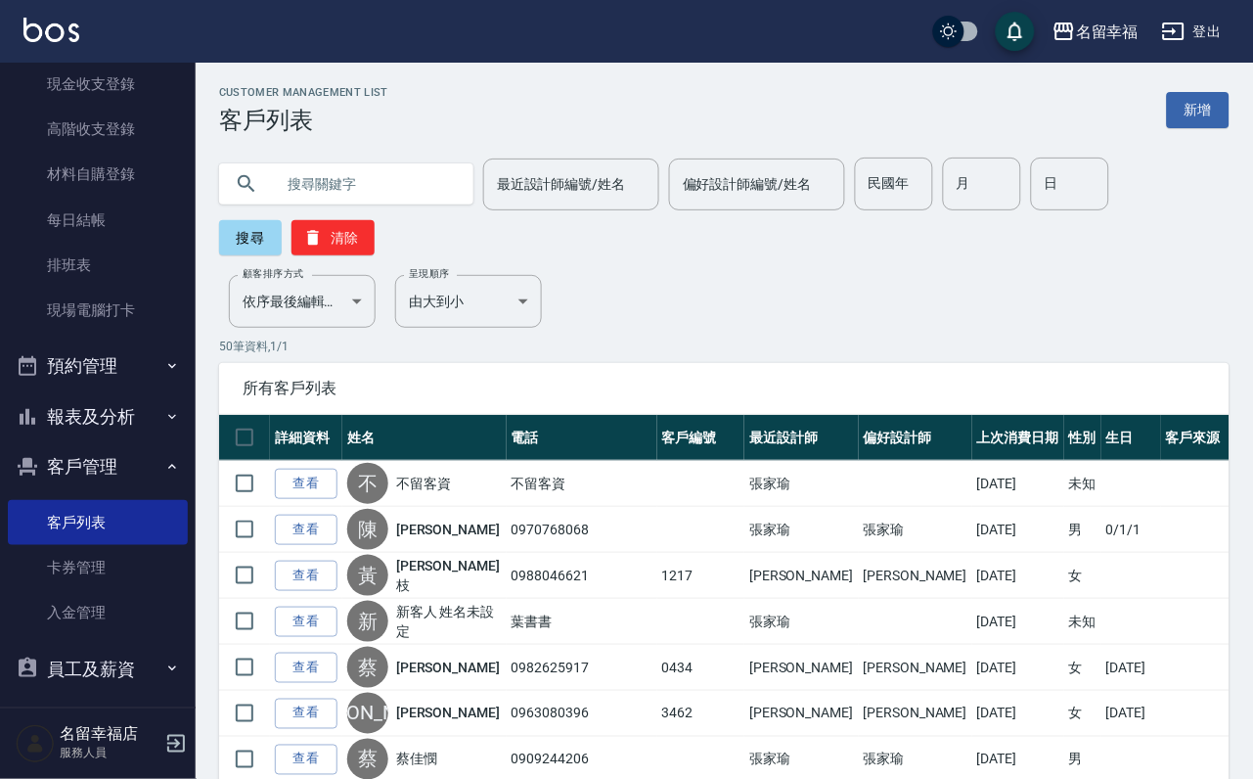
click at [372, 194] on input "text" at bounding box center [366, 183] width 184 height 53
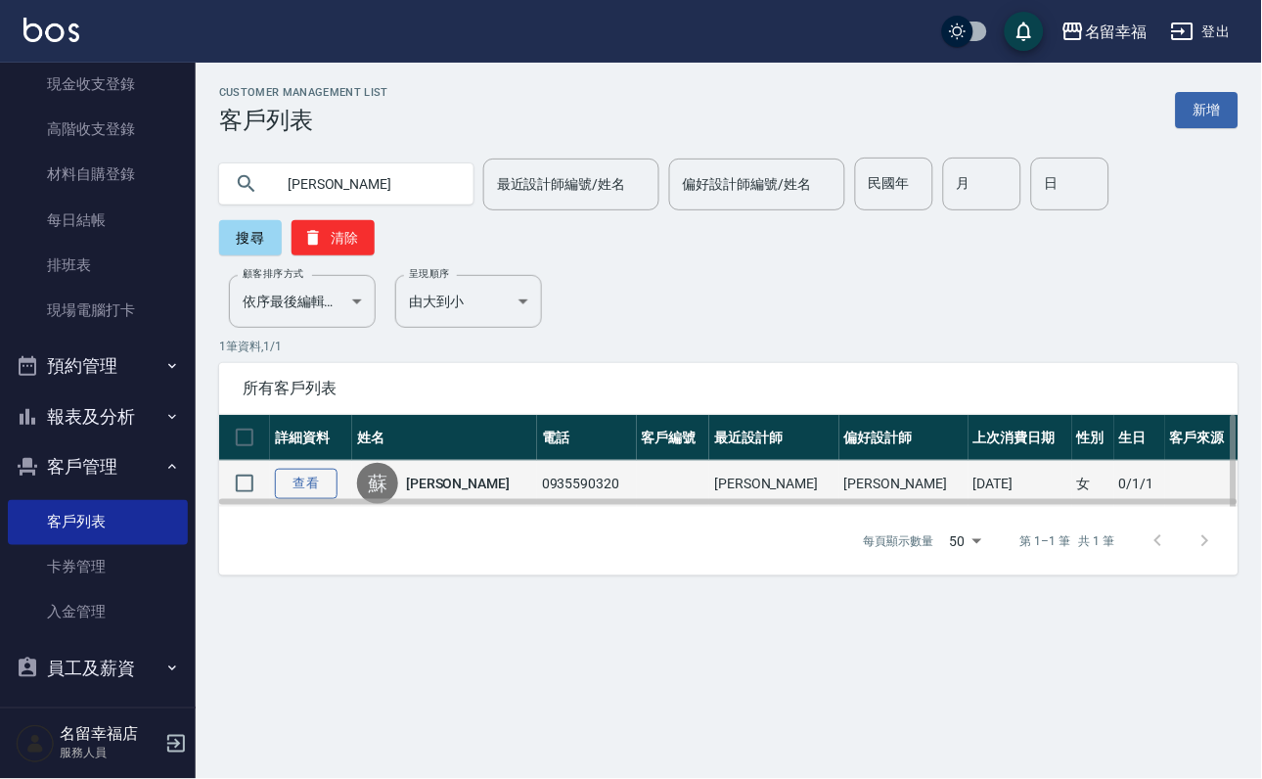
click at [313, 499] on link "查看" at bounding box center [306, 483] width 63 height 30
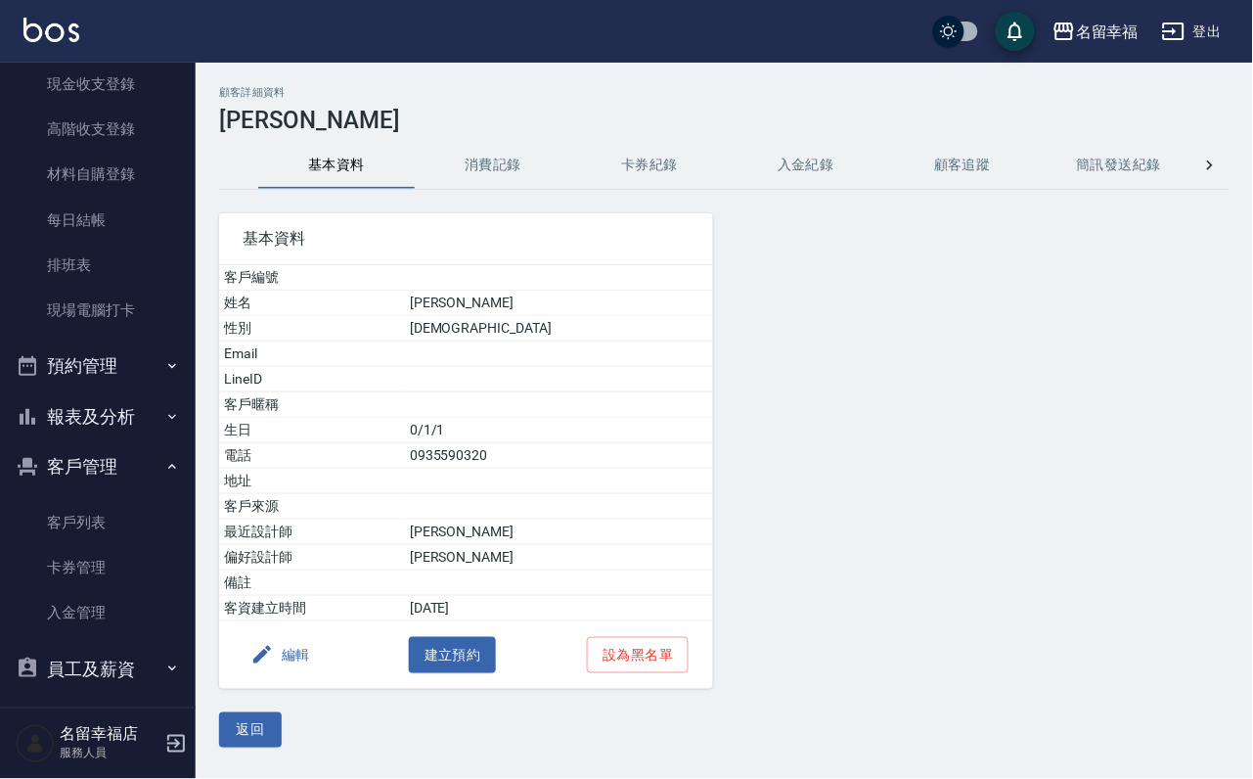
drag, startPoint x: 513, startPoint y: 171, endPoint x: 521, endPoint y: 183, distance: 14.7
click at [513, 175] on button "消費記錄" at bounding box center [493, 165] width 156 height 47
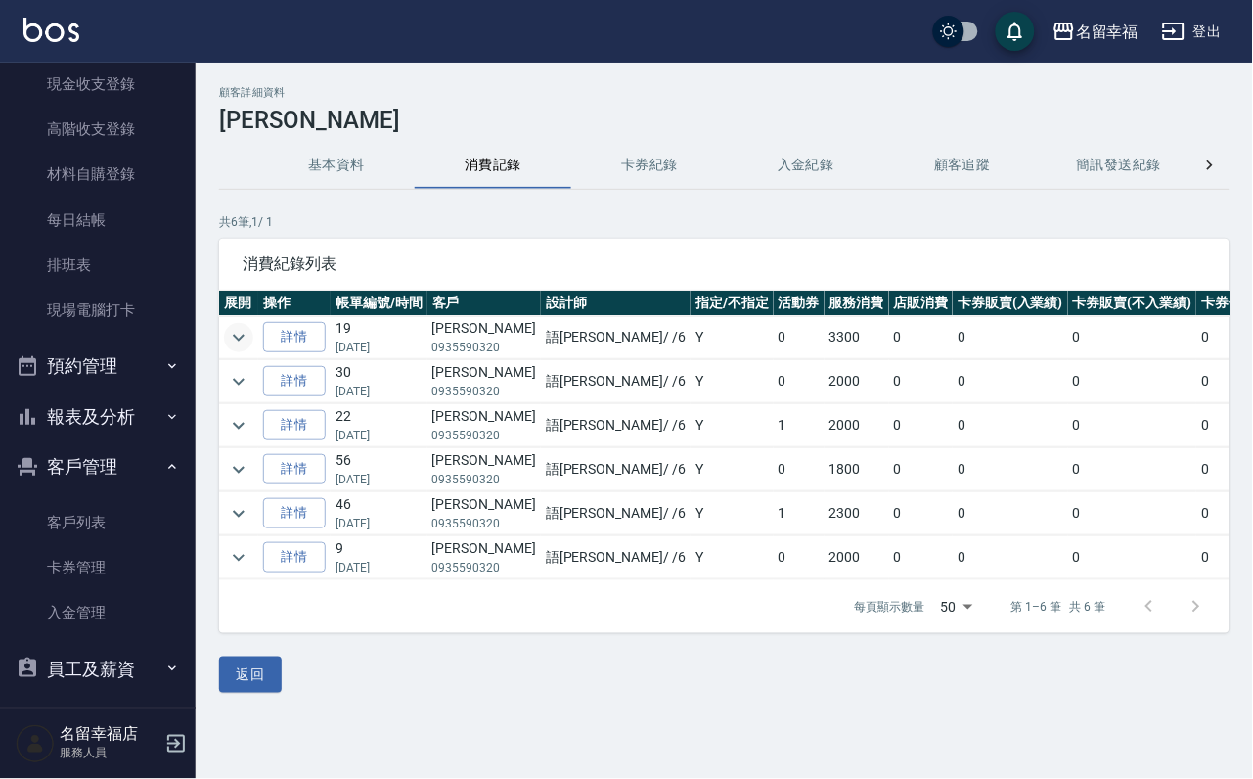
click at [241, 336] on icon "expand row" at bounding box center [238, 337] width 23 height 23
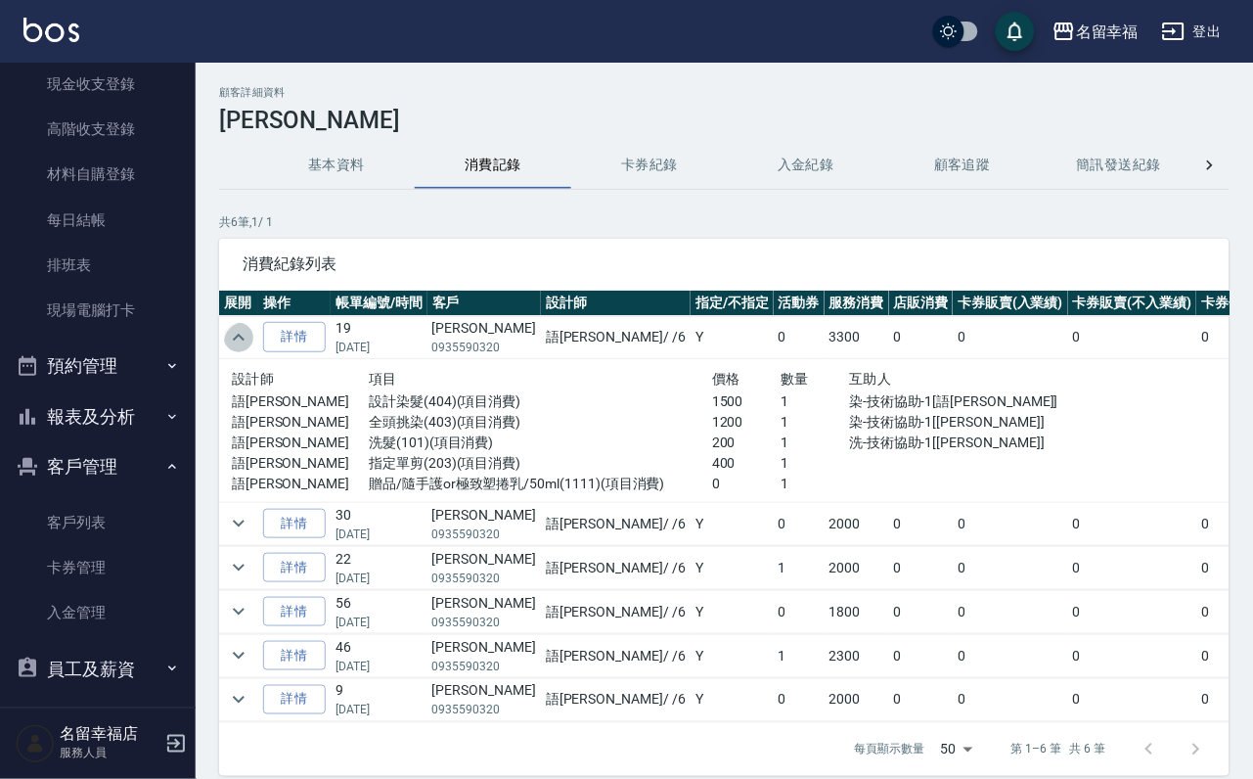
click at [241, 336] on icon "expand row" at bounding box center [238, 337] width 23 height 23
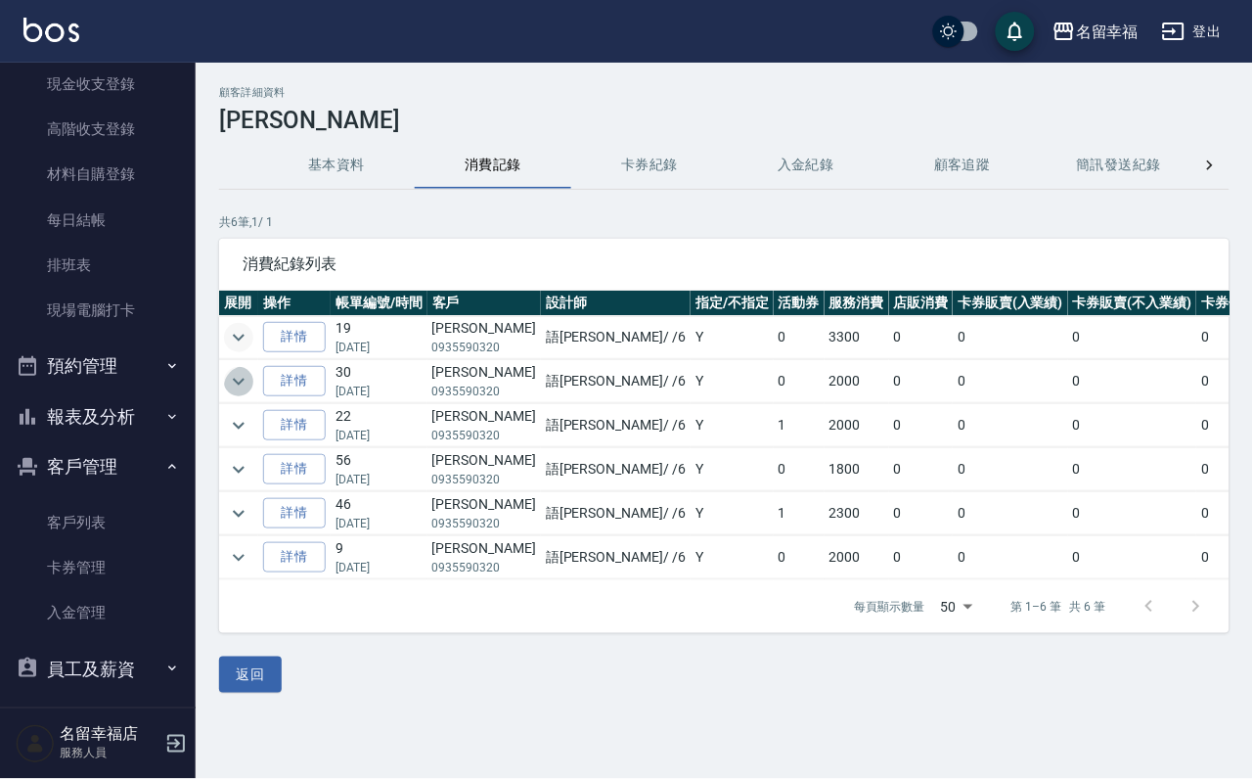
click at [238, 390] on icon "expand row" at bounding box center [238, 381] width 23 height 23
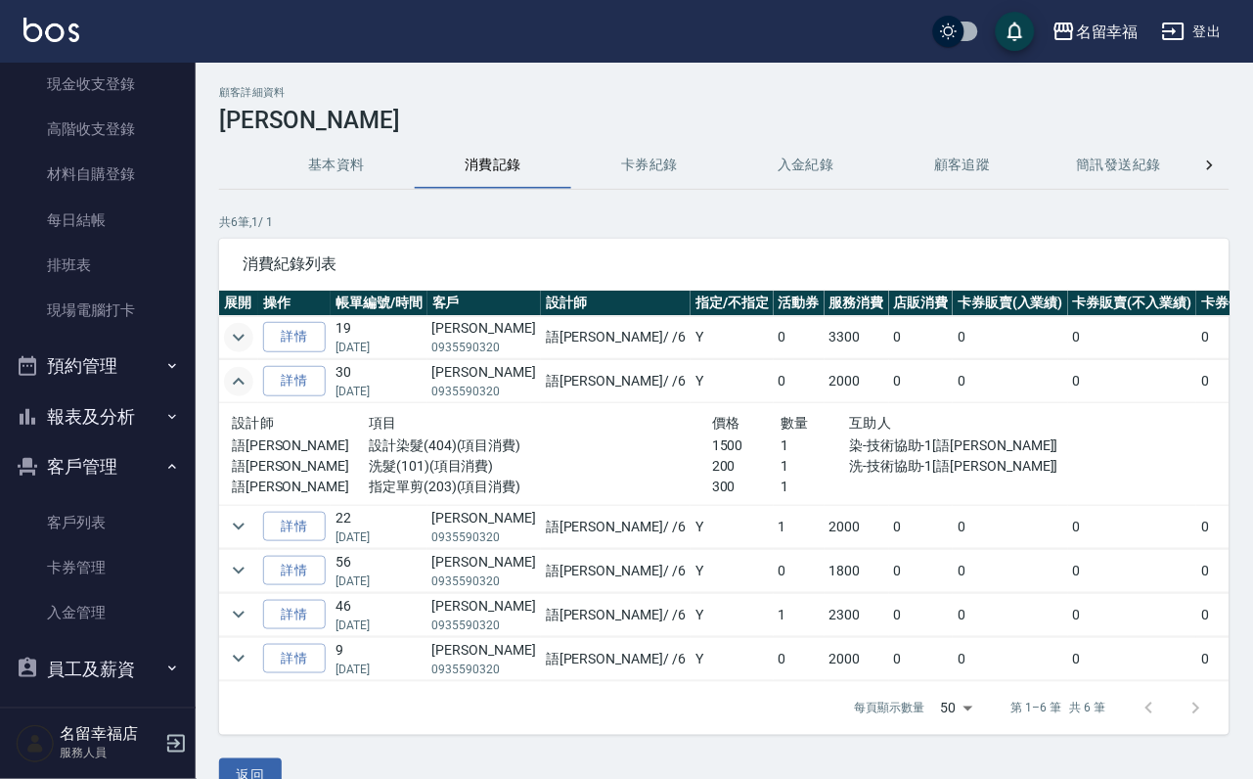
click at [237, 387] on icon "expand row" at bounding box center [238, 381] width 23 height 23
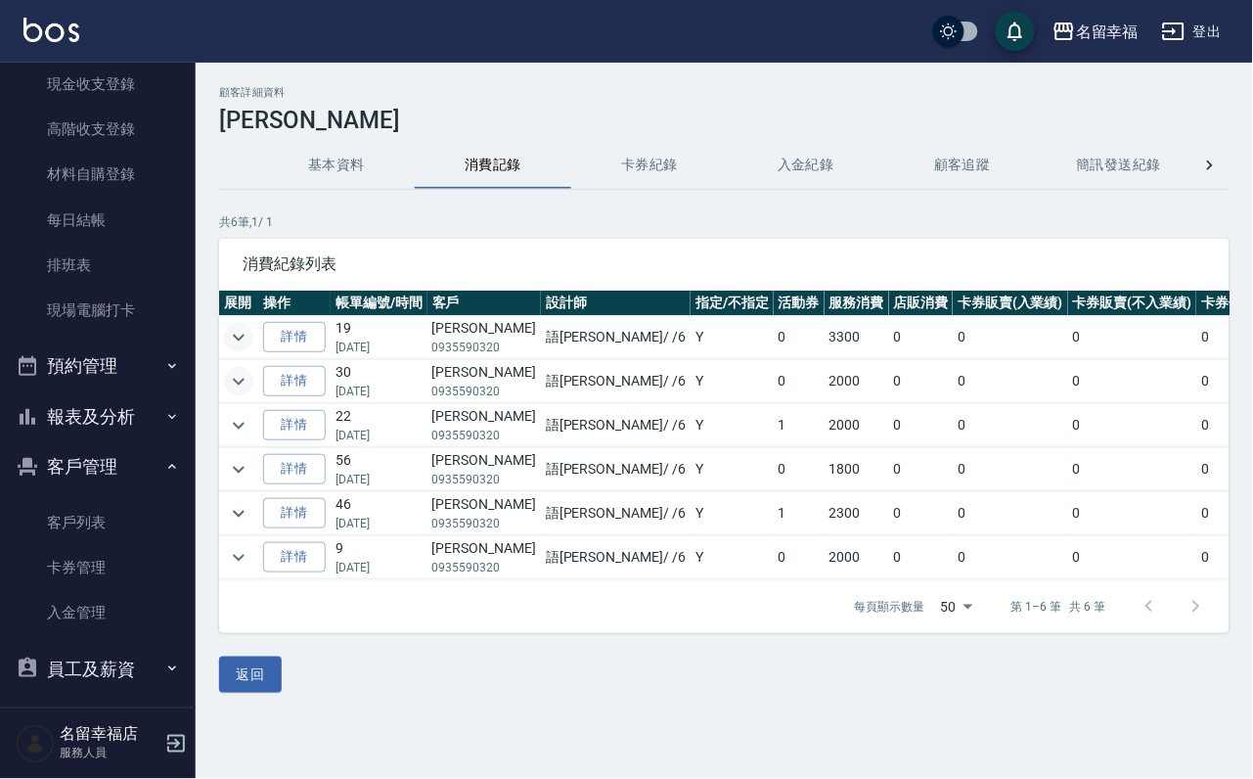
click at [242, 343] on icon "expand row" at bounding box center [238, 337] width 23 height 23
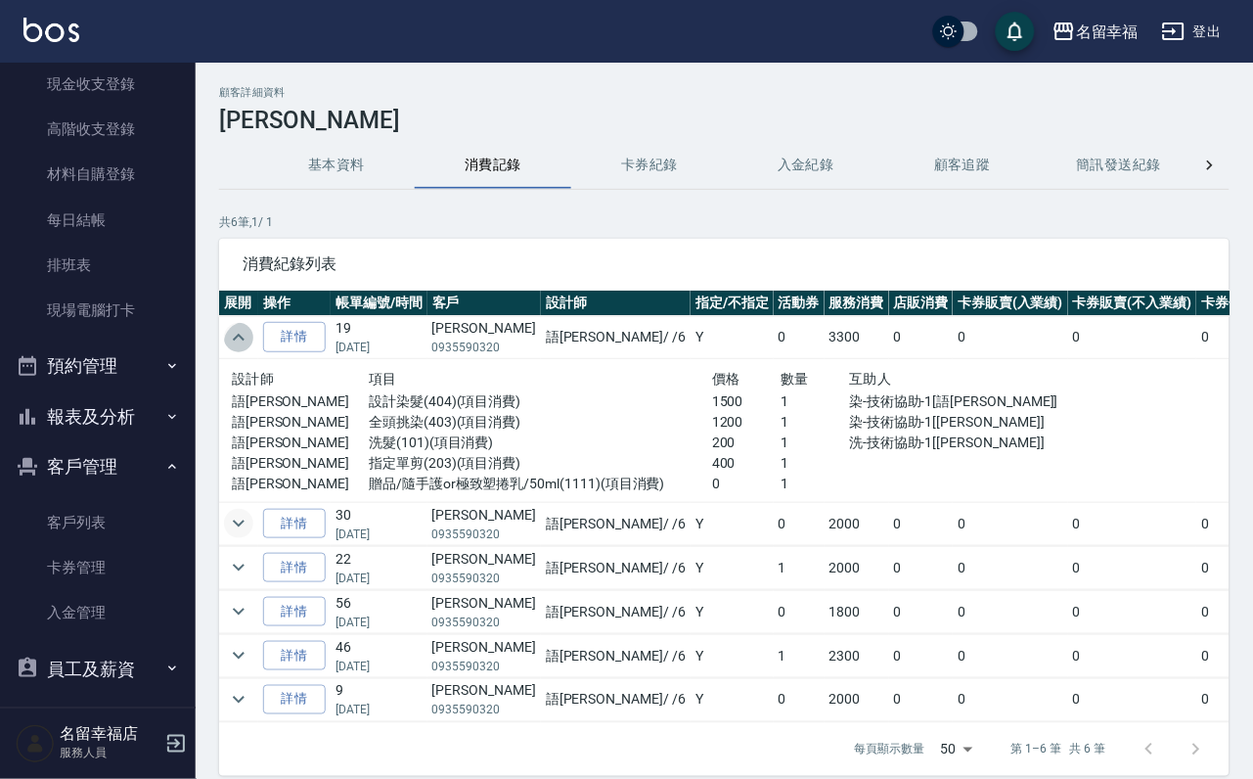
click at [242, 341] on icon "expand row" at bounding box center [238, 337] width 23 height 23
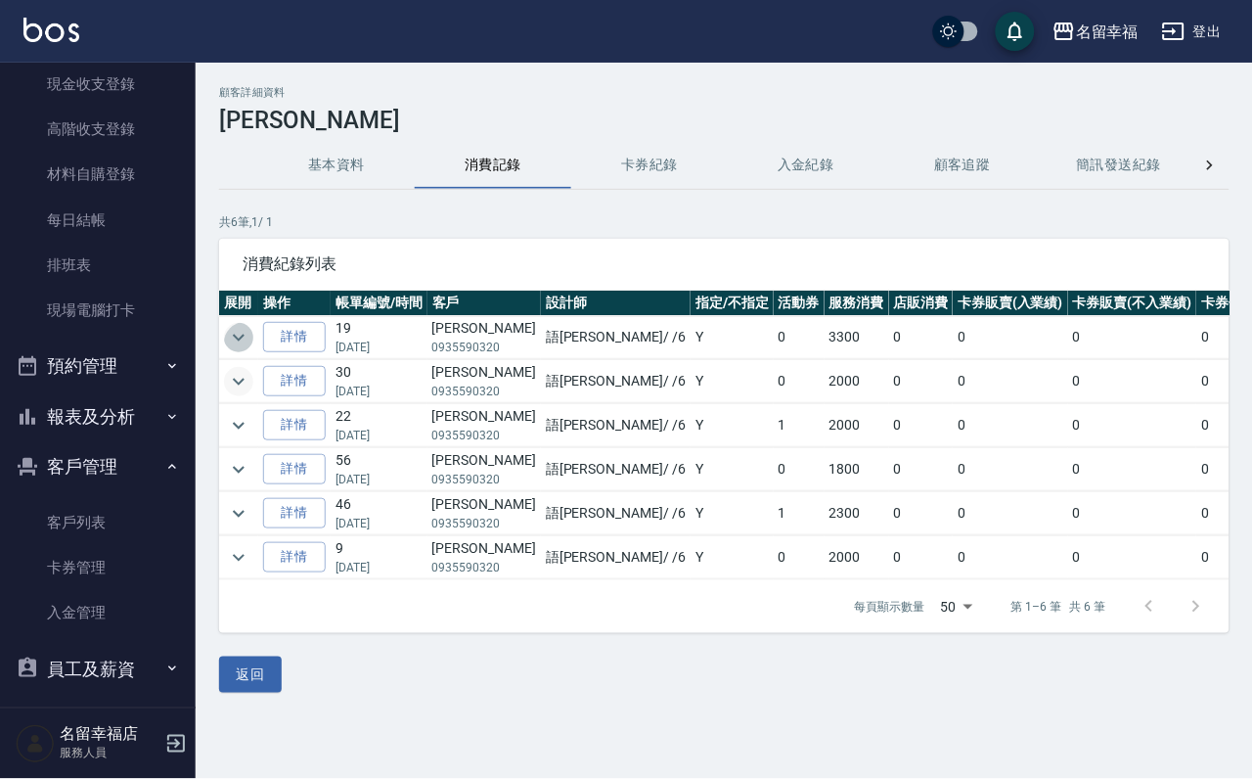
click at [250, 342] on icon "expand row" at bounding box center [238, 337] width 23 height 23
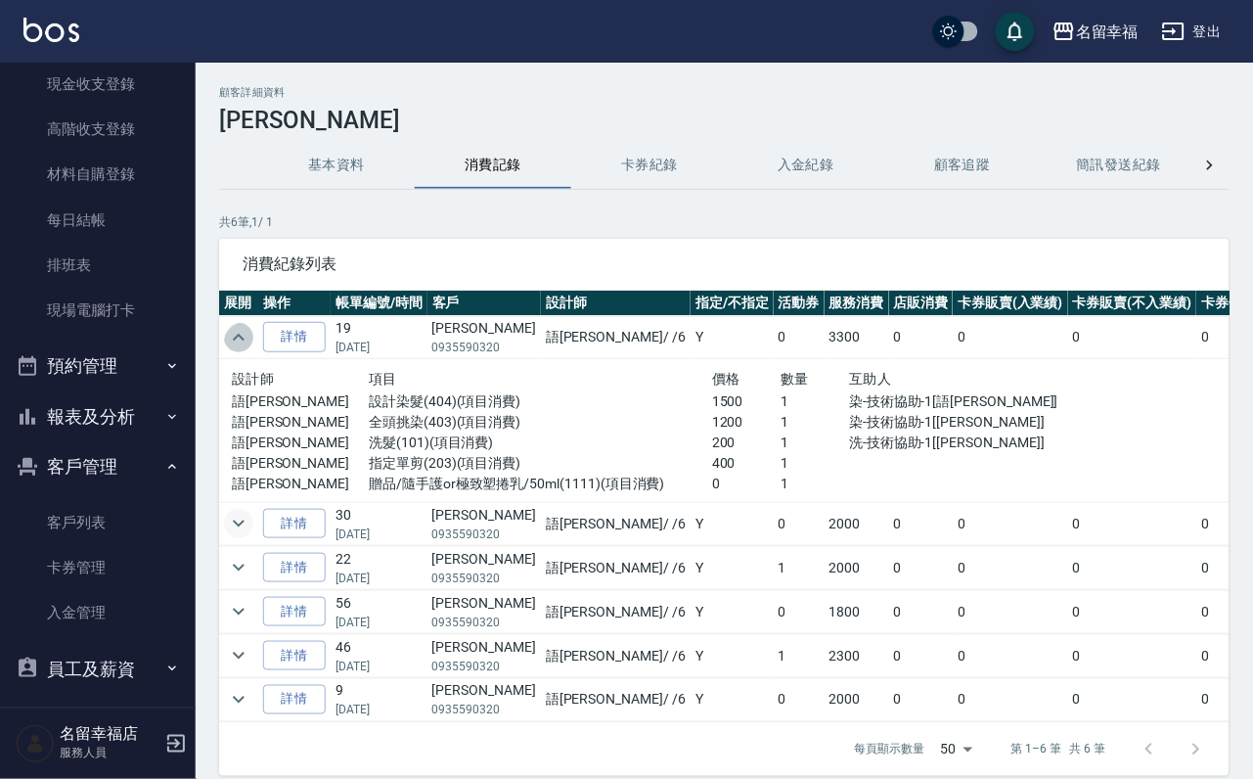
click at [245, 340] on icon "expand row" at bounding box center [239, 337] width 12 height 7
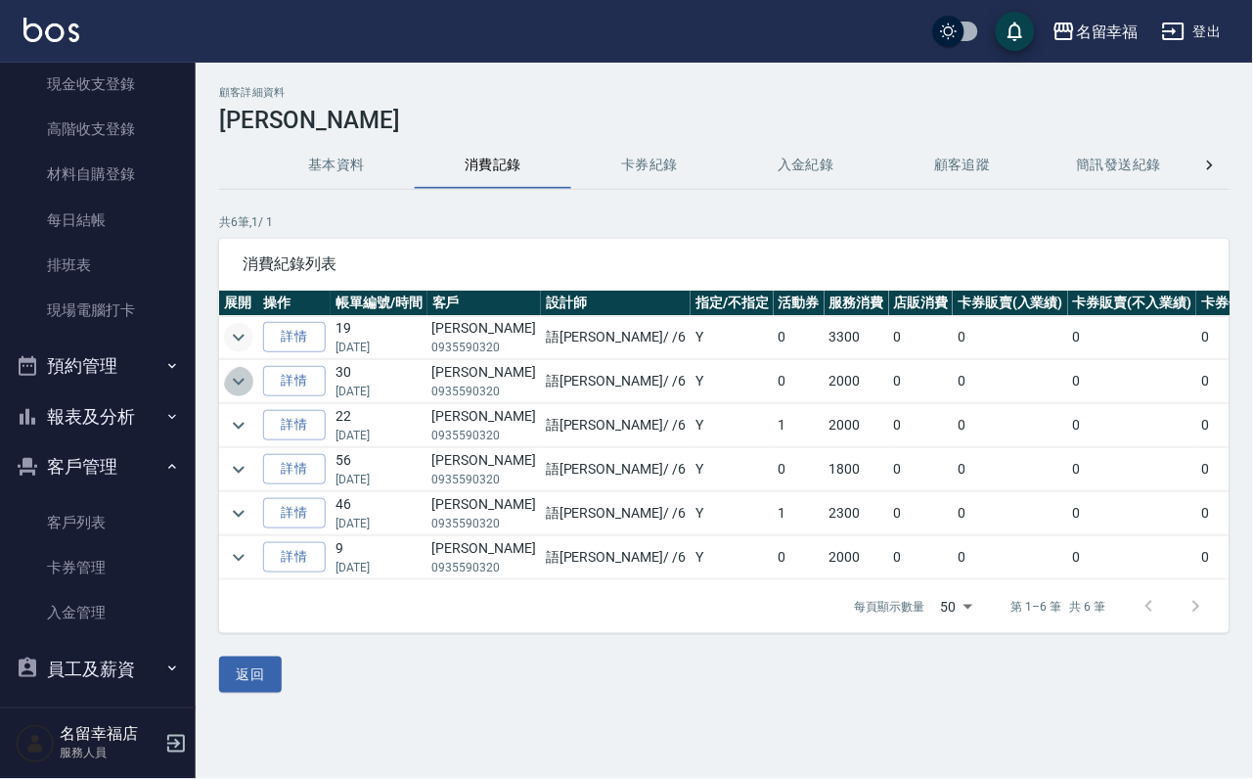
click at [239, 391] on icon "expand row" at bounding box center [238, 381] width 23 height 23
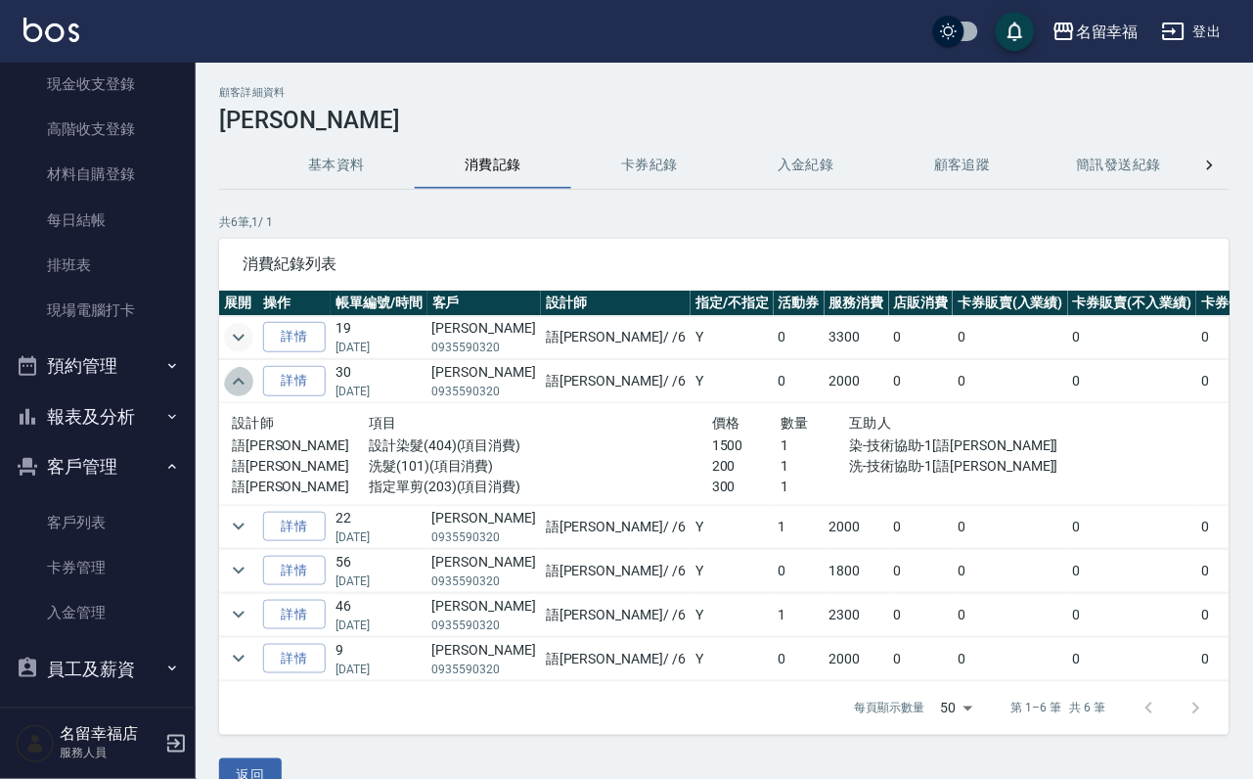
click at [239, 384] on icon "expand row" at bounding box center [239, 381] width 12 height 7
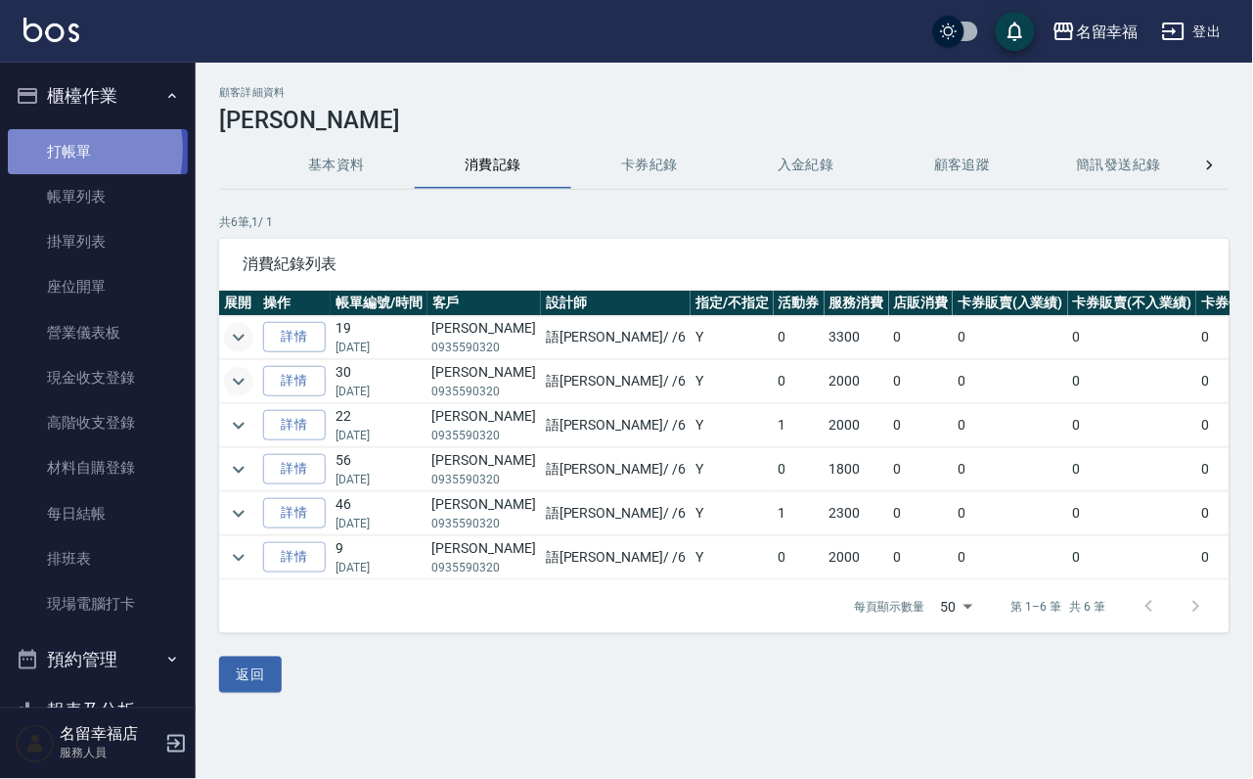
click at [38, 157] on link "打帳單" at bounding box center [98, 151] width 180 height 45
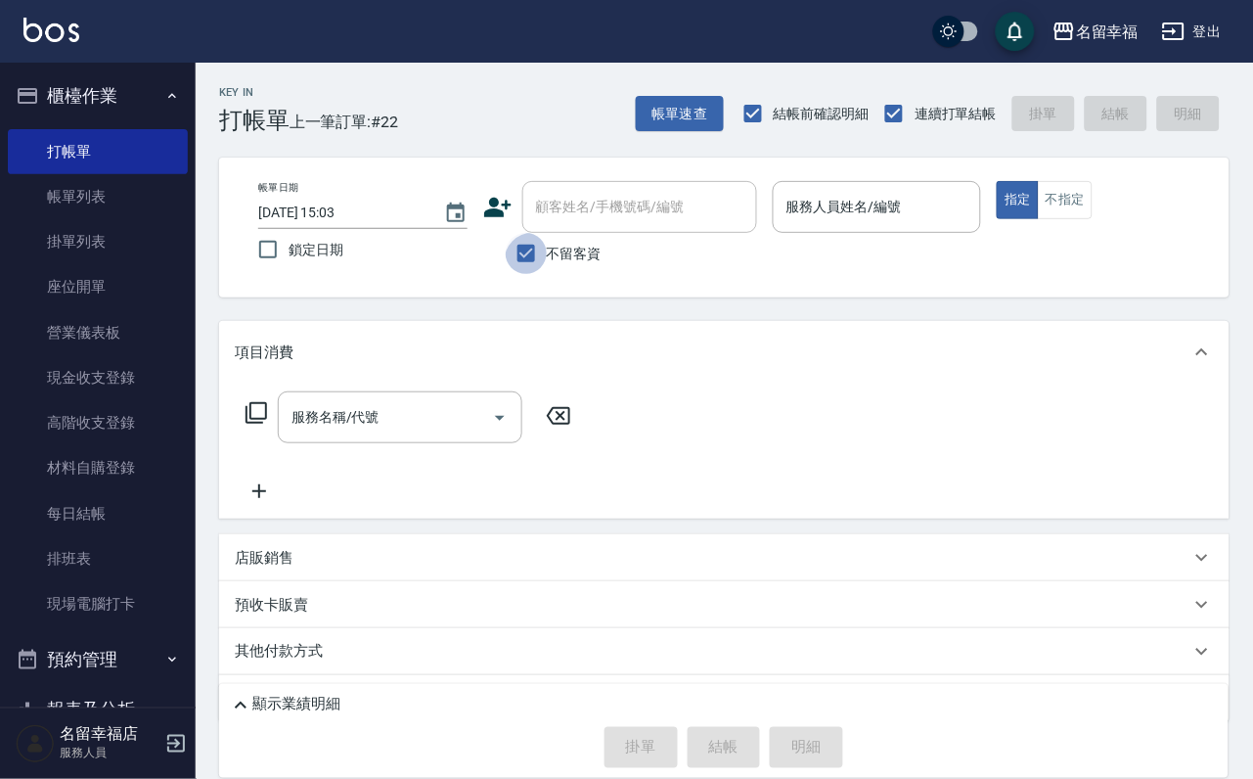
click at [521, 266] on input "不留客資" at bounding box center [526, 253] width 41 height 41
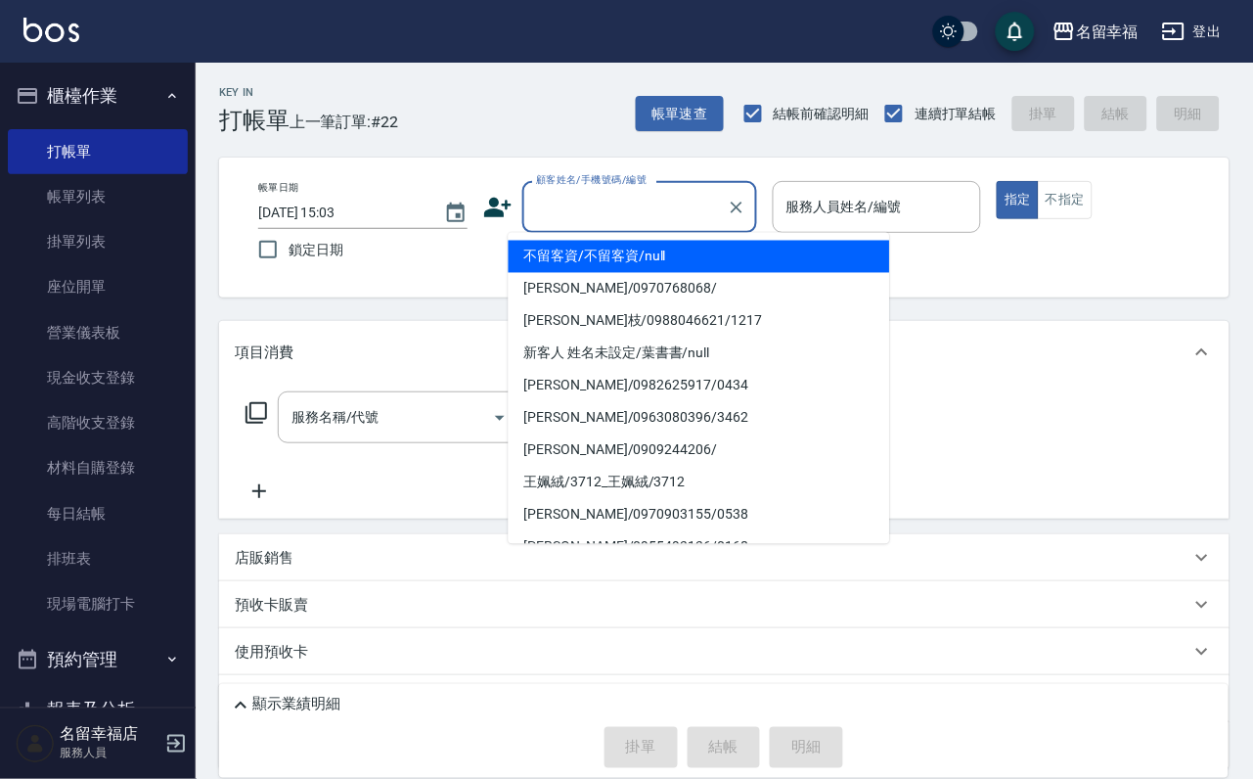
click at [580, 218] on input "顧客姓名/手機號碼/編號" at bounding box center [625, 207] width 188 height 34
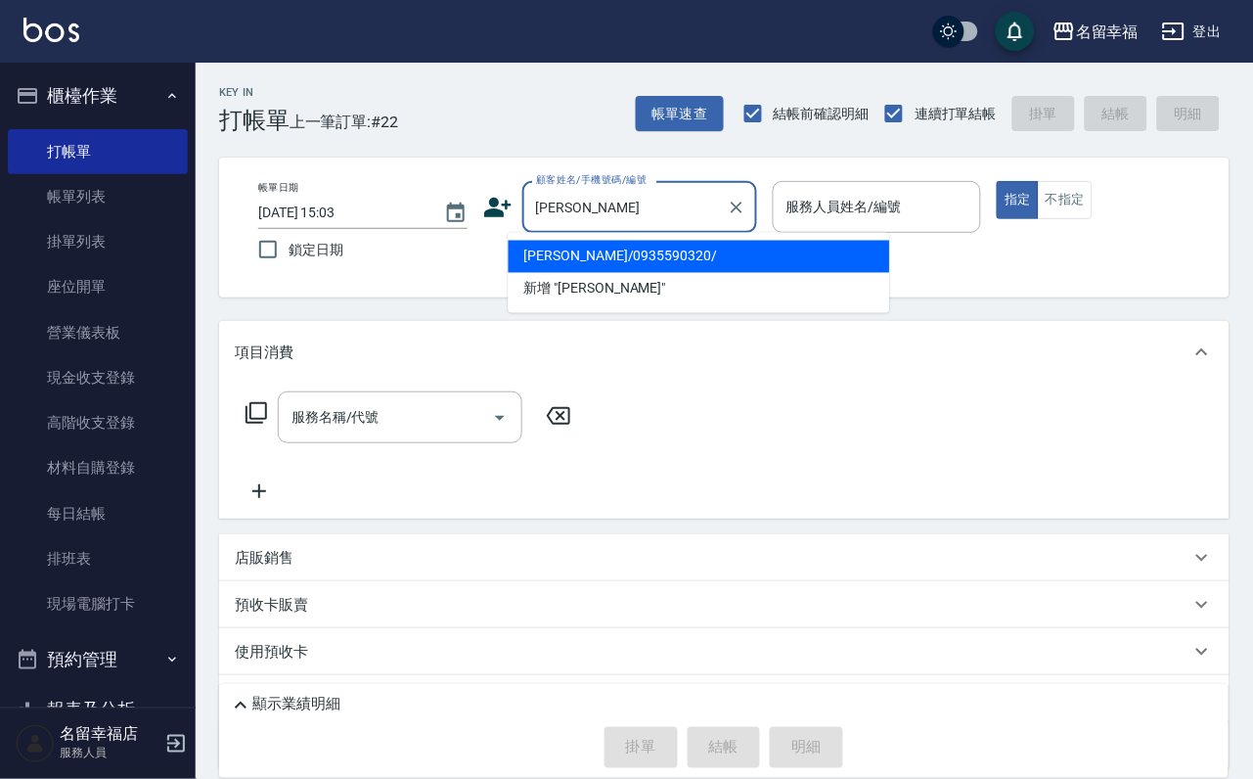
click at [729, 247] on li "[PERSON_NAME]/0935590320/" at bounding box center [699, 257] width 381 height 32
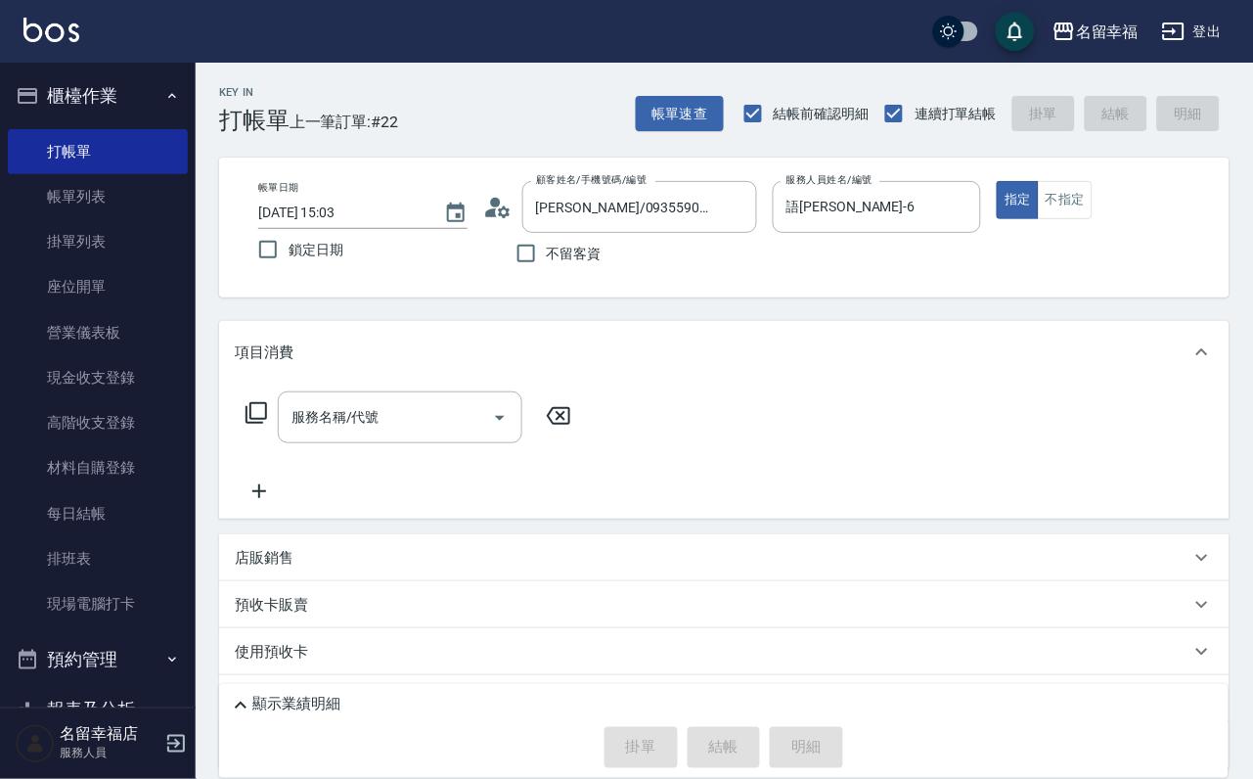
click at [256, 424] on icon at bounding box center [256, 412] width 23 height 23
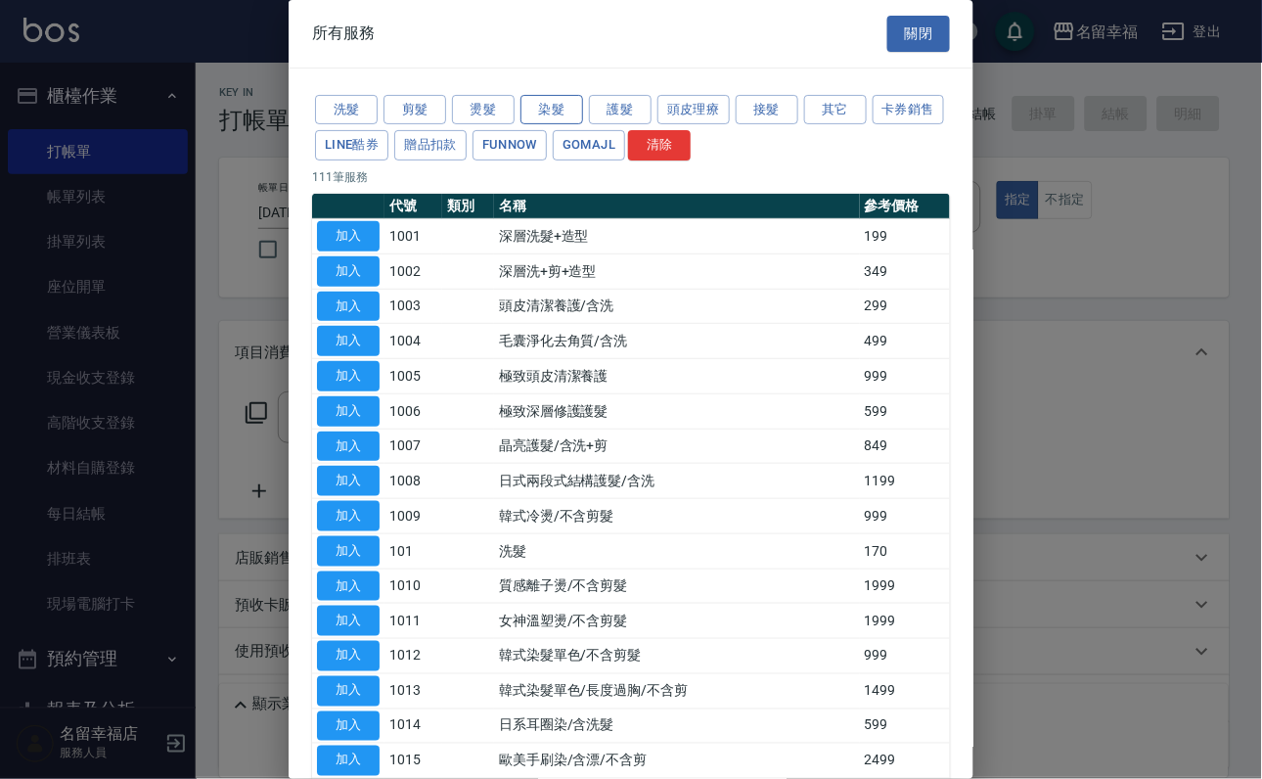
click at [555, 125] on button "染髮" at bounding box center [551, 110] width 63 height 30
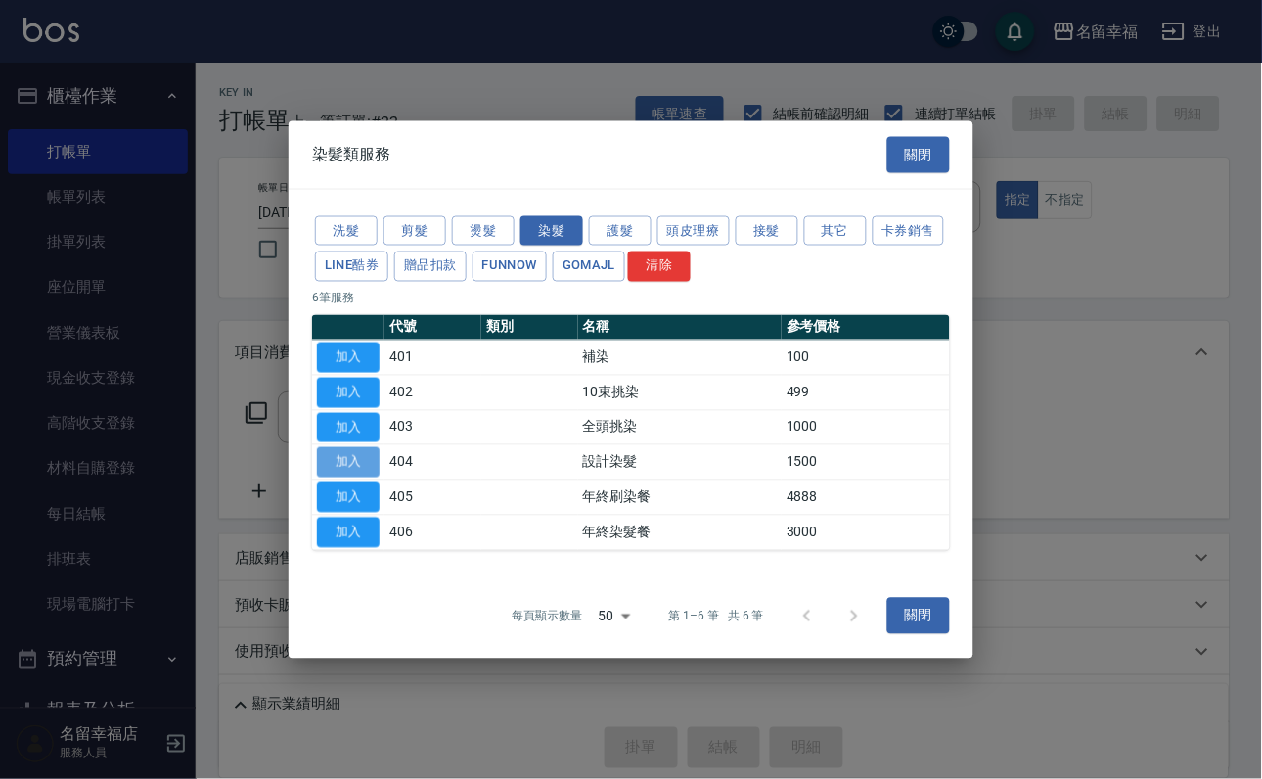
click at [363, 477] on button "加入" at bounding box center [348, 462] width 63 height 30
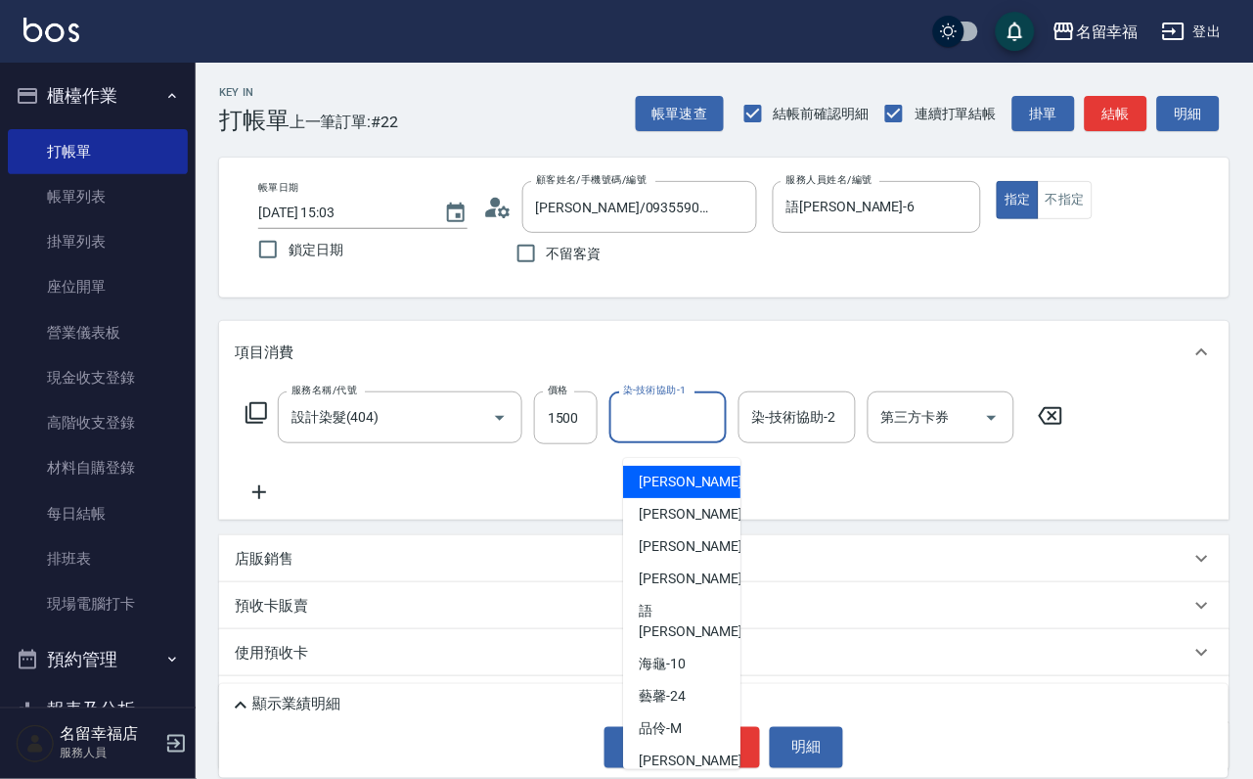
click at [681, 434] on input "染-技術協助-1" at bounding box center [668, 417] width 100 height 34
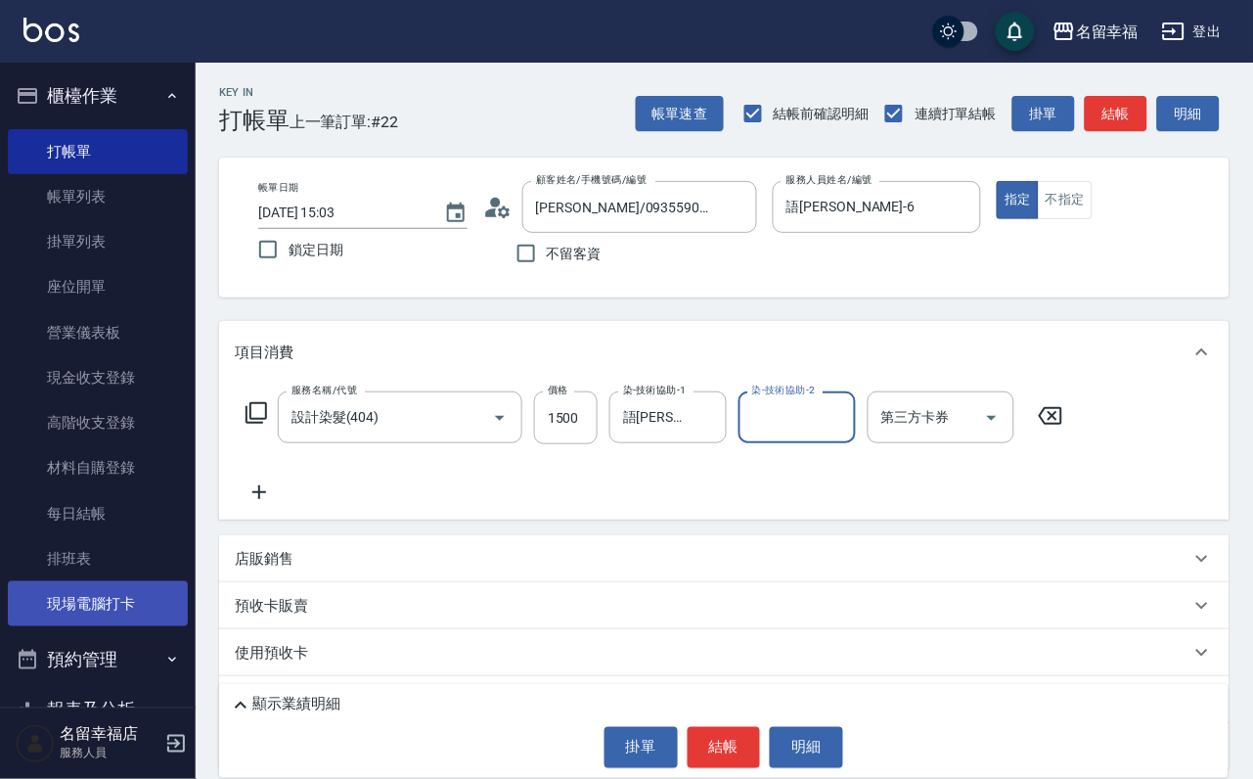
click at [93, 667] on div "名留幸福 登出 櫃檯作業 打帳單 帳單列表 掛單列表 座位開單 營業儀表板 現金收支登錄 高階收支登錄 材料自購登錄 每日結帳 排班表 現場電腦打卡 預約管理…" at bounding box center [626, 454] width 1253 height 909
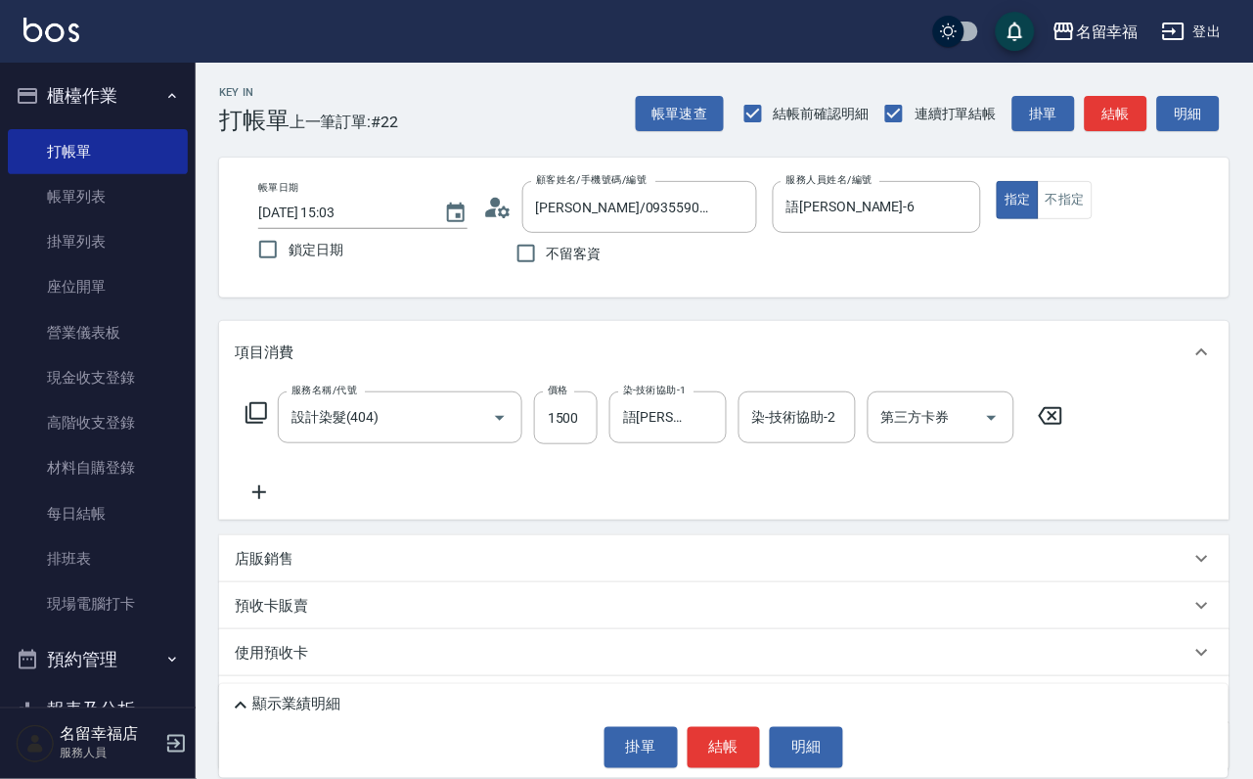
click at [254, 424] on icon at bounding box center [256, 413] width 22 height 22
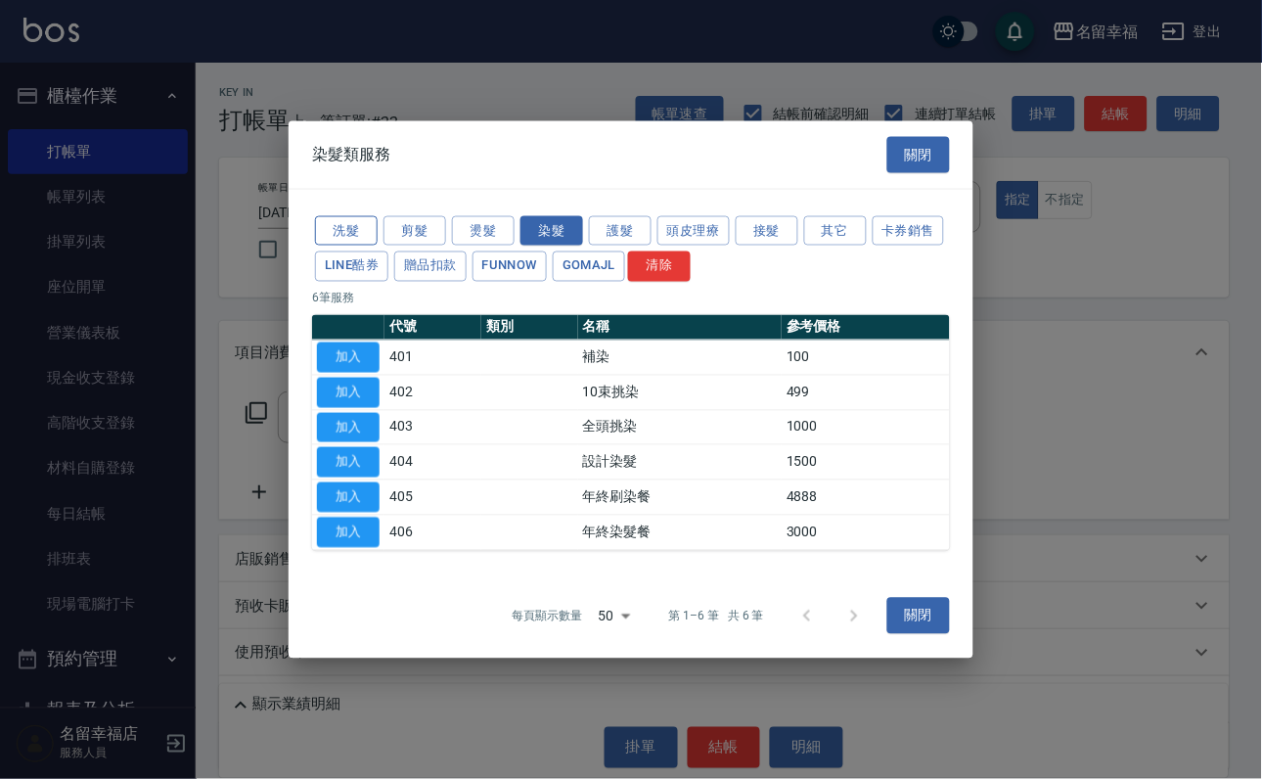
click at [353, 215] on button "洗髮" at bounding box center [346, 230] width 63 height 30
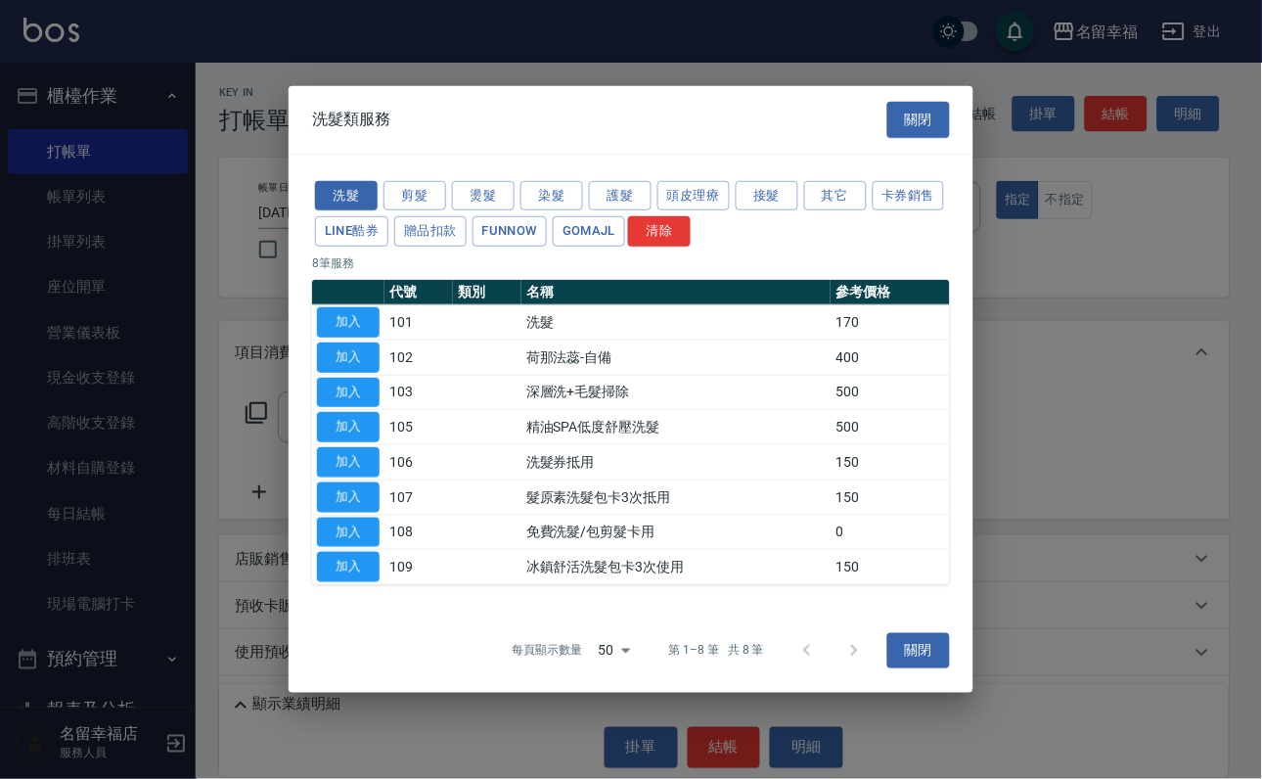
click at [339, 307] on button "加入" at bounding box center [348, 322] width 63 height 30
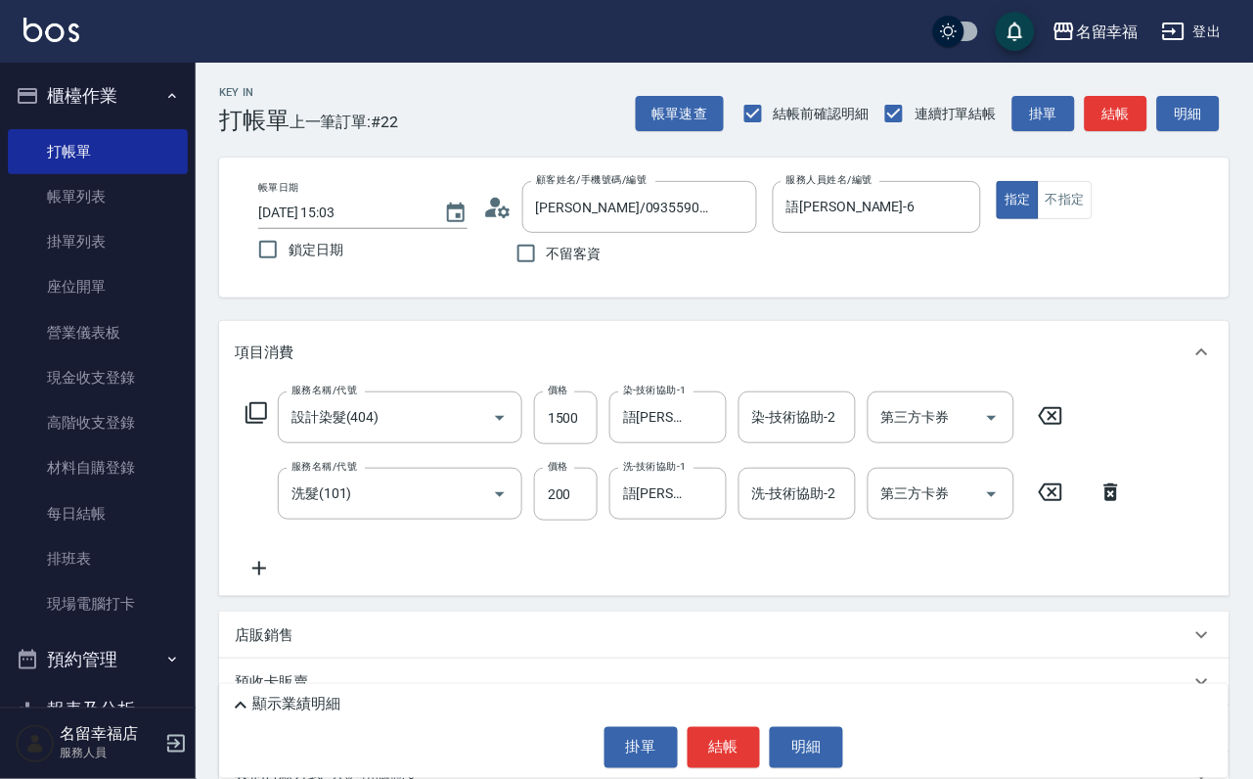
click at [257, 424] on icon at bounding box center [256, 412] width 23 height 23
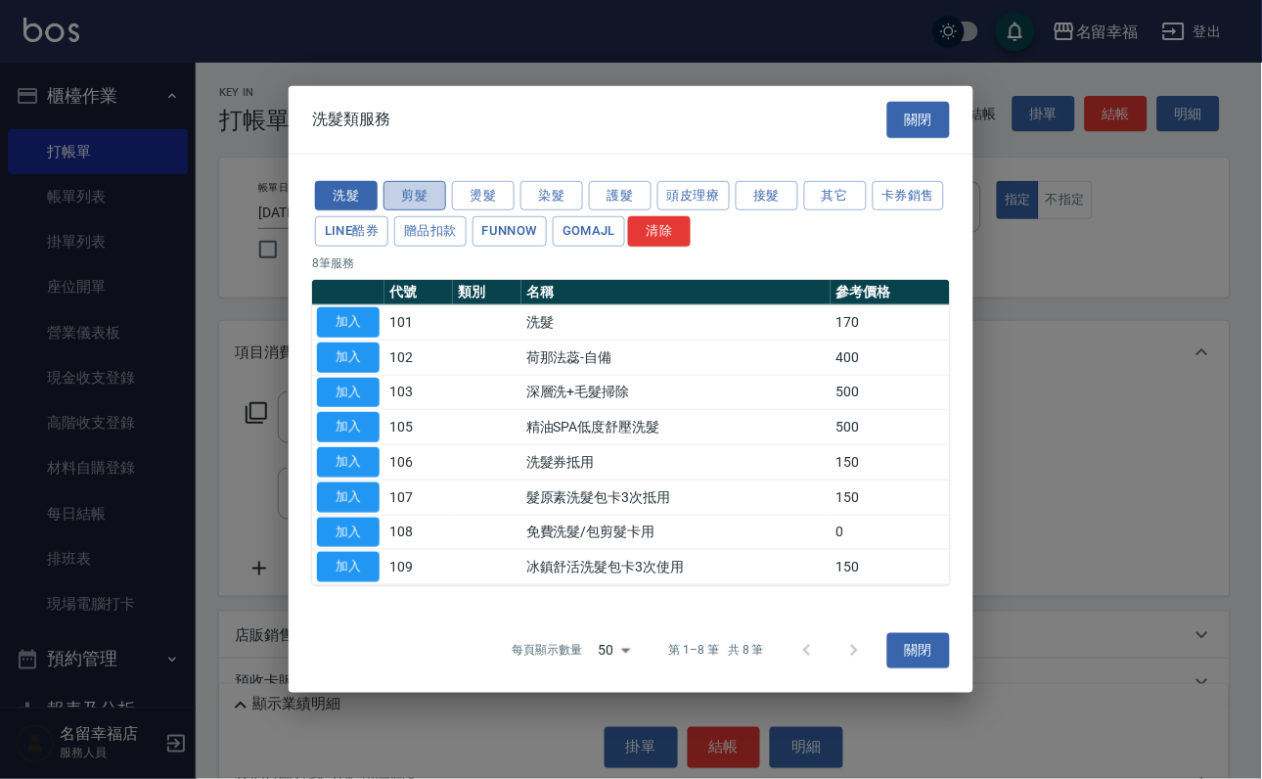
click at [412, 180] on button "剪髮" at bounding box center [414, 195] width 63 height 30
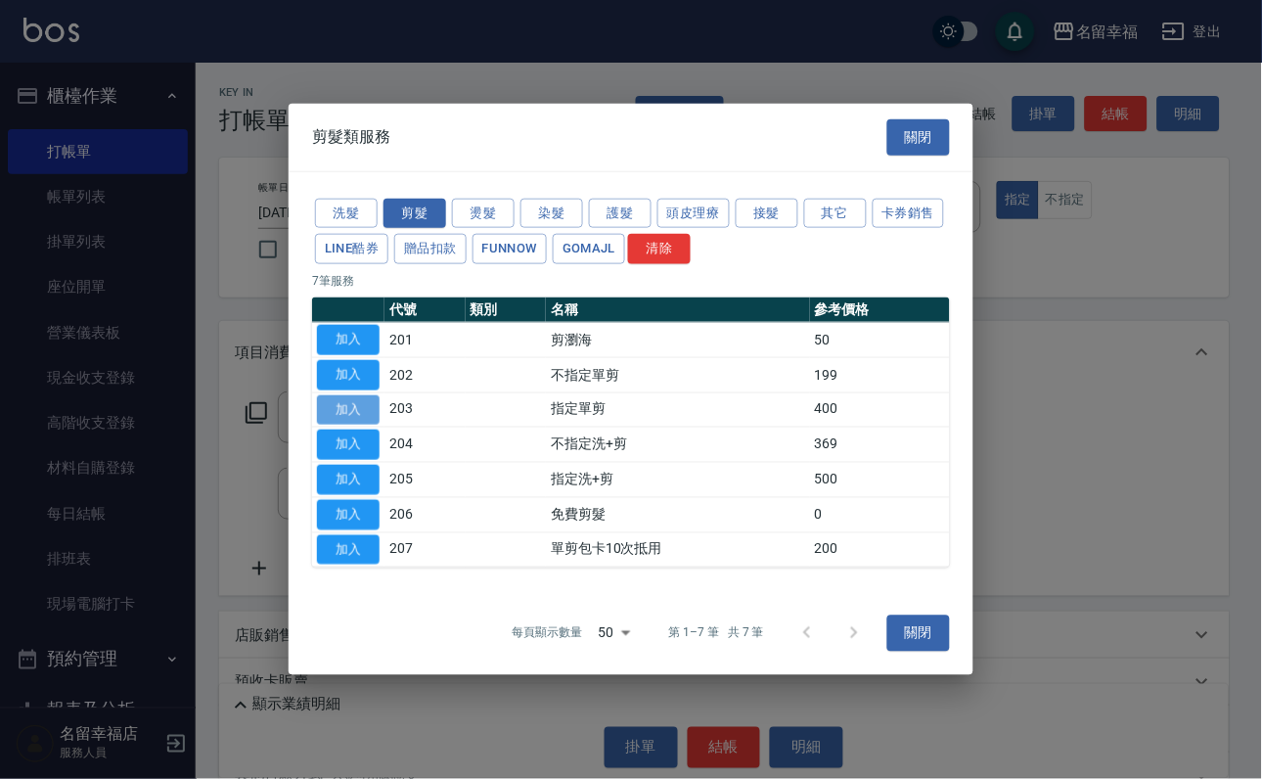
drag, startPoint x: 331, startPoint y: 400, endPoint x: 414, endPoint y: 478, distance: 114.2
click at [331, 401] on button "加入" at bounding box center [348, 409] width 63 height 30
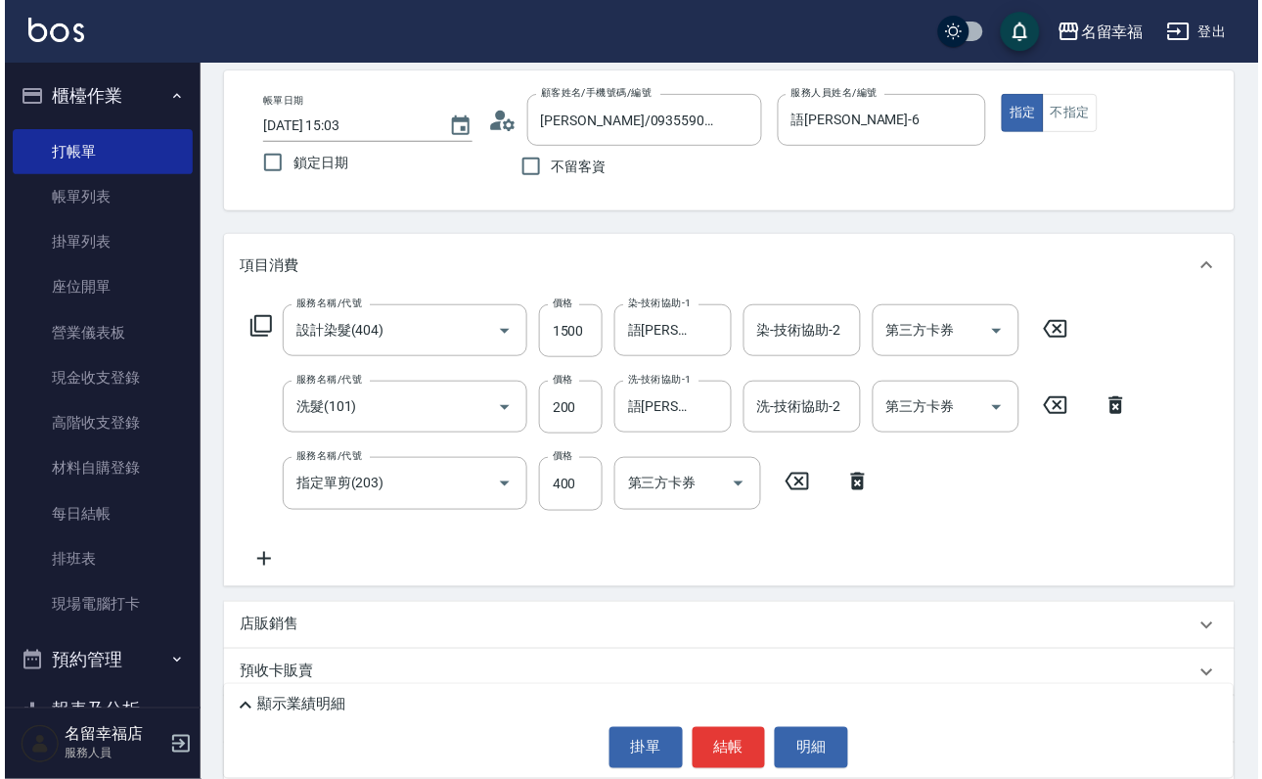
scroll to position [147, 0]
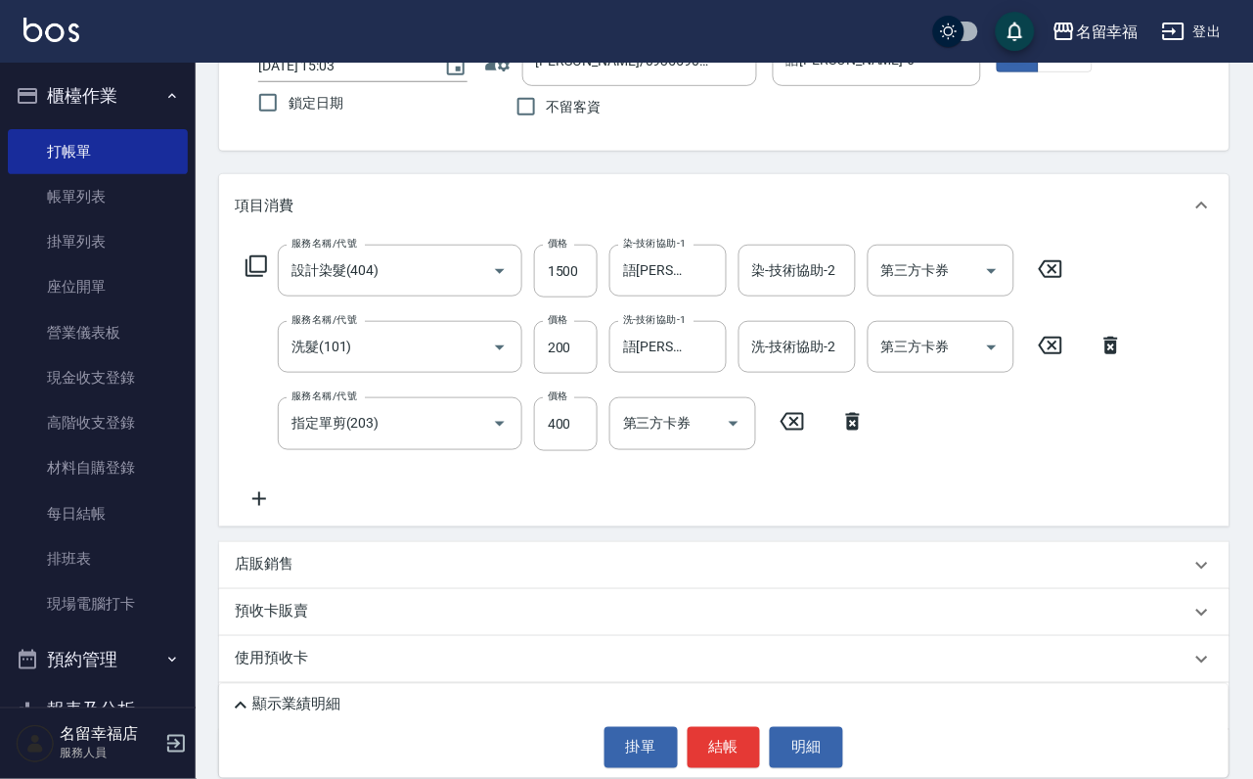
click at [262, 278] on icon at bounding box center [256, 265] width 23 height 23
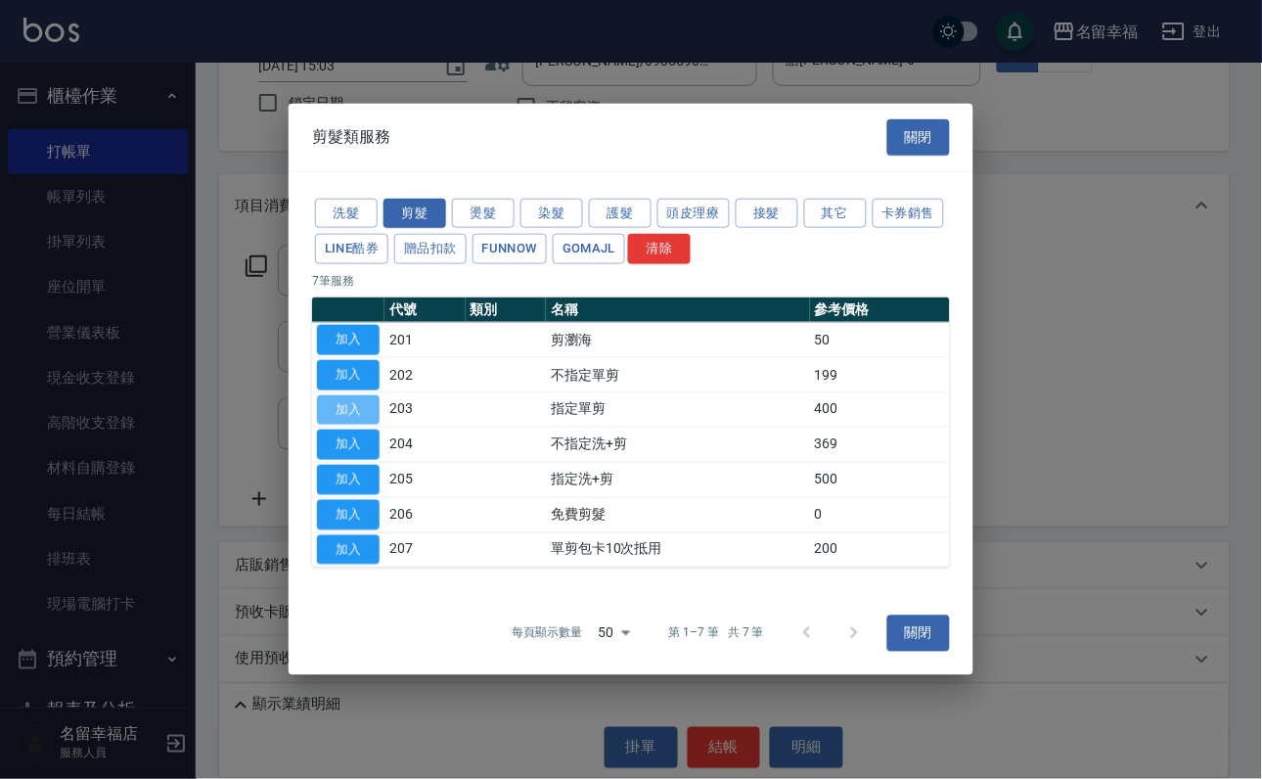
drag, startPoint x: 336, startPoint y: 404, endPoint x: 412, endPoint y: 470, distance: 100.5
click at [337, 403] on button "加入" at bounding box center [348, 409] width 63 height 30
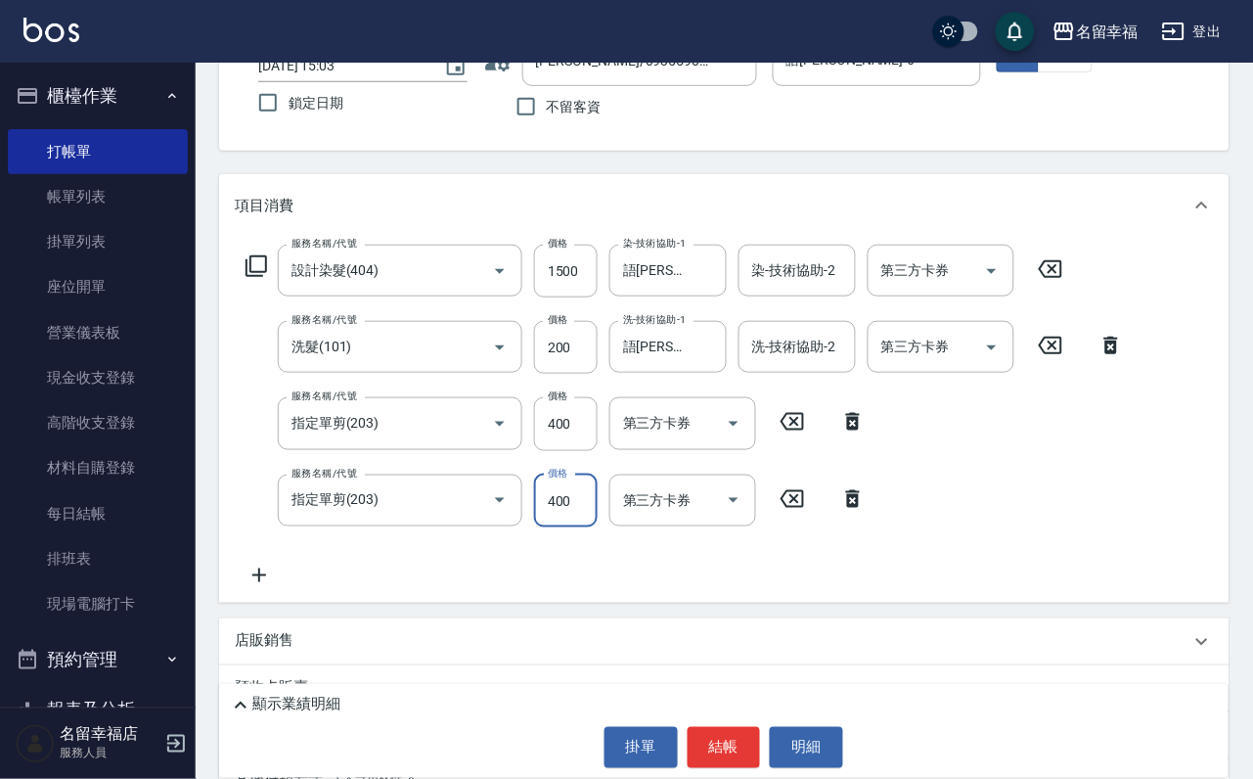
drag, startPoint x: 568, startPoint y: 533, endPoint x: 303, endPoint y: 595, distance: 272.1
click at [567, 527] on input "400" at bounding box center [566, 500] width 64 height 53
click at [699, 736] on button "結帳" at bounding box center [724, 747] width 73 height 41
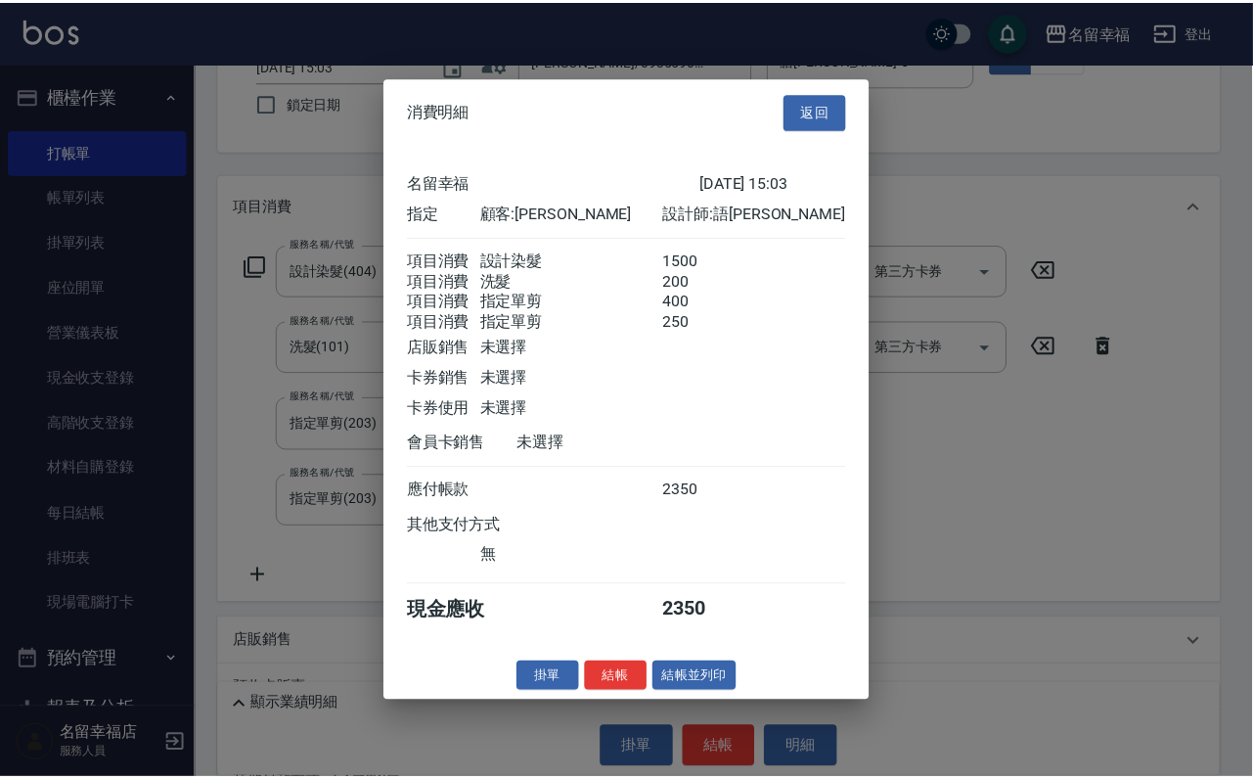
scroll to position [440, 0]
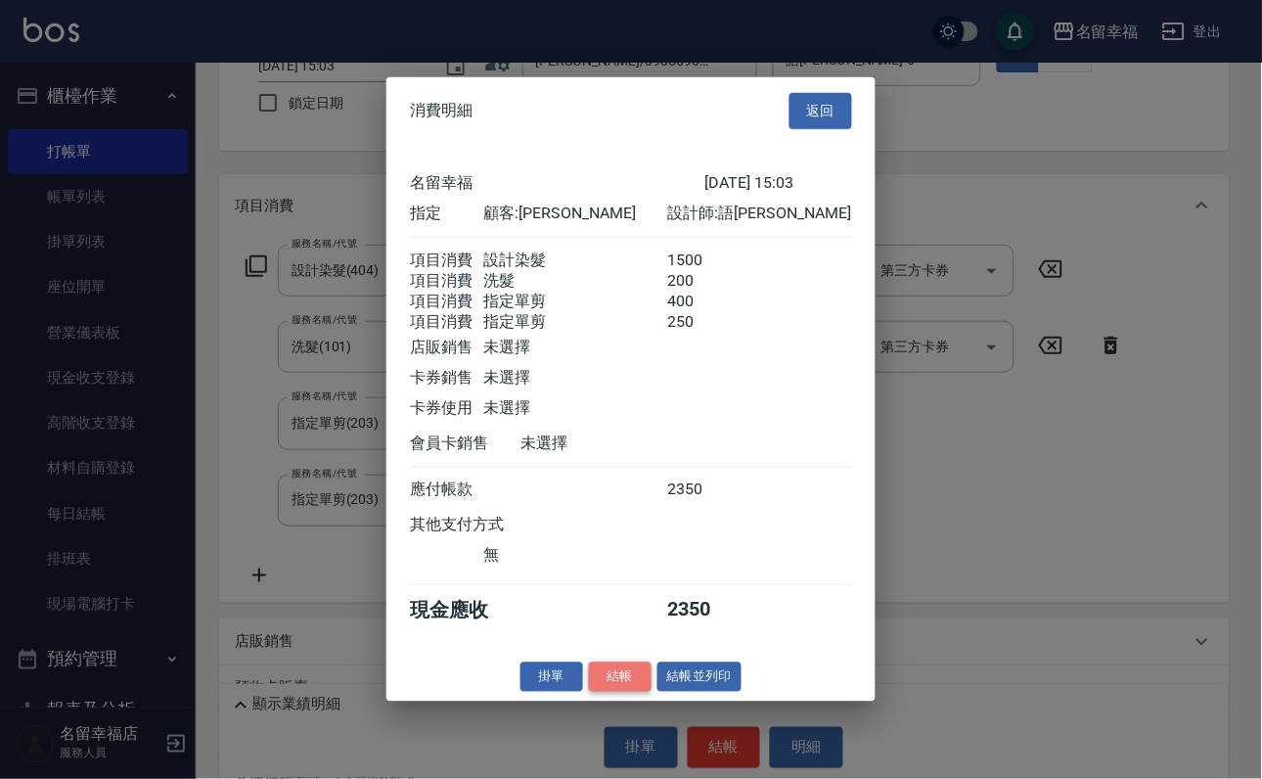
click at [589, 692] on button "結帳" at bounding box center [620, 676] width 63 height 30
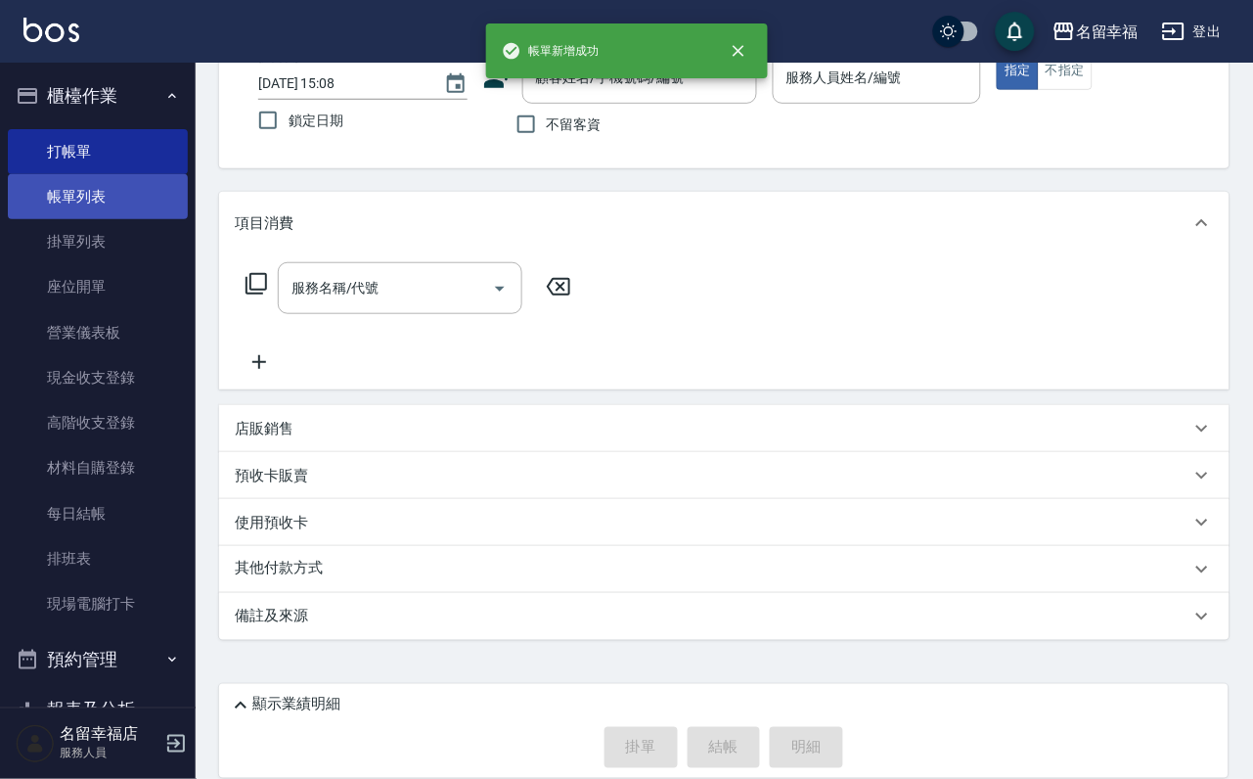
click at [46, 208] on link "帳單列表" at bounding box center [98, 196] width 180 height 45
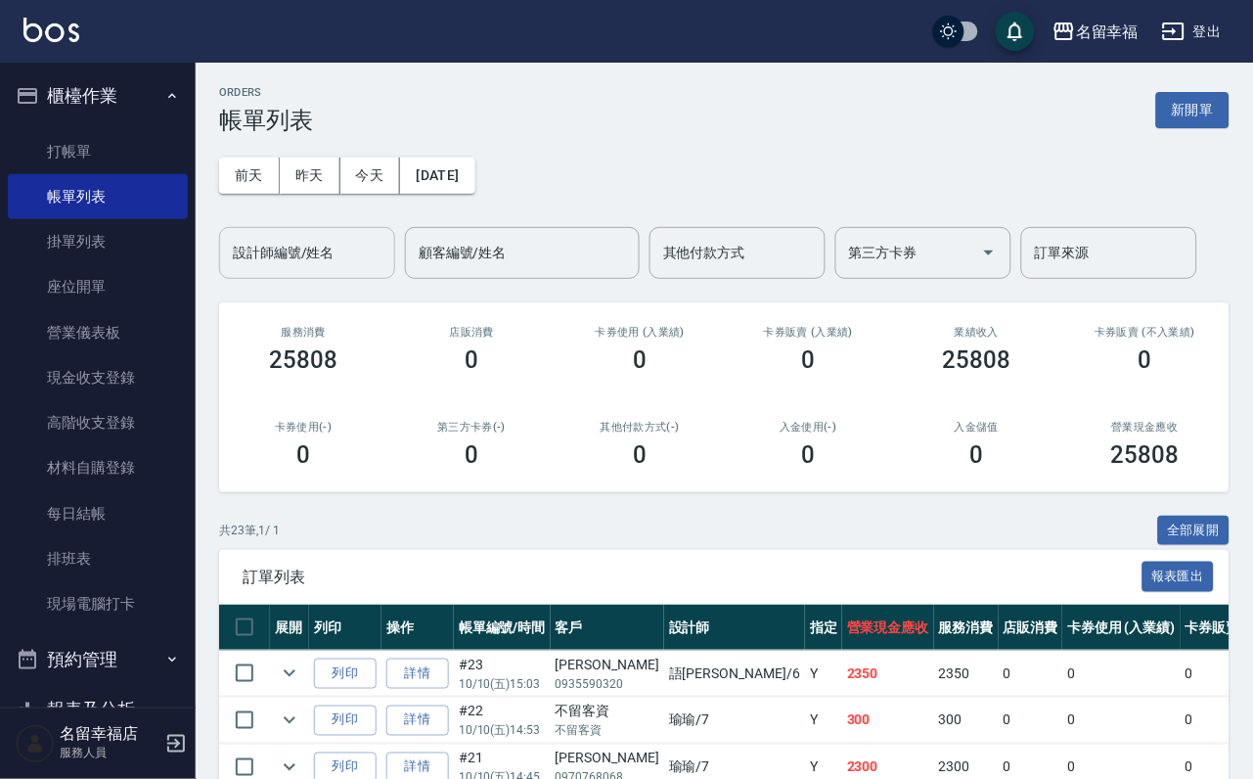
click at [262, 279] on div "設計師編號/姓名" at bounding box center [307, 253] width 176 height 52
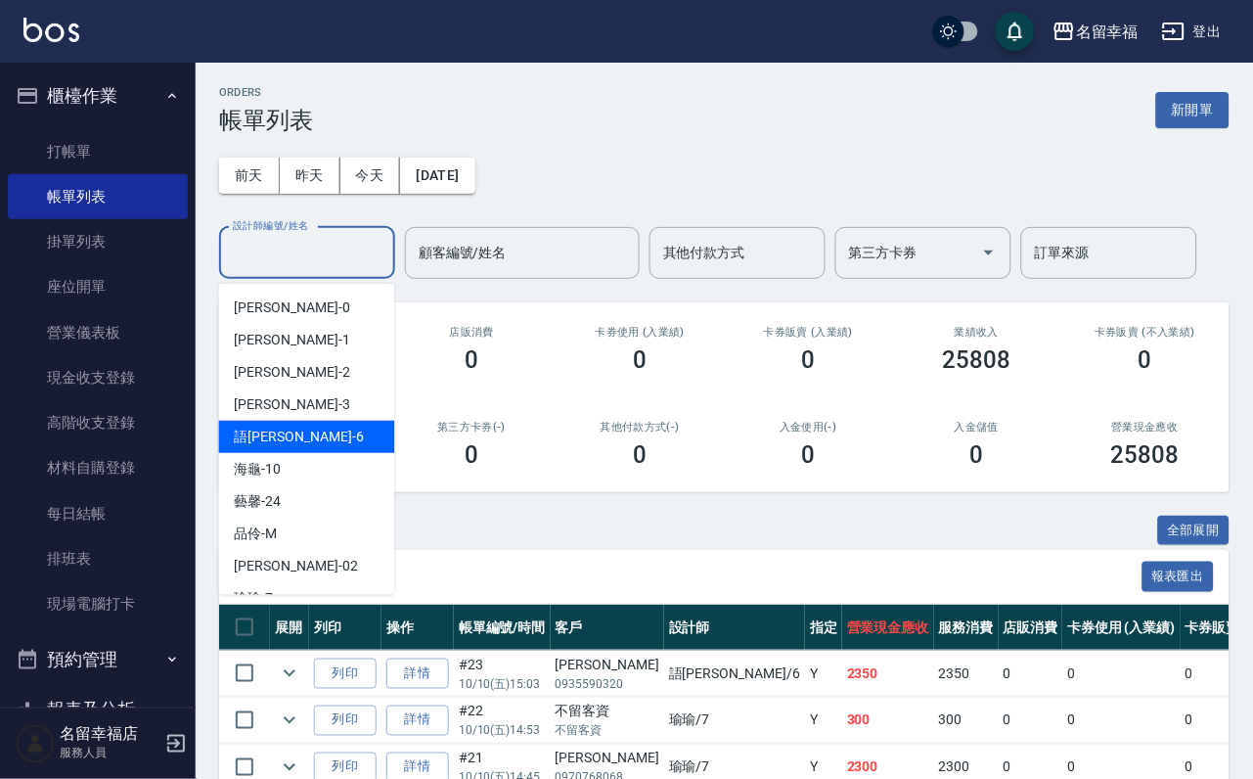
click at [287, 438] on div "語[PERSON_NAME] -6" at bounding box center [307, 437] width 176 height 32
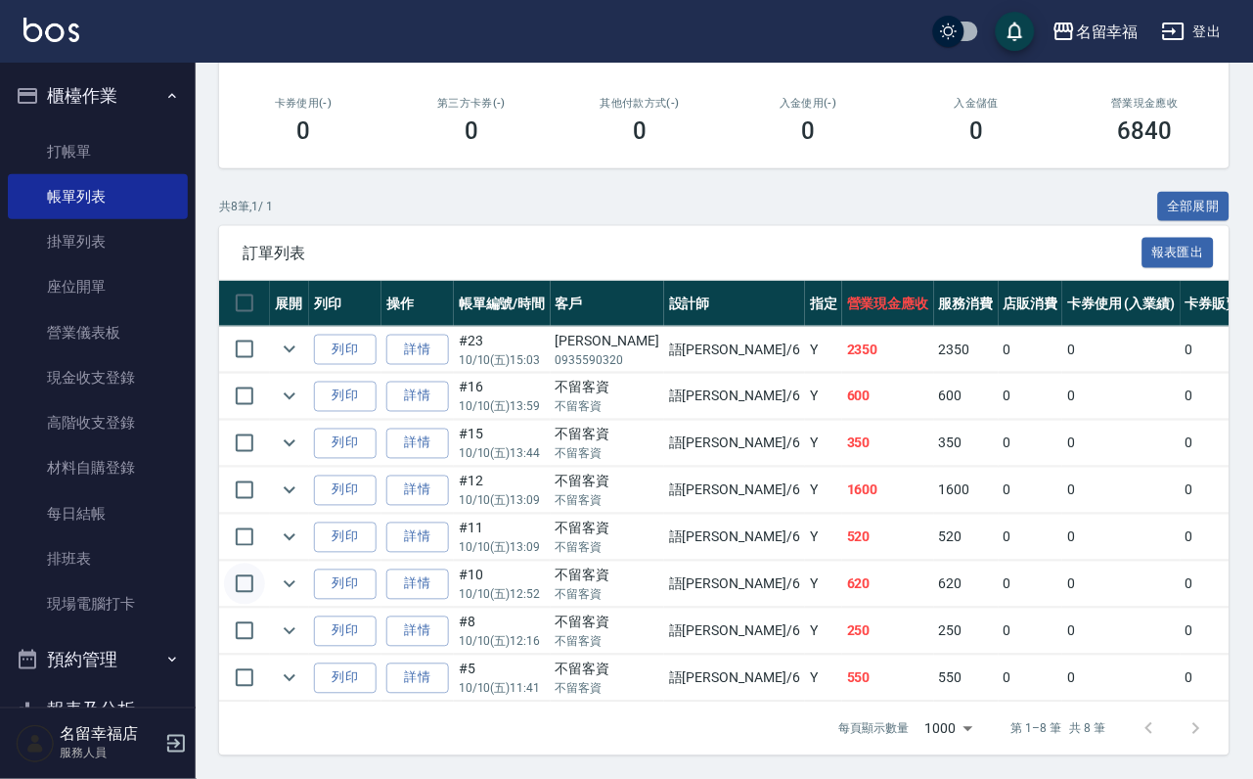
scroll to position [534, 0]
click at [301, 431] on icon "expand row" at bounding box center [289, 442] width 23 height 23
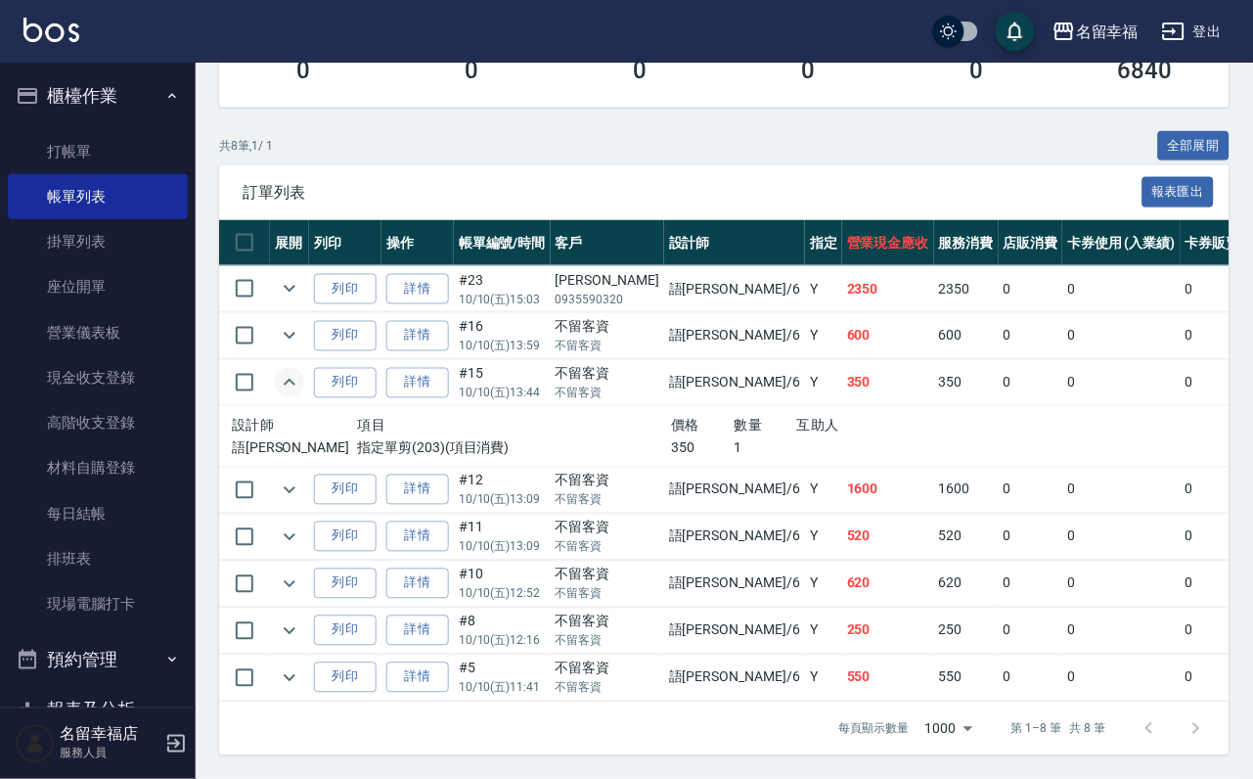
click at [301, 371] on icon "expand row" at bounding box center [289, 382] width 23 height 23
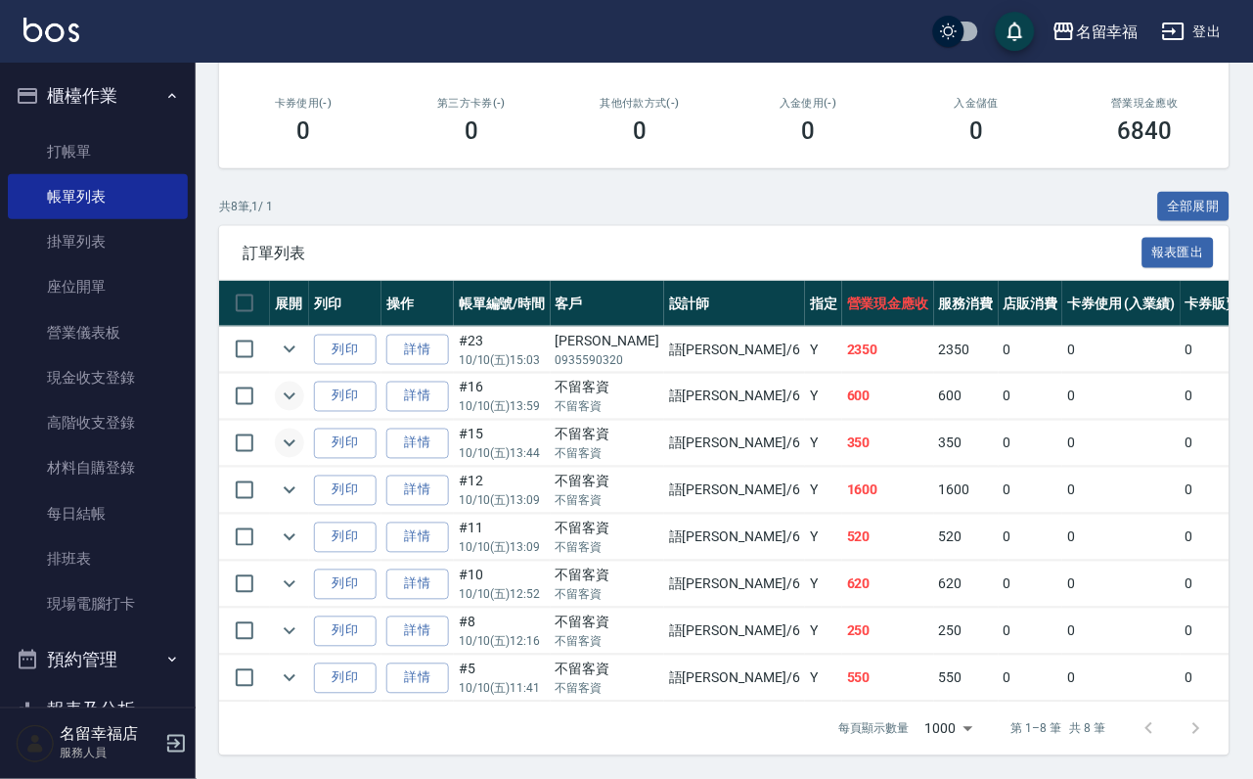
click at [301, 384] on icon "expand row" at bounding box center [289, 395] width 23 height 23
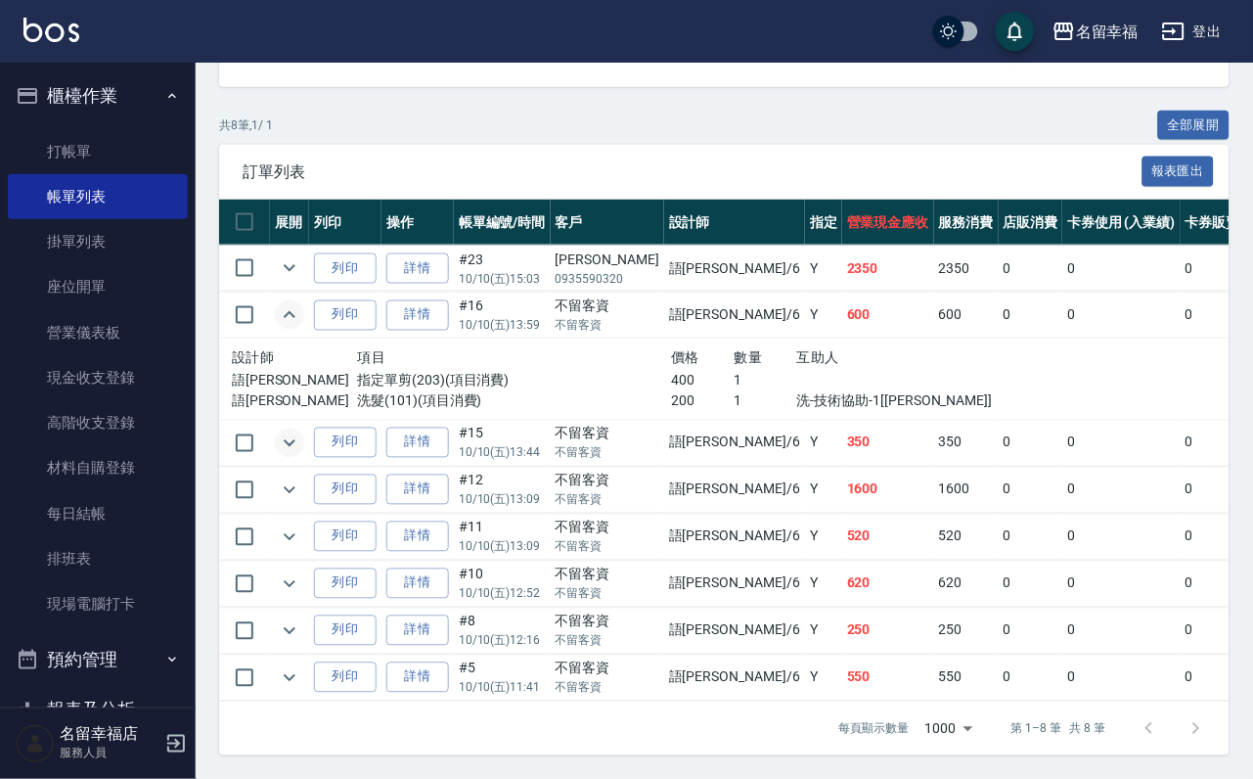
click at [295, 311] on icon "expand row" at bounding box center [290, 314] width 12 height 7
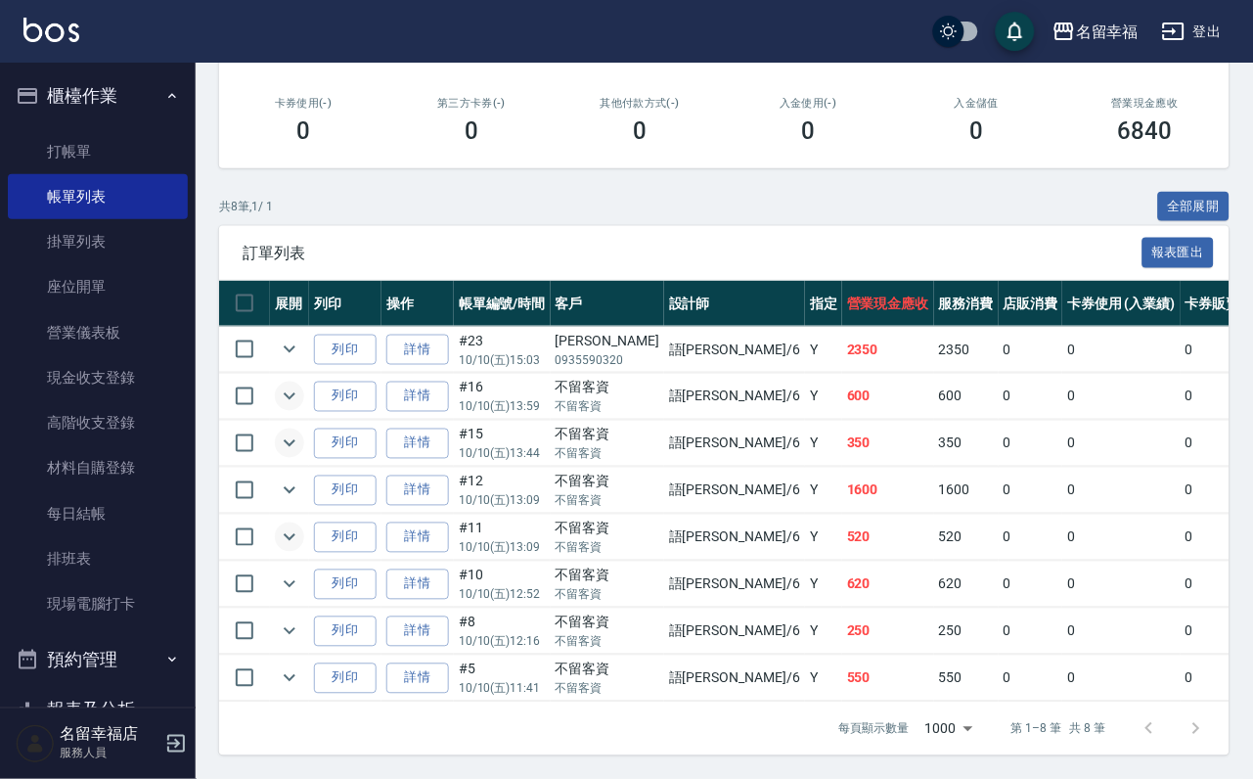
click at [300, 525] on icon "expand row" at bounding box center [289, 536] width 23 height 23
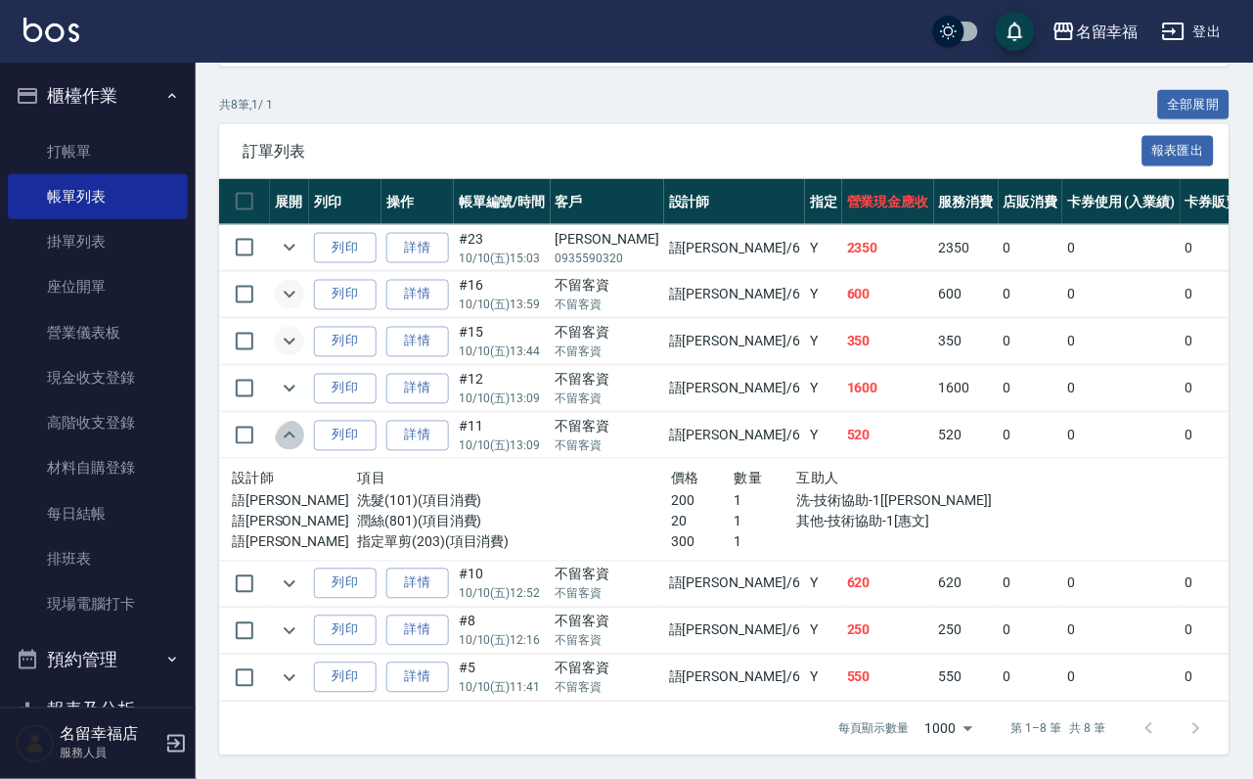
click at [301, 447] on icon "expand row" at bounding box center [289, 435] width 23 height 23
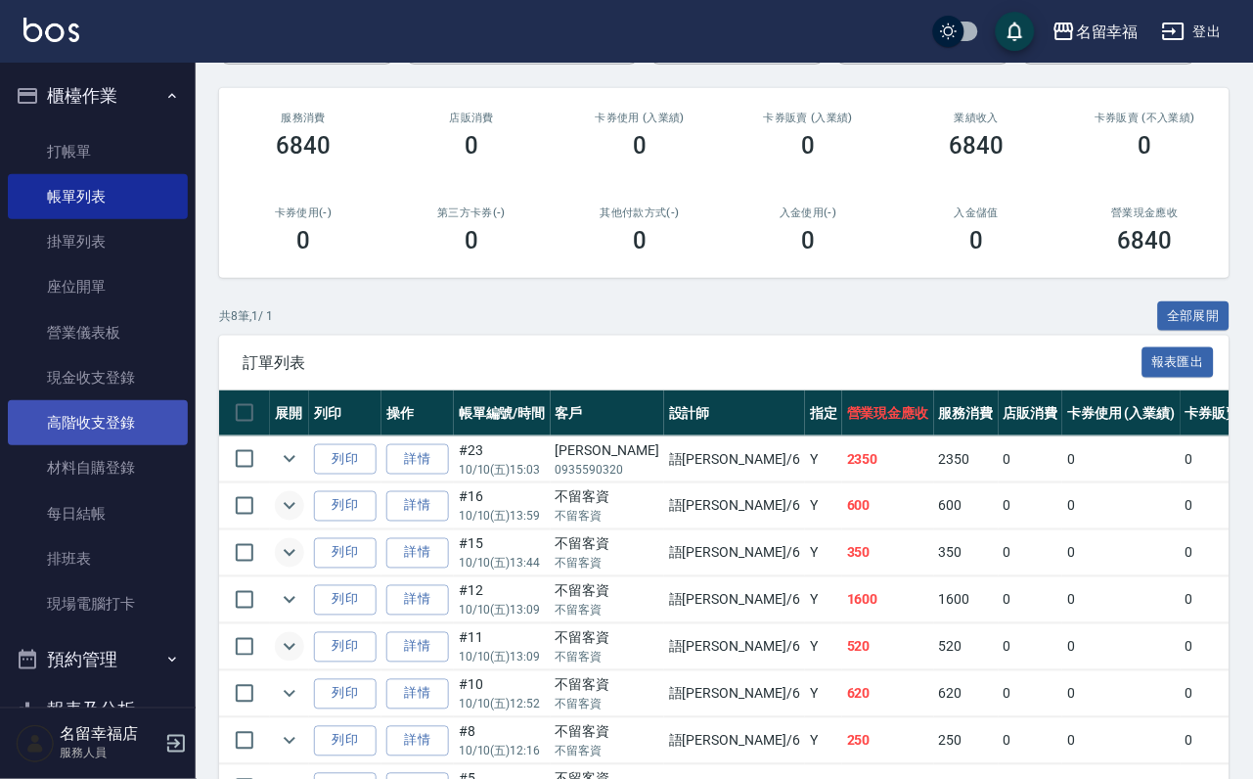
scroll to position [0, 0]
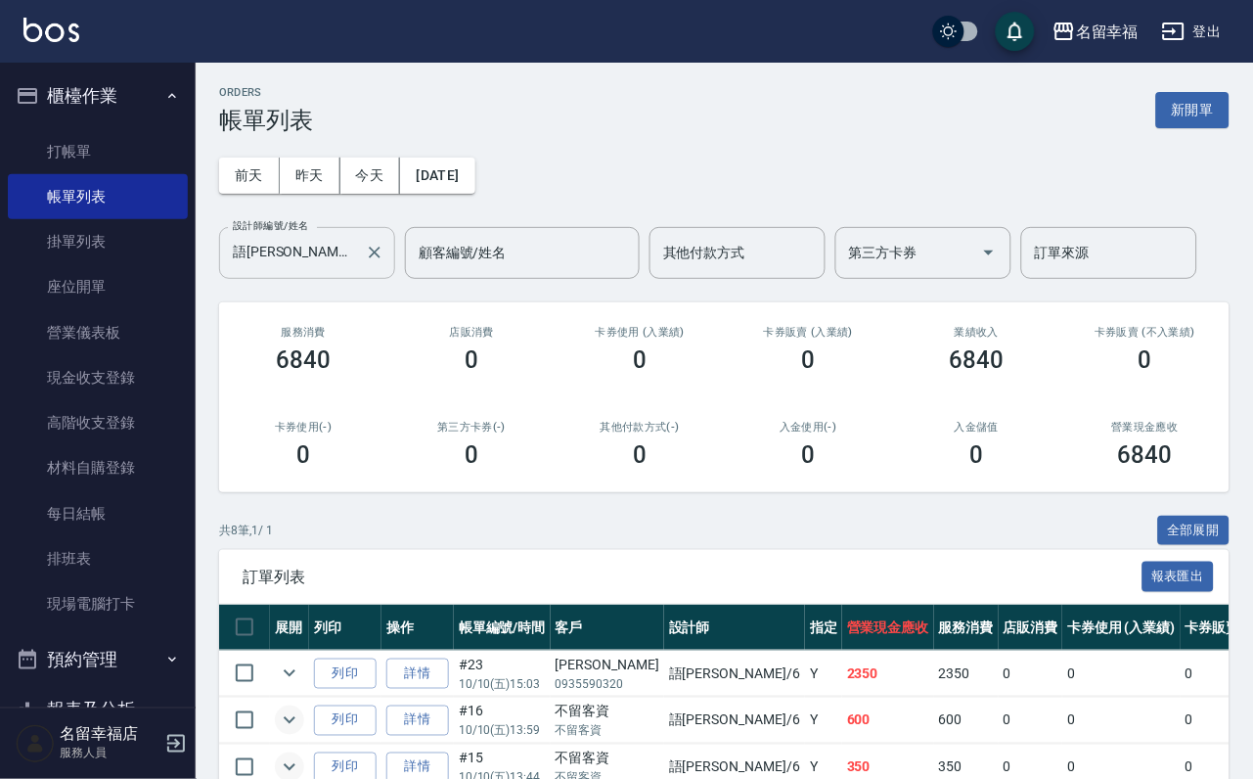
click at [301, 252] on input "語[PERSON_NAME]-6" at bounding box center [292, 253] width 129 height 34
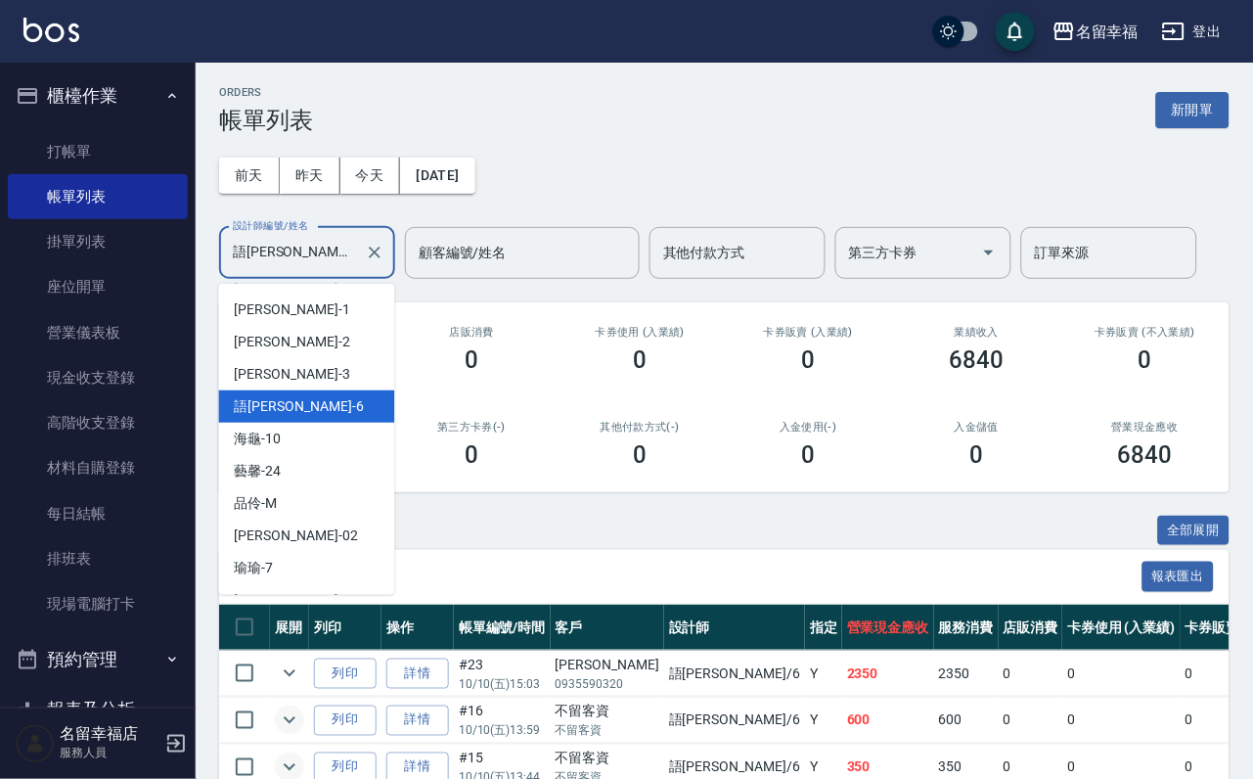
scroll to position [23, 0]
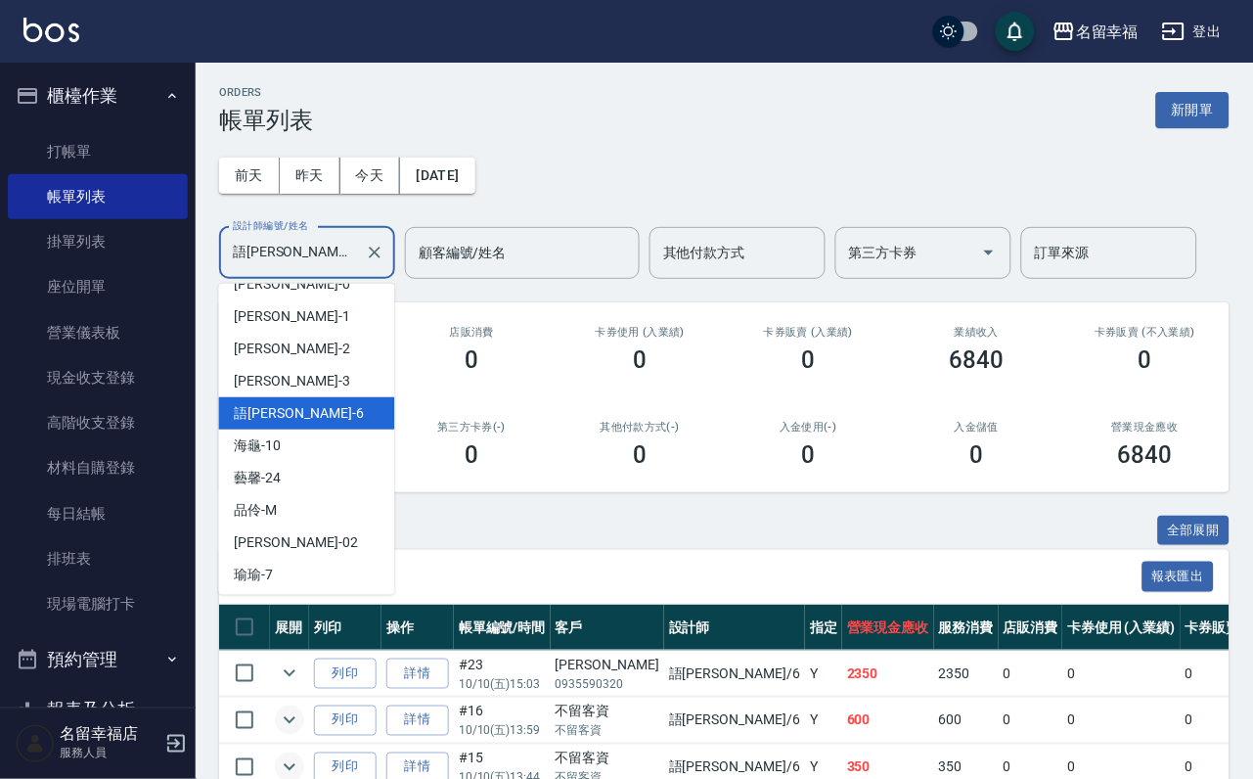
click at [296, 441] on div "海龜 -10" at bounding box center [307, 445] width 176 height 32
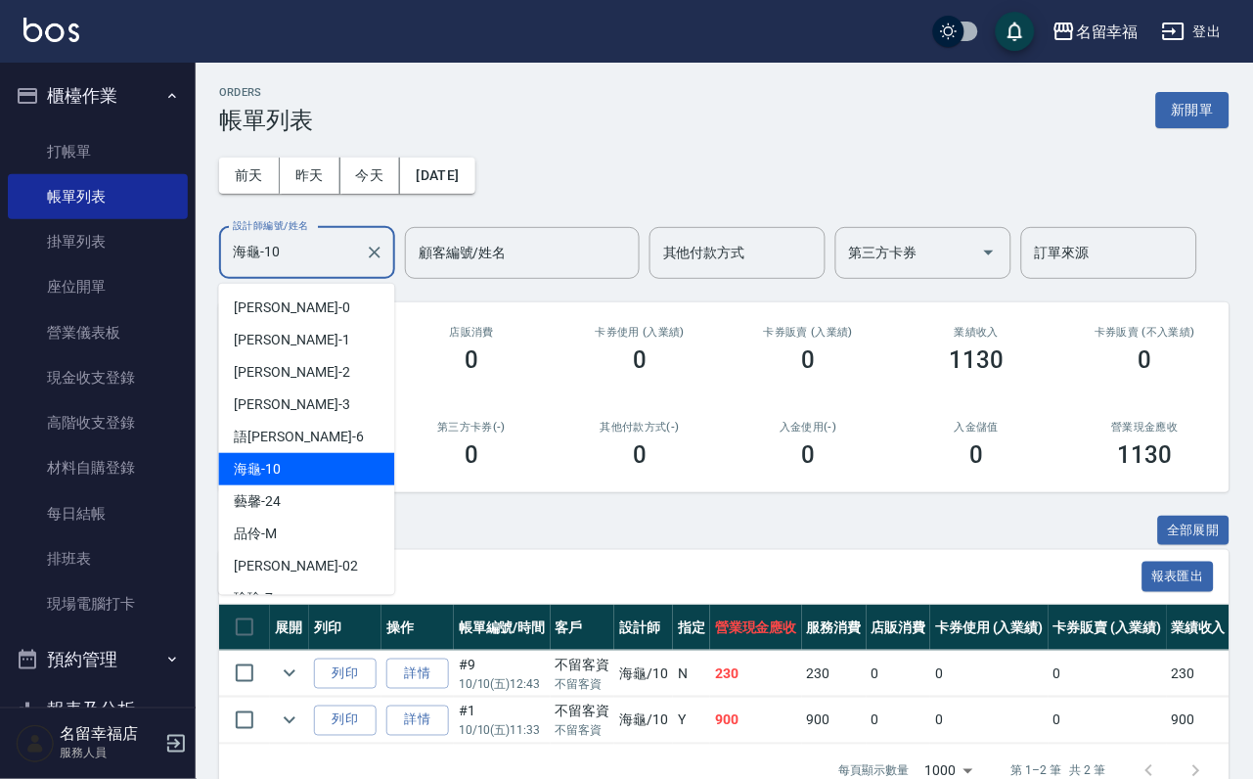
click at [327, 255] on input "海龜-10" at bounding box center [292, 253] width 129 height 34
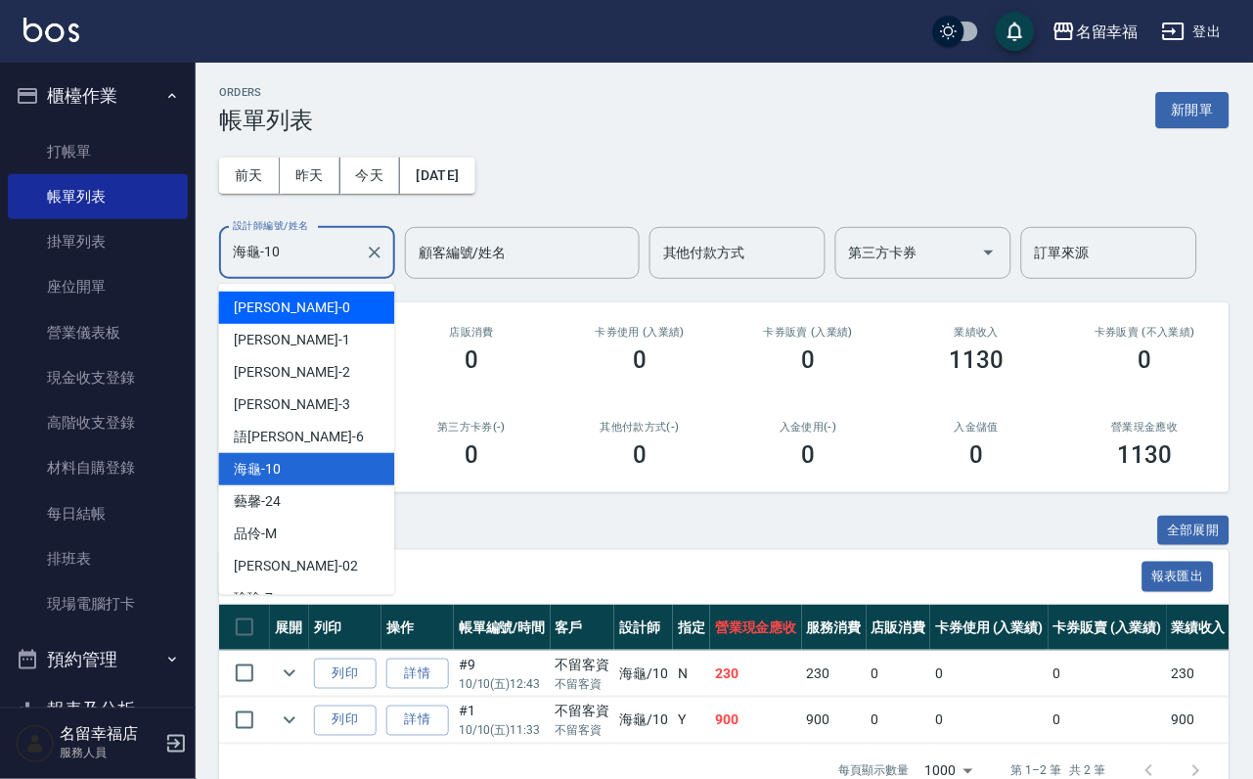
click at [311, 298] on div "小靜 -0" at bounding box center [307, 307] width 176 height 32
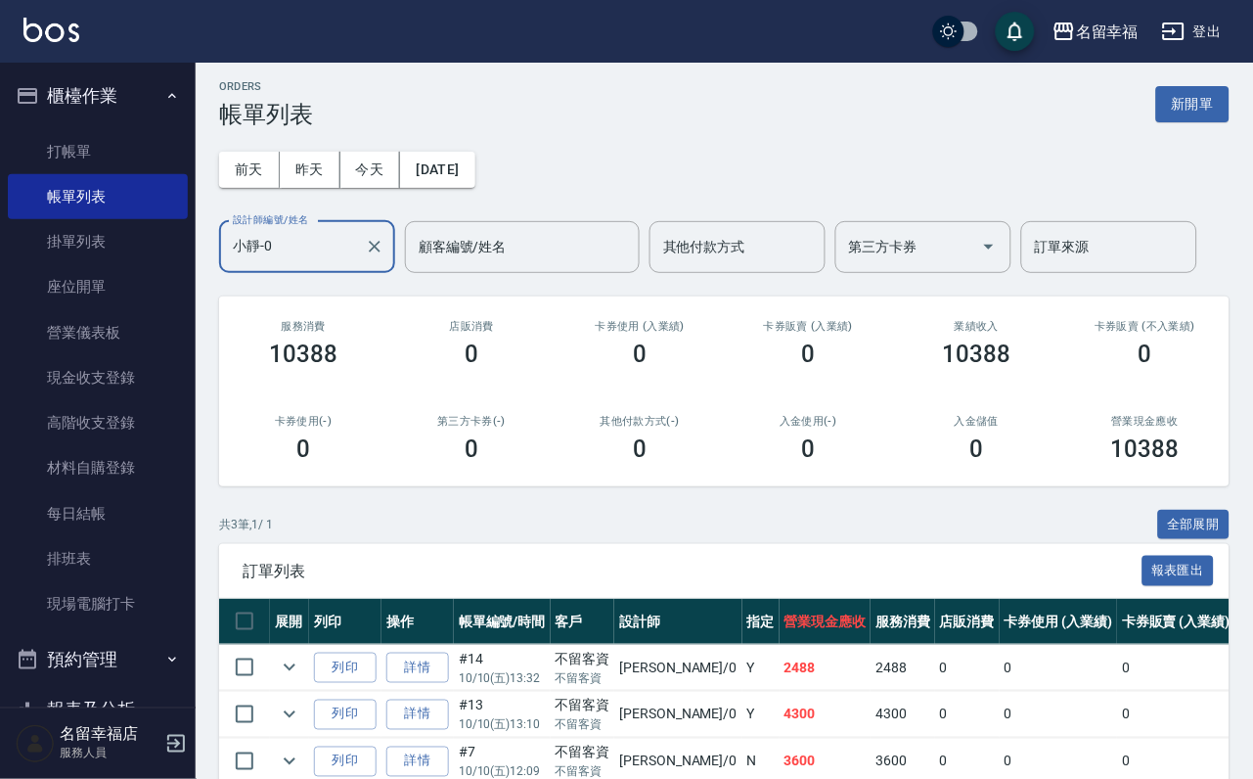
scroll to position [0, 0]
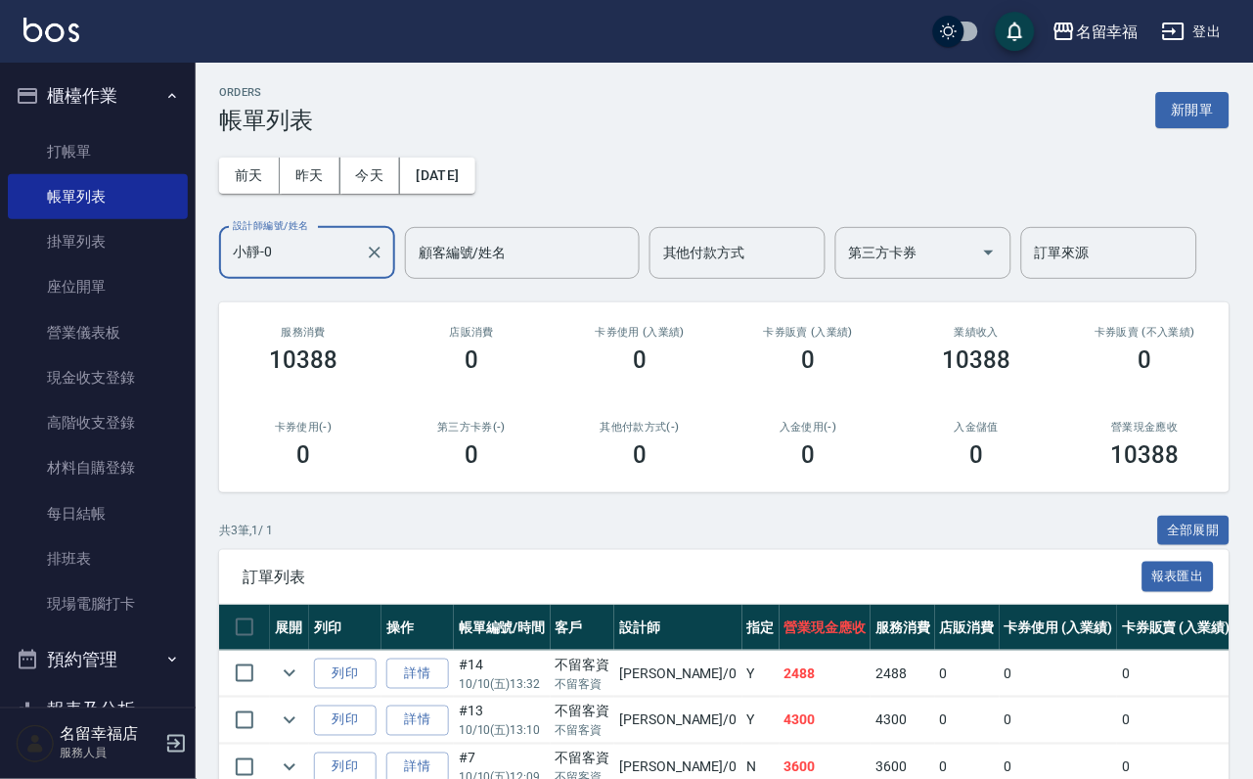
click at [296, 258] on input "小靜-0" at bounding box center [292, 253] width 129 height 34
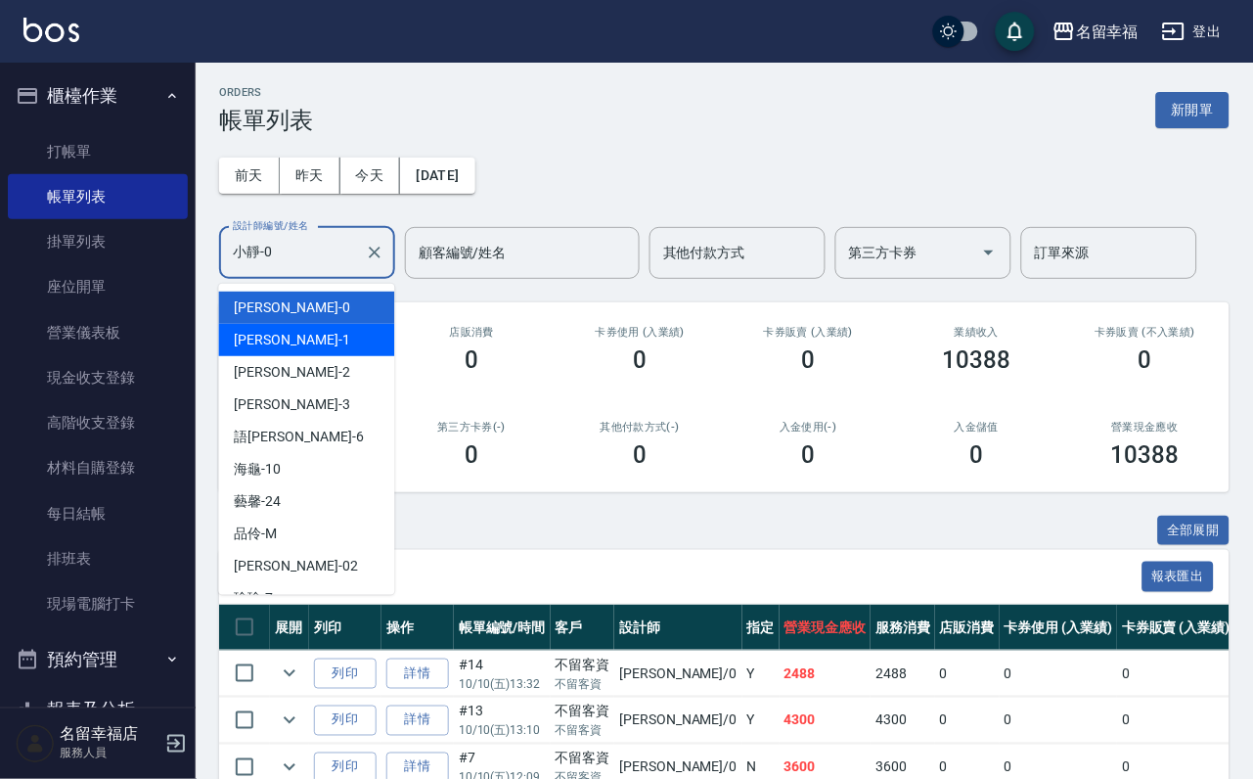
click at [292, 349] on div "[PERSON_NAME] -1" at bounding box center [307, 340] width 176 height 32
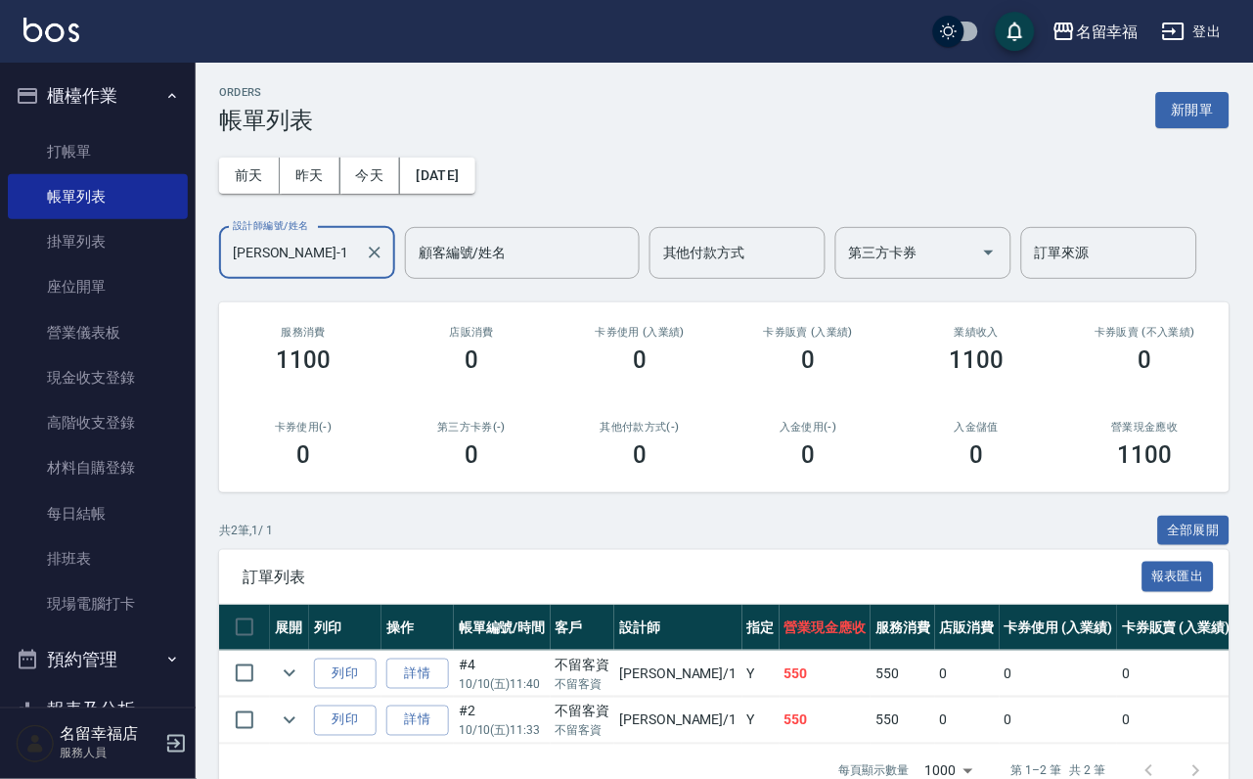
click at [311, 261] on input "[PERSON_NAME]-1" at bounding box center [292, 253] width 129 height 34
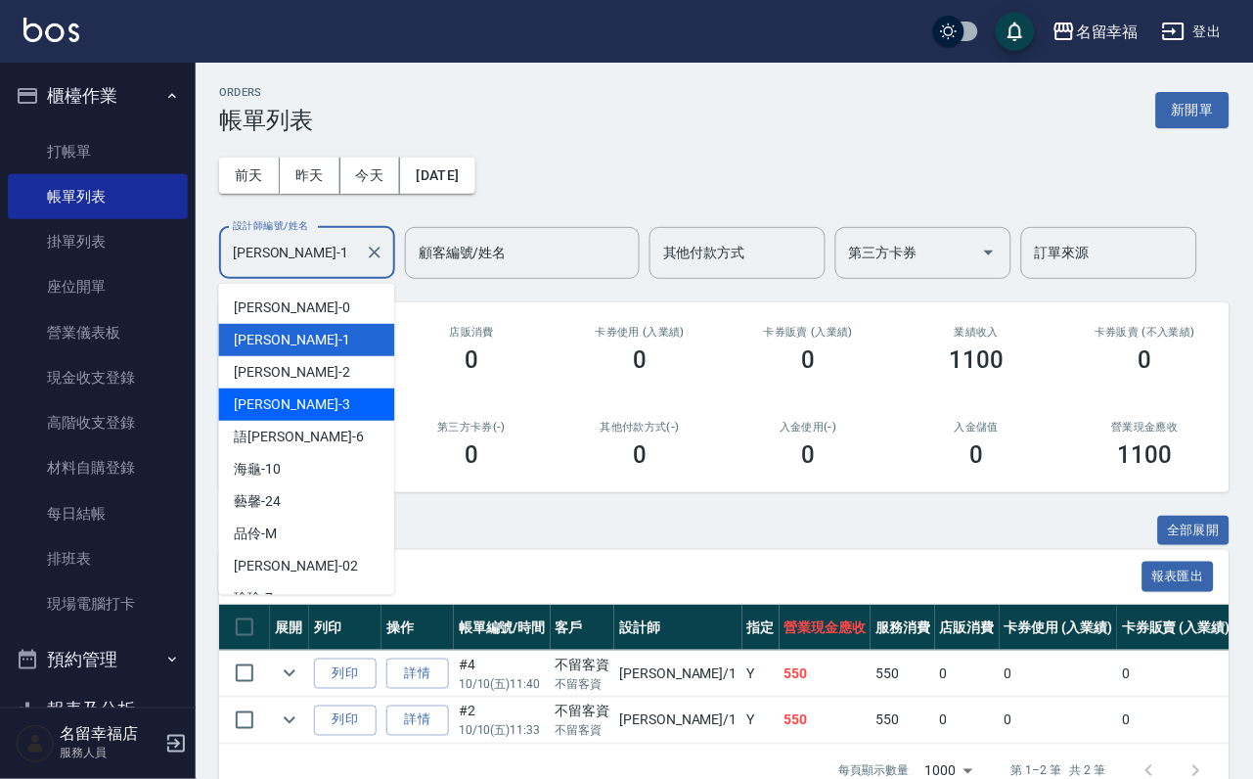
click at [303, 405] on div "[PERSON_NAME] -3" at bounding box center [307, 404] width 176 height 32
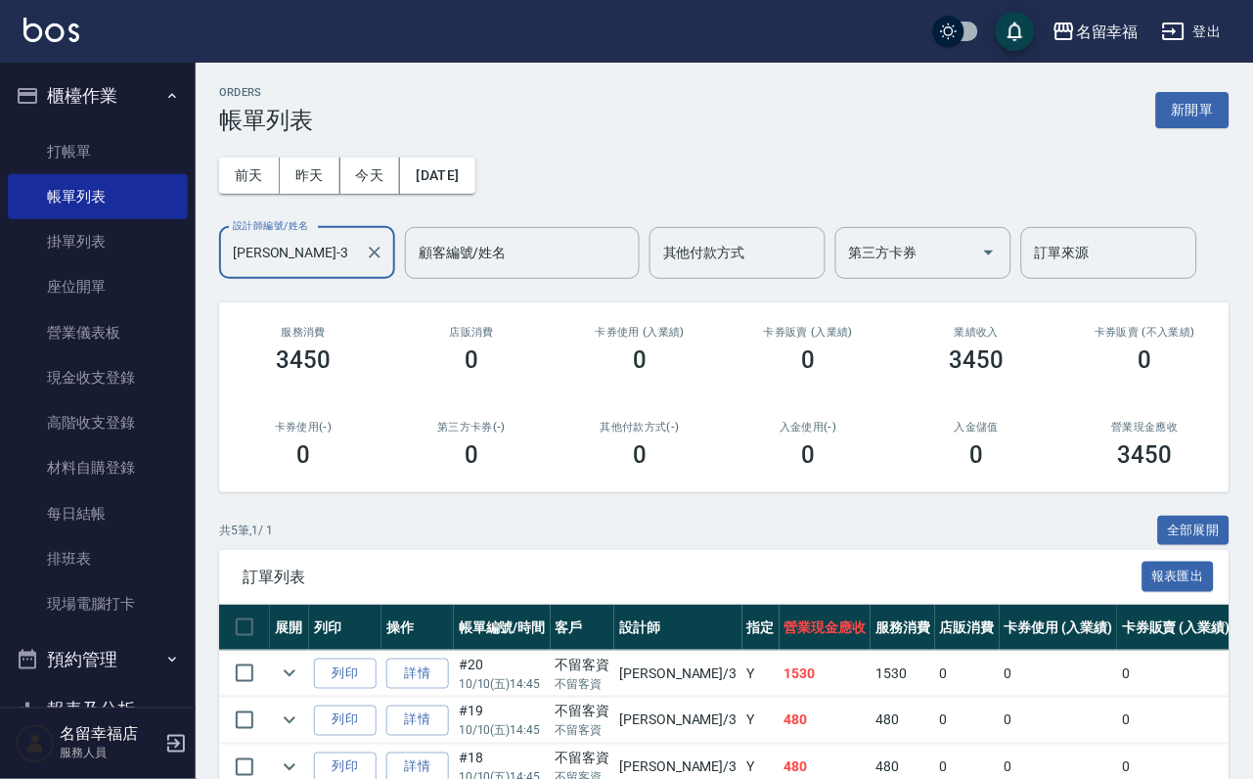
click at [308, 253] on input "[PERSON_NAME]-3" at bounding box center [292, 253] width 129 height 34
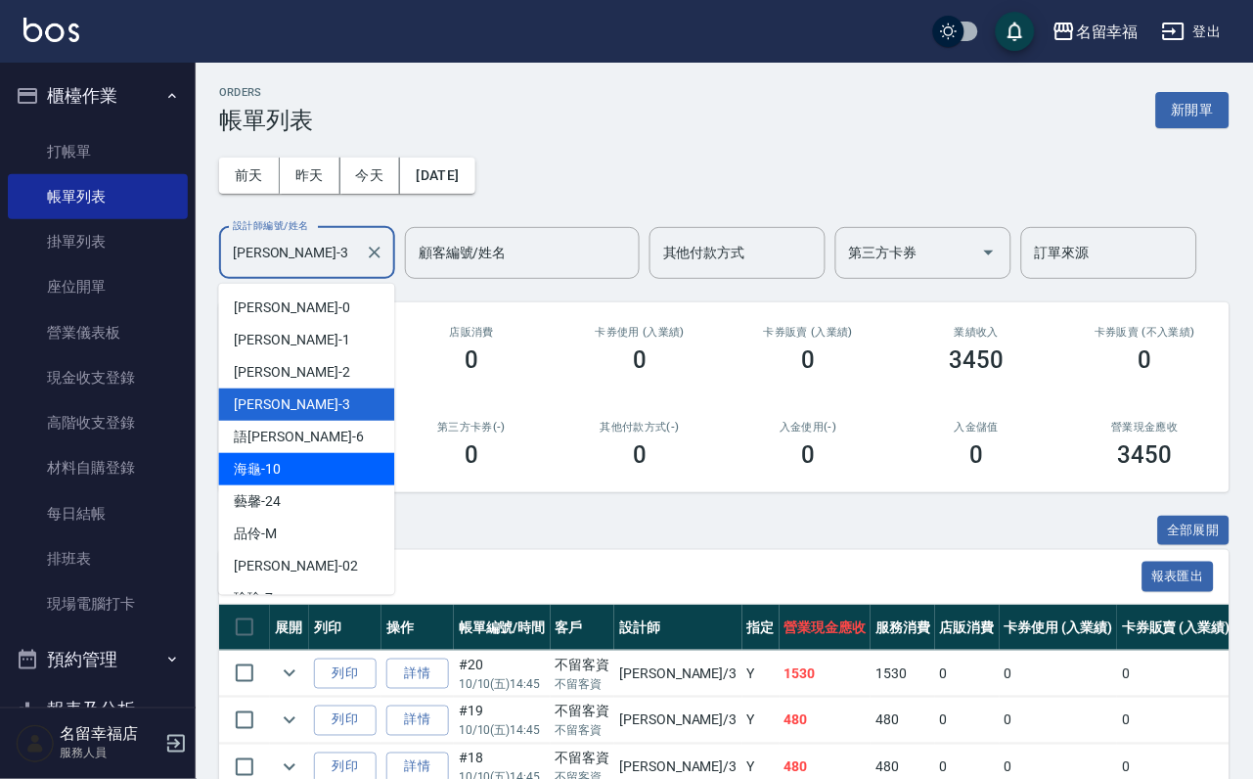
scroll to position [147, 0]
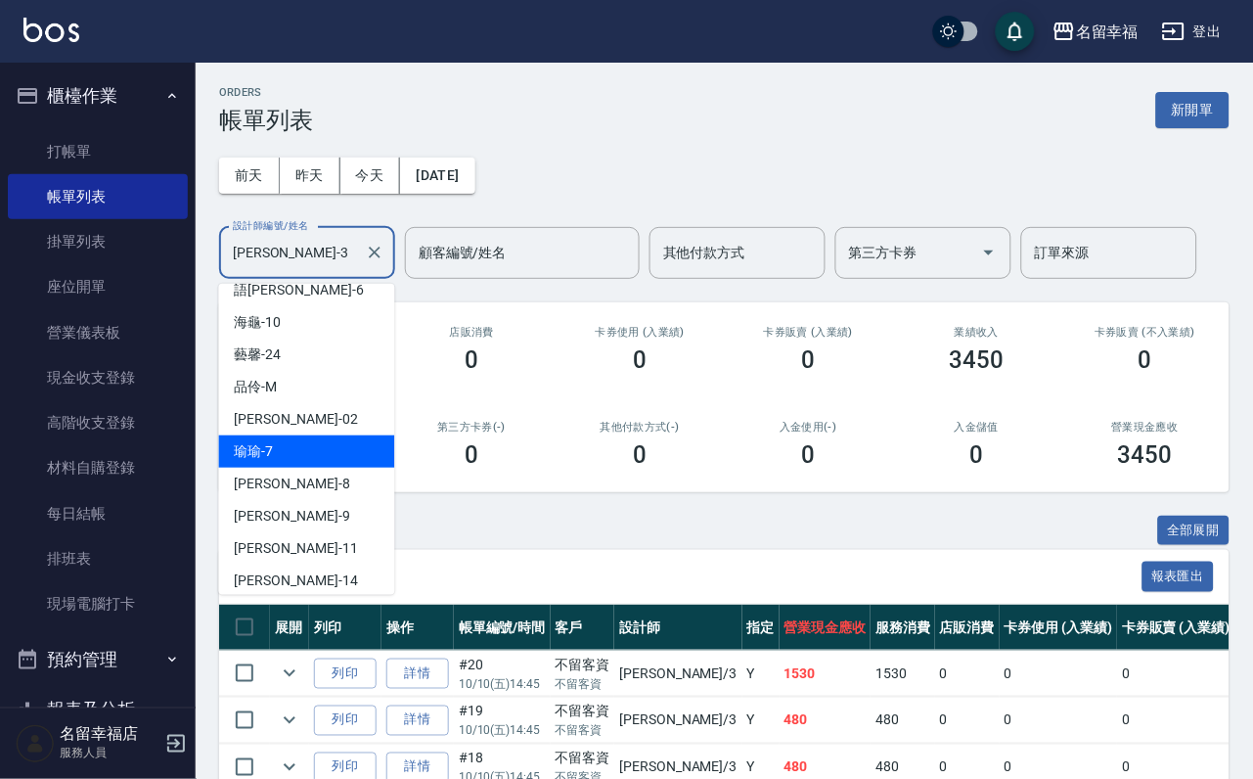
click at [298, 453] on div "[PERSON_NAME] -7" at bounding box center [307, 451] width 176 height 32
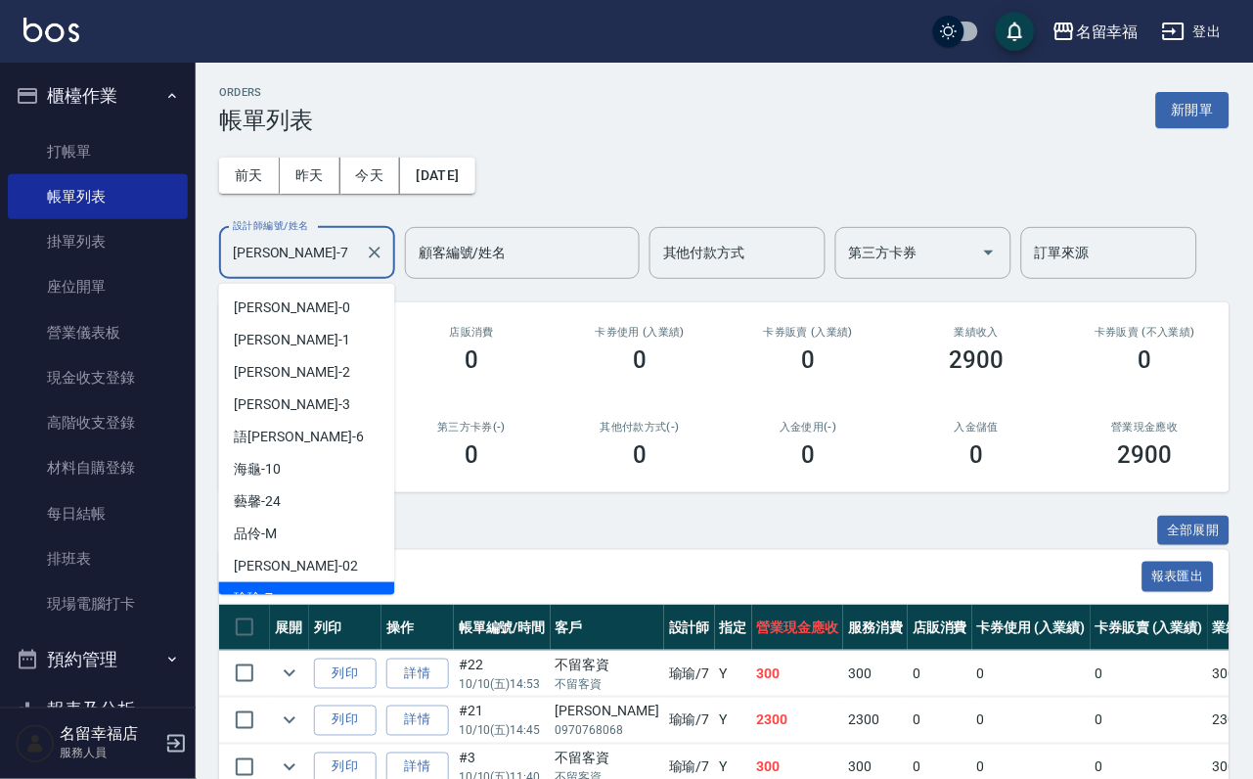
click at [312, 260] on input "[PERSON_NAME]-7" at bounding box center [292, 253] width 129 height 34
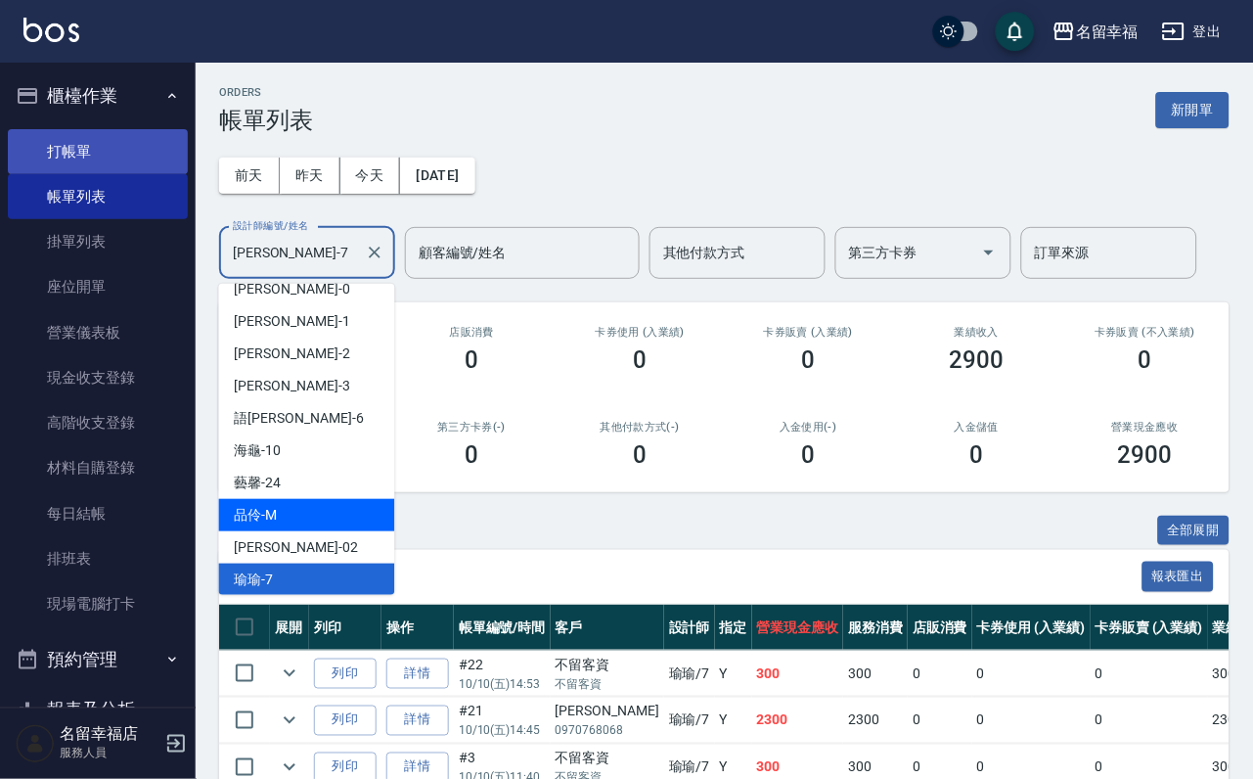
click at [85, 147] on link "打帳單" at bounding box center [98, 151] width 180 height 45
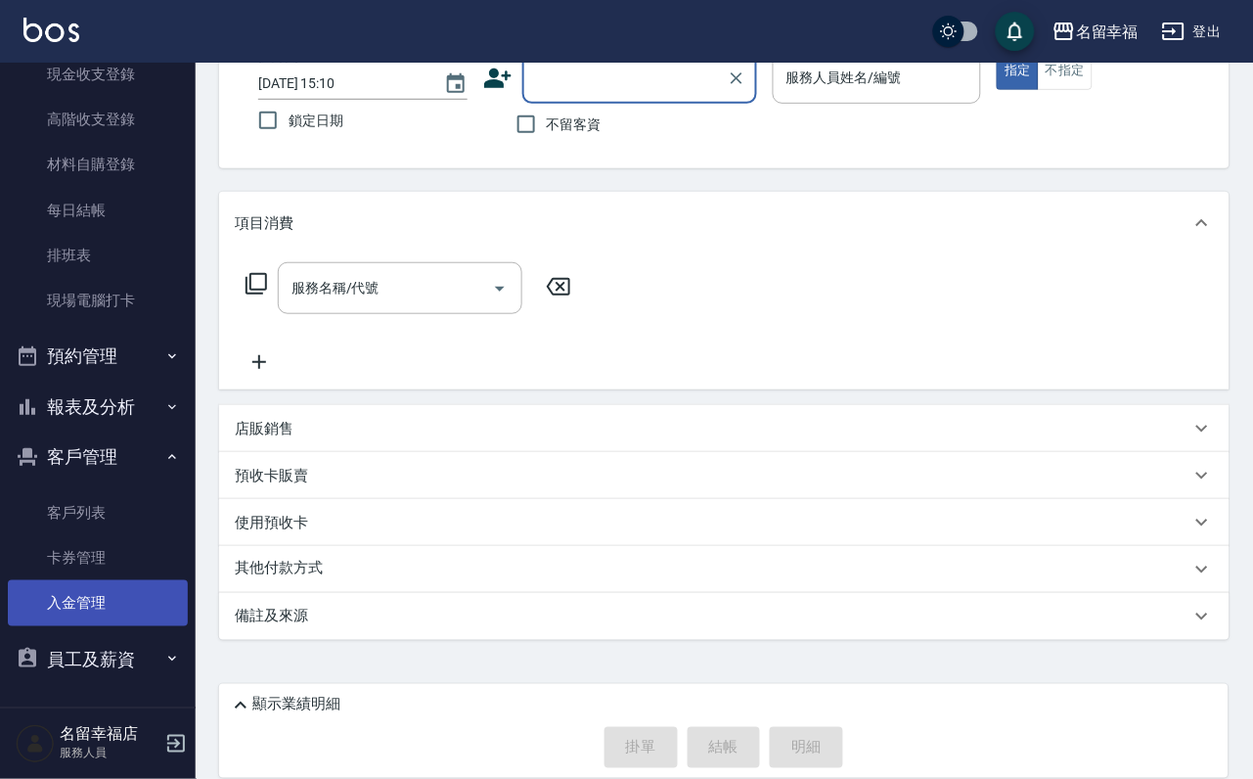
scroll to position [163, 0]
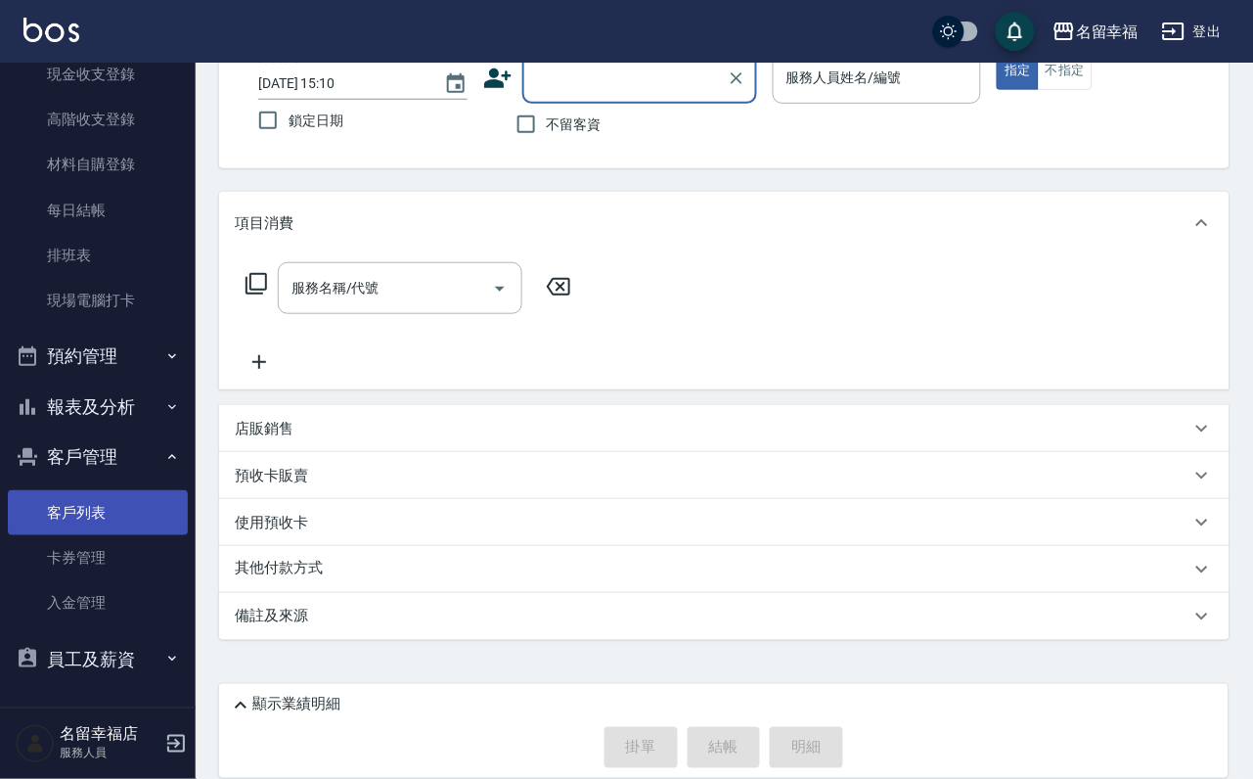
click at [69, 496] on link "客戶列表" at bounding box center [98, 512] width 180 height 45
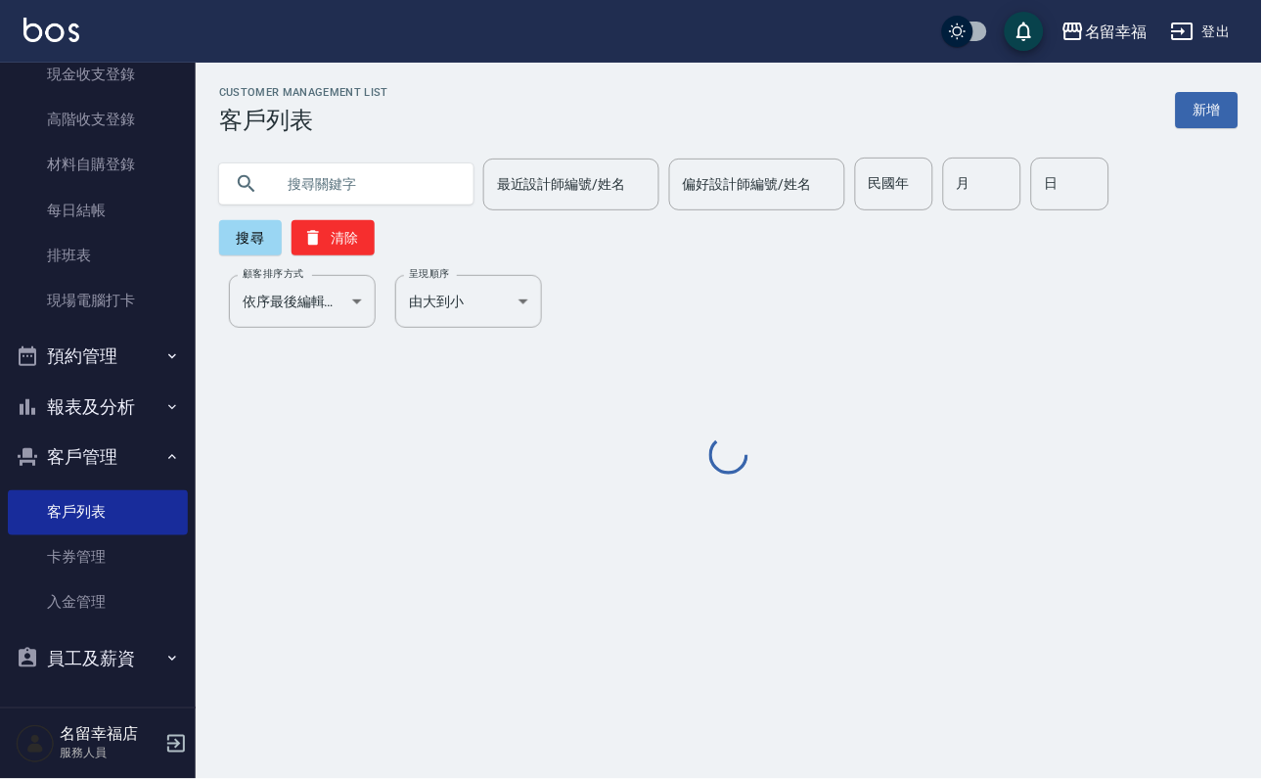
click at [355, 199] on input "text" at bounding box center [366, 183] width 184 height 53
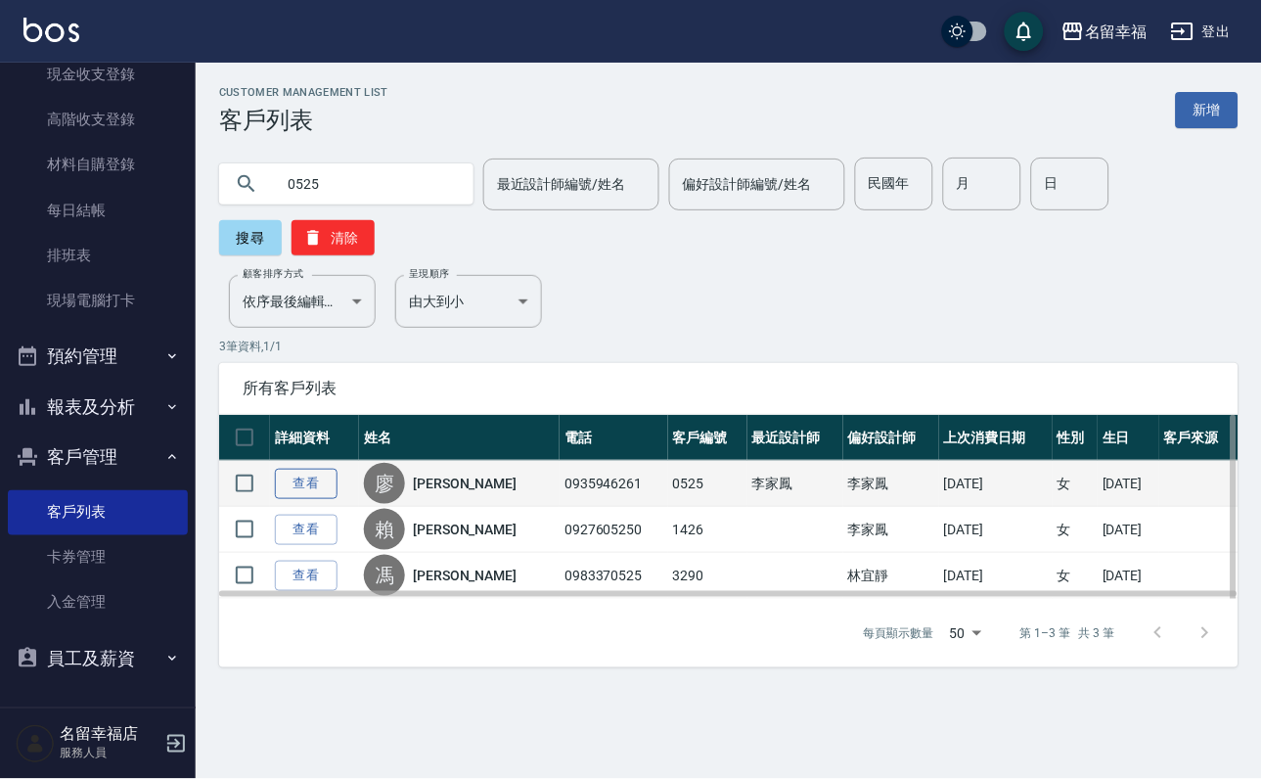
click at [337, 499] on link "查看" at bounding box center [306, 483] width 63 height 30
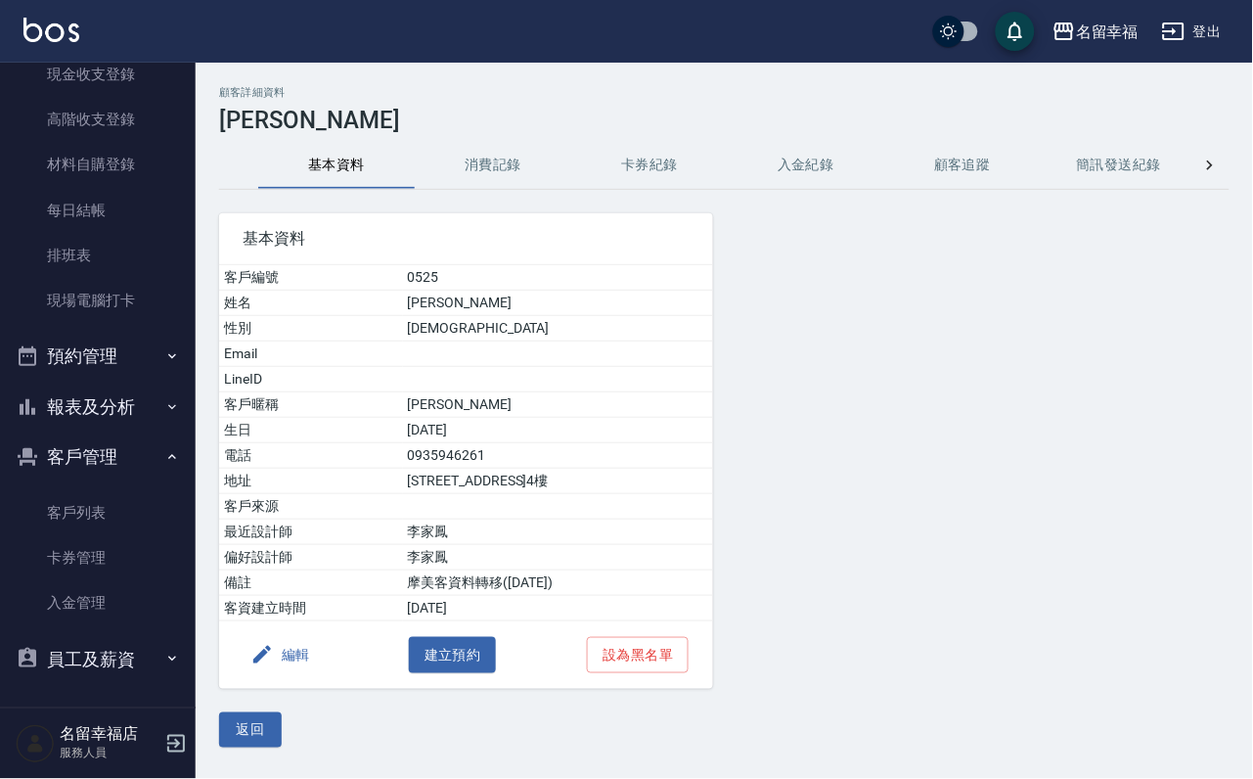
click at [474, 172] on button "消費記錄" at bounding box center [493, 165] width 156 height 47
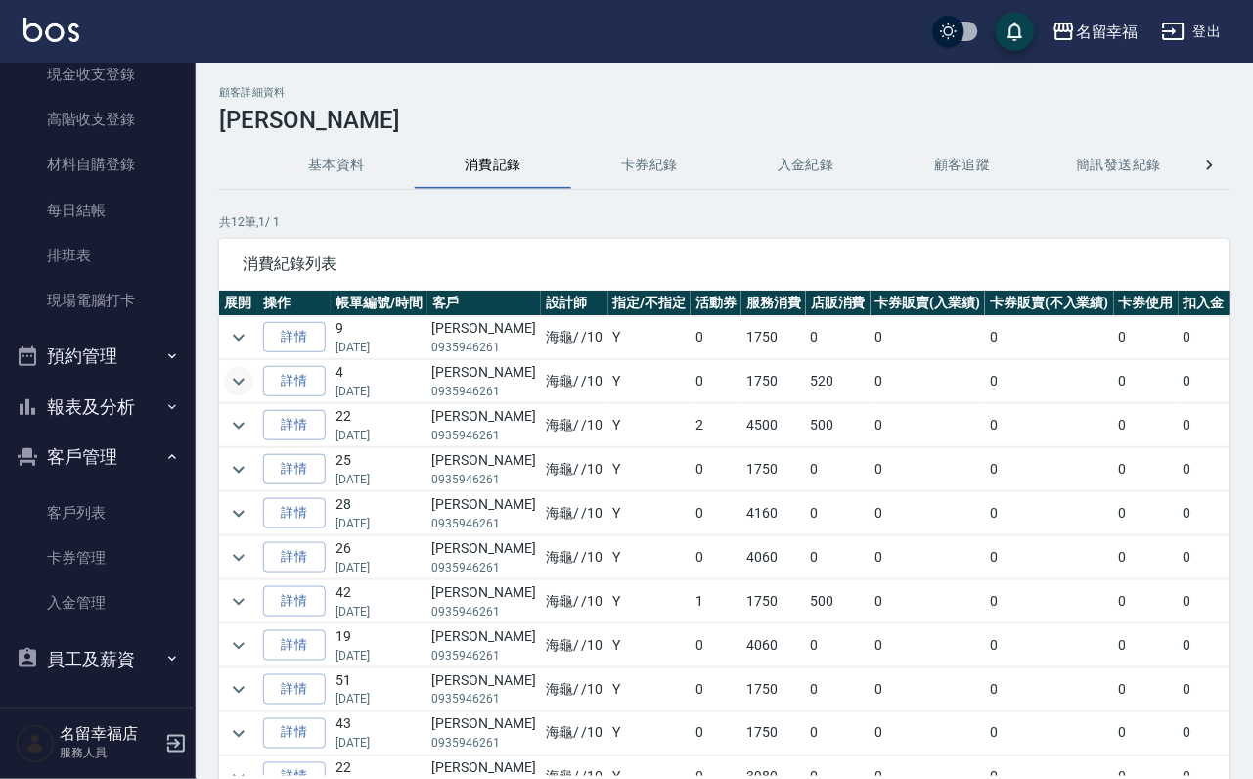
click at [245, 385] on icon "expand row" at bounding box center [238, 381] width 23 height 23
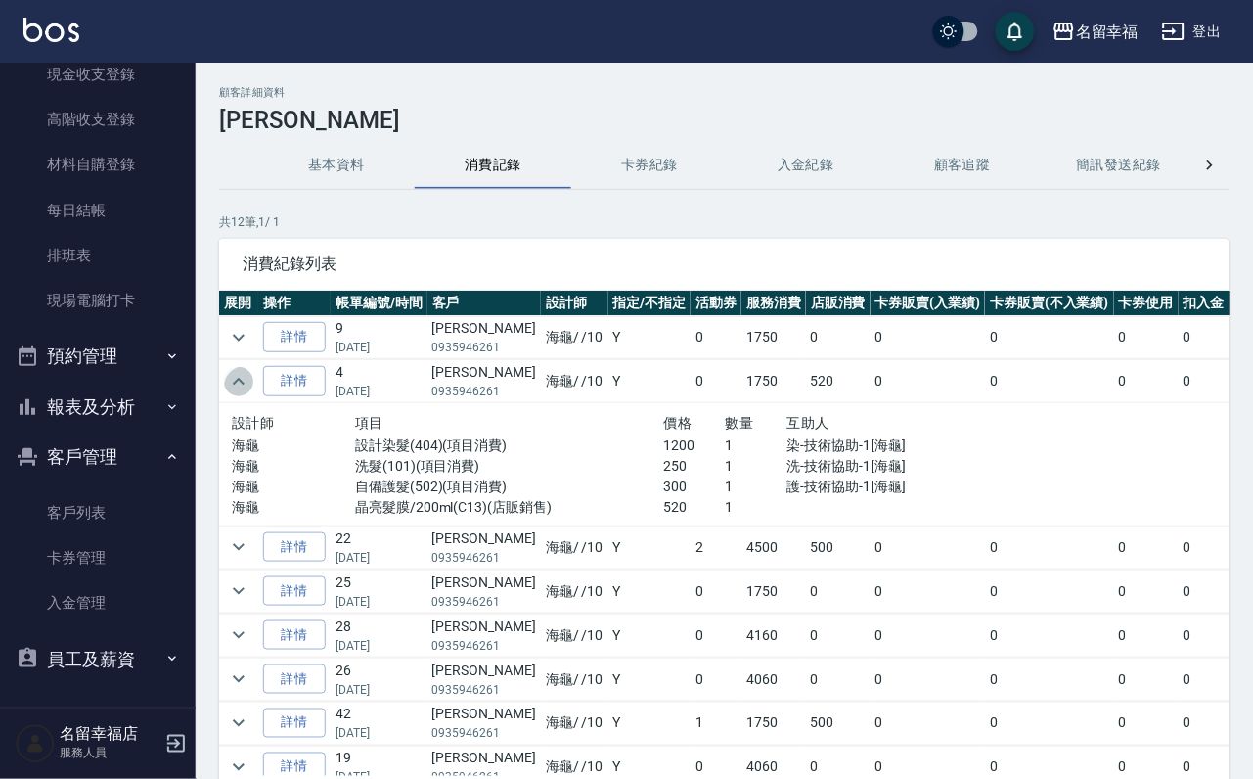
click at [245, 384] on icon "expand row" at bounding box center [239, 381] width 12 height 7
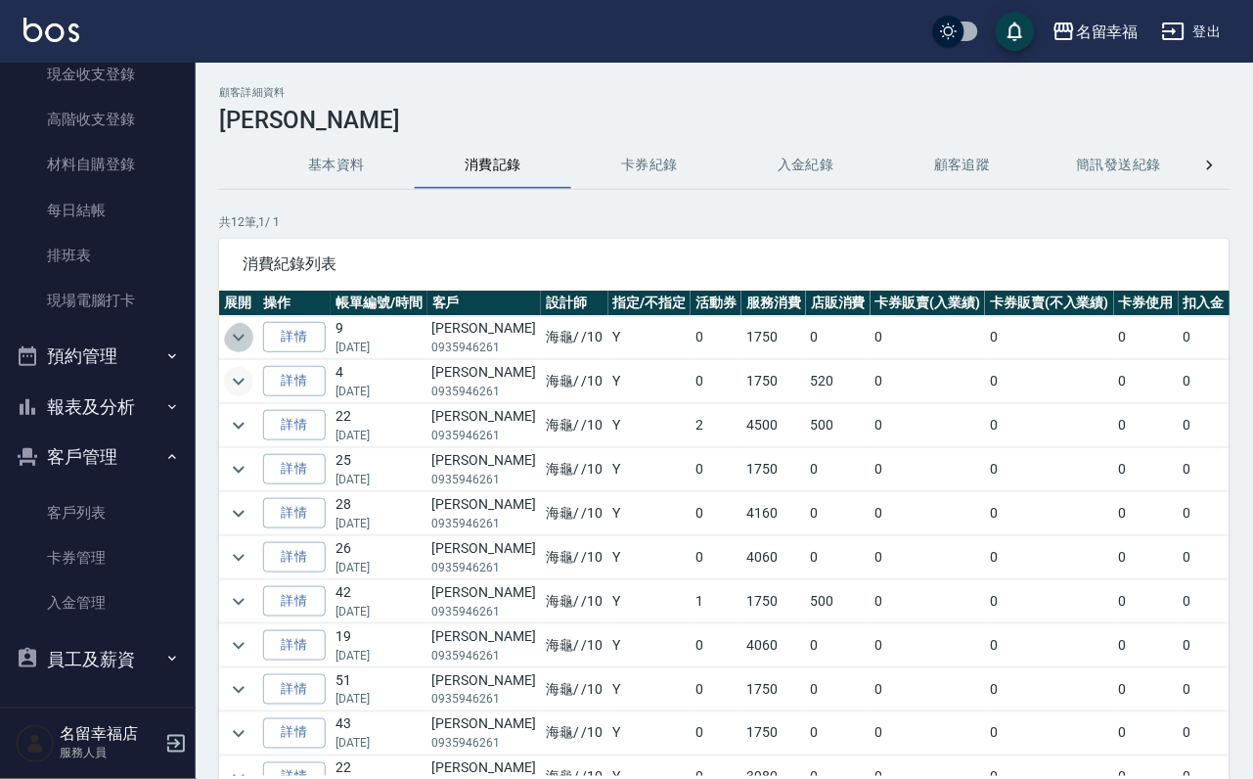
click at [250, 331] on icon "expand row" at bounding box center [238, 337] width 23 height 23
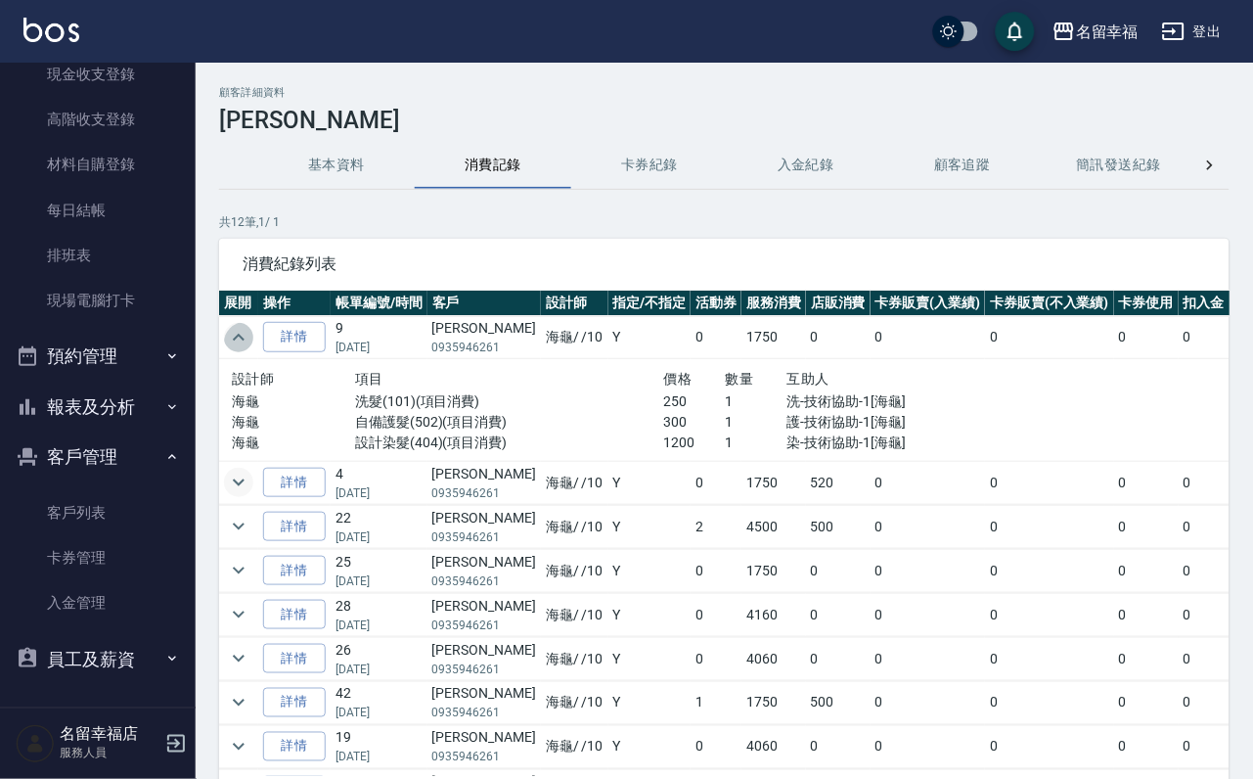
click at [245, 349] on icon "expand row" at bounding box center [238, 337] width 23 height 23
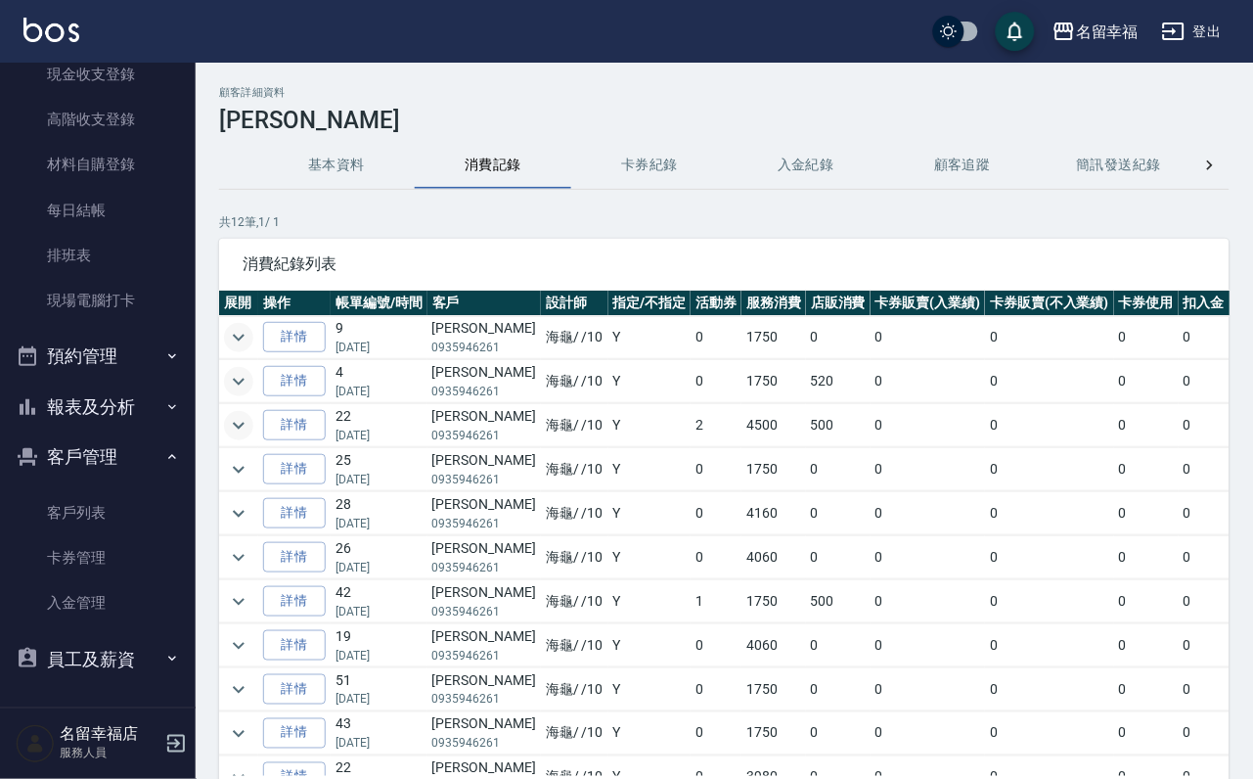
click at [238, 437] on icon "expand row" at bounding box center [238, 425] width 23 height 23
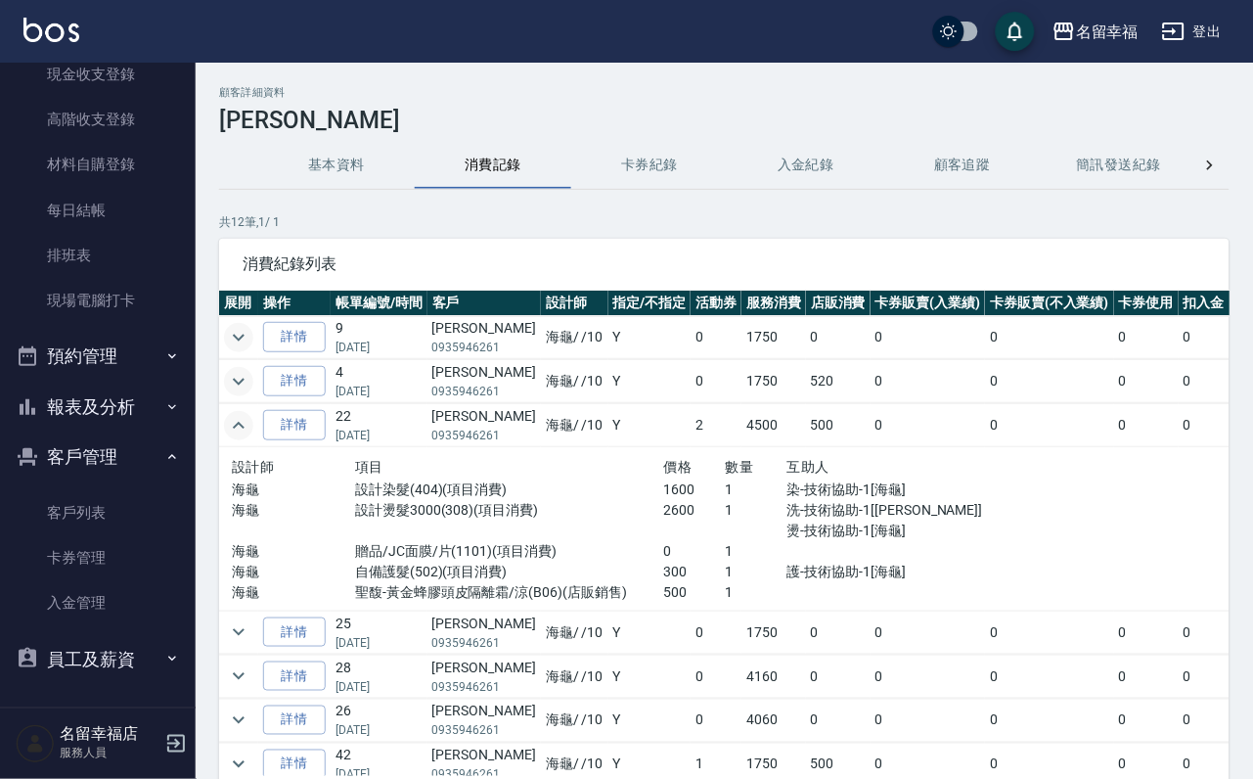
click at [240, 437] on icon "expand row" at bounding box center [238, 425] width 23 height 23
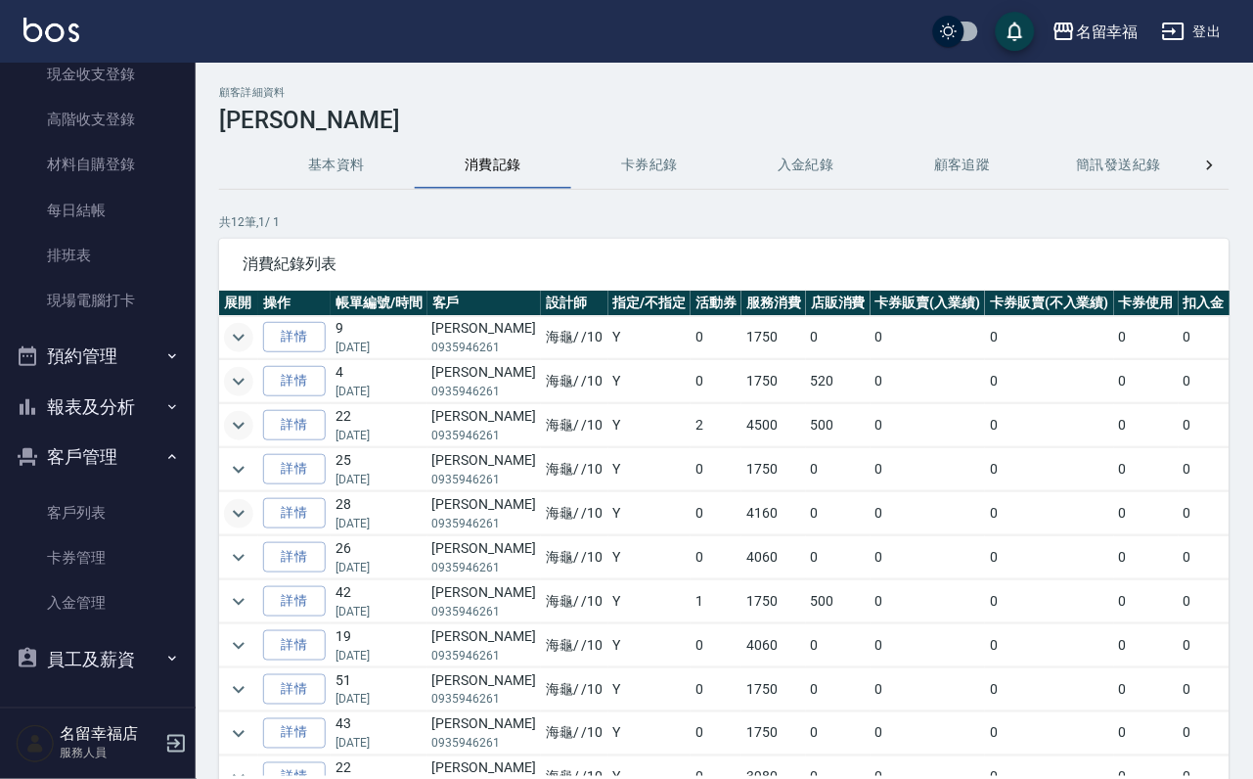
click at [235, 525] on icon "expand row" at bounding box center [238, 513] width 23 height 23
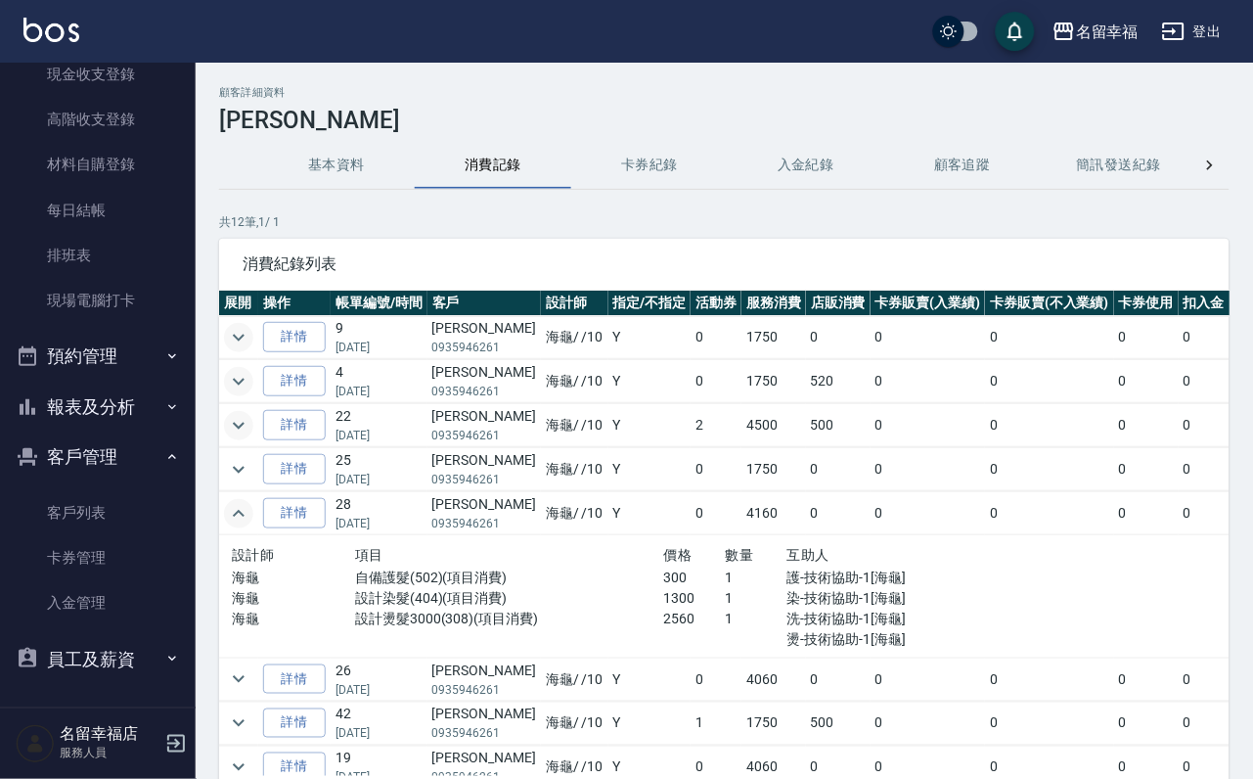
click at [235, 525] on icon "expand row" at bounding box center [238, 513] width 23 height 23
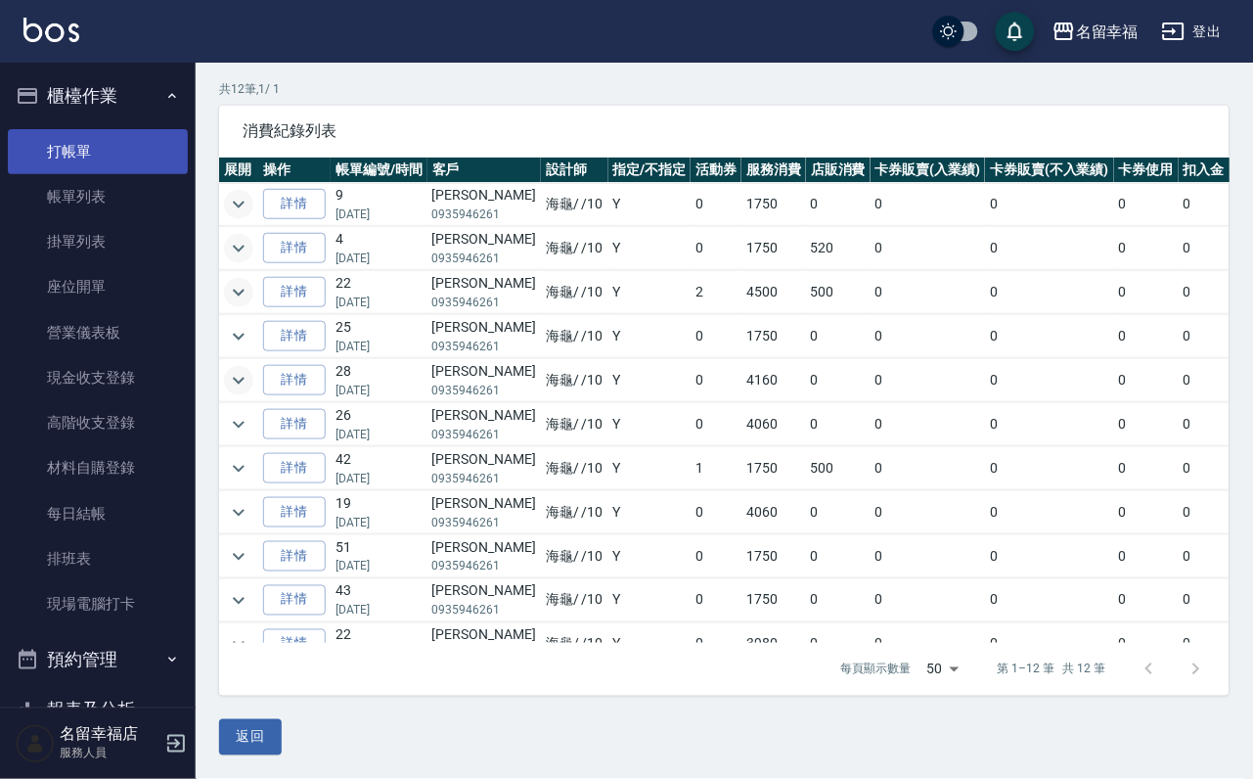
click at [112, 152] on link "打帳單" at bounding box center [98, 151] width 180 height 45
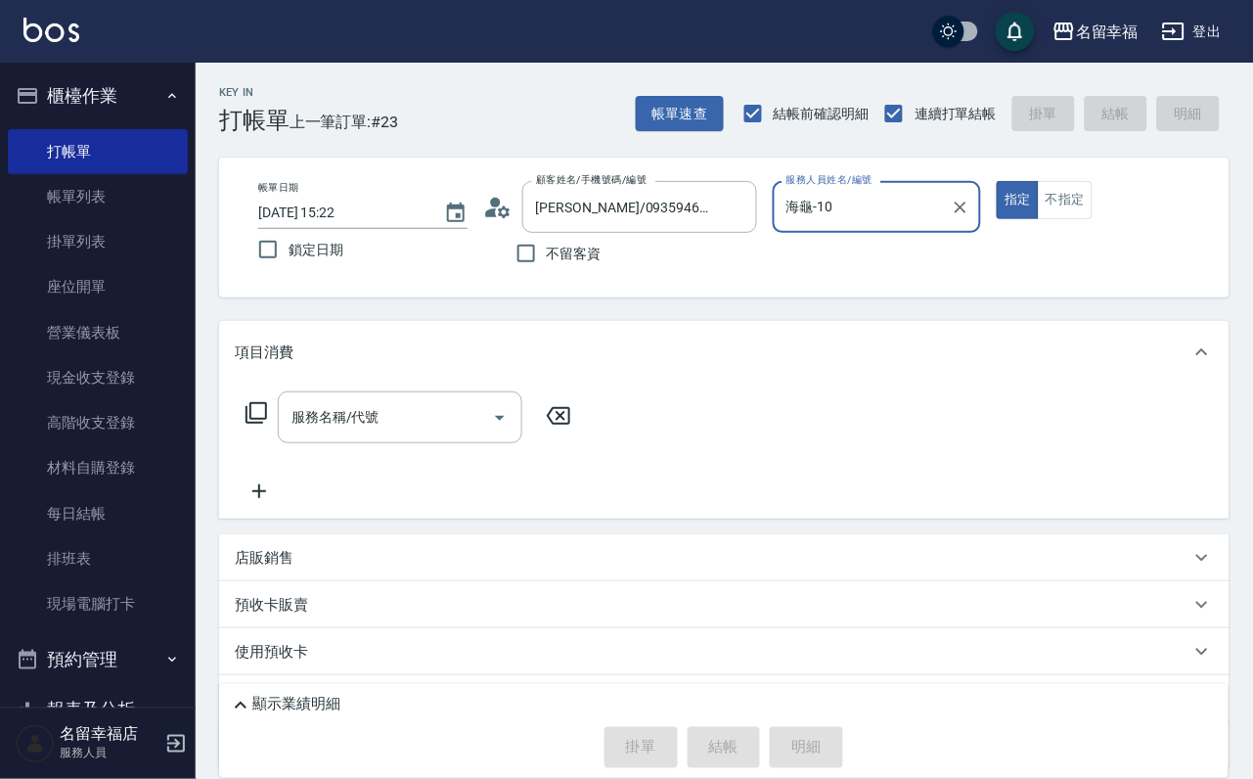
click at [997, 181] on button "指定" at bounding box center [1018, 200] width 42 height 38
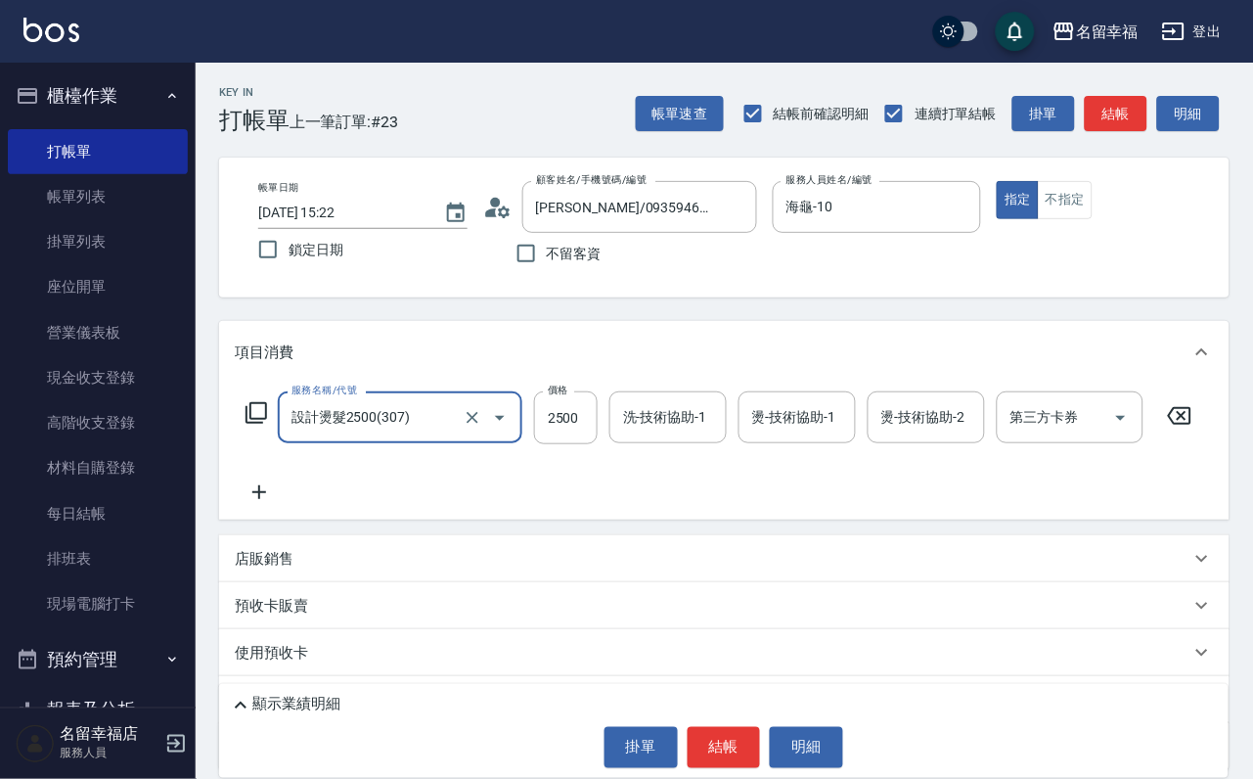
scroll to position [0, 1]
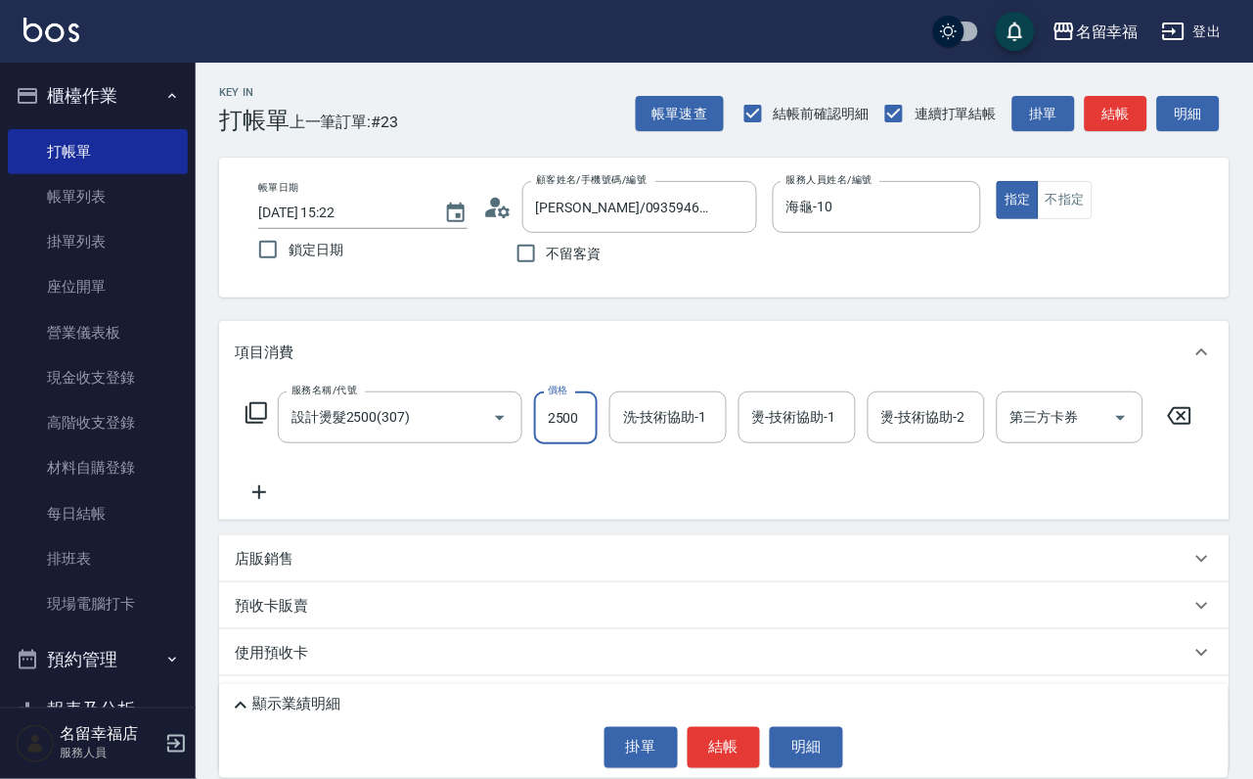
click at [264, 417] on icon at bounding box center [256, 412] width 23 height 23
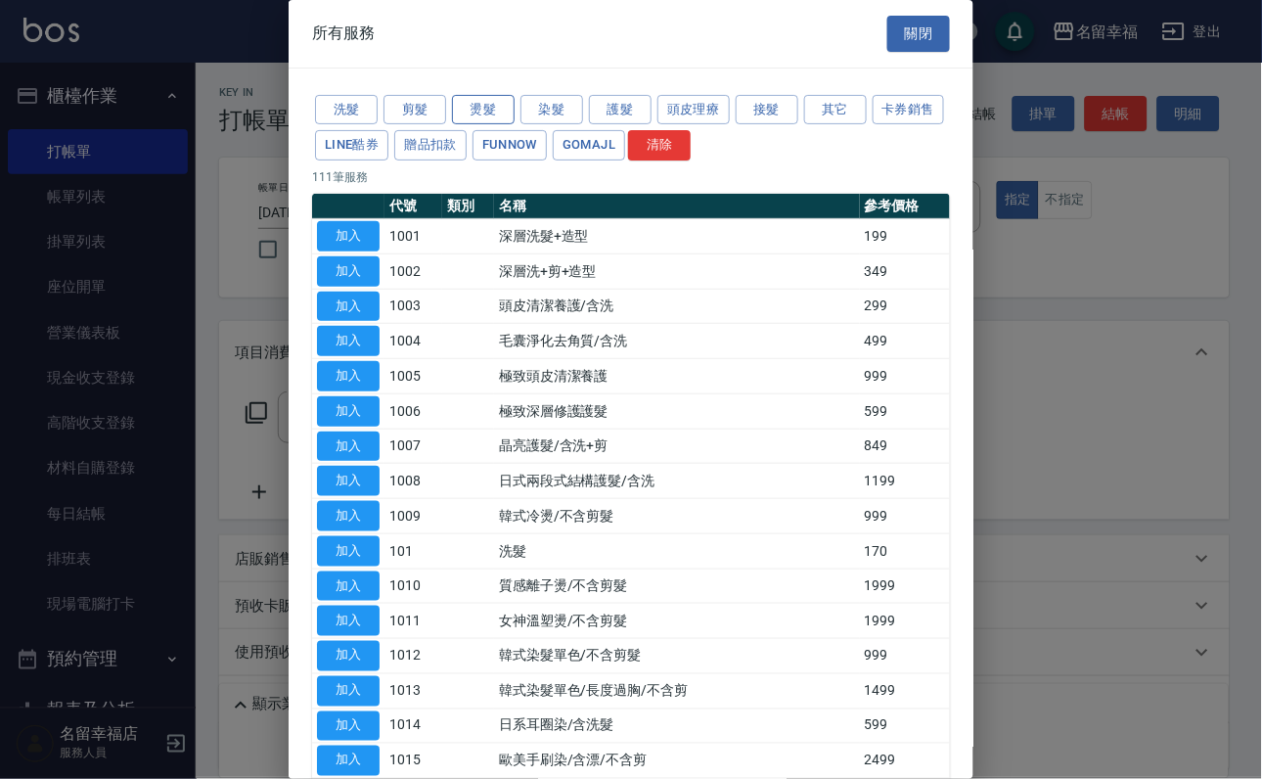
click at [486, 122] on button "燙髮" at bounding box center [483, 110] width 63 height 30
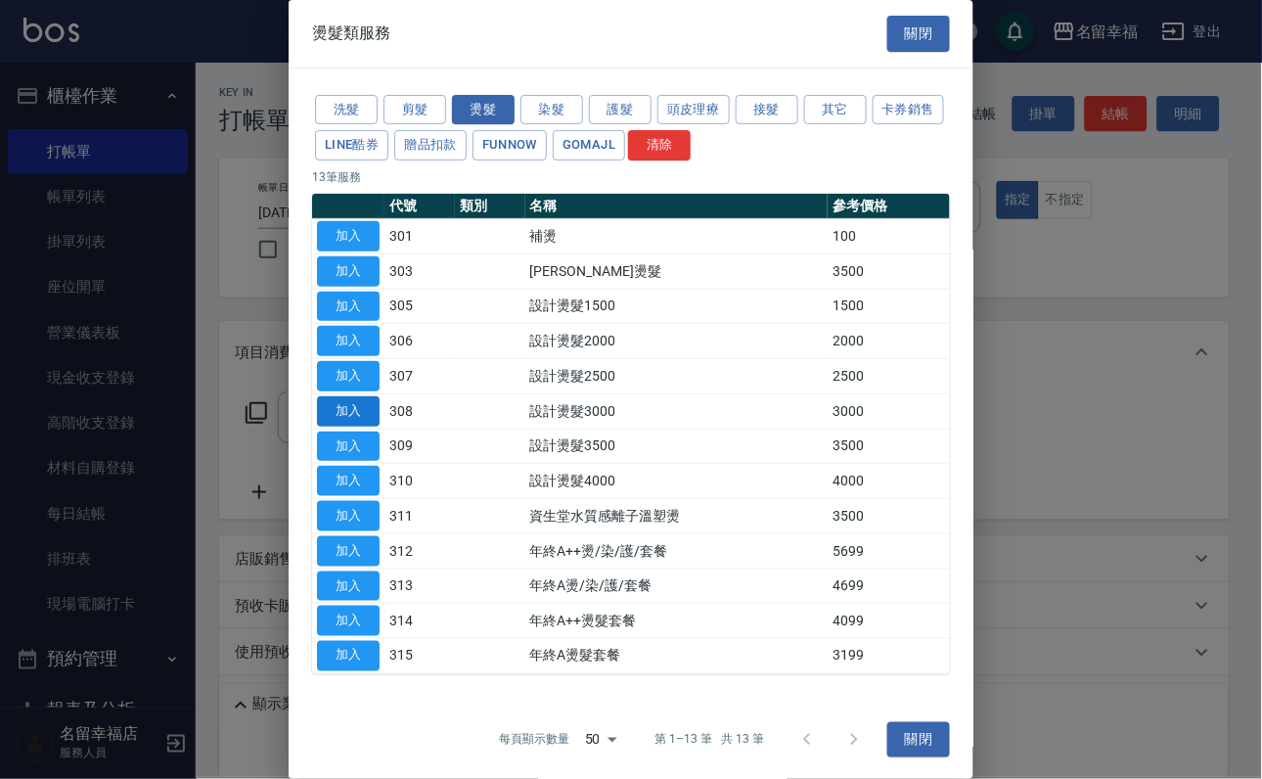
click at [347, 426] on button "加入" at bounding box center [348, 411] width 63 height 30
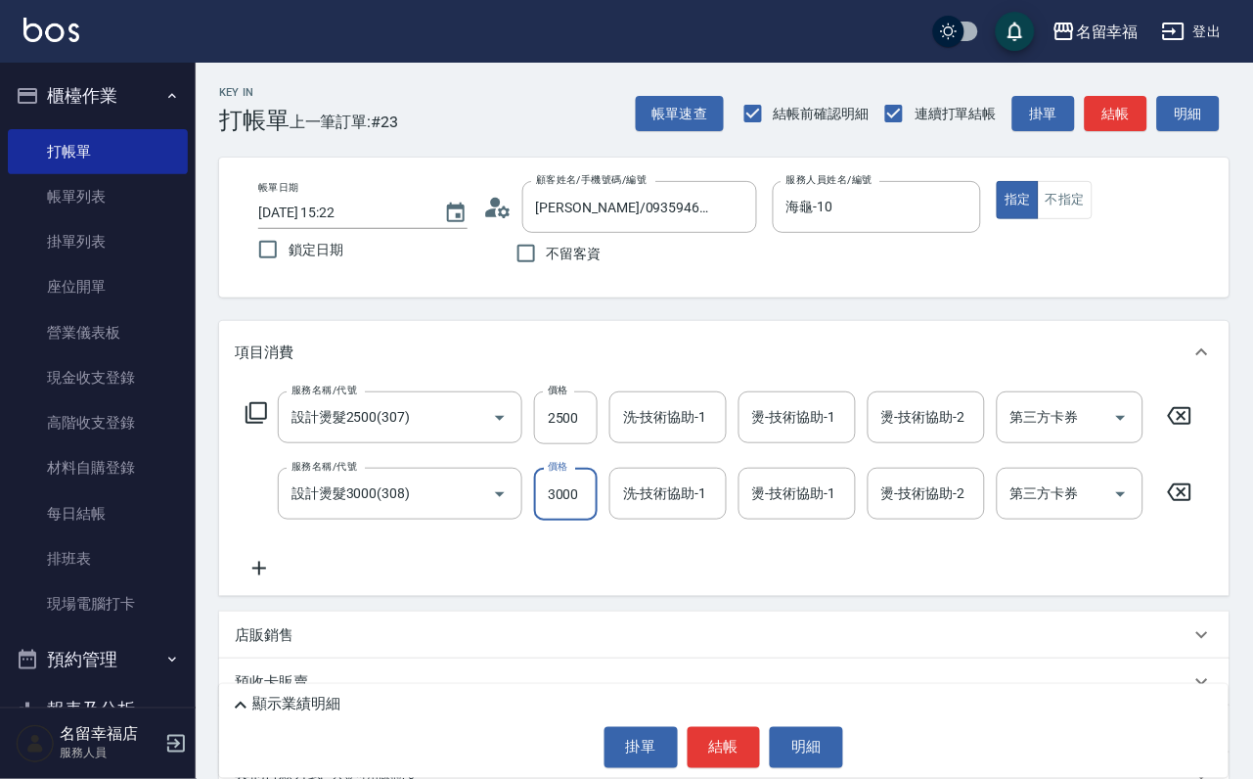
click at [590, 520] on input "3000" at bounding box center [566, 494] width 64 height 53
click at [1191, 424] on icon at bounding box center [1179, 416] width 23 height 18
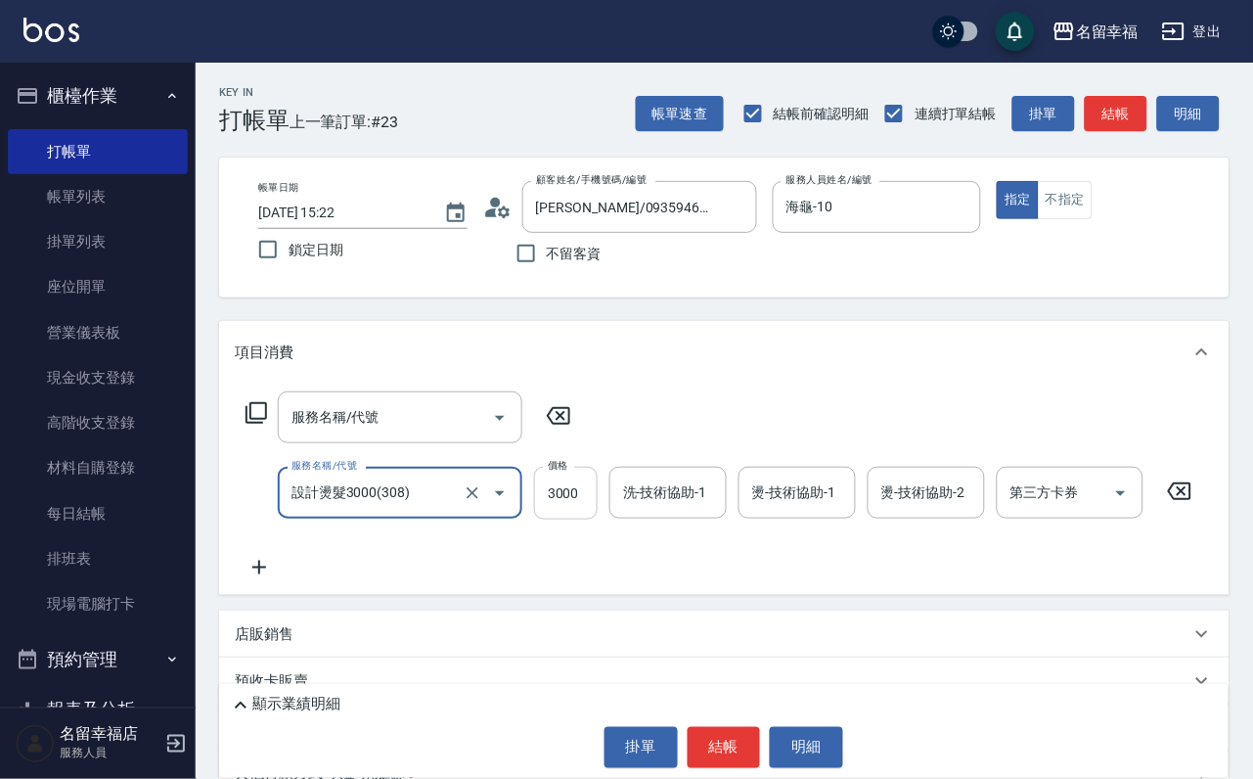
click at [577, 519] on input "3000" at bounding box center [566, 493] width 64 height 53
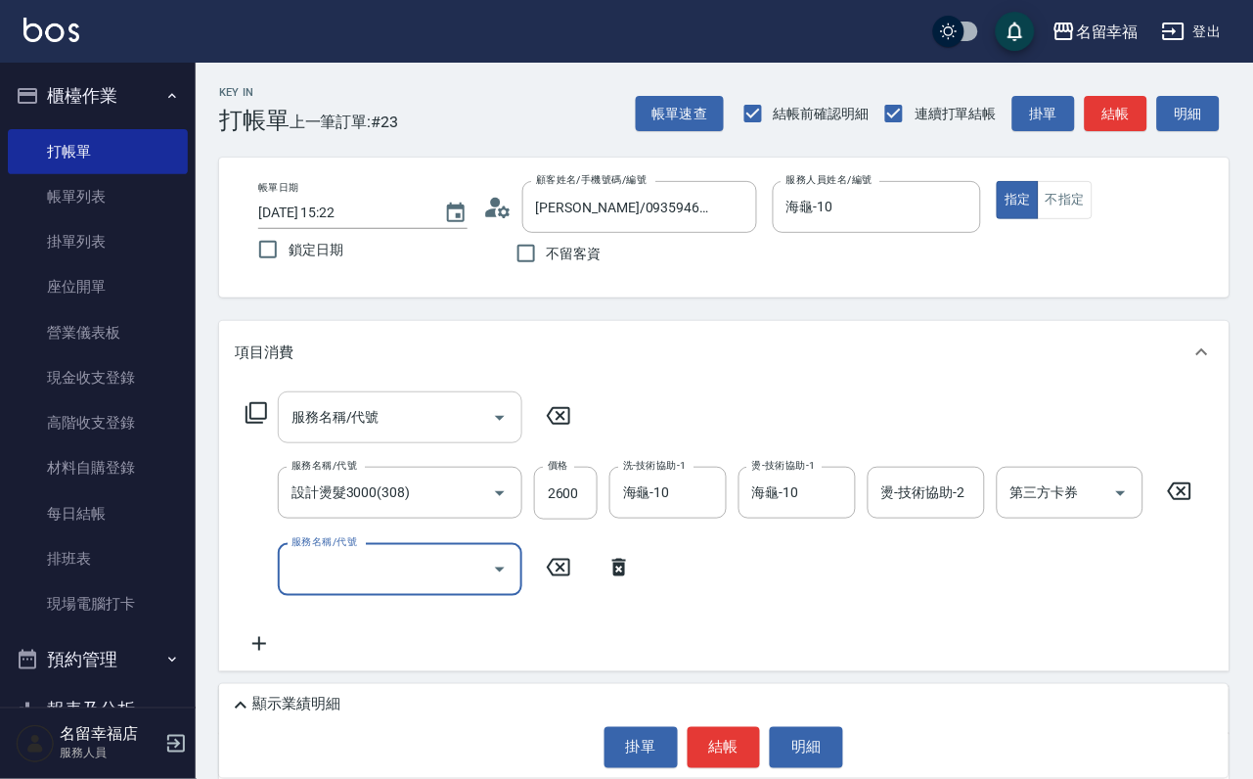
click at [434, 430] on input "服務名稱/代號" at bounding box center [386, 417] width 198 height 34
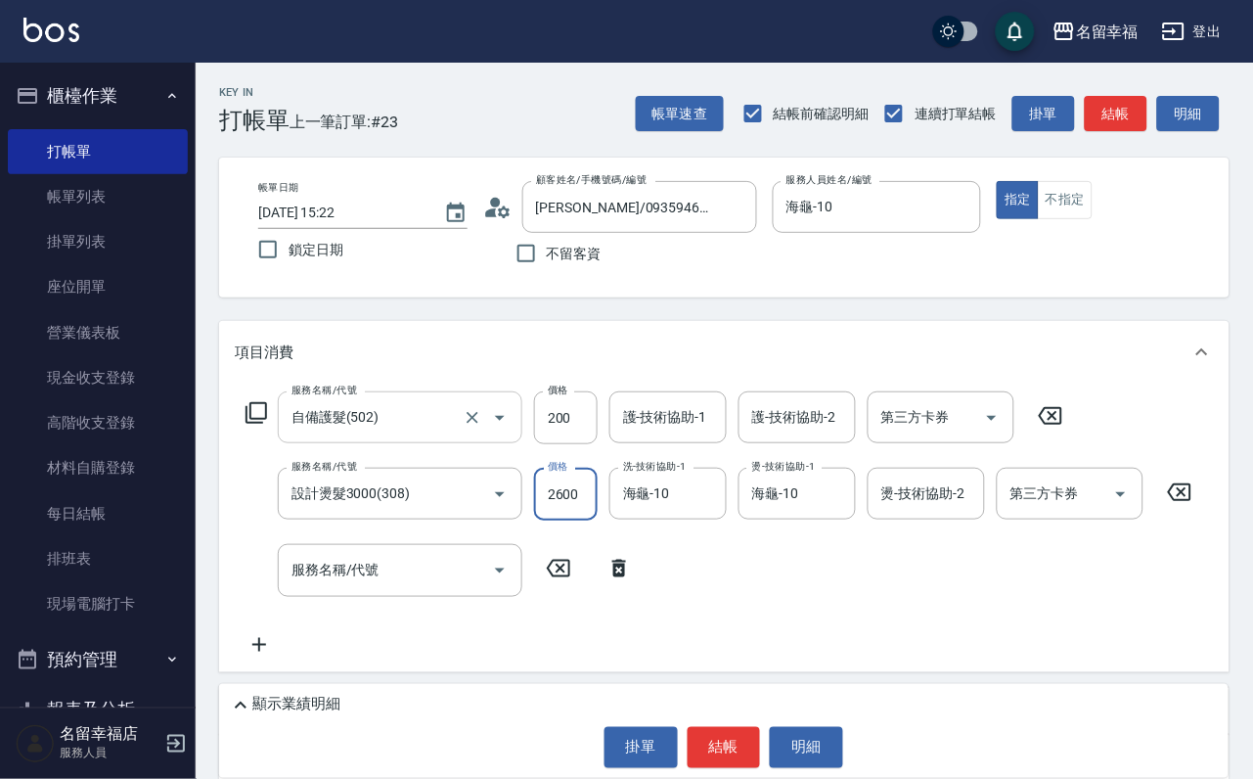
scroll to position [0, 1]
click at [562, 437] on input "200" at bounding box center [566, 417] width 64 height 53
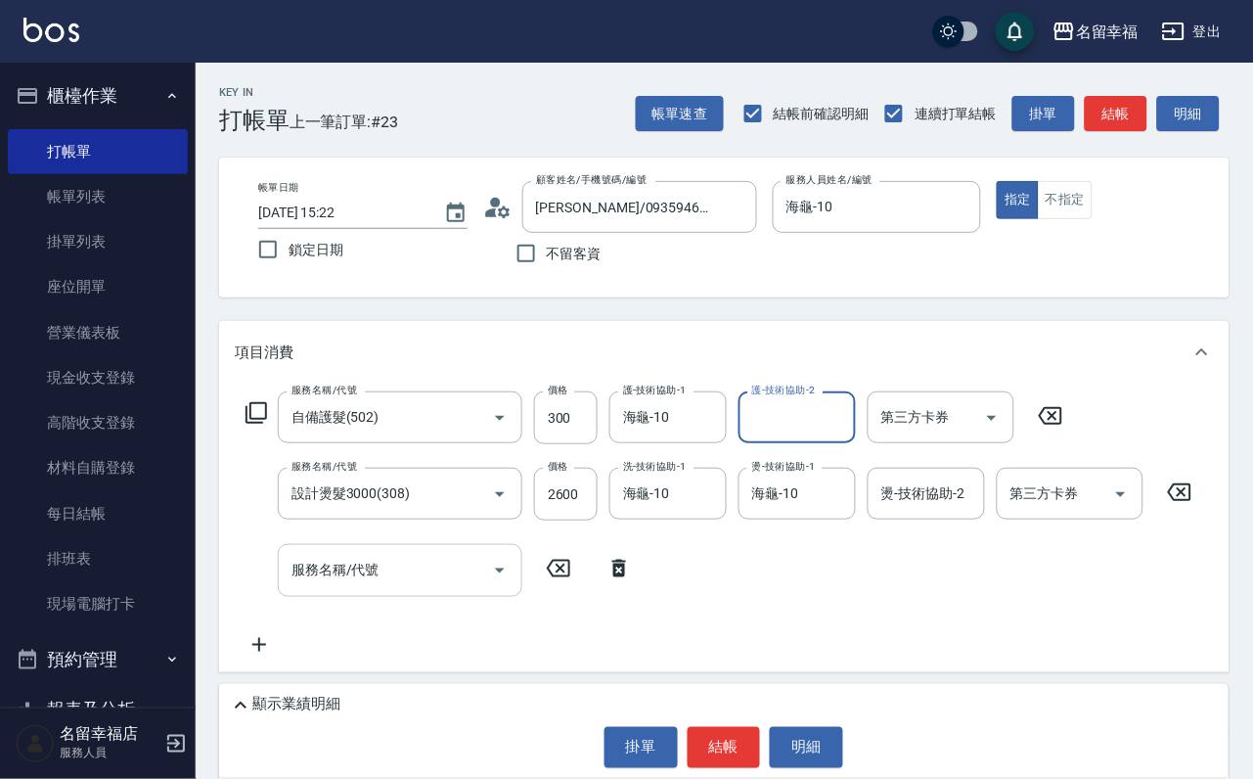
click at [364, 596] on div "服務名稱/代號" at bounding box center [400, 570] width 245 height 52
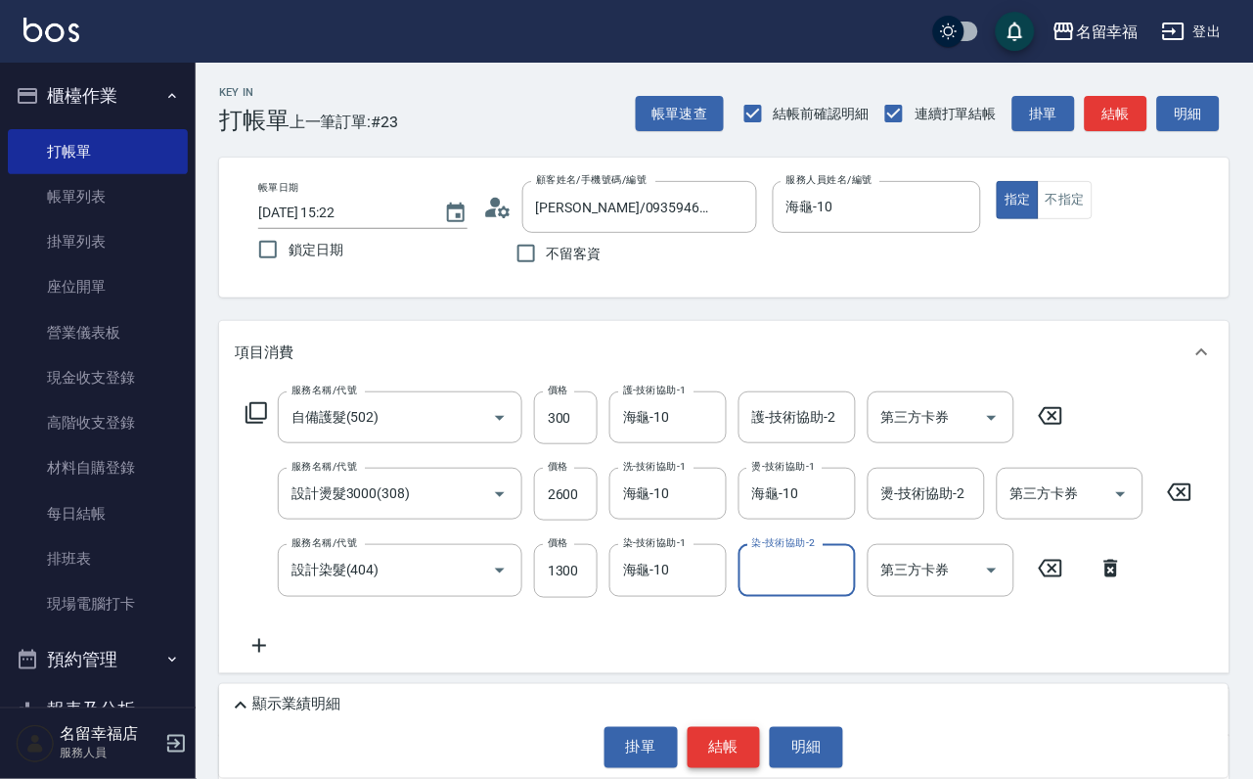
click at [722, 736] on button "結帳" at bounding box center [724, 747] width 73 height 41
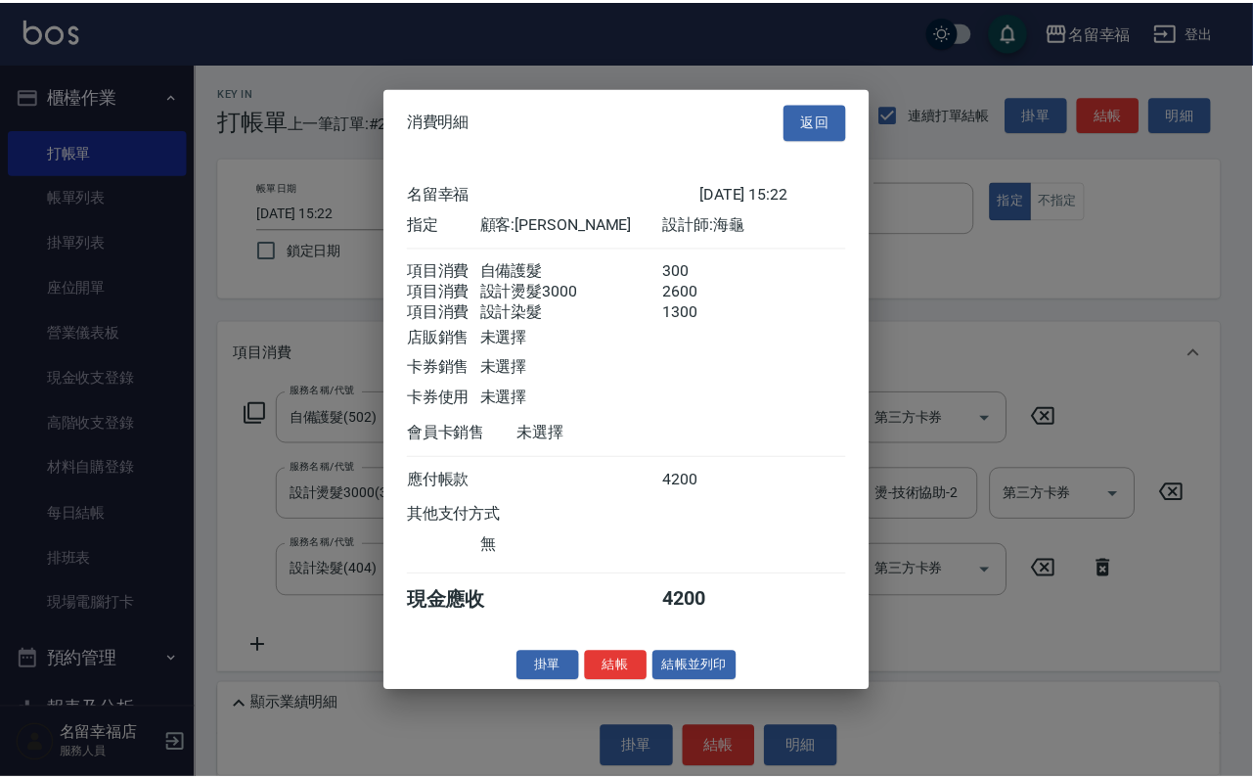
scroll to position [387, 0]
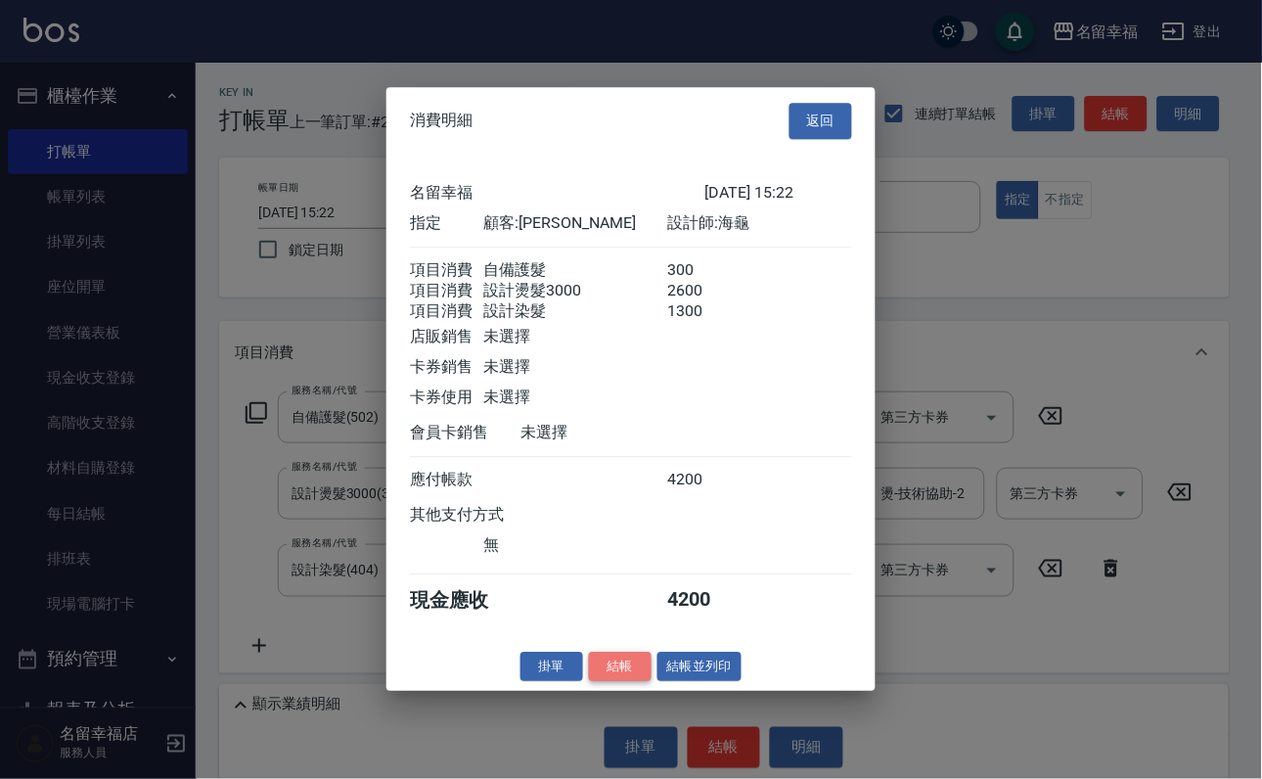
click at [590, 682] on button "結帳" at bounding box center [620, 666] width 63 height 30
